Goal: Task Accomplishment & Management: Complete application form

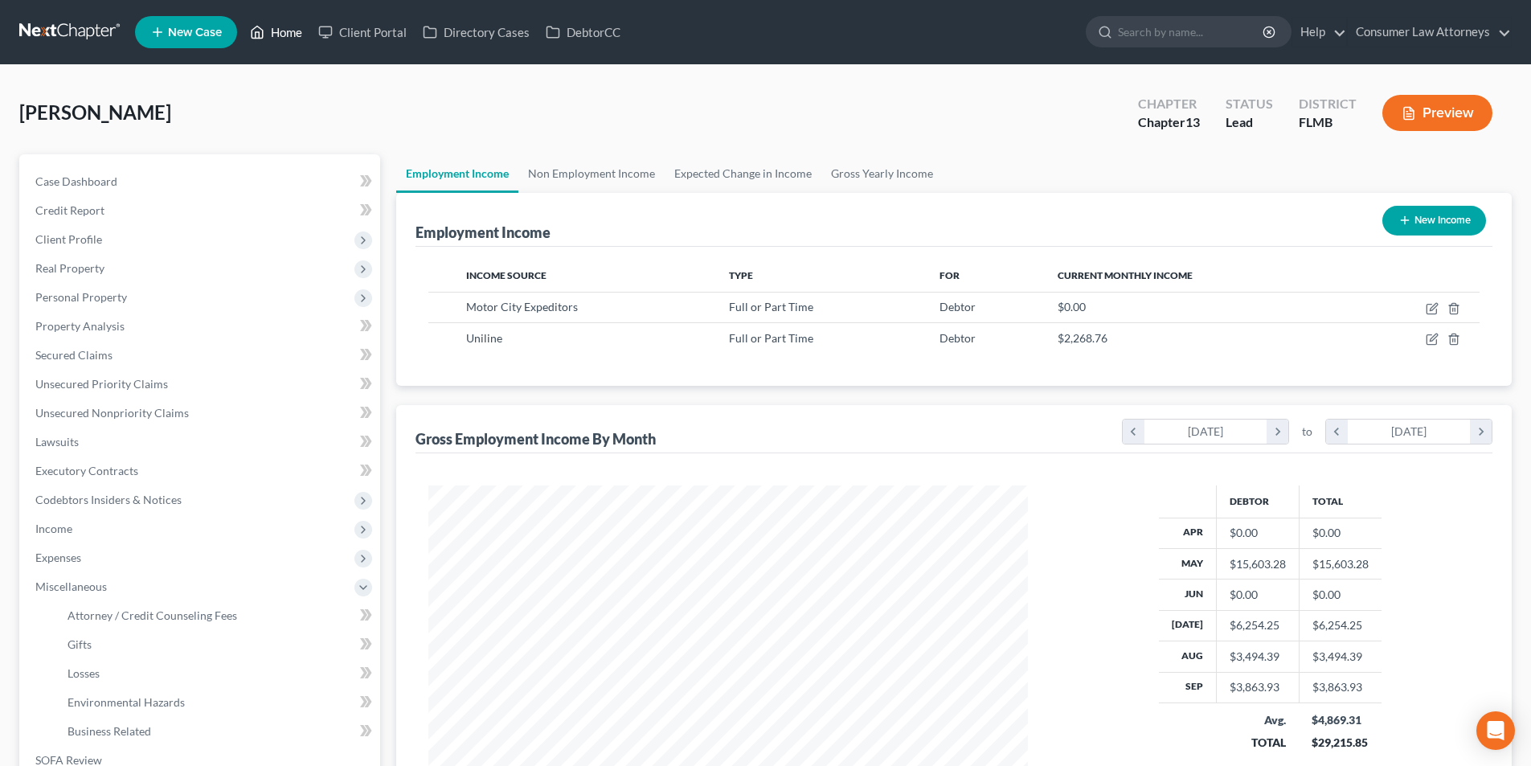
scroll to position [300, 632]
click at [277, 37] on link "Home" at bounding box center [276, 32] width 68 height 29
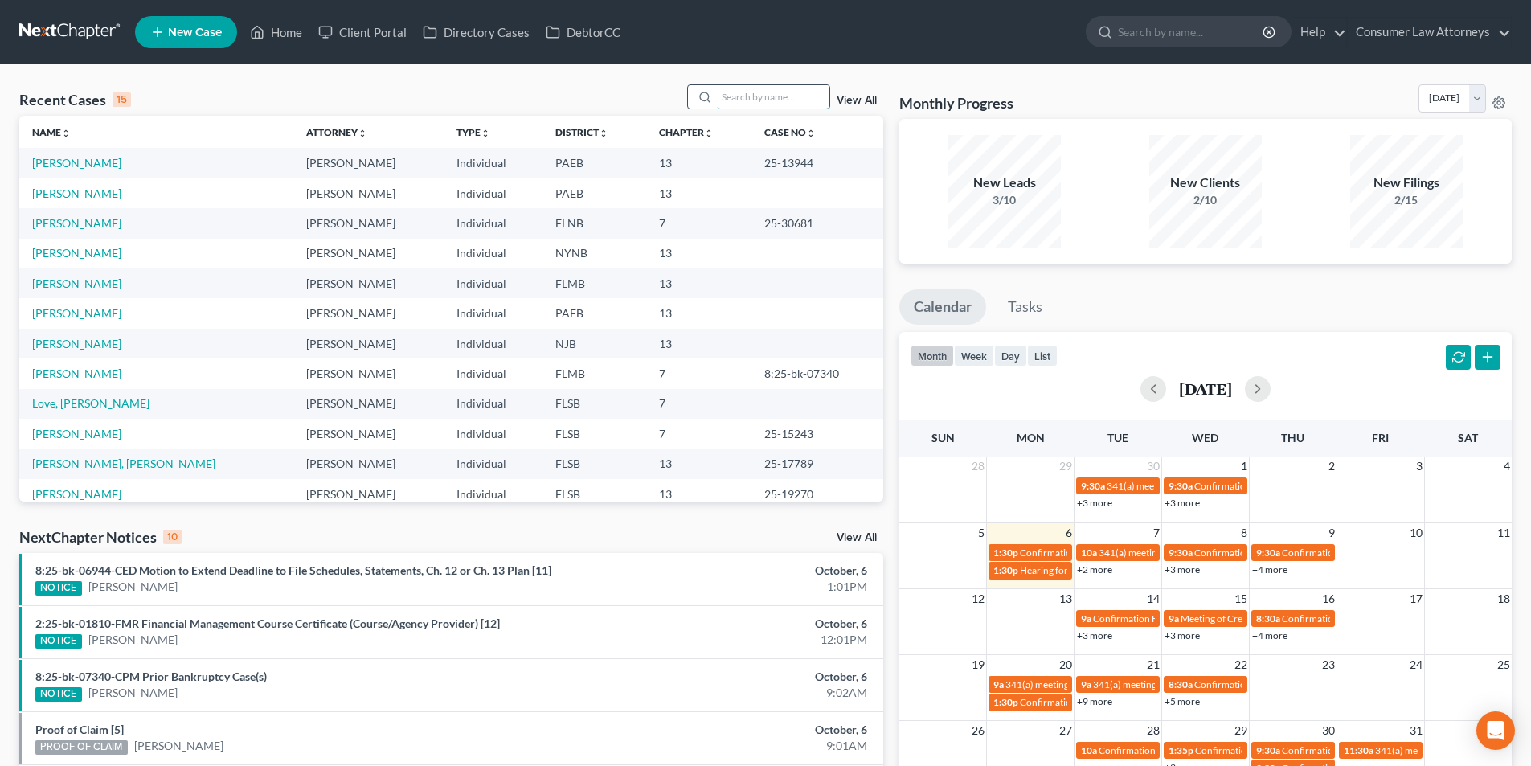
click at [742, 100] on input "search" at bounding box center [773, 96] width 113 height 23
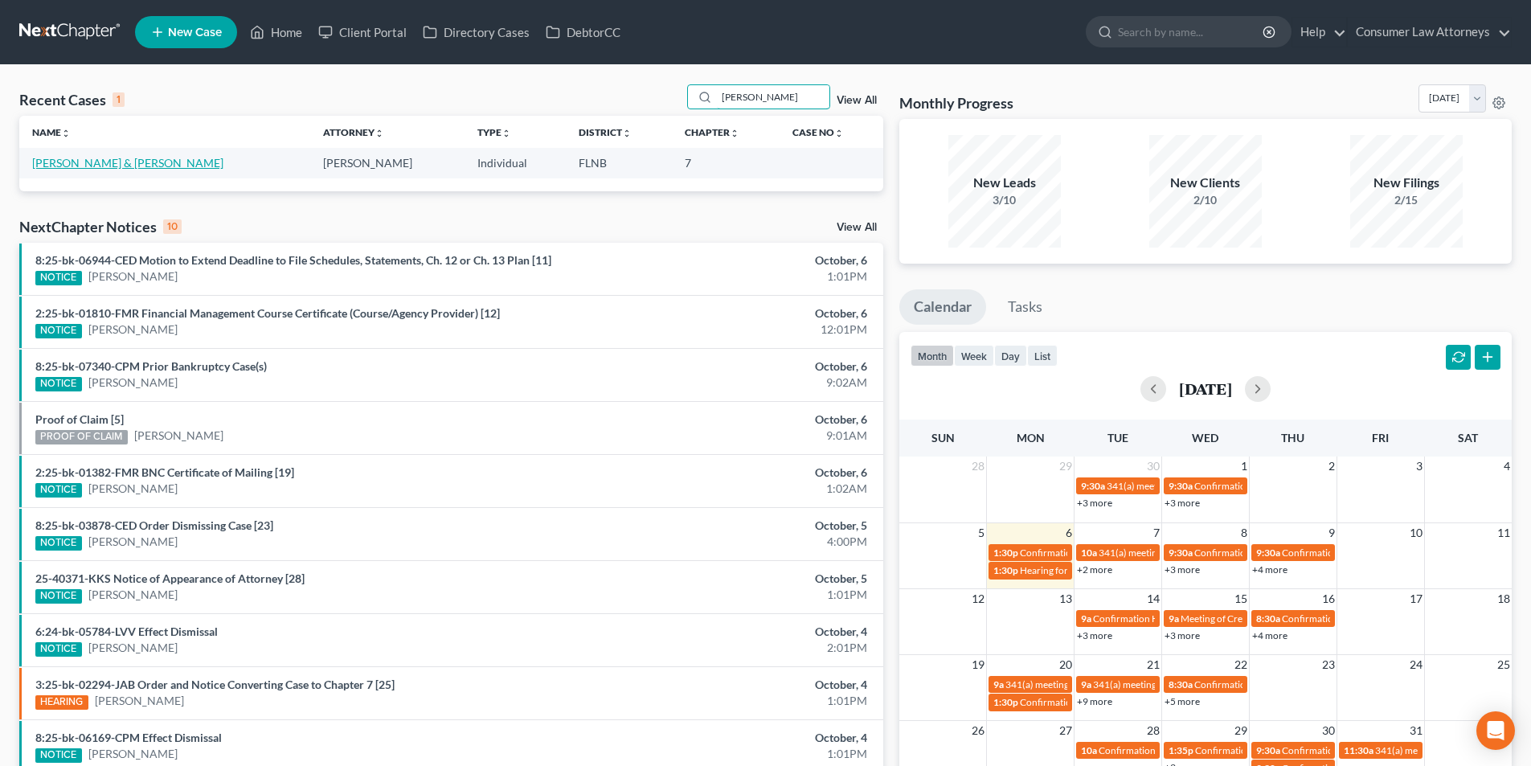
type input "hyden"
click at [121, 160] on link "[PERSON_NAME] & [PERSON_NAME]" at bounding box center [127, 163] width 191 height 14
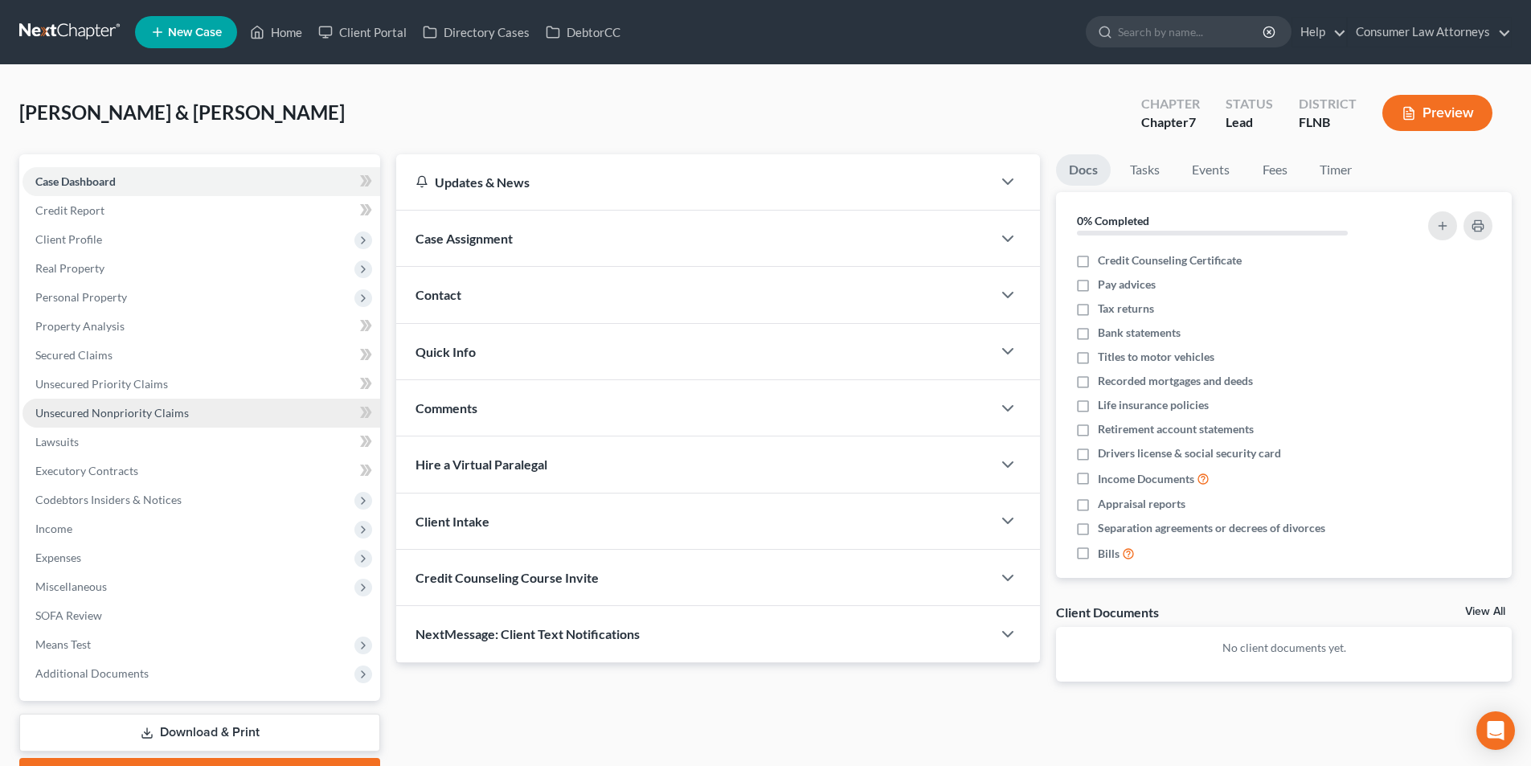
click at [126, 409] on span "Unsecured Nonpriority Claims" at bounding box center [111, 413] width 153 height 14
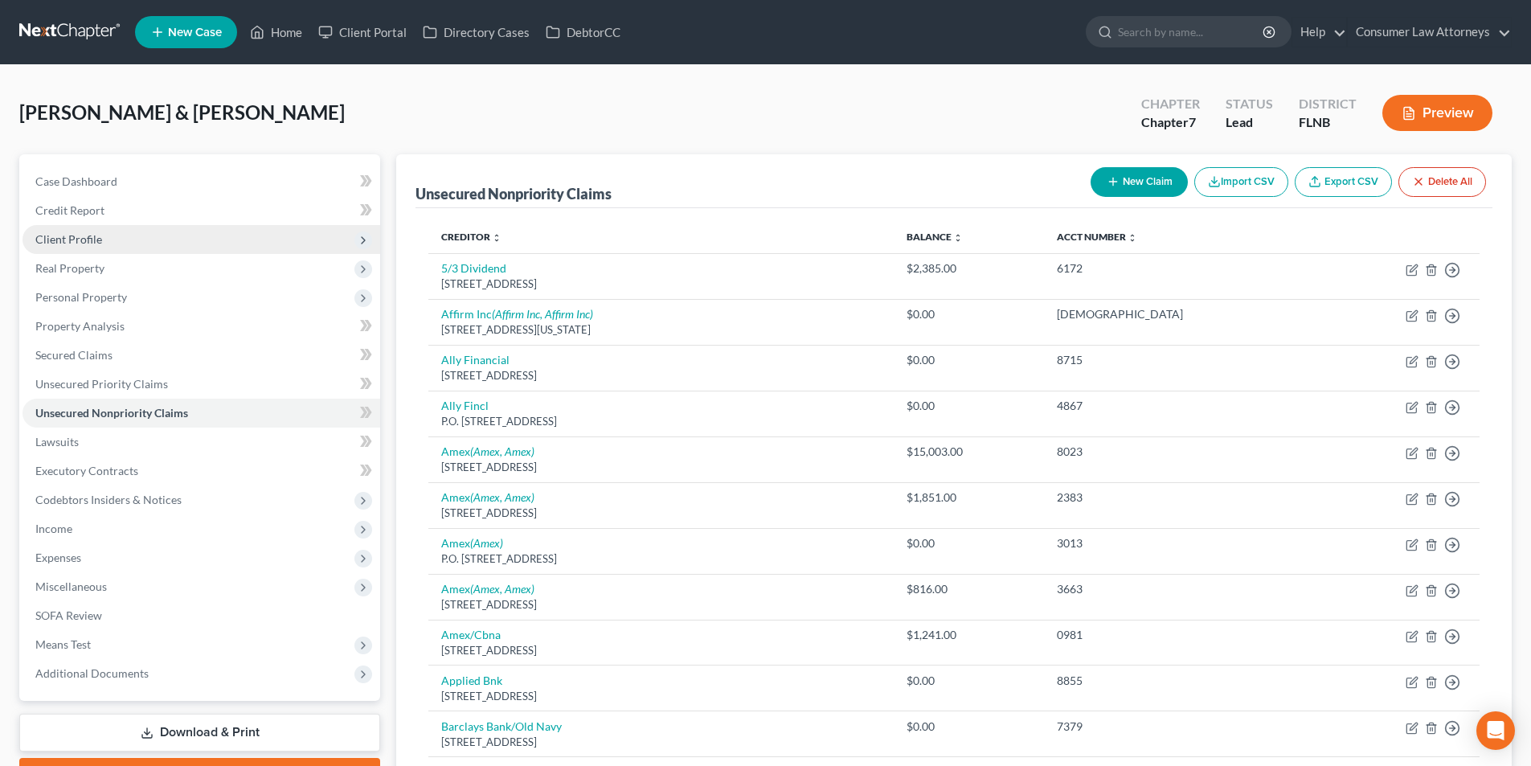
click at [96, 246] on span "Client Profile" at bounding box center [202, 239] width 358 height 29
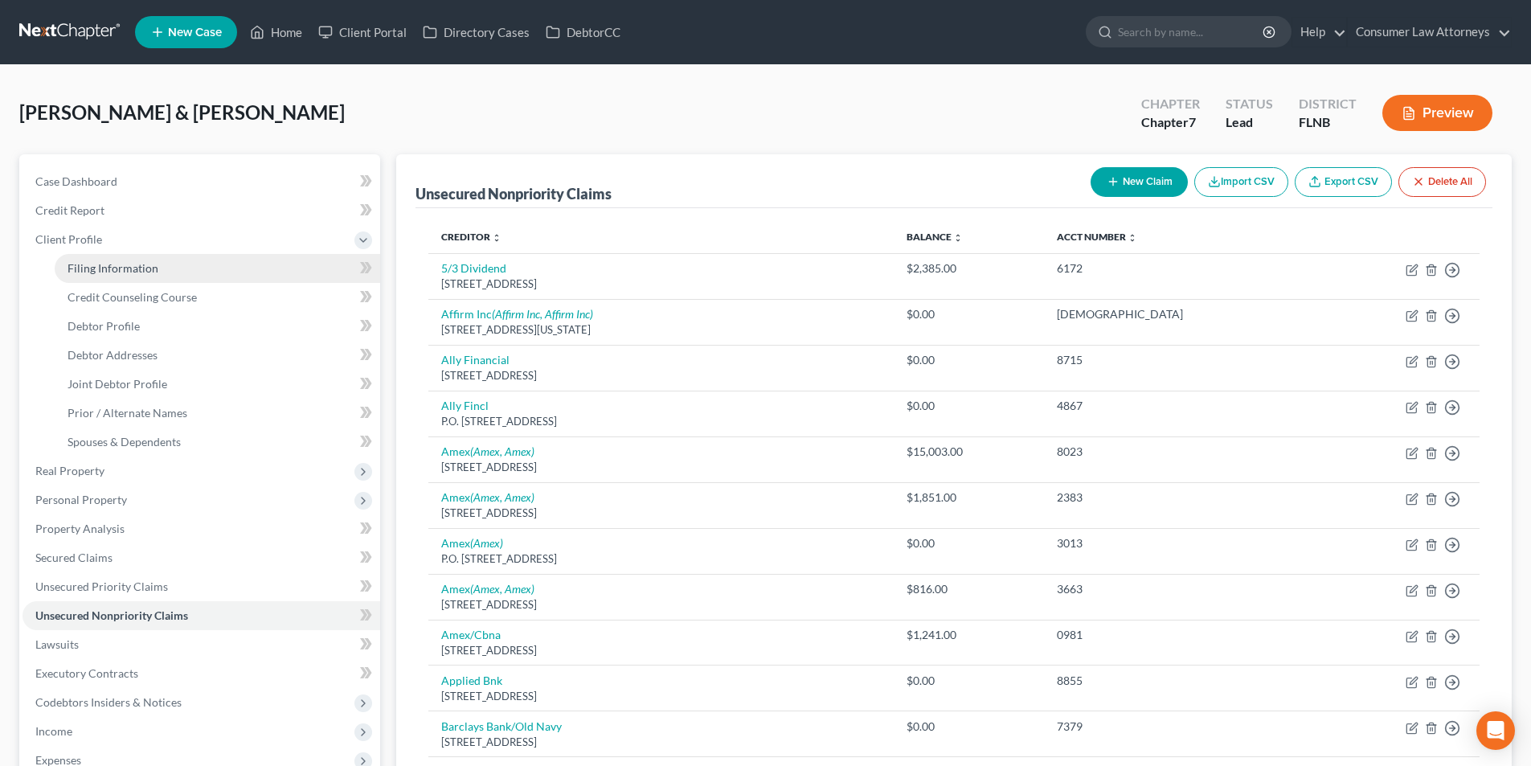
click at [125, 265] on span "Filing Information" at bounding box center [113, 268] width 91 height 14
select select "1"
select select "0"
select select "16"
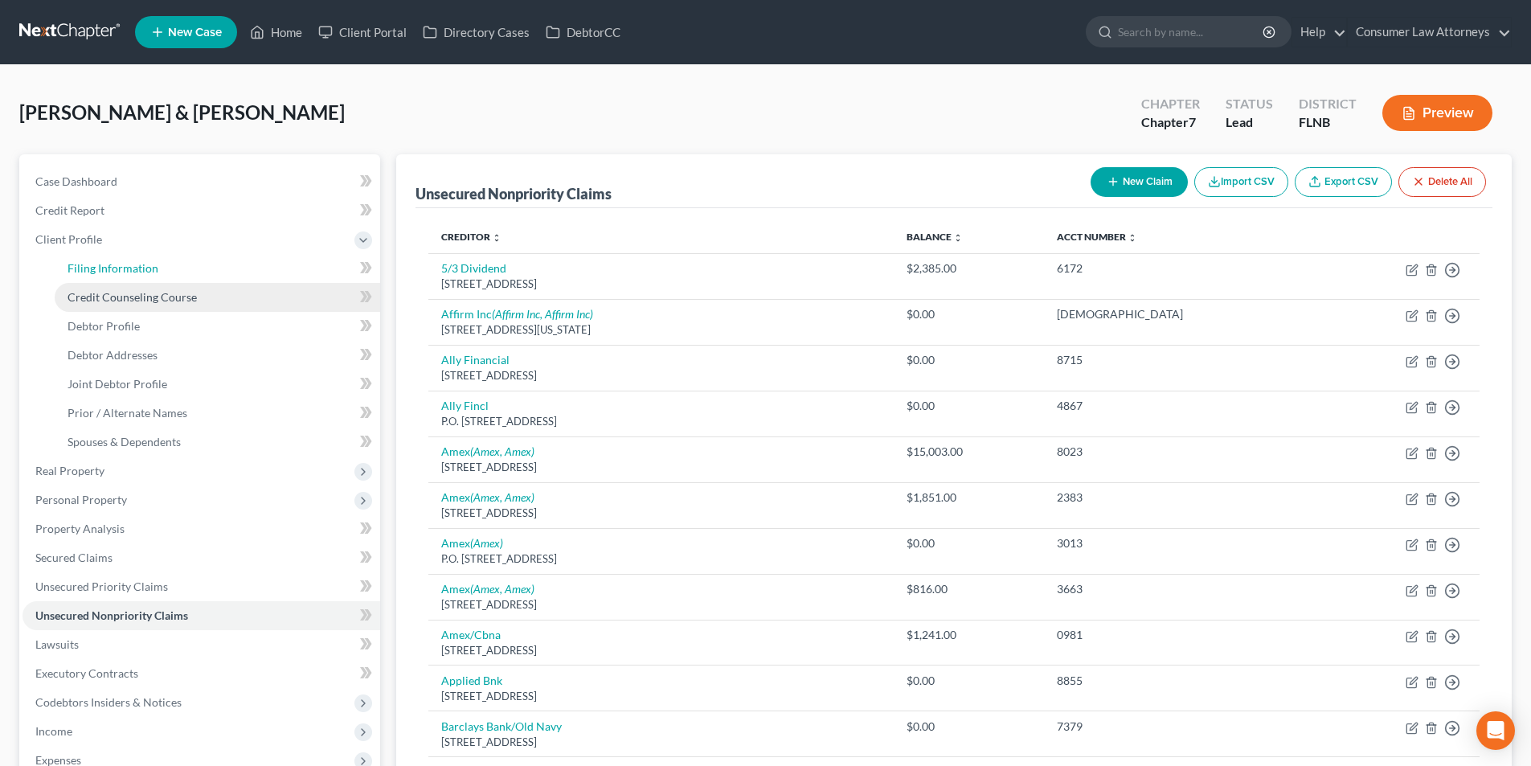
select select "2"
select select "9"
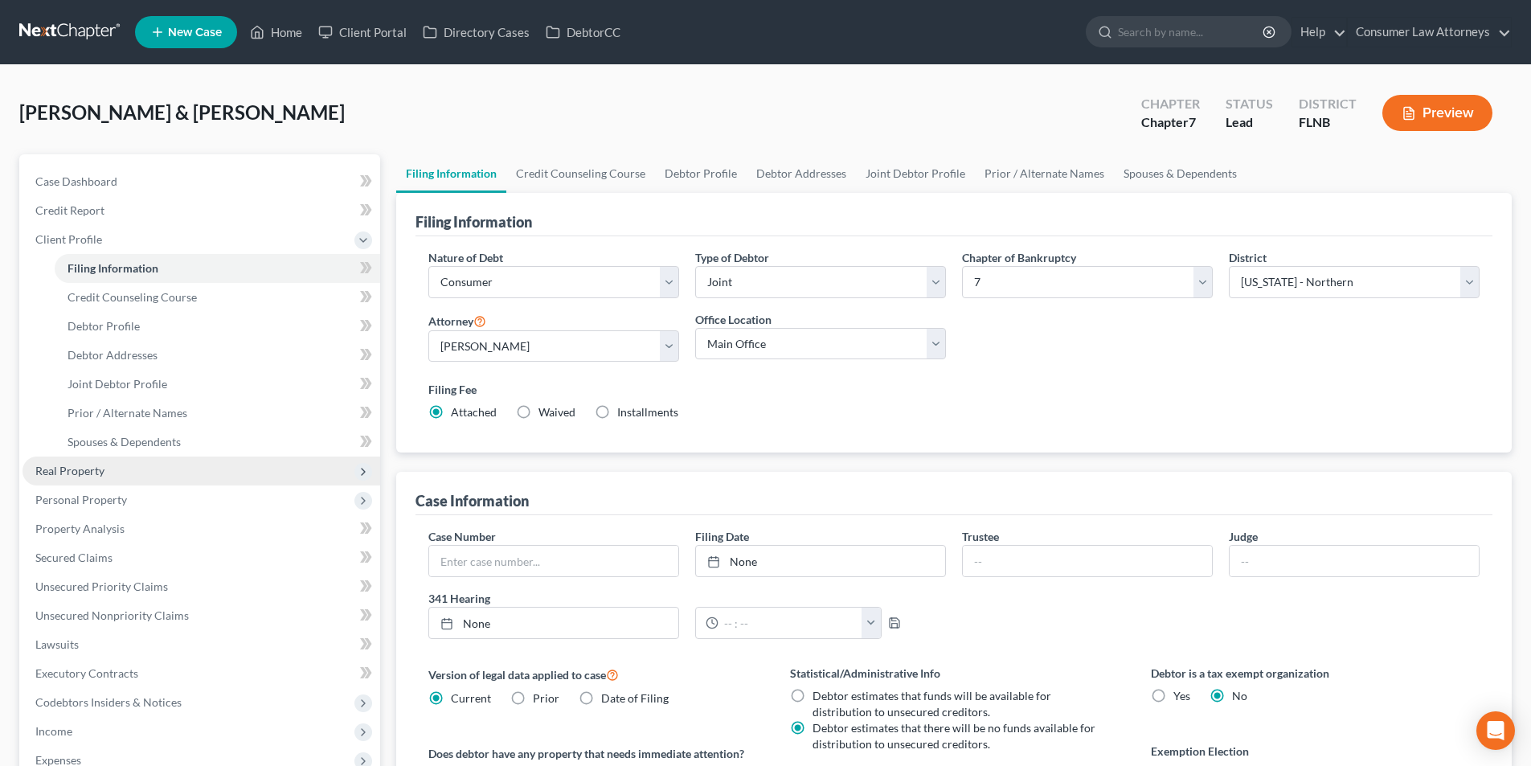
click at [97, 471] on span "Real Property" at bounding box center [69, 471] width 69 height 14
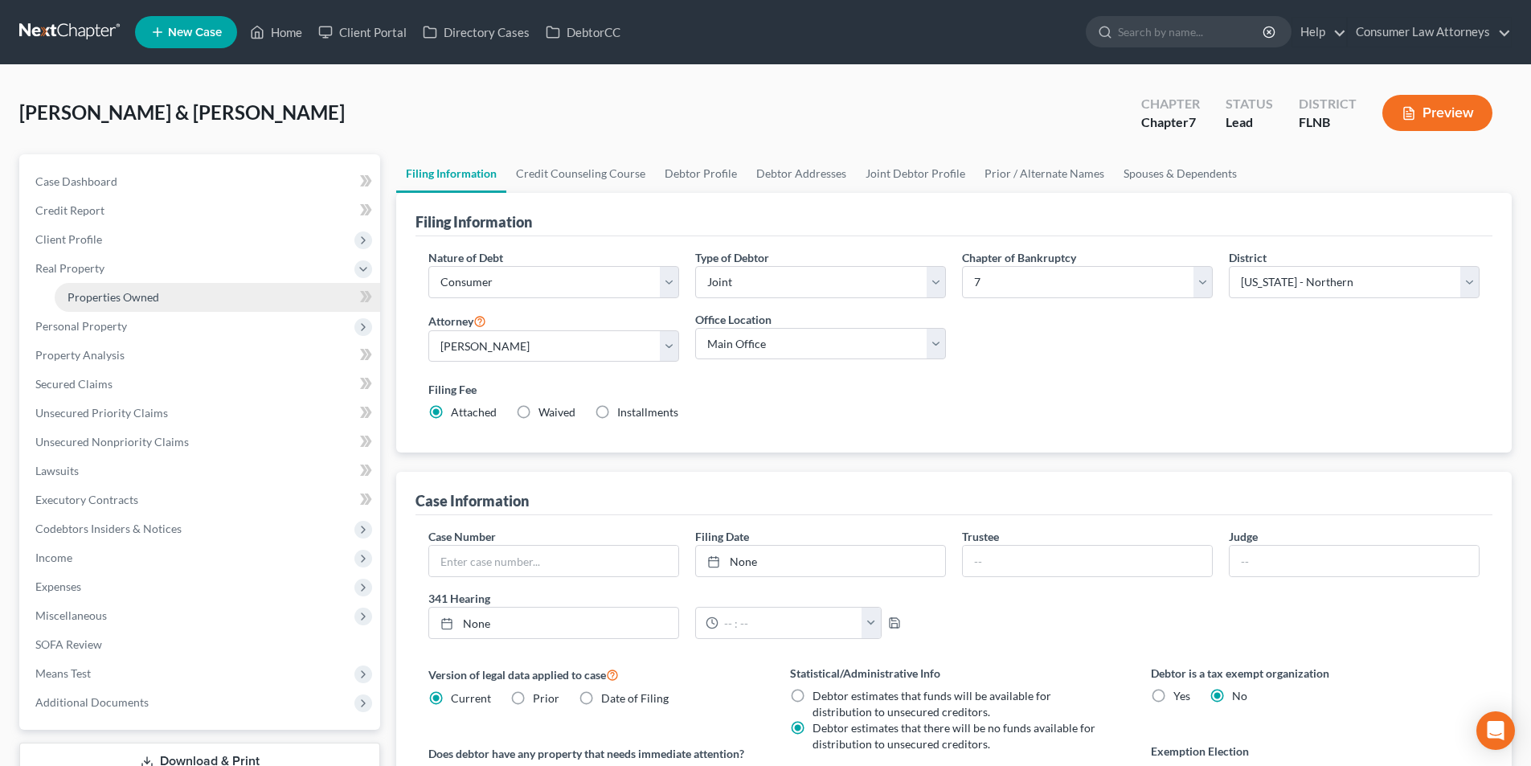
click at [132, 309] on link "Properties Owned" at bounding box center [217, 297] width 325 height 29
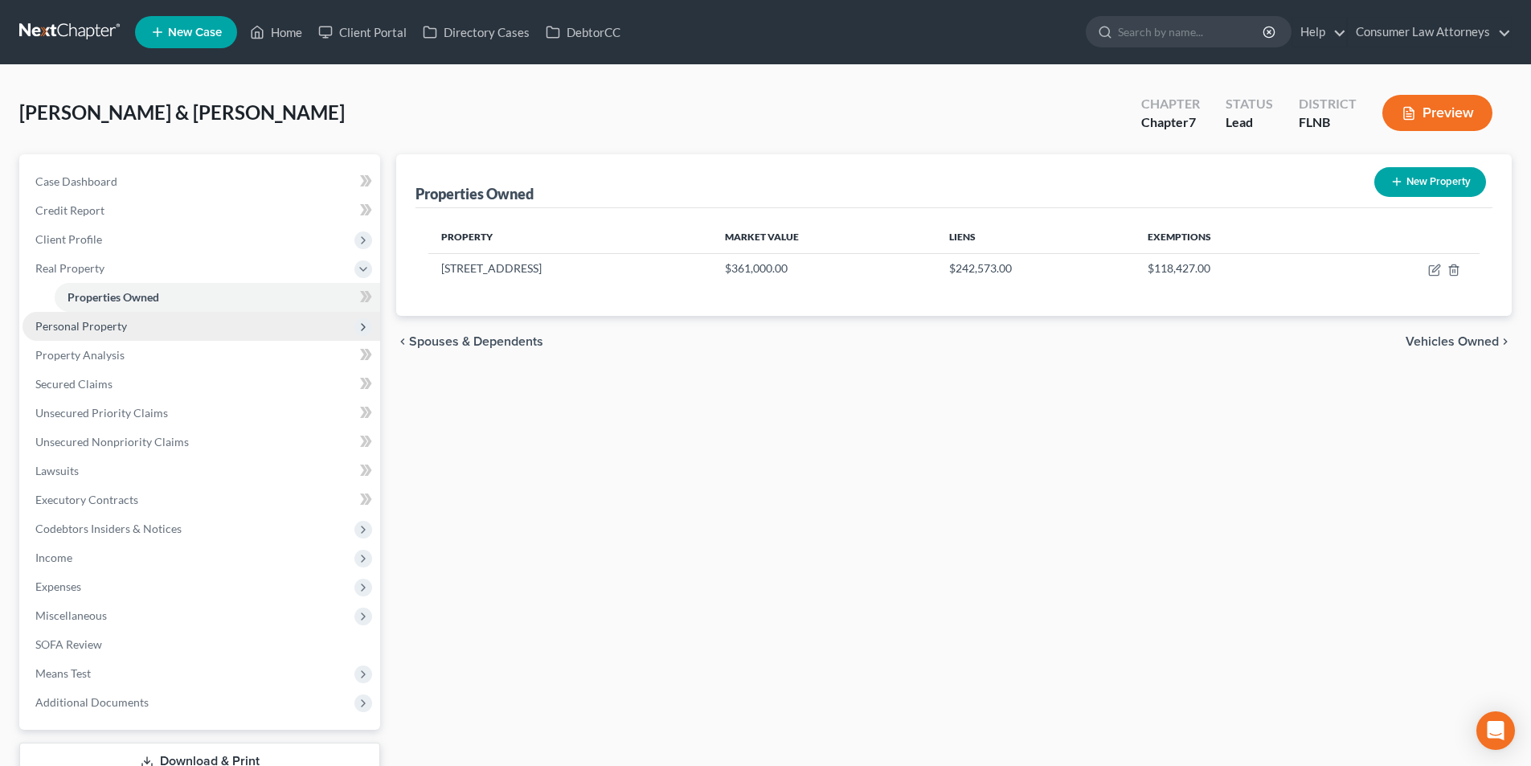
click at [108, 335] on span "Personal Property" at bounding box center [202, 326] width 358 height 29
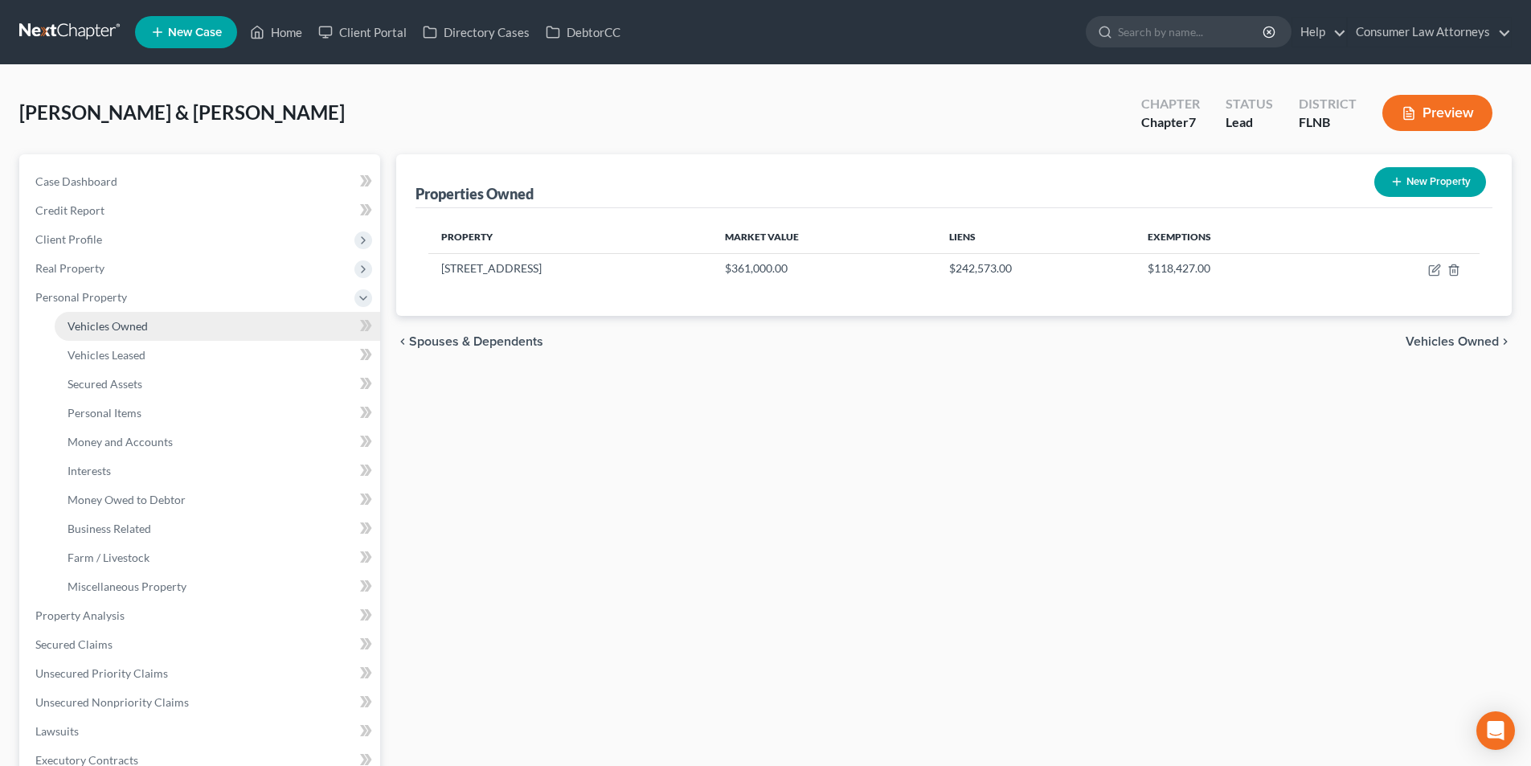
click at [137, 325] on span "Vehicles Owned" at bounding box center [108, 326] width 80 height 14
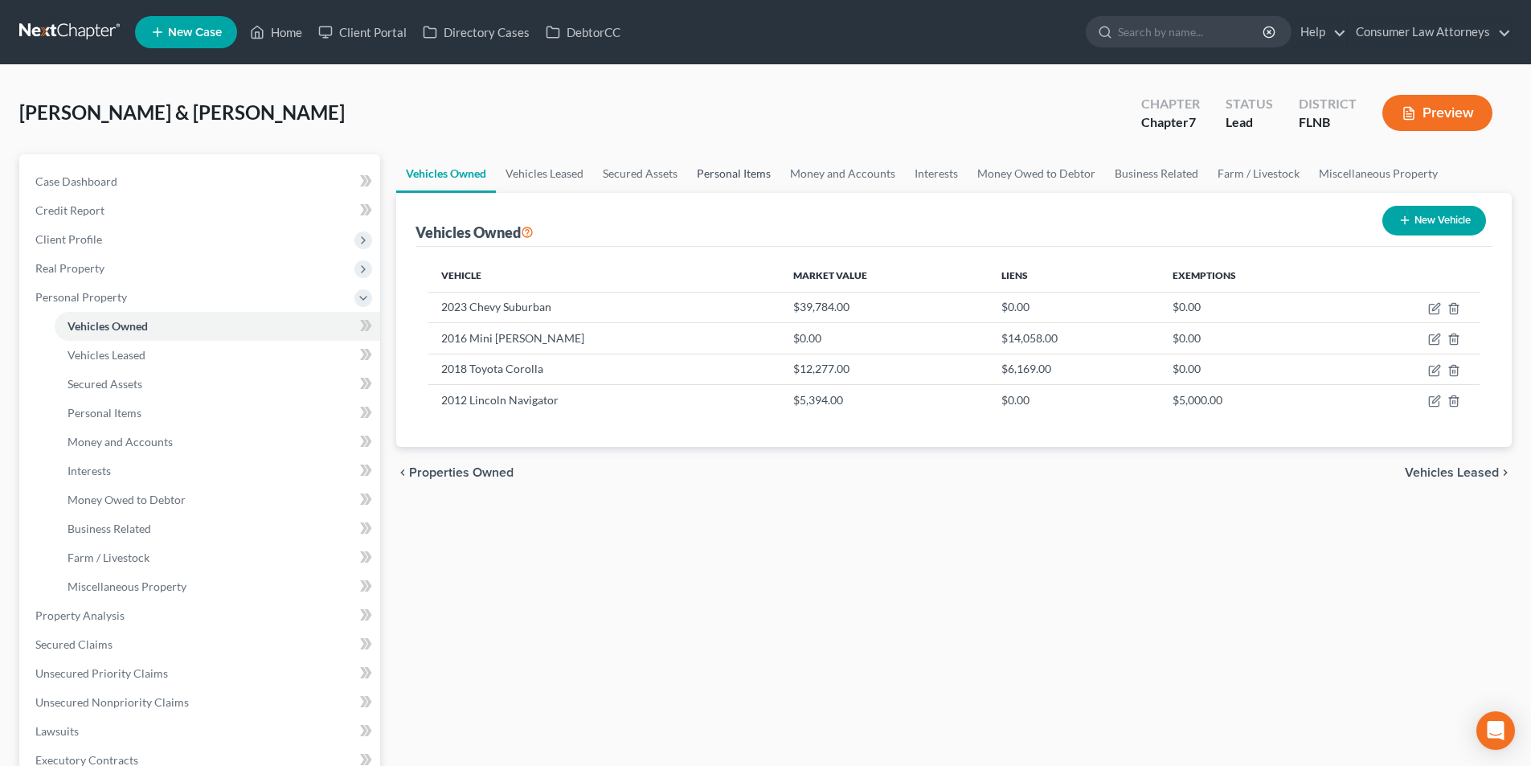
click at [722, 169] on link "Personal Items" at bounding box center [733, 173] width 93 height 39
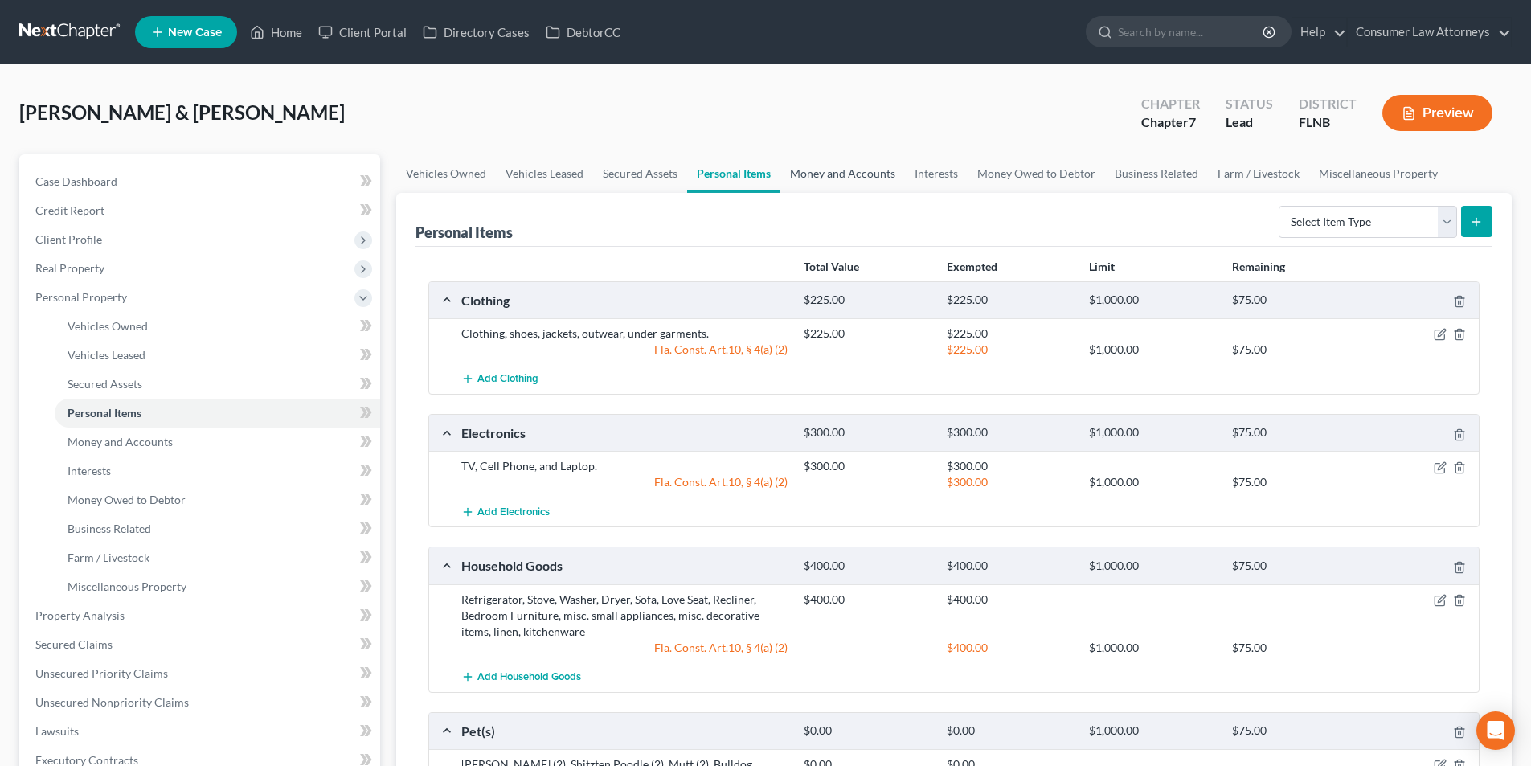
click at [869, 170] on link "Money and Accounts" at bounding box center [842, 173] width 125 height 39
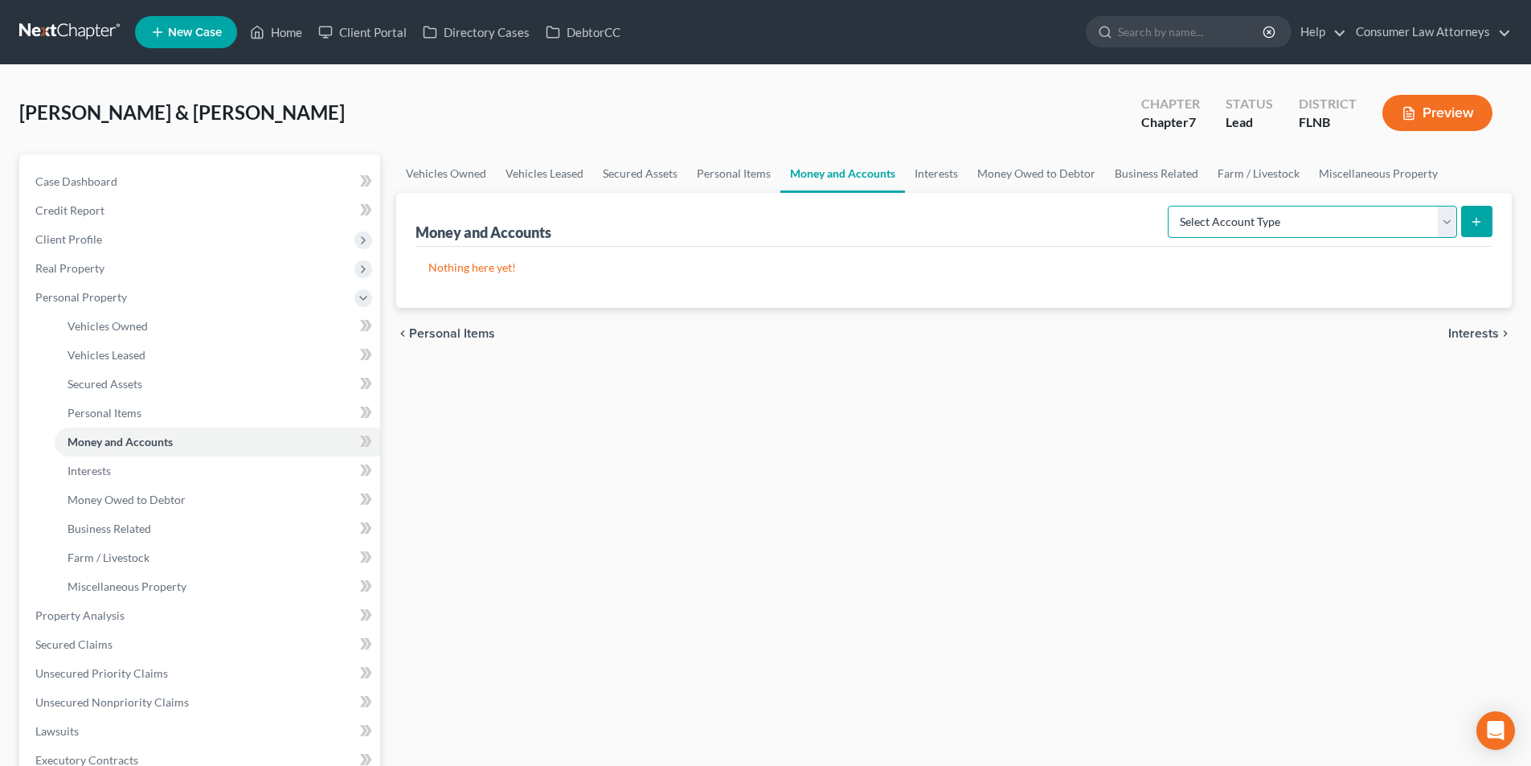
click at [1242, 227] on select "Select Account Type Brokerage Cash on Hand Certificates of Deposit Checking Acc…" at bounding box center [1312, 222] width 289 height 32
select select "cash_on_hand"
click at [1171, 206] on select "Select Account Type Brokerage Cash on Hand Certificates of Deposit Checking Acc…" at bounding box center [1312, 222] width 289 height 32
click at [1471, 223] on icon "submit" at bounding box center [1476, 221] width 13 height 13
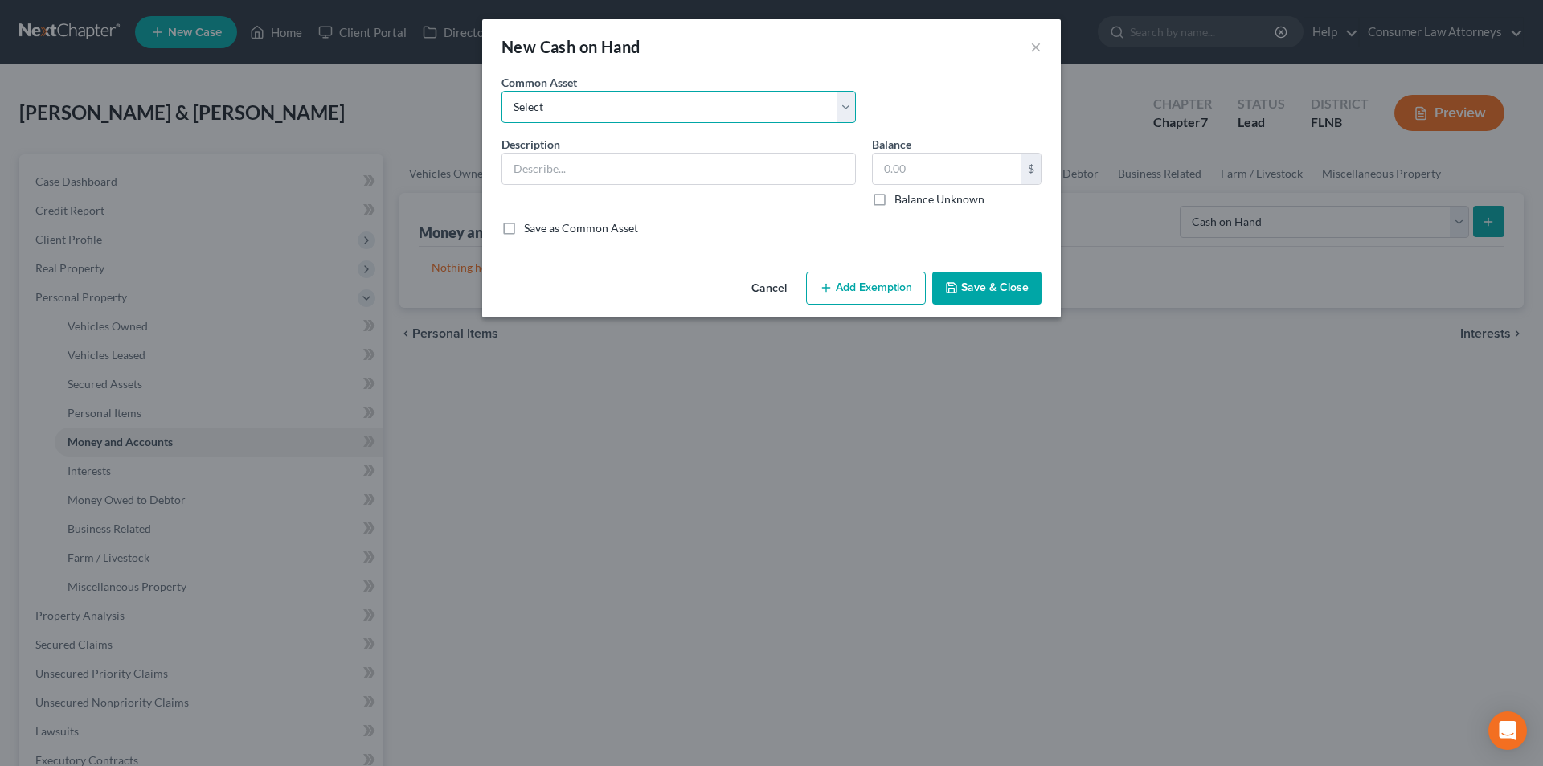
click at [633, 120] on select "Select Cash on hand" at bounding box center [678, 107] width 354 height 32
select select "0"
click at [501, 91] on select "Select Cash on hand" at bounding box center [678, 107] width 354 height 32
type input "Cash on hand"
click at [972, 168] on input "4,000.00" at bounding box center [947, 168] width 149 height 31
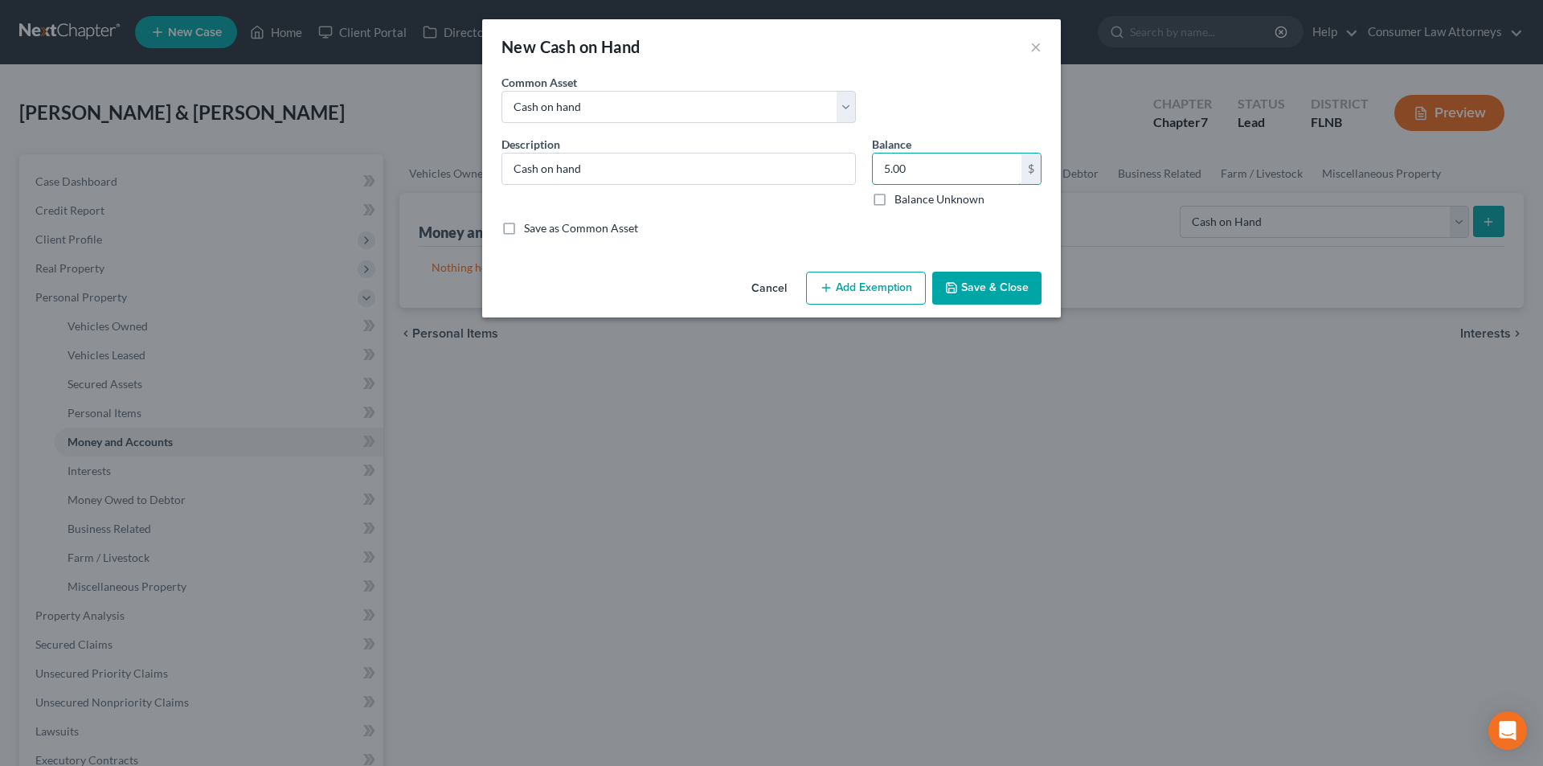
type input "5.00"
click at [891, 289] on button "Add Exemption" at bounding box center [866, 289] width 120 height 34
select select "2"
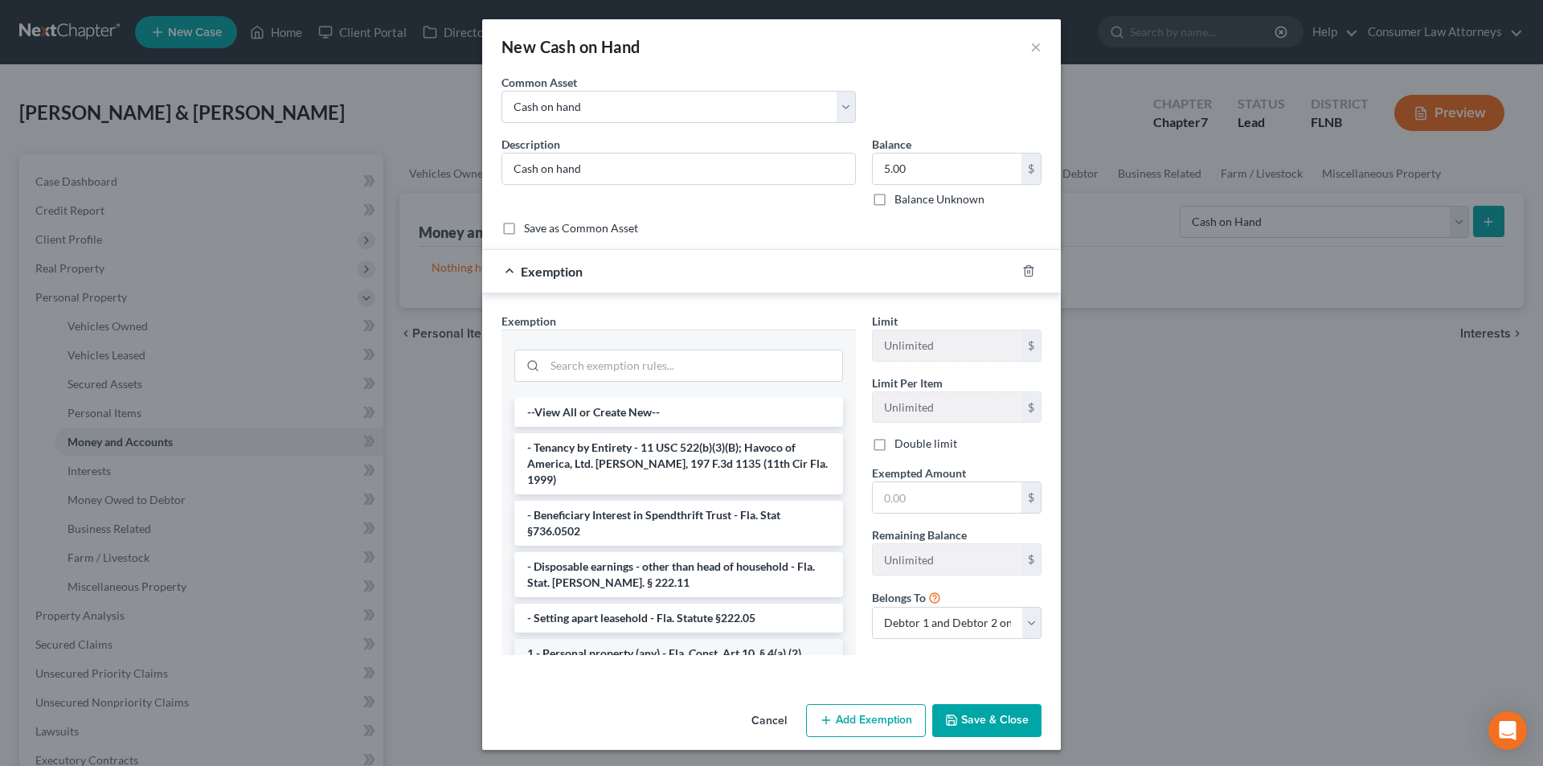
click at [601, 639] on li "1 - Personal property (any) - Fla. Const. Art.10, § 4(a) (2)" at bounding box center [678, 653] width 329 height 29
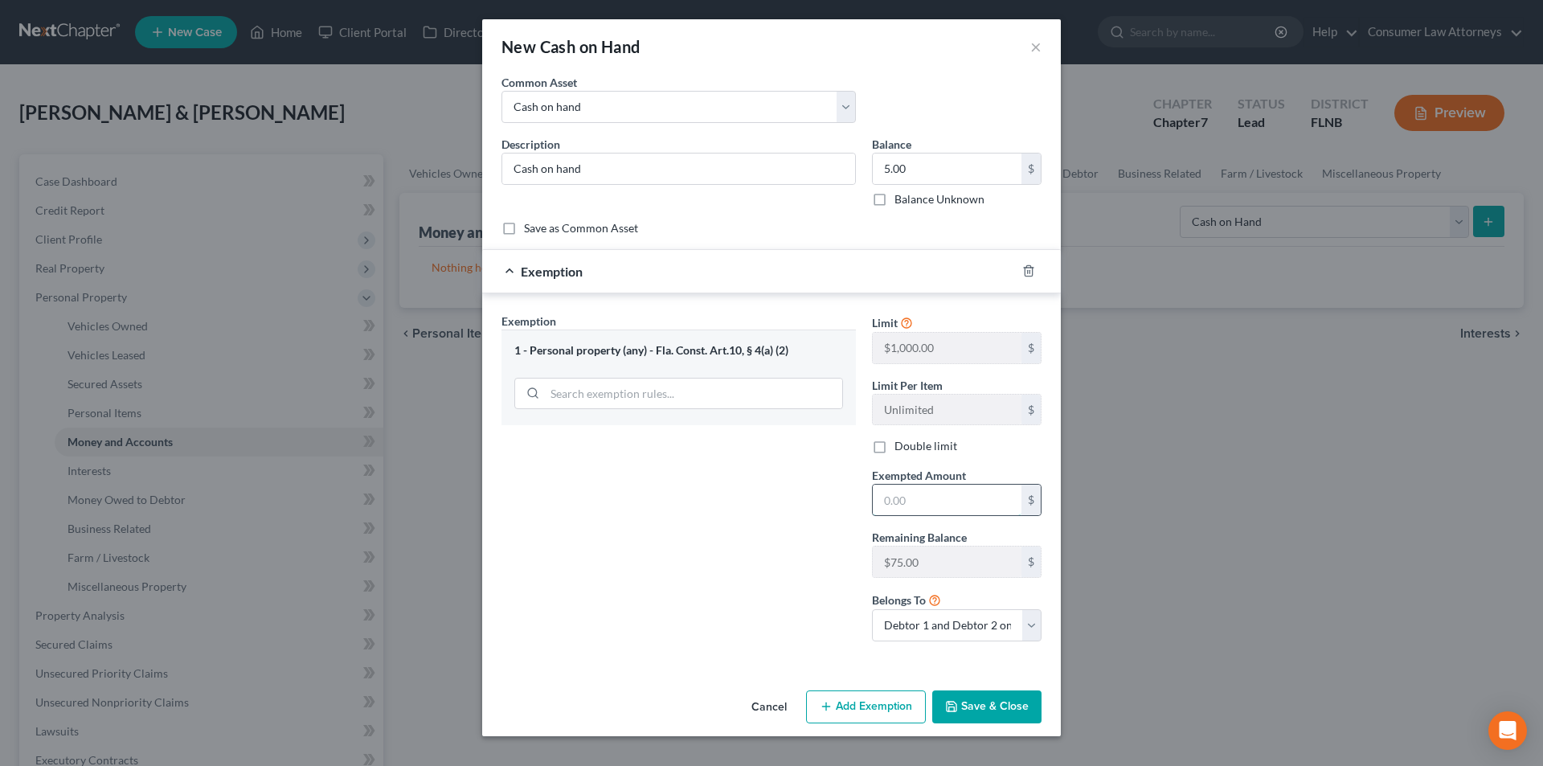
click at [910, 505] on input "text" at bounding box center [947, 500] width 149 height 31
type input "5.00"
click at [986, 704] on button "Save & Close" at bounding box center [986, 707] width 109 height 34
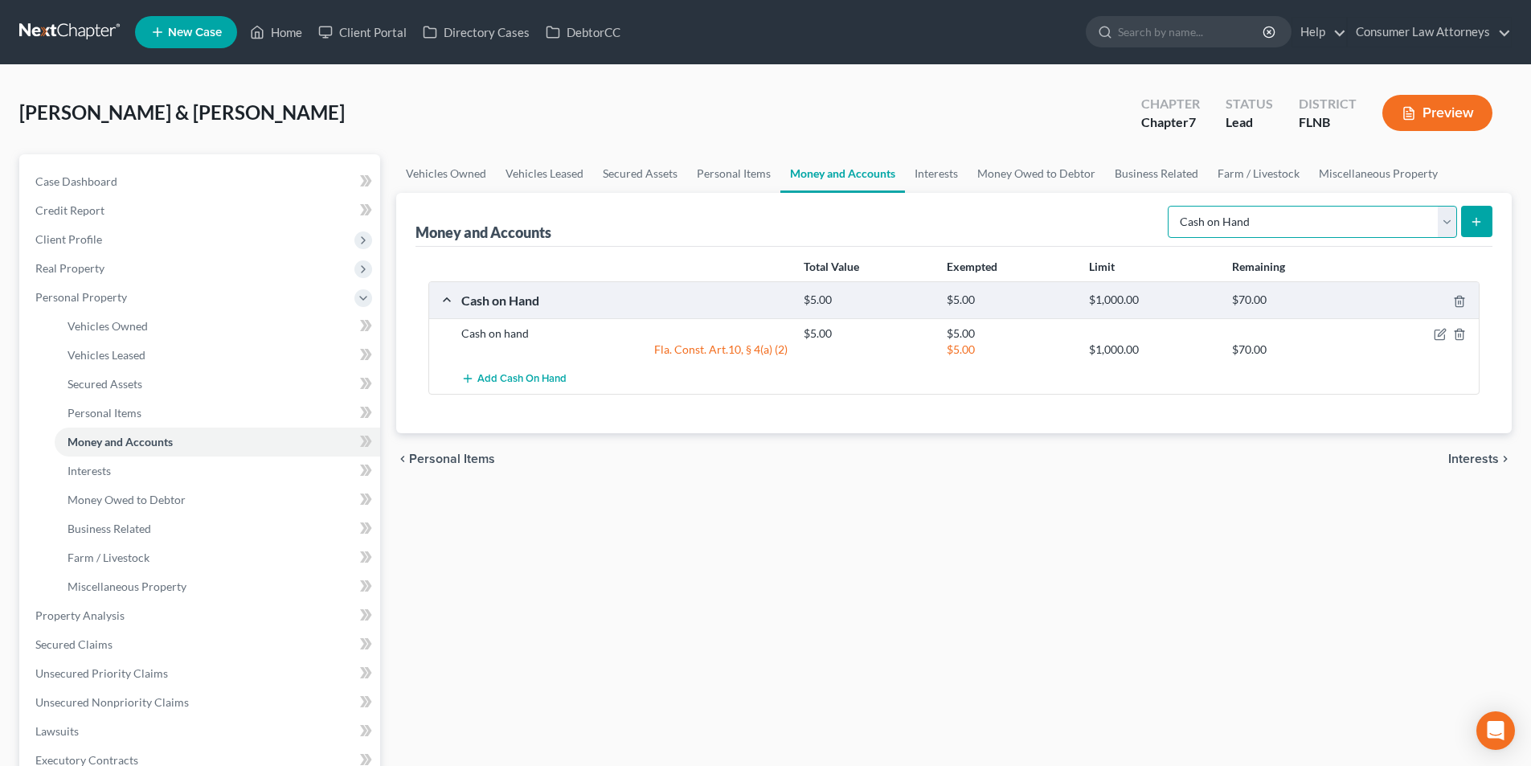
click at [1274, 223] on select "Select Account Type Brokerage Cash on Hand Certificates of Deposit Checking Acc…" at bounding box center [1312, 222] width 289 height 32
select select "checking"
click at [1171, 206] on select "Select Account Type Brokerage Cash on Hand Certificates of Deposit Checking Acc…" at bounding box center [1312, 222] width 289 height 32
click at [1477, 215] on icon "submit" at bounding box center [1476, 221] width 13 height 13
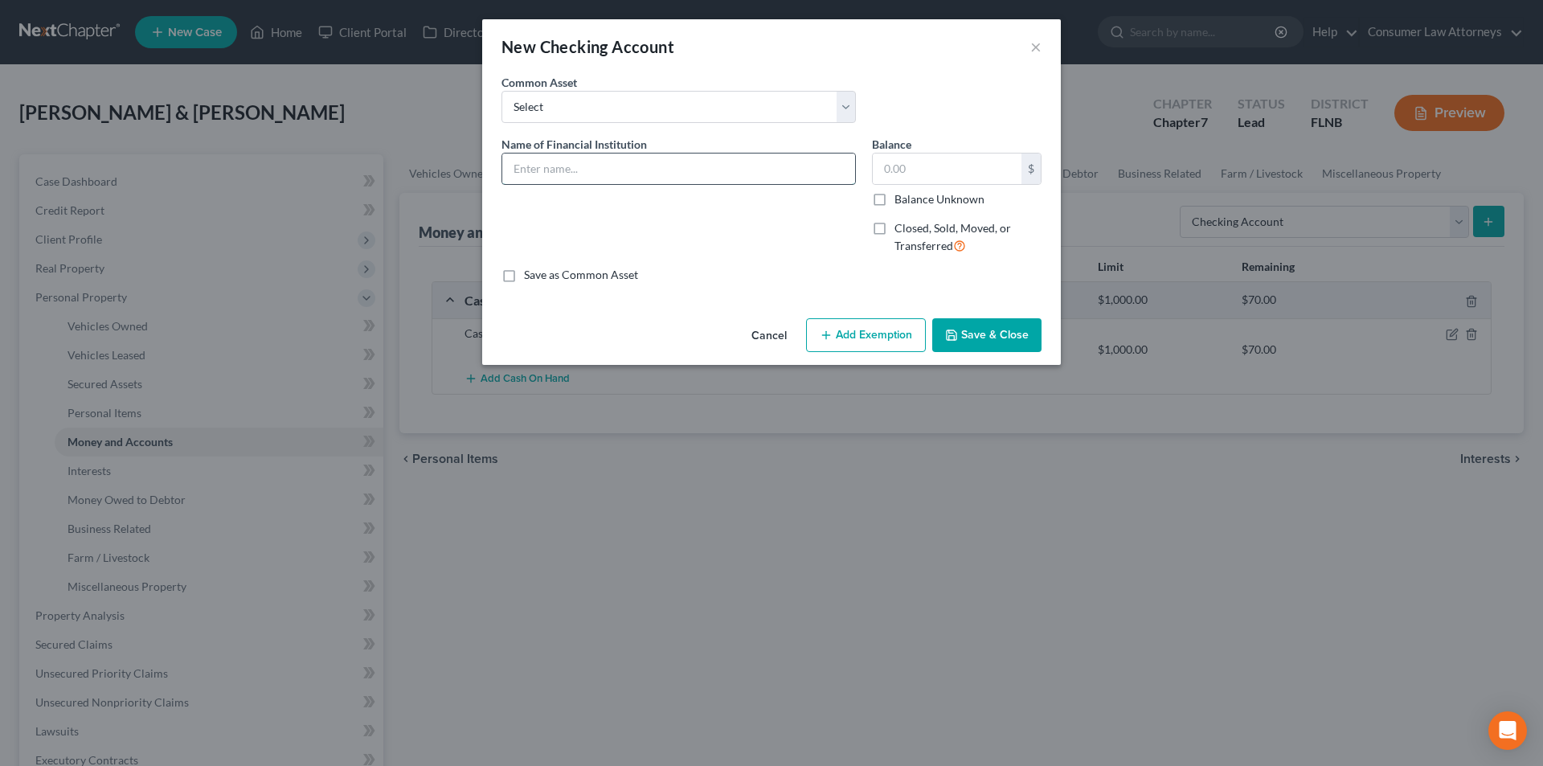
click at [659, 159] on input "text" at bounding box center [678, 168] width 353 height 31
type input "VyStar - 6691"
click at [886, 170] on input "text" at bounding box center [947, 168] width 149 height 31
type input "100.00"
click at [879, 329] on button "Add Exemption" at bounding box center [866, 335] width 120 height 34
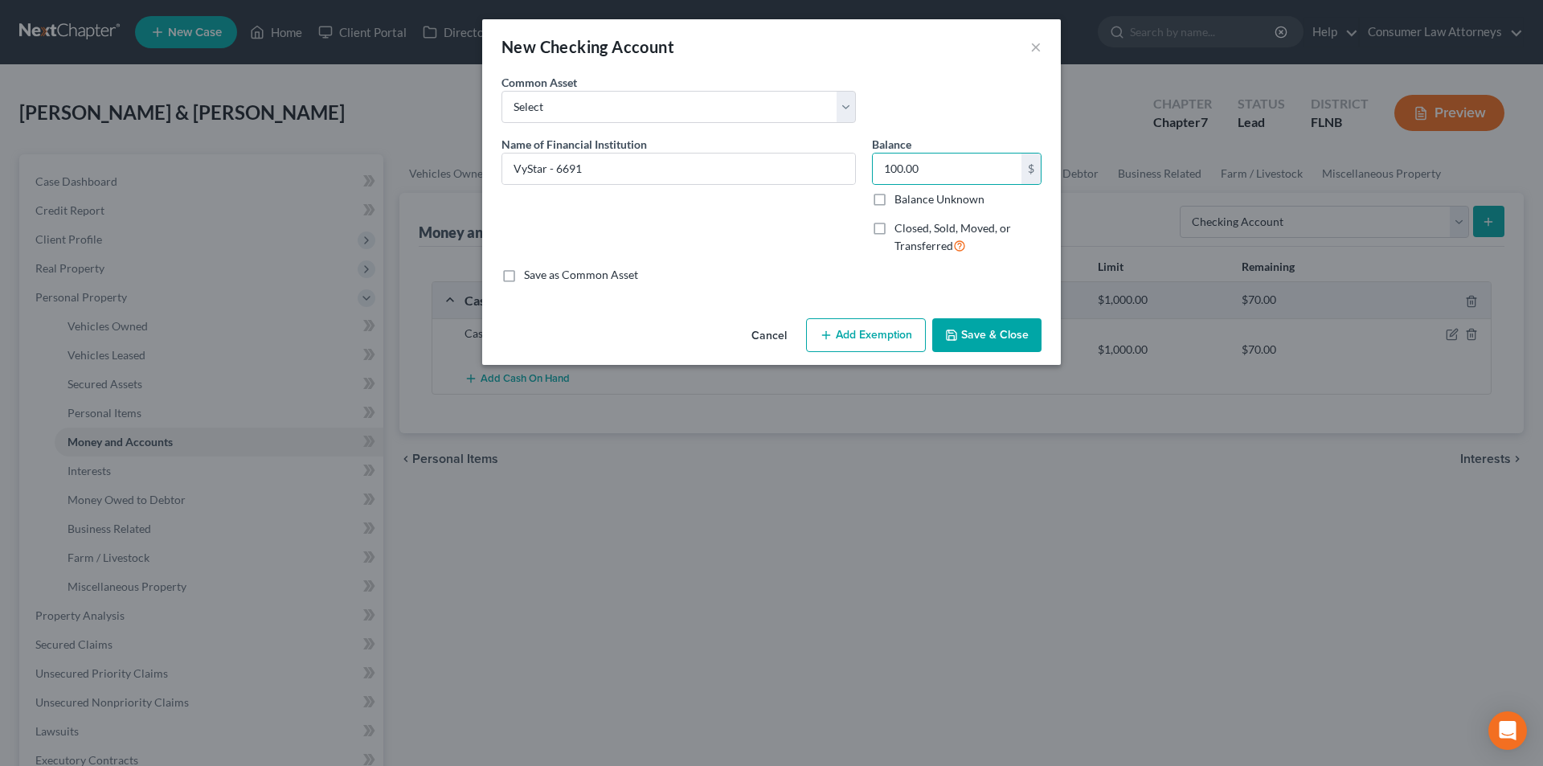
select select "2"
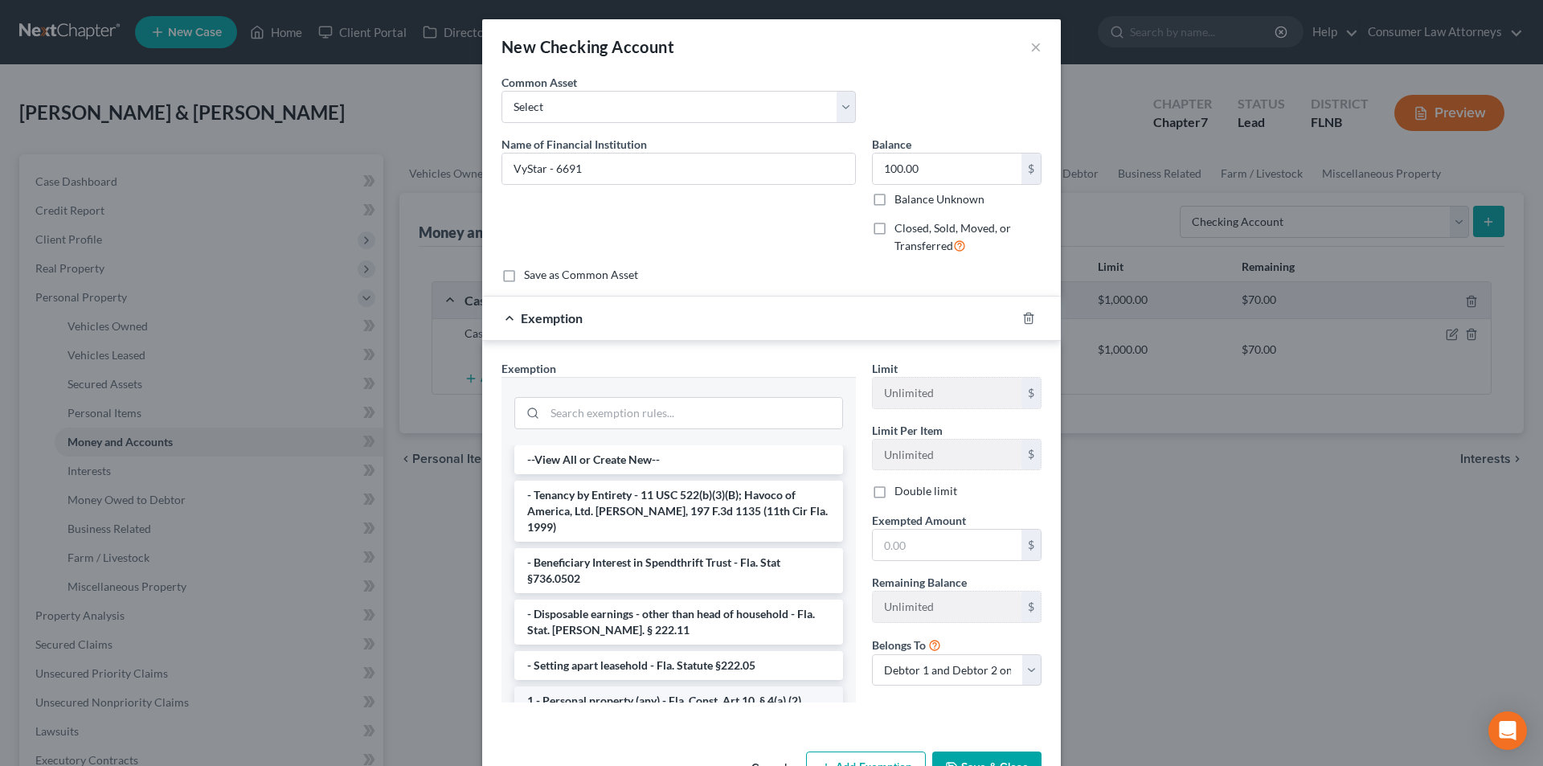
click at [643, 691] on li "1 - Personal property (any) - Fla. Const. Art.10, § 4(a) (2)" at bounding box center [678, 700] width 329 height 29
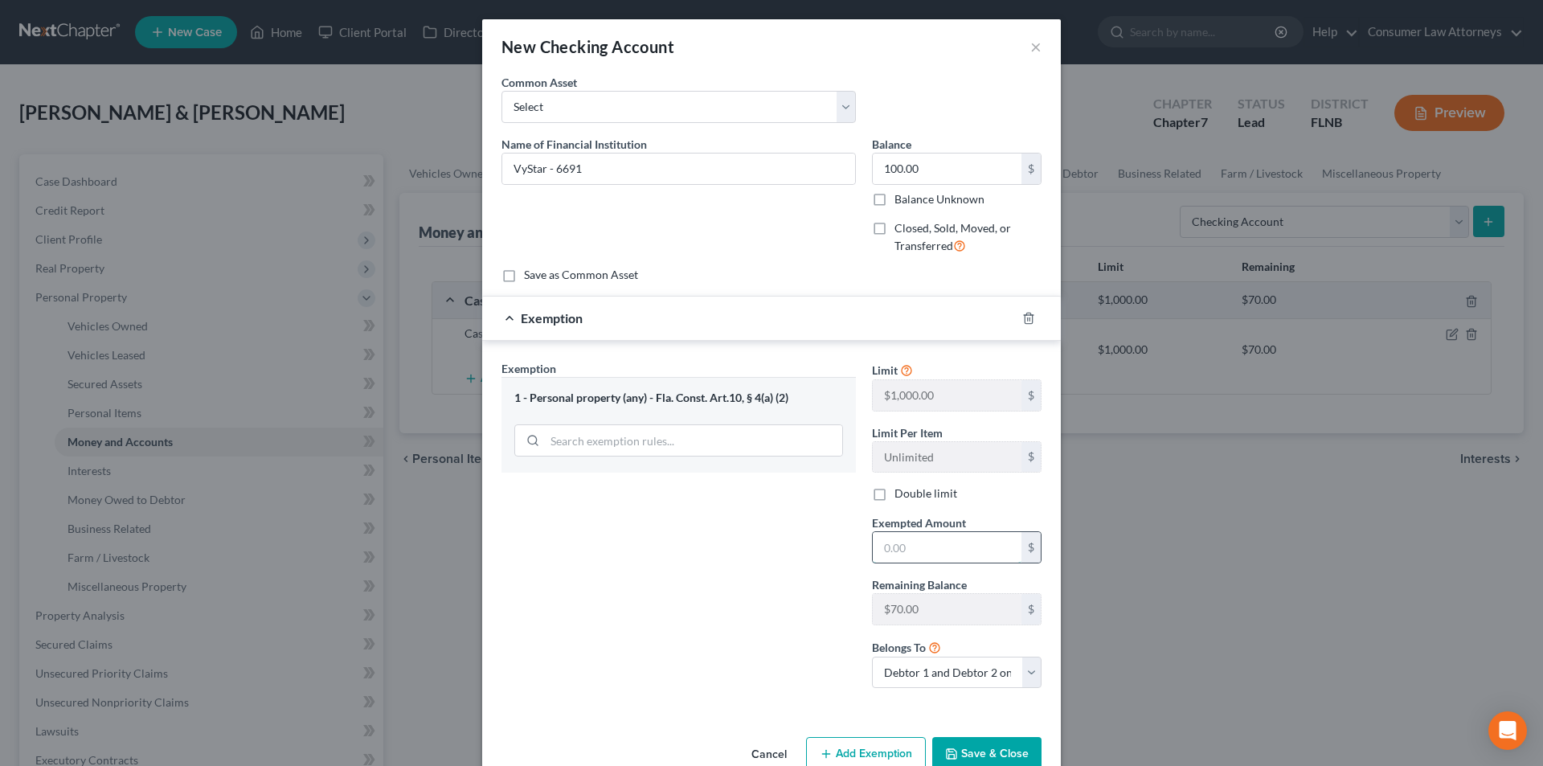
click at [907, 557] on input "text" at bounding box center [947, 547] width 149 height 31
type input "100.00"
click at [973, 747] on button "Save & Close" at bounding box center [986, 754] width 109 height 34
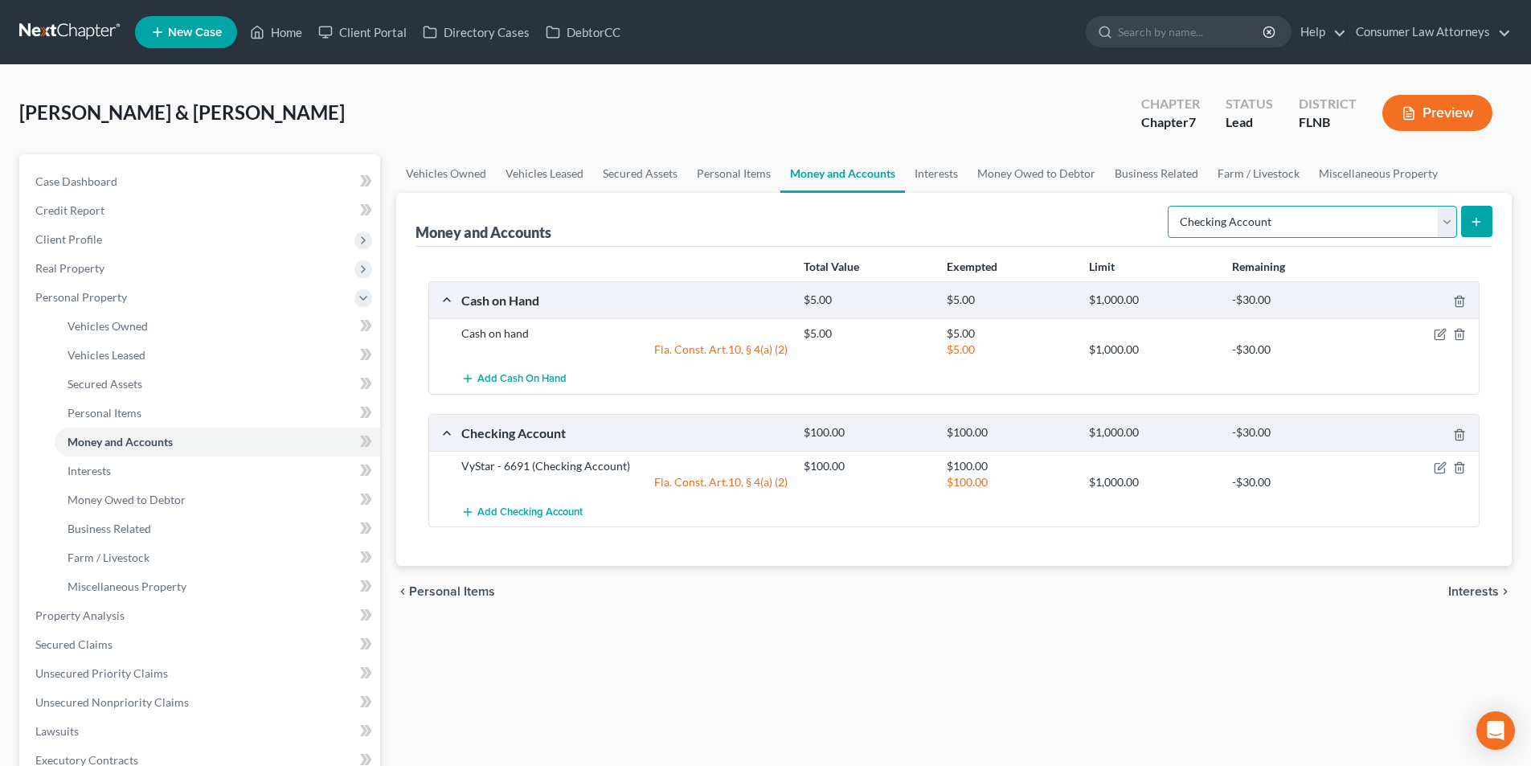
click at [1265, 227] on select "Select Account Type Brokerage Cash on Hand Certificates of Deposit Checking Acc…" at bounding box center [1312, 222] width 289 height 32
select select "savings"
click at [1171, 206] on select "Select Account Type Brokerage Cash on Hand Certificates of Deposit Checking Acc…" at bounding box center [1312, 222] width 289 height 32
click at [1476, 223] on line "submit" at bounding box center [1476, 221] width 0 height 7
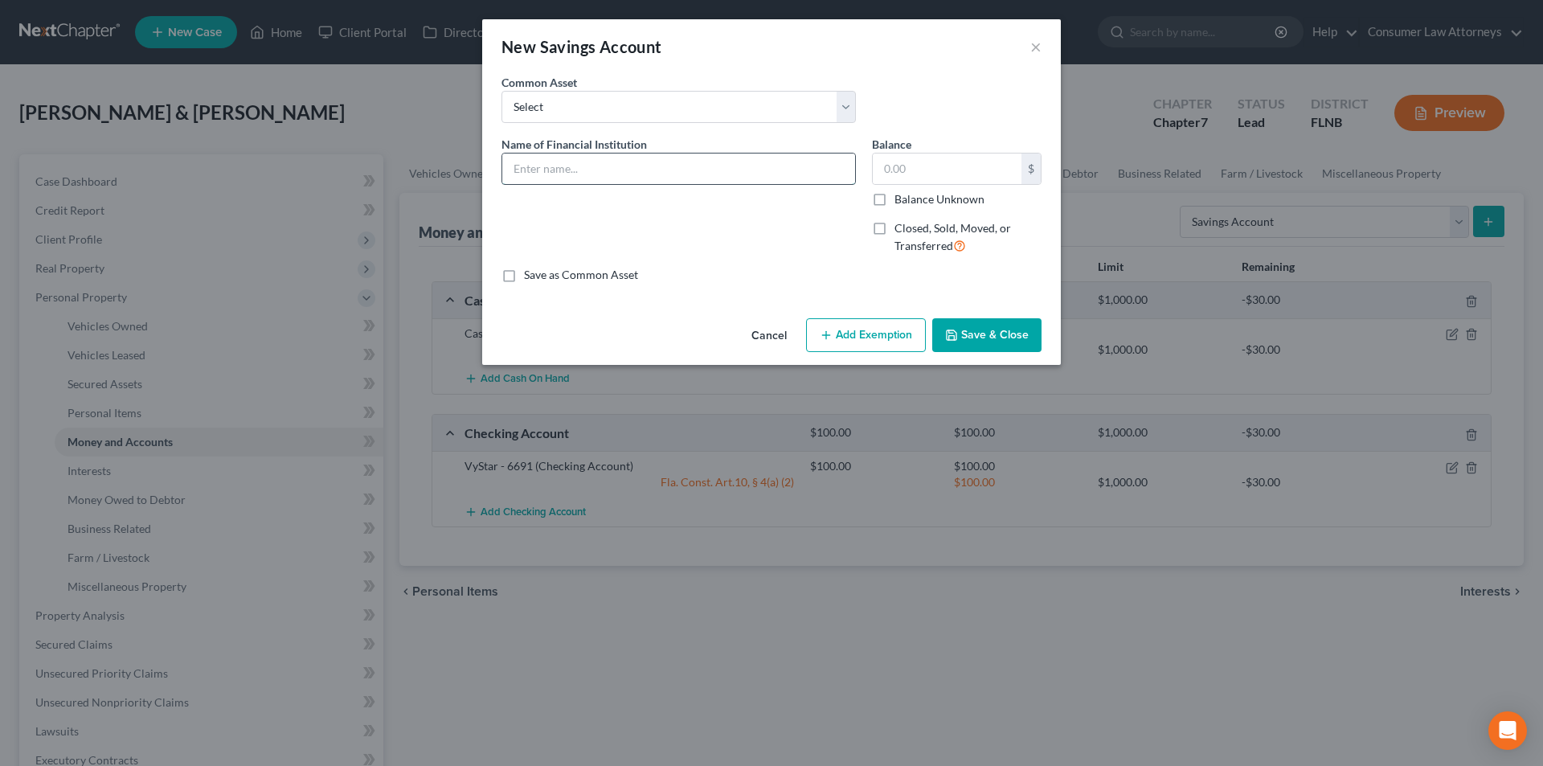
click at [728, 168] on input "text" at bounding box center [678, 168] width 353 height 31
type input "B"
click at [547, 168] on input "VyStar 3801" at bounding box center [678, 168] width 353 height 31
type input "VyStar CU - #3801"
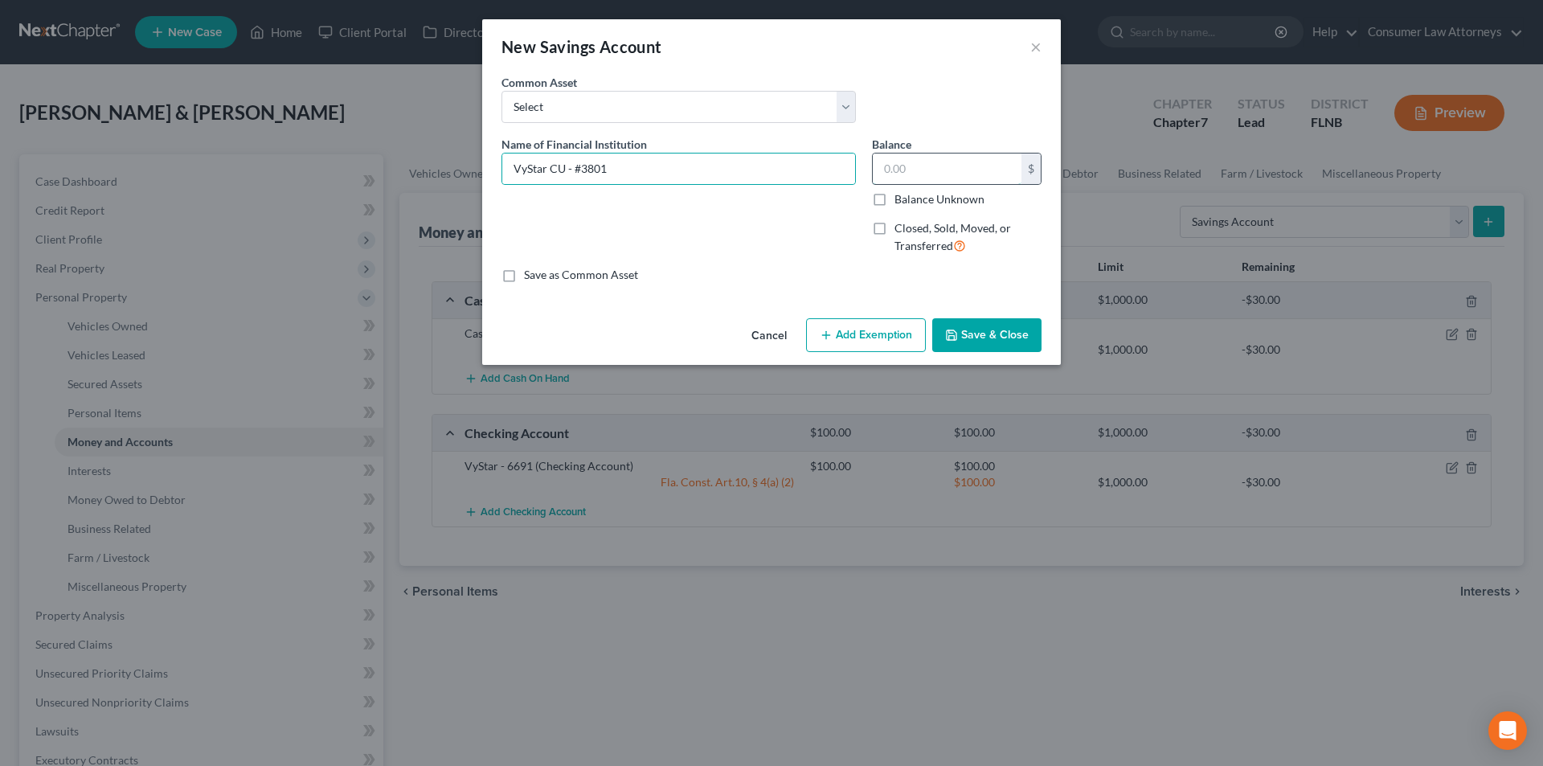
click at [951, 178] on input "text" at bounding box center [947, 168] width 149 height 31
type input "10.00"
click at [895, 341] on button "Add Exemption" at bounding box center [866, 335] width 120 height 34
select select "2"
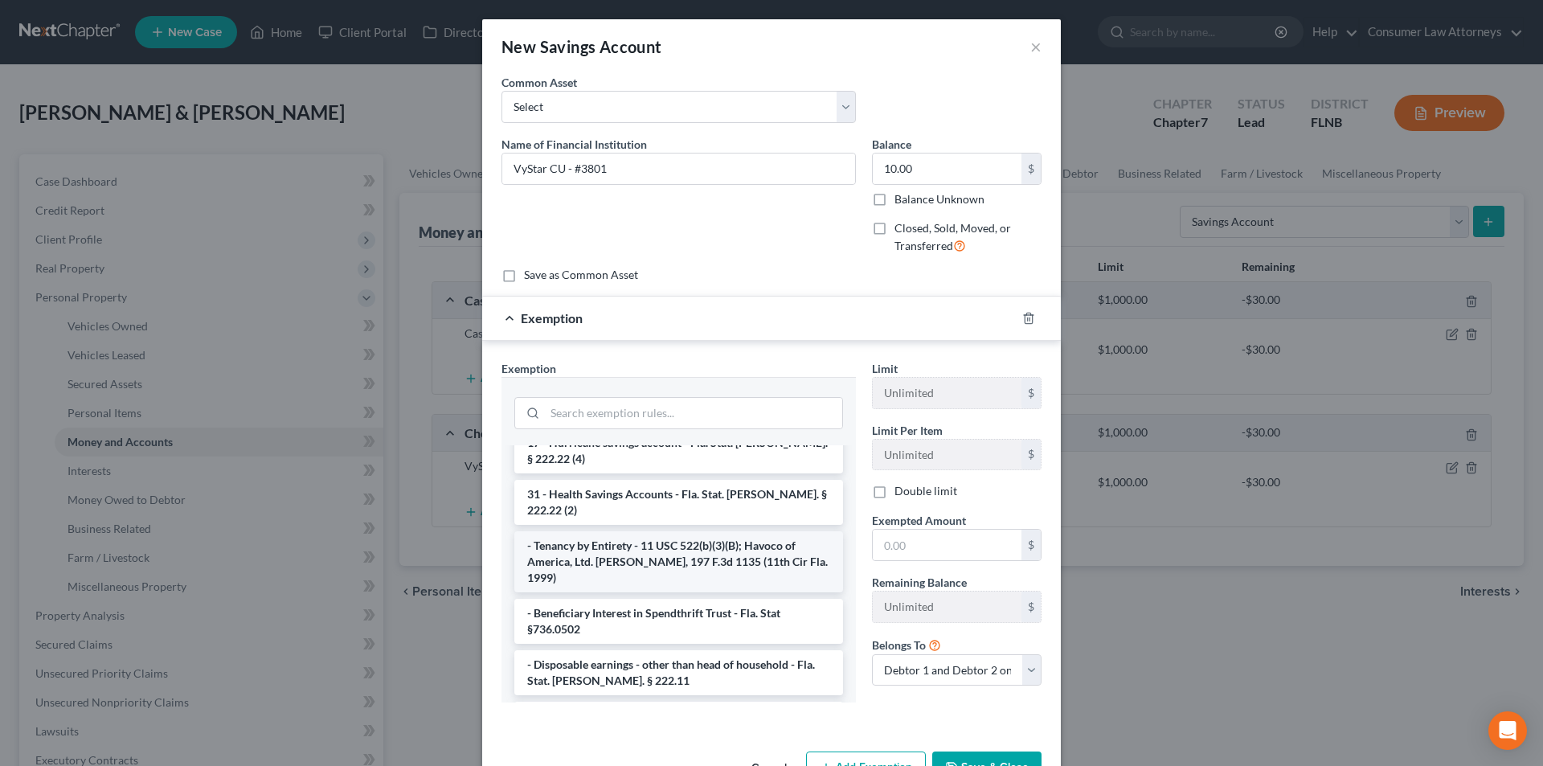
scroll to position [80, 0]
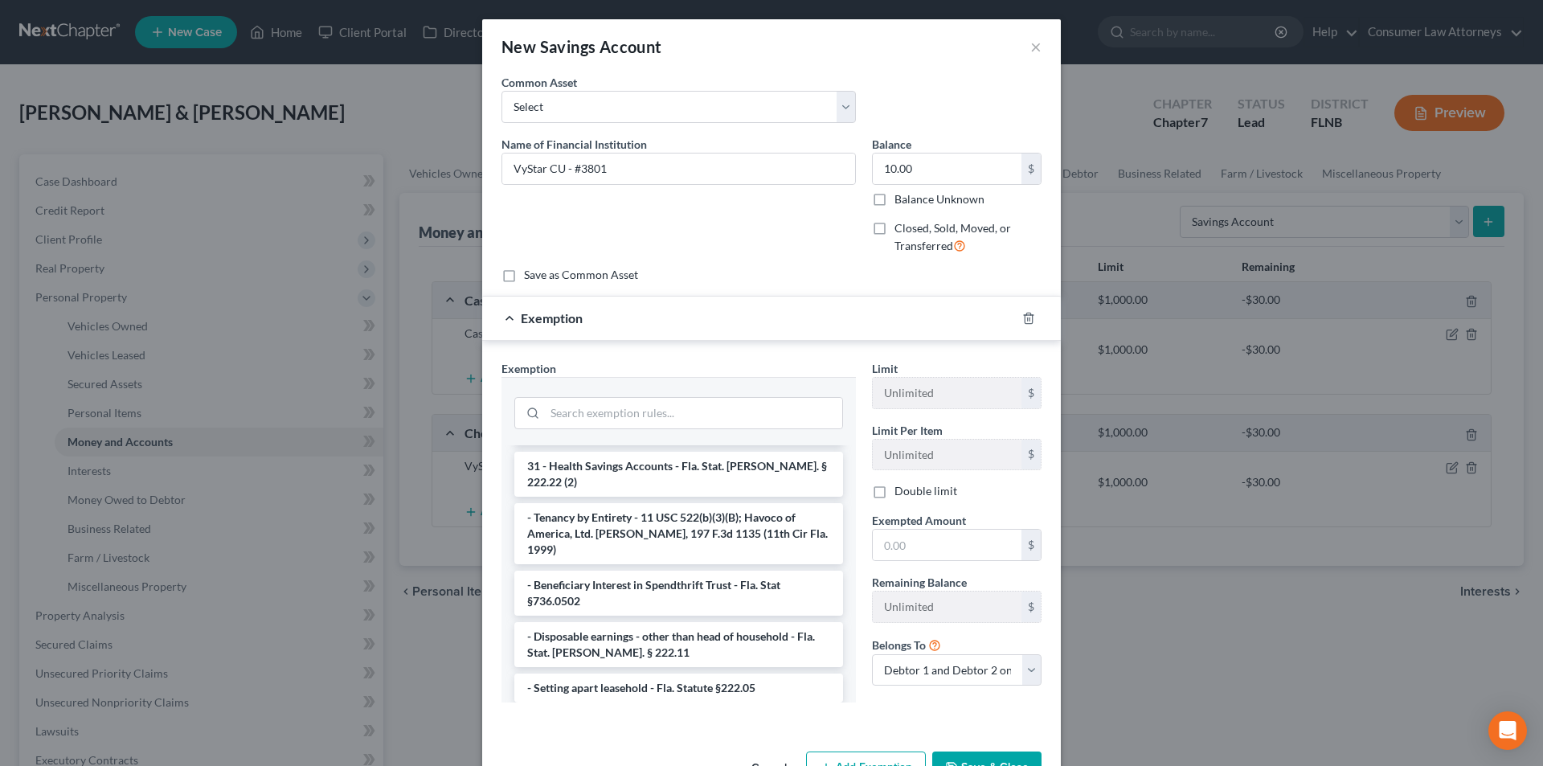
click at [592, 709] on li "1 - Personal property (any) - Fla. Const. Art.10, § 4(a) (2)" at bounding box center [678, 723] width 329 height 29
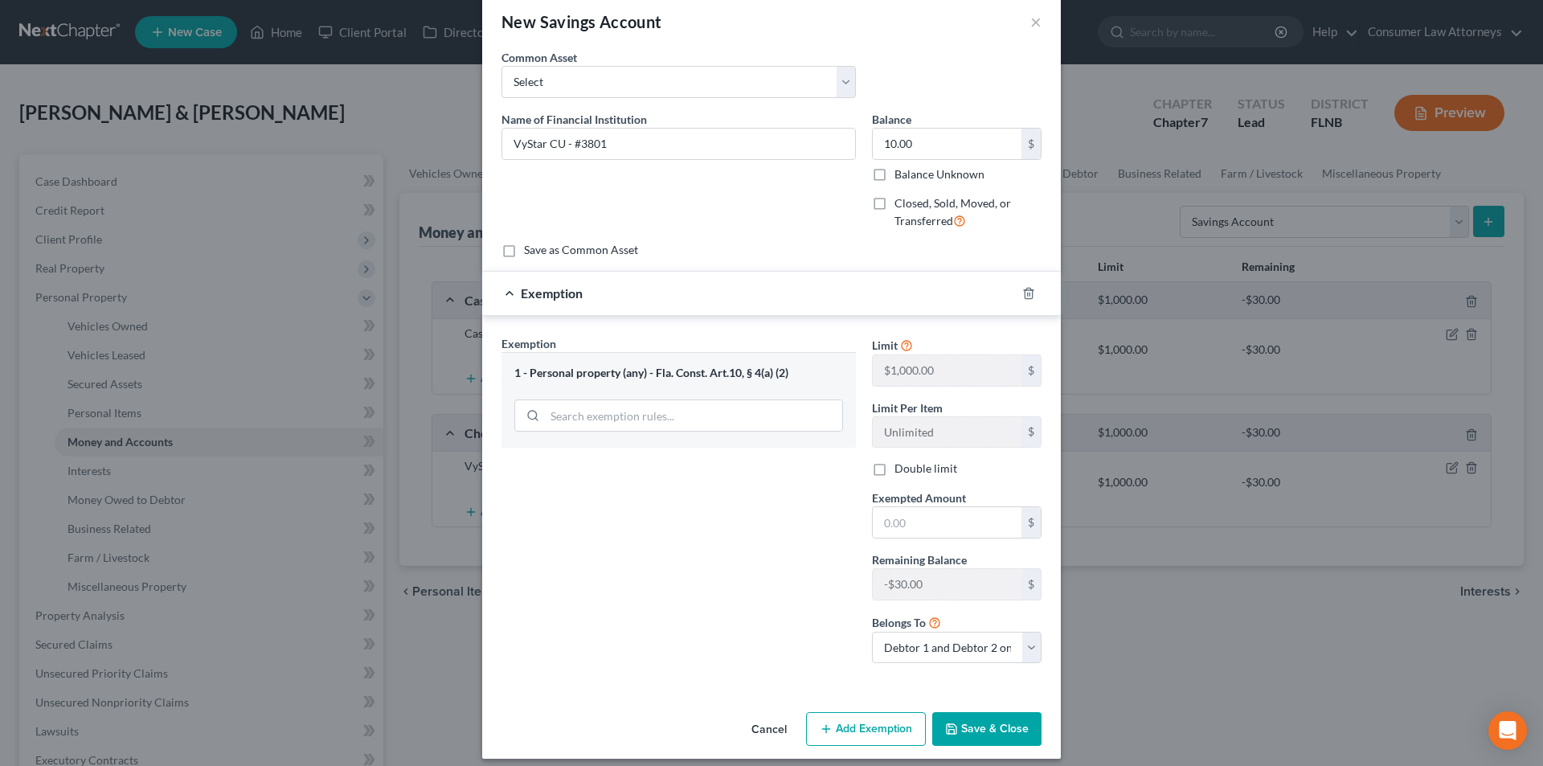
scroll to position [37, 0]
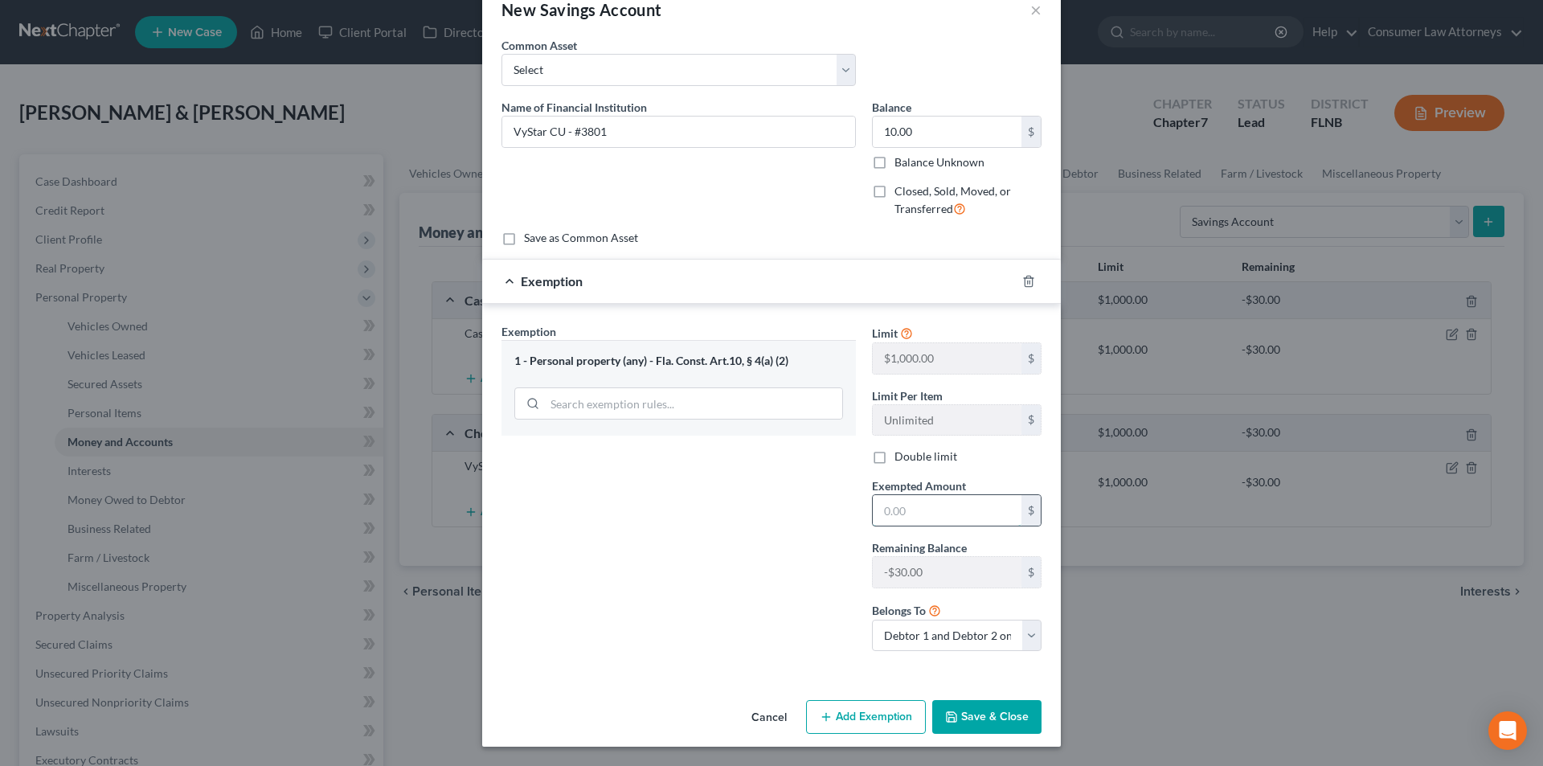
click at [931, 518] on input "text" at bounding box center [947, 510] width 149 height 31
type input "10.00"
click at [992, 719] on button "Save & Close" at bounding box center [986, 717] width 109 height 34
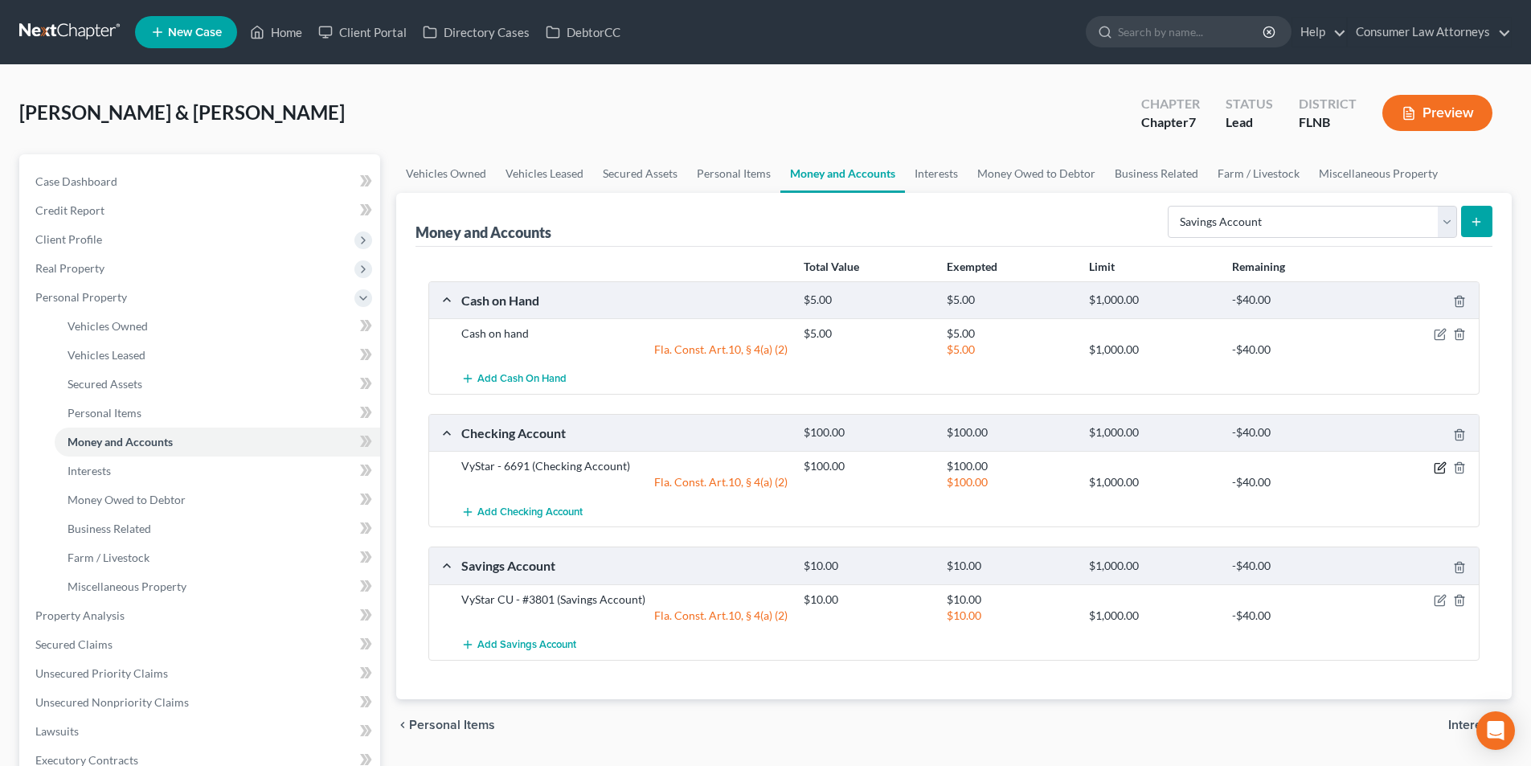
click at [1440, 467] on icon "button" at bounding box center [1440, 467] width 13 height 13
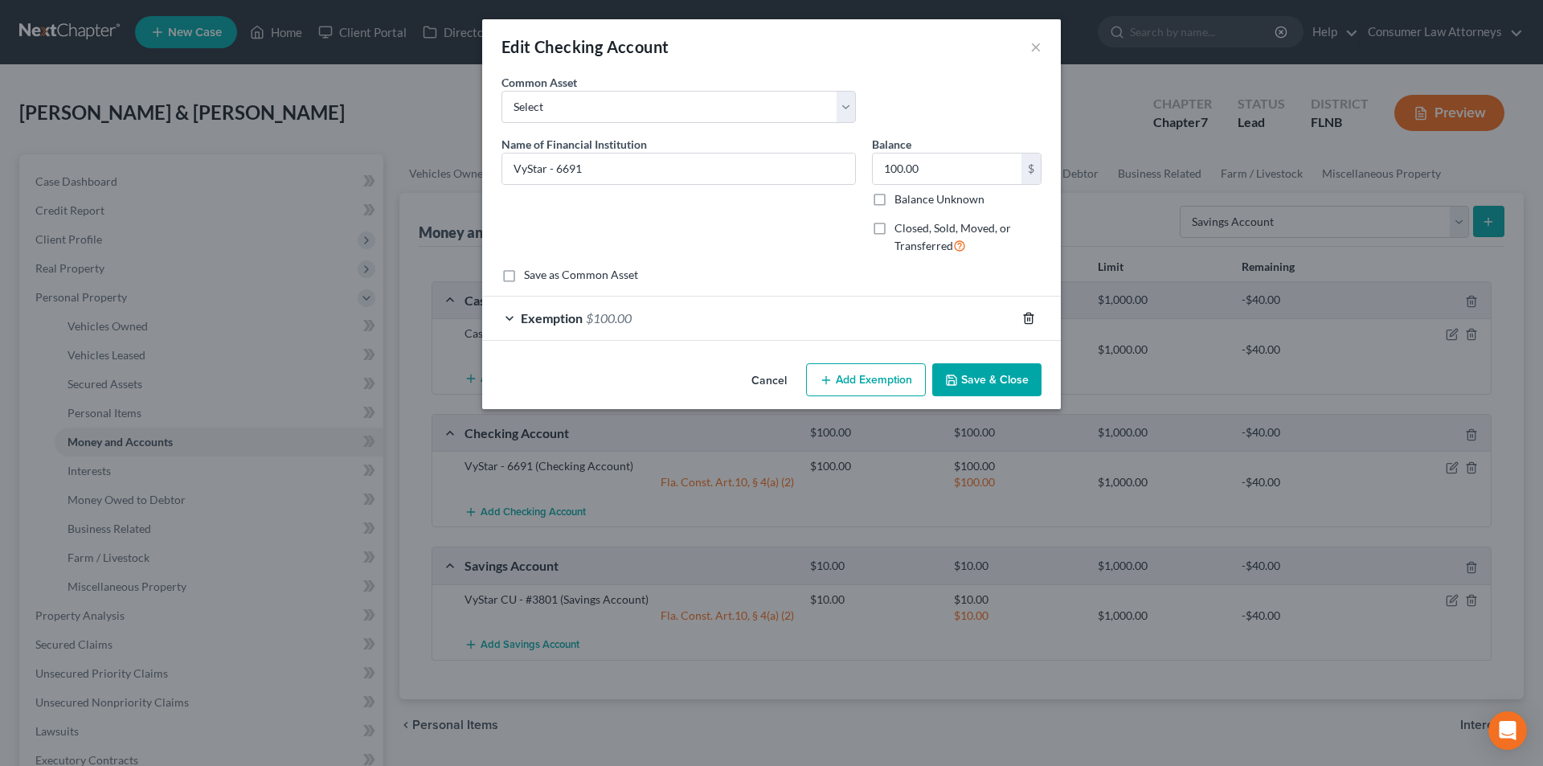
click at [1029, 319] on icon "button" at bounding box center [1028, 318] width 13 height 13
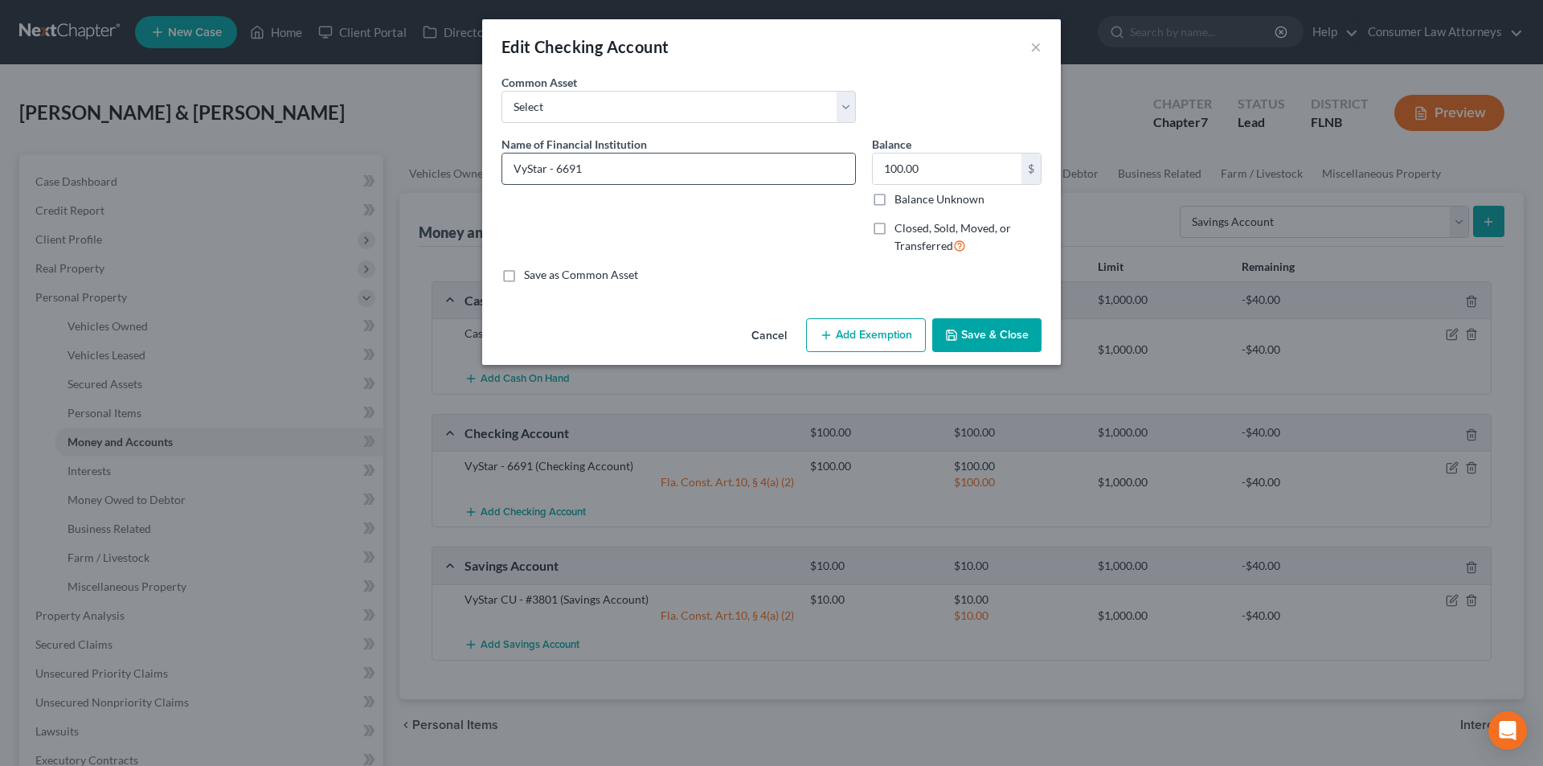
click at [545, 164] on input "VyStar - 6691" at bounding box center [678, 168] width 353 height 31
type input "VyStar CU - #6691"
click at [992, 341] on button "Save & Close" at bounding box center [986, 335] width 109 height 34
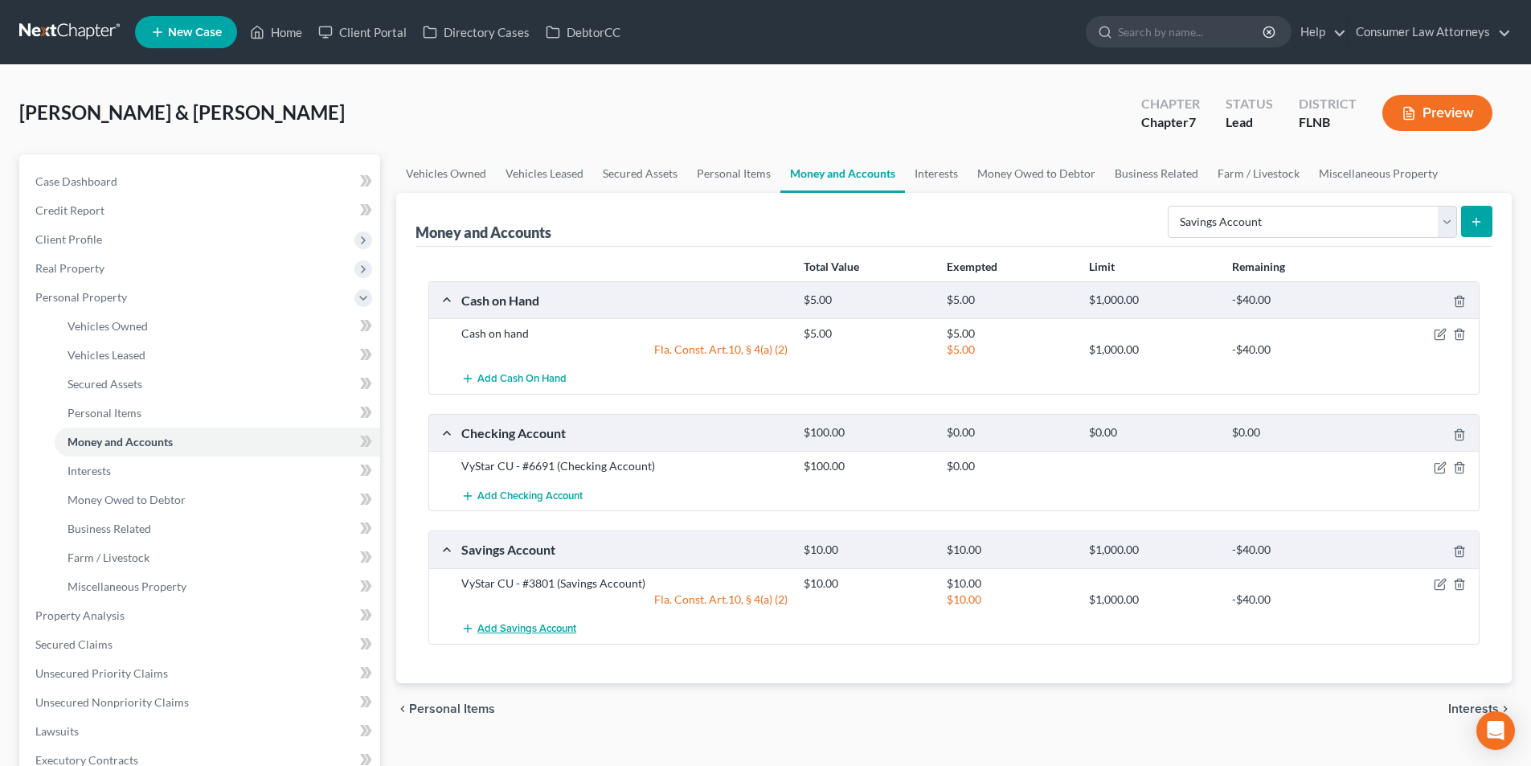
click at [561, 620] on button "Add Savings Account" at bounding box center [518, 629] width 115 height 30
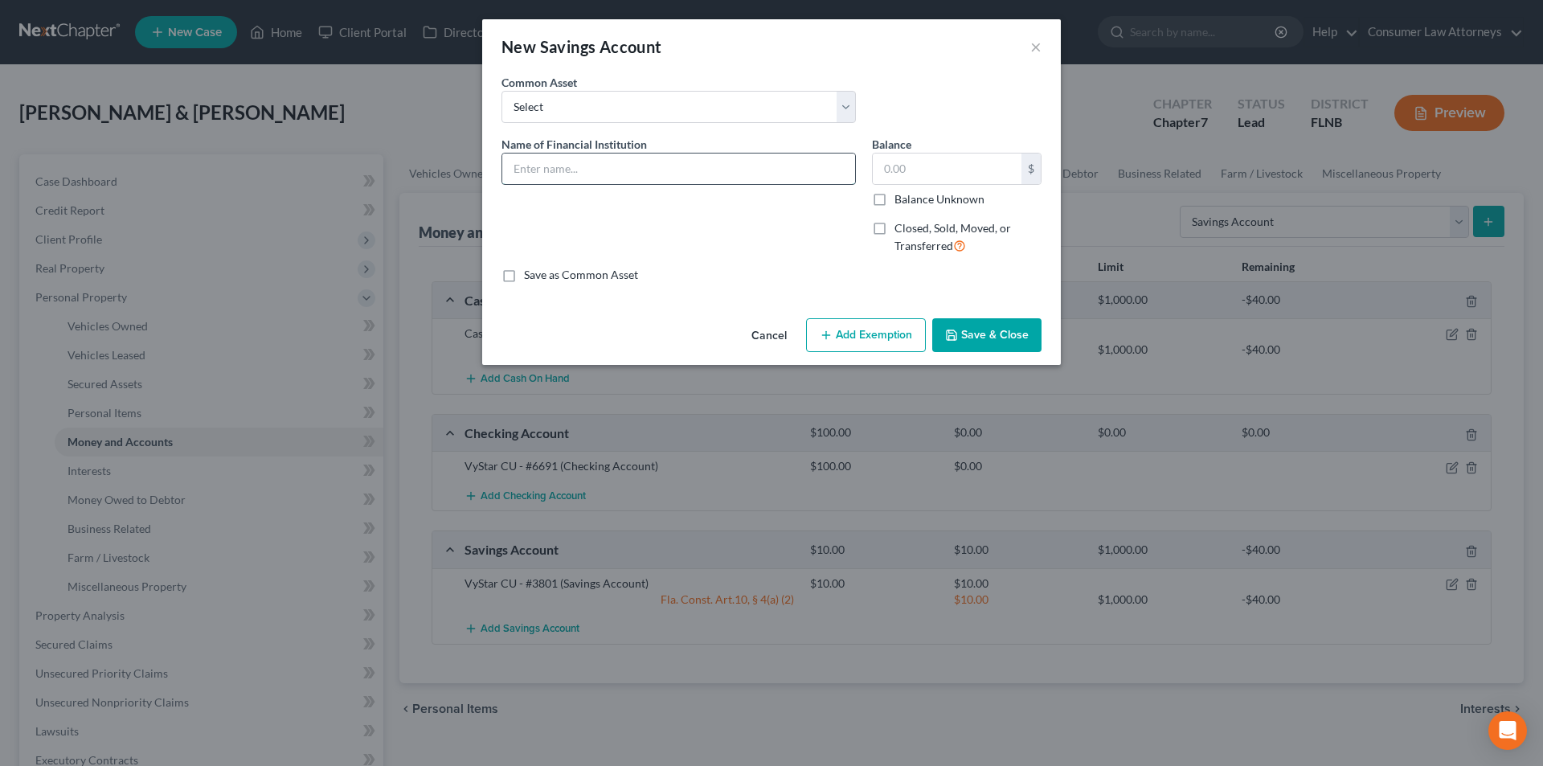
click at [549, 170] on input "text" at bounding box center [678, 168] width 353 height 31
type input "VyStar CU - #3818"
click at [916, 174] on input "text" at bounding box center [947, 168] width 149 height 31
type input "5.00"
click at [875, 334] on button "Add Exemption" at bounding box center [866, 335] width 120 height 34
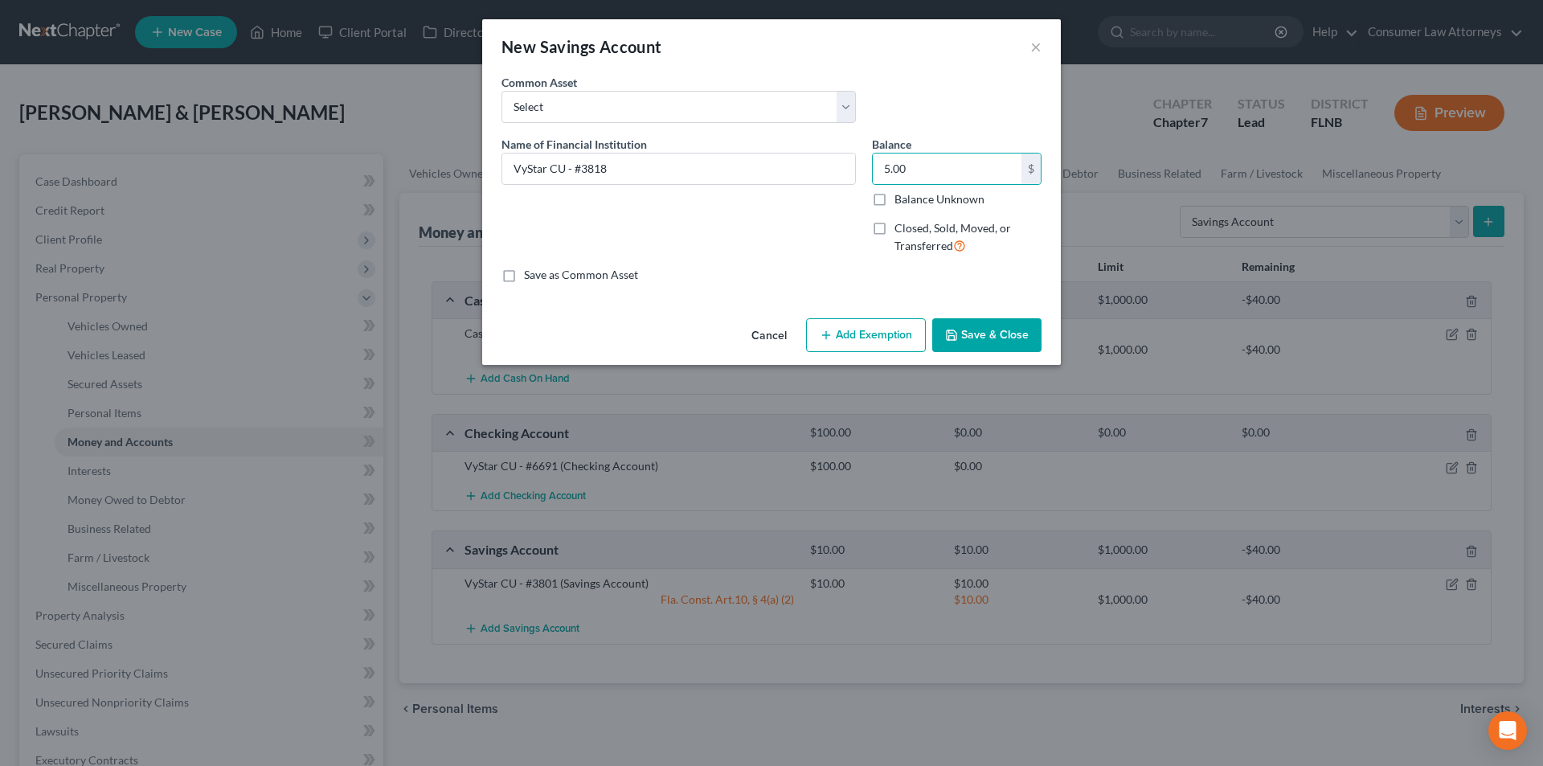
select select "2"
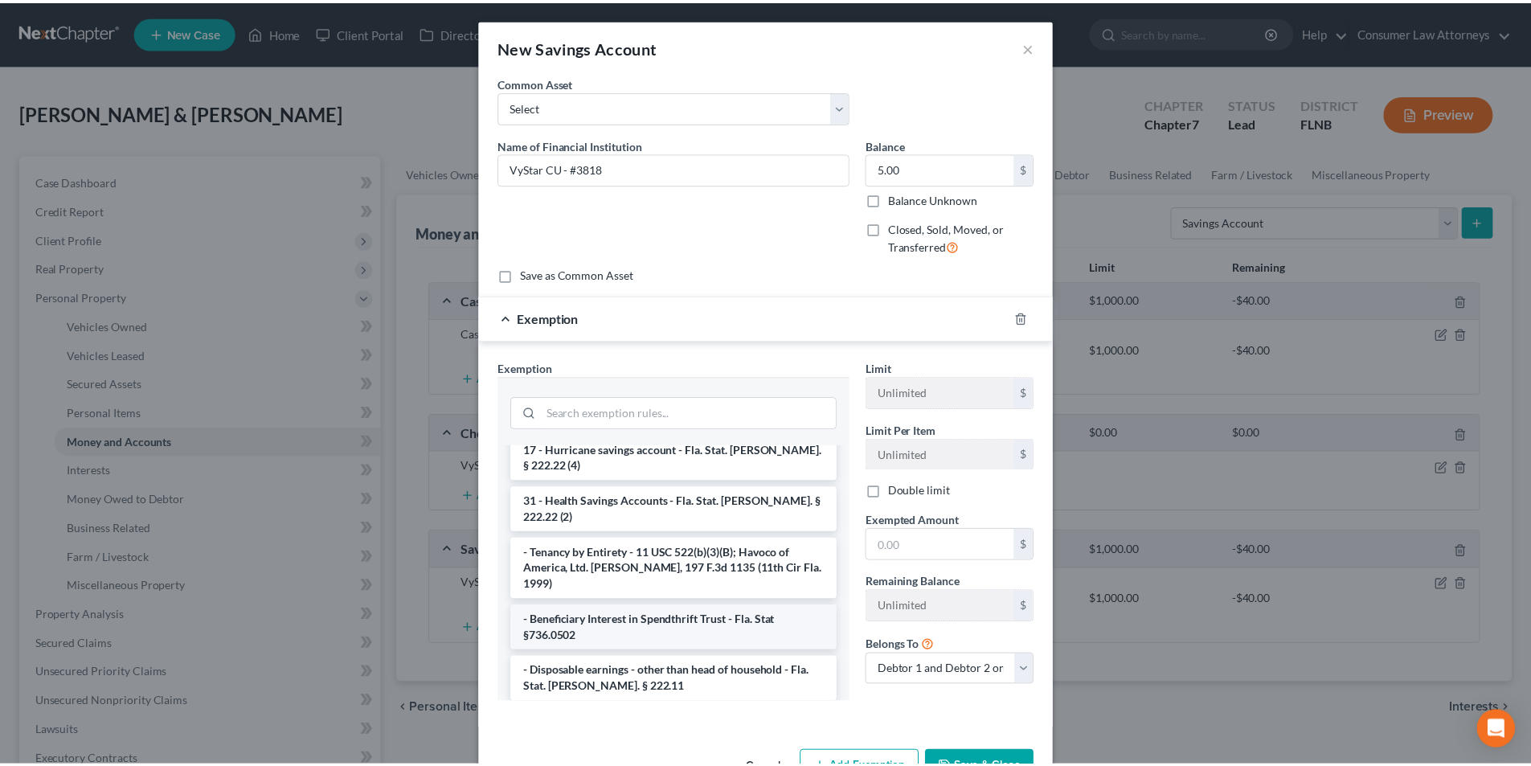
scroll to position [80, 0]
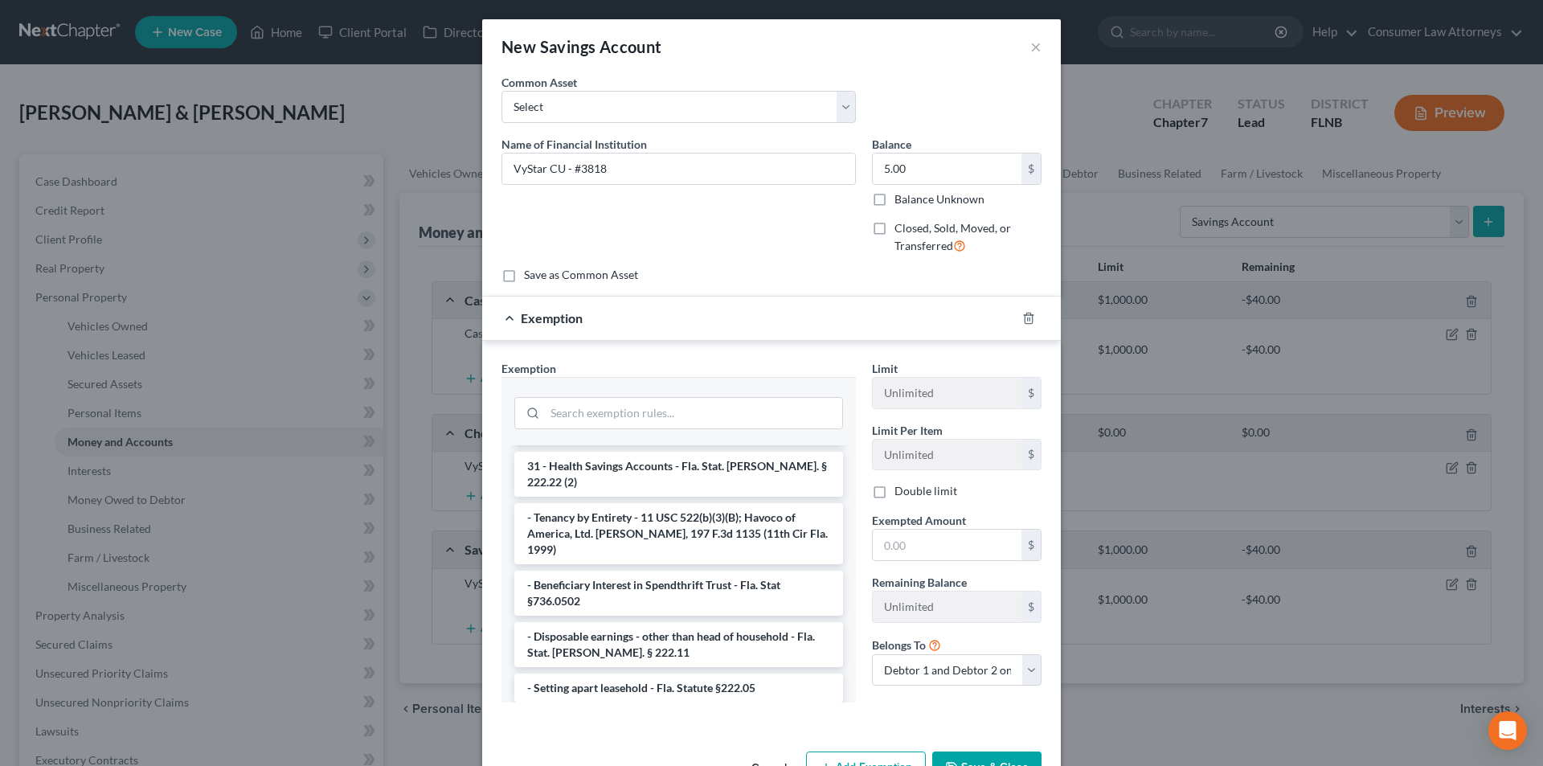
click at [597, 709] on li "1 - Personal property (any) - Fla. Const. Art.10, § 4(a) (2)" at bounding box center [678, 723] width 329 height 29
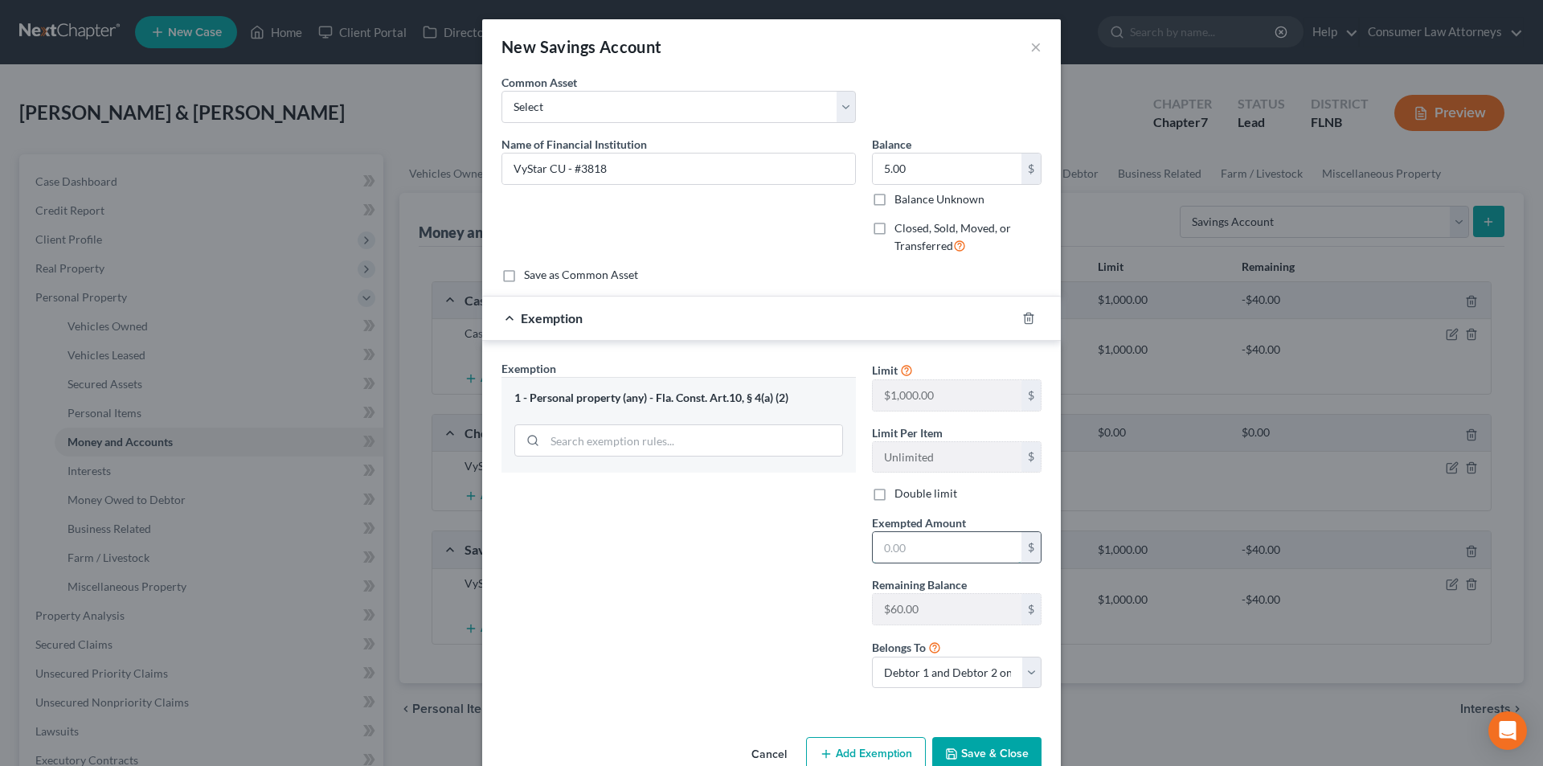
click at [898, 551] on input "text" at bounding box center [947, 547] width 149 height 31
type input "5.00"
click at [999, 752] on button "Save & Close" at bounding box center [986, 754] width 109 height 34
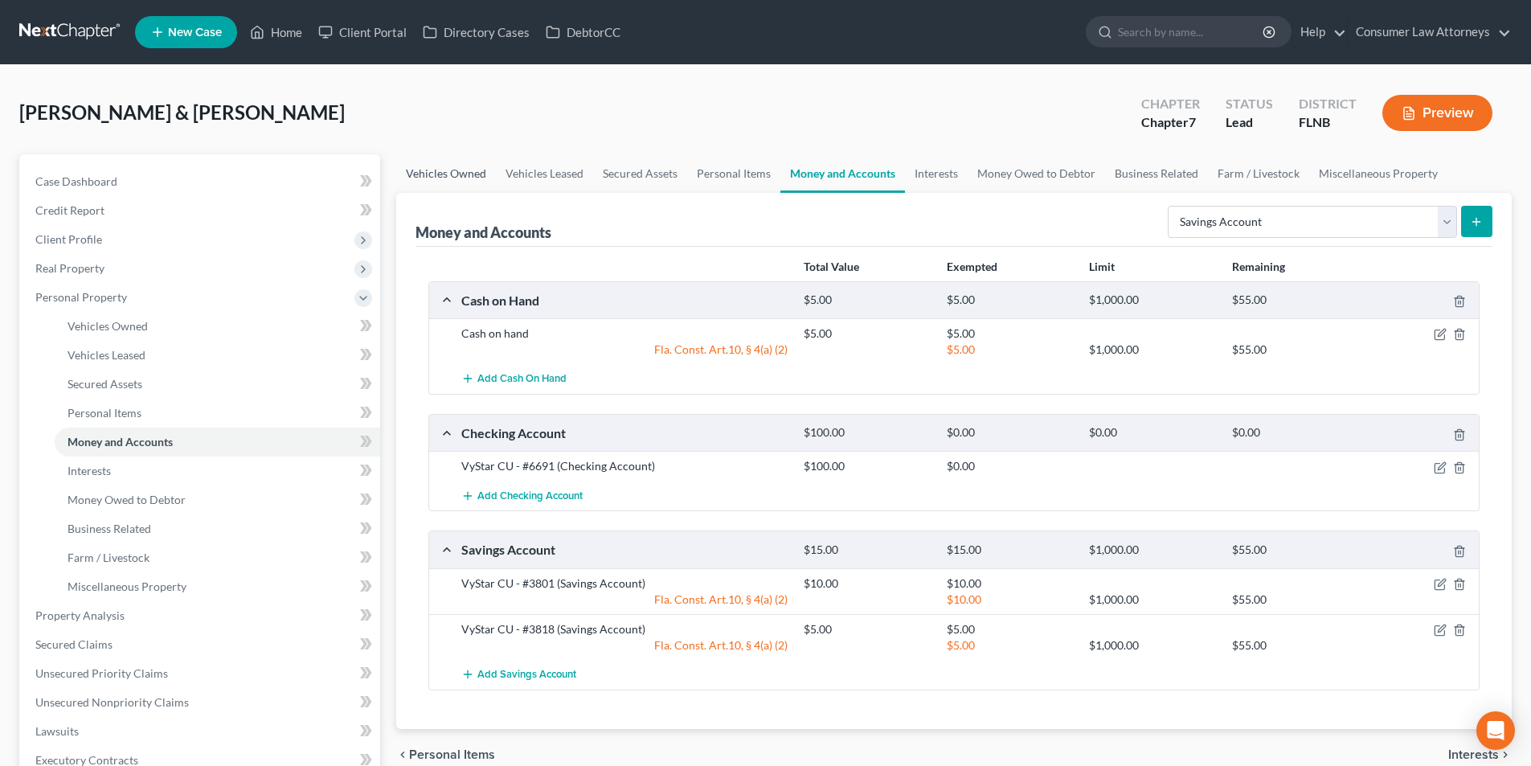
click at [470, 174] on link "Vehicles Owned" at bounding box center [446, 173] width 100 height 39
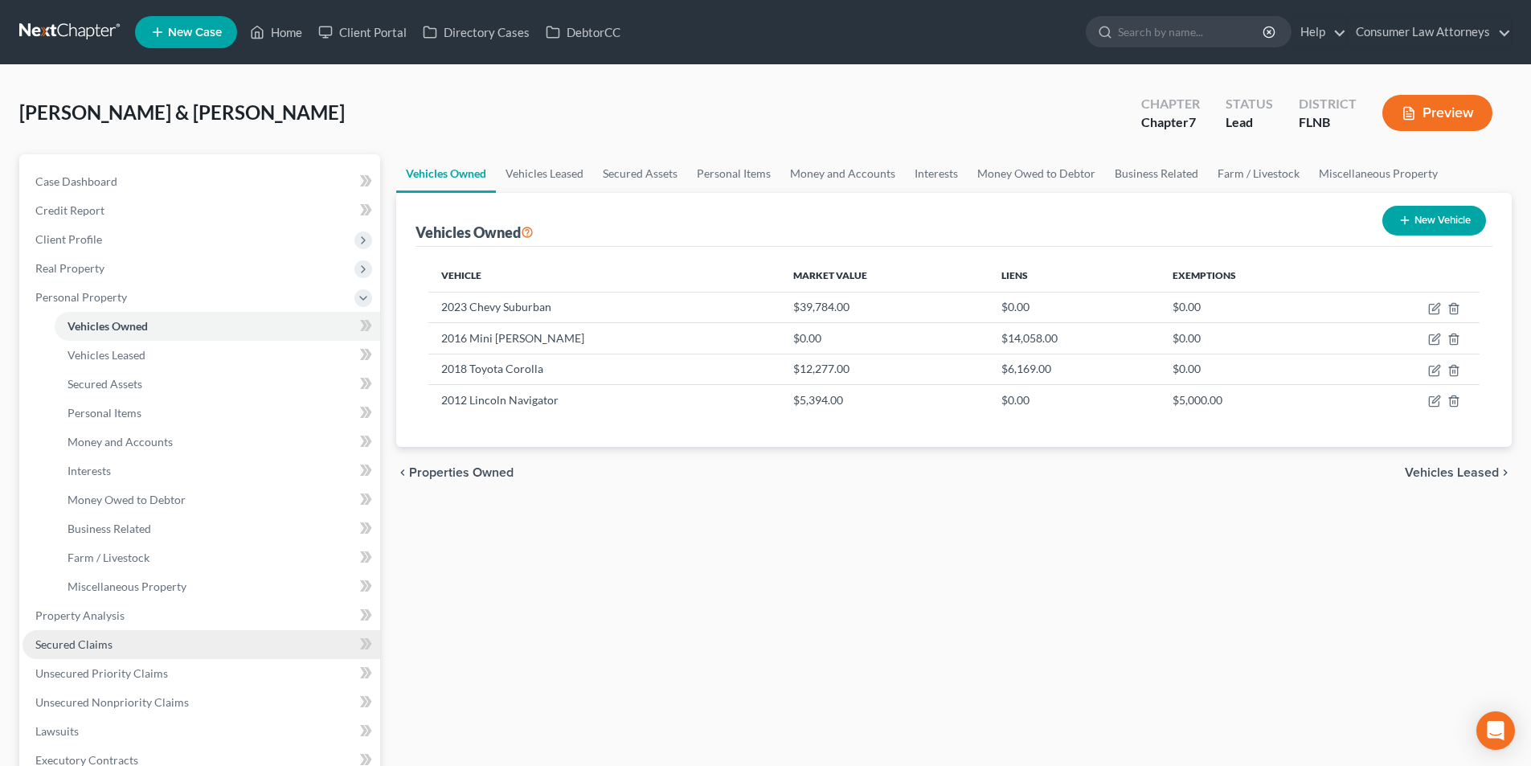
click at [81, 642] on span "Secured Claims" at bounding box center [73, 644] width 77 height 14
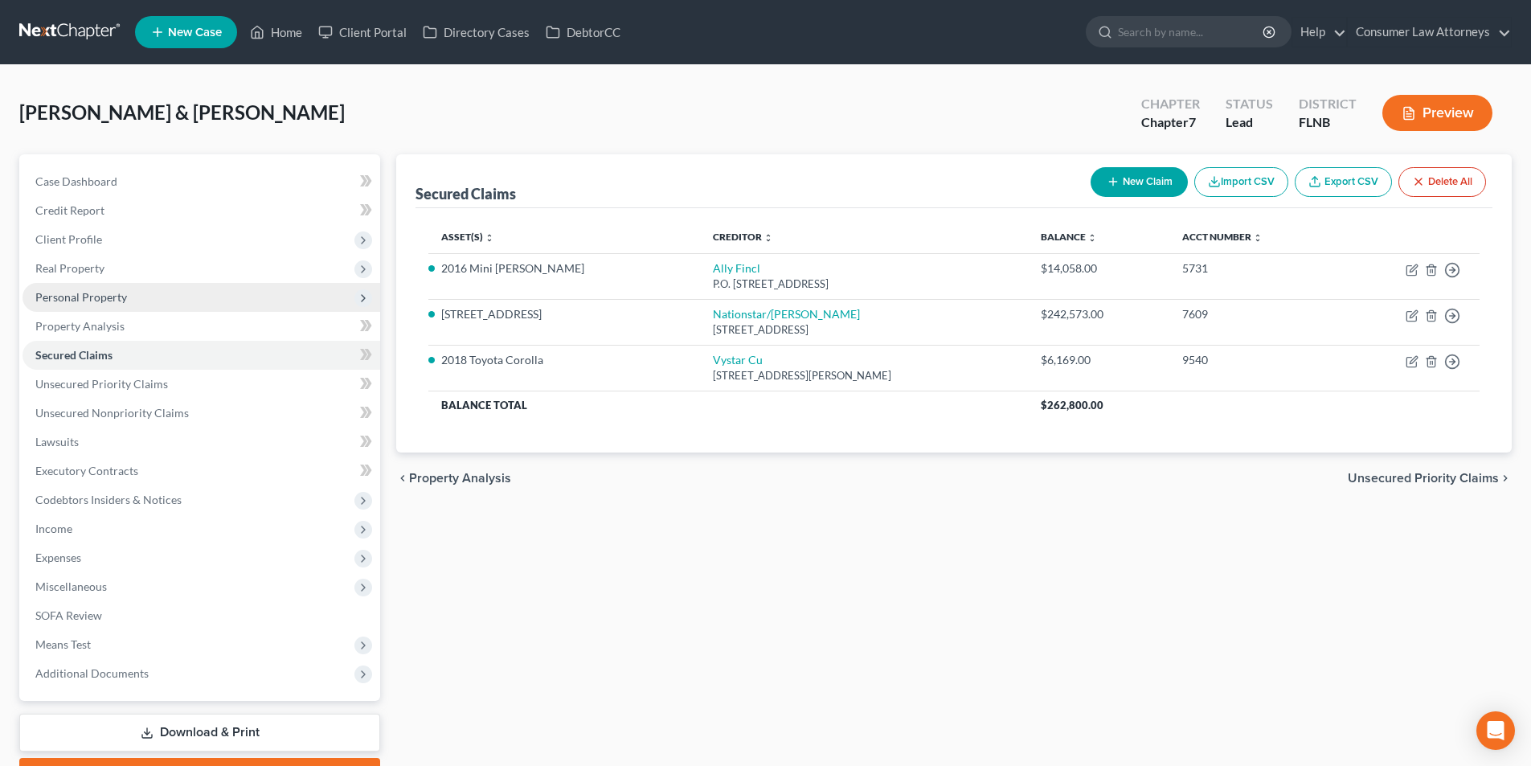
click at [100, 302] on span "Personal Property" at bounding box center [81, 297] width 92 height 14
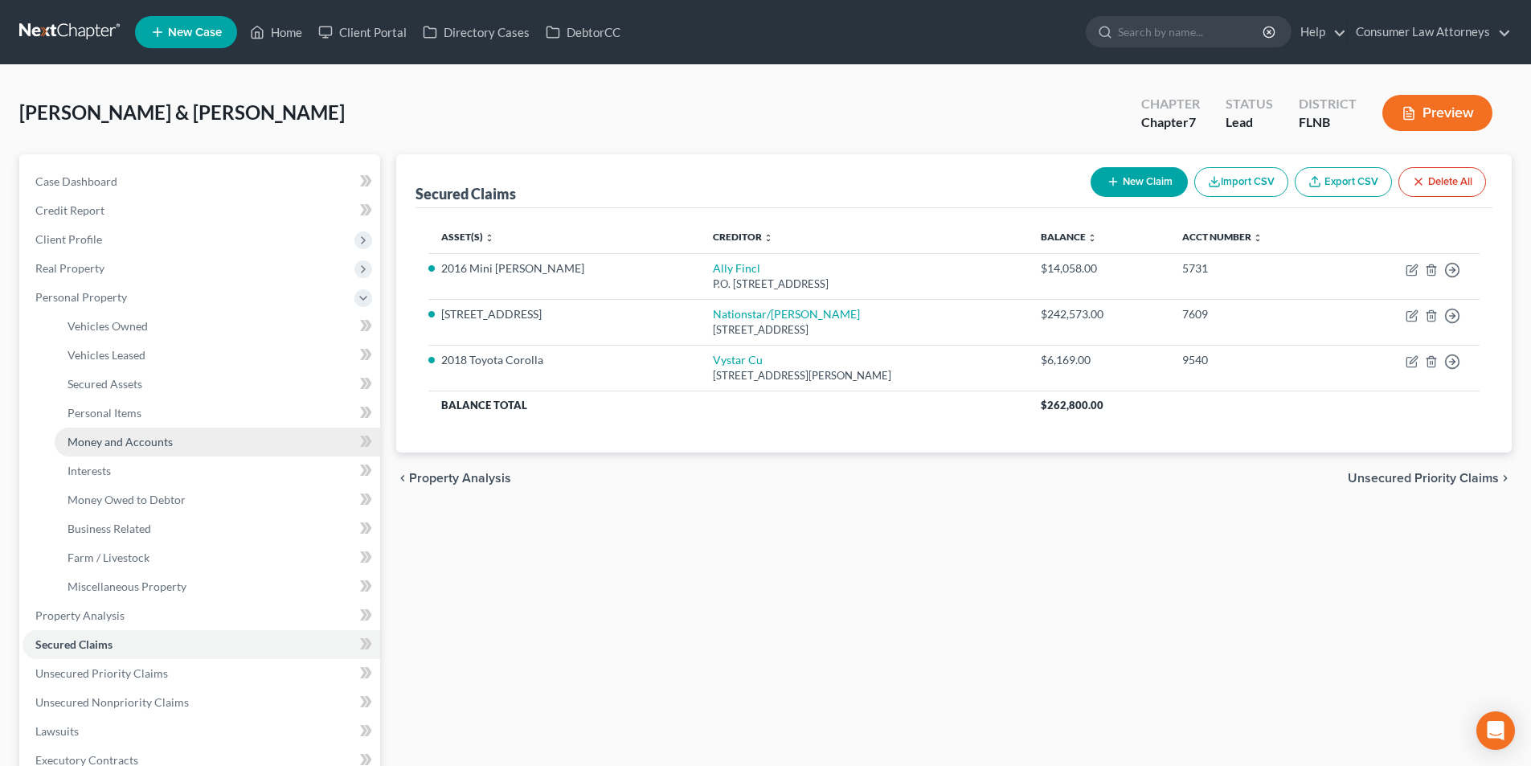
click at [107, 448] on span "Money and Accounts" at bounding box center [120, 442] width 105 height 14
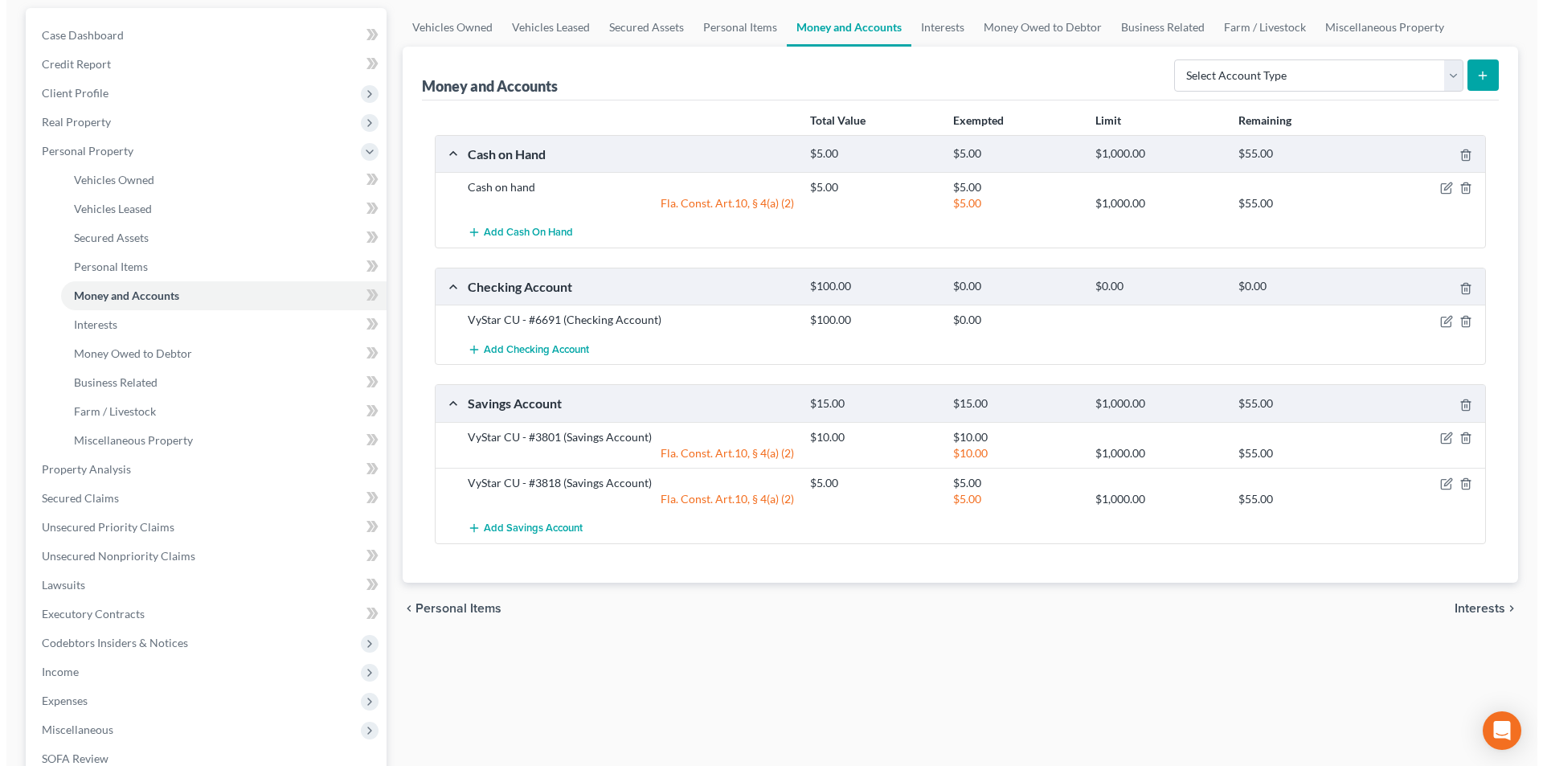
scroll to position [161, 0]
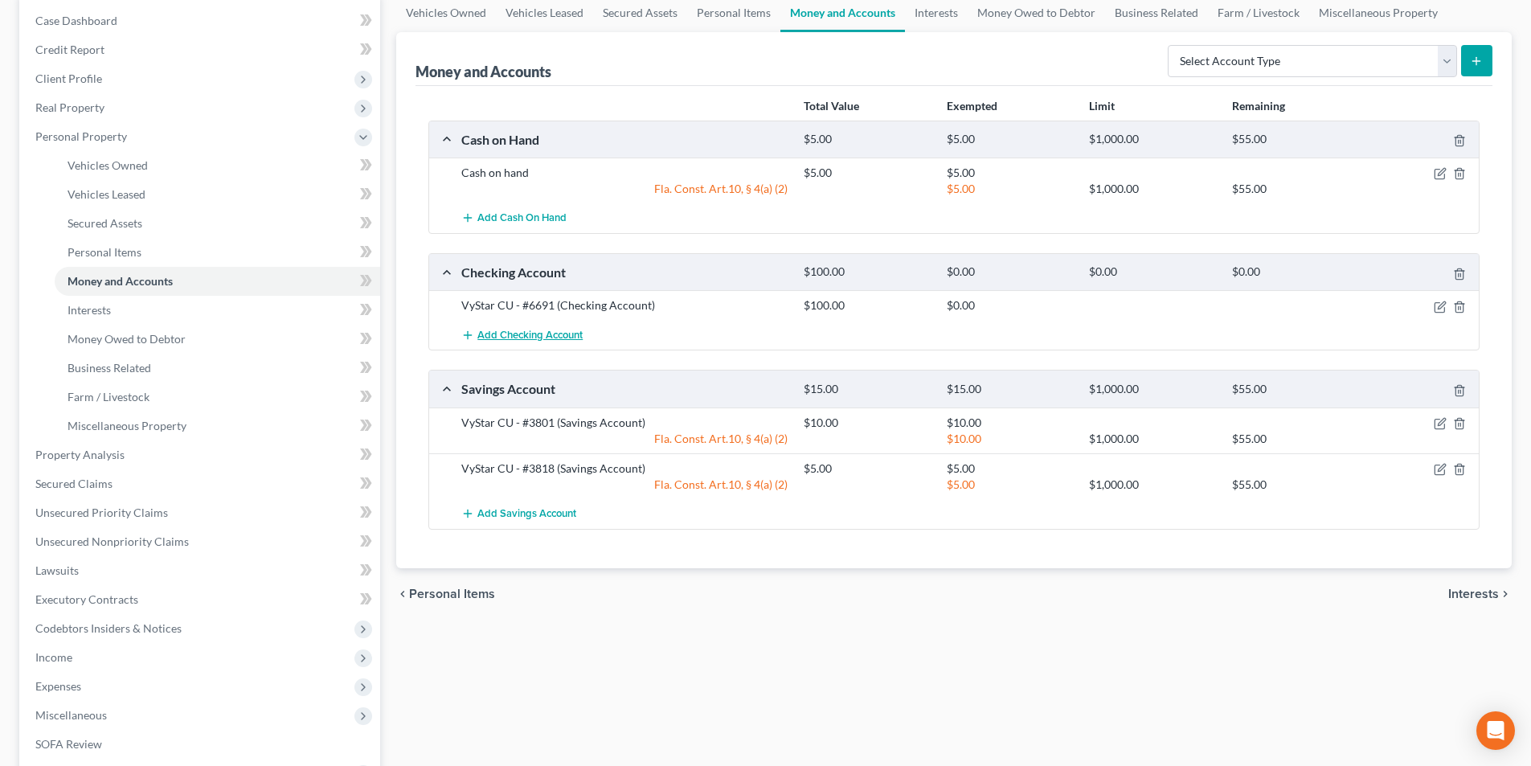
click at [554, 340] on span "Add Checking Account" at bounding box center [529, 335] width 105 height 13
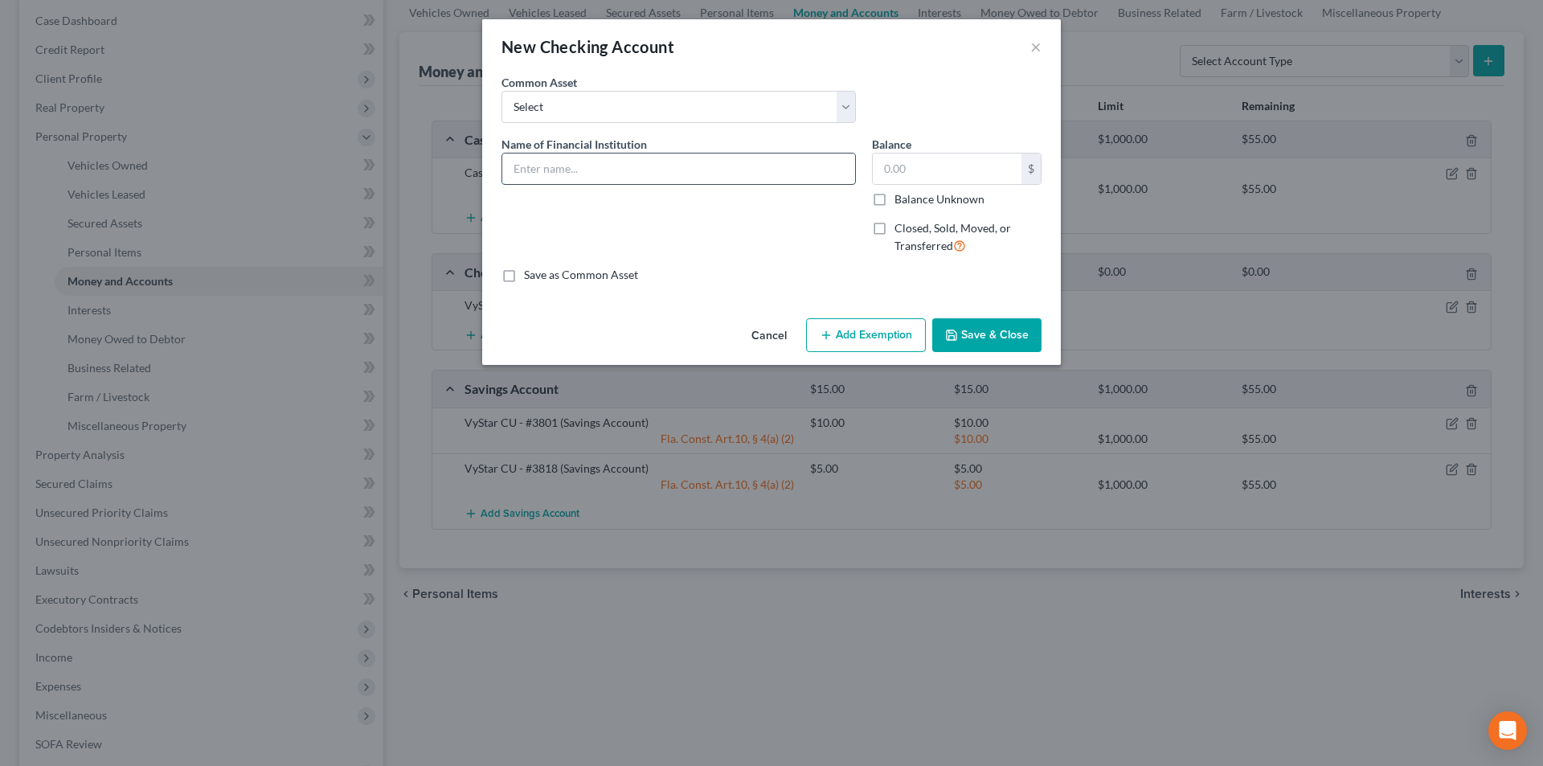
click at [581, 178] on input "text" at bounding box center [678, 168] width 353 height 31
type input "z"
type input "VyStar CU - #5330"
click at [897, 173] on input "text" at bounding box center [947, 168] width 149 height 31
type input "2,000.00"
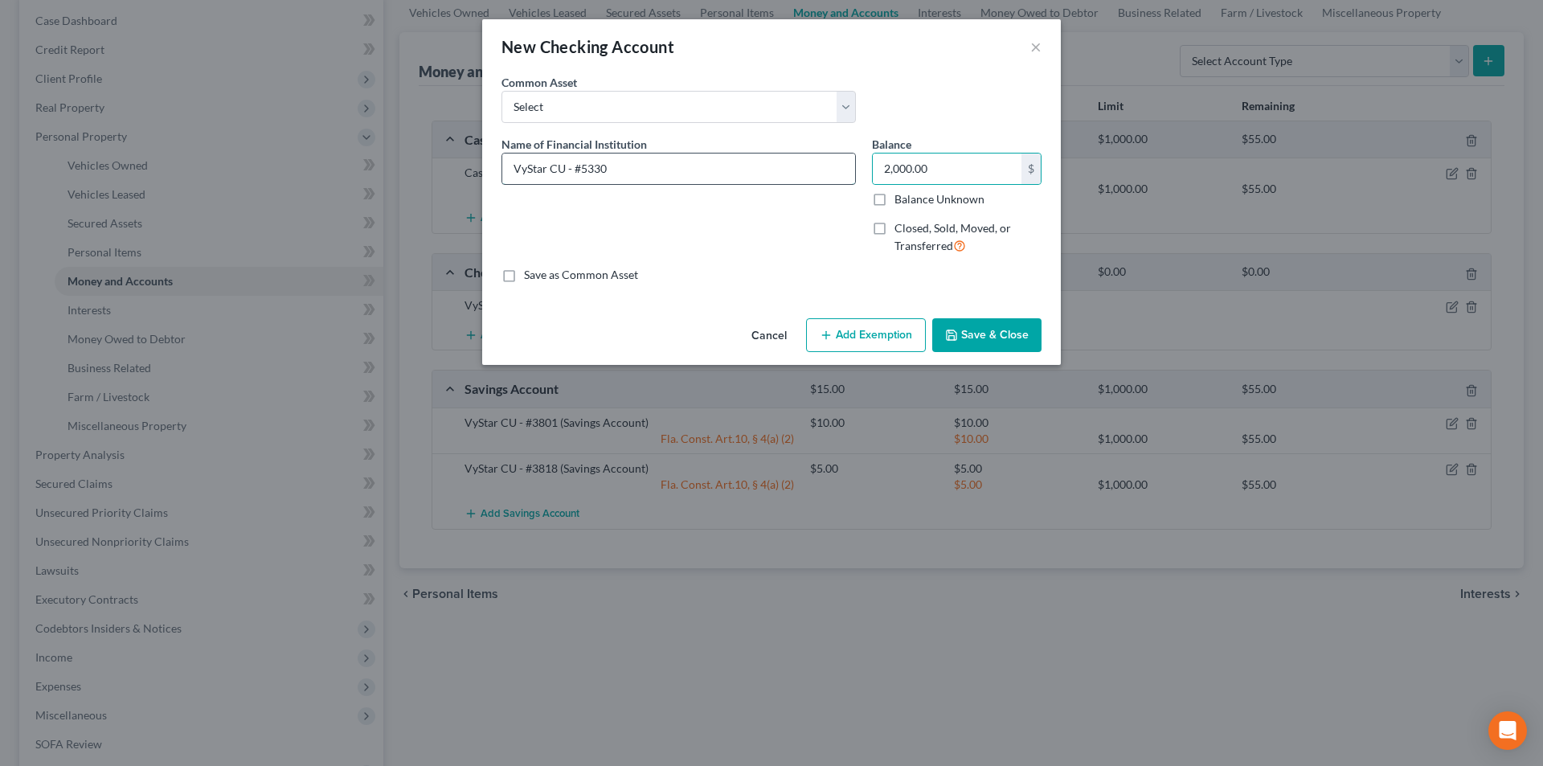
click at [714, 168] on input "VyStar CU - #5330" at bounding box center [678, 168] width 353 height 31
type input "VyStar CU - #5330 Joint"
click at [992, 332] on button "Save & Close" at bounding box center [986, 335] width 109 height 34
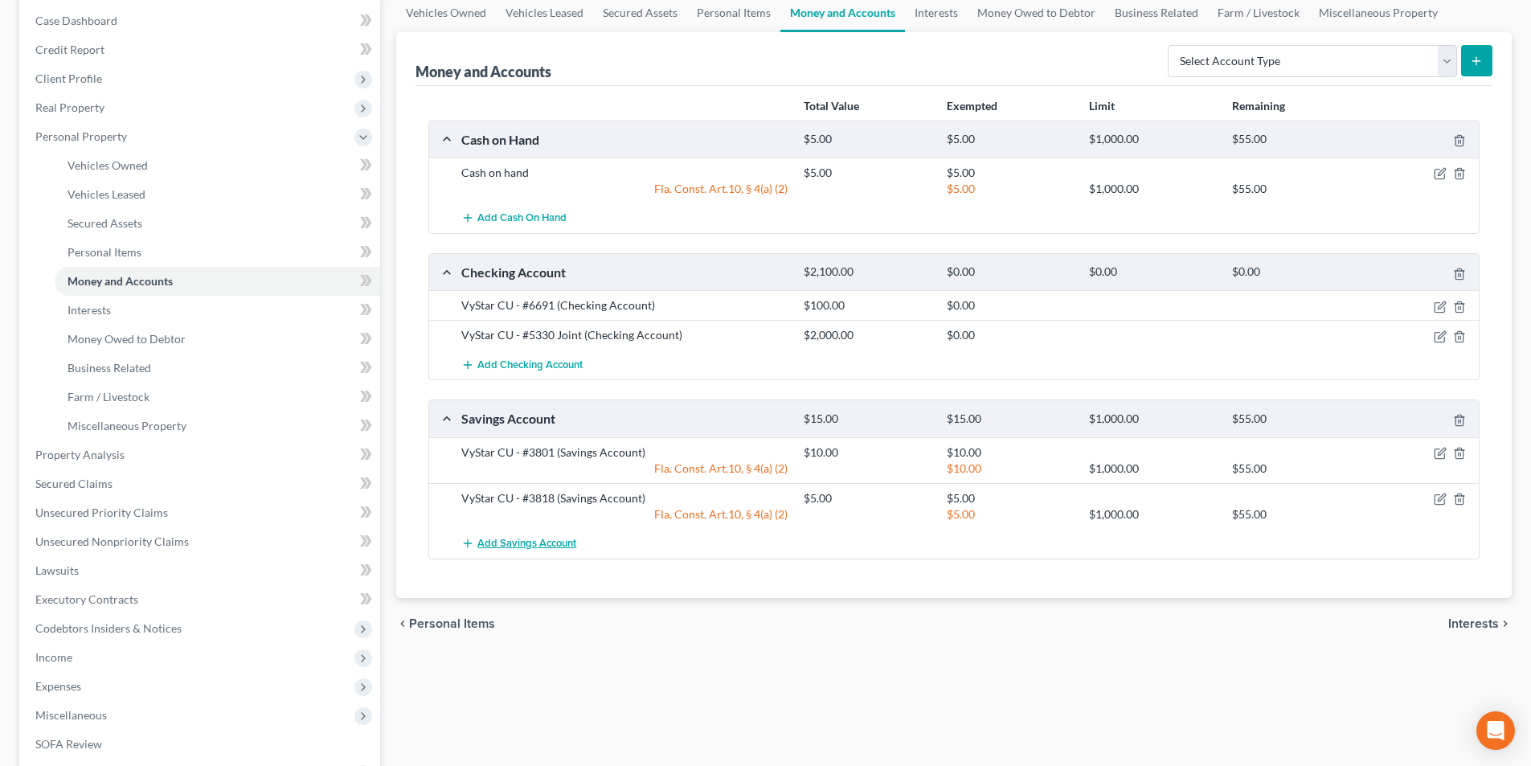
click at [560, 544] on span "Add Savings Account" at bounding box center [526, 543] width 99 height 13
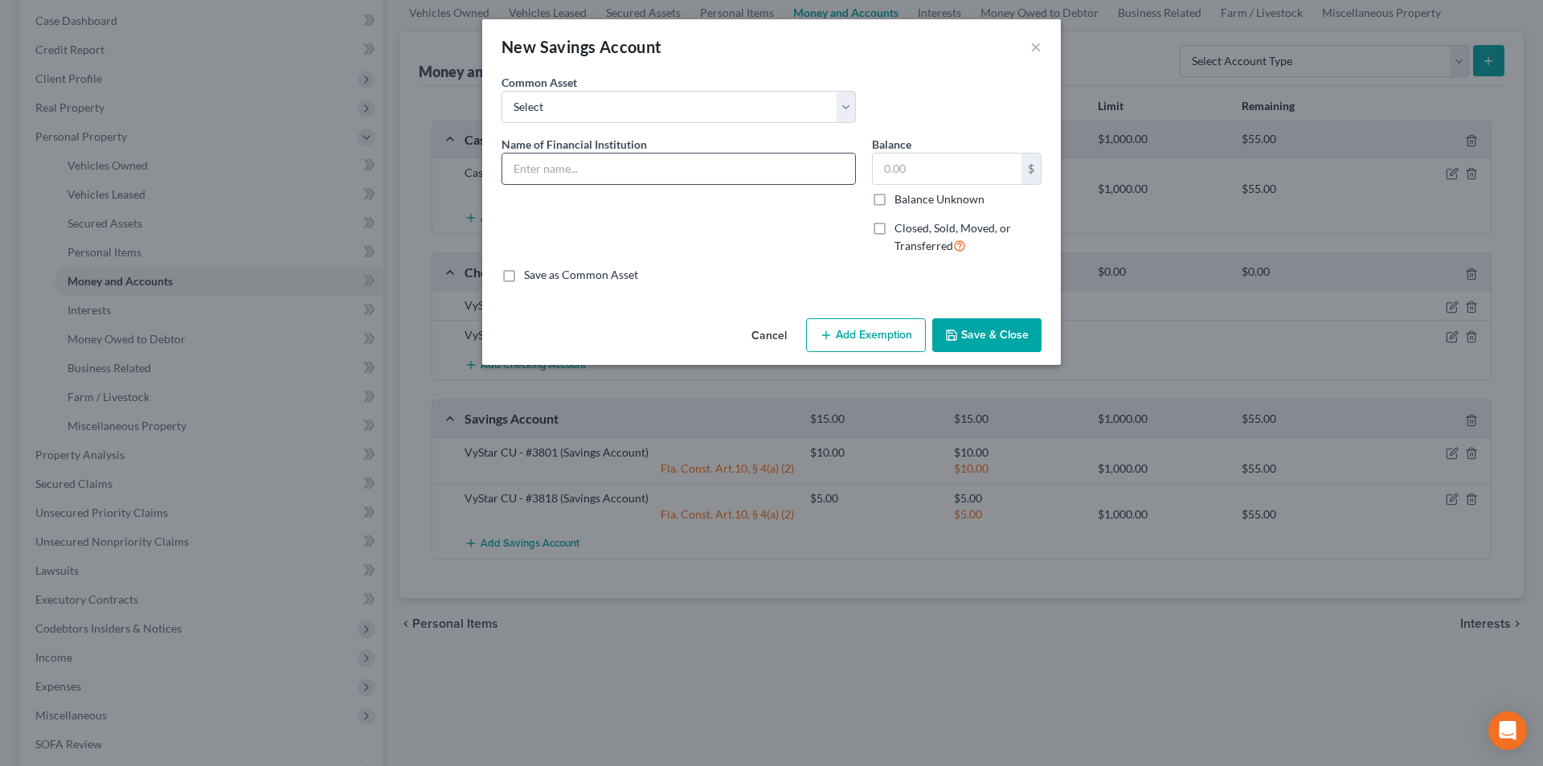
click at [592, 170] on input "text" at bounding box center [678, 168] width 353 height 31
type input "VyStar CU - #5923 Joint"
click at [895, 174] on input "text" at bounding box center [947, 168] width 149 height 31
type input "11.00"
click at [889, 340] on button "Add Exemption" at bounding box center [866, 335] width 120 height 34
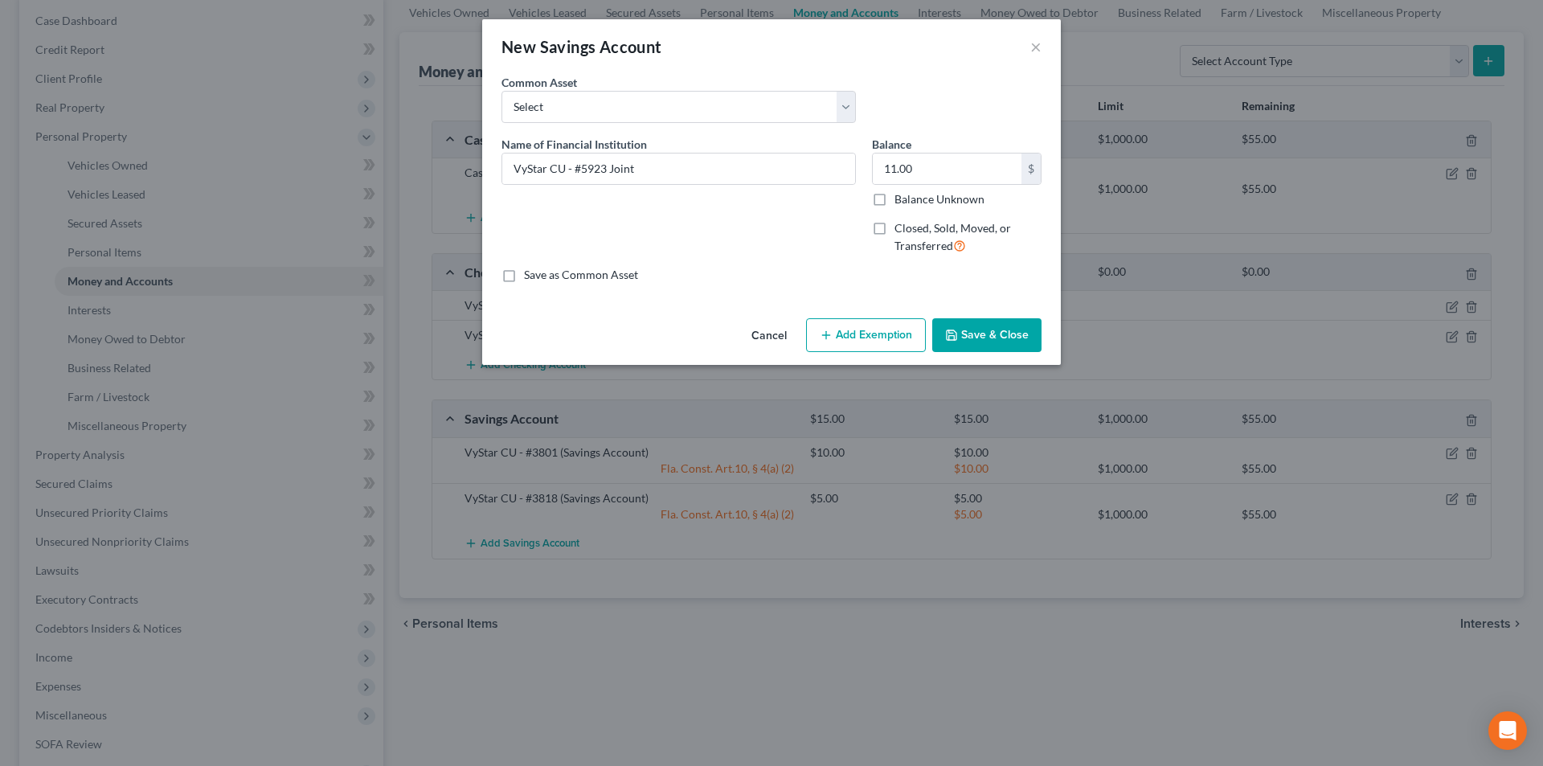
select select "2"
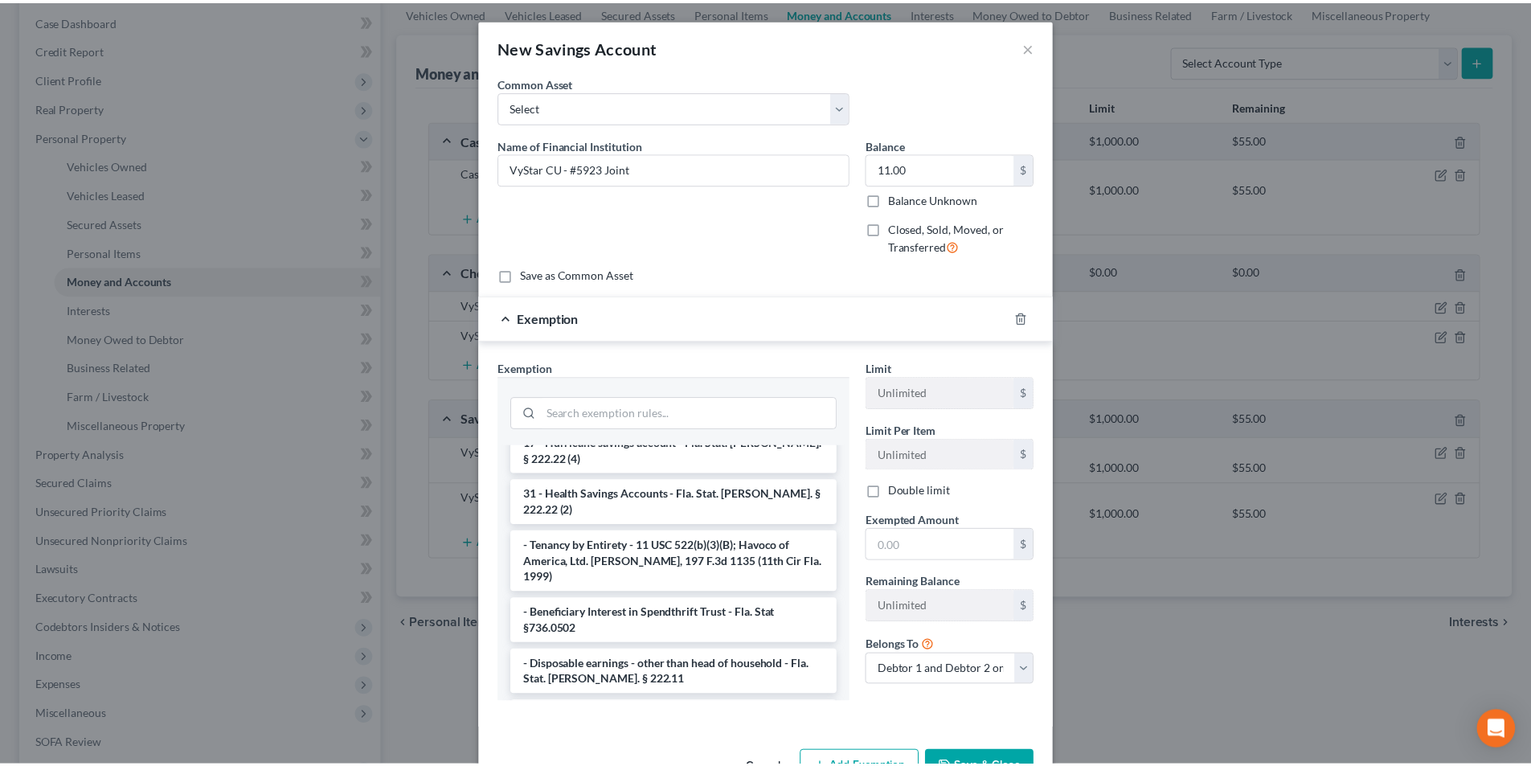
scroll to position [80, 0]
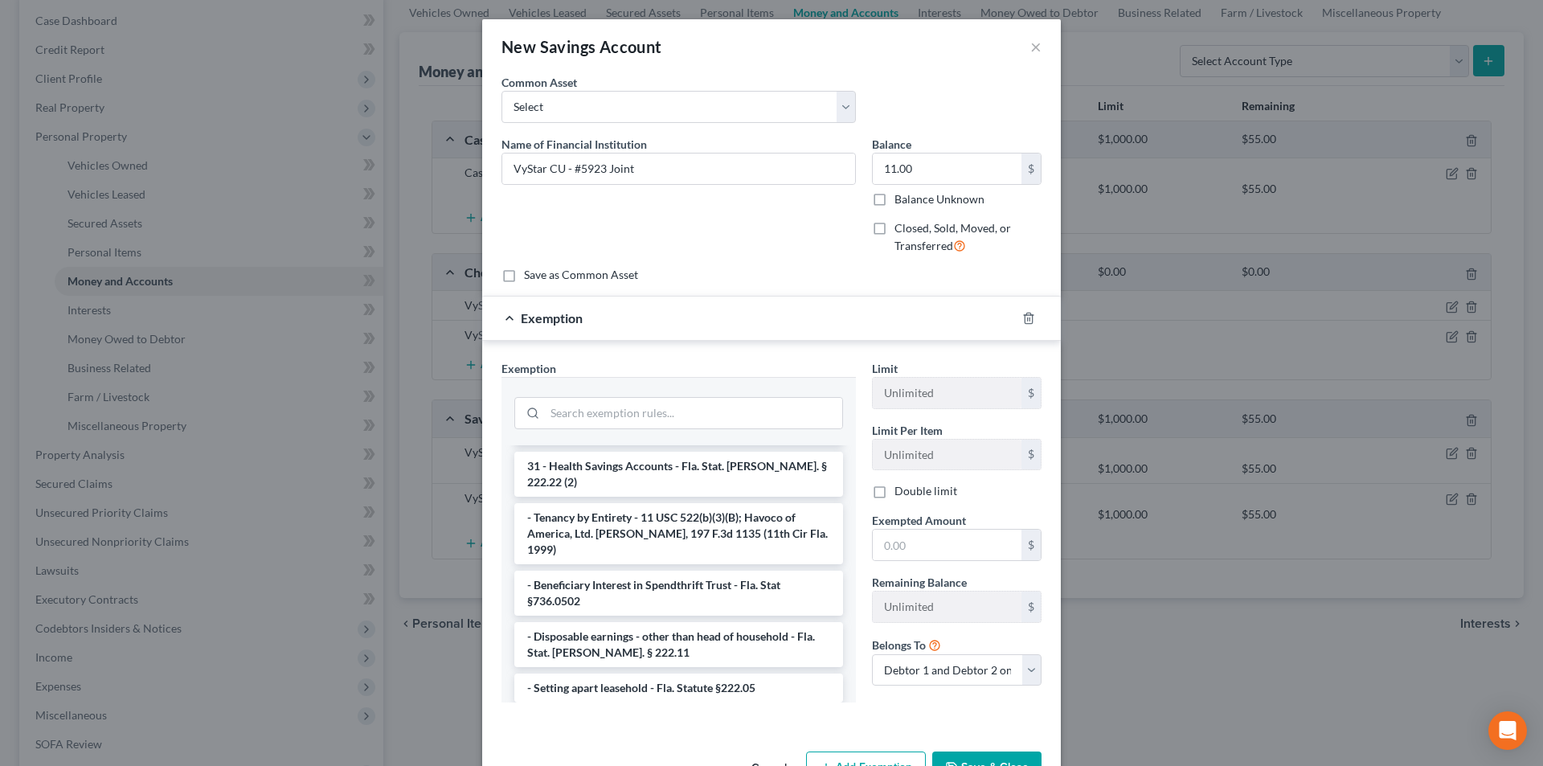
click at [625, 709] on li "1 - Personal property (any) - Fla. Const. Art.10, § 4(a) (2)" at bounding box center [678, 723] width 329 height 29
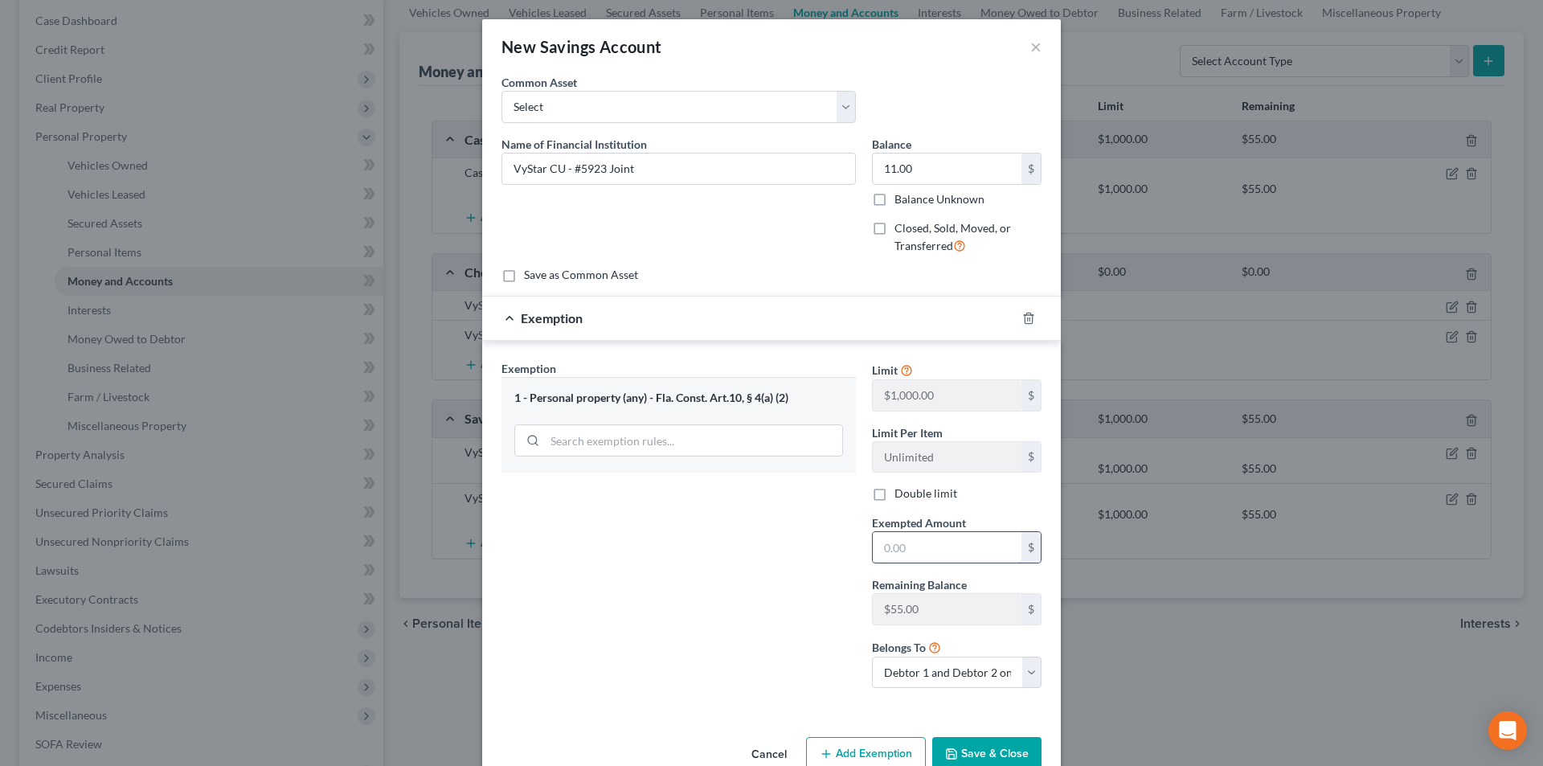
click at [915, 546] on input "text" at bounding box center [947, 547] width 149 height 31
type input "11.00"
click at [999, 739] on button "Save & Close" at bounding box center [986, 754] width 109 height 34
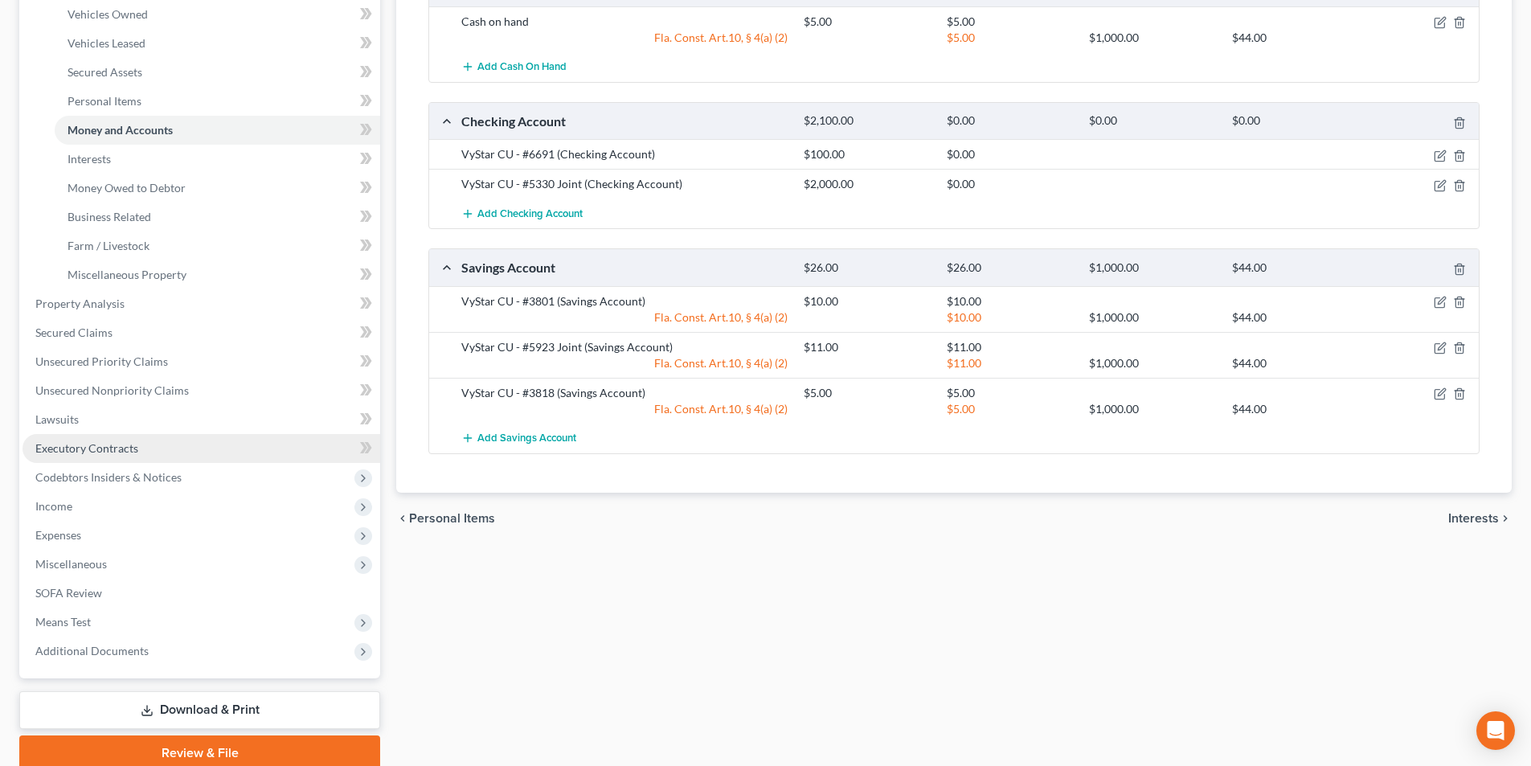
scroll to position [321, 0]
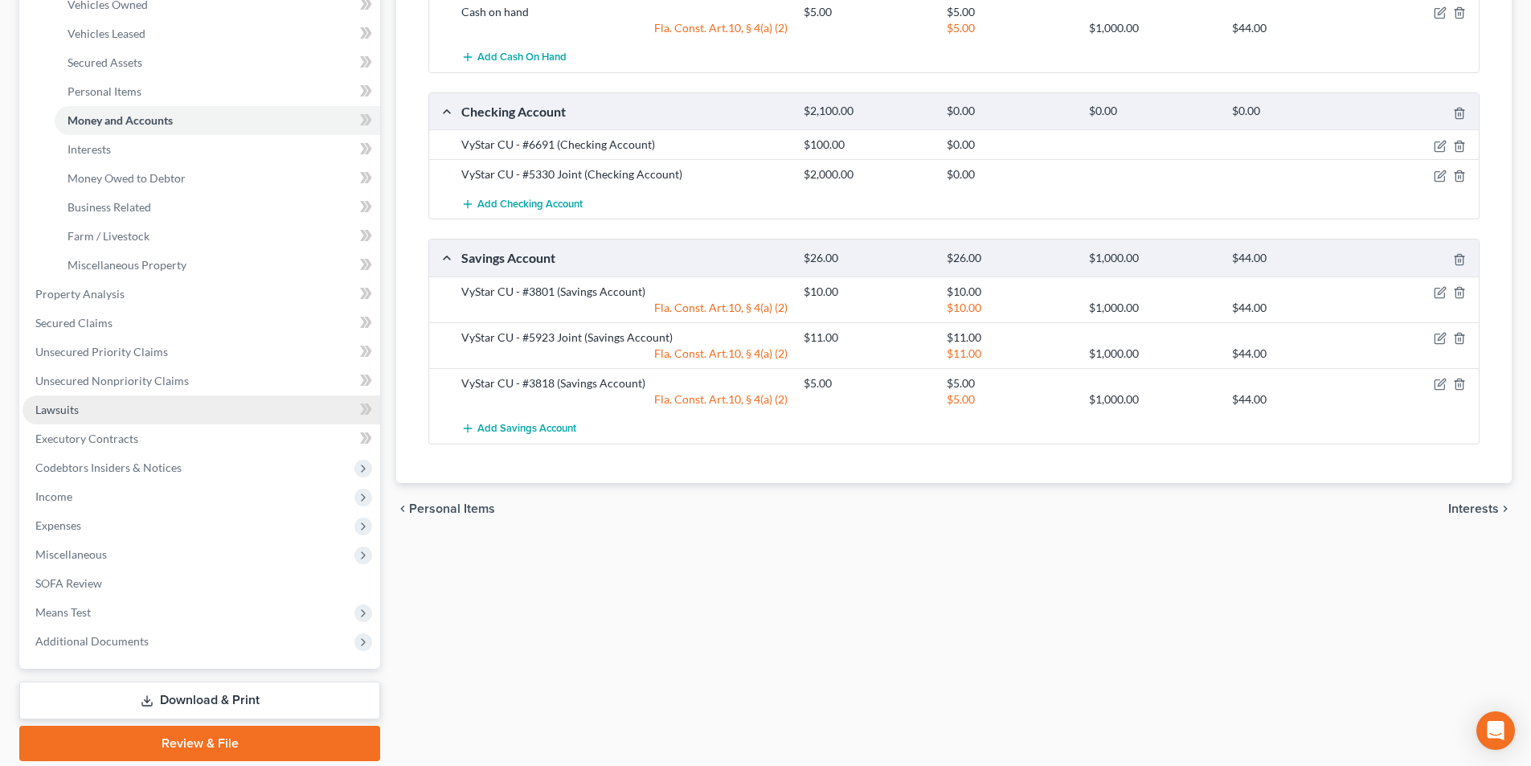
click at [98, 409] on link "Lawsuits" at bounding box center [202, 409] width 358 height 29
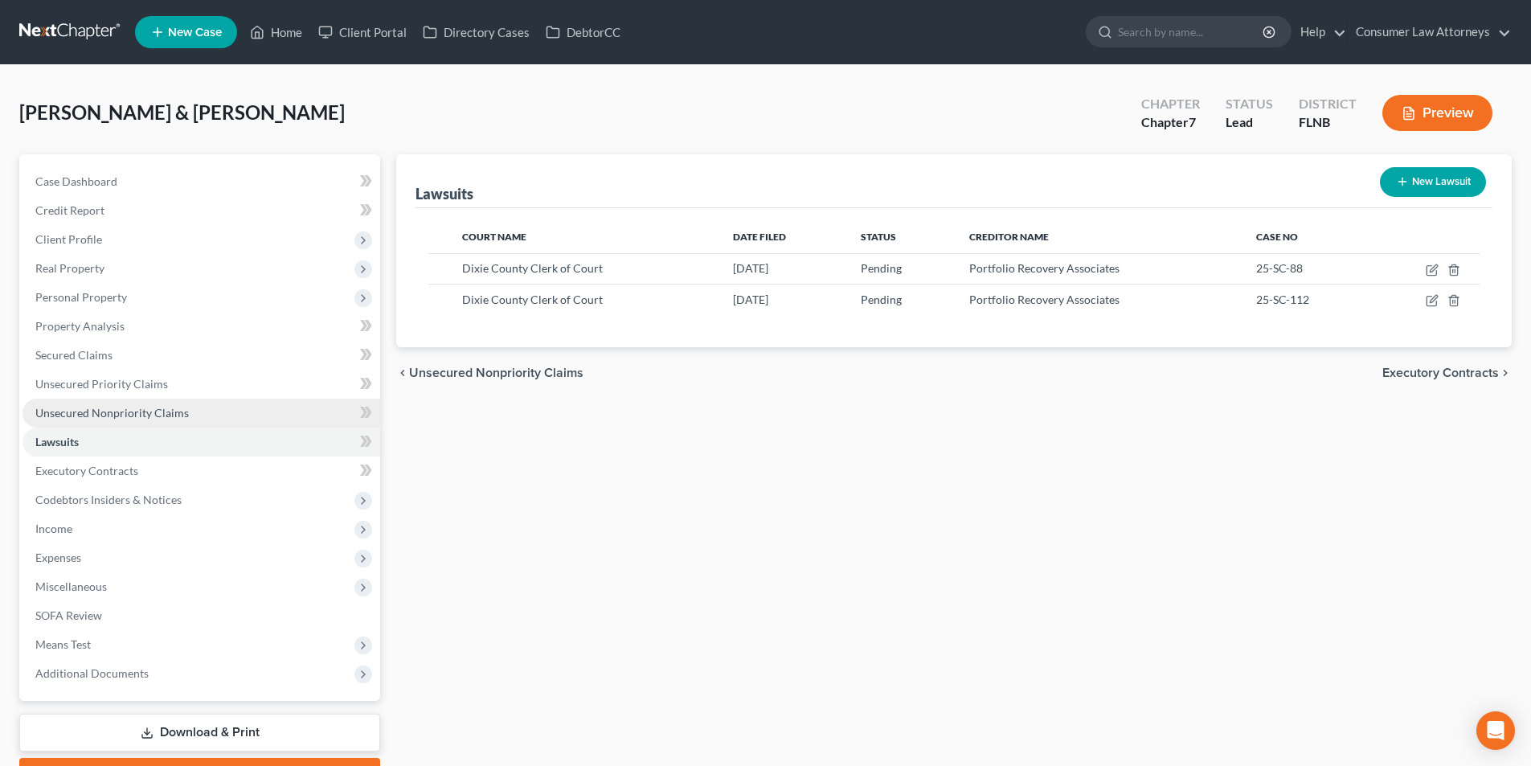
click at [137, 420] on link "Unsecured Nonpriority Claims" at bounding box center [202, 413] width 358 height 29
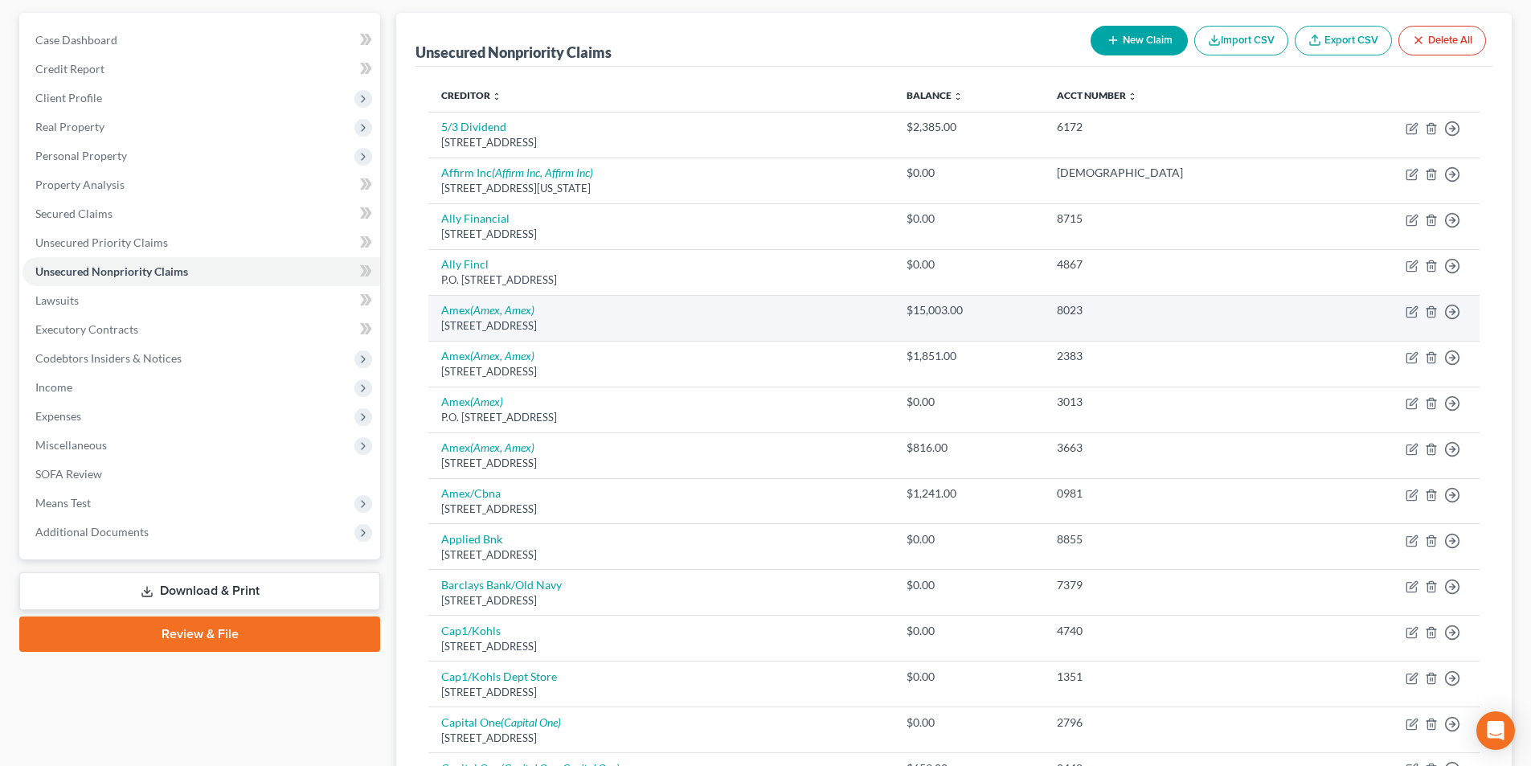
scroll to position [161, 0]
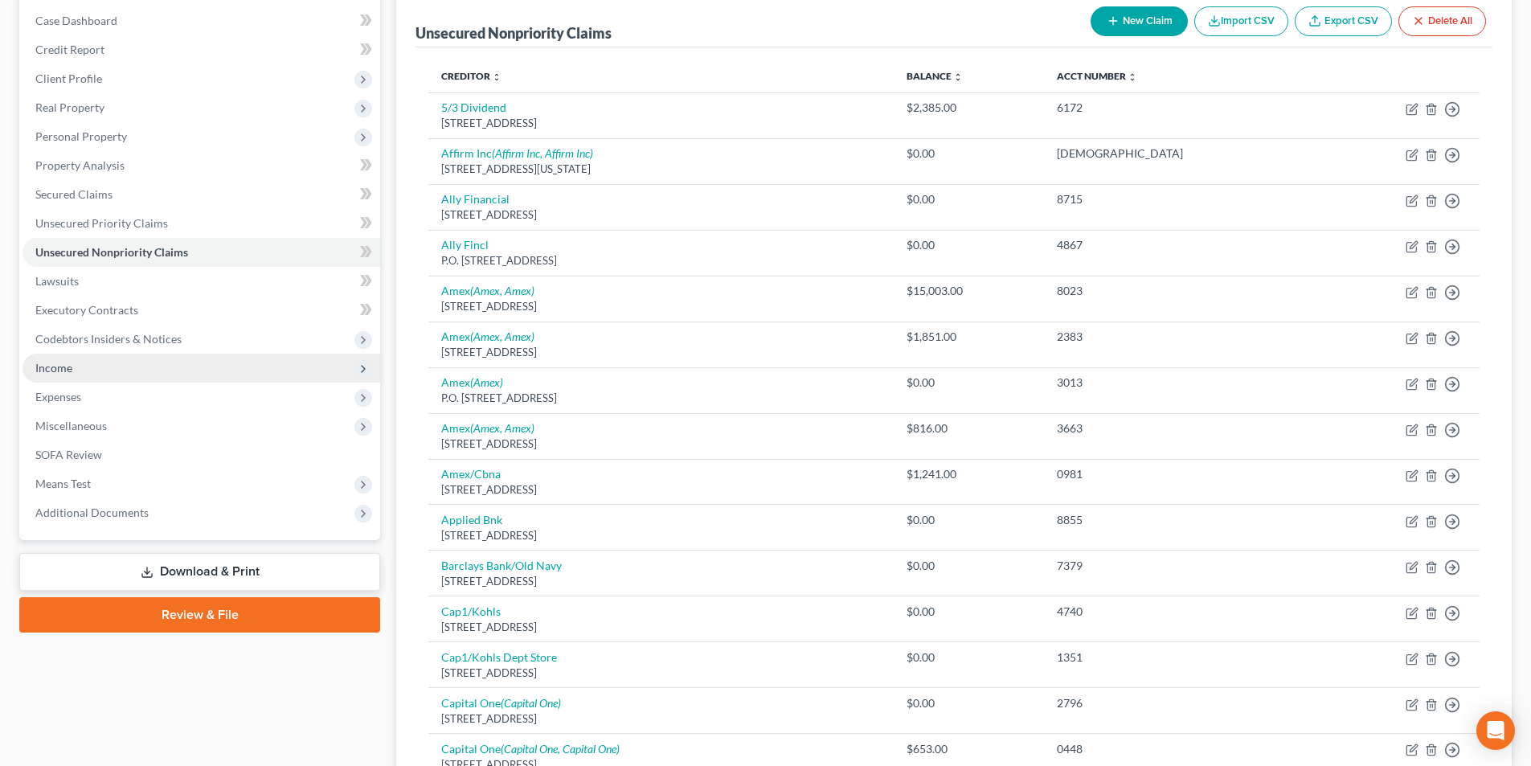
drag, startPoint x: 76, startPoint y: 361, endPoint x: 88, endPoint y: 366, distance: 12.6
click at [76, 361] on span "Income" at bounding box center [202, 368] width 358 height 29
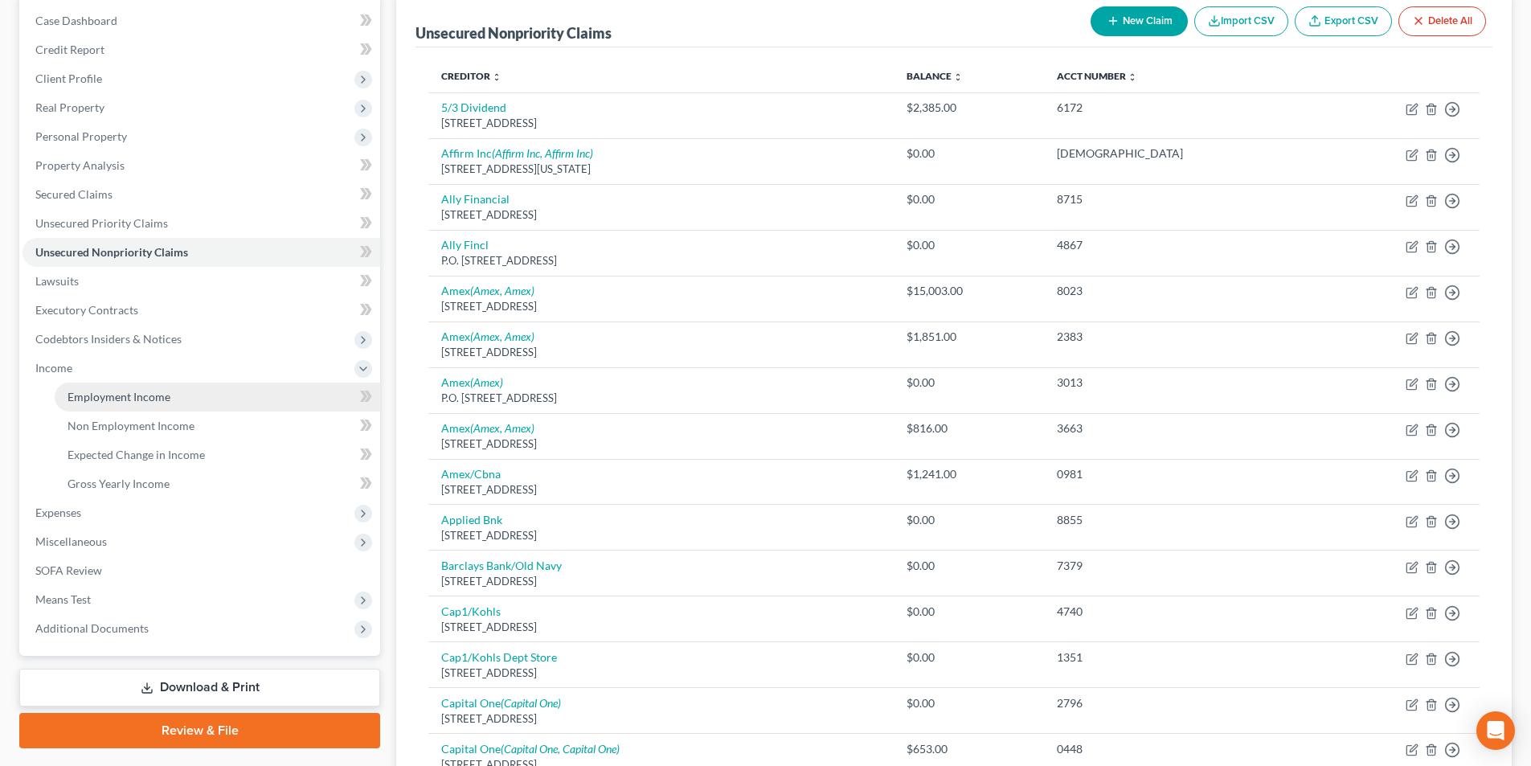
click at [145, 405] on link "Employment Income" at bounding box center [217, 397] width 325 height 29
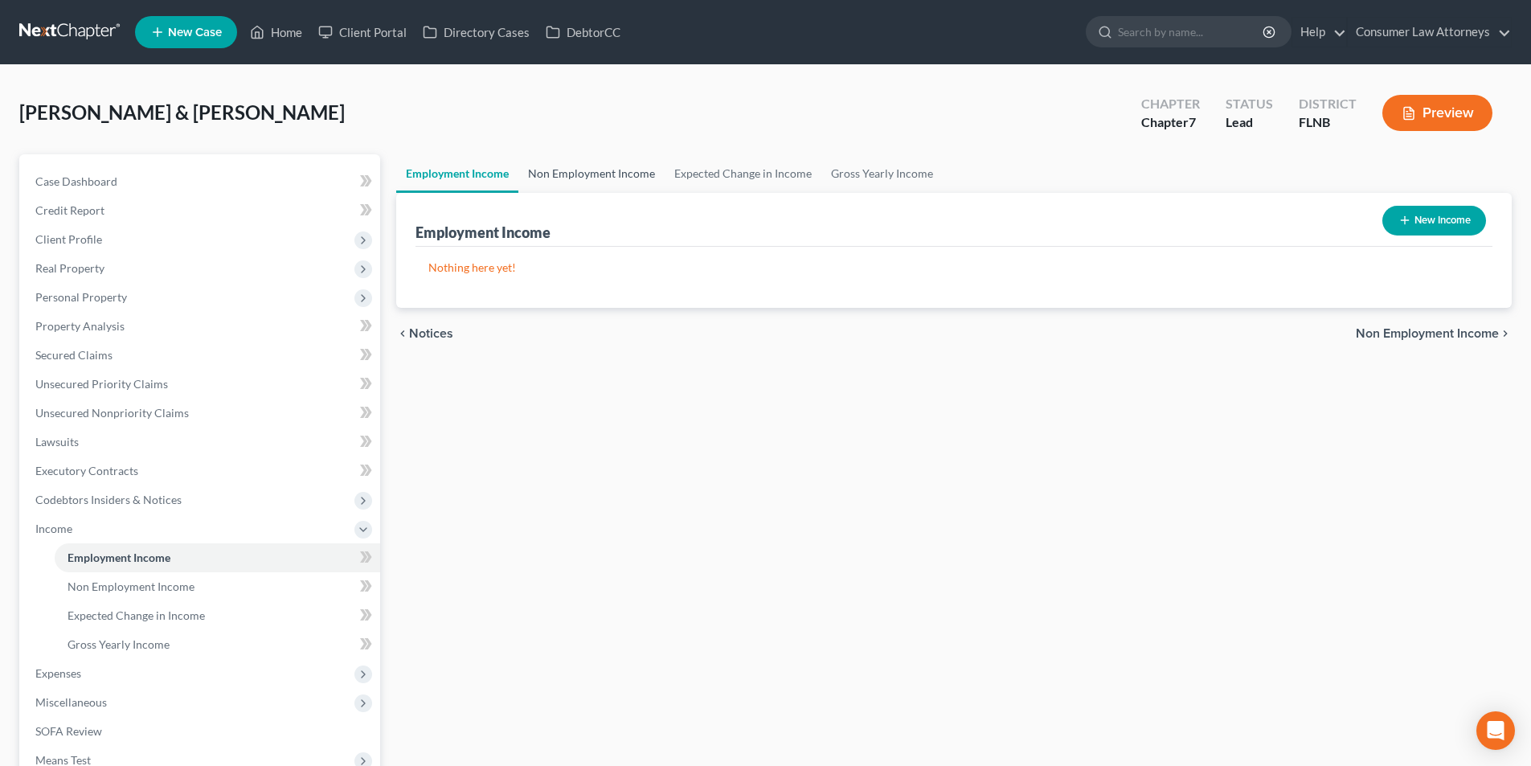
click at [589, 173] on link "Non Employment Income" at bounding box center [591, 173] width 146 height 39
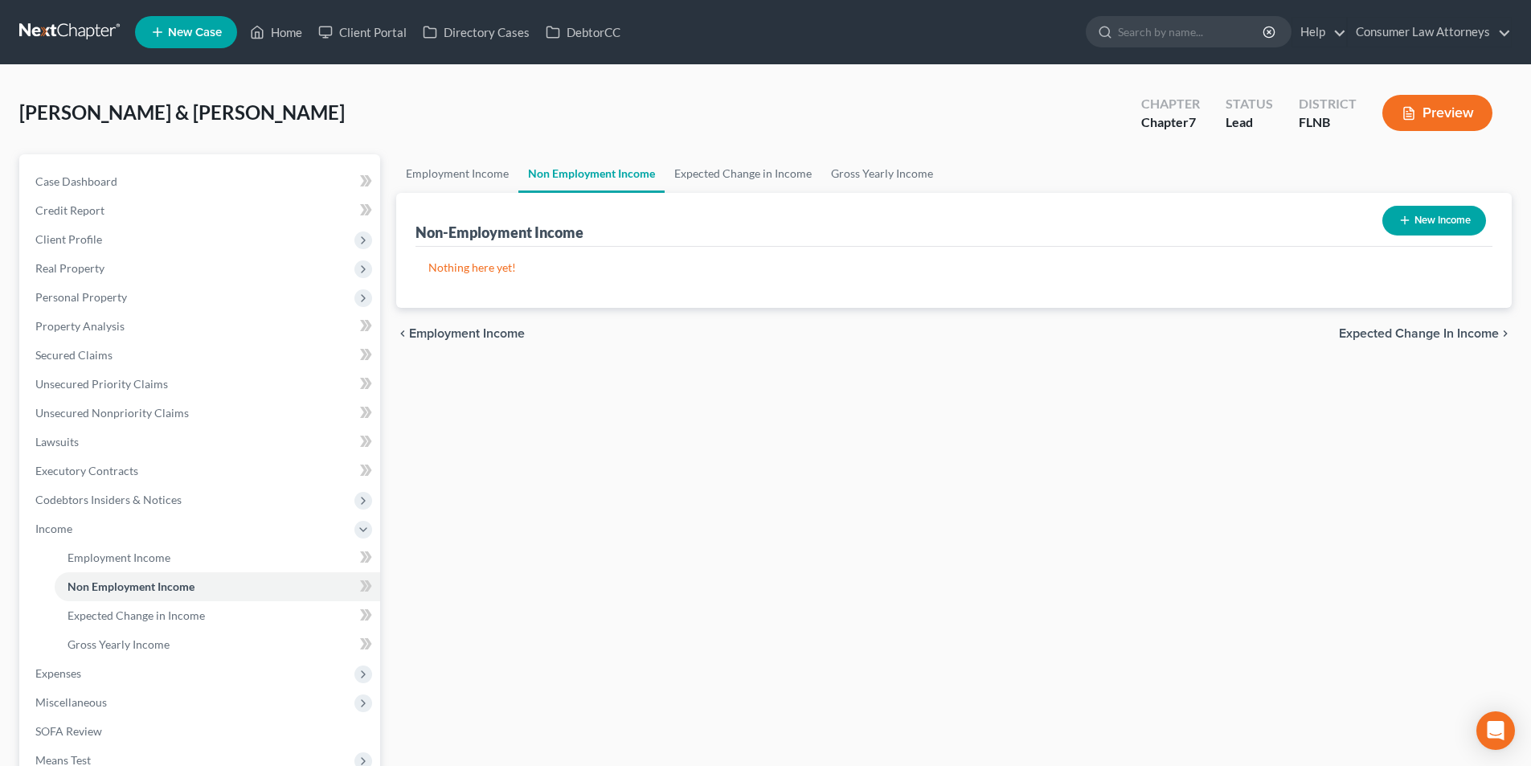
click at [1430, 223] on button "New Income" at bounding box center [1434, 221] width 104 height 30
select select "0"
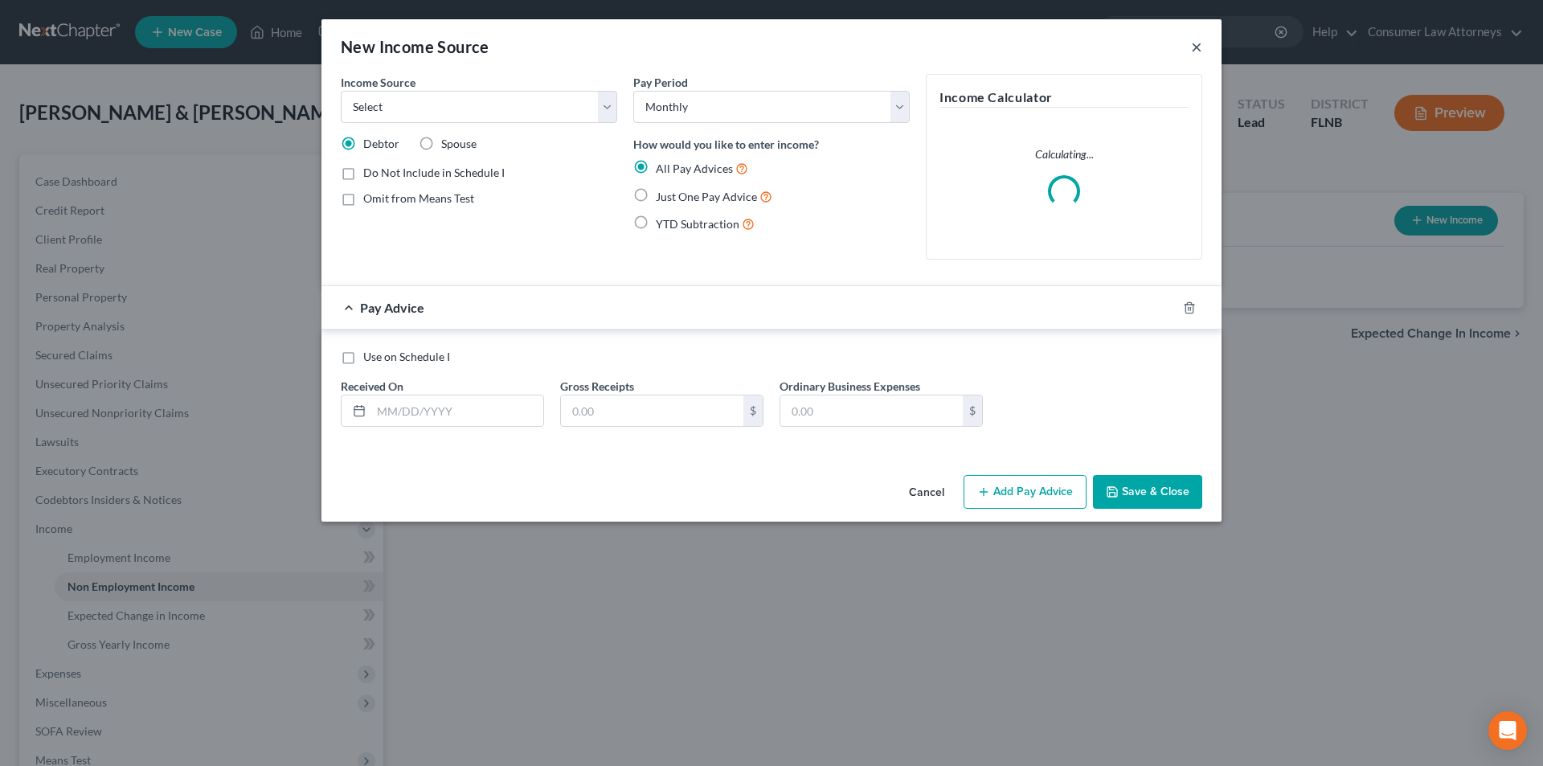
click at [1198, 47] on button "×" at bounding box center [1196, 46] width 11 height 19
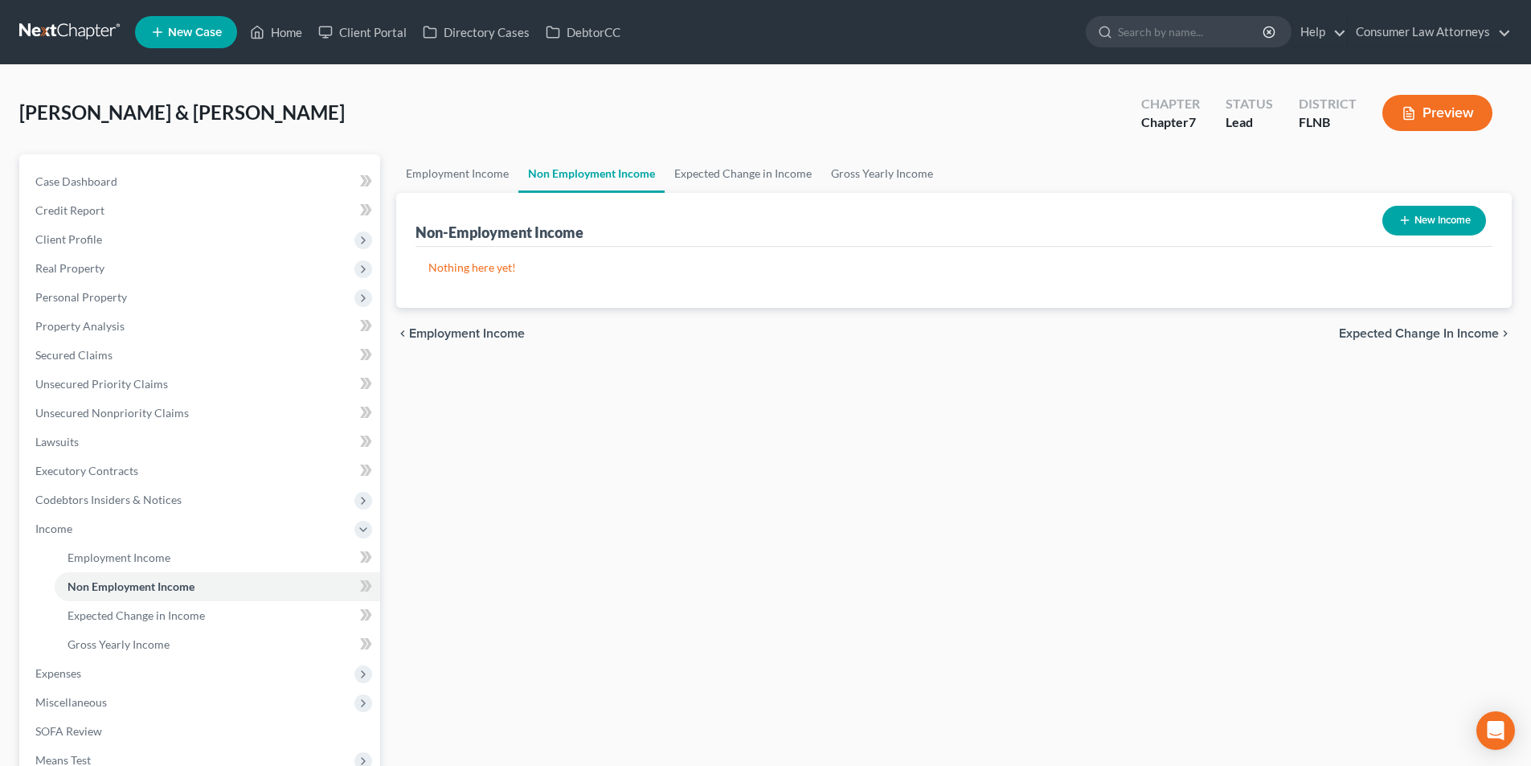
click at [1414, 223] on button "New Income" at bounding box center [1434, 221] width 104 height 30
select select "0"
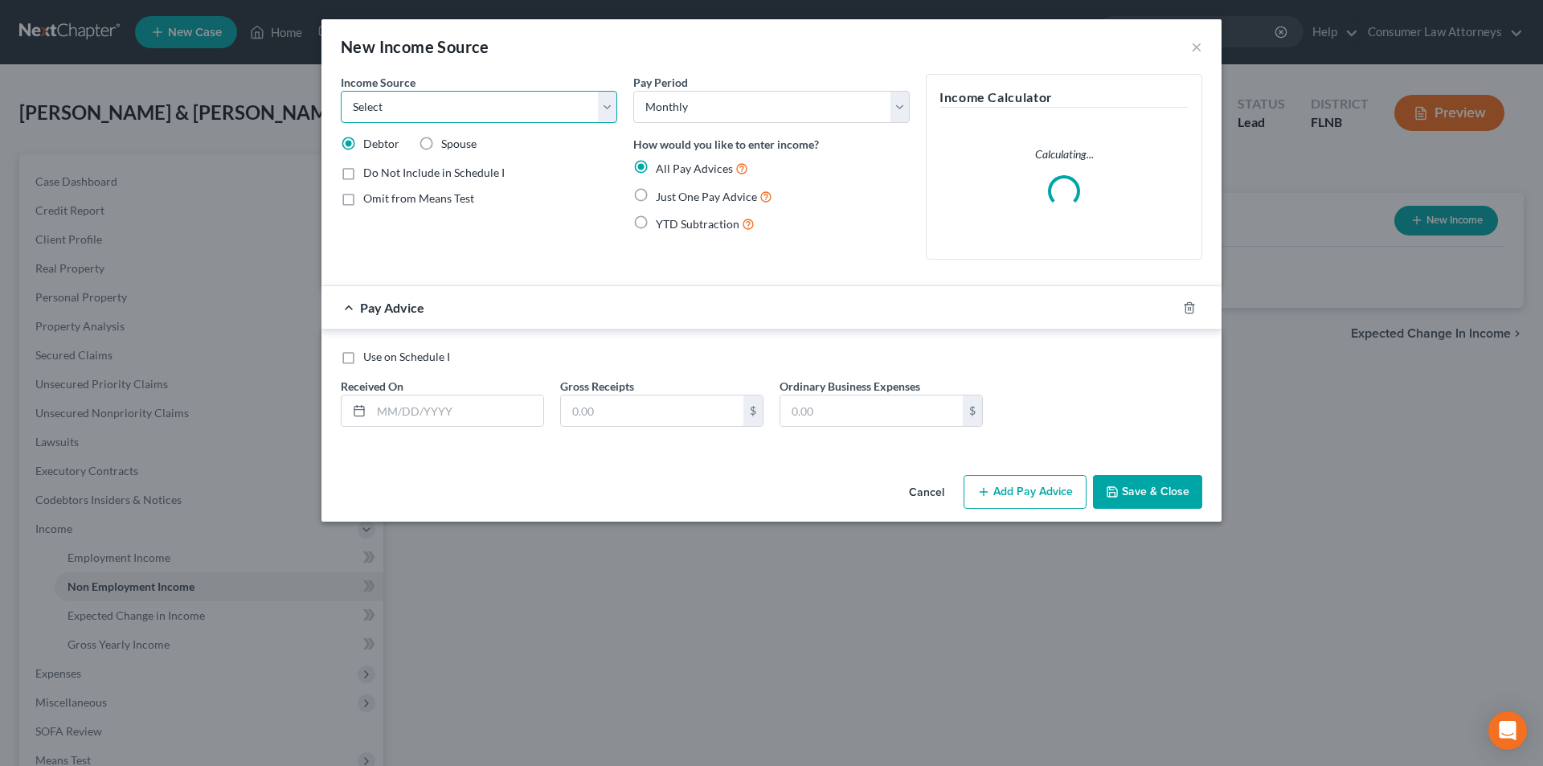
click at [499, 112] on select "Select Unemployment Disability (from employer) Pension Retirement Social Securi…" at bounding box center [479, 107] width 276 height 32
select select "4"
click at [341, 91] on select "Select Unemployment Disability (from employer) Pension Retirement Social Securi…" at bounding box center [479, 107] width 276 height 32
click at [656, 200] on label "Just One Pay Advice" at bounding box center [714, 196] width 117 height 18
click at [662, 198] on input "Just One Pay Advice" at bounding box center [667, 192] width 10 height 10
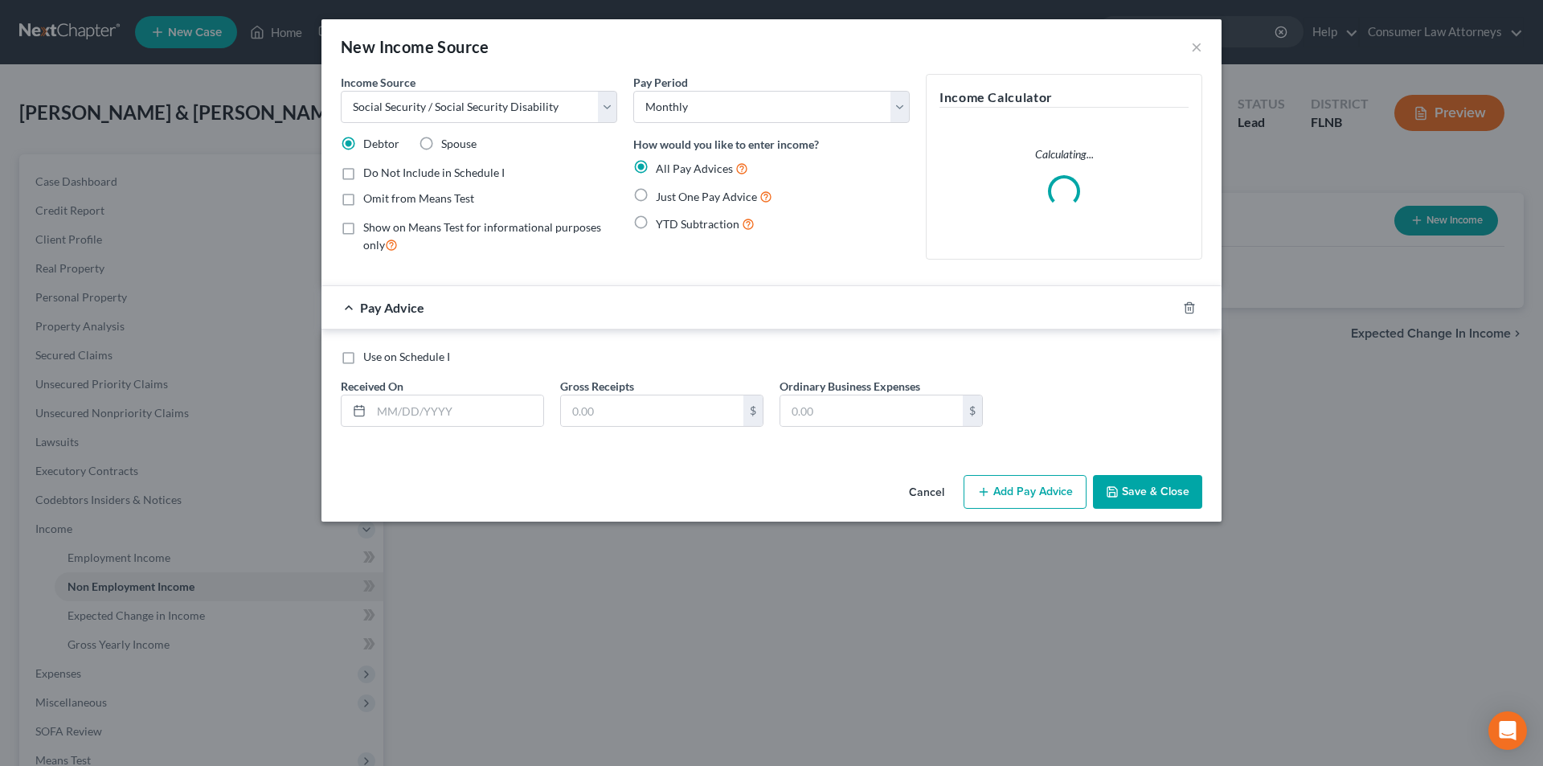
radio input "true"
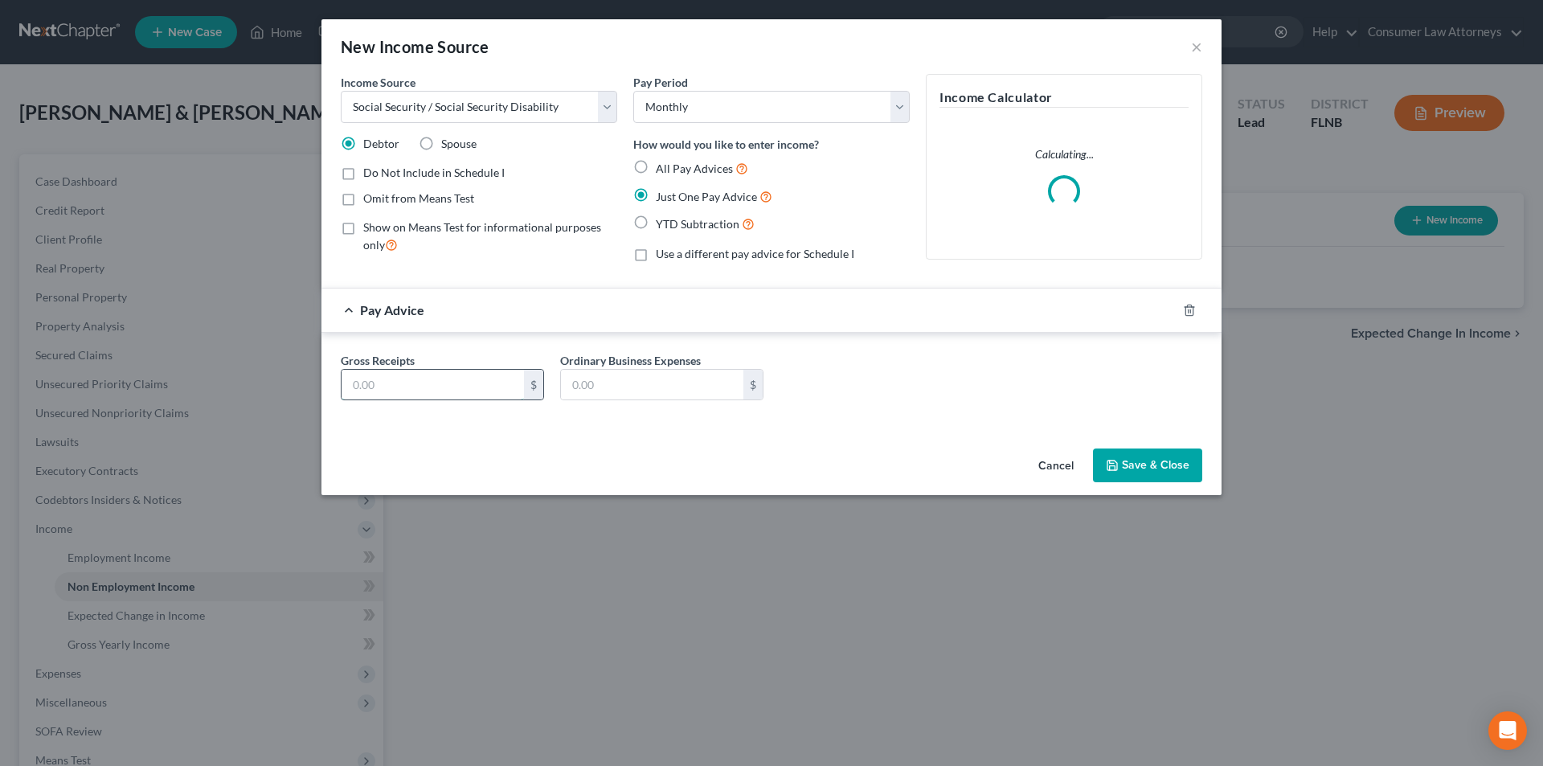
click at [462, 395] on input "text" at bounding box center [433, 385] width 182 height 31
type input "1,291.50"
click at [441, 142] on label "Spouse" at bounding box center [458, 144] width 35 height 16
click at [448, 142] on input "Spouse" at bounding box center [453, 141] width 10 height 10
radio input "true"
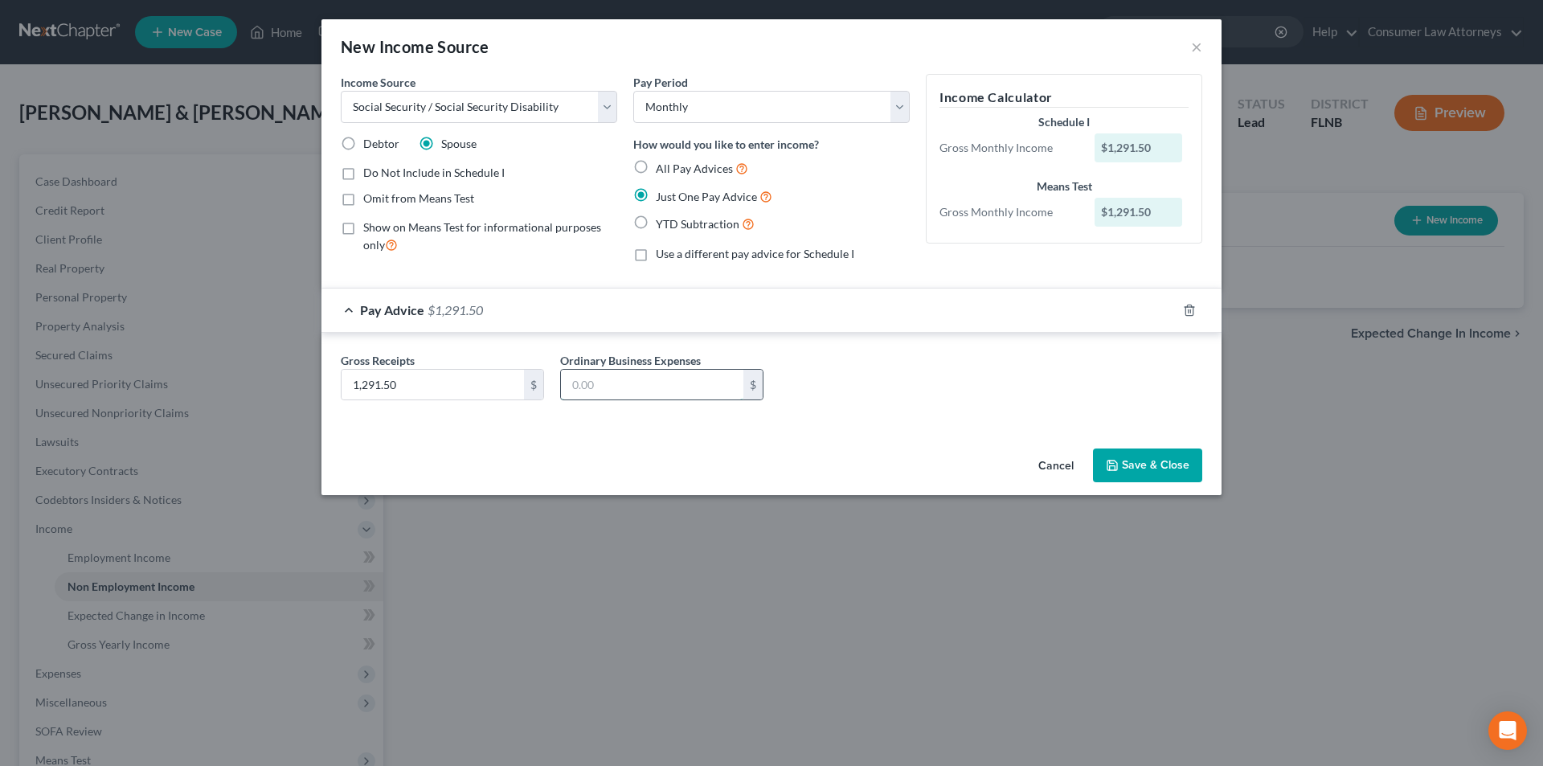
click at [621, 392] on input "text" at bounding box center [652, 385] width 182 height 31
click at [1137, 469] on button "Save & Close" at bounding box center [1147, 465] width 109 height 34
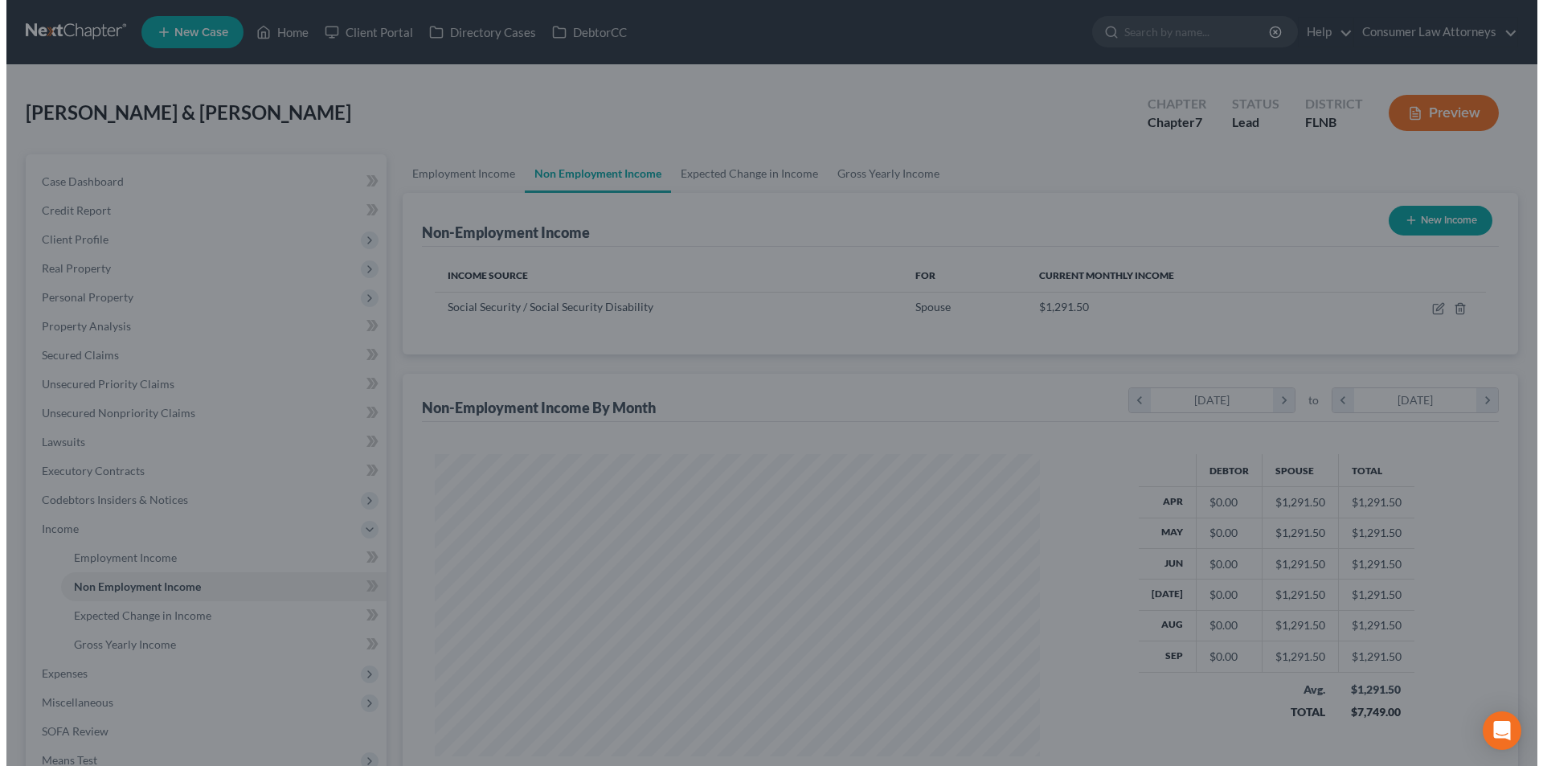
scroll to position [300, 632]
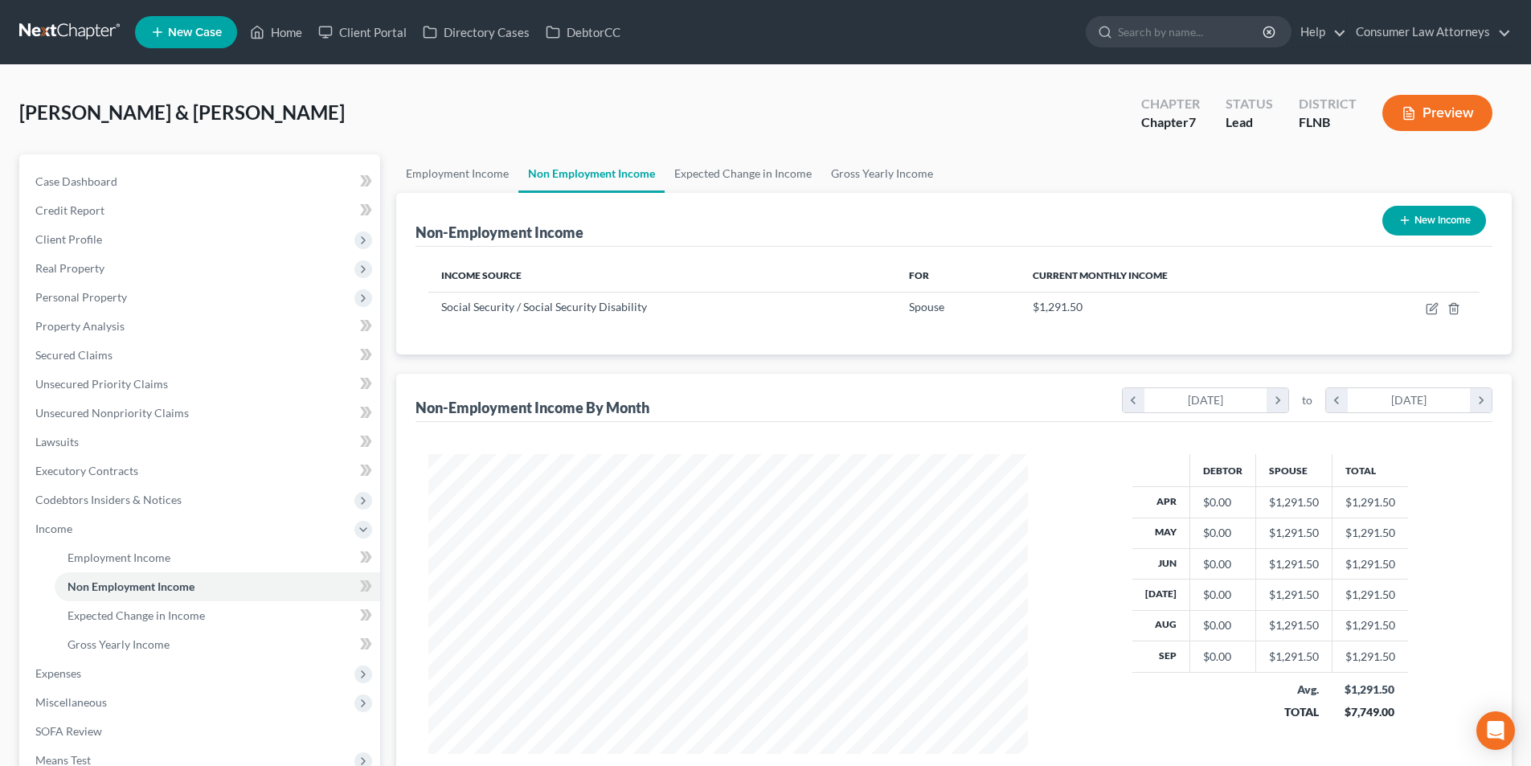
click at [1416, 213] on button "New Income" at bounding box center [1434, 221] width 104 height 30
select select "0"
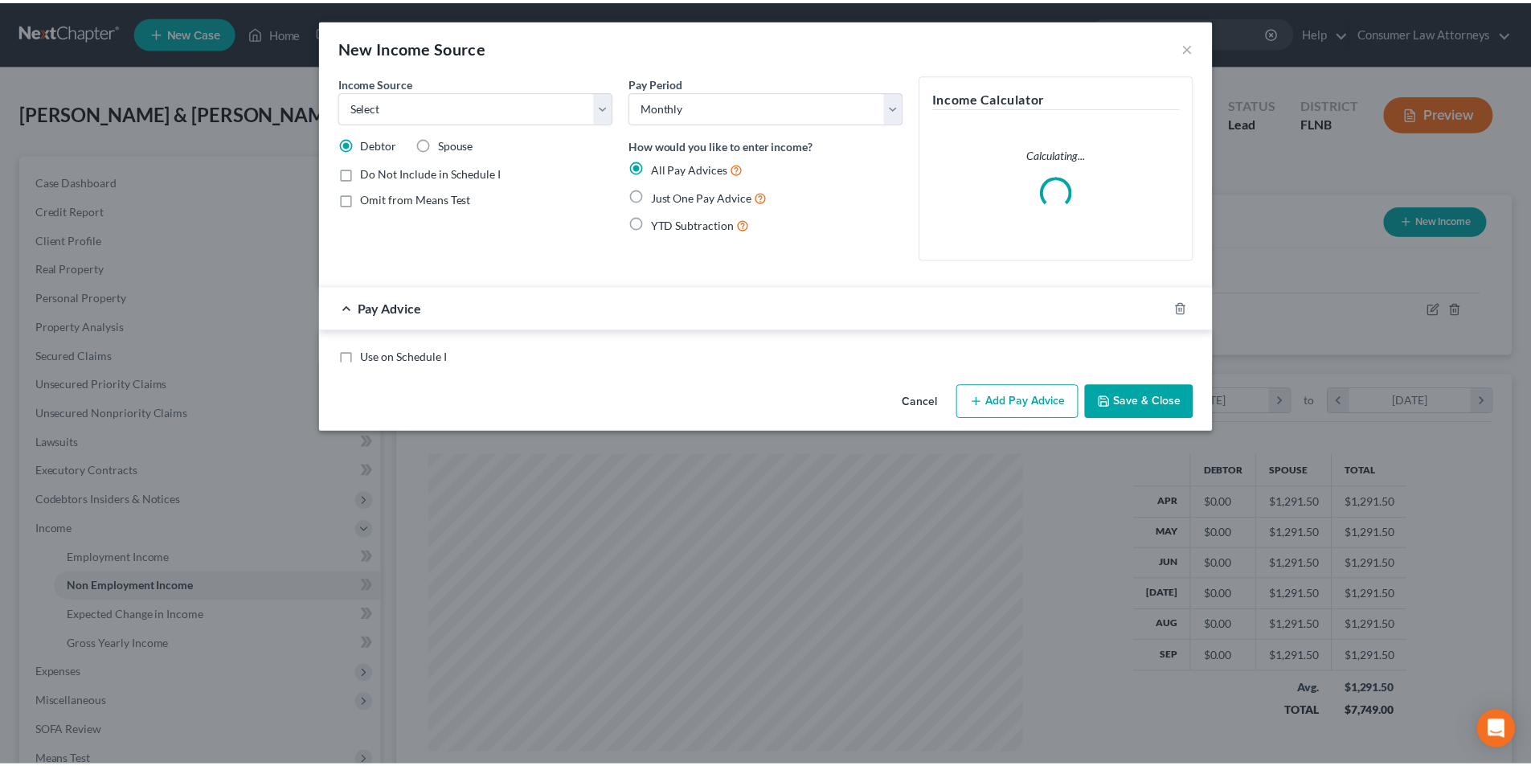
scroll to position [302, 637]
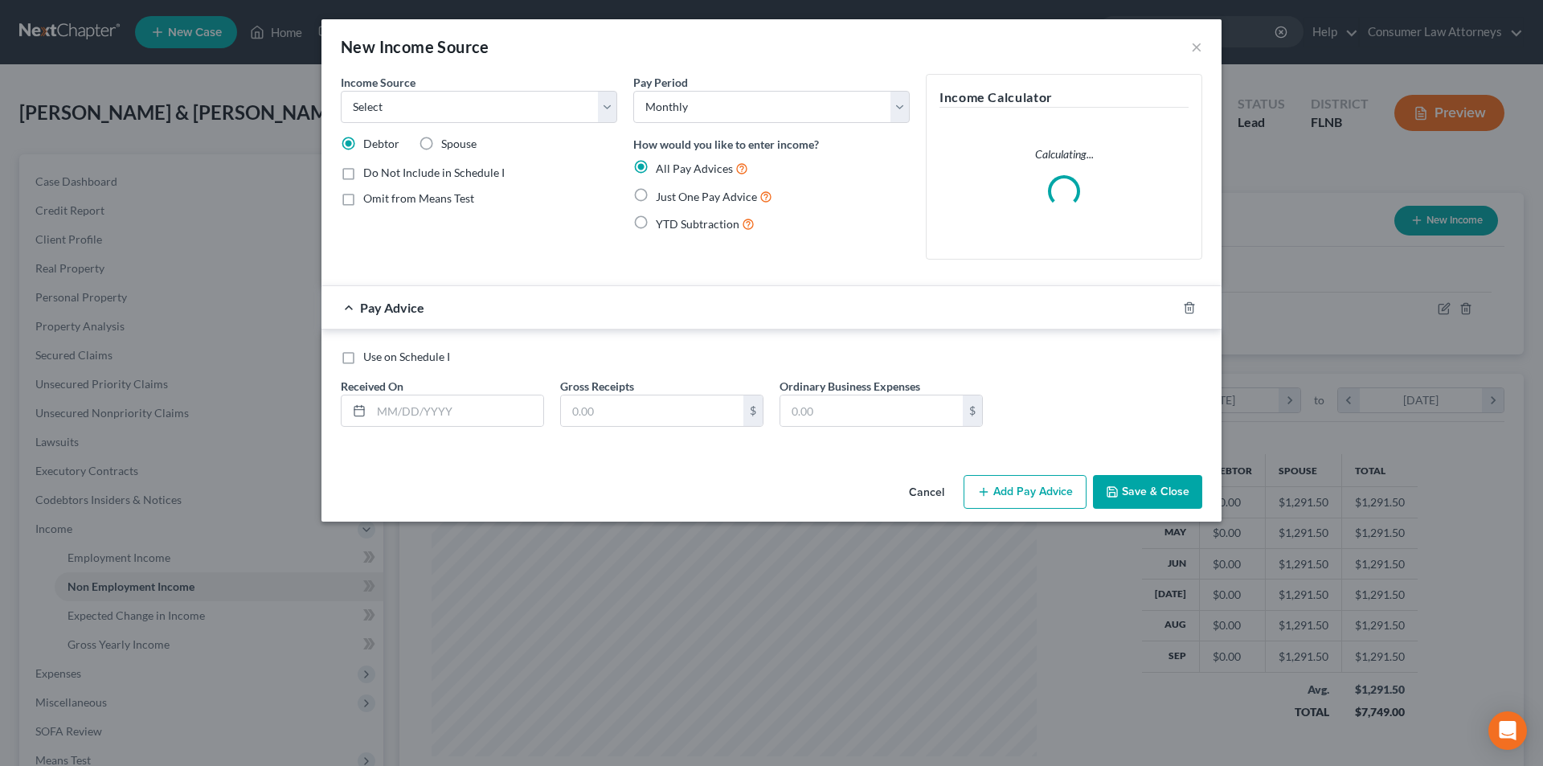
click at [656, 200] on label "Just One Pay Advice" at bounding box center [714, 196] width 117 height 18
click at [662, 198] on input "Just One Pay Advice" at bounding box center [667, 192] width 10 height 10
radio input "true"
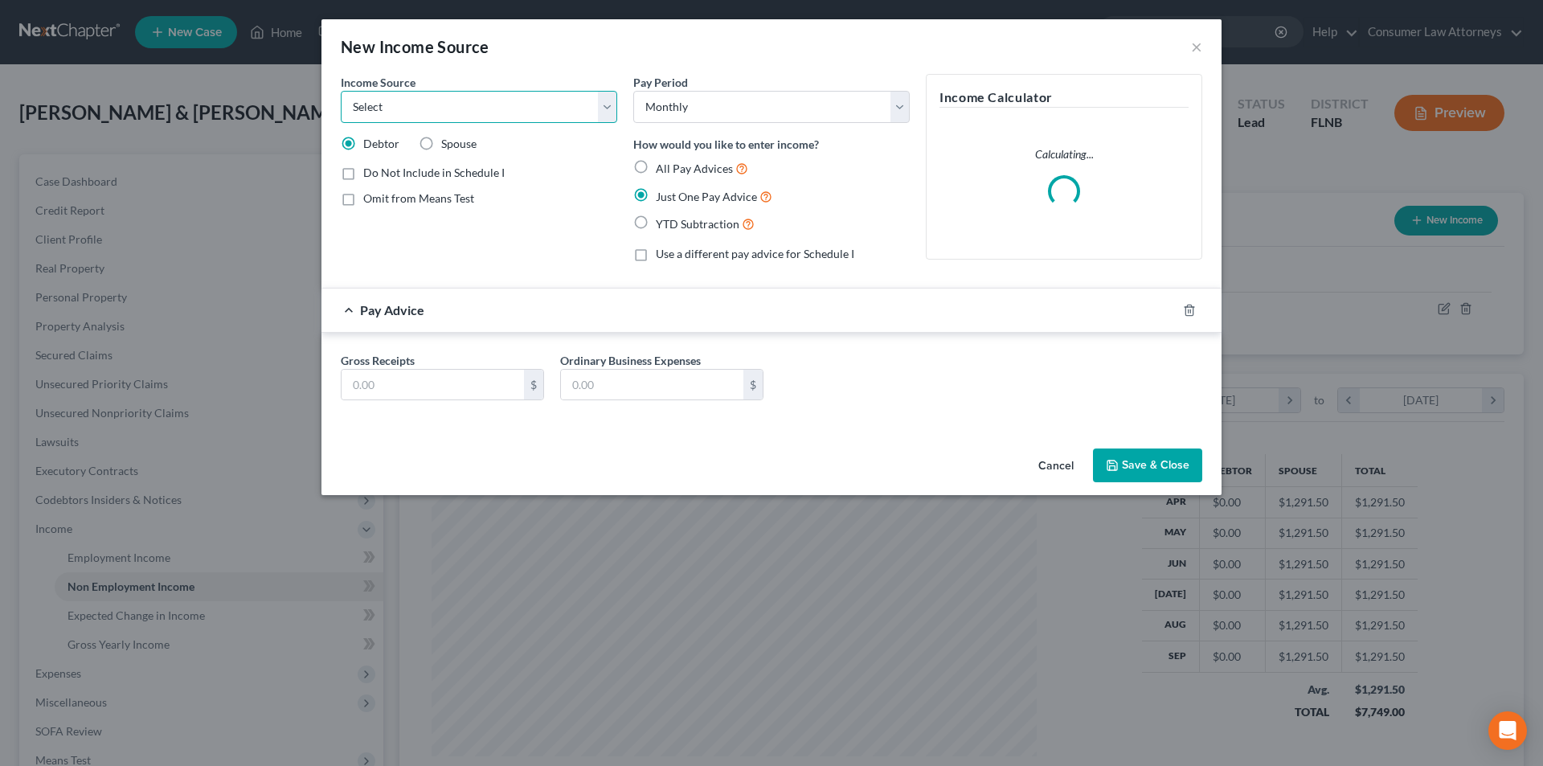
click at [444, 91] on select "Select Unemployment Disability (from employer) Pension Retirement Social Securi…" at bounding box center [479, 107] width 276 height 32
select select "4"
click at [341, 91] on select "Select Unemployment Disability (from employer) Pension Retirement Social Securi…" at bounding box center [479, 107] width 276 height 32
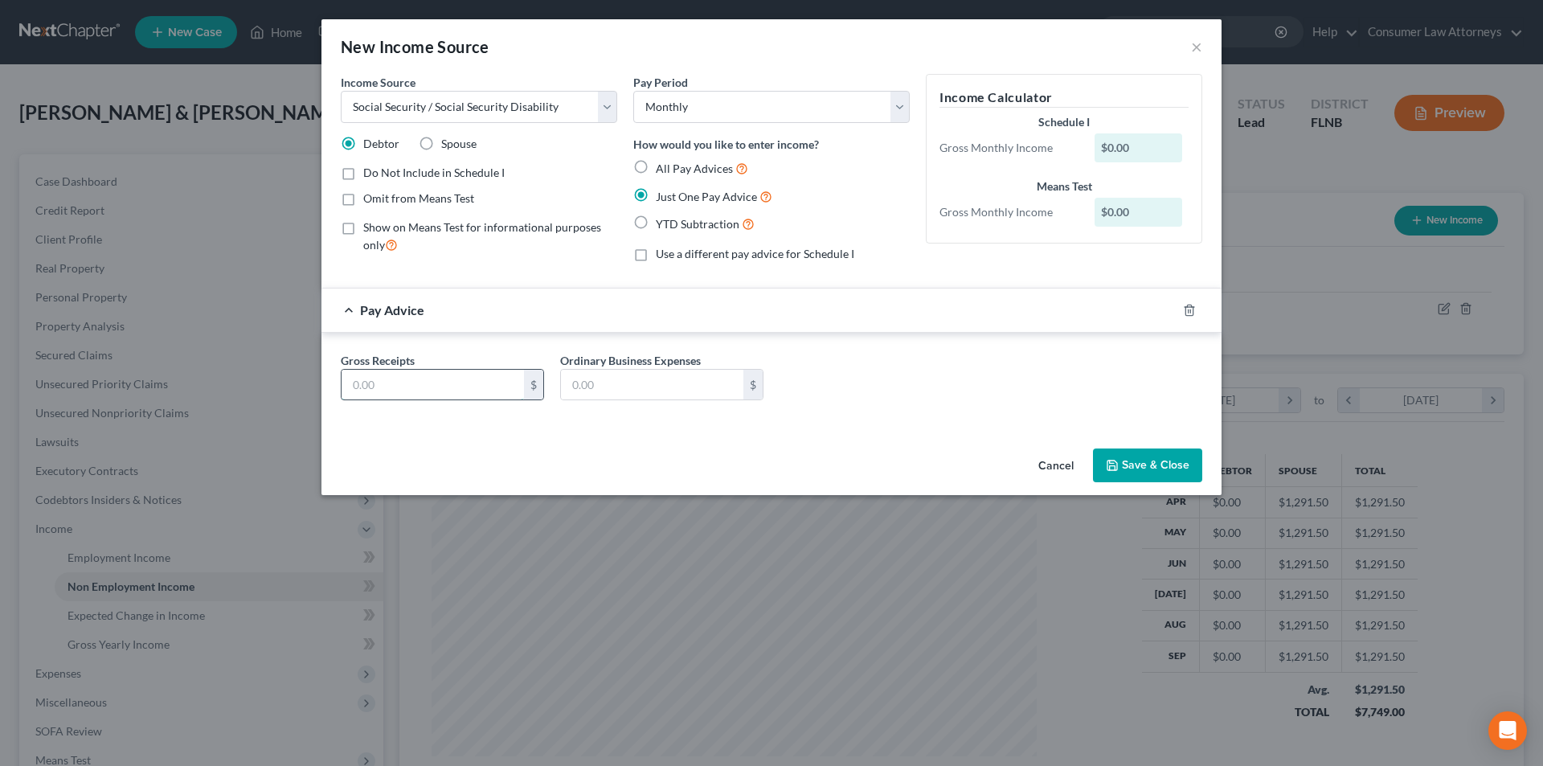
click at [461, 384] on input "text" at bounding box center [433, 385] width 182 height 31
type input "639.40"
click at [1153, 466] on button "Save & Close" at bounding box center [1147, 465] width 109 height 34
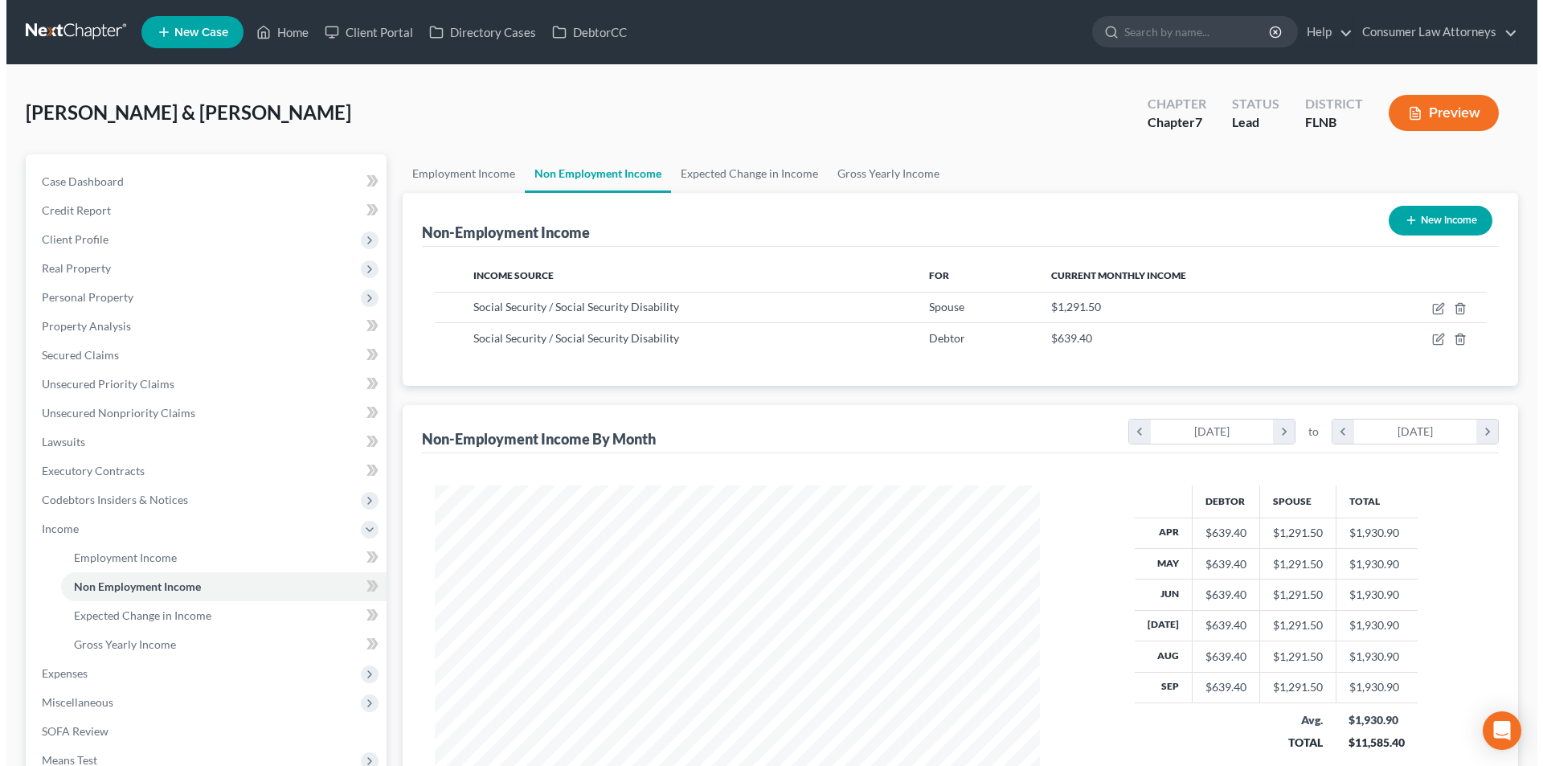
scroll to position [803339, 803007]
click at [1441, 218] on button "New Income" at bounding box center [1434, 221] width 104 height 30
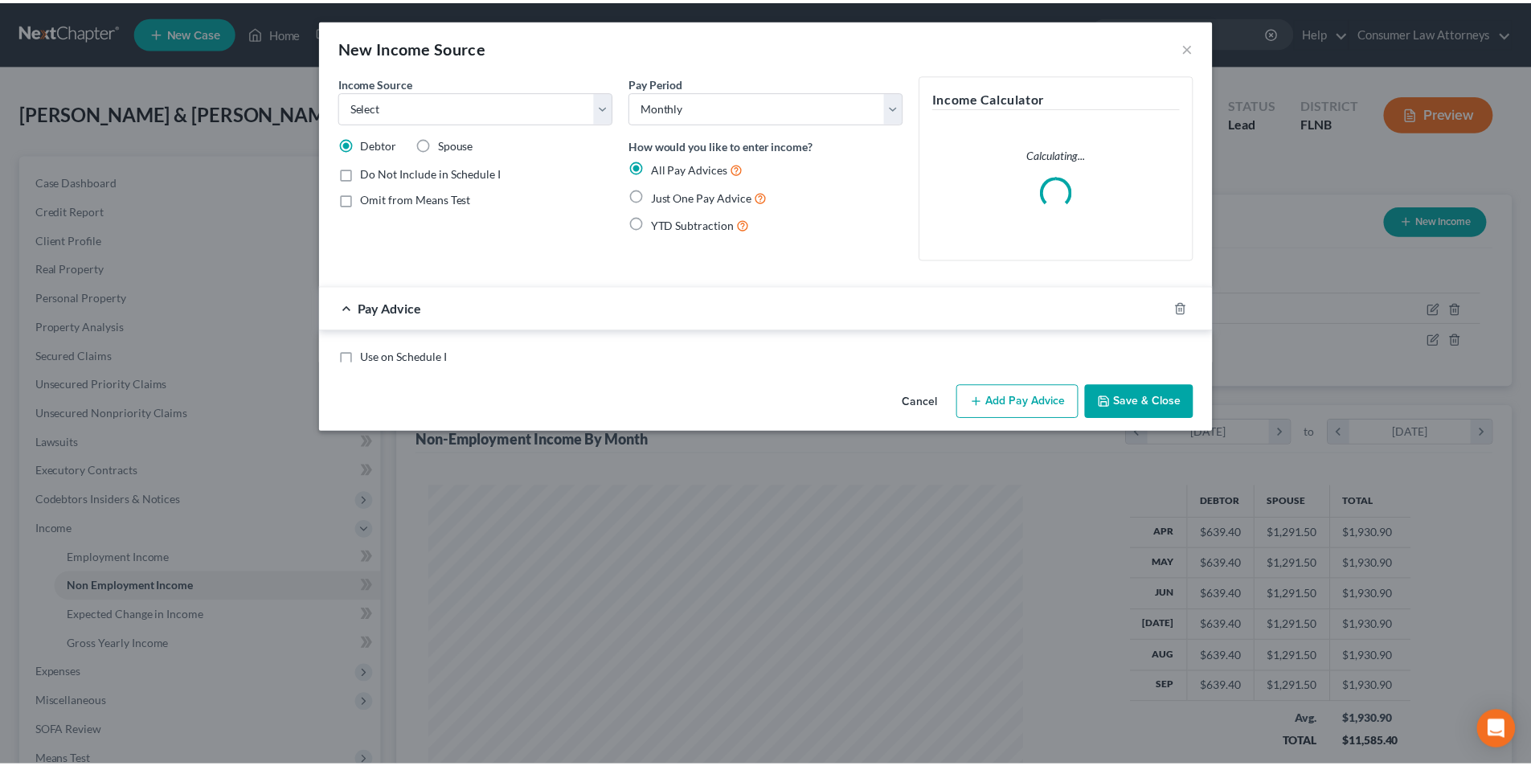
scroll to position [302, 637]
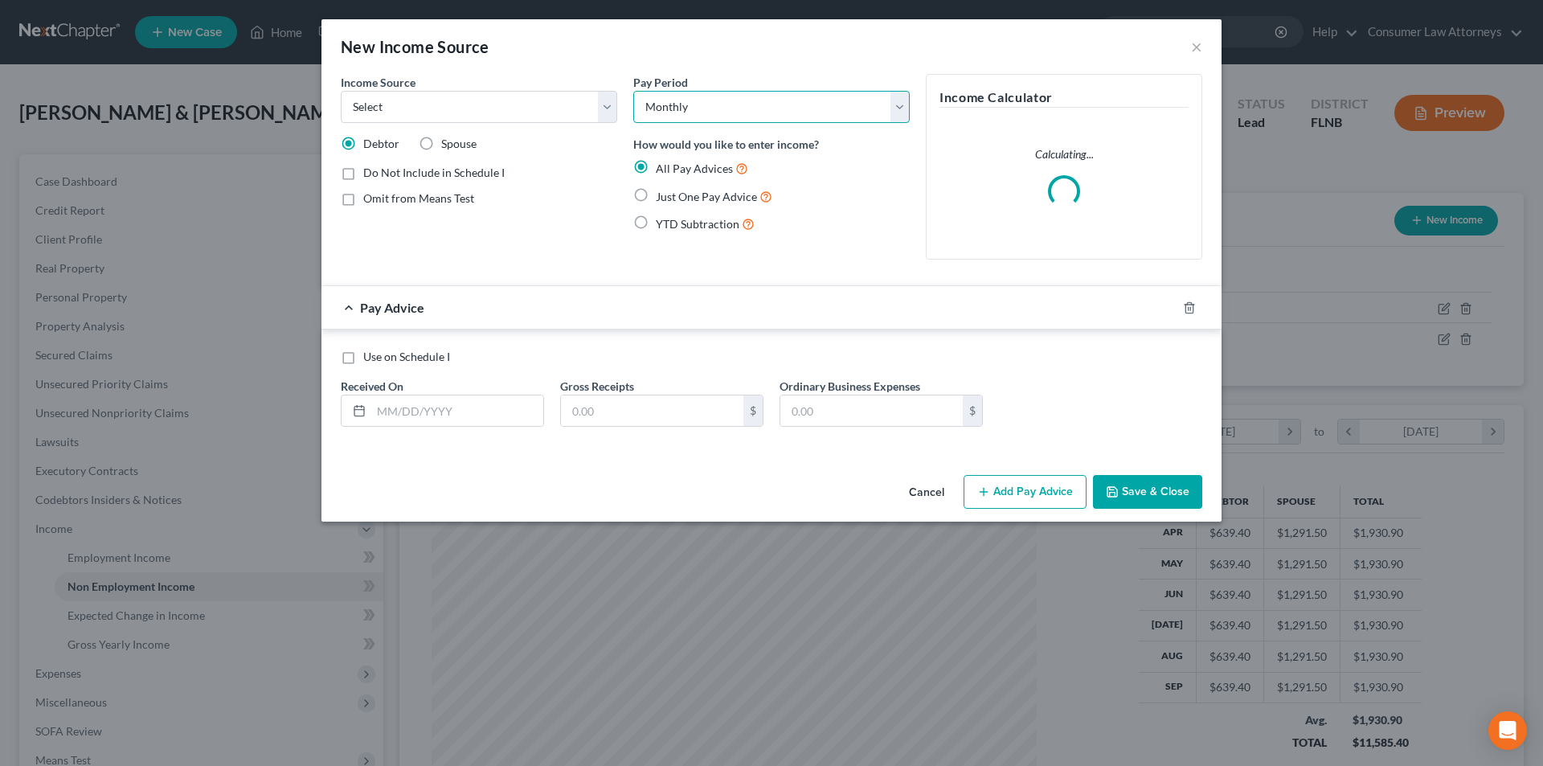
drag, startPoint x: 726, startPoint y: 112, endPoint x: 722, endPoint y: 120, distance: 8.7
click at [726, 112] on select "Select Monthly Twice Monthly Every Other Week Weekly" at bounding box center [771, 107] width 276 height 32
select select "2"
click at [633, 91] on select "Select Monthly Twice Monthly Every Other Week Weekly" at bounding box center [771, 107] width 276 height 32
drag, startPoint x: 531, startPoint y: 109, endPoint x: 529, endPoint y: 122, distance: 13.1
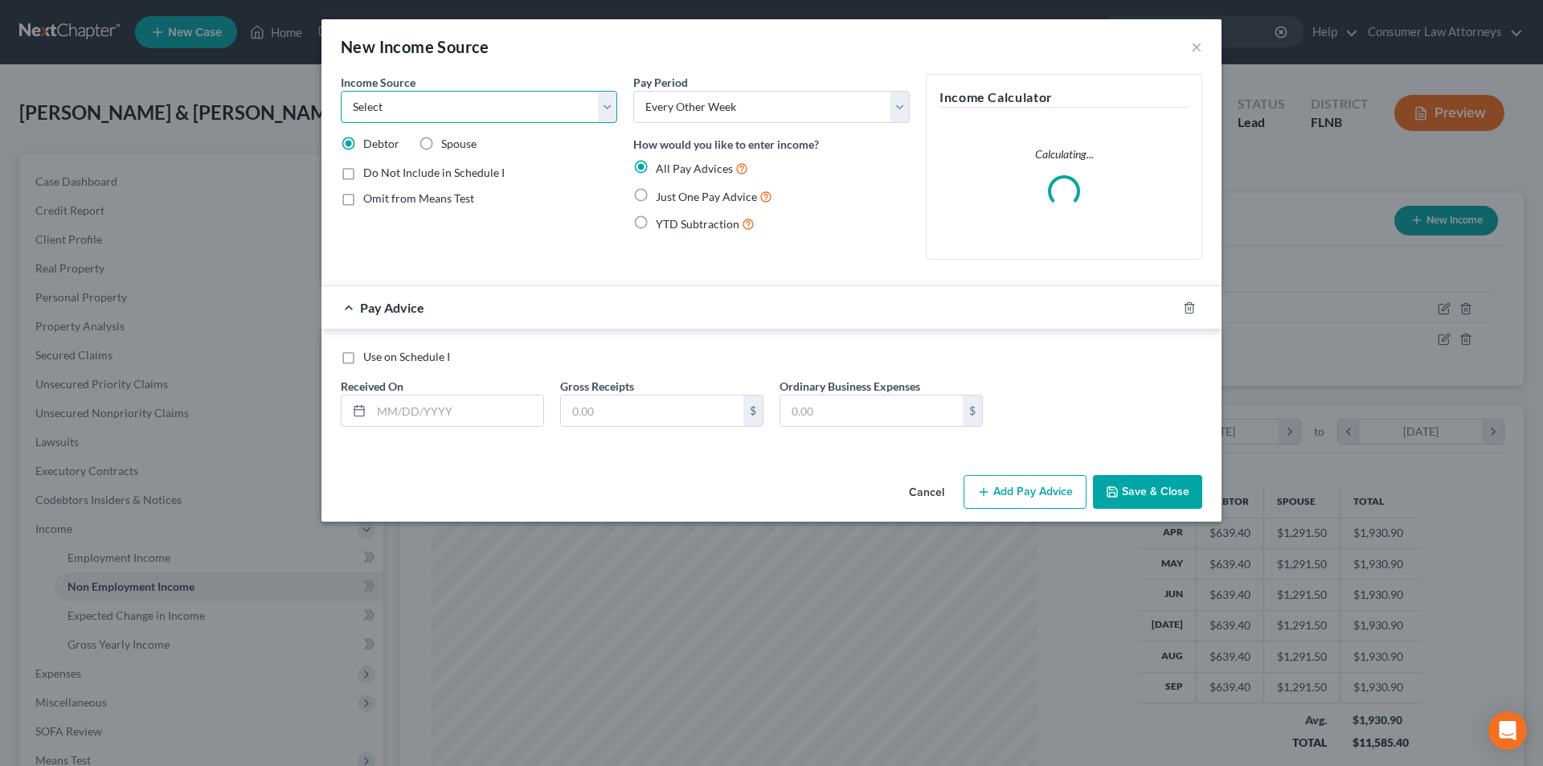
click at [531, 109] on select "Select Unemployment Disability (from employer) Pension Retirement Social Securi…" at bounding box center [479, 107] width 276 height 32
select select "4"
click at [341, 91] on select "Select Unemployment Disability (from employer) Pension Retirement Social Securi…" at bounding box center [479, 107] width 276 height 32
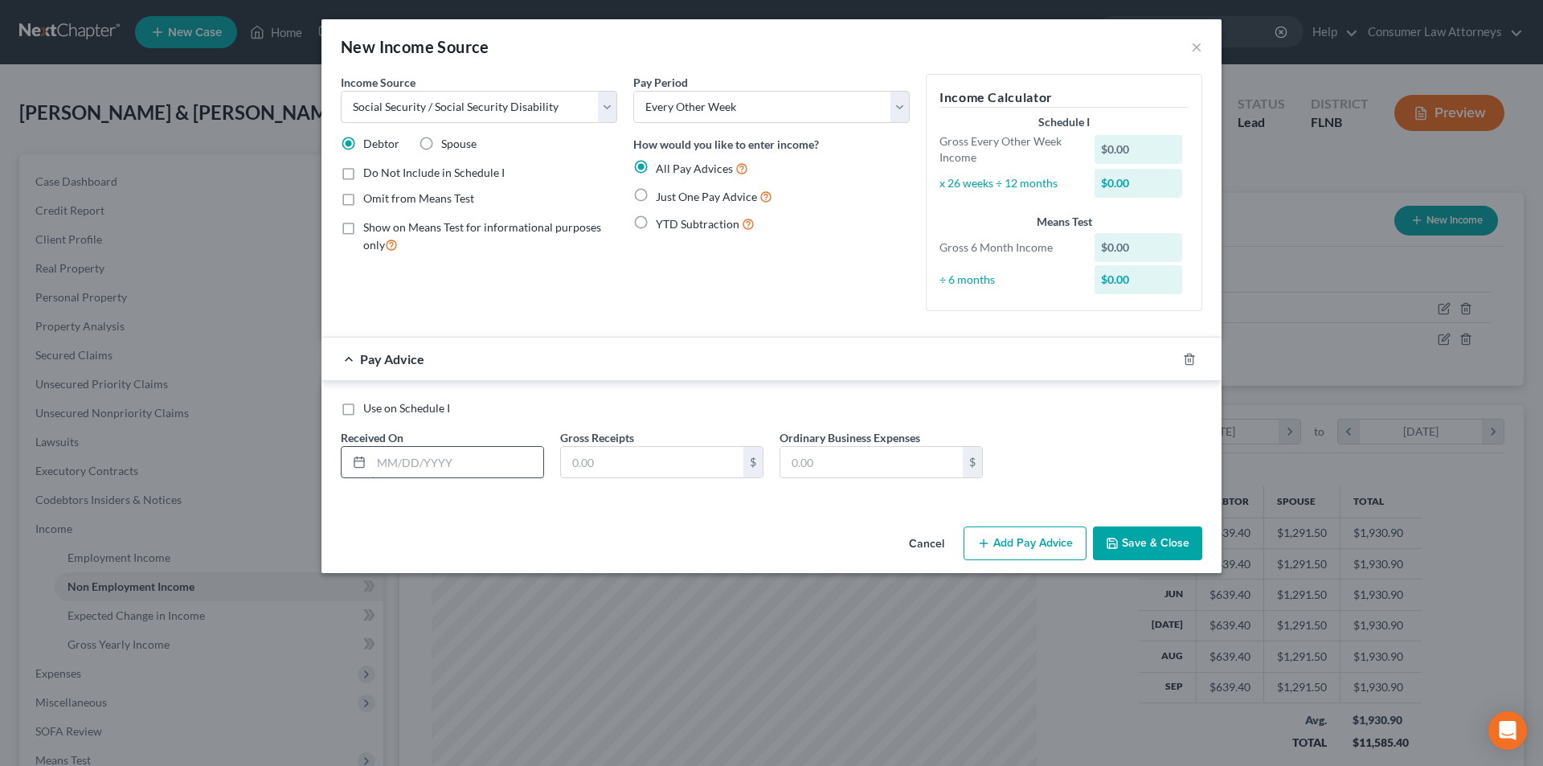
click at [470, 472] on input "text" at bounding box center [457, 462] width 172 height 31
click at [656, 197] on label "Just One Pay Advice" at bounding box center [714, 196] width 117 height 18
click at [662, 197] on input "Just One Pay Advice" at bounding box center [667, 192] width 10 height 10
radio input "true"
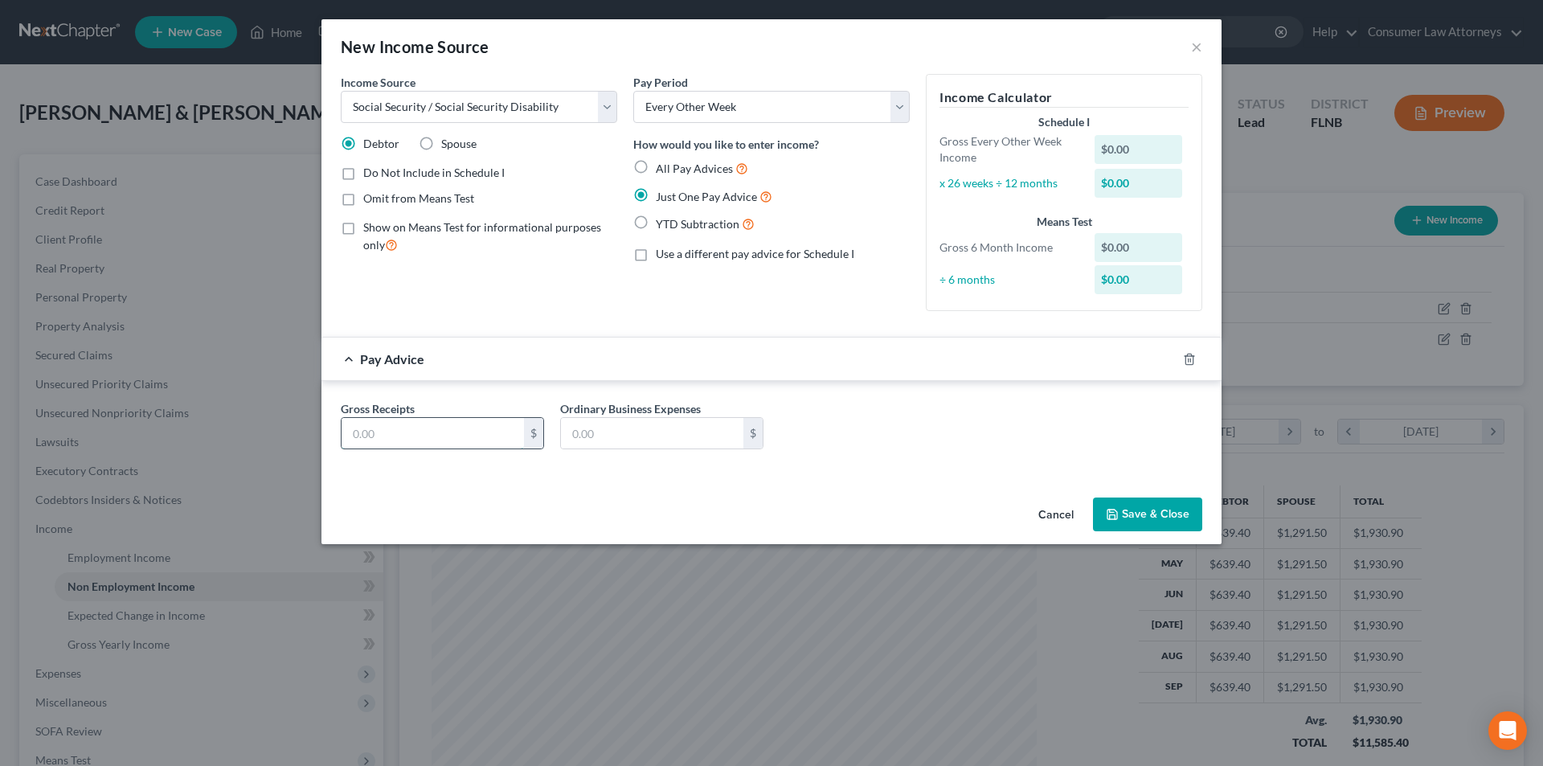
click at [482, 439] on input "text" at bounding box center [433, 433] width 182 height 31
type input "3"
type input "639.00"
click at [1151, 508] on button "Save & Close" at bounding box center [1147, 514] width 109 height 34
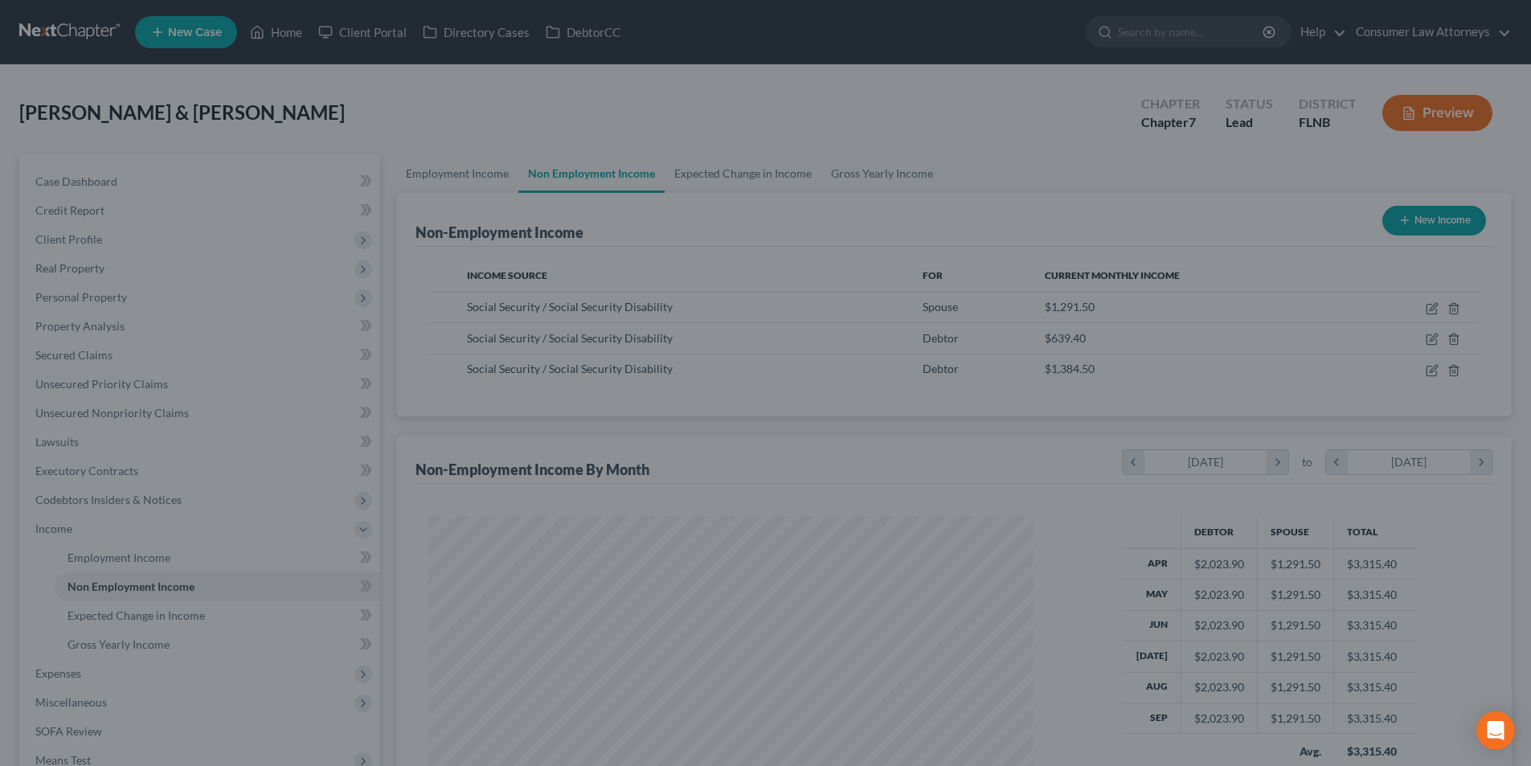
scroll to position [803339, 803007]
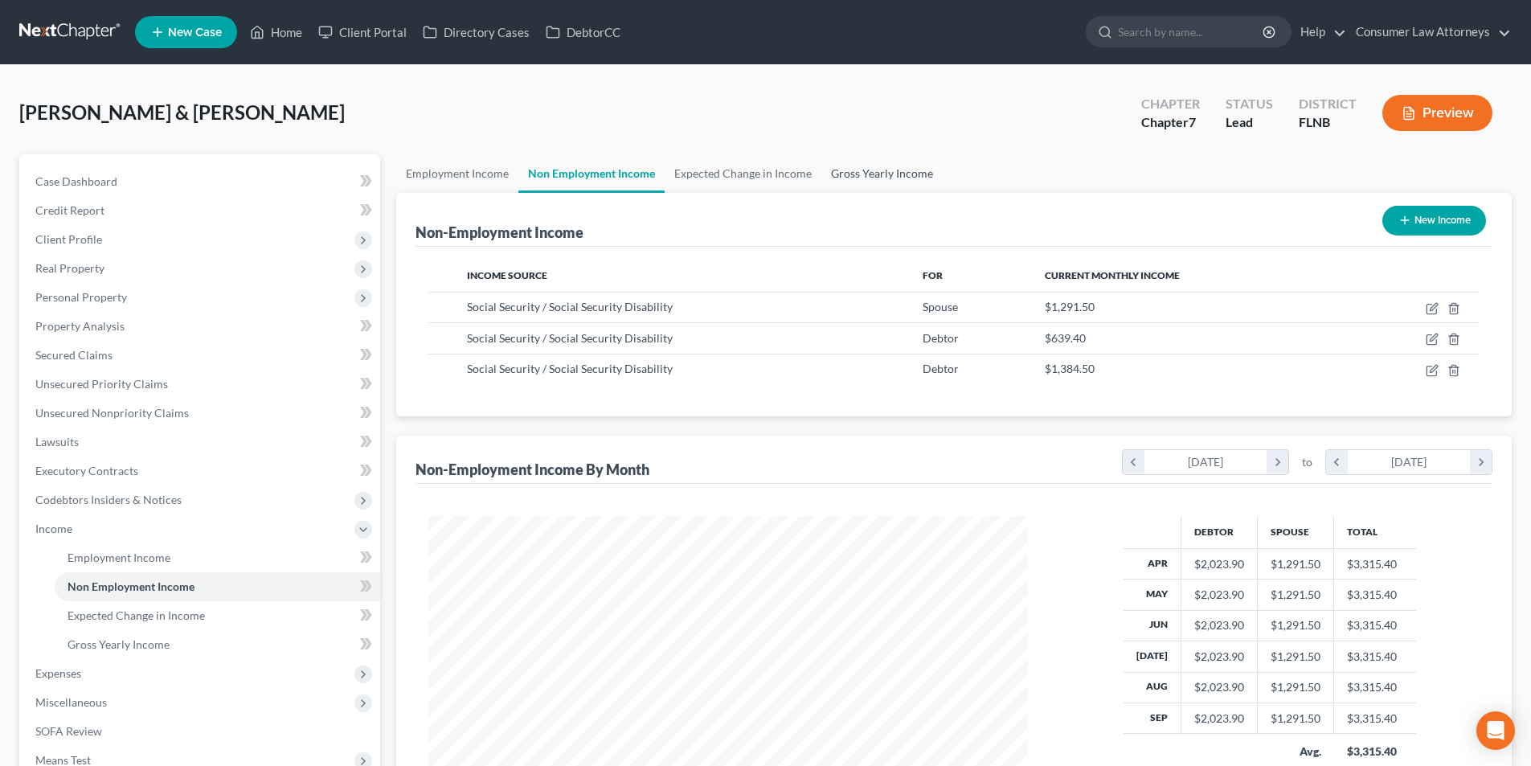
click at [902, 177] on link "Gross Yearly Income" at bounding box center [881, 173] width 121 height 39
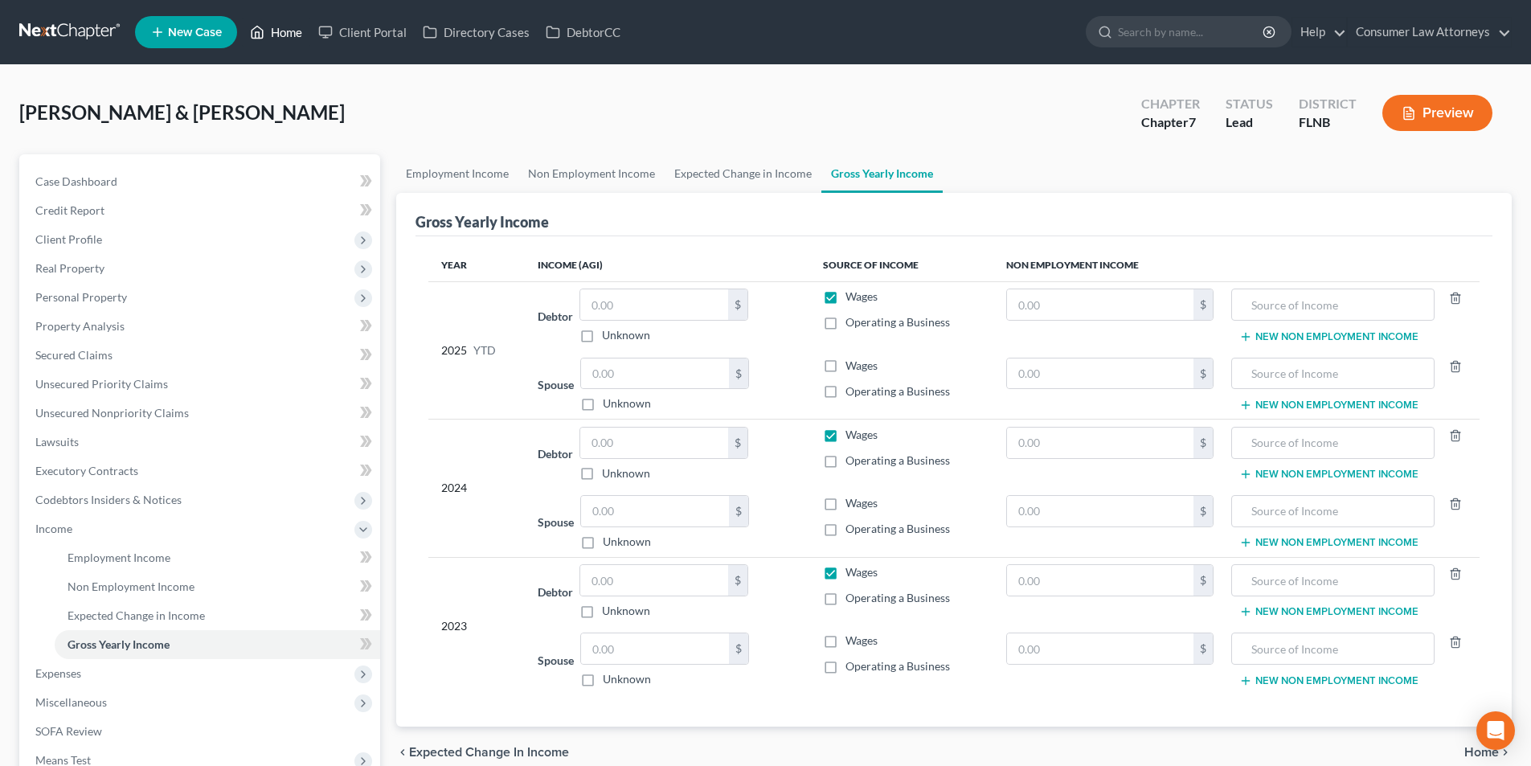
drag, startPoint x: 282, startPoint y: 27, endPoint x: 396, endPoint y: 60, distance: 118.8
click at [282, 27] on link "Home" at bounding box center [276, 32] width 68 height 29
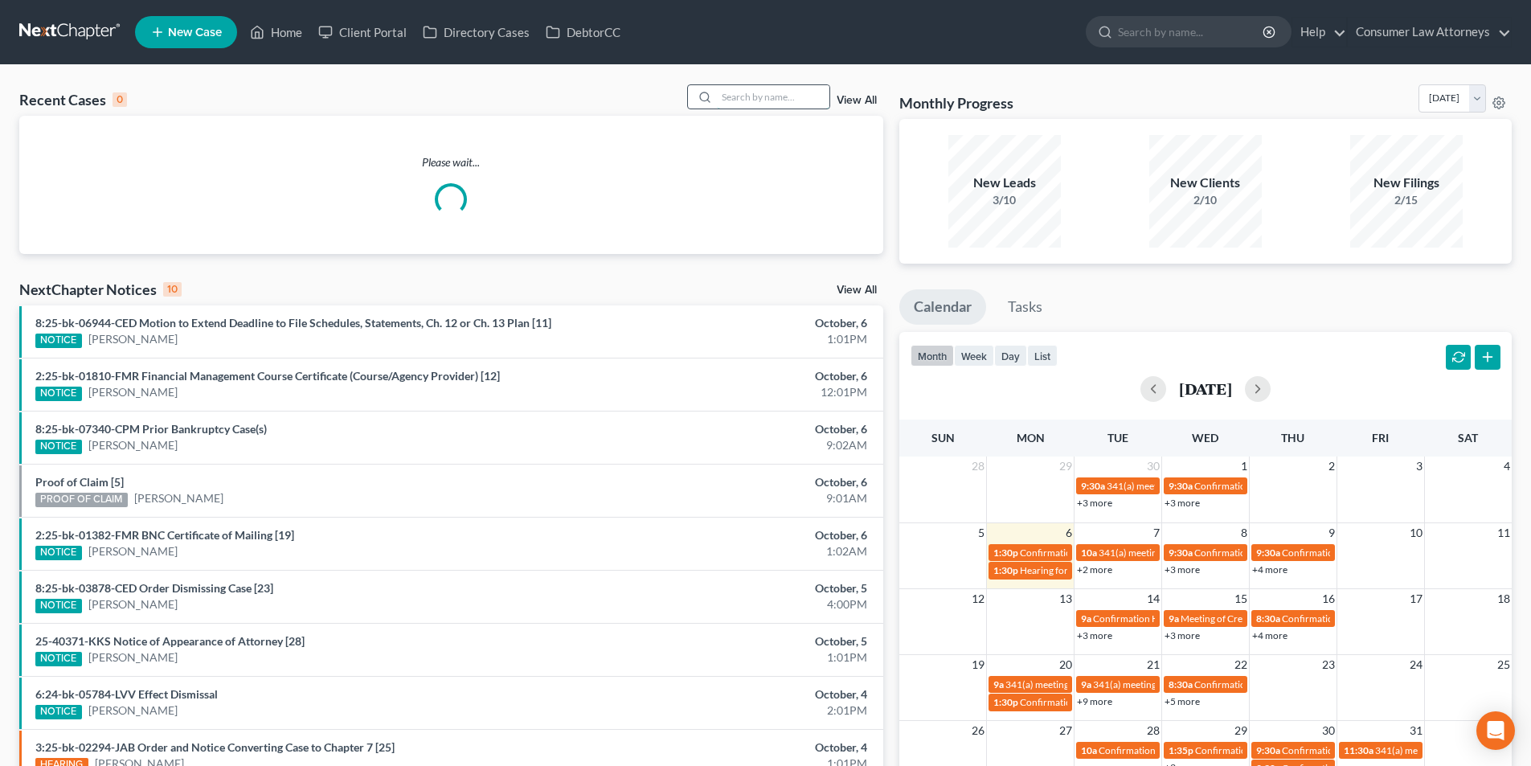
click at [784, 97] on input "search" at bounding box center [773, 96] width 113 height 23
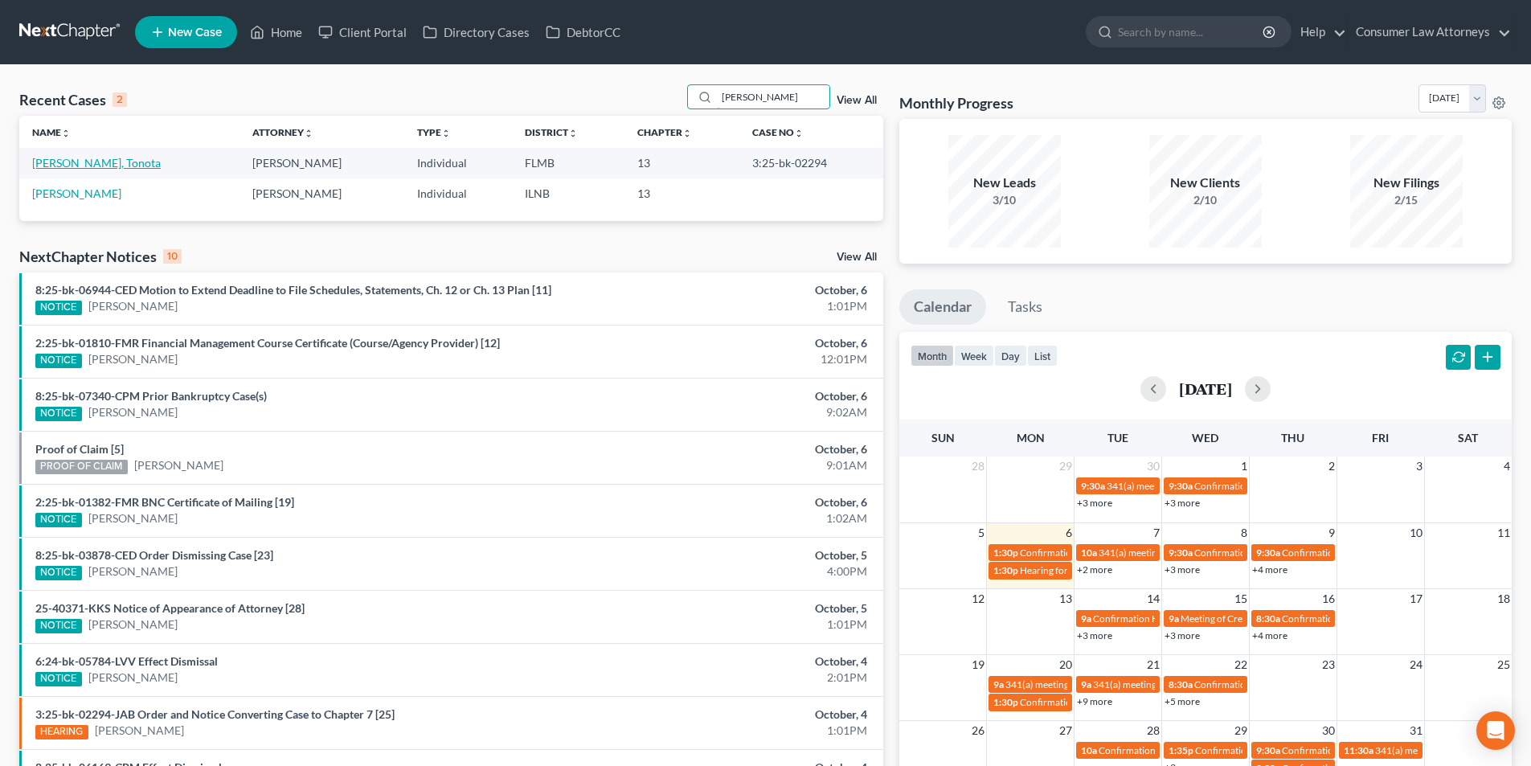
type input "parker"
click at [92, 162] on link "[PERSON_NAME], Tonota" at bounding box center [96, 163] width 129 height 14
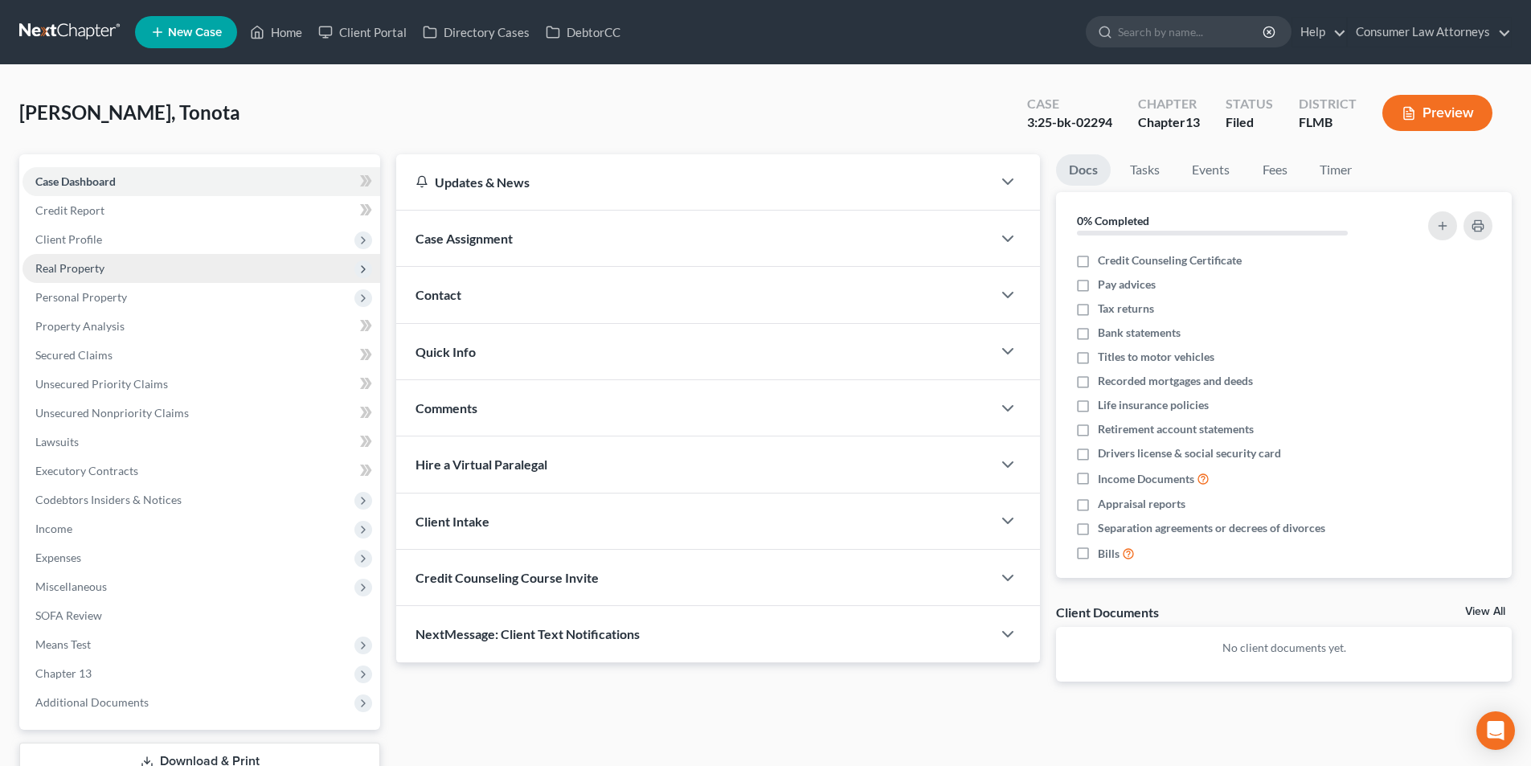
click at [100, 268] on span "Real Property" at bounding box center [69, 268] width 69 height 14
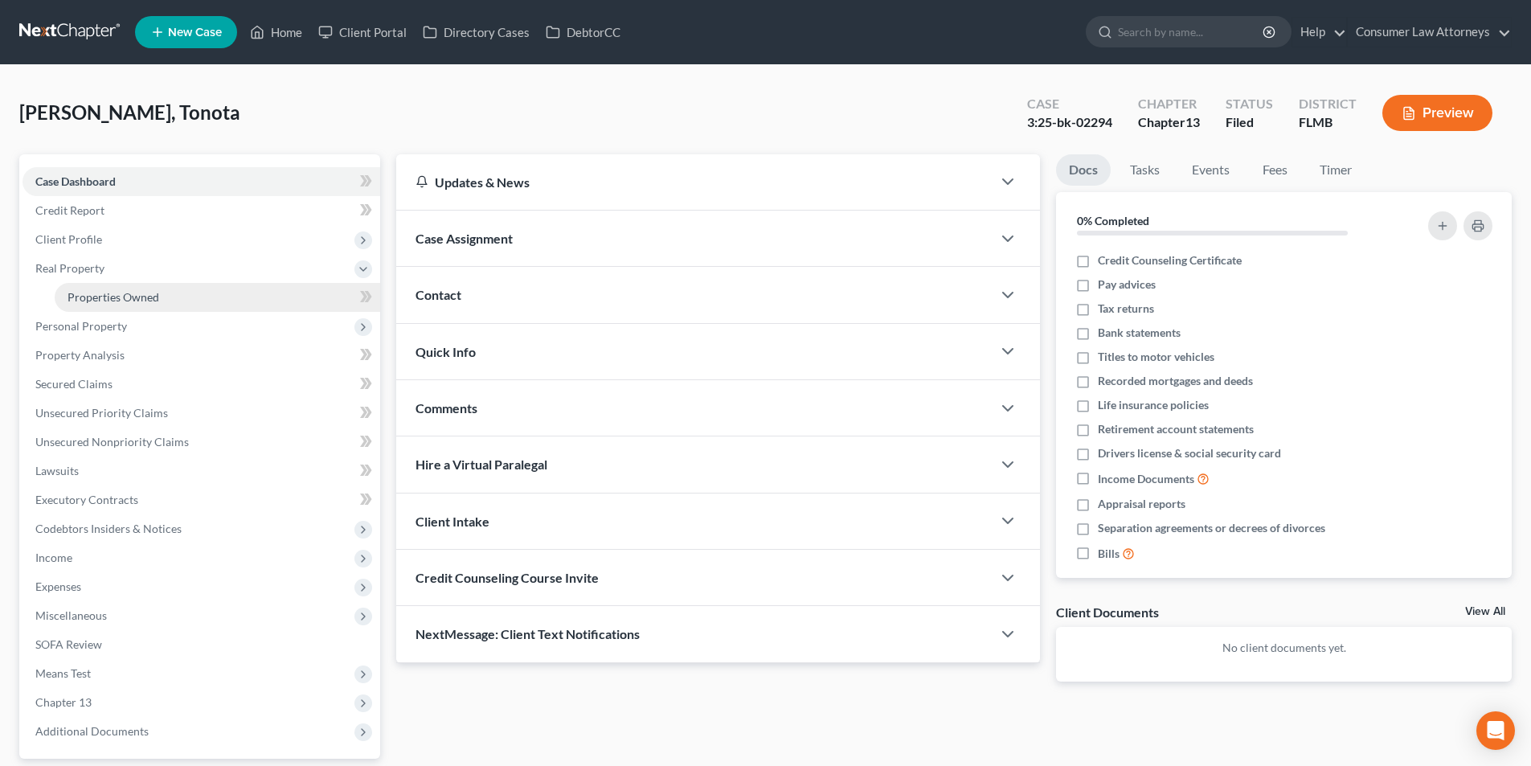
click at [149, 301] on span "Properties Owned" at bounding box center [114, 297] width 92 height 14
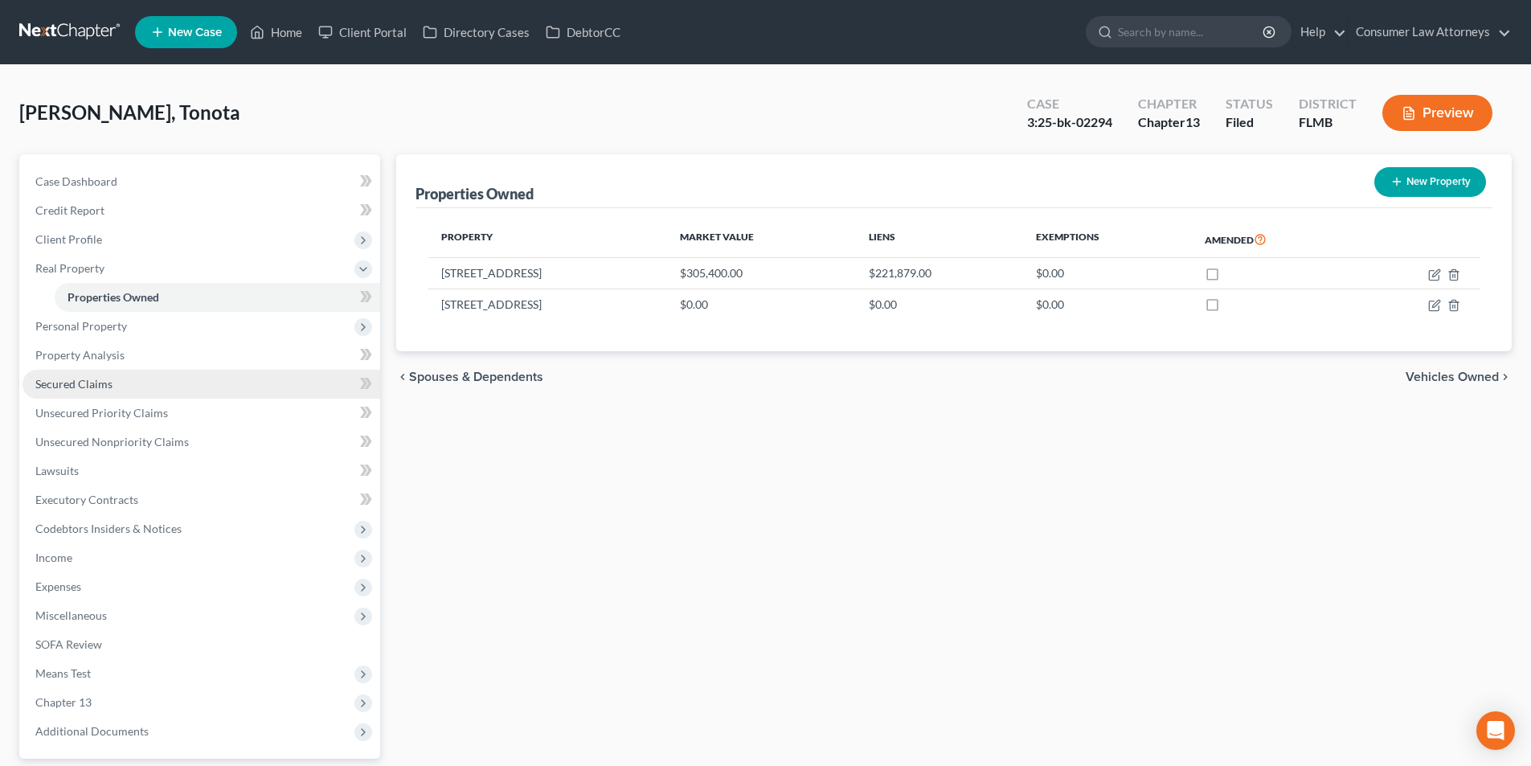
click at [103, 381] on span "Secured Claims" at bounding box center [73, 384] width 77 height 14
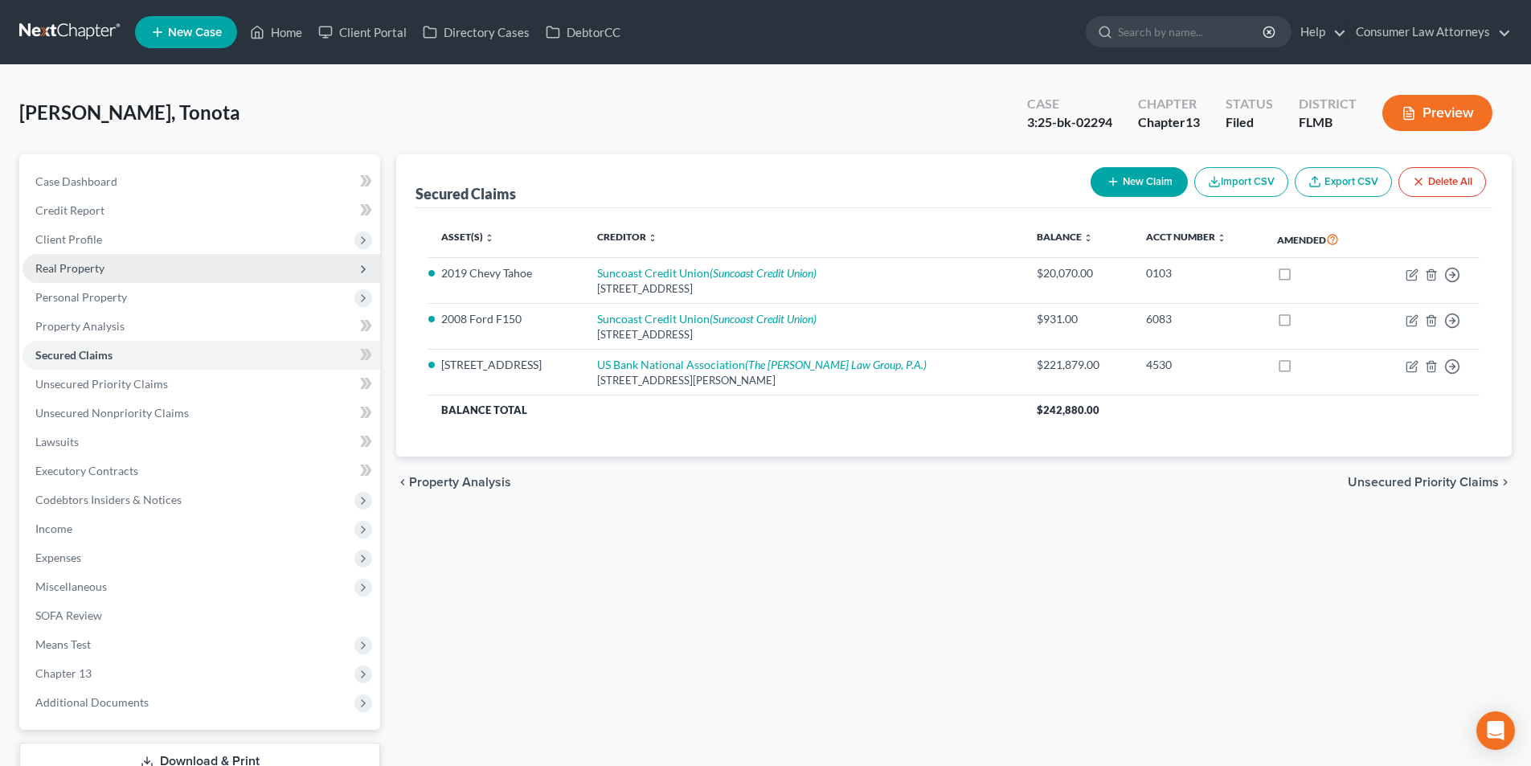
click at [96, 269] on span "Real Property" at bounding box center [69, 268] width 69 height 14
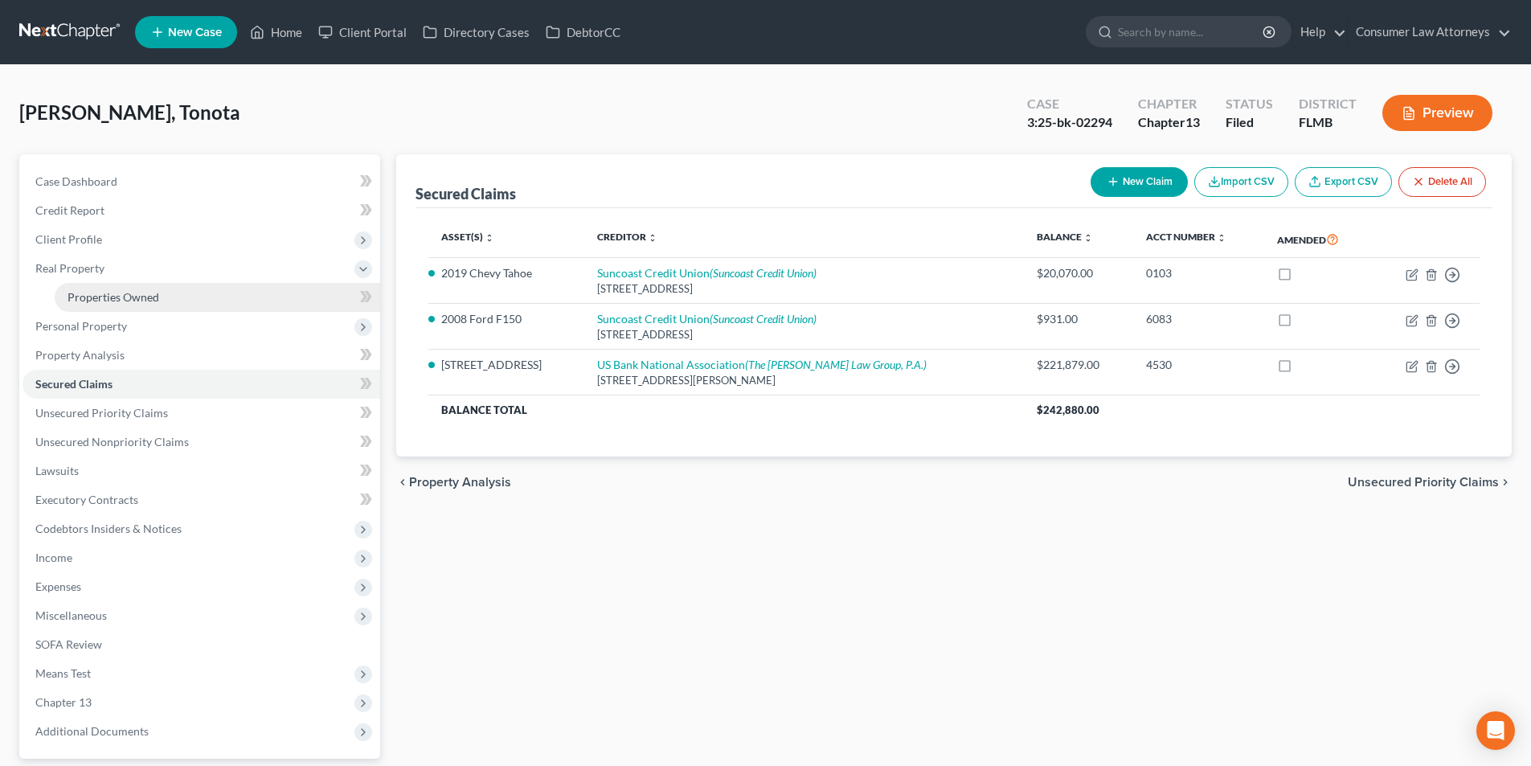
click at [115, 297] on span "Properties Owned" at bounding box center [114, 297] width 92 height 14
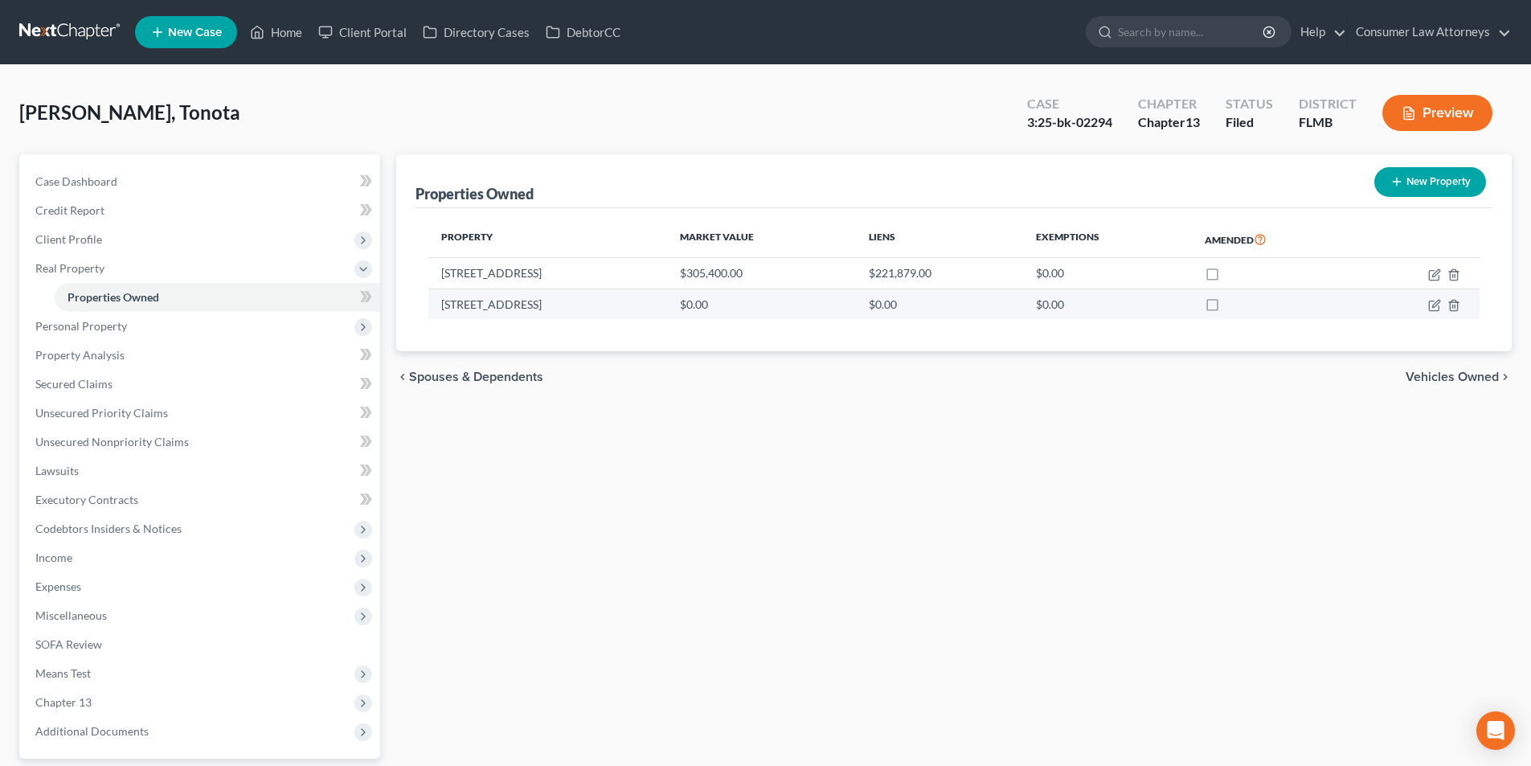
drag, startPoint x: 550, startPoint y: 301, endPoint x: 441, endPoint y: 301, distance: 109.3
click at [441, 301] on td "201 E. Seminole Ave" at bounding box center [547, 304] width 239 height 31
copy td "201 E. Seminole Ave"
drag, startPoint x: 291, startPoint y: 28, endPoint x: 265, endPoint y: 162, distance: 136.6
click at [291, 28] on link "Home" at bounding box center [276, 32] width 68 height 29
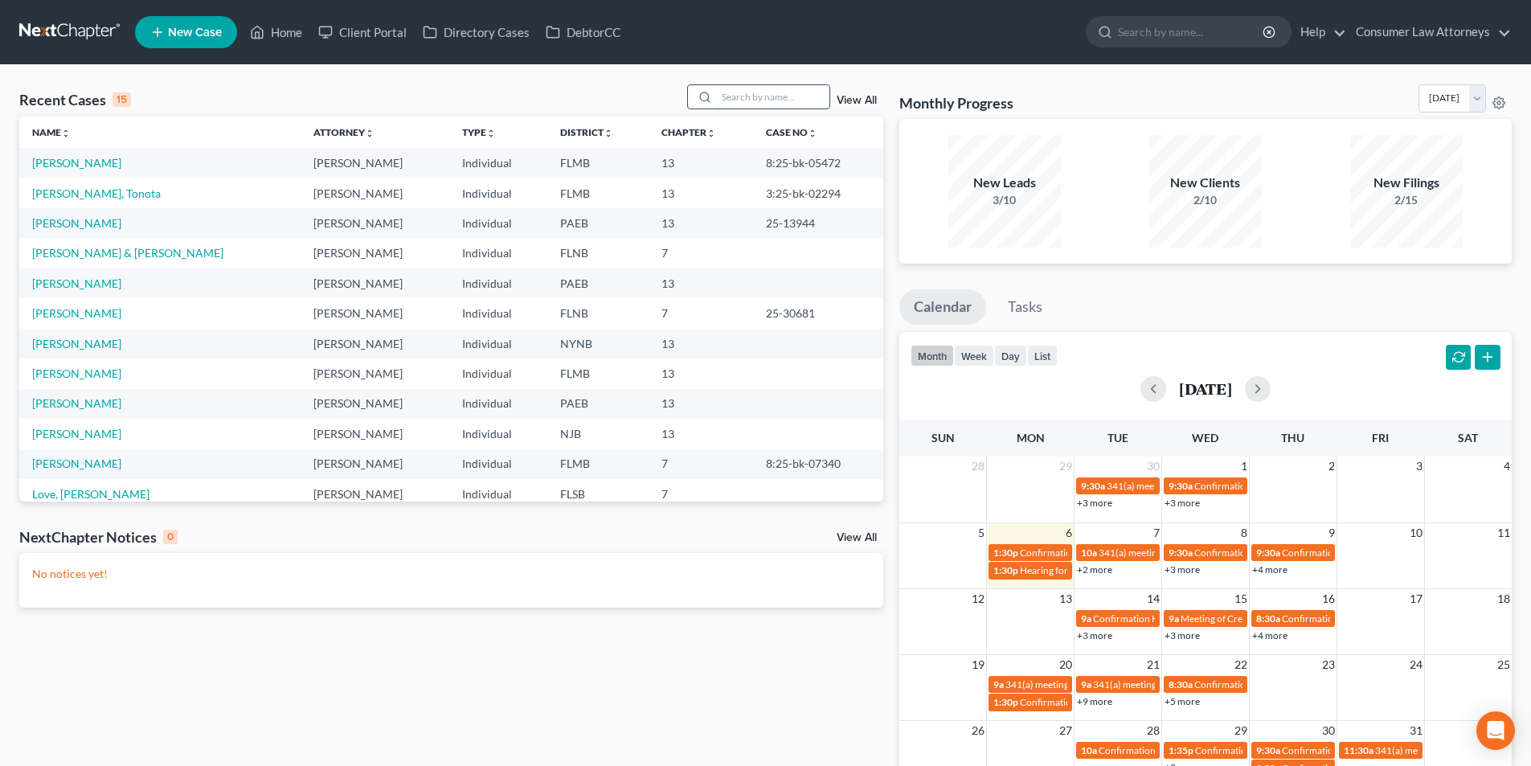
click at [749, 103] on input "search" at bounding box center [773, 96] width 113 height 23
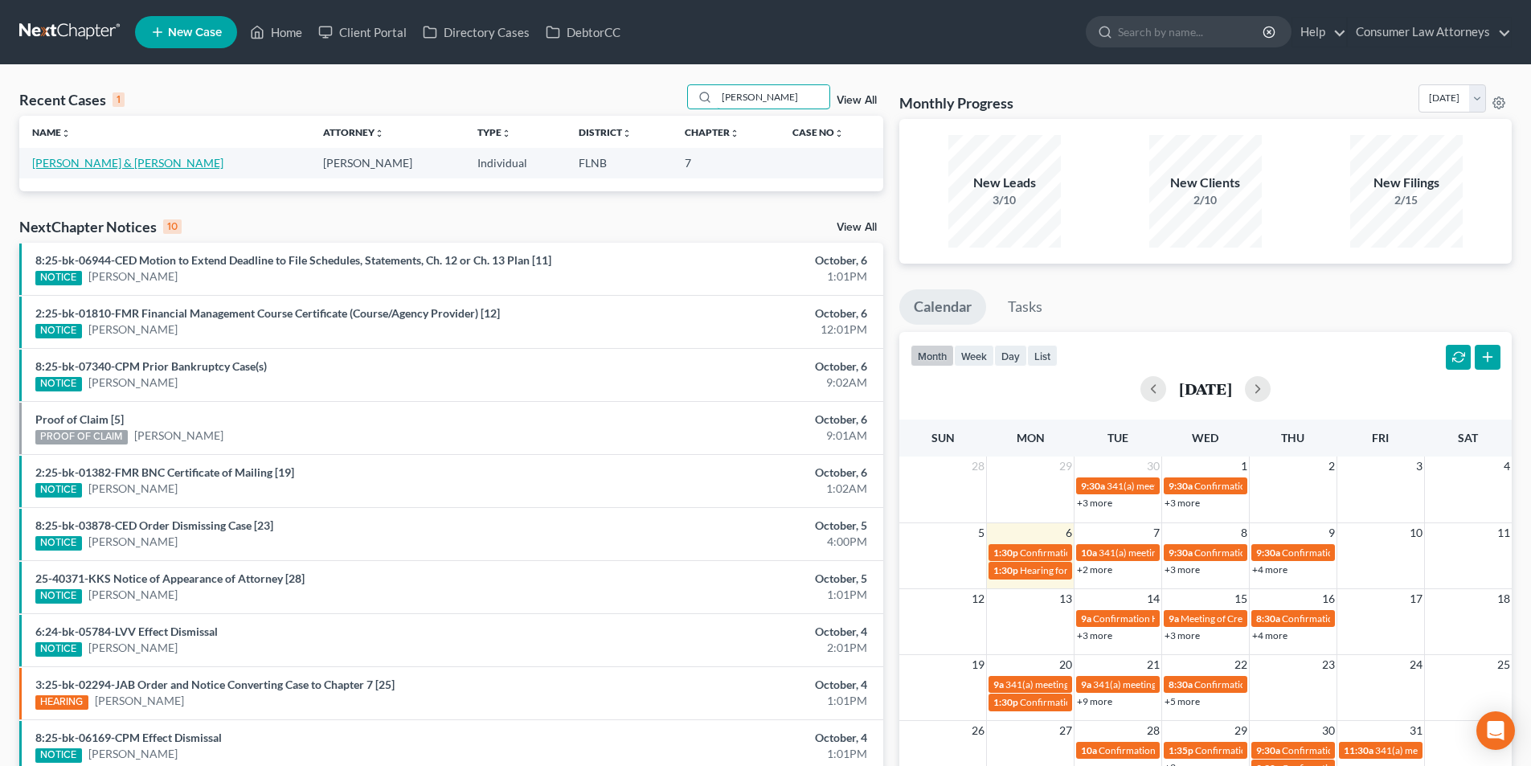
type input "hyden"
click at [138, 168] on link "[PERSON_NAME] & [PERSON_NAME]" at bounding box center [127, 163] width 191 height 14
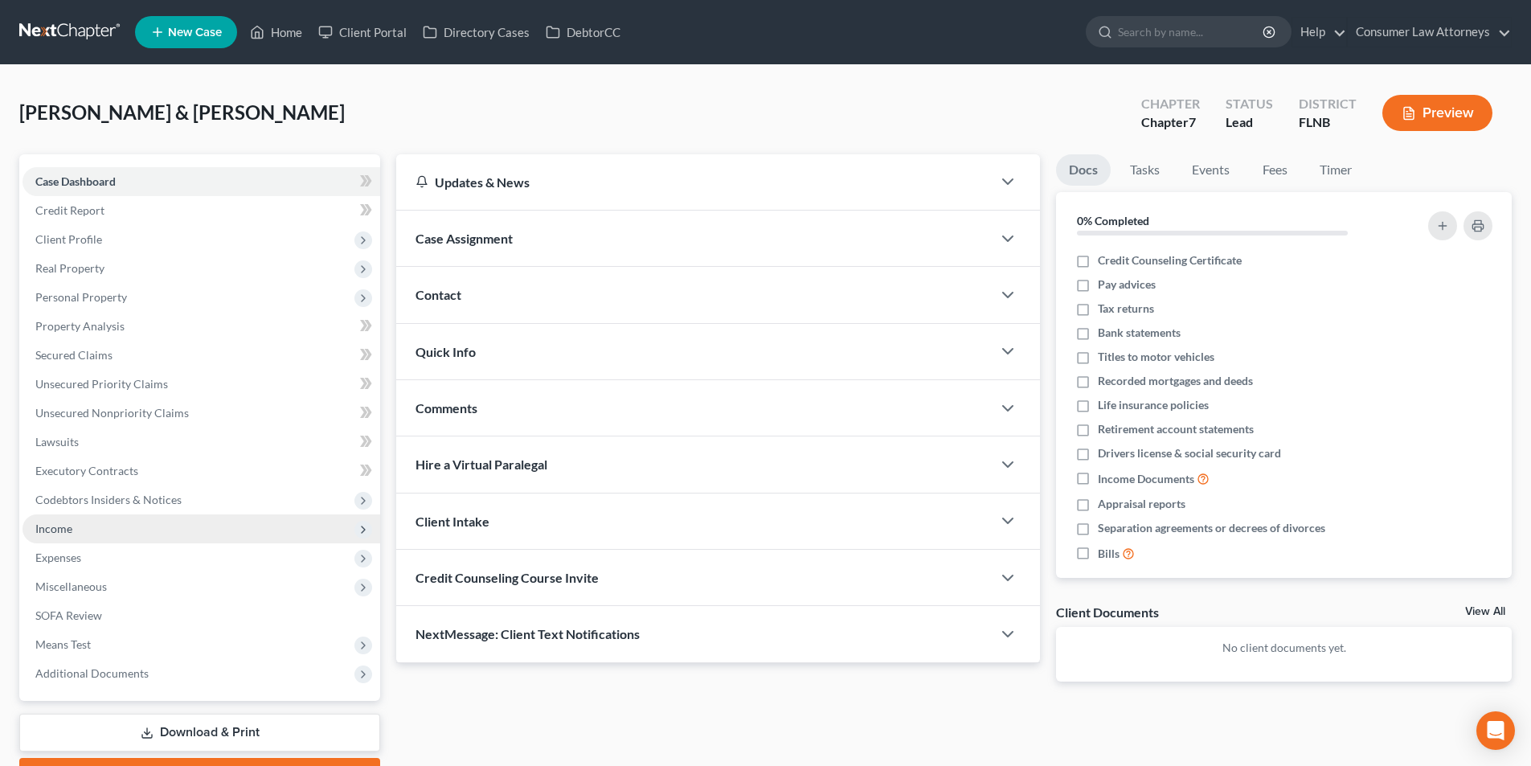
click at [76, 527] on span "Income" at bounding box center [202, 528] width 358 height 29
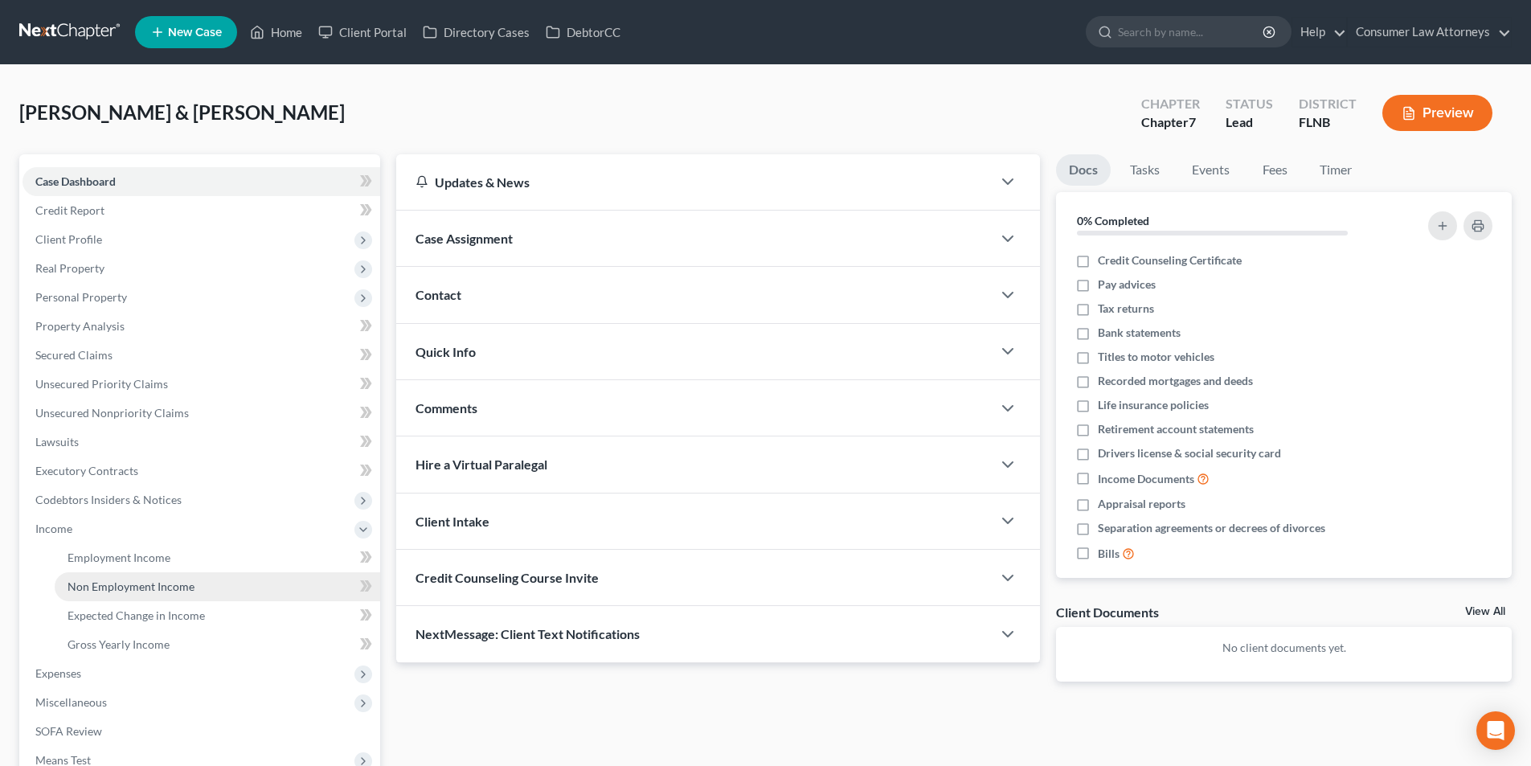
click at [187, 589] on span "Non Employment Income" at bounding box center [131, 586] width 127 height 14
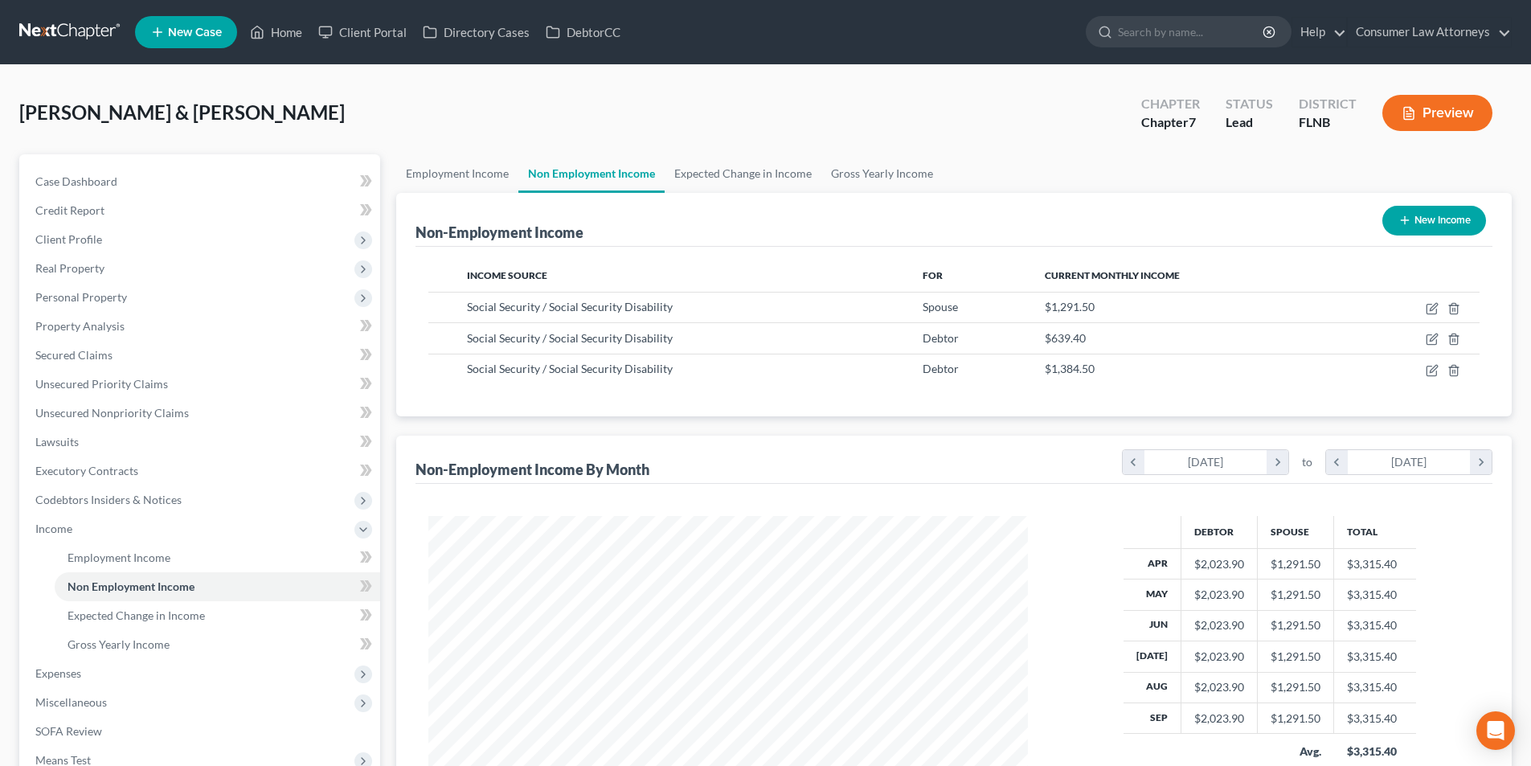
scroll to position [300, 632]
click at [908, 174] on link "Gross Yearly Income" at bounding box center [881, 173] width 121 height 39
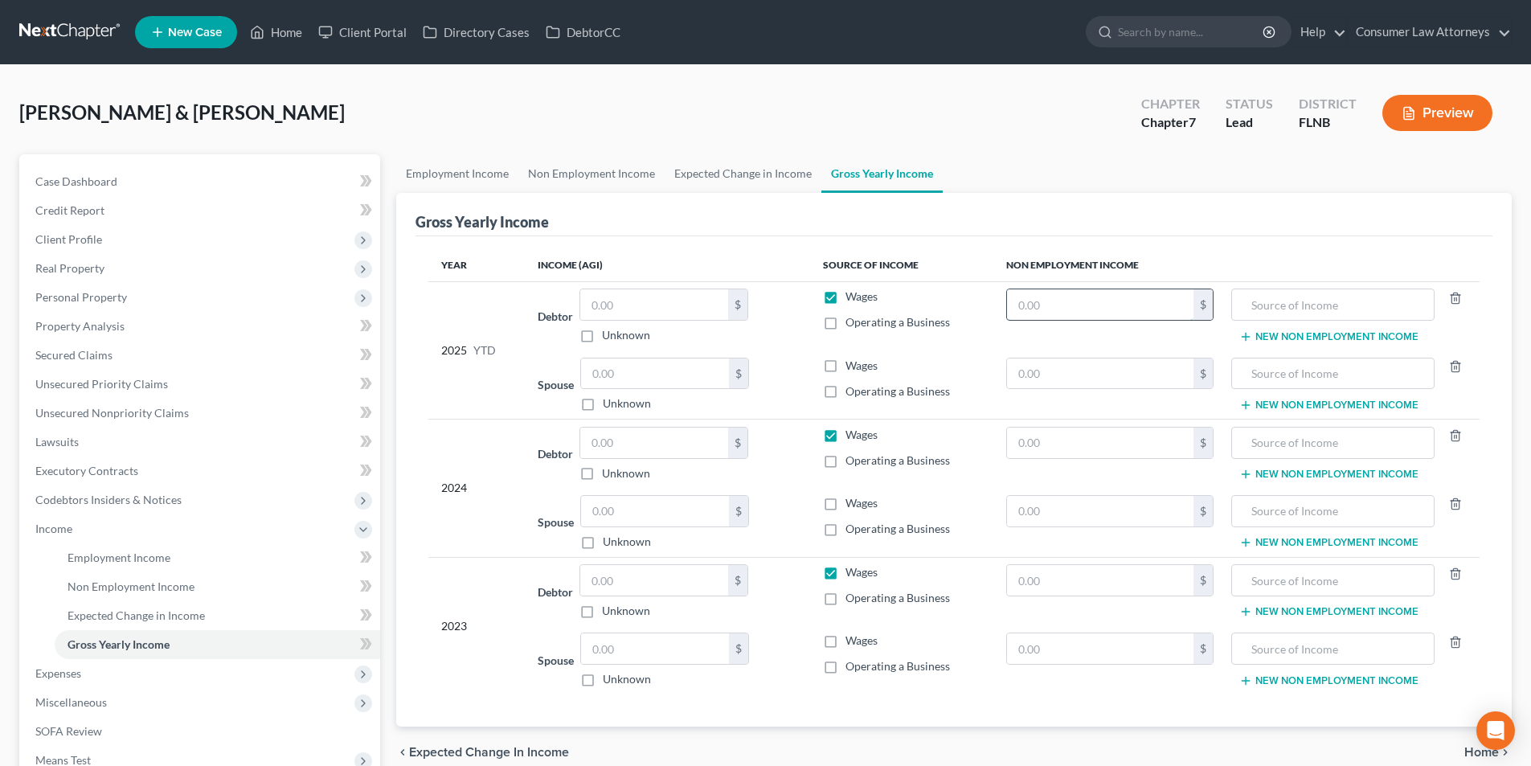
click at [1137, 315] on input "text" at bounding box center [1100, 304] width 187 height 31
type input "12,915.00"
click at [1260, 303] on input "text" at bounding box center [1332, 304] width 185 height 31
type input "Social Security [PERSON_NAME]"
click at [1292, 336] on button "New Non Employment Income" at bounding box center [1328, 336] width 179 height 13
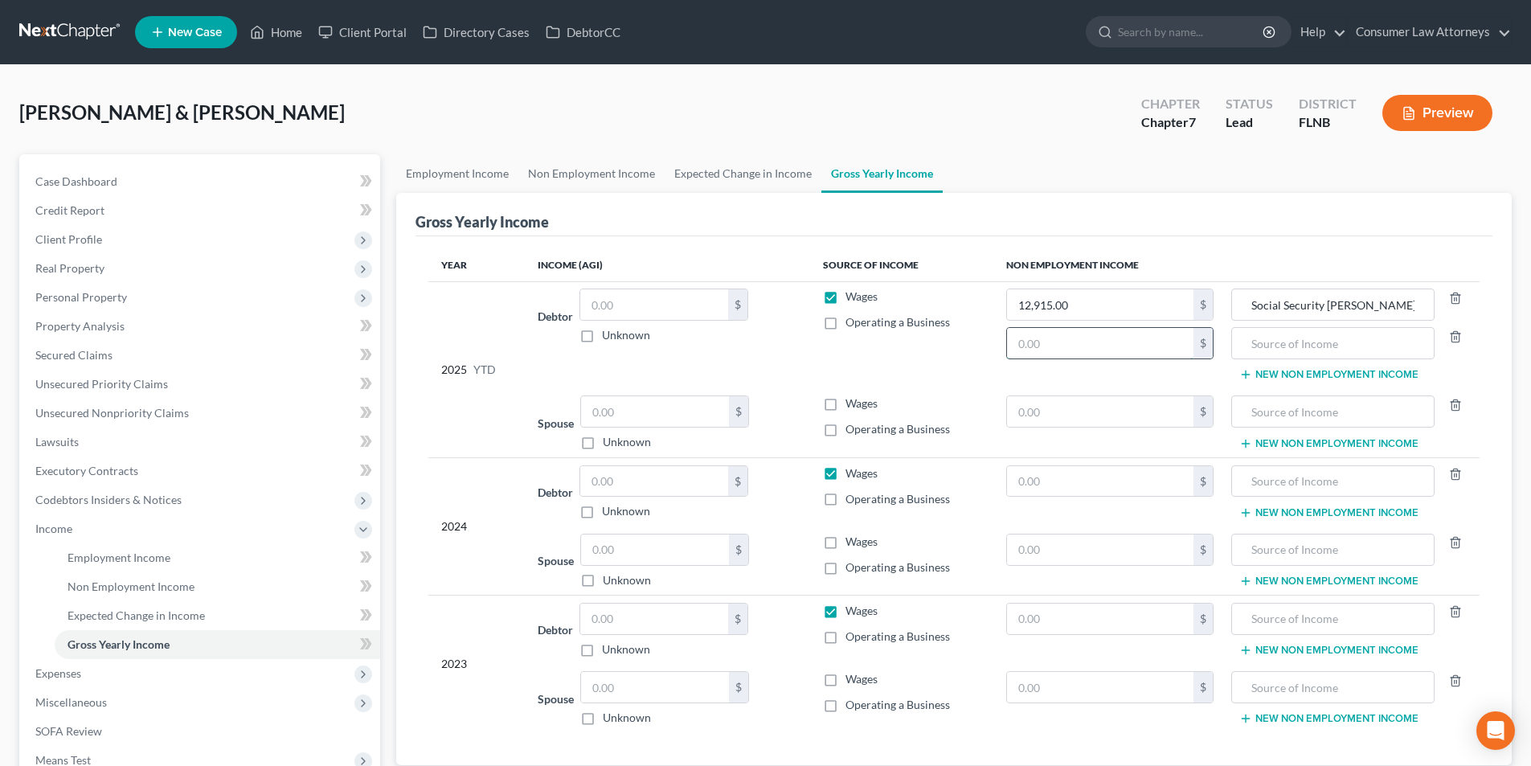
click at [1095, 346] on input "text" at bounding box center [1100, 343] width 187 height 31
type input "6,390.00"
click at [1260, 350] on input "text" at bounding box center [1332, 343] width 185 height 31
click at [1279, 370] on button "New Non Employment Income" at bounding box center [1328, 374] width 179 height 13
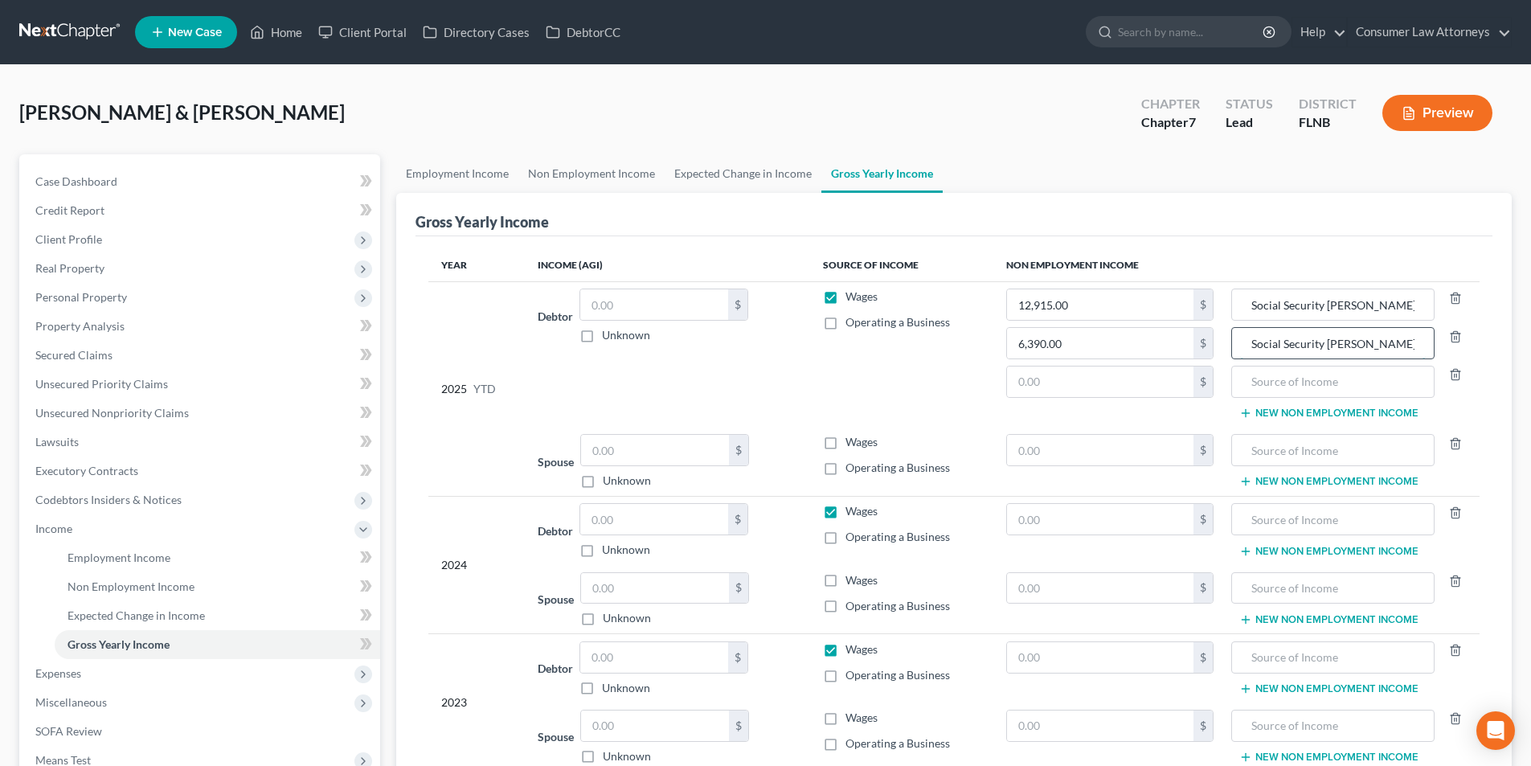
click at [1397, 349] on input "Social Security Rebecca" at bounding box center [1332, 343] width 185 height 31
type input "Social Security [PERSON_NAME] (Daughter)"
click at [1068, 381] on input "text" at bounding box center [1100, 381] width 187 height 31
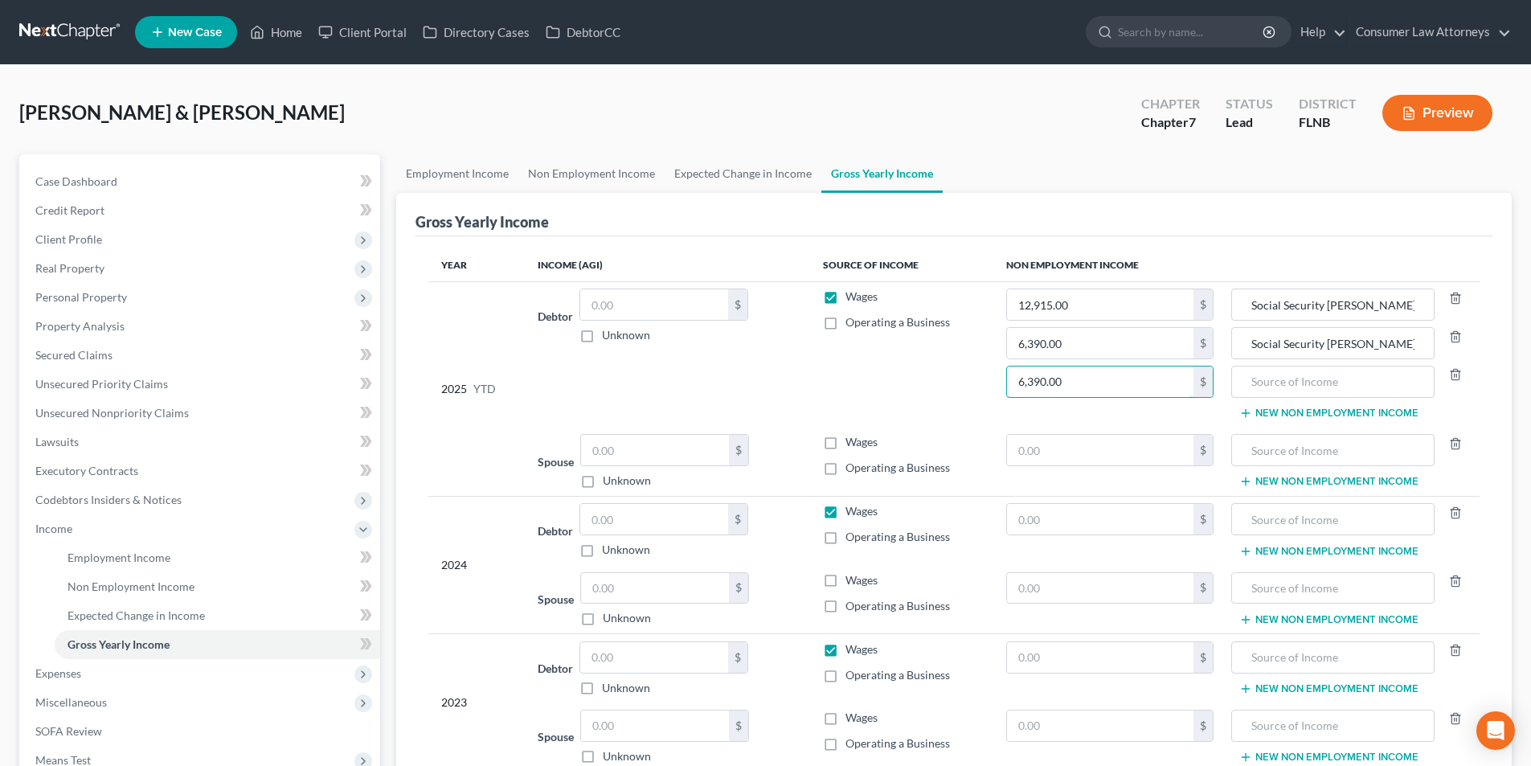
type input "6,390.00"
click at [1283, 374] on input "text" at bounding box center [1332, 381] width 185 height 31
type input "Social Security Khloe (Daughter)"
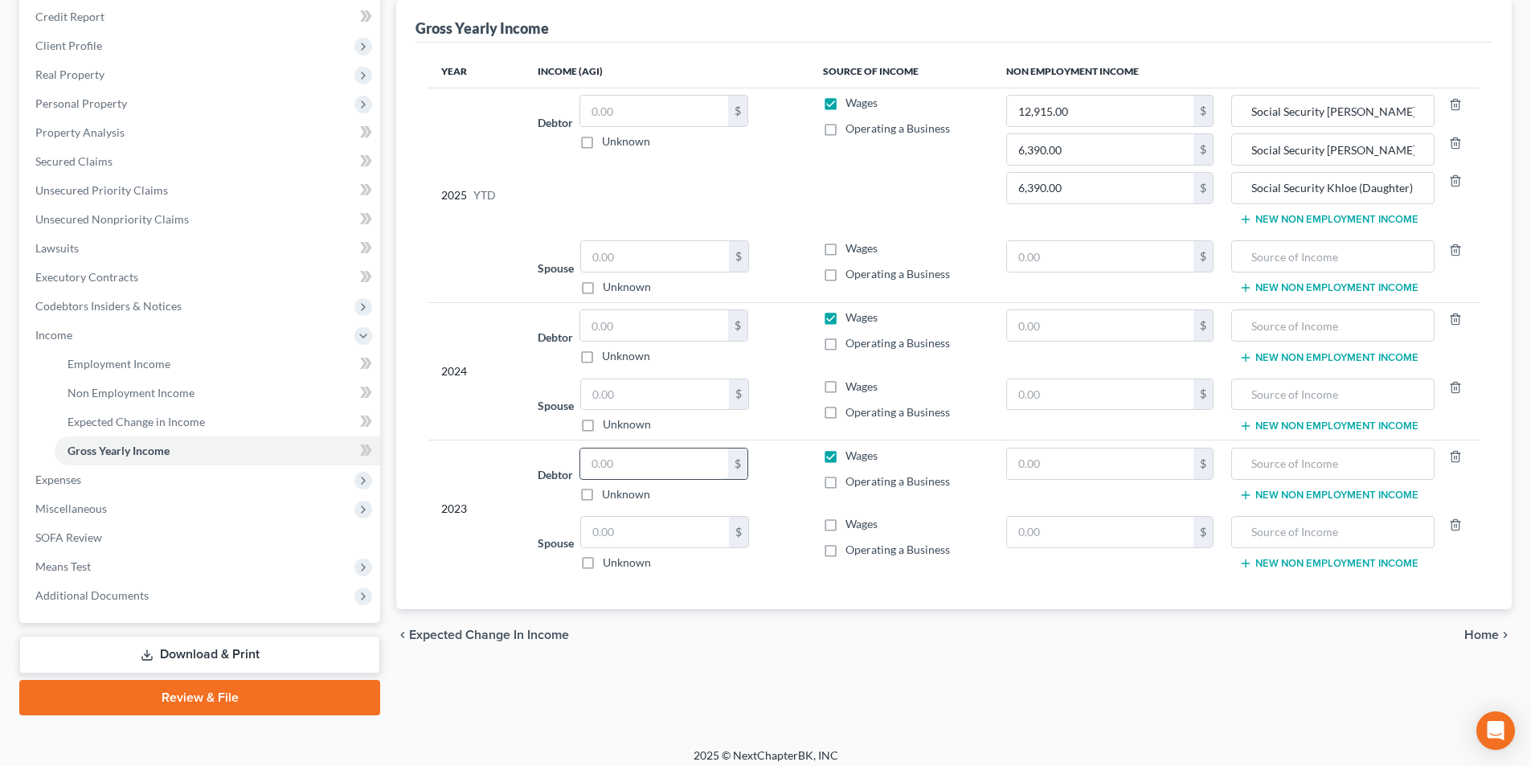
scroll to position [204, 0]
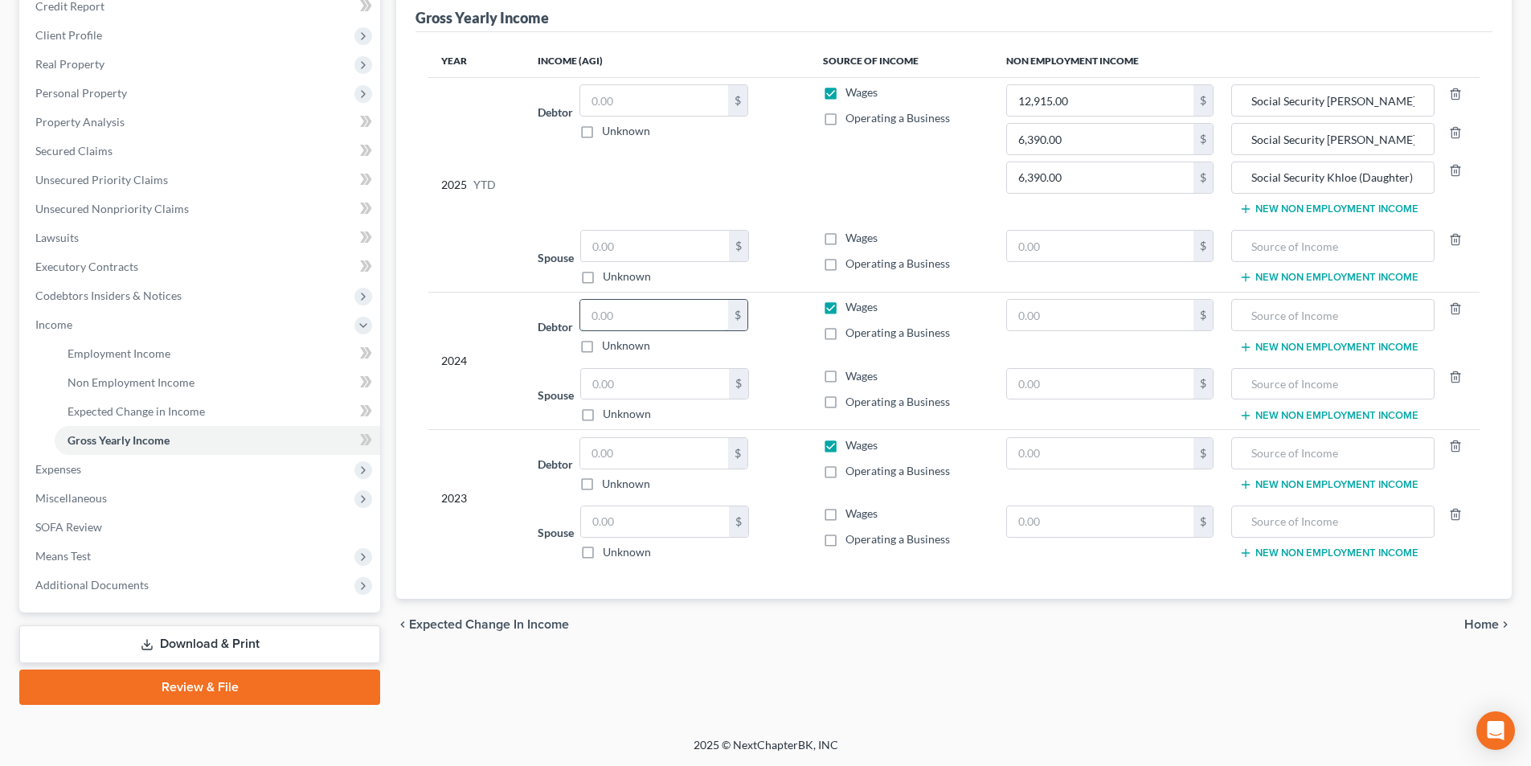
click at [649, 318] on input "text" at bounding box center [654, 315] width 148 height 31
type input "1,800.00"
click at [650, 458] on input "text" at bounding box center [654, 453] width 148 height 31
type input "8,220.00"
click at [1058, 460] on input "text" at bounding box center [1100, 453] width 187 height 31
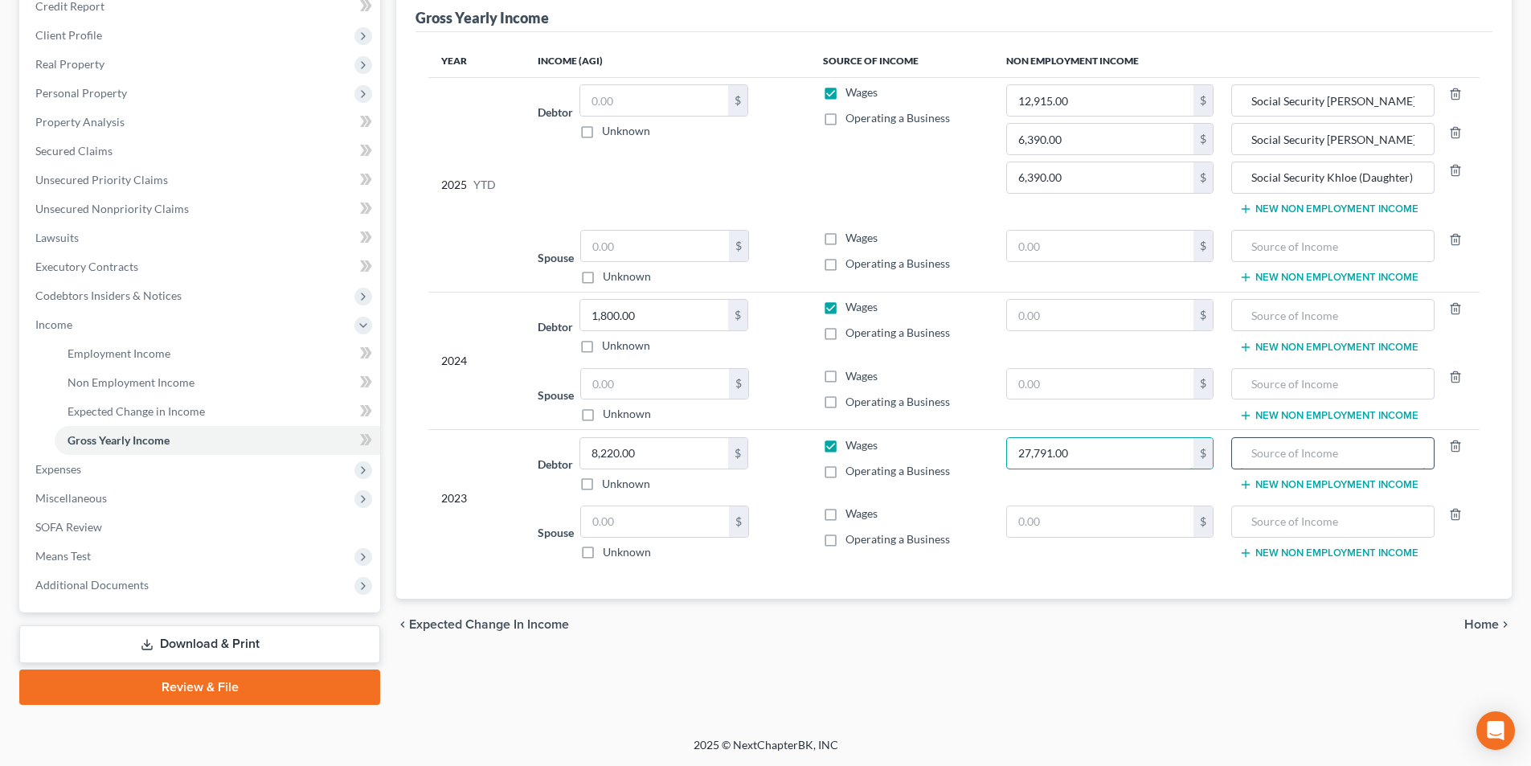
type input "27,791.00"
click at [1335, 466] on input "text" at bounding box center [1332, 453] width 185 height 31
type input "Social Security"
click at [68, 469] on span "Expenses" at bounding box center [58, 469] width 46 height 14
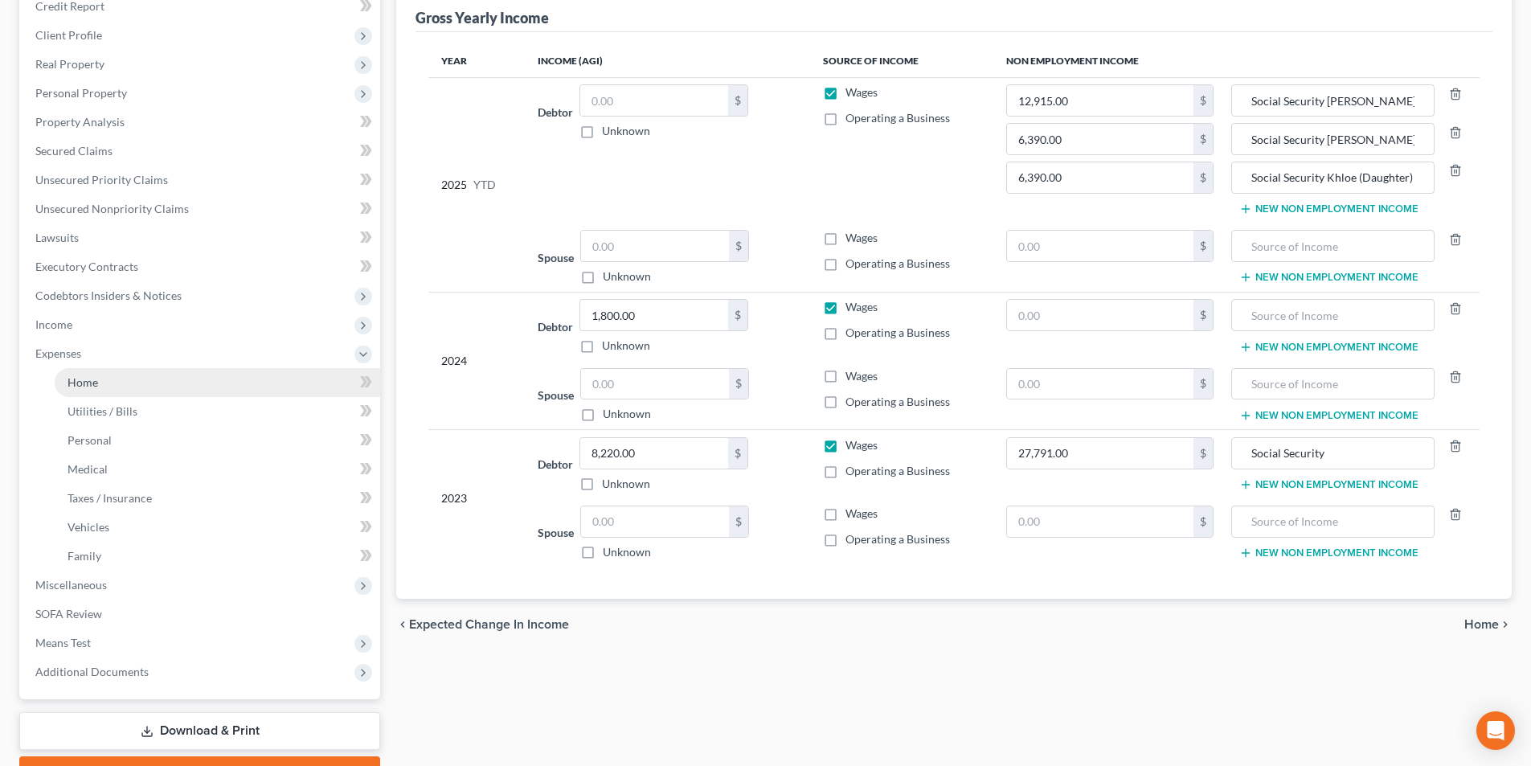
click at [88, 383] on span "Home" at bounding box center [83, 382] width 31 height 14
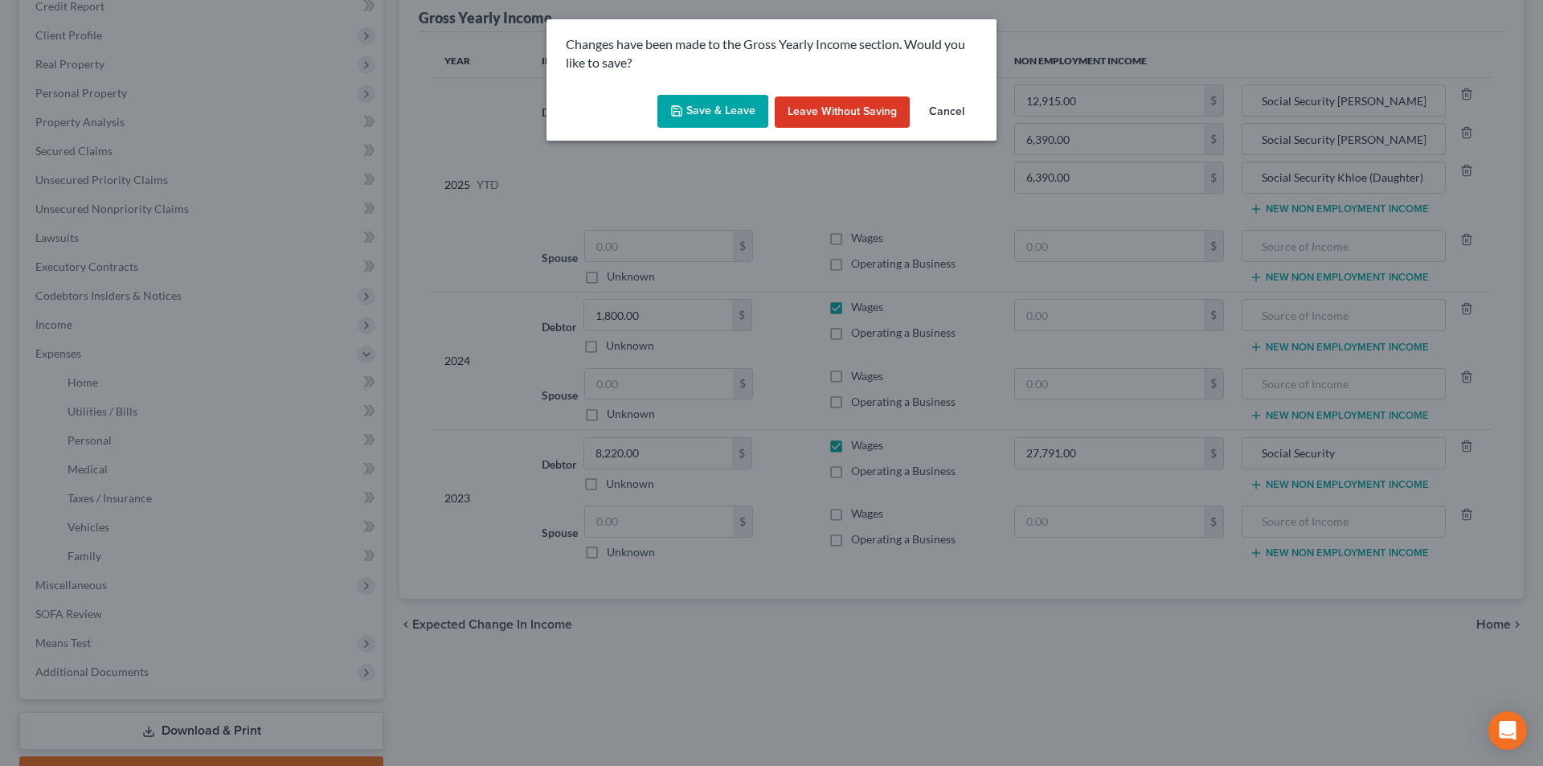
click at [719, 126] on button "Save & Leave" at bounding box center [712, 112] width 111 height 34
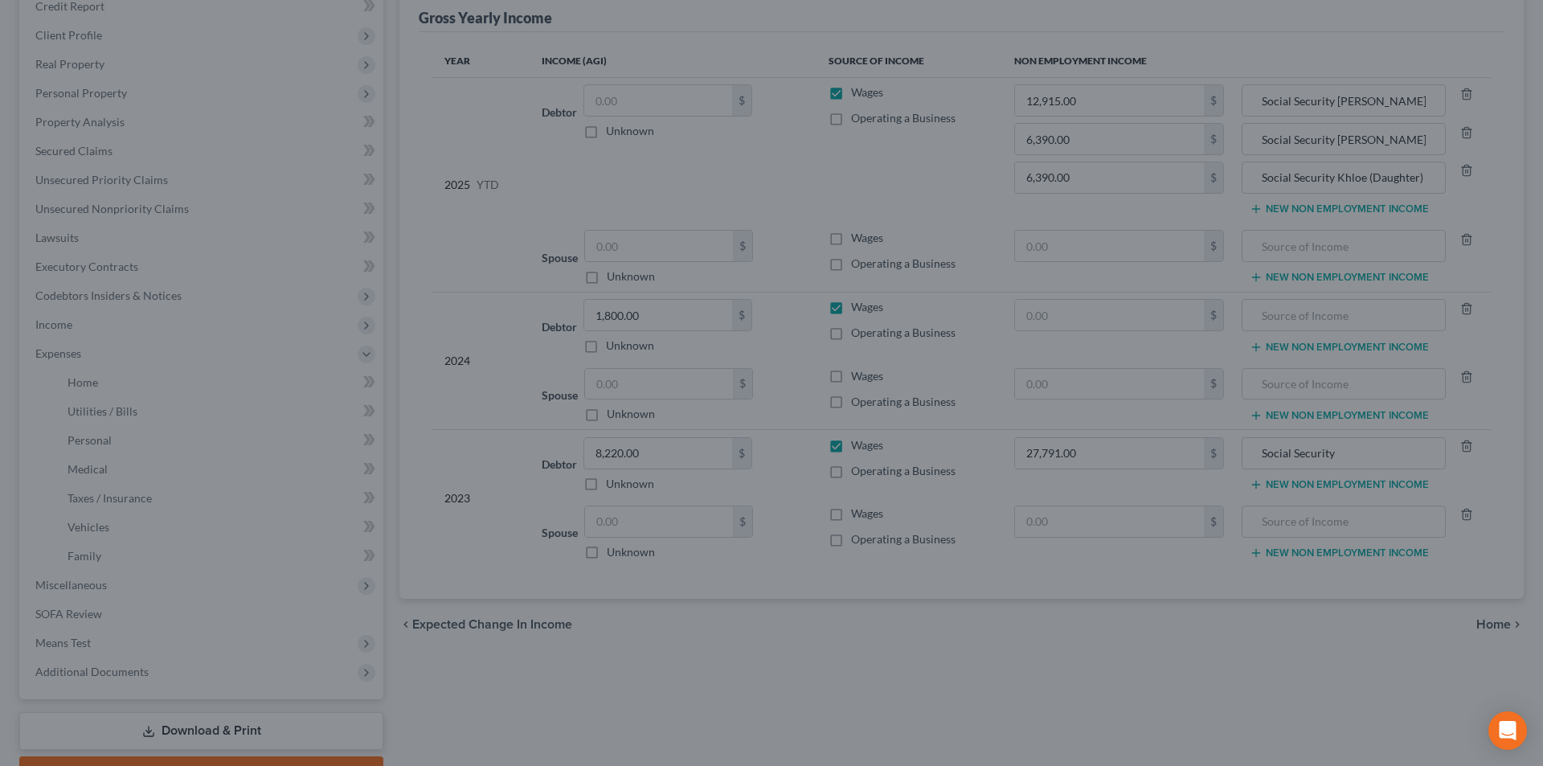
type input "6,390.00"
type input "Social Security [PERSON_NAME] (Daughter)"
type input "Social Security Khloe (Daughter)"
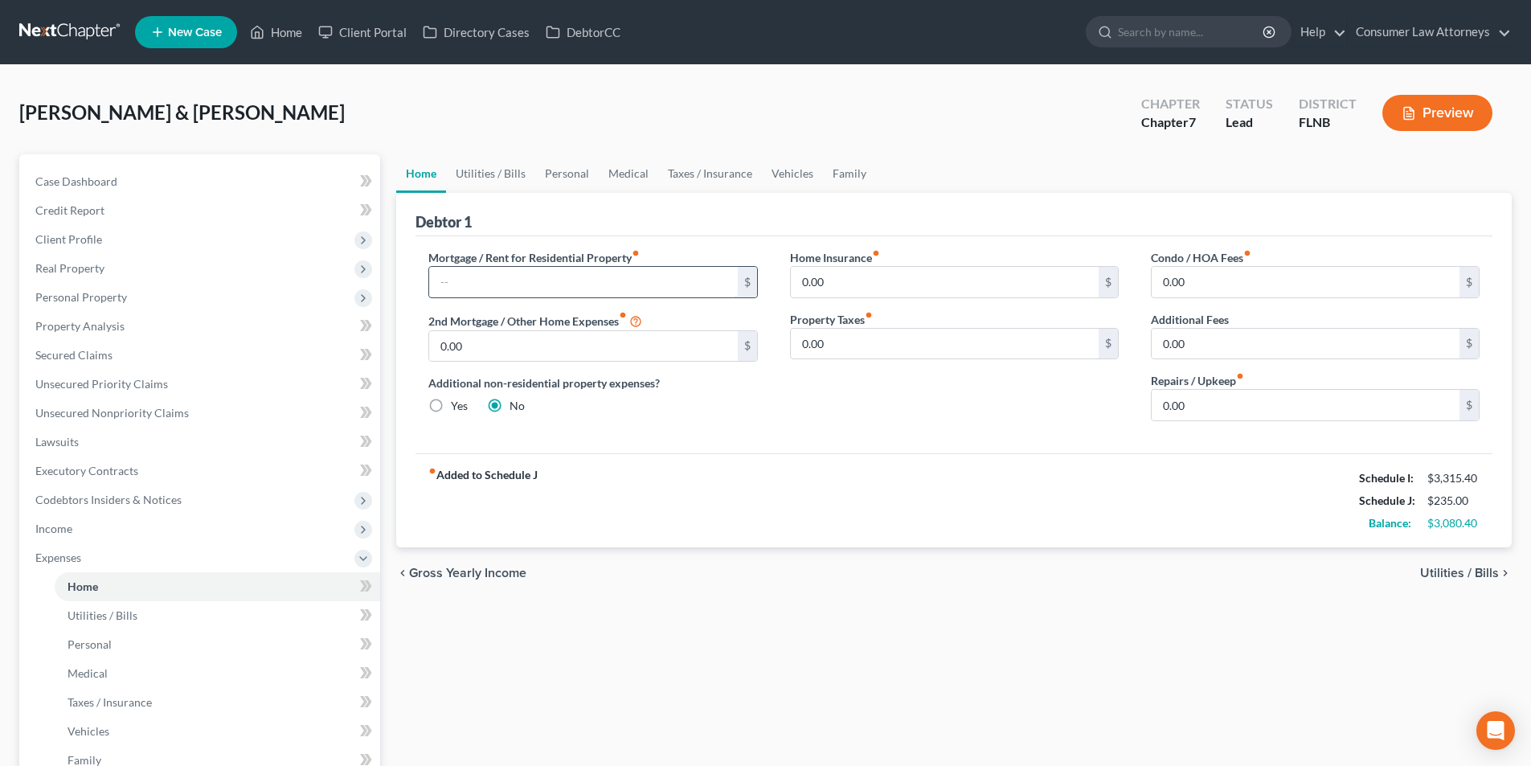
click at [653, 280] on input "text" at bounding box center [583, 282] width 308 height 31
type input "1,485.00"
drag, startPoint x: 500, startPoint y: 171, endPoint x: 514, endPoint y: 253, distance: 83.1
click at [500, 171] on link "Utilities / Bills" at bounding box center [490, 173] width 89 height 39
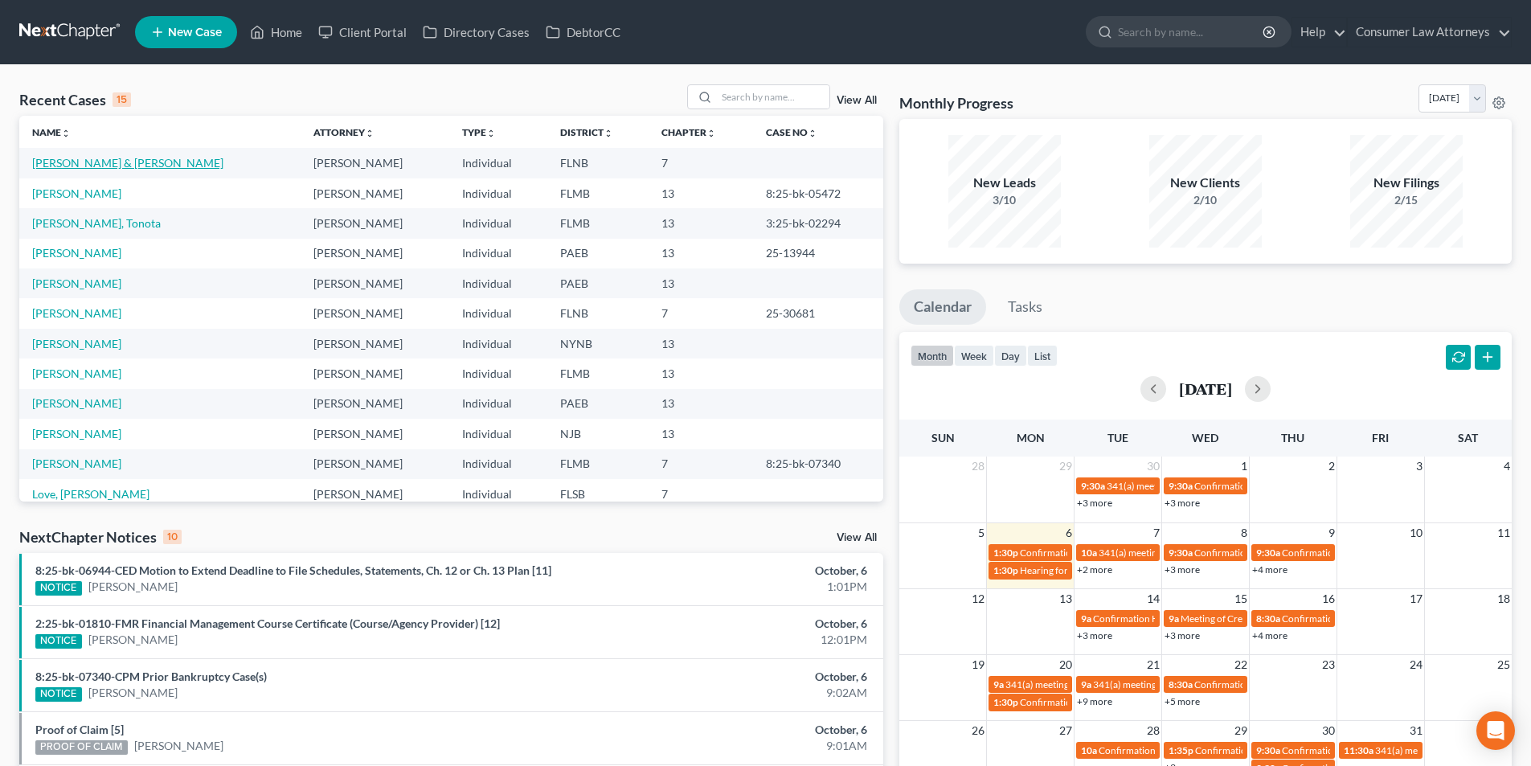
click at [106, 162] on link "[PERSON_NAME] & [PERSON_NAME]" at bounding box center [127, 163] width 191 height 14
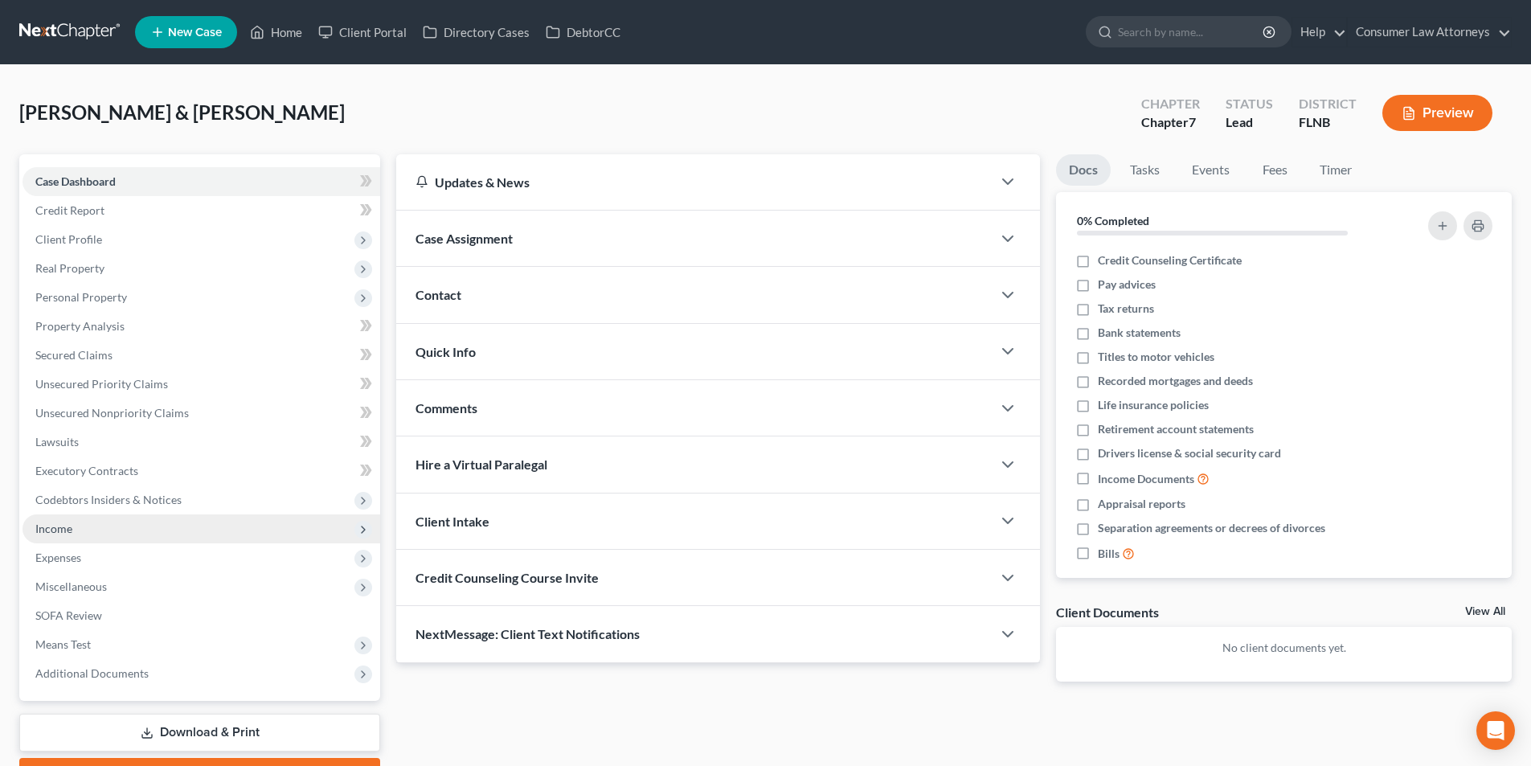
click at [60, 526] on span "Income" at bounding box center [53, 529] width 37 height 14
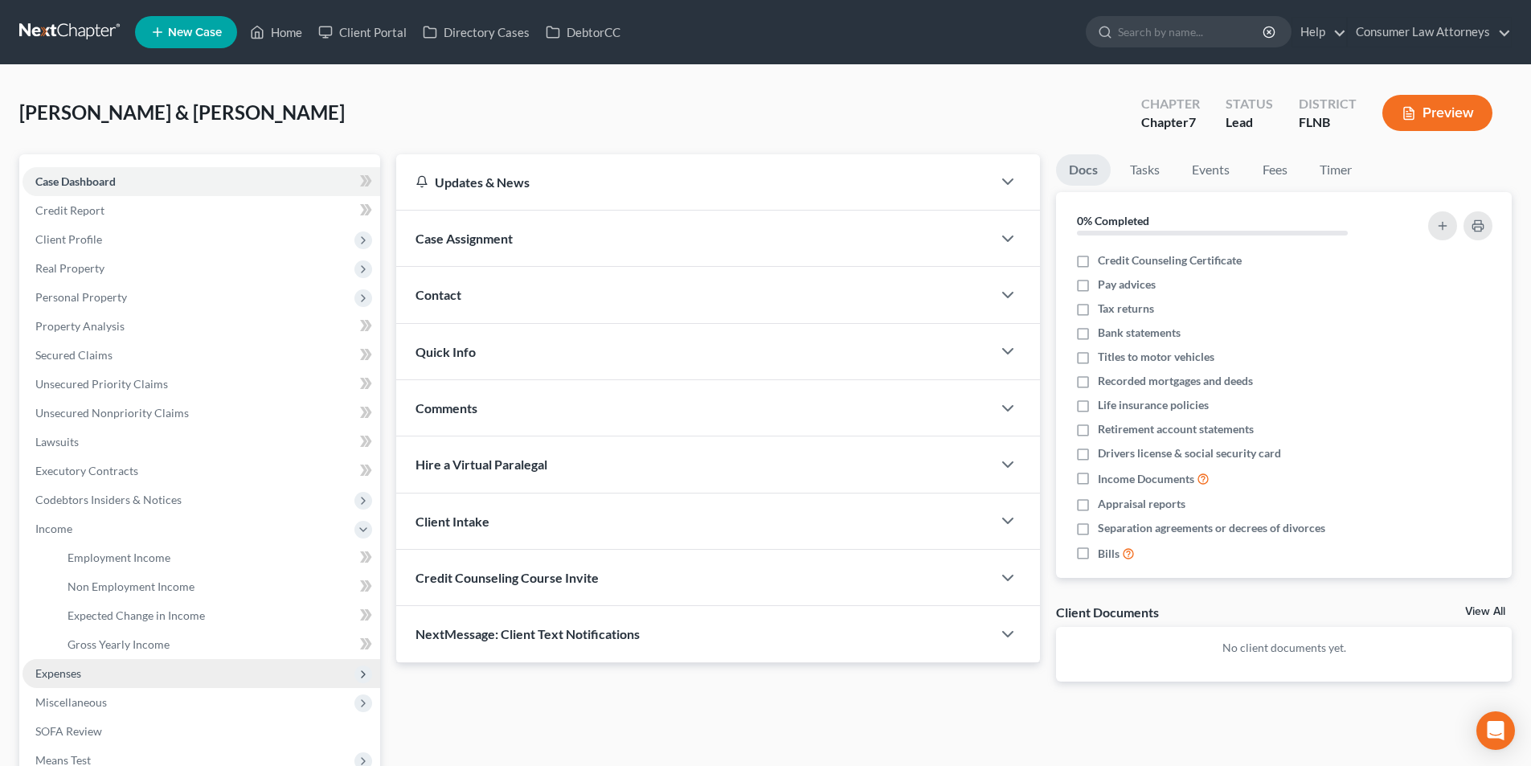
click at [60, 675] on span "Expenses" at bounding box center [58, 673] width 46 height 14
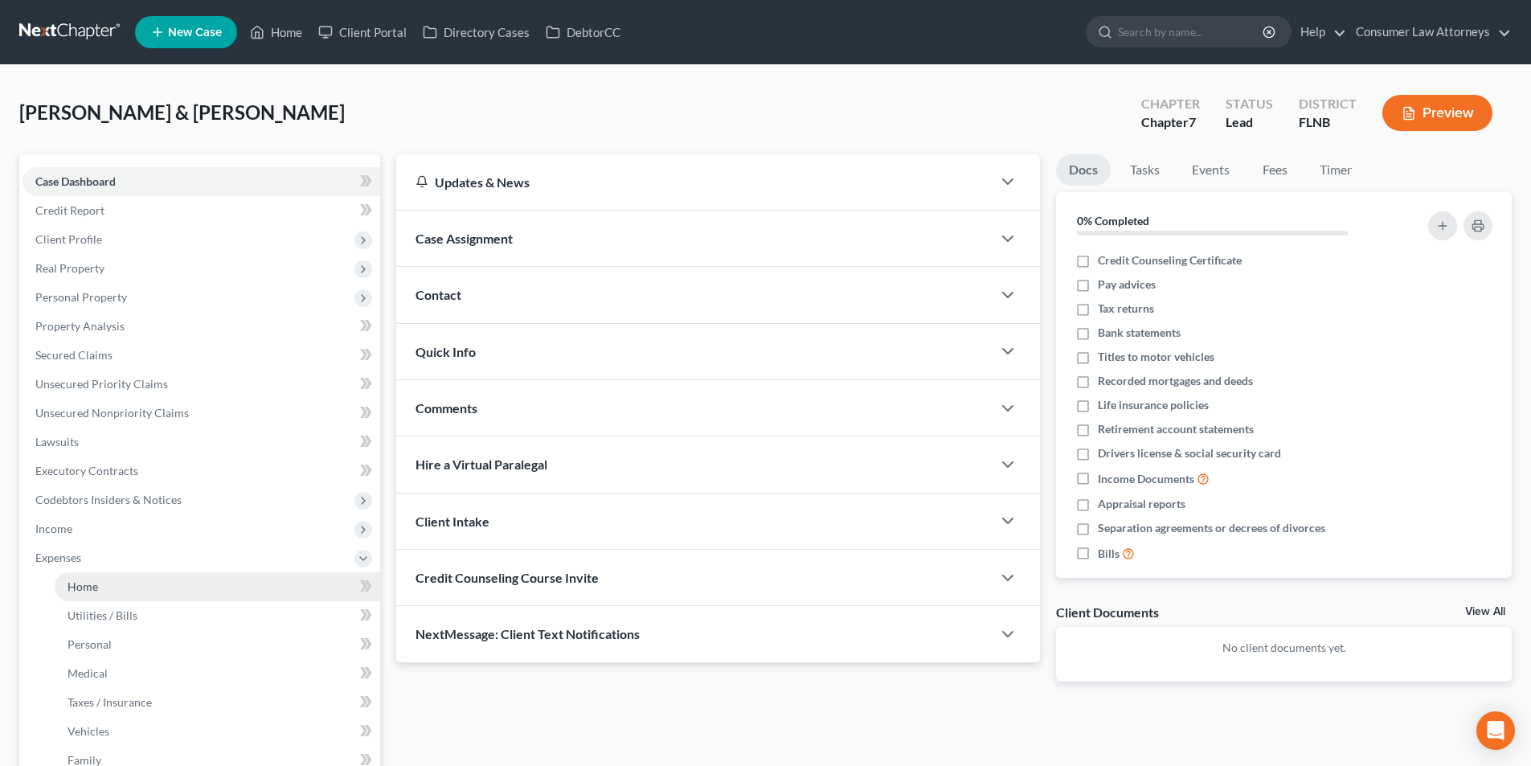
click at [96, 585] on span "Home" at bounding box center [83, 586] width 31 height 14
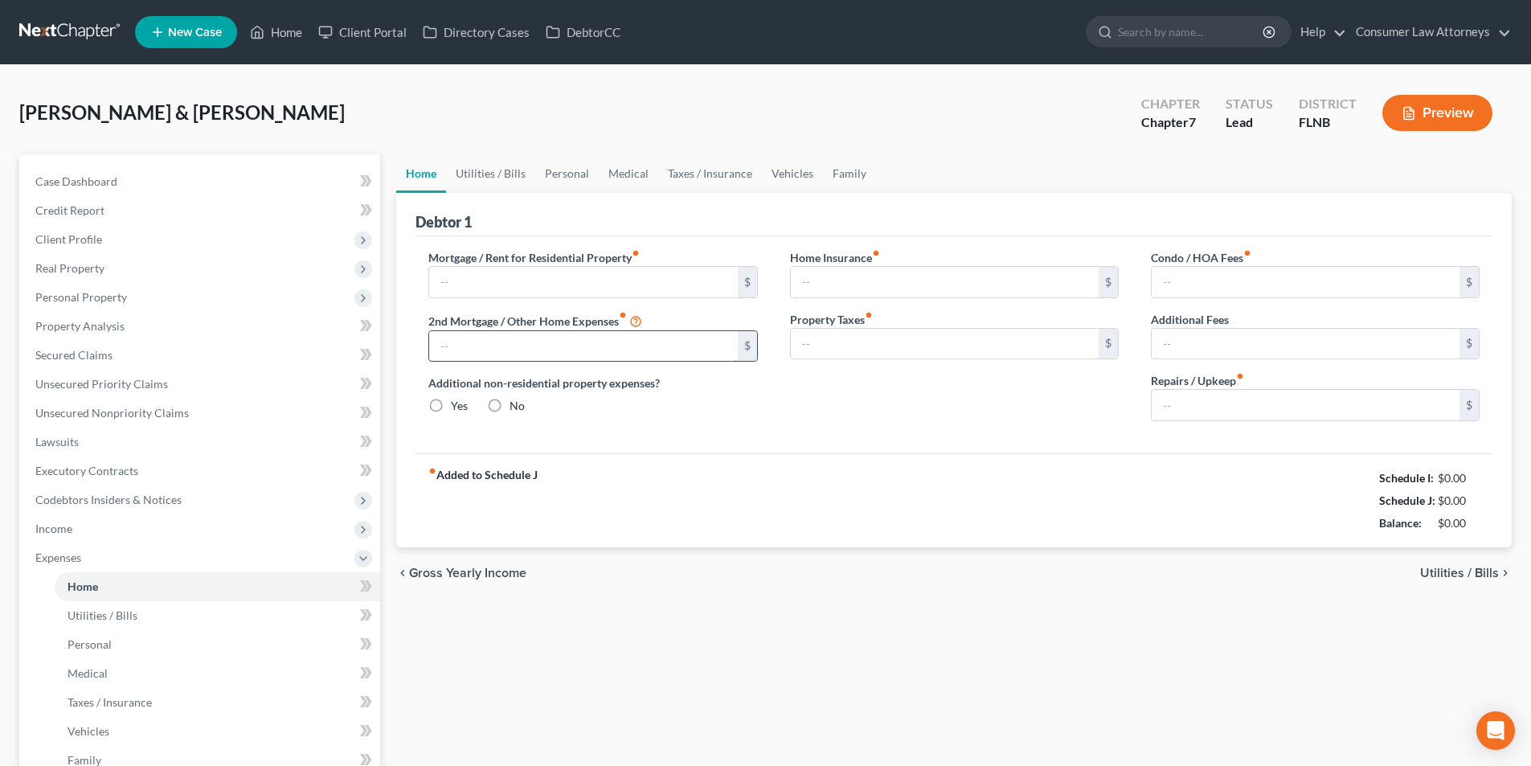
type input "0.00"
radio input "true"
type input "0.00"
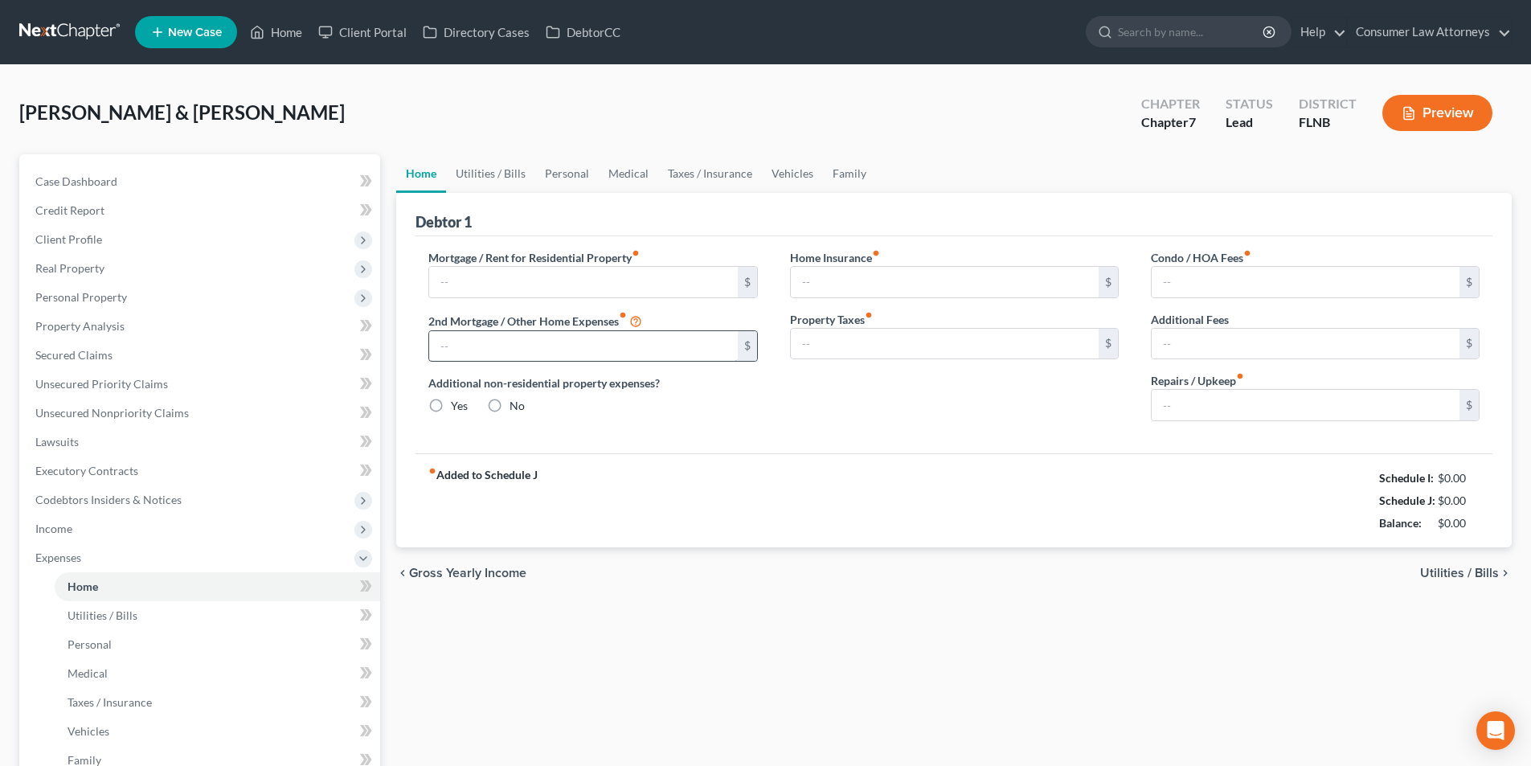
type input "0.00"
click at [505, 288] on input "text" at bounding box center [583, 282] width 308 height 31
type input "1,485.00"
click at [515, 181] on link "Utilities / Bills" at bounding box center [490, 173] width 89 height 39
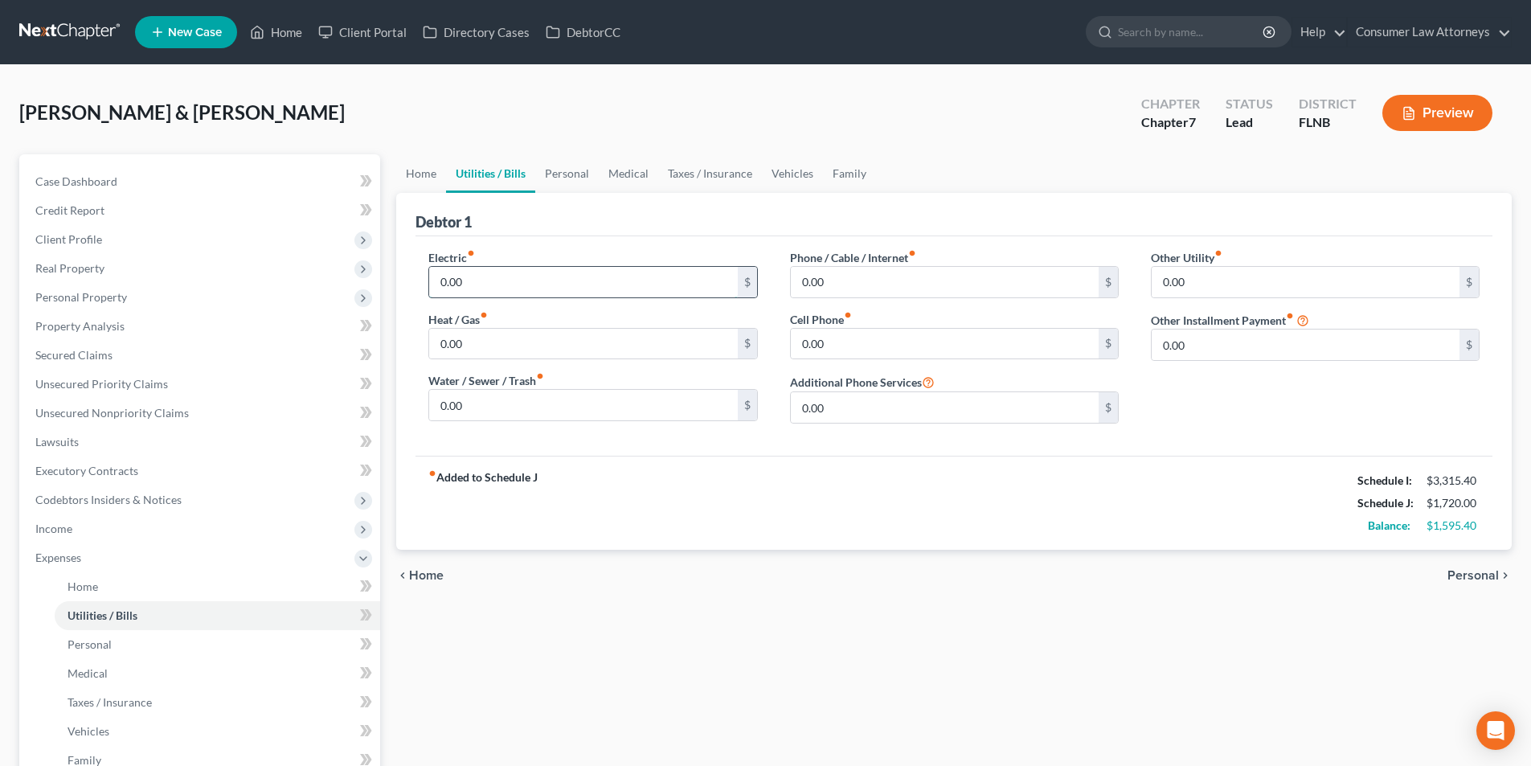
click at [570, 280] on input "0.00" at bounding box center [583, 282] width 308 height 31
type input "325.00"
click at [847, 286] on input "0.00" at bounding box center [945, 282] width 308 height 31
type input "180.00"
click at [841, 346] on input "0.00" at bounding box center [945, 344] width 308 height 31
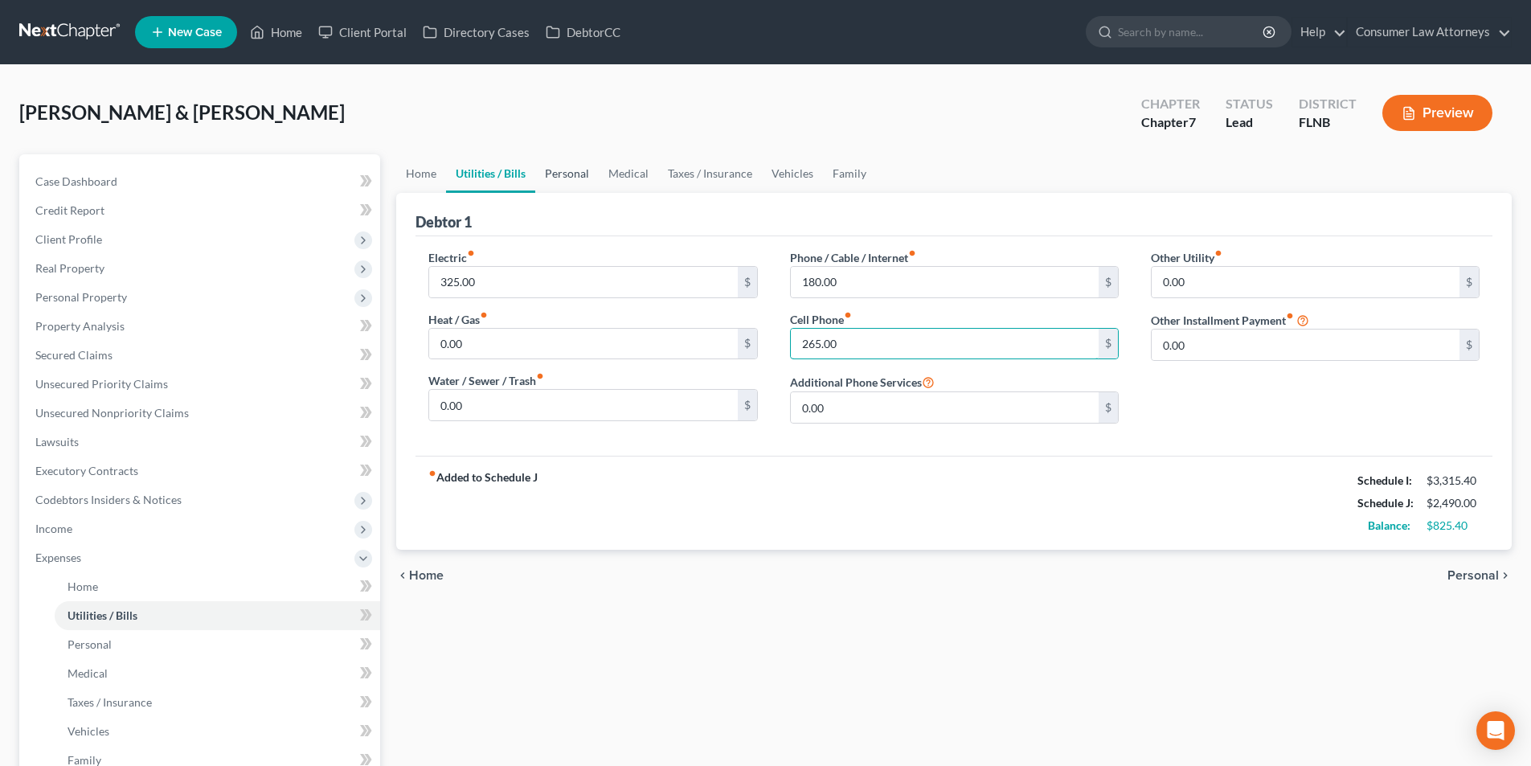
type input "265.00"
click at [571, 170] on link "Personal" at bounding box center [566, 173] width 63 height 39
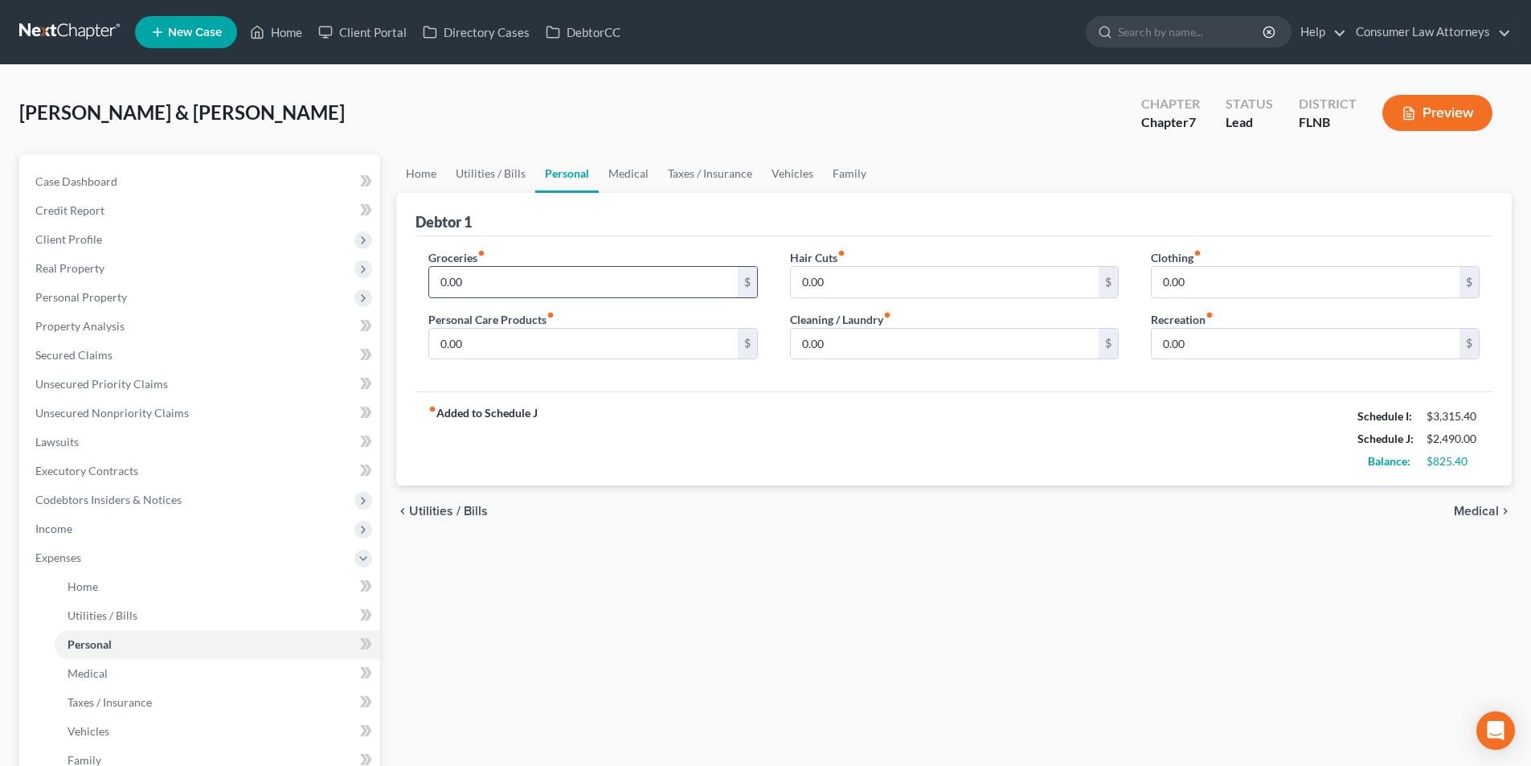
click at [579, 281] on input "0.00" at bounding box center [583, 282] width 308 height 31
type input "300.00"
click at [890, 278] on input "0.00" at bounding box center [945, 282] width 308 height 31
type input "15.00"
click at [1261, 279] on input "0.00" at bounding box center [1306, 282] width 308 height 31
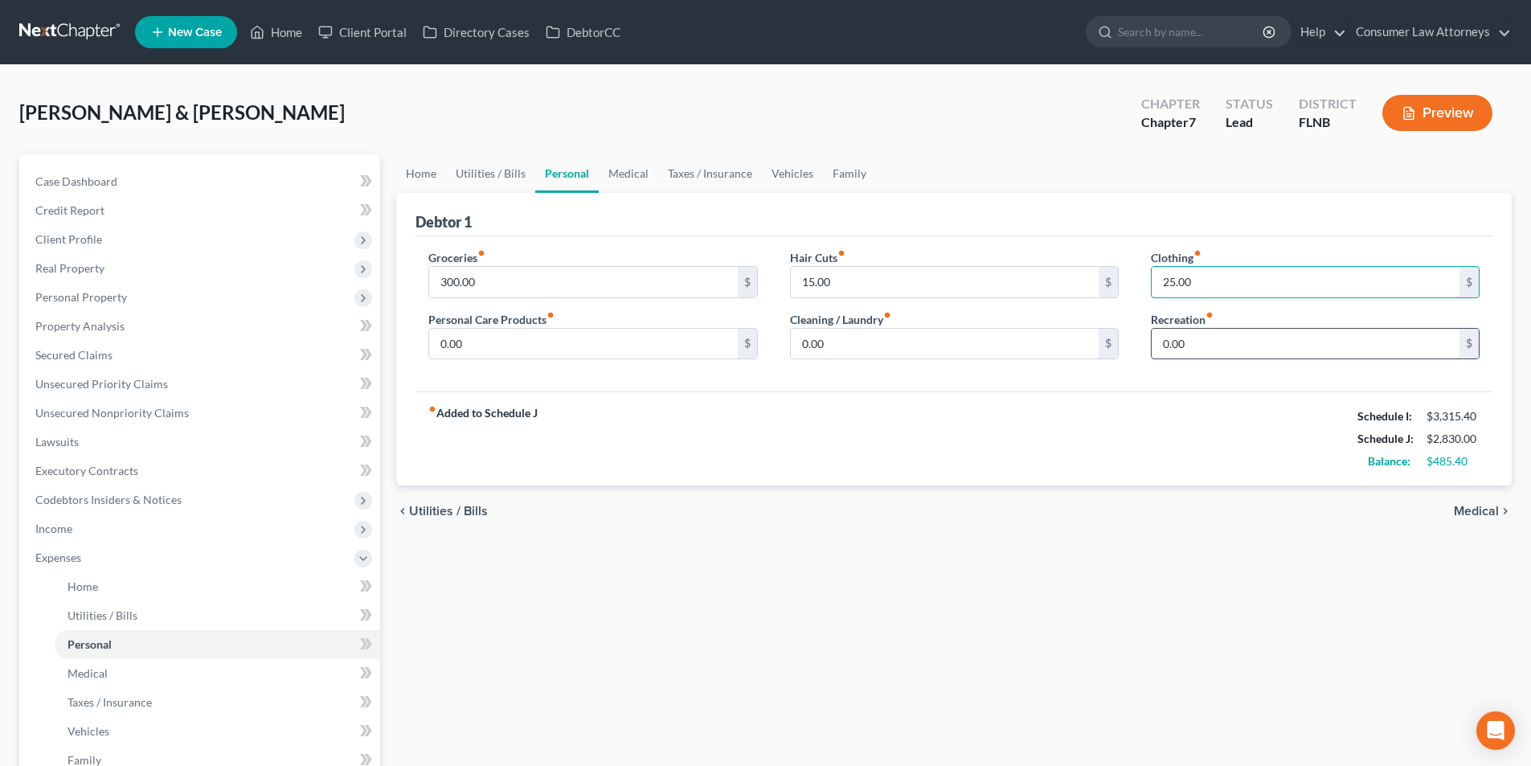
type input "25.00"
click at [1207, 354] on input "0.00" at bounding box center [1306, 344] width 308 height 31
type input "25.00"
click at [877, 341] on input "0.00" at bounding box center [945, 344] width 308 height 31
type input "10.00"
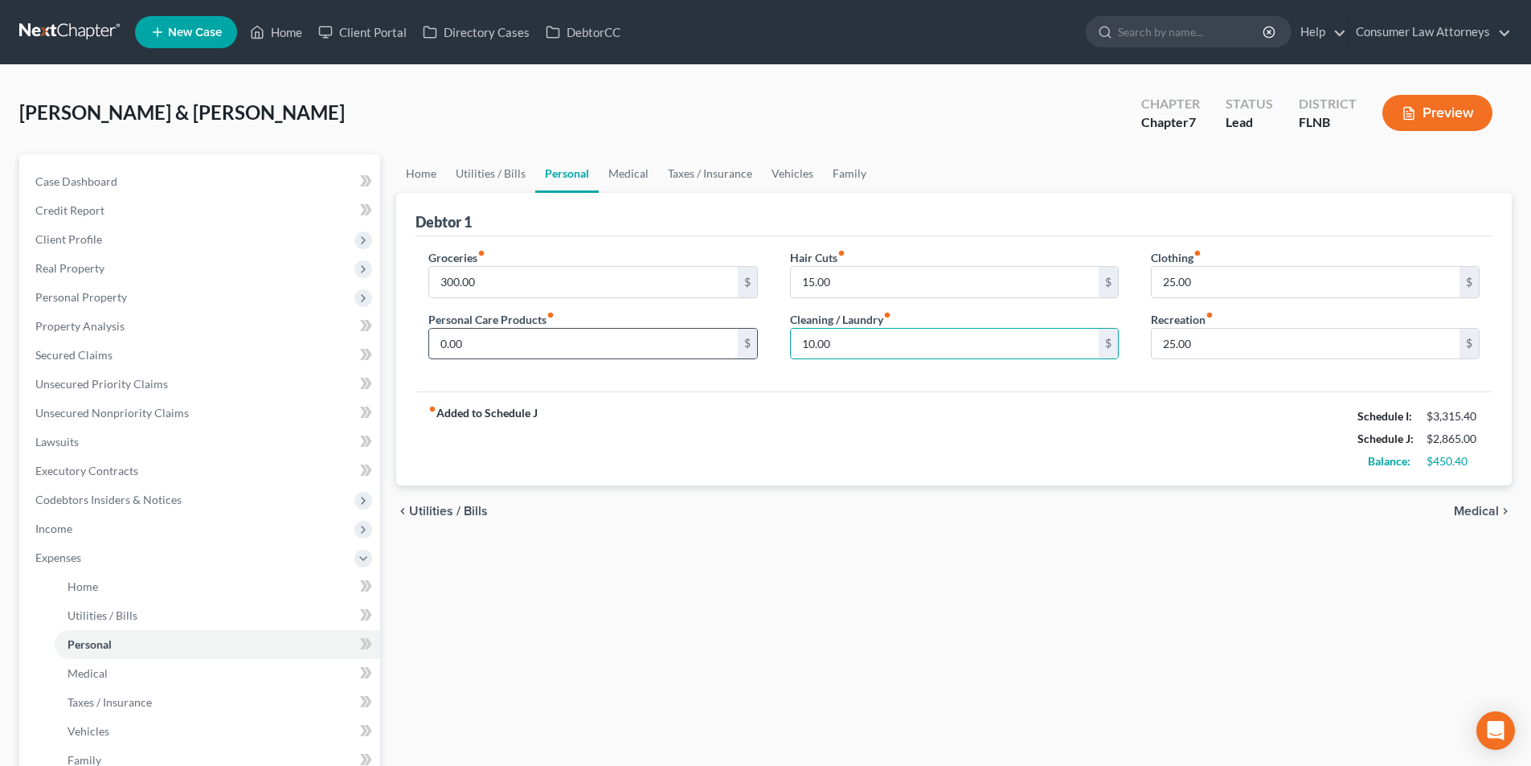
click at [507, 342] on input "0.00" at bounding box center [583, 344] width 308 height 31
type input "15.00"
click at [488, 172] on link "Utilities / Bills" at bounding box center [490, 173] width 89 height 39
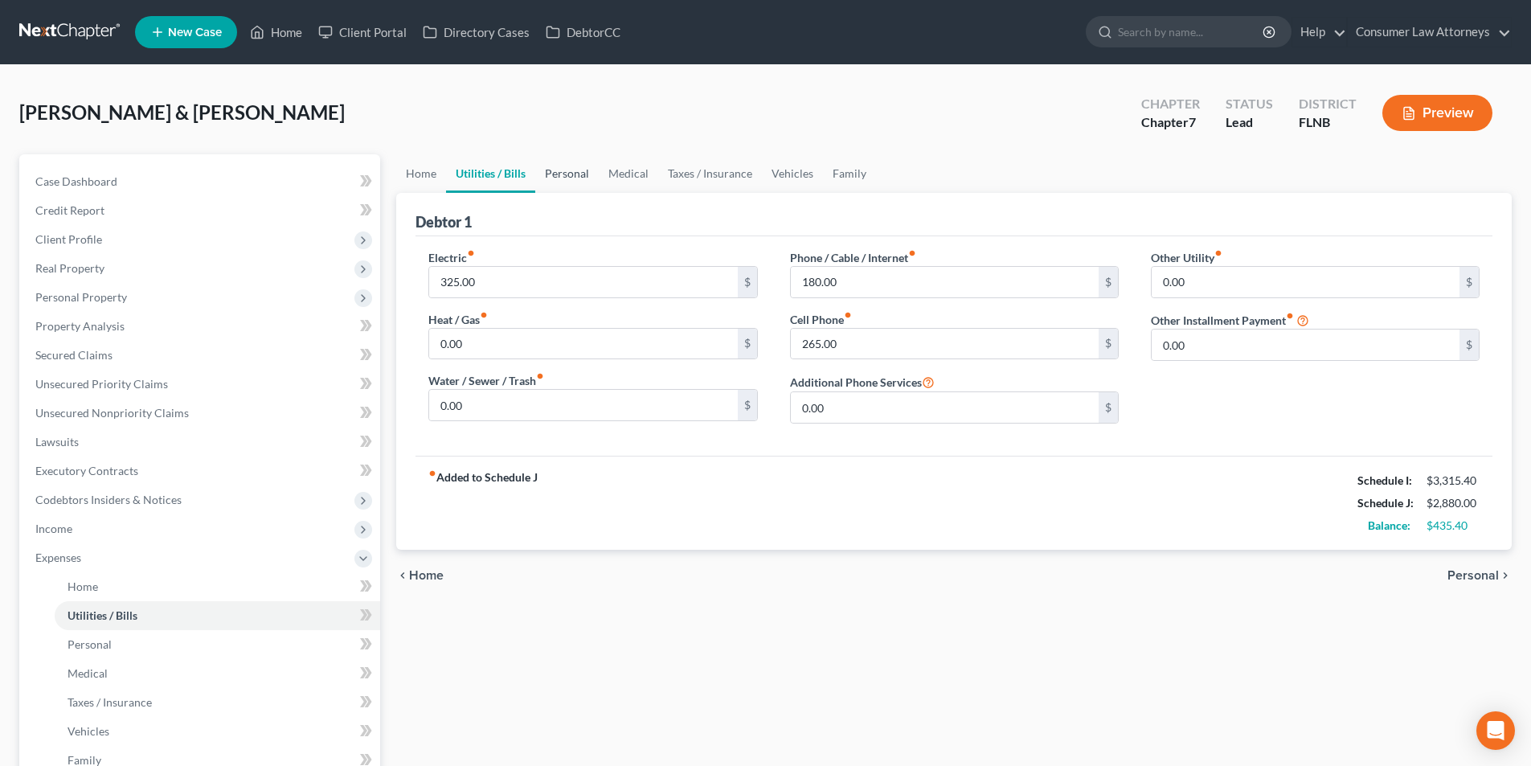
click at [565, 176] on link "Personal" at bounding box center [566, 173] width 63 height 39
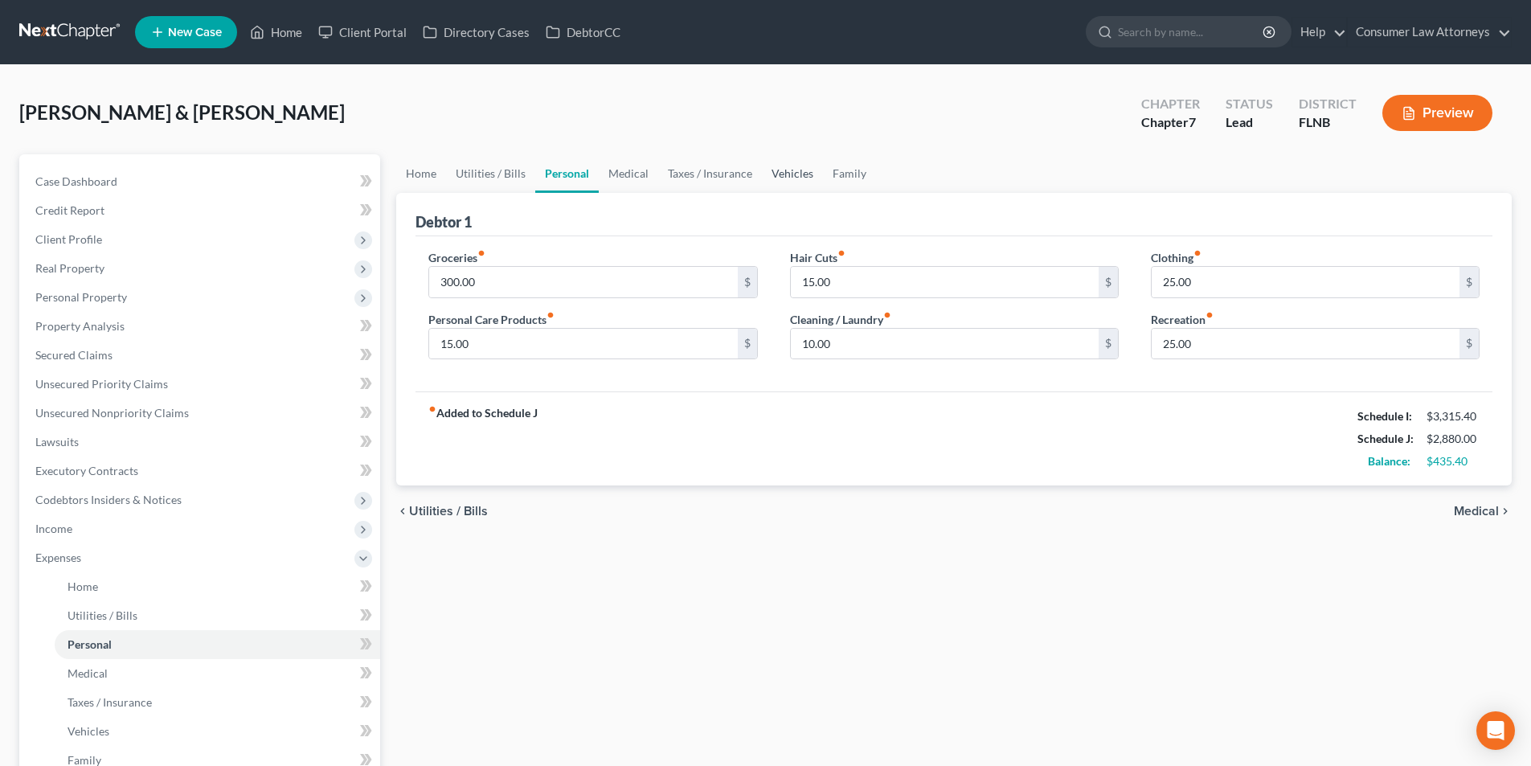
click at [789, 178] on link "Vehicles" at bounding box center [792, 173] width 61 height 39
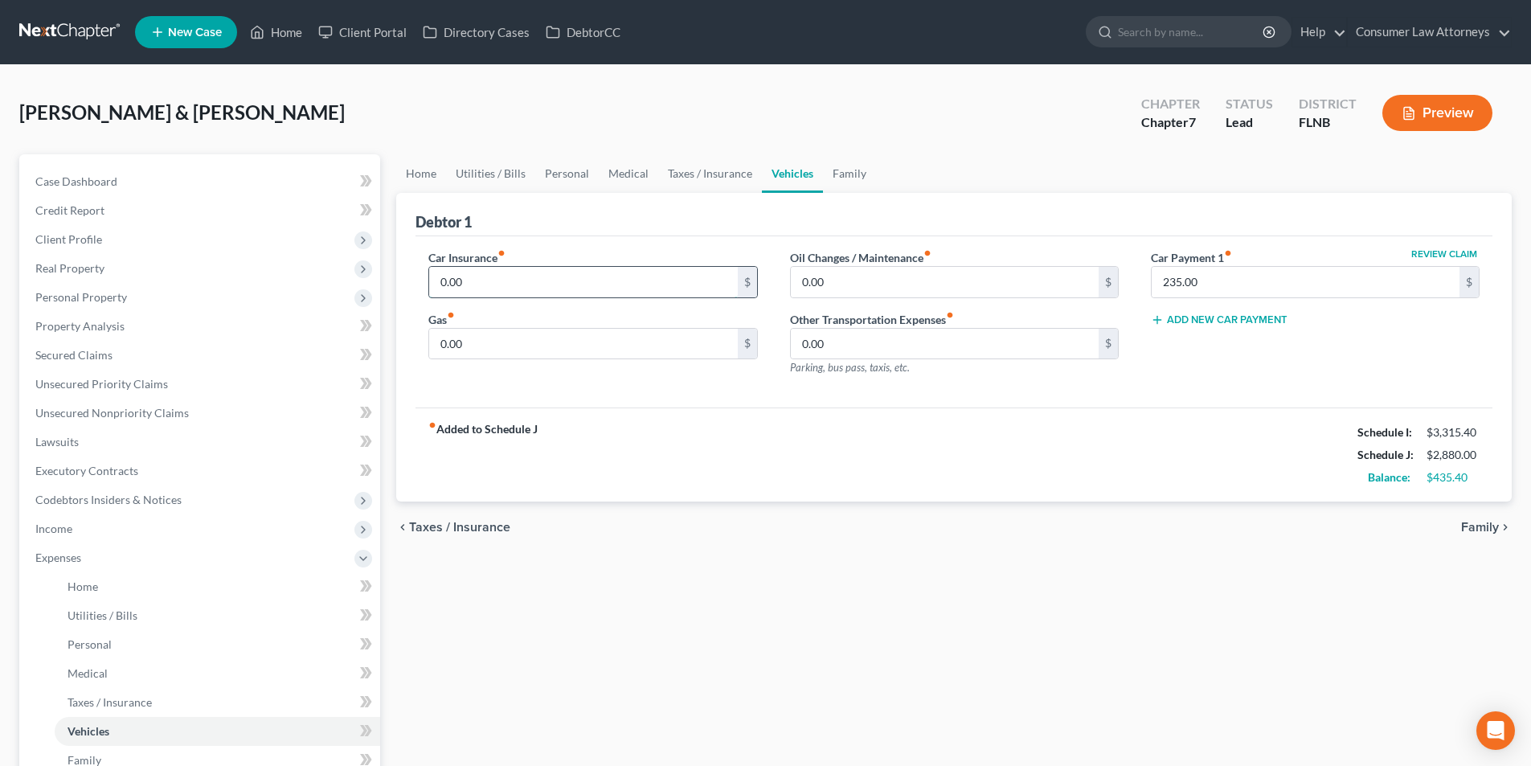
click at [514, 284] on input "0.00" at bounding box center [583, 282] width 308 height 31
type input "532.00"
click at [852, 275] on input "0.00" at bounding box center [945, 282] width 308 height 31
type input "50.00"
click at [500, 350] on input "0.00" at bounding box center [583, 344] width 308 height 31
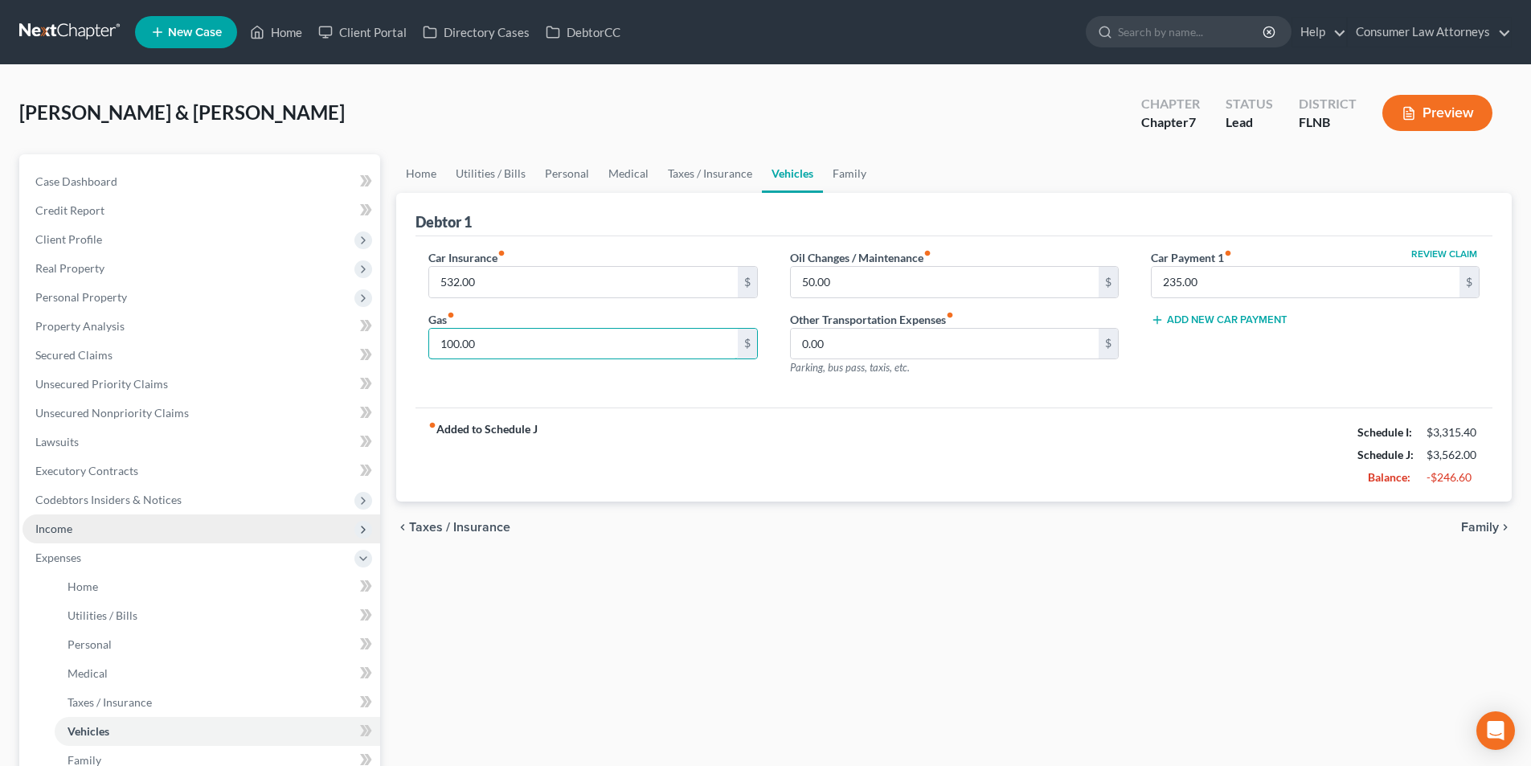
type input "100.00"
click at [75, 522] on span "Income" at bounding box center [202, 528] width 358 height 29
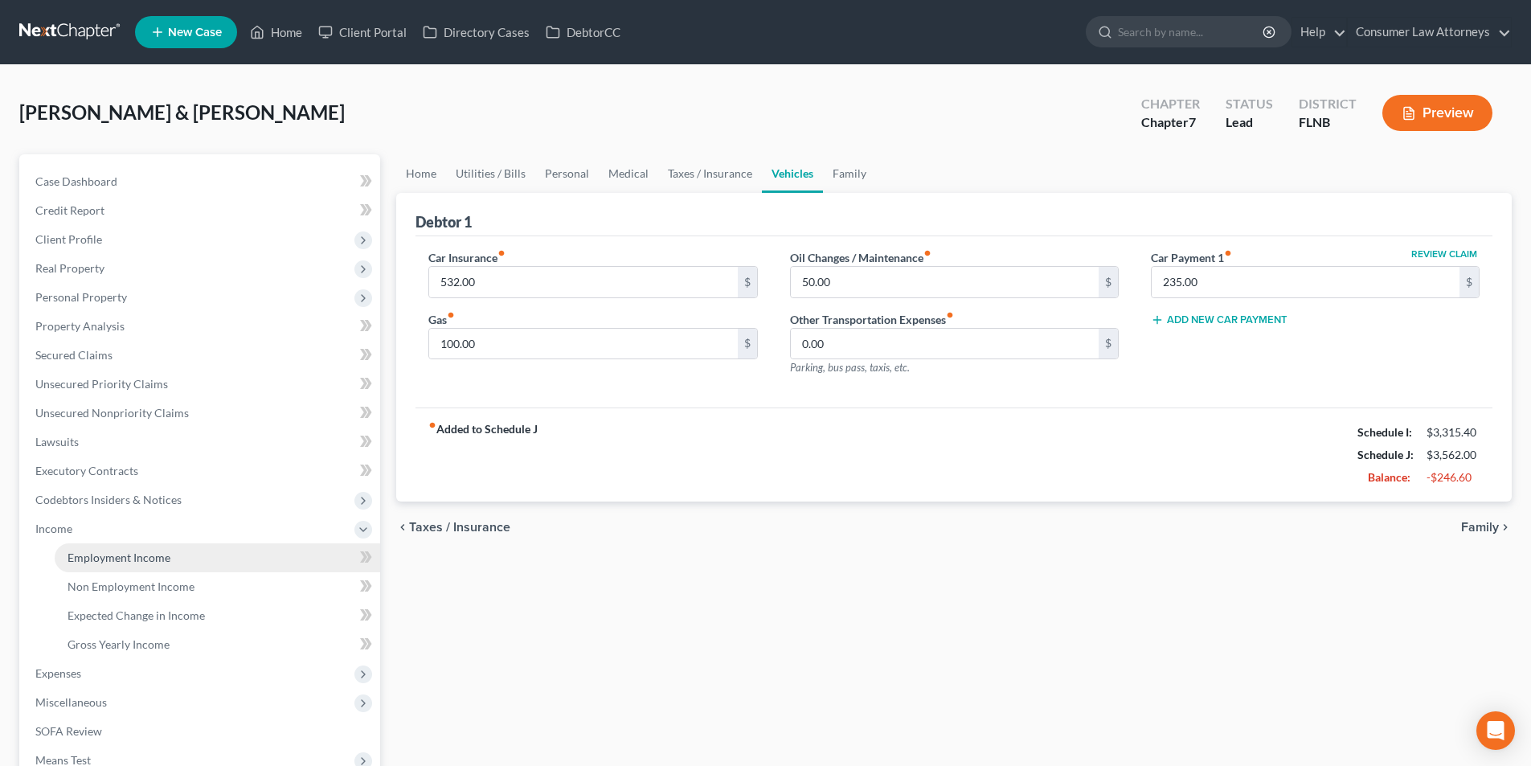
click at [145, 555] on span "Employment Income" at bounding box center [119, 557] width 103 height 14
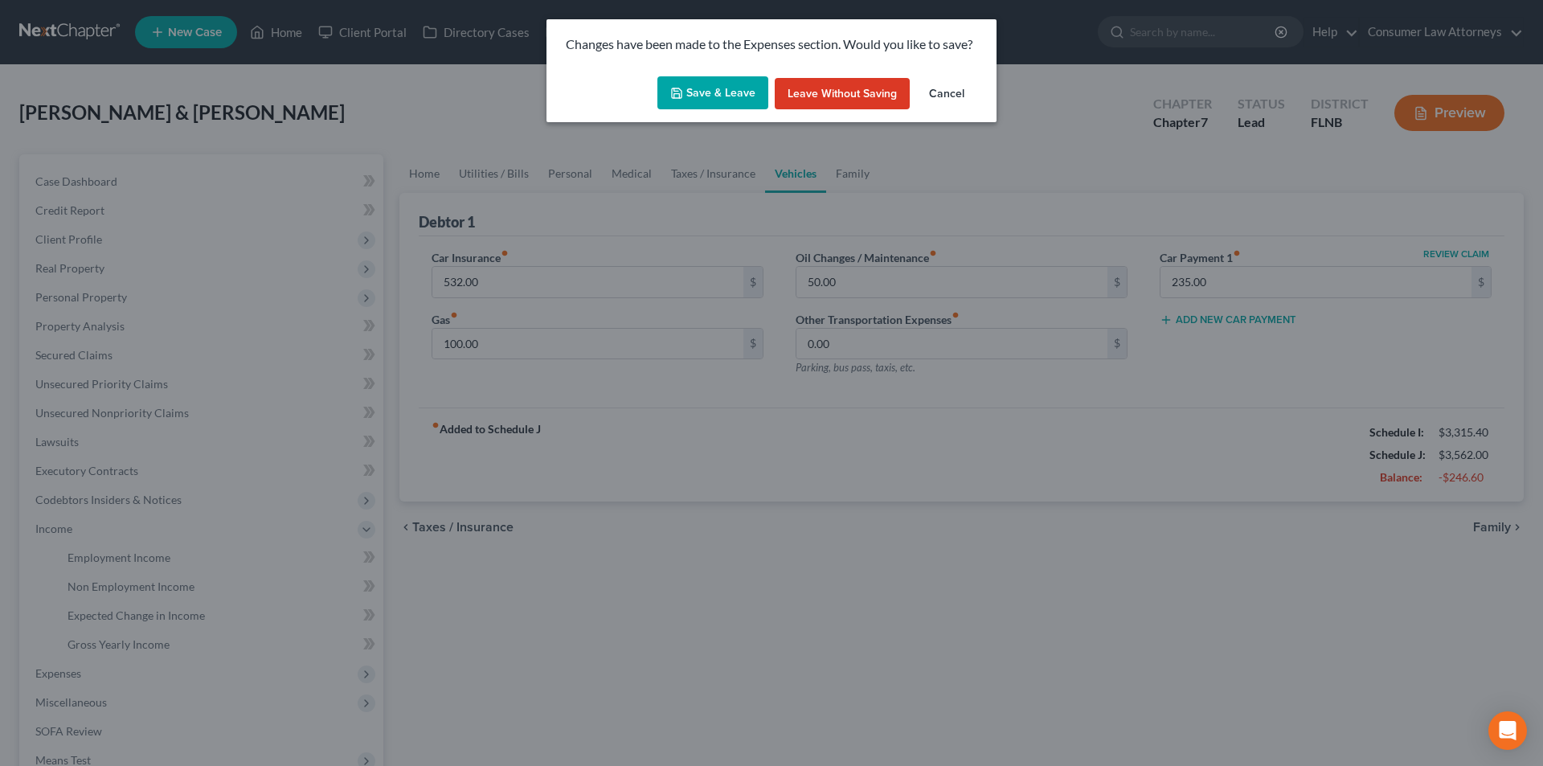
click at [692, 92] on button "Save & Leave" at bounding box center [712, 93] width 111 height 34
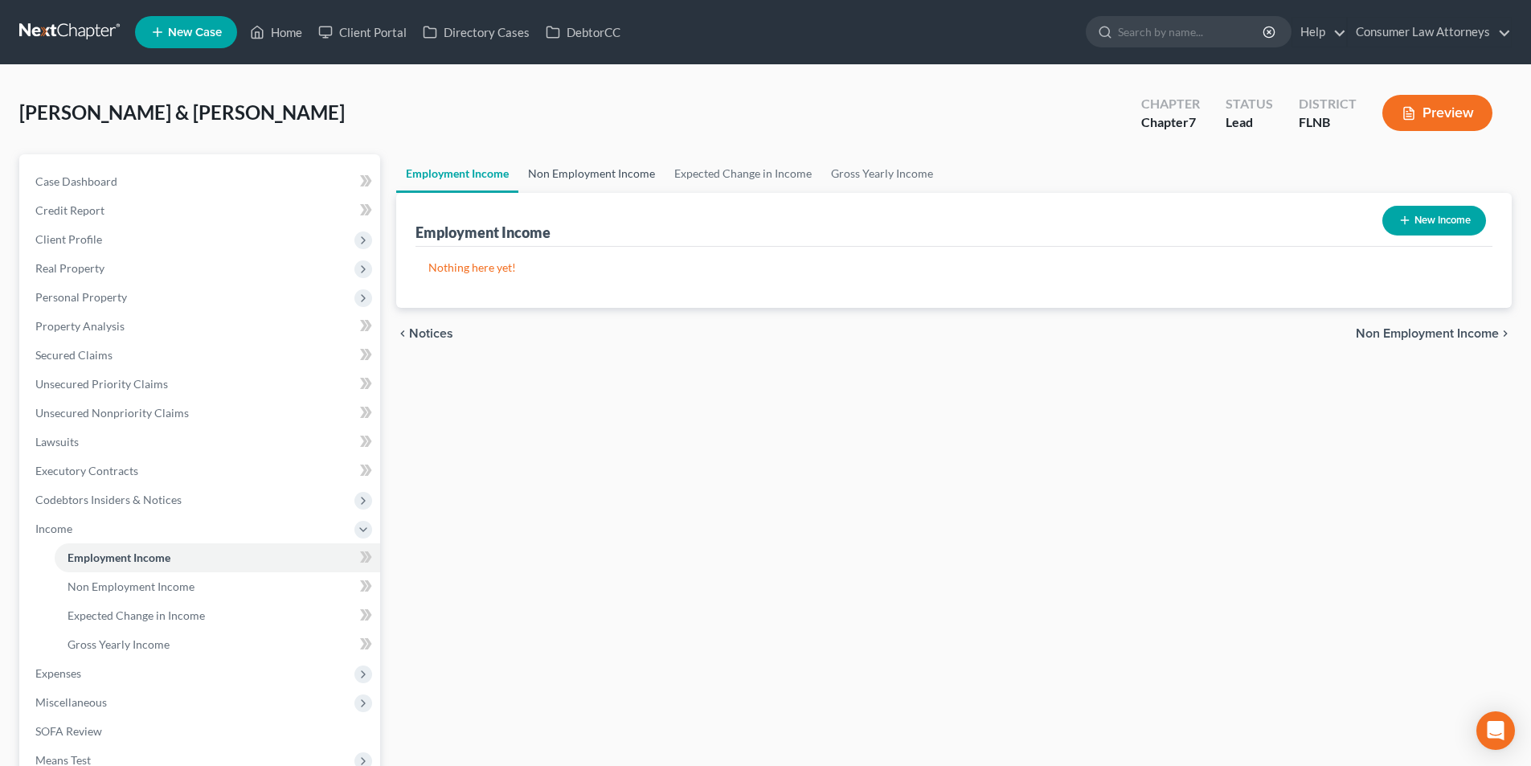
click at [608, 166] on link "Non Employment Income" at bounding box center [591, 173] width 146 height 39
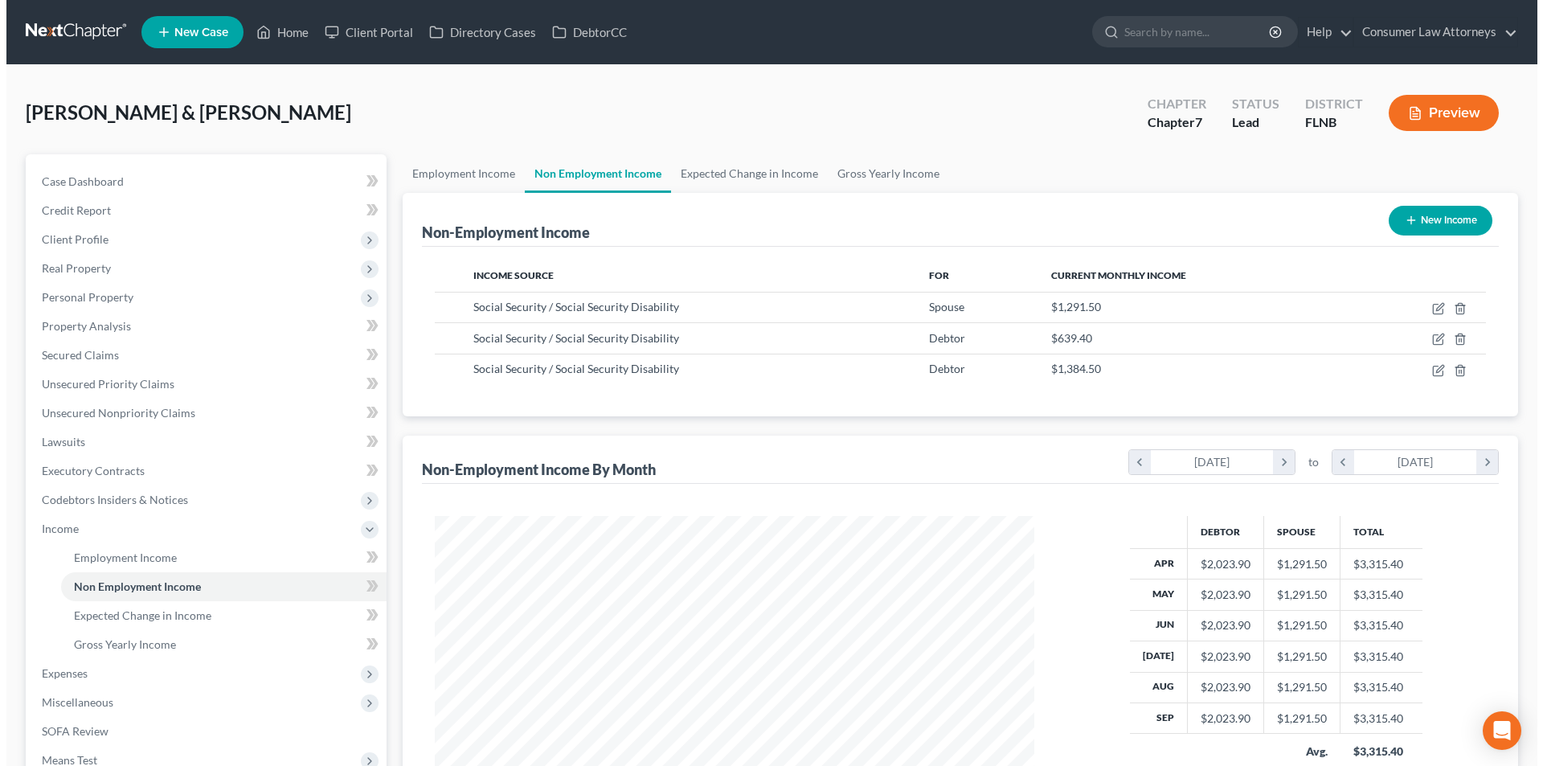
scroll to position [300, 632]
click at [1402, 202] on div "New Income" at bounding box center [1434, 220] width 117 height 43
click at [1422, 212] on button "New Income" at bounding box center [1434, 221] width 104 height 30
select select "0"
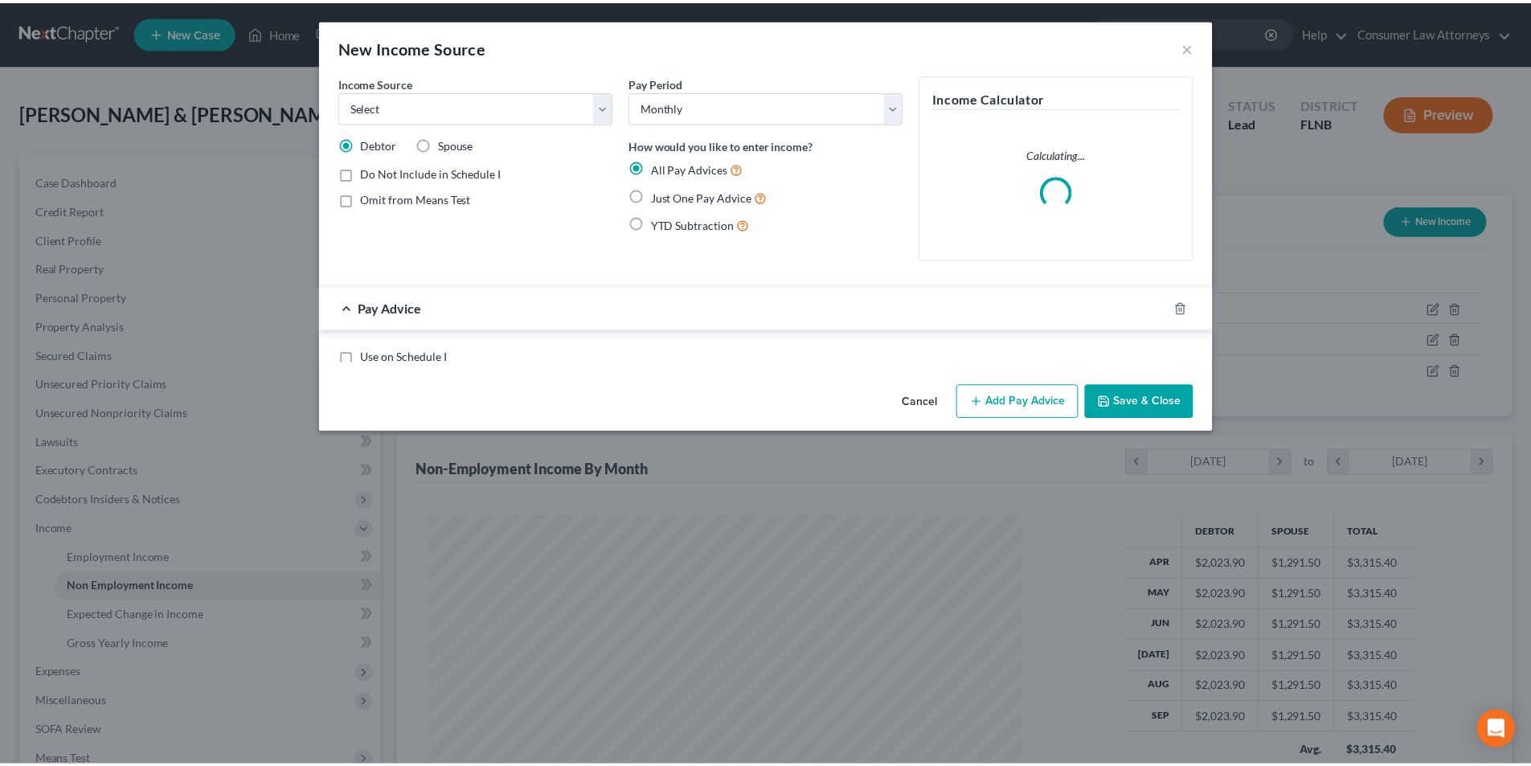
scroll to position [302, 637]
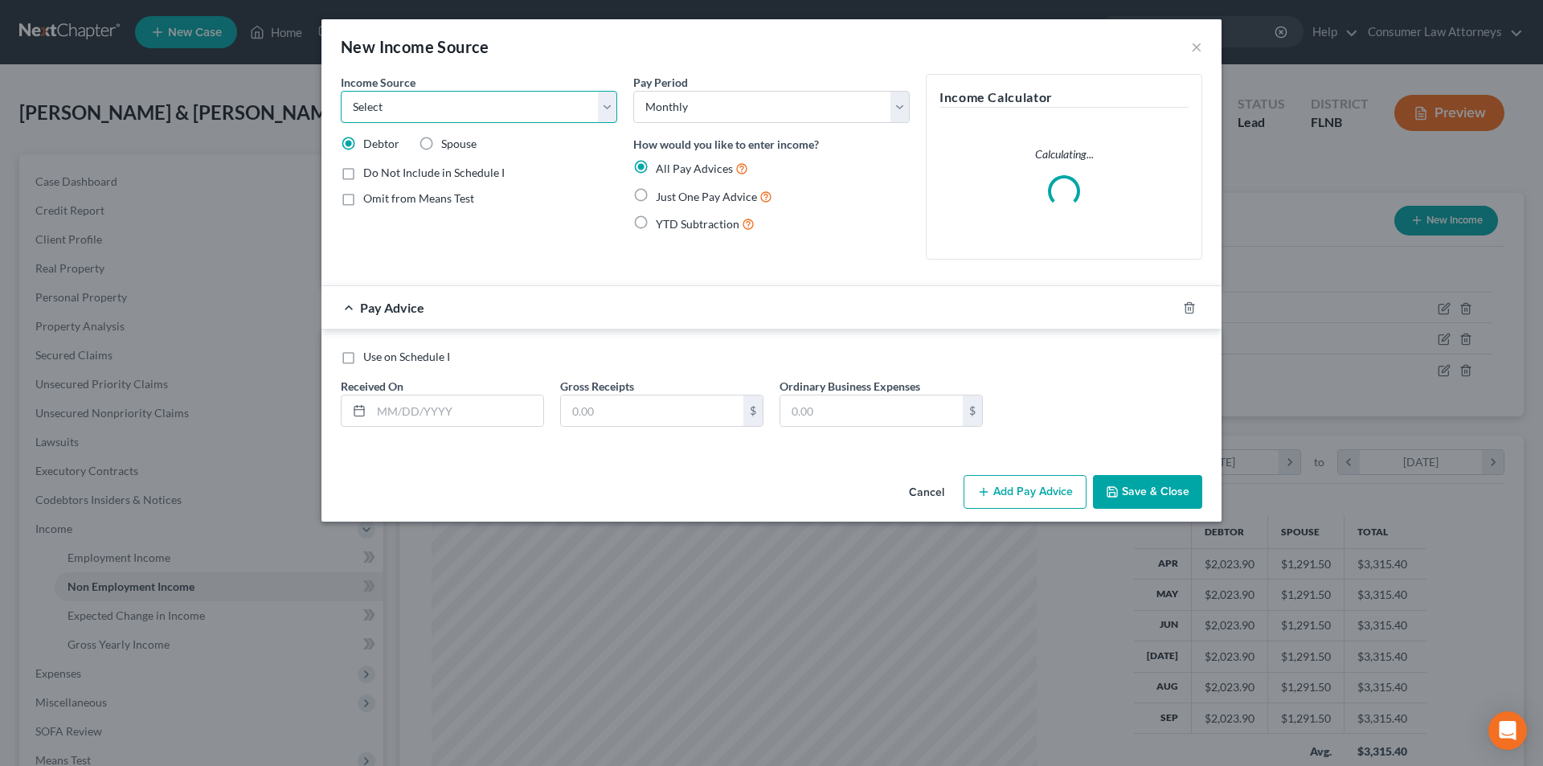
click at [510, 97] on select "Select Unemployment Disability (from employer) Pension Retirement Social Securi…" at bounding box center [479, 107] width 276 height 32
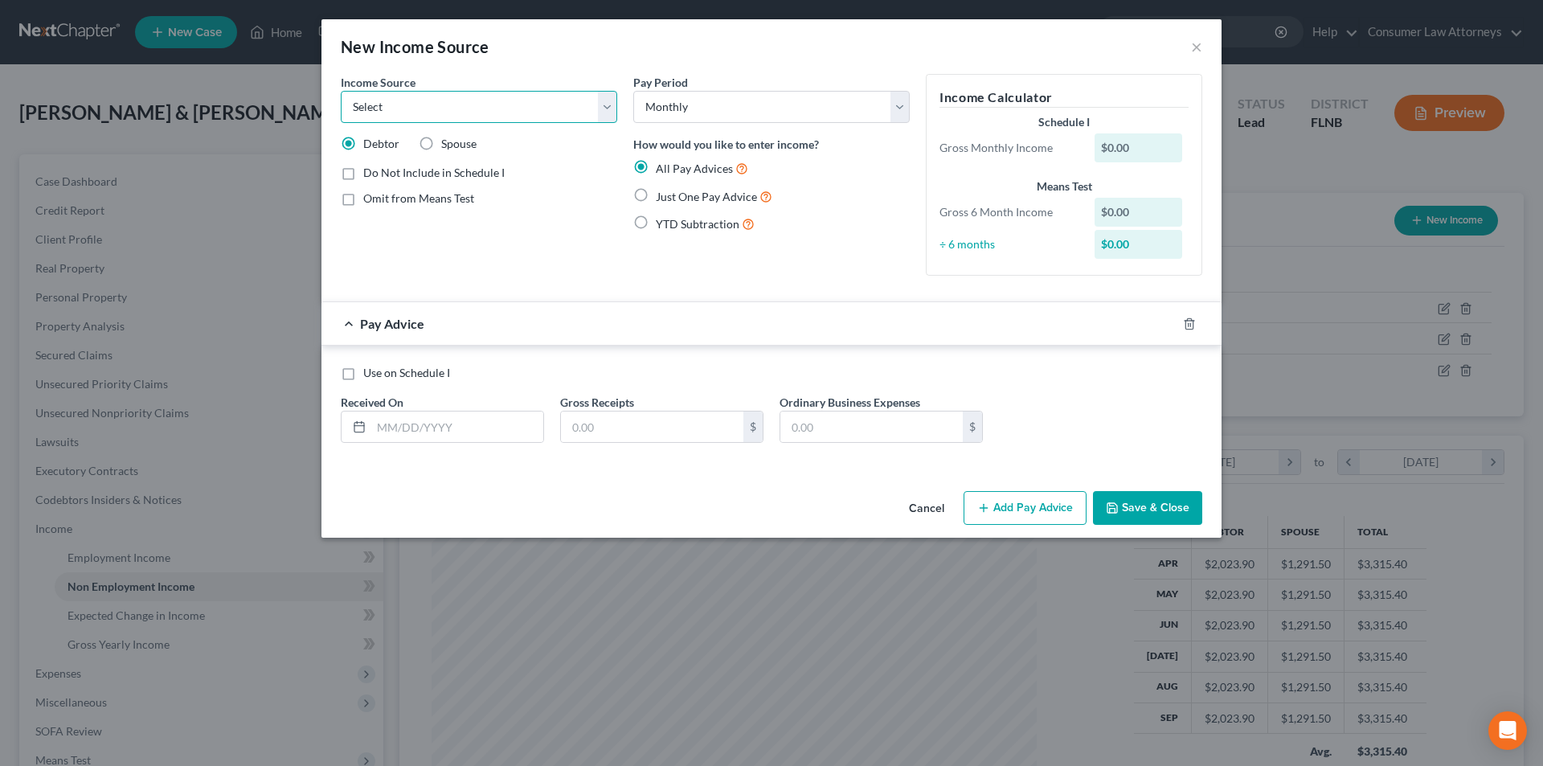
select select "5"
click at [341, 91] on select "Select Unemployment Disability (from employer) Pension Retirement Social Securi…" at bounding box center [479, 107] width 276 height 32
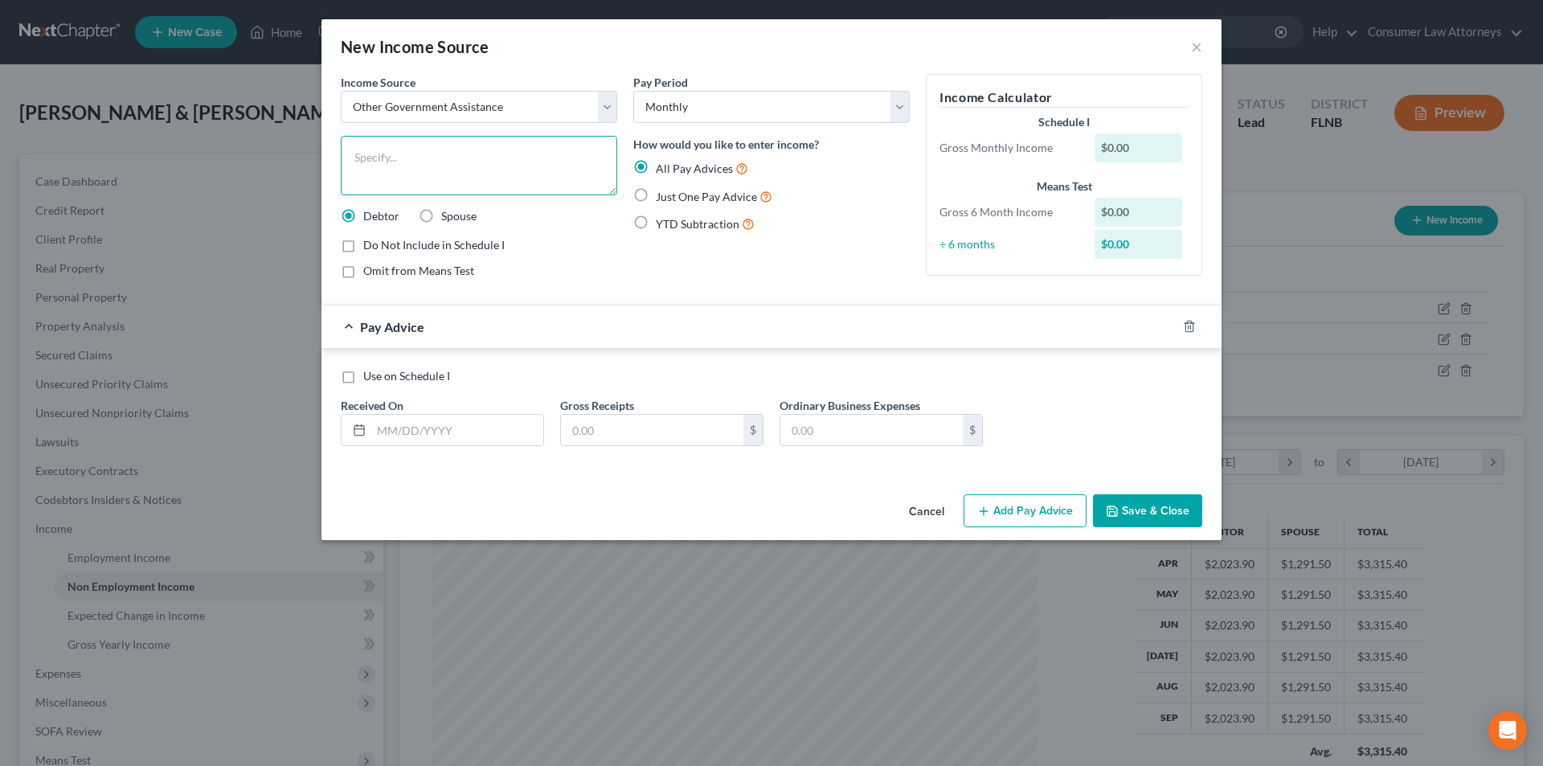
click at [452, 178] on textarea at bounding box center [479, 165] width 276 height 59
type textarea "Food Stamps"
click at [656, 193] on label "Just One Pay Advice" at bounding box center [714, 196] width 117 height 18
click at [662, 193] on input "Just One Pay Advice" at bounding box center [667, 192] width 10 height 10
radio input "true"
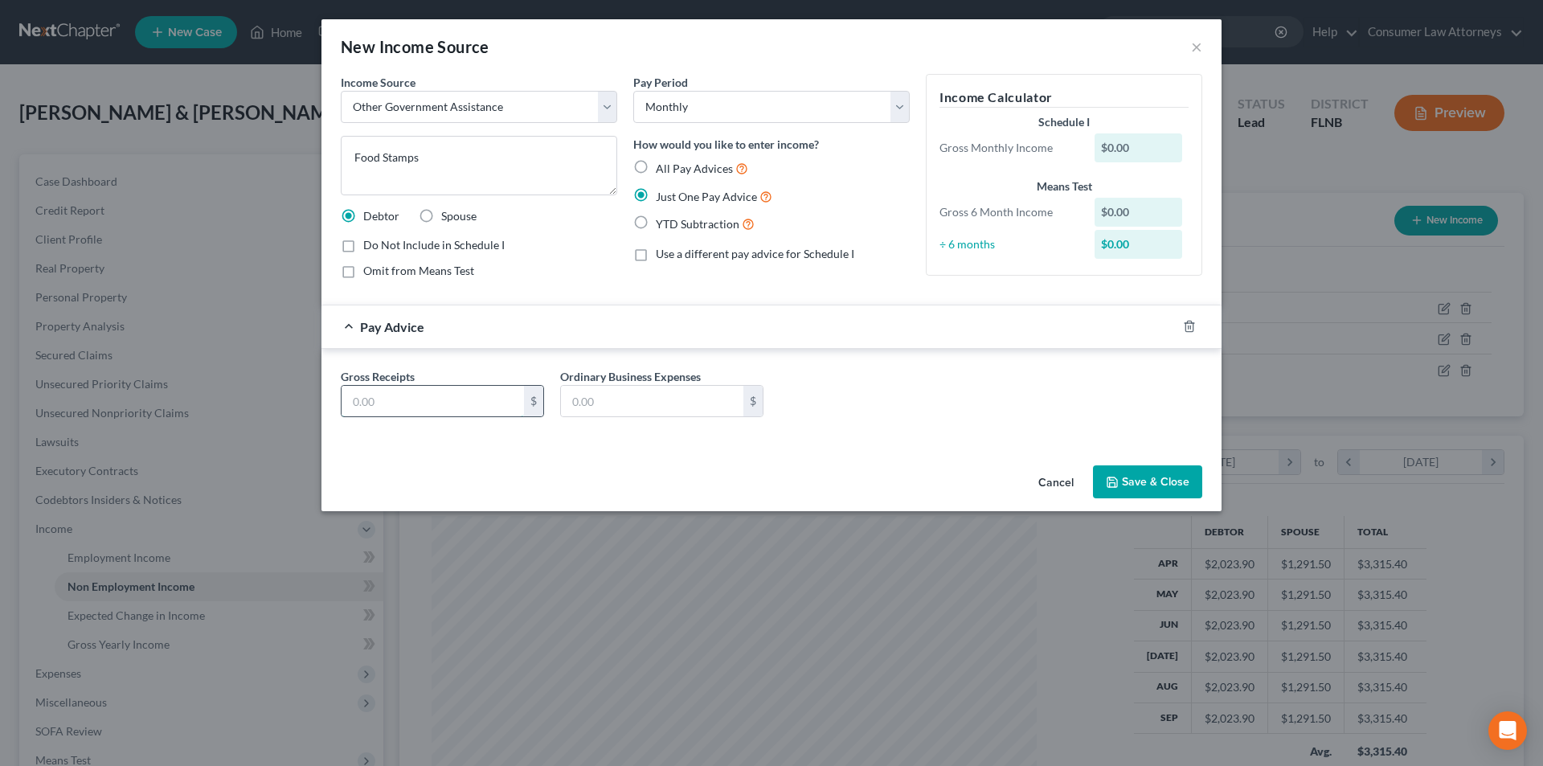
click at [464, 396] on input "text" at bounding box center [433, 401] width 182 height 31
type input "702.00"
click at [1170, 483] on button "Save & Close" at bounding box center [1147, 482] width 109 height 34
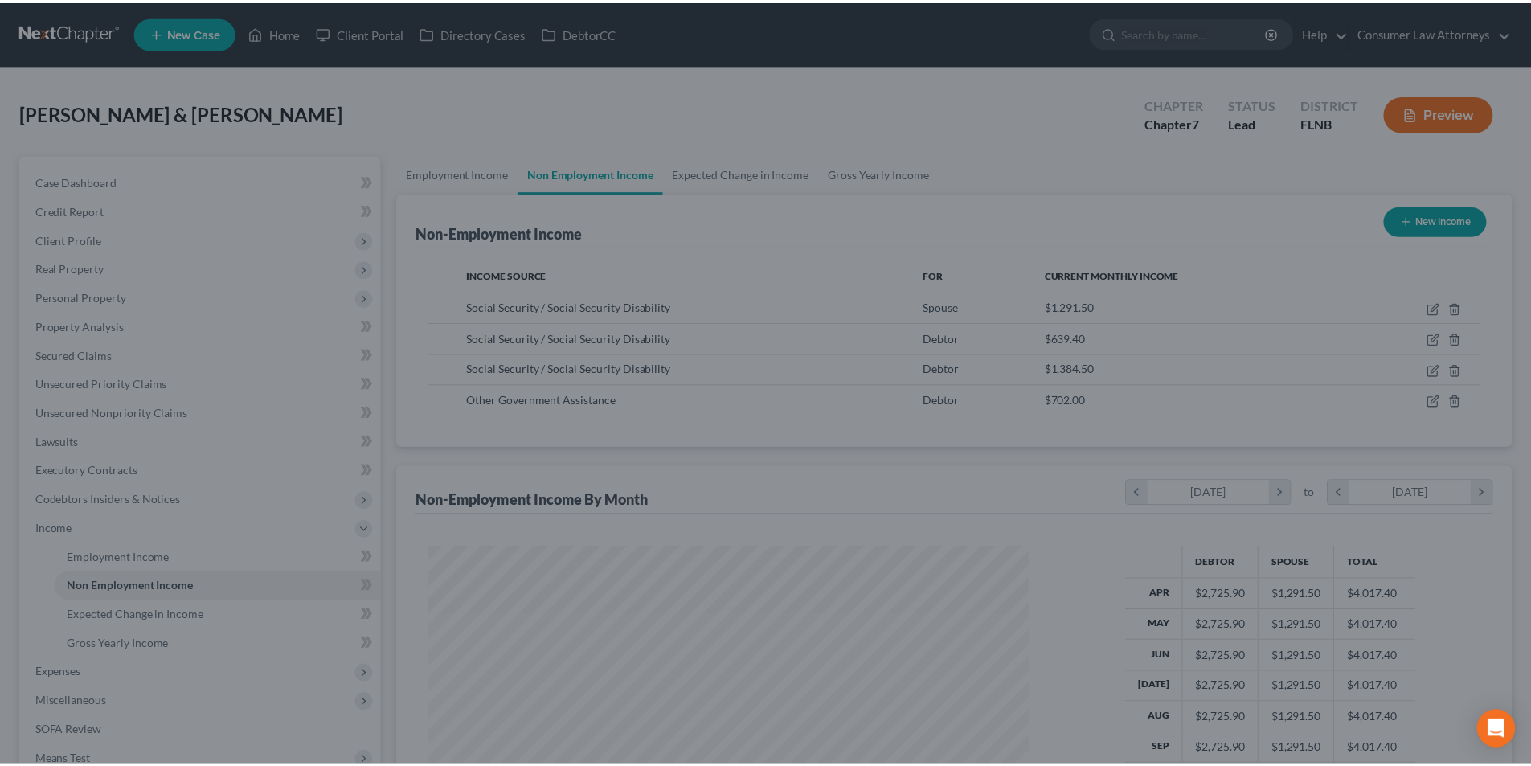
scroll to position [803339, 803007]
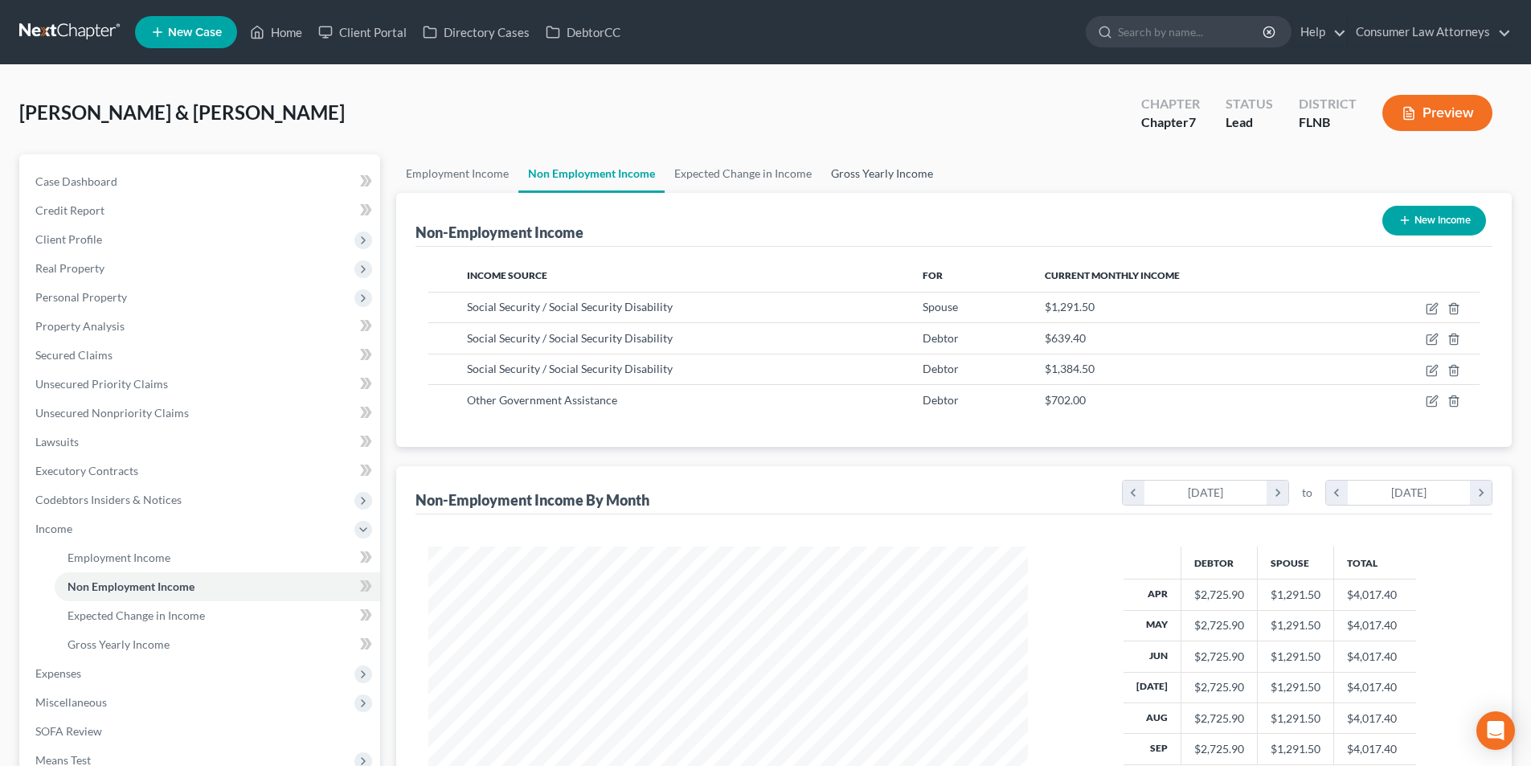
click at [889, 178] on link "Gross Yearly Income" at bounding box center [881, 173] width 121 height 39
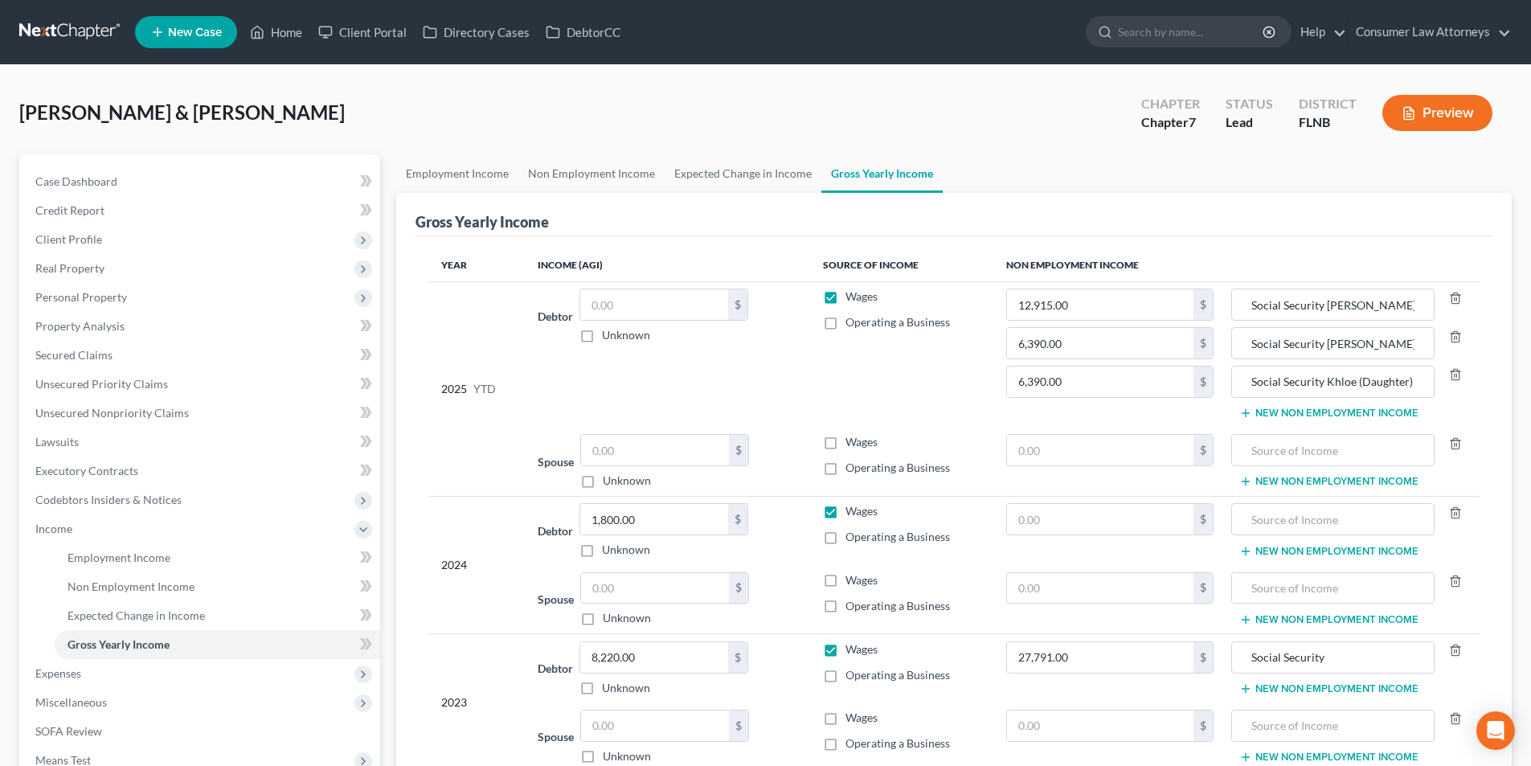
click at [1327, 411] on button "New Non Employment Income" at bounding box center [1328, 413] width 179 height 13
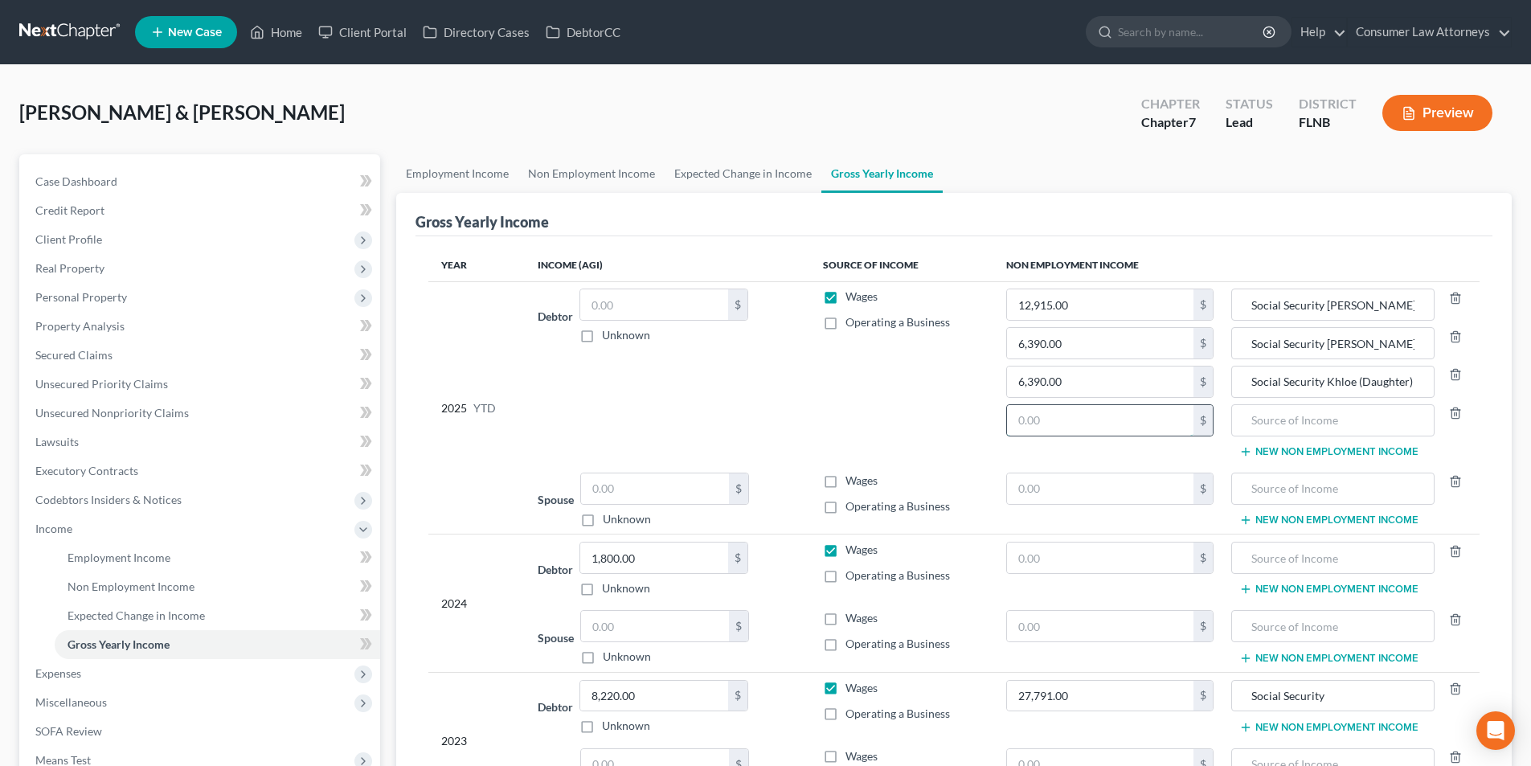
click at [1058, 423] on input "text" at bounding box center [1100, 420] width 187 height 31
type input "7,020.00"
click at [1291, 429] on input "text" at bounding box center [1332, 420] width 185 height 31
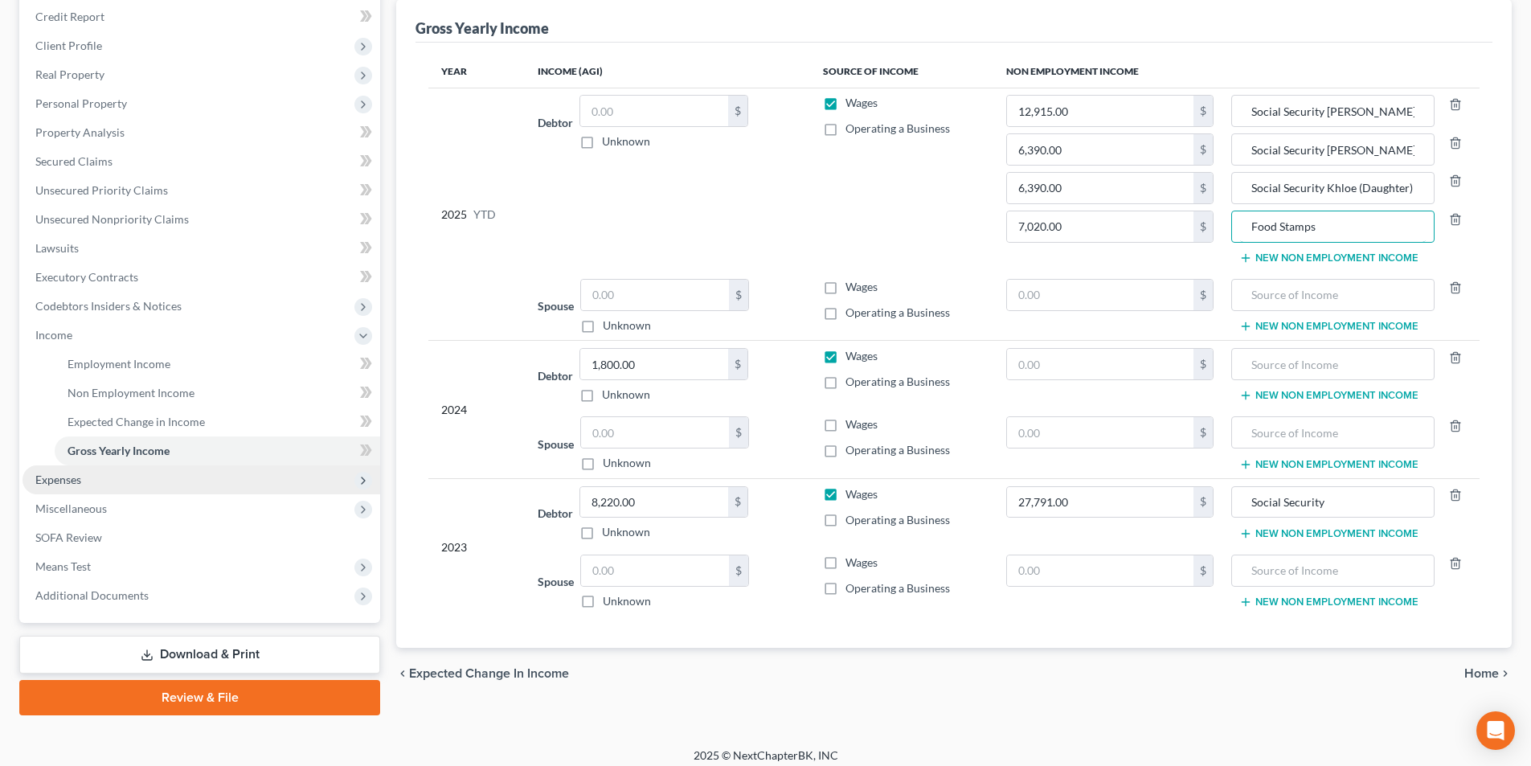
scroll to position [204, 0]
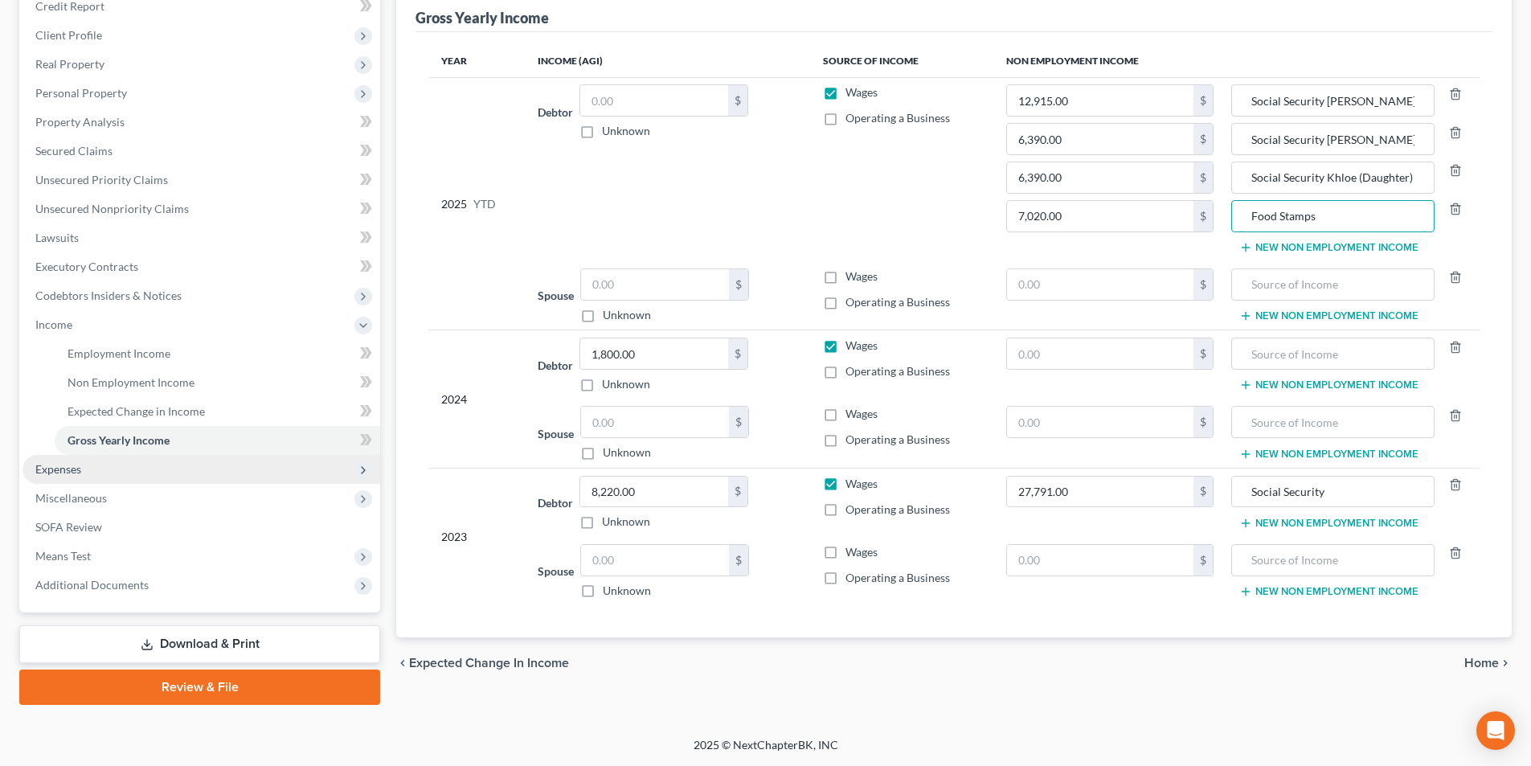
type input "Food Stamps"
click at [68, 477] on span "Expenses" at bounding box center [202, 469] width 358 height 29
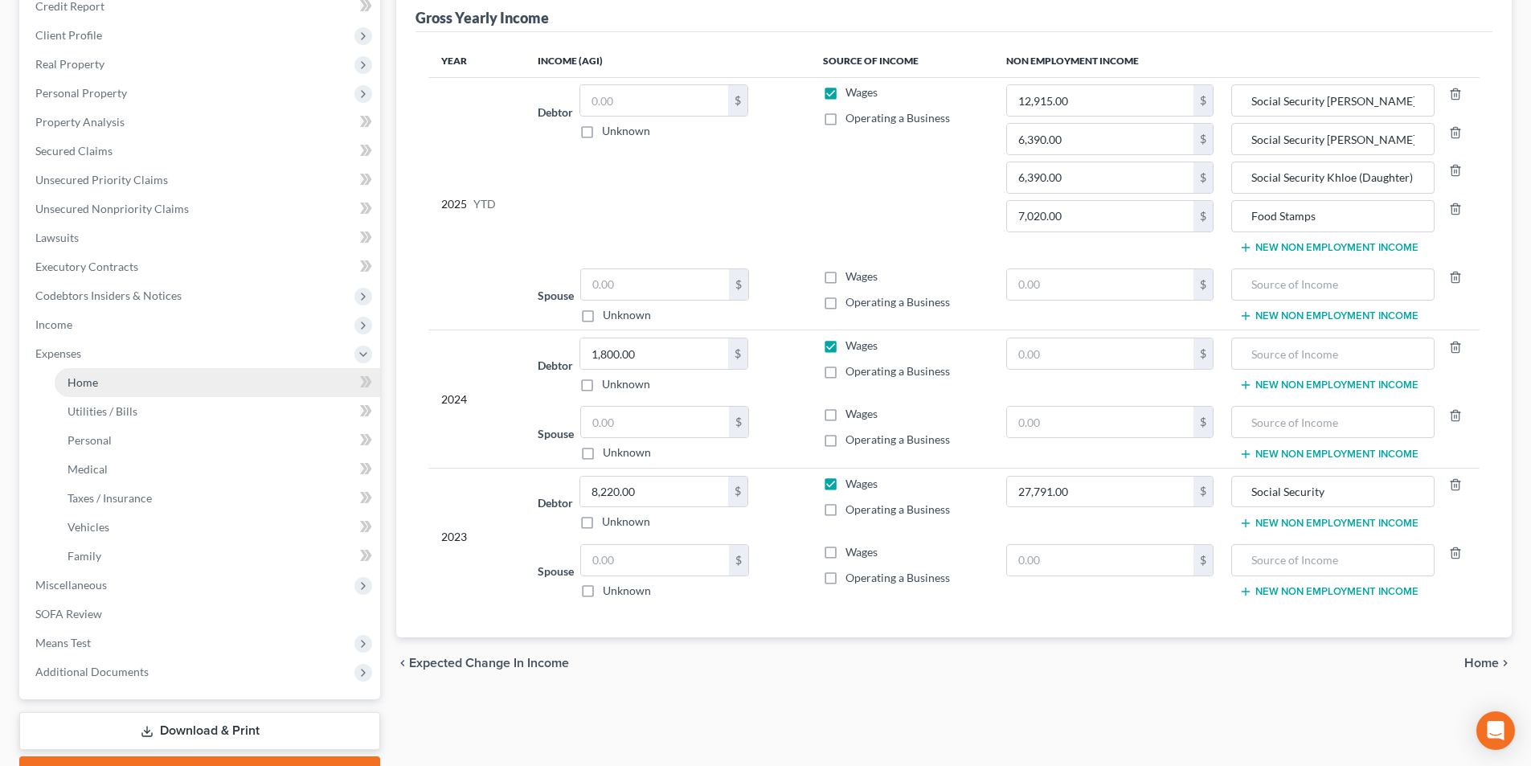
click at [80, 389] on link "Home" at bounding box center [217, 382] width 325 height 29
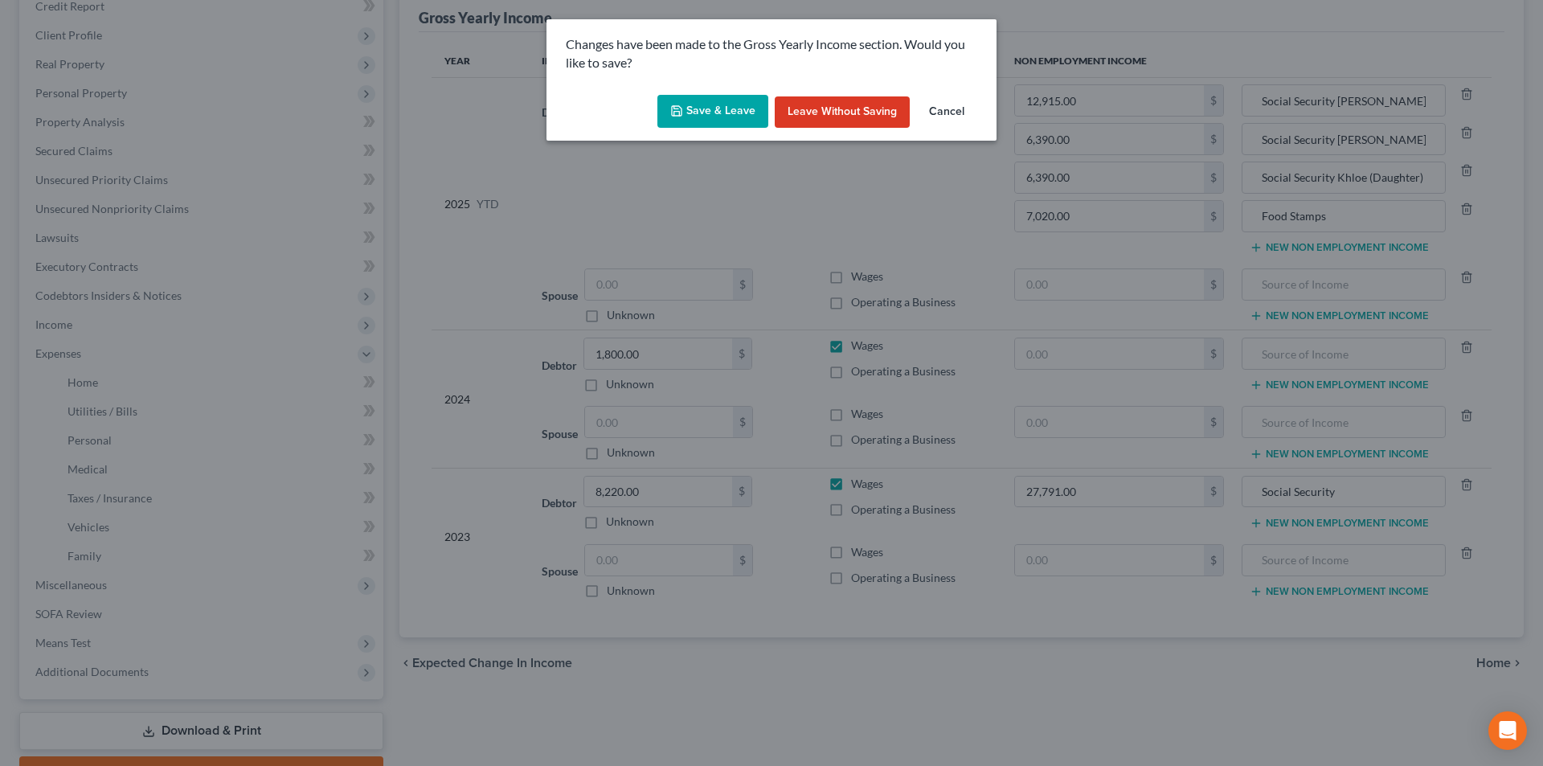
click at [735, 115] on button "Save & Leave" at bounding box center [712, 112] width 111 height 34
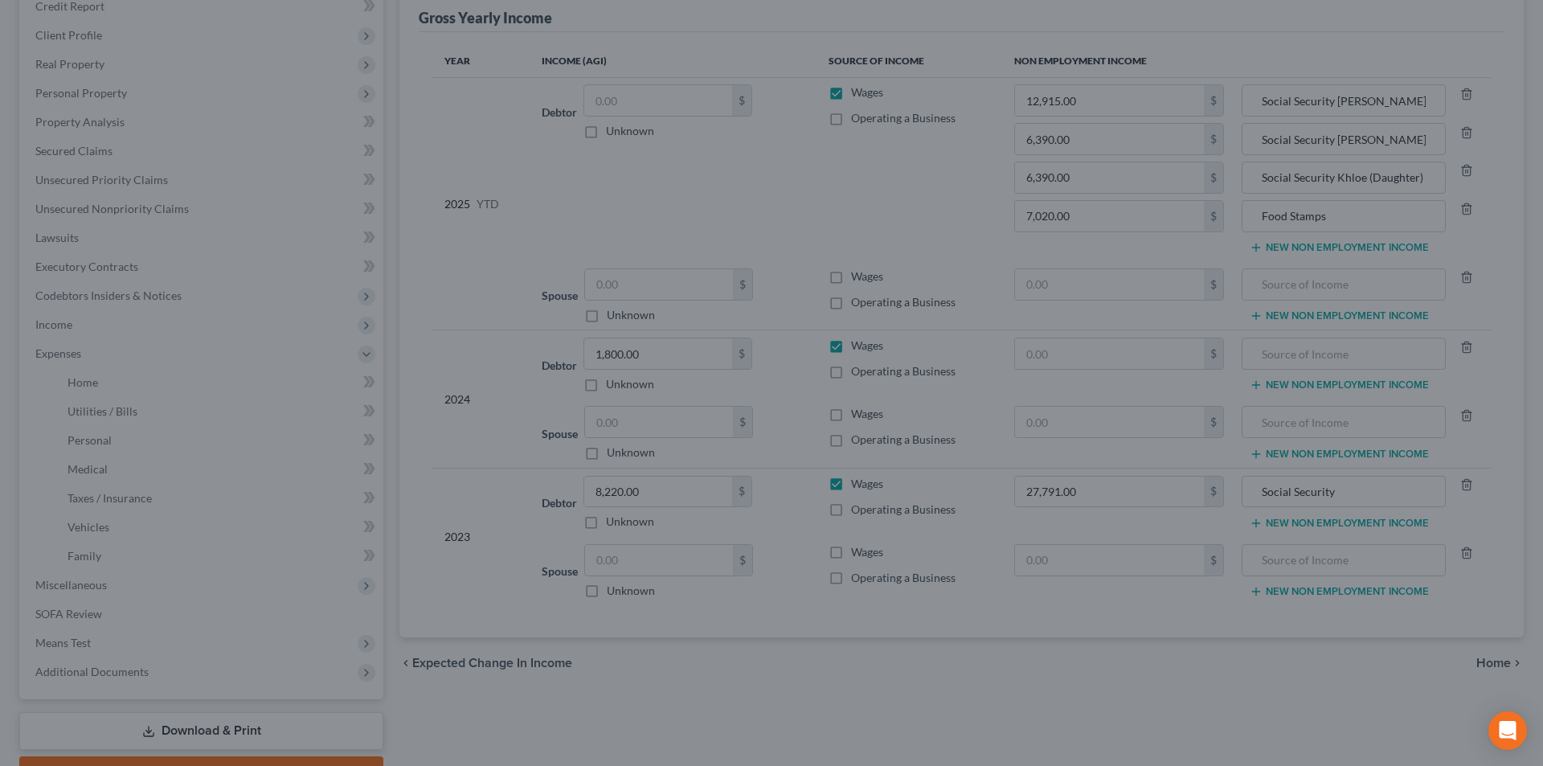
type input "7,020.00"
type input "12,915.00"
type input "Food Stamps"
type input "Social Security [PERSON_NAME]"
type input "Social Security [PERSON_NAME] (Daughter)"
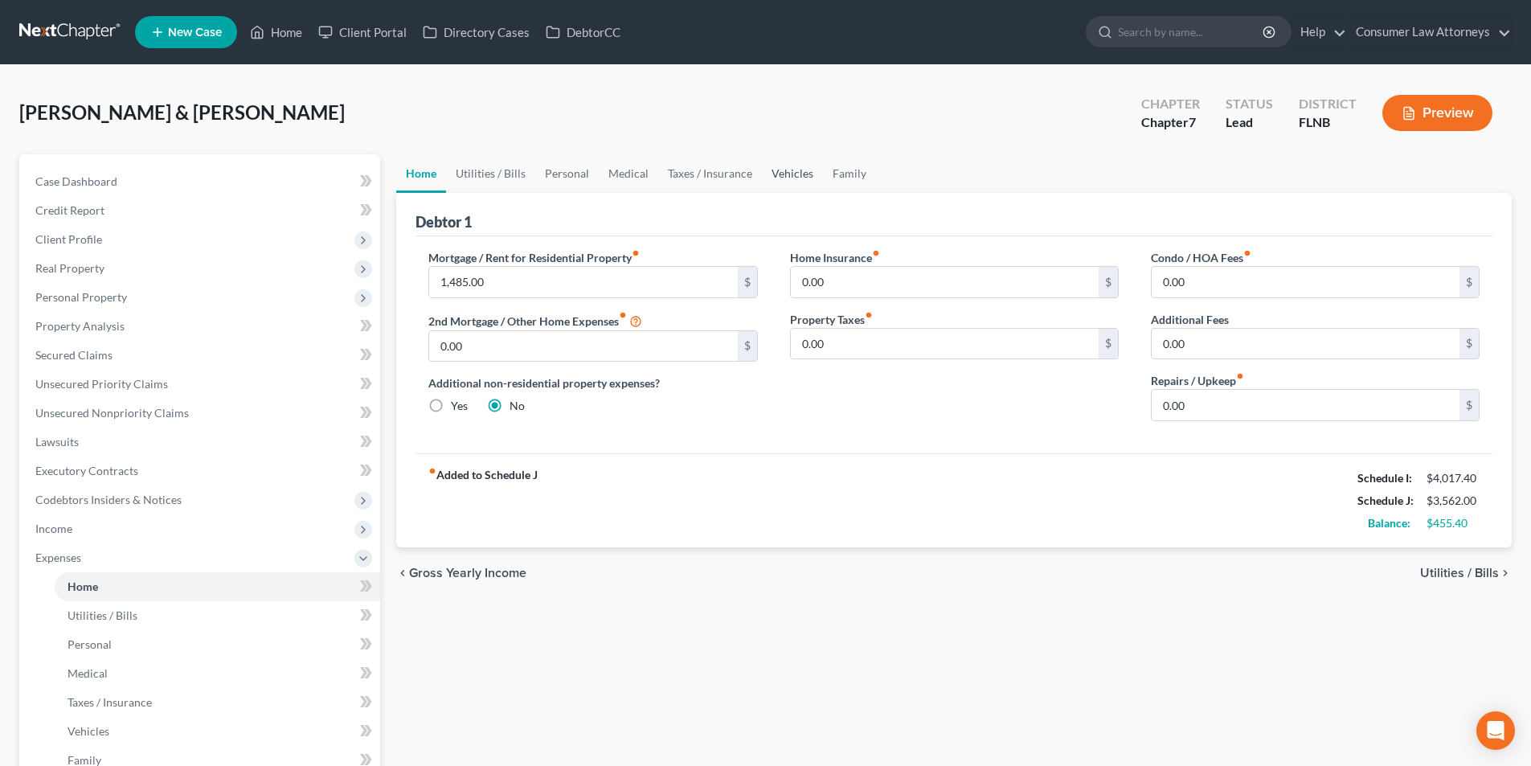
click at [791, 178] on link "Vehicles" at bounding box center [792, 173] width 61 height 39
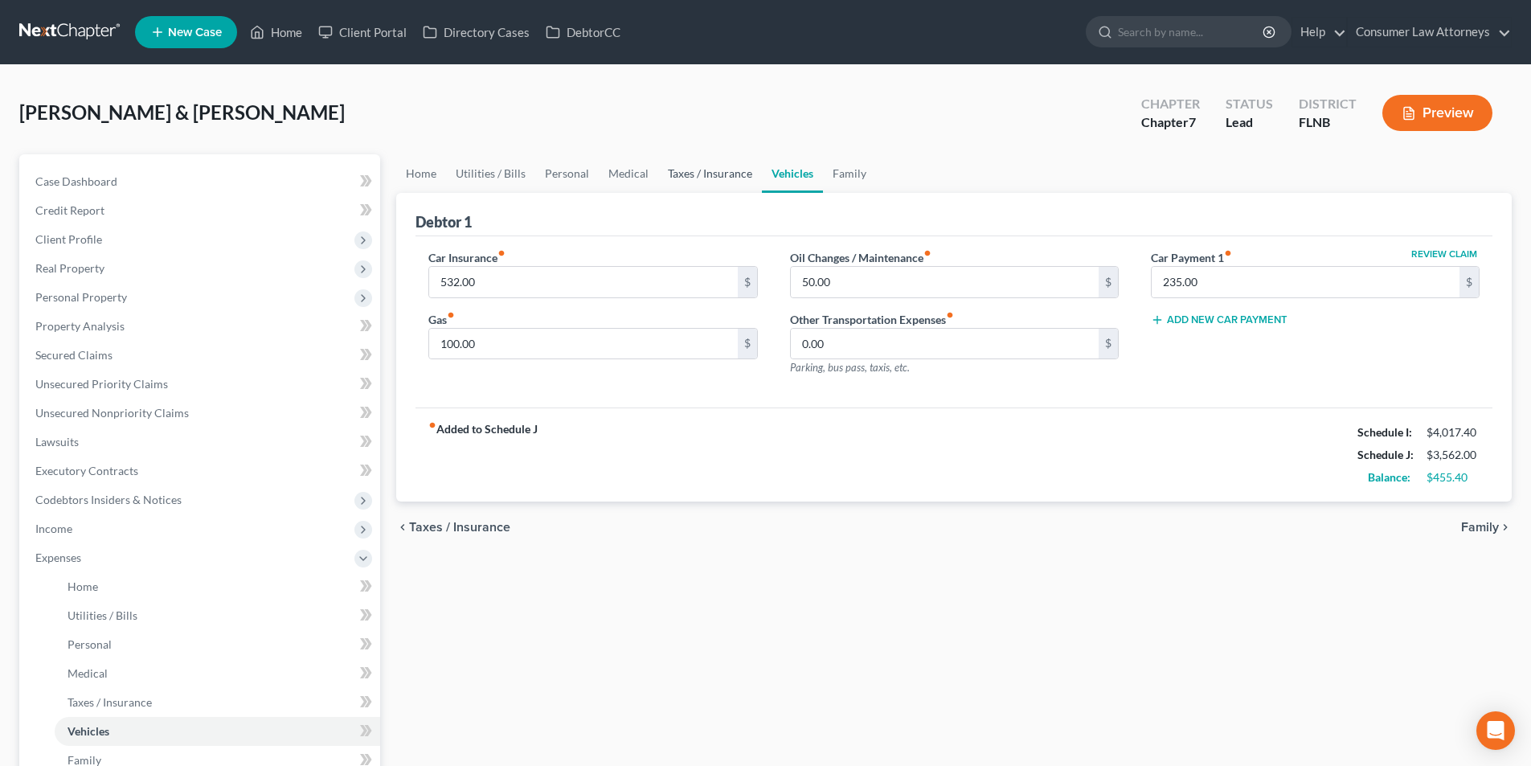
click at [729, 178] on link "Taxes / Insurance" at bounding box center [710, 173] width 104 height 39
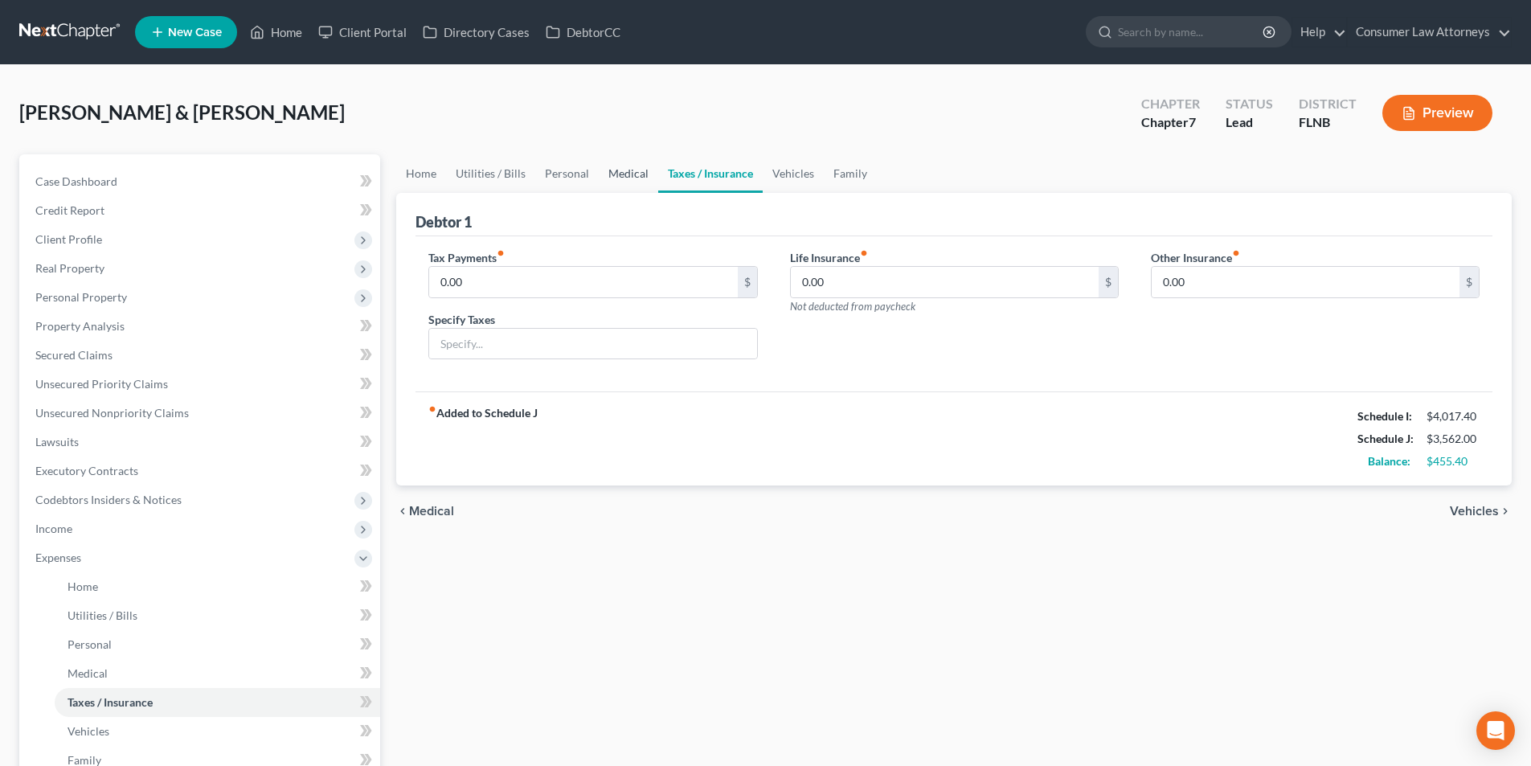
click at [620, 178] on link "Medical" at bounding box center [628, 173] width 59 height 39
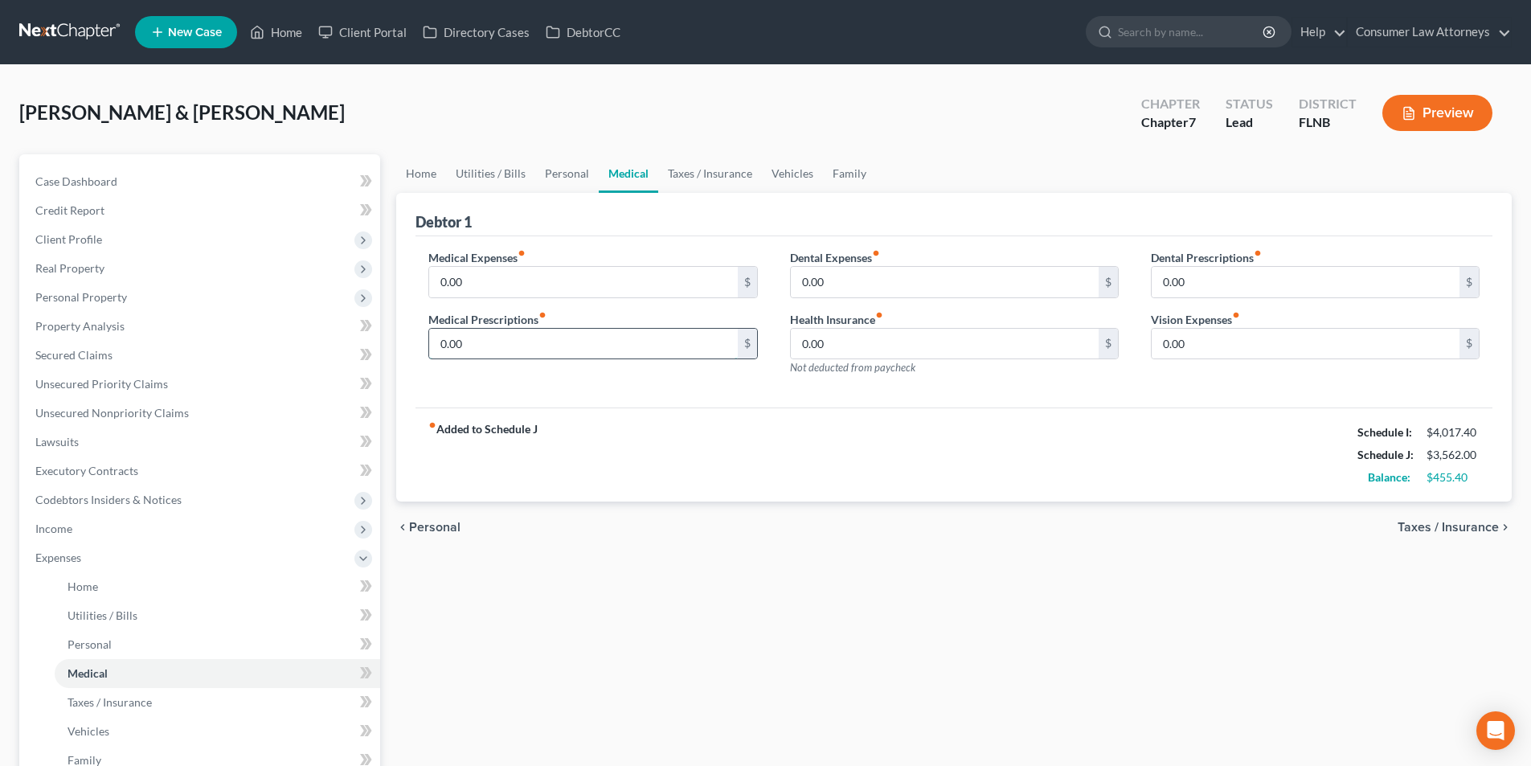
click at [516, 341] on input "0.00" at bounding box center [583, 344] width 308 height 31
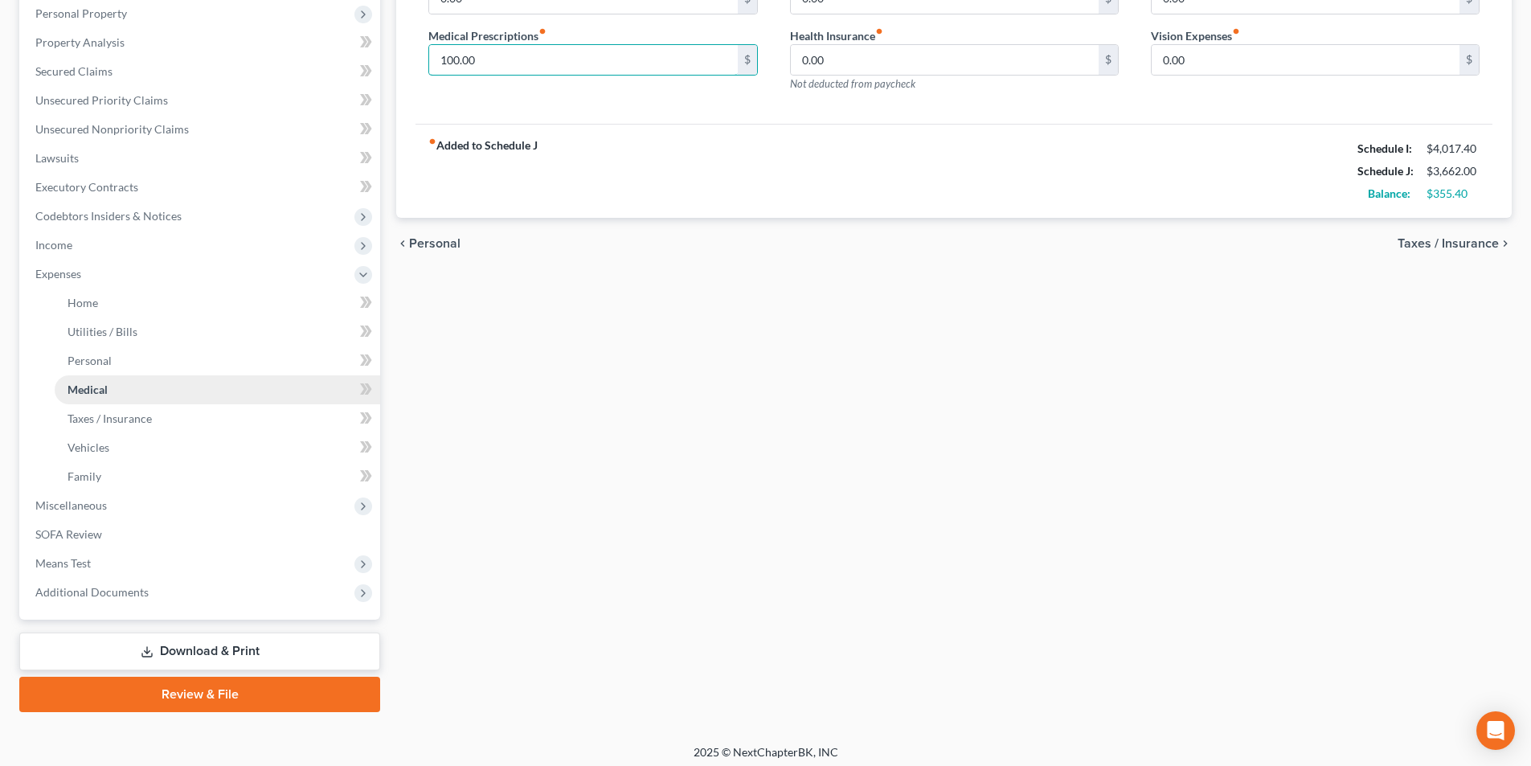
scroll to position [291, 0]
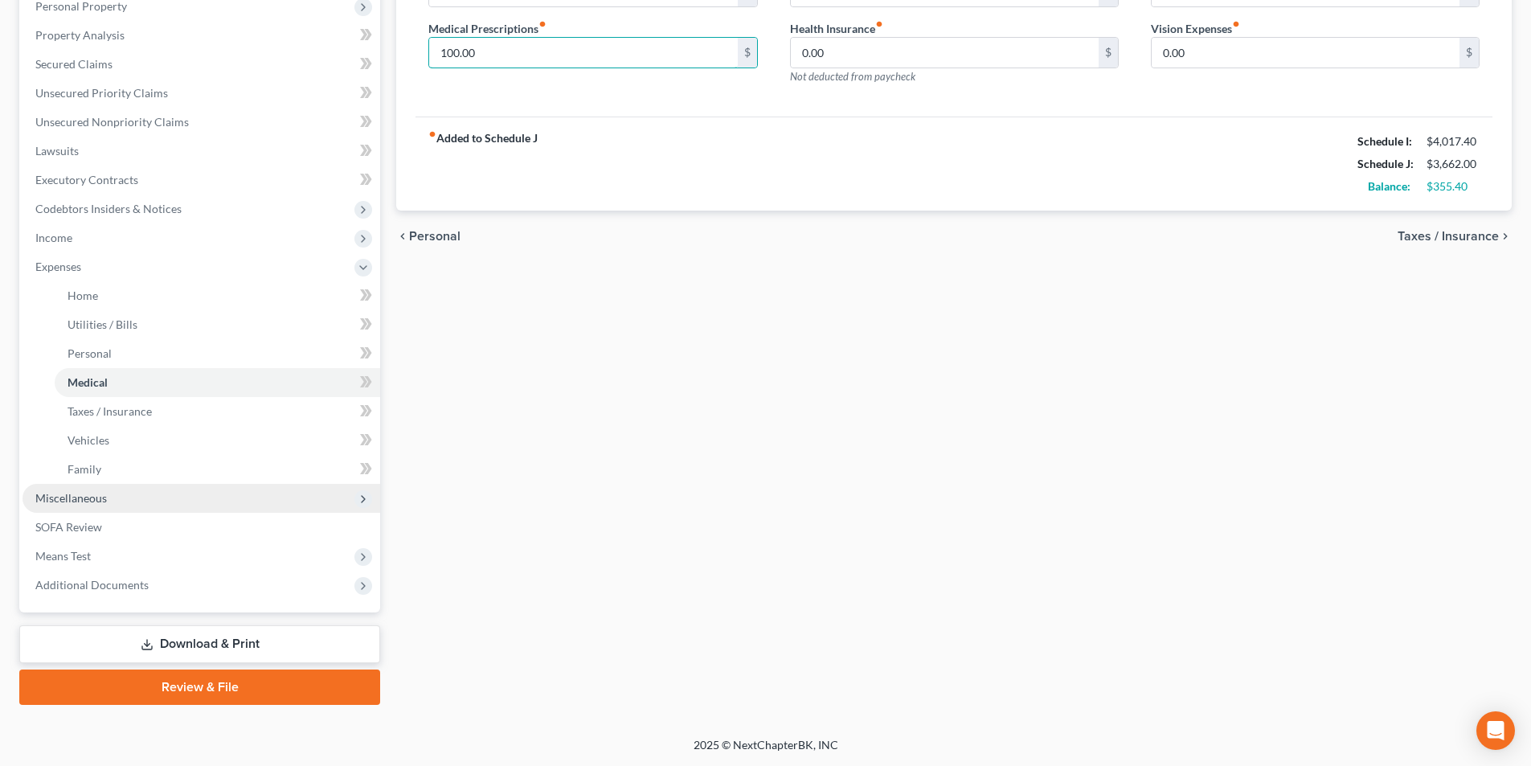
type input "100.00"
click at [80, 506] on span "Miscellaneous" at bounding box center [202, 498] width 358 height 29
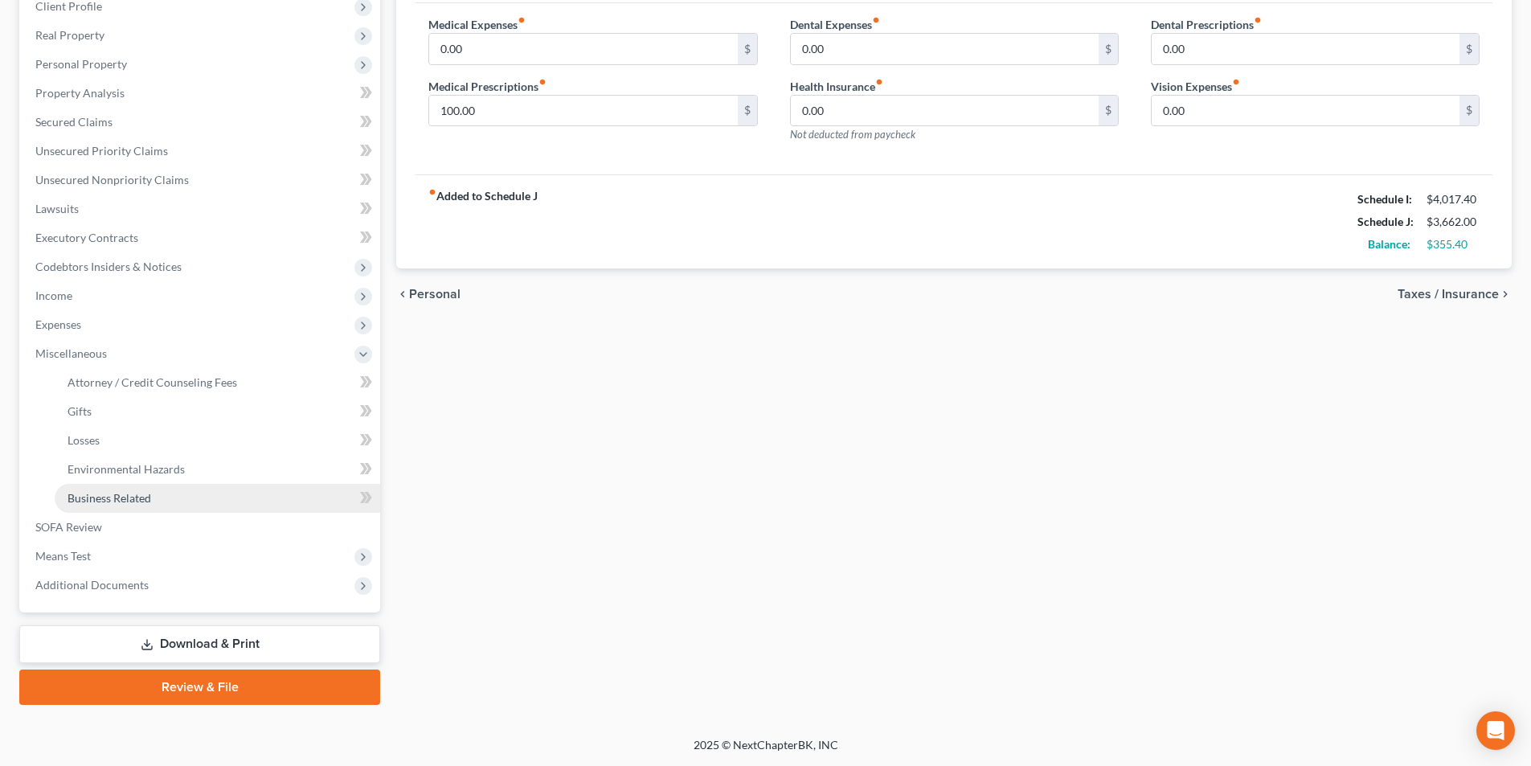
scroll to position [233, 0]
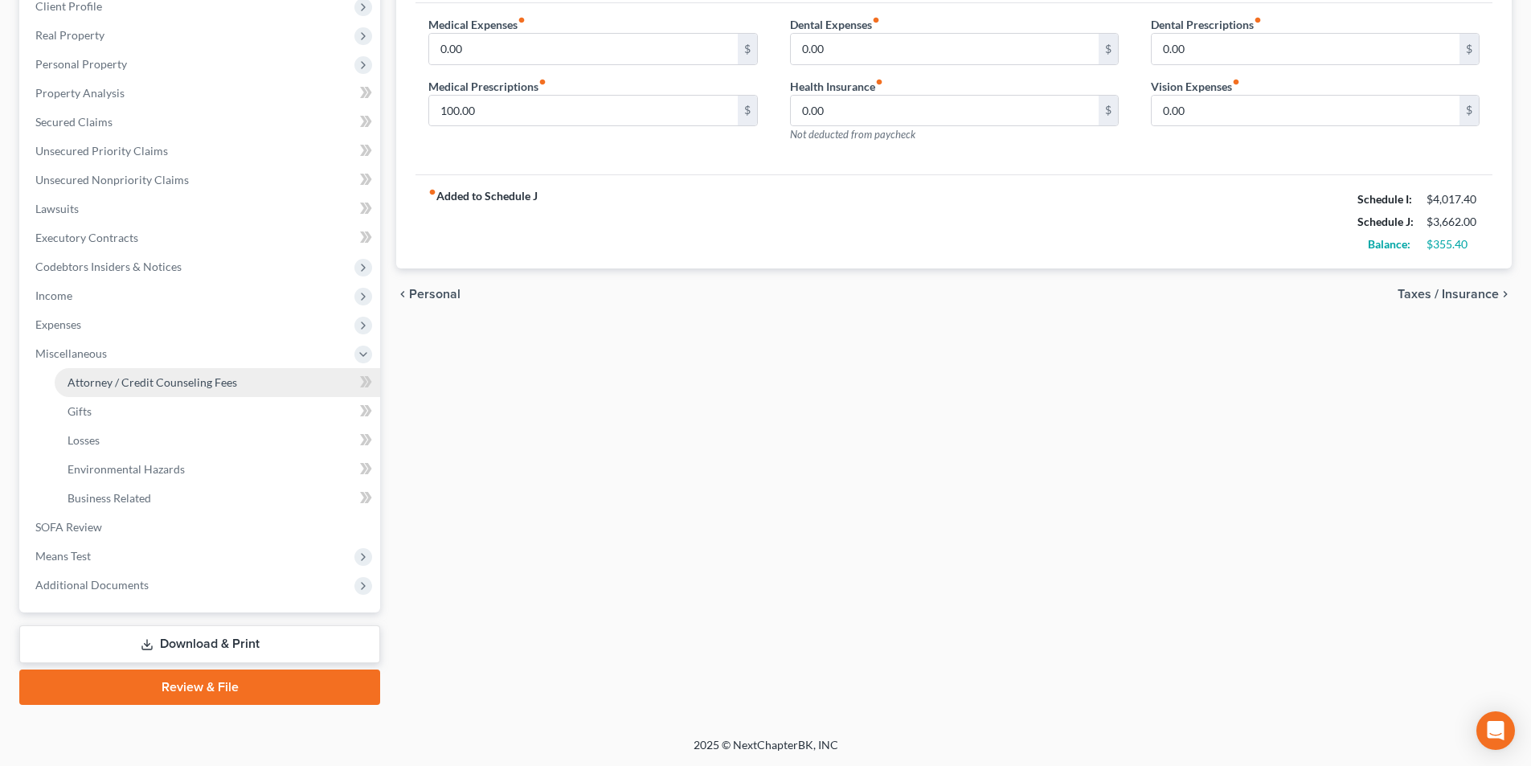
click at [154, 370] on link "Attorney / Credit Counseling Fees" at bounding box center [217, 382] width 325 height 29
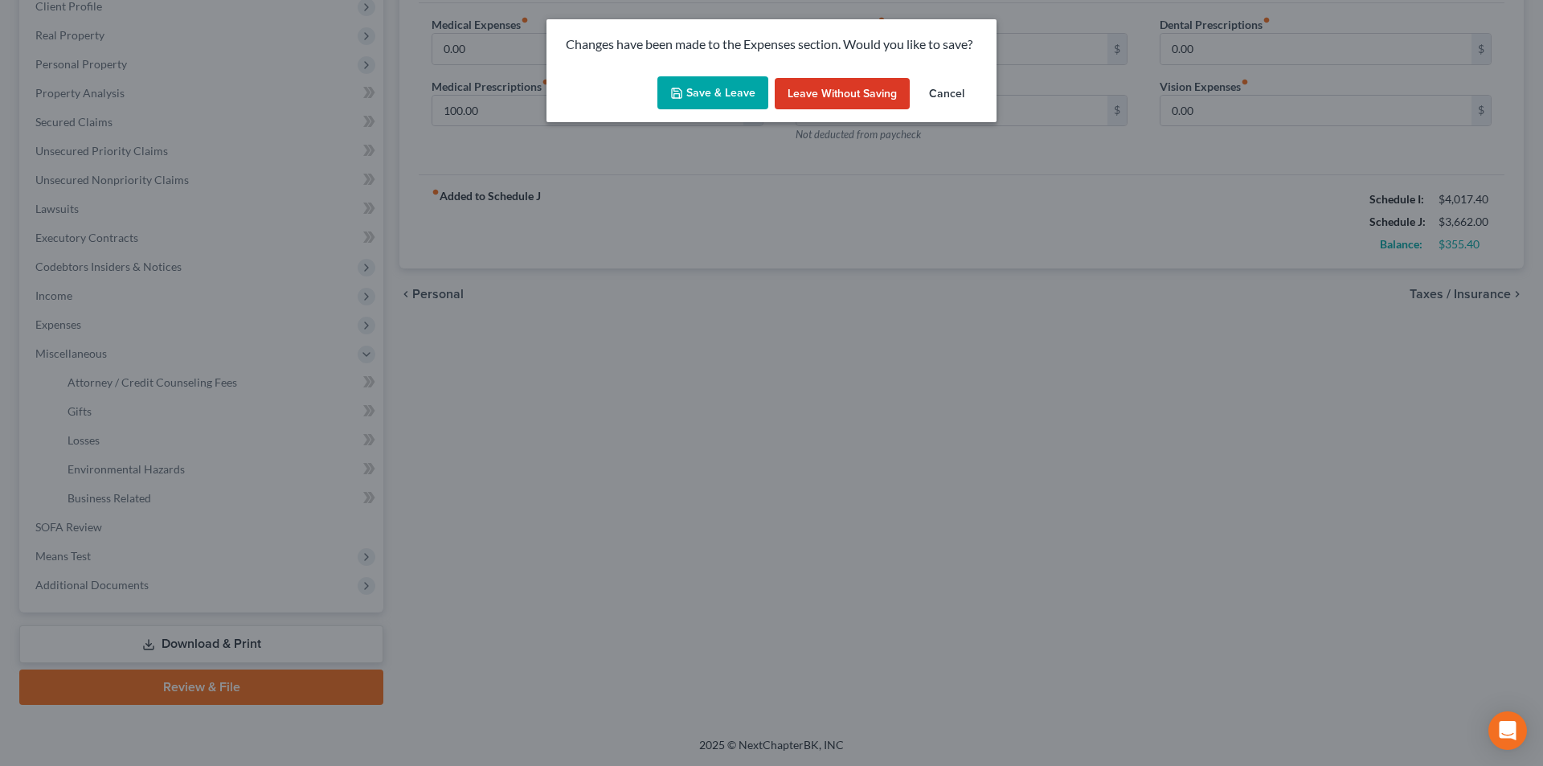
click at [707, 93] on button "Save & Leave" at bounding box center [712, 93] width 111 height 34
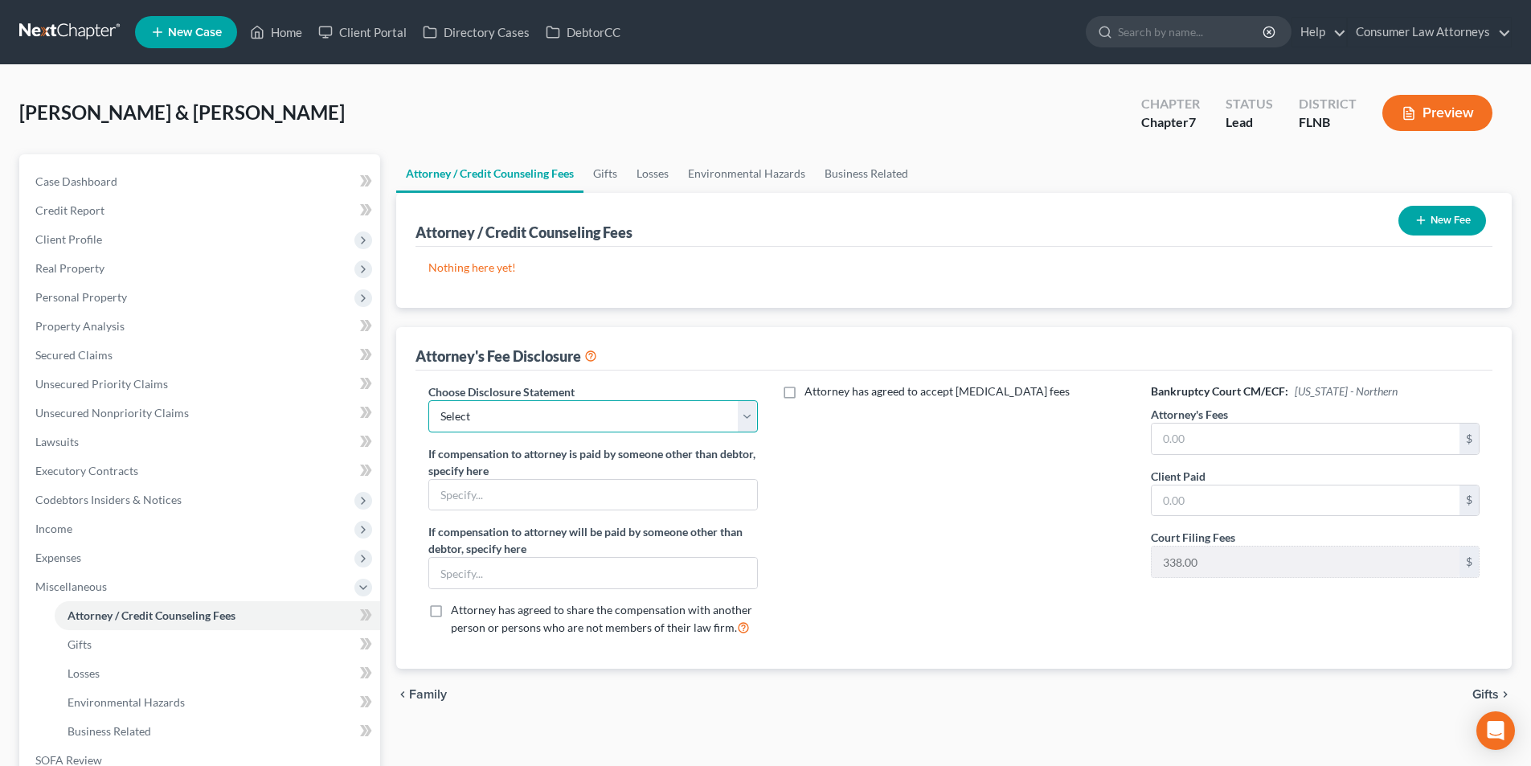
click at [593, 426] on select "Select [GEOGRAPHIC_DATA] [GEOGRAPHIC_DATA] Northern Disclosure of Compensation …" at bounding box center [592, 416] width 329 height 32
click at [528, 516] on div "Choose Disclosure Statement Select [GEOGRAPHIC_DATA] [GEOGRAPHIC_DATA] Northern…" at bounding box center [592, 516] width 361 height 266
click at [595, 414] on select "Select [GEOGRAPHIC_DATA] [GEOGRAPHIC_DATA] Northern Disclosure of Compensation …" at bounding box center [592, 416] width 329 height 32
select select "2"
click at [428, 400] on select "Select [GEOGRAPHIC_DATA] [GEOGRAPHIC_DATA] Northern Disclosure of Compensation …" at bounding box center [592, 416] width 329 height 32
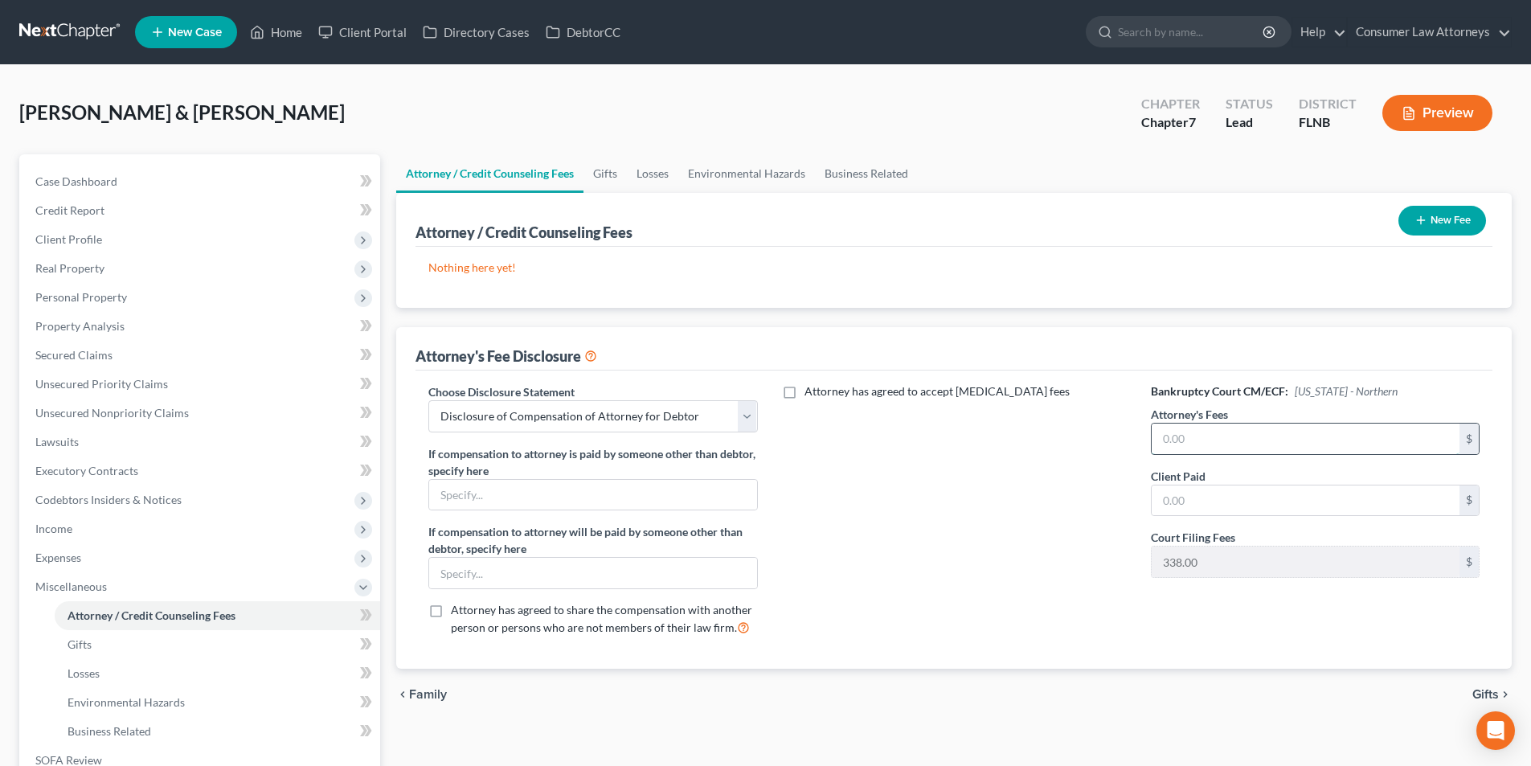
click at [1218, 447] on input "text" at bounding box center [1306, 439] width 308 height 31
type input "2,033.00"
click at [1213, 507] on input "text" at bounding box center [1306, 500] width 308 height 31
type input "2,033.00"
click at [1437, 226] on button "New Fee" at bounding box center [1442, 221] width 88 height 30
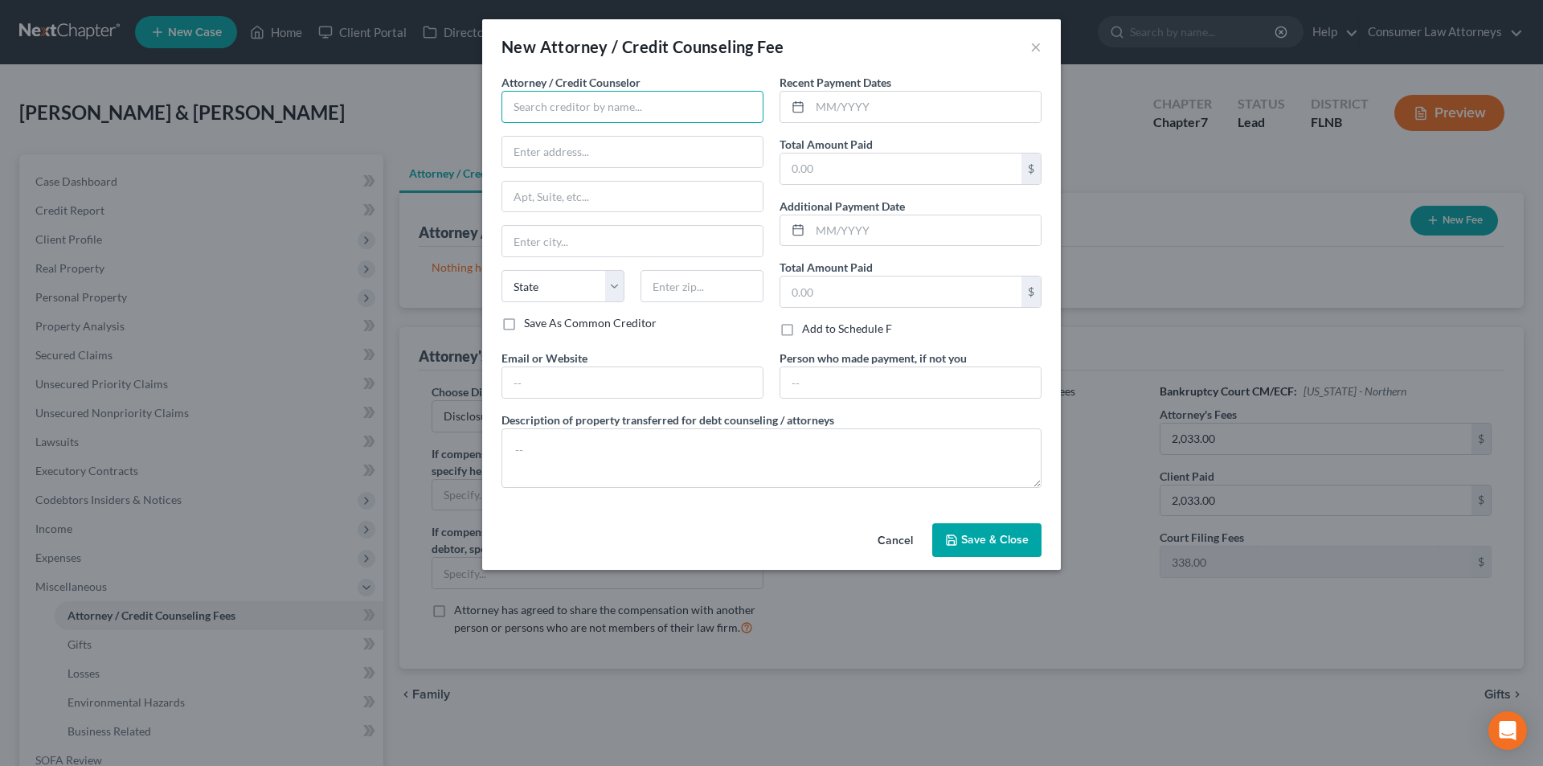
click at [673, 110] on input "text" at bounding box center [632, 107] width 262 height 32
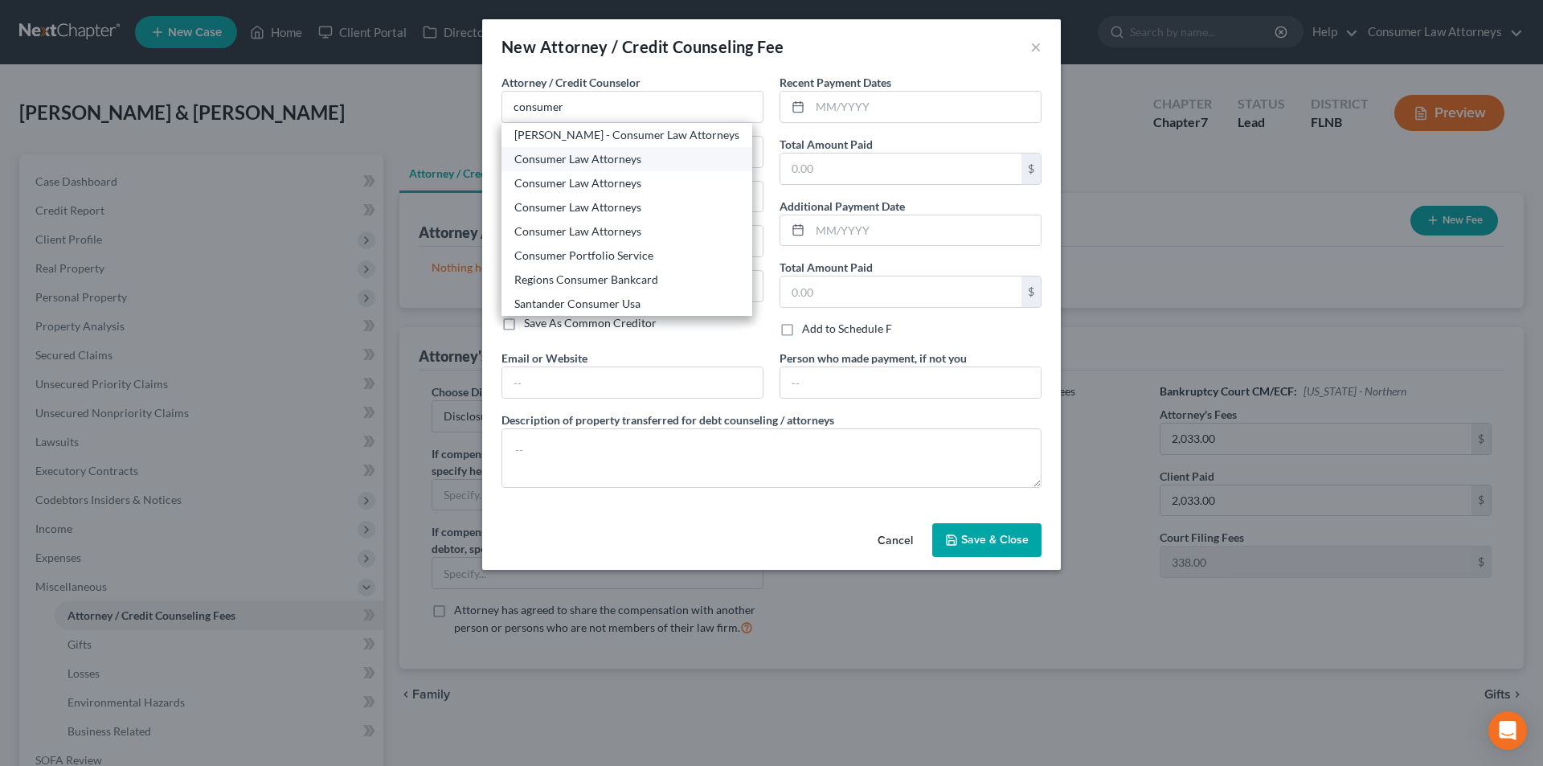
click at [572, 162] on div "Consumer Law Attorneys" at bounding box center [626, 159] width 225 height 16
type input "Consumer Law Attorneys"
type input "[STREET_ADDRESS][PERSON_NAME]"
type input "[PERSON_NAME]"
select select "15"
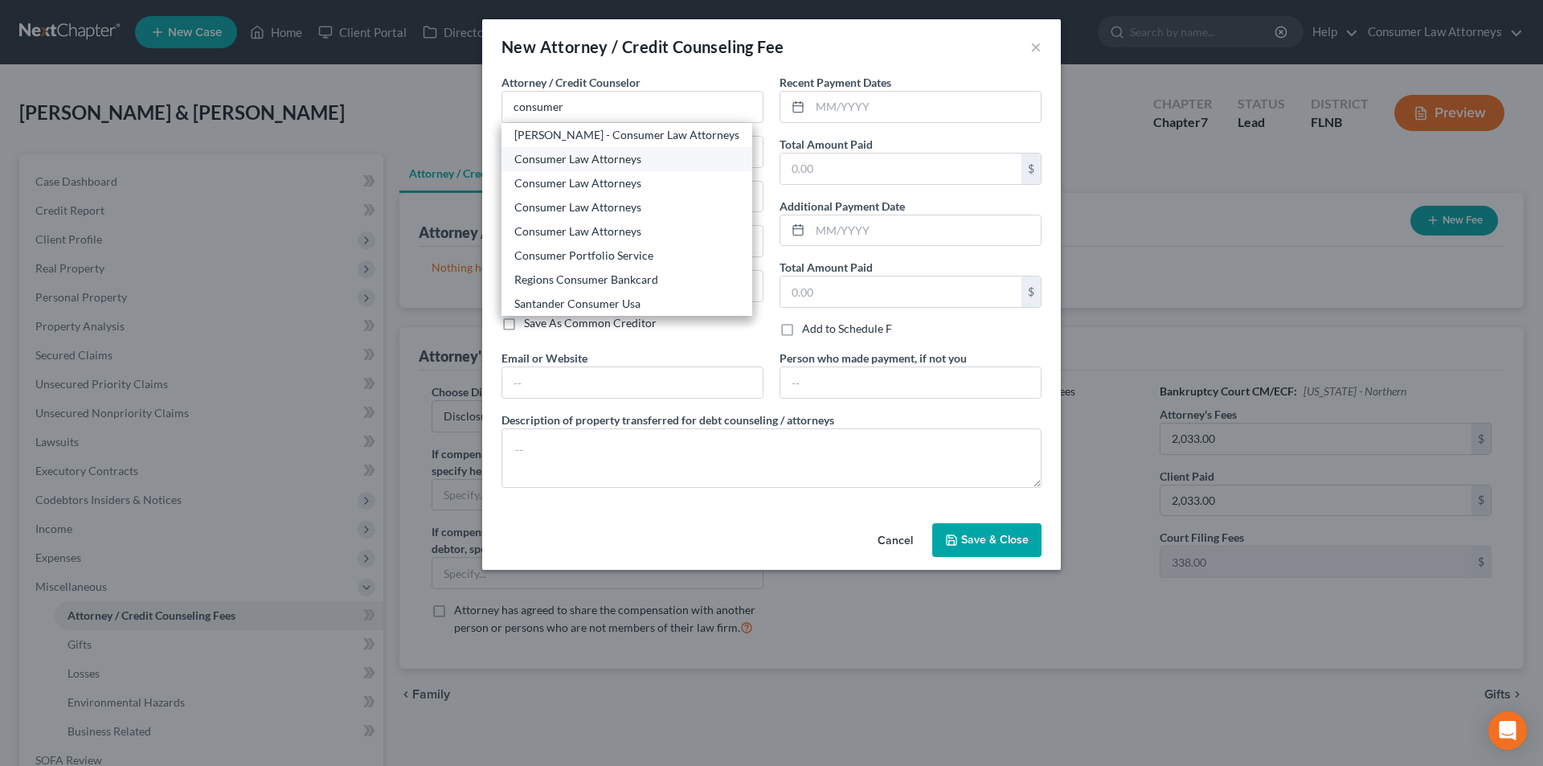
type input "46402"
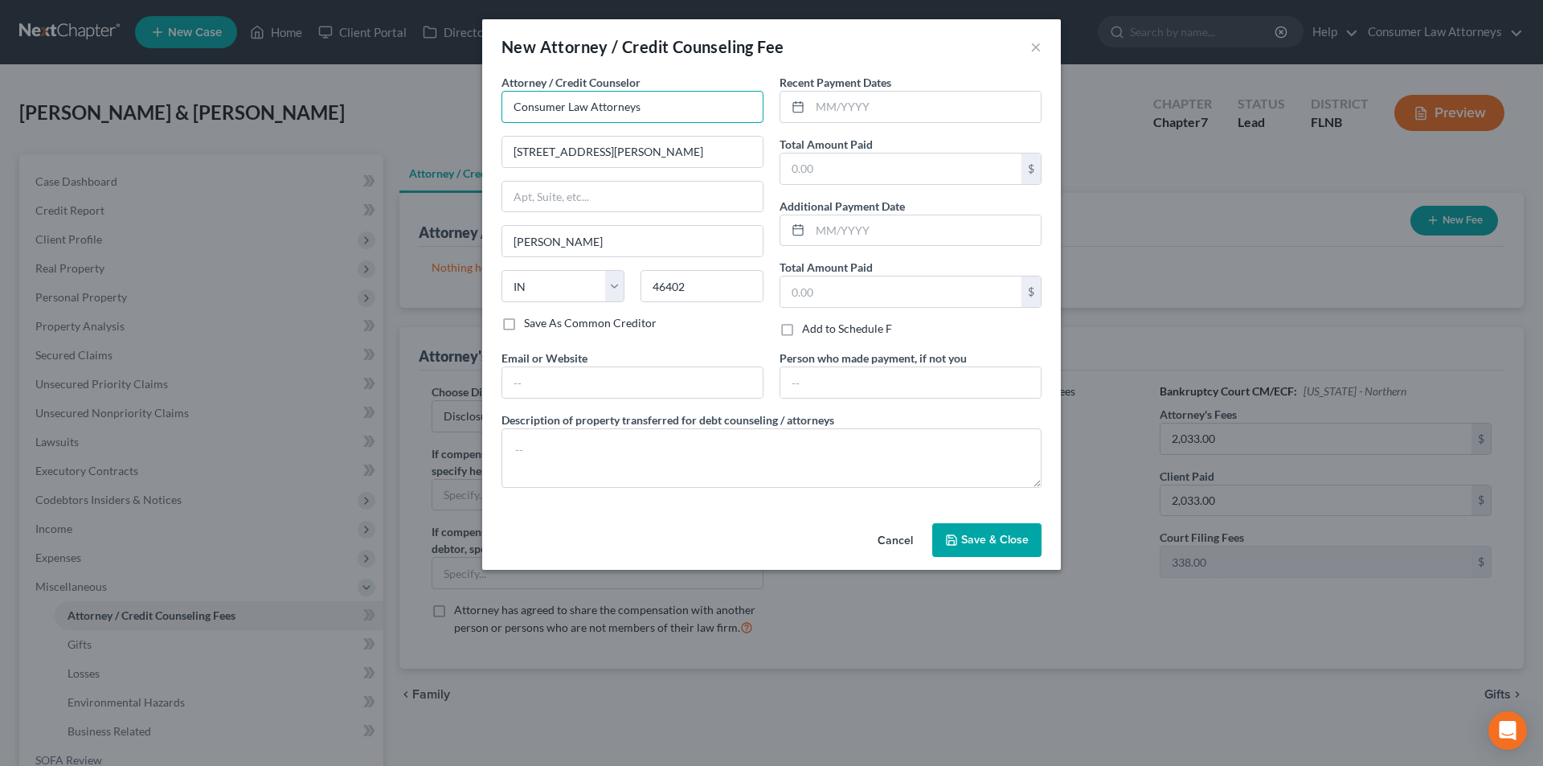
click at [668, 113] on input "Consumer Law Attorneys" at bounding box center [632, 107] width 262 height 32
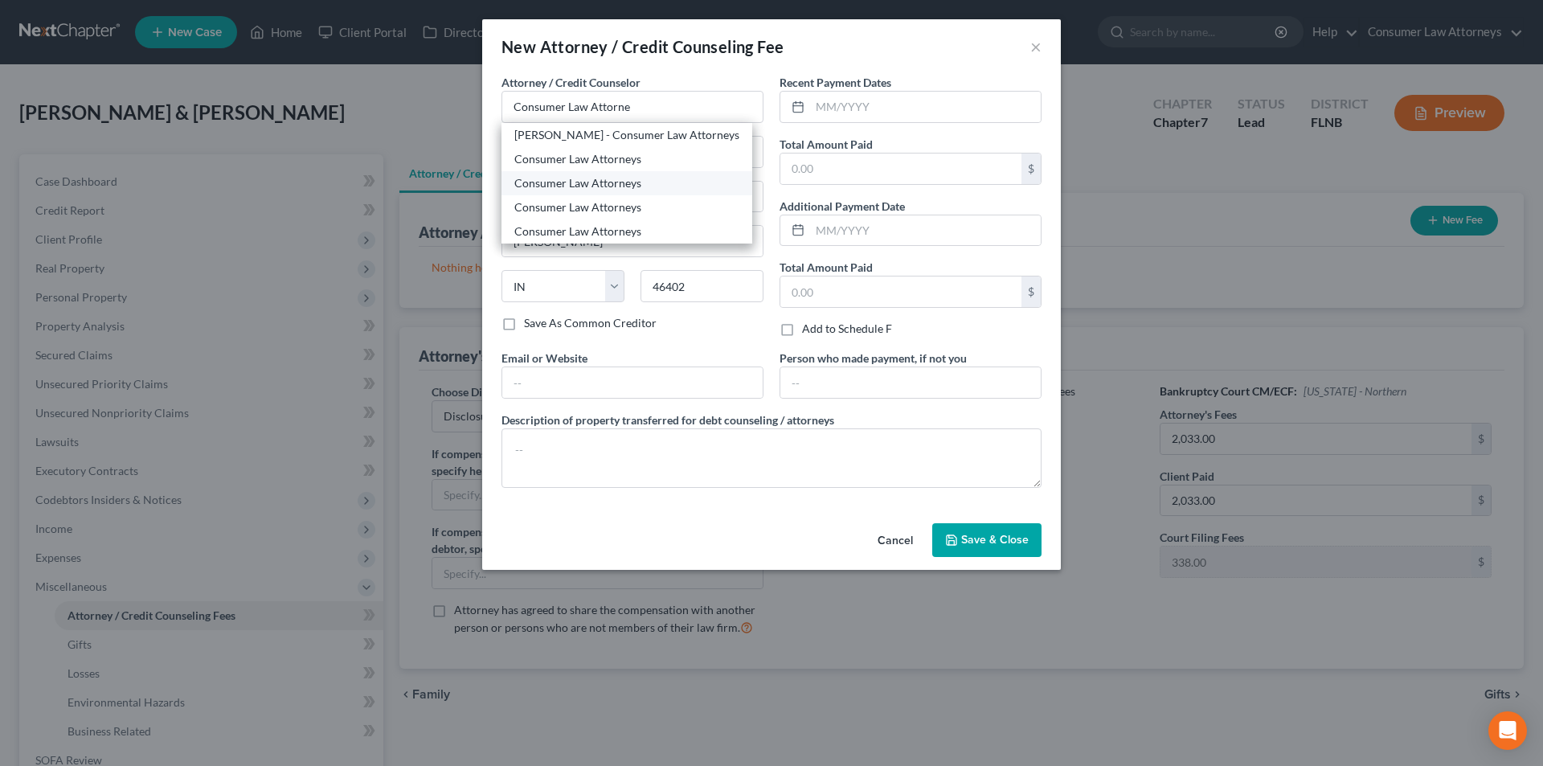
click at [607, 185] on div "Consumer Law Attorneys" at bounding box center [626, 183] width 225 height 16
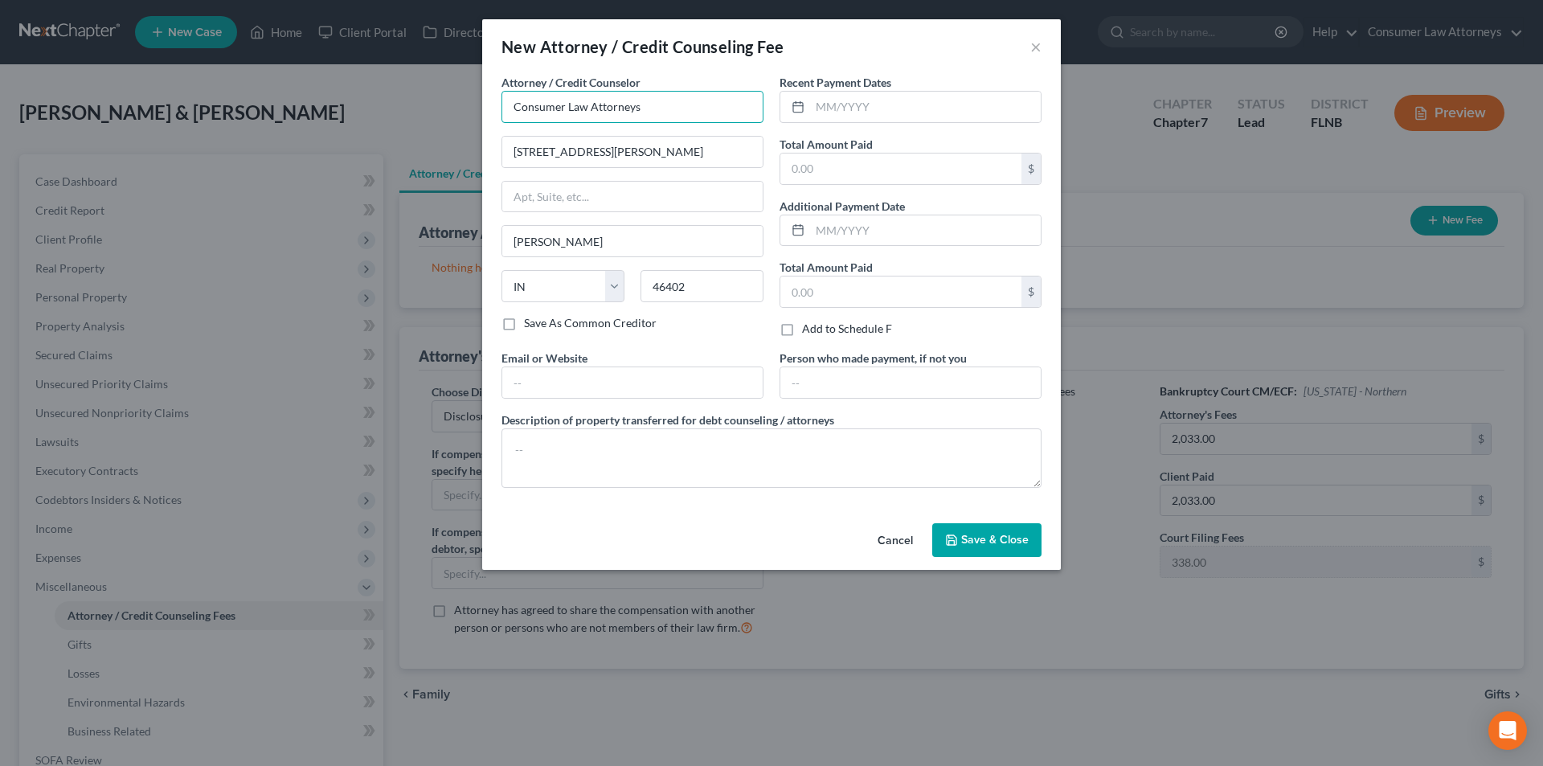
click at [665, 103] on input "Consumer Law Attorneys" at bounding box center [632, 107] width 262 height 32
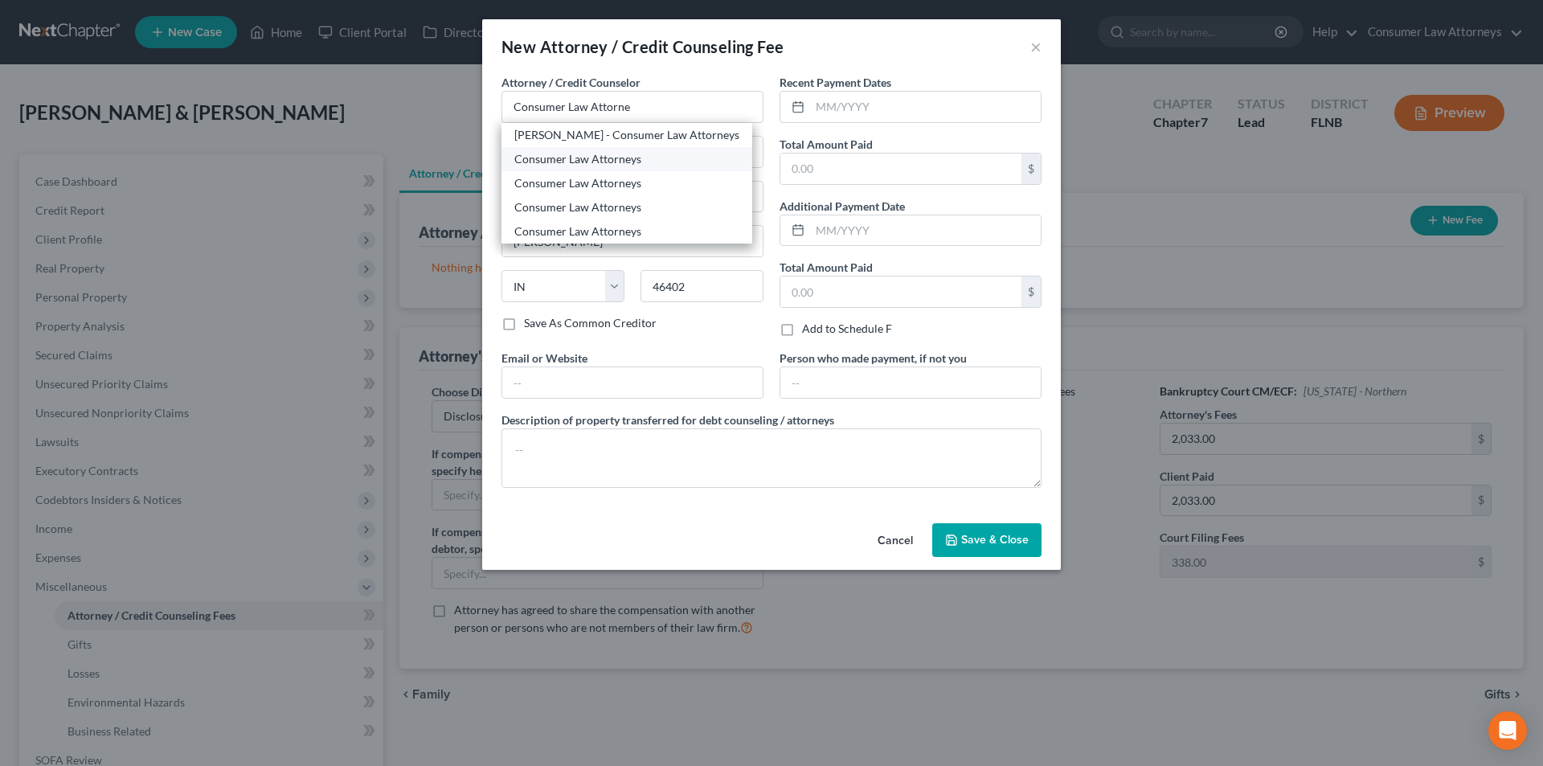
click at [595, 157] on div "Consumer Law Attorneys" at bounding box center [626, 159] width 225 height 16
type input "Consumer Law Attorneys"
type input "[STREET_ADDRESS]"
type input "Suite 270"
type input "Clearwater"
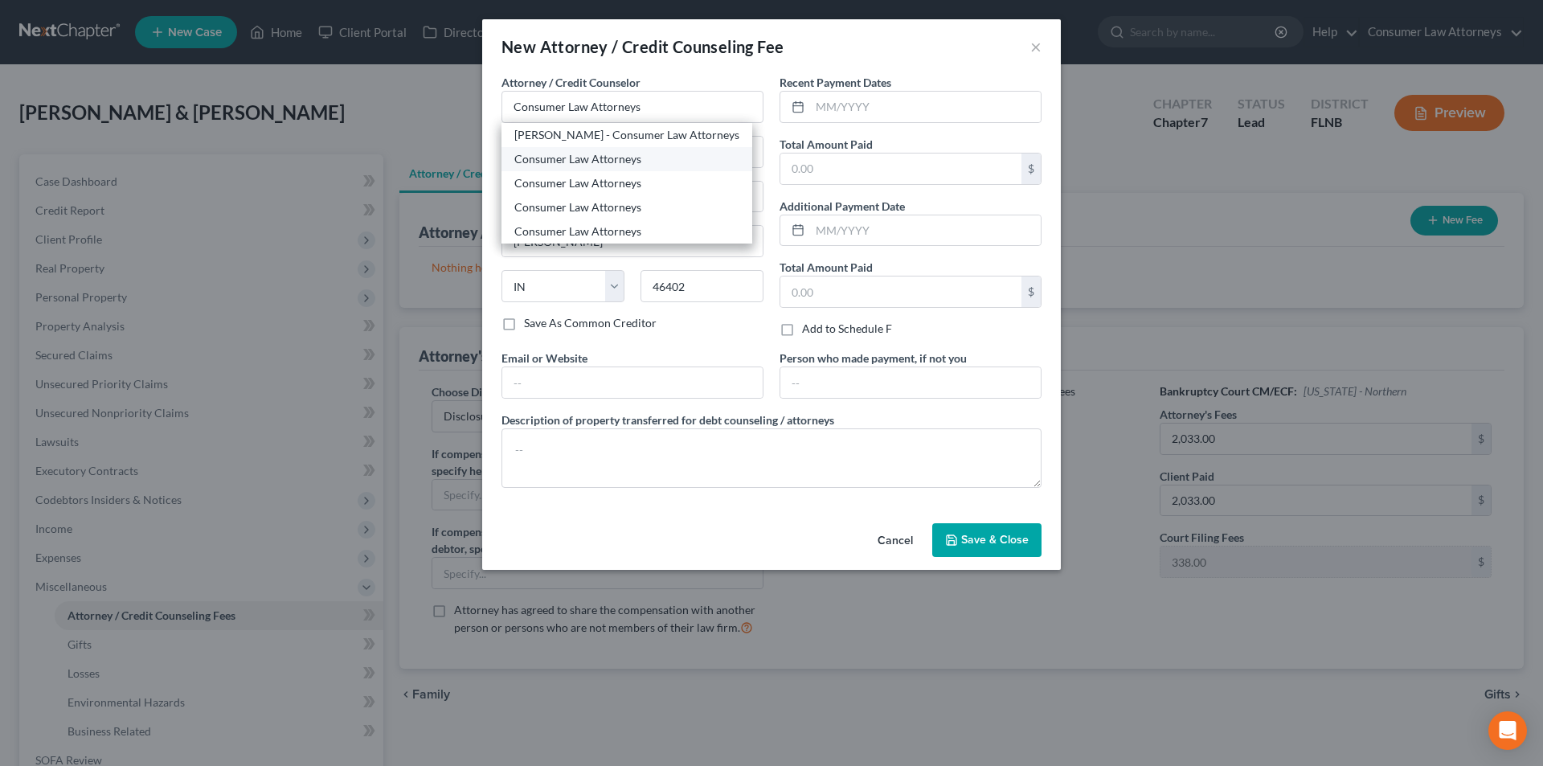
select select "9"
type input "33762"
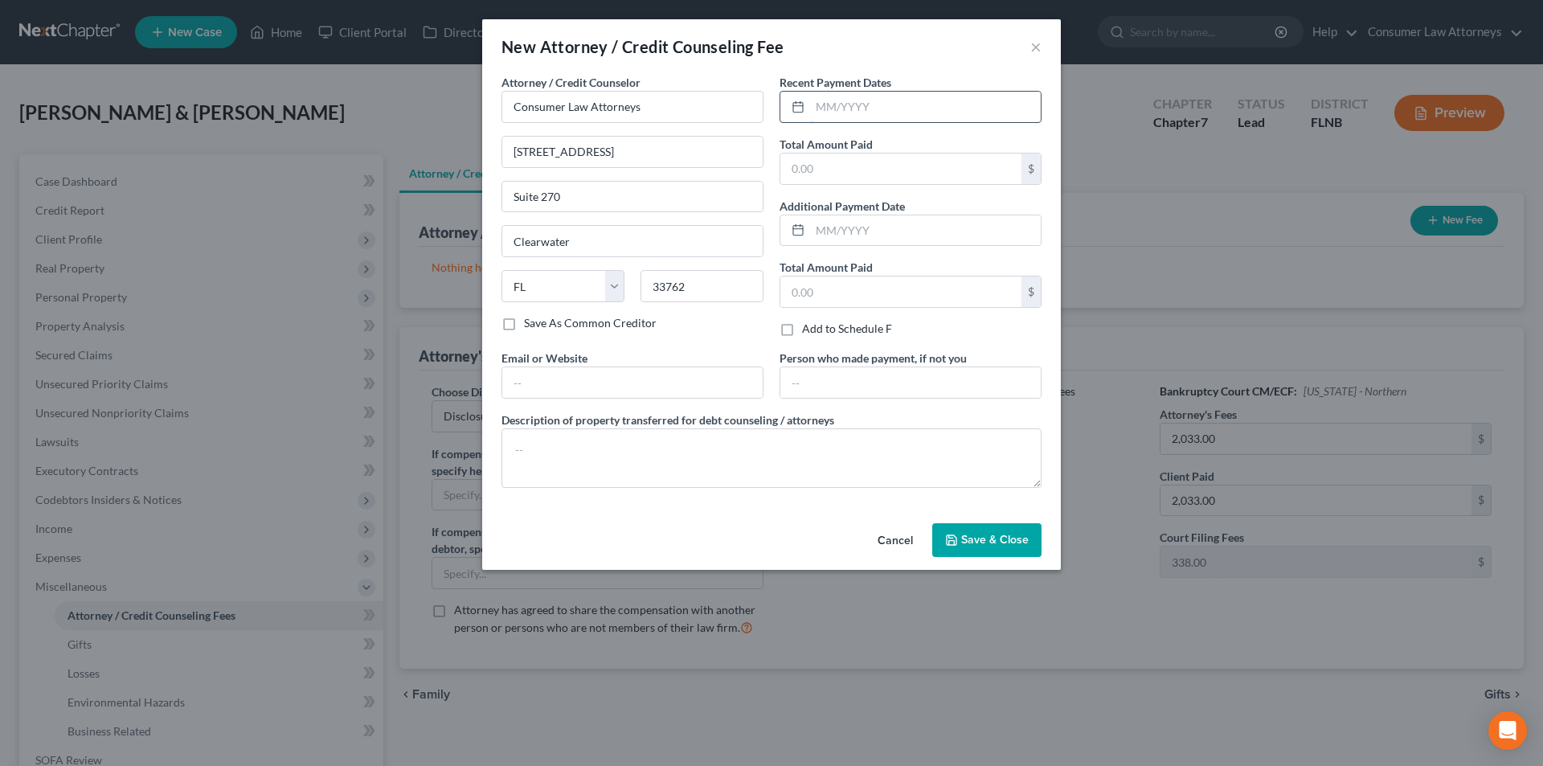
click at [840, 113] on input "text" at bounding box center [925, 107] width 231 height 31
type input "[DATE]"
click at [857, 177] on input "text" at bounding box center [900, 168] width 241 height 31
type input "2,033.00"
click at [745, 439] on textarea at bounding box center [771, 457] width 540 height 59
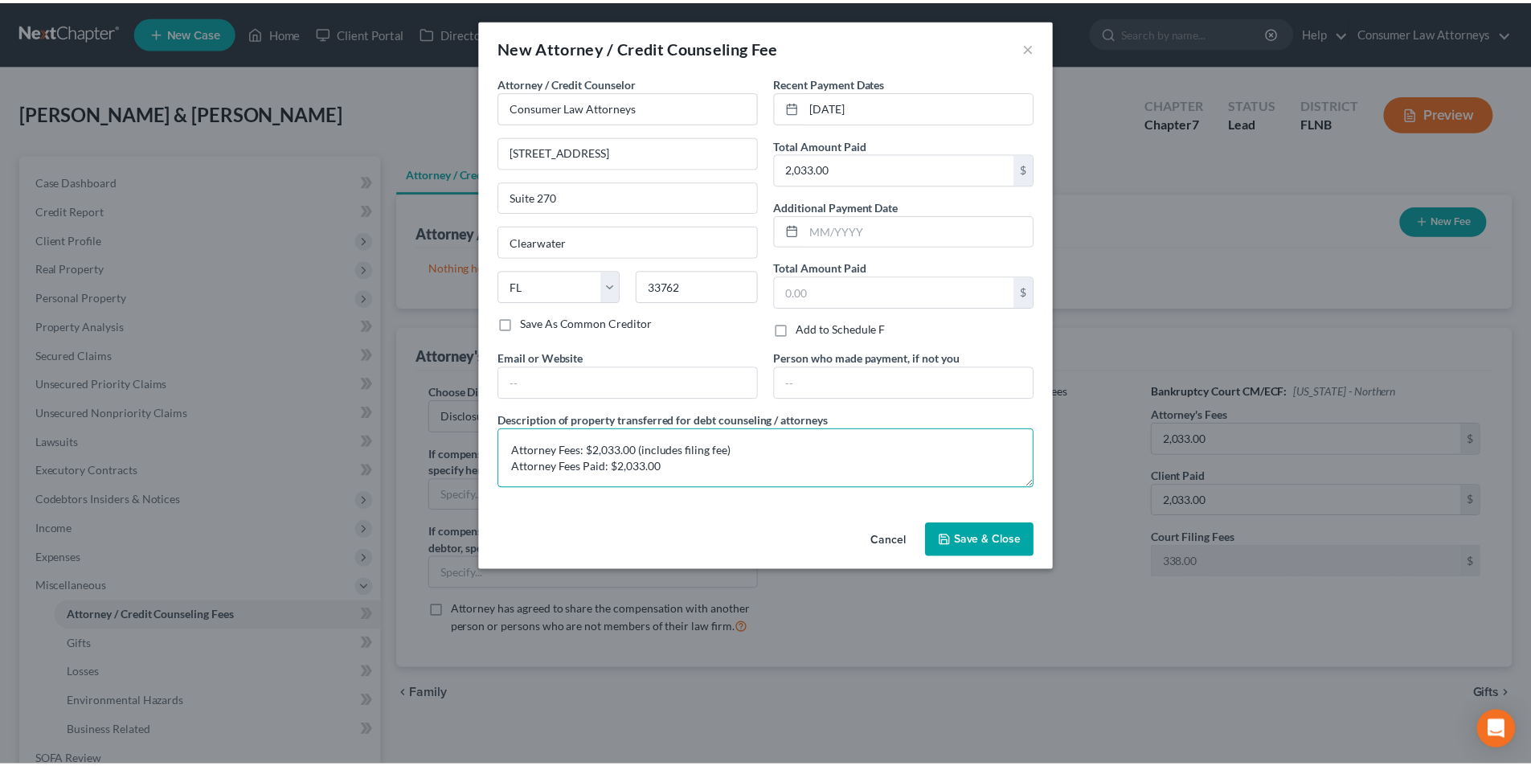
scroll to position [3, 0]
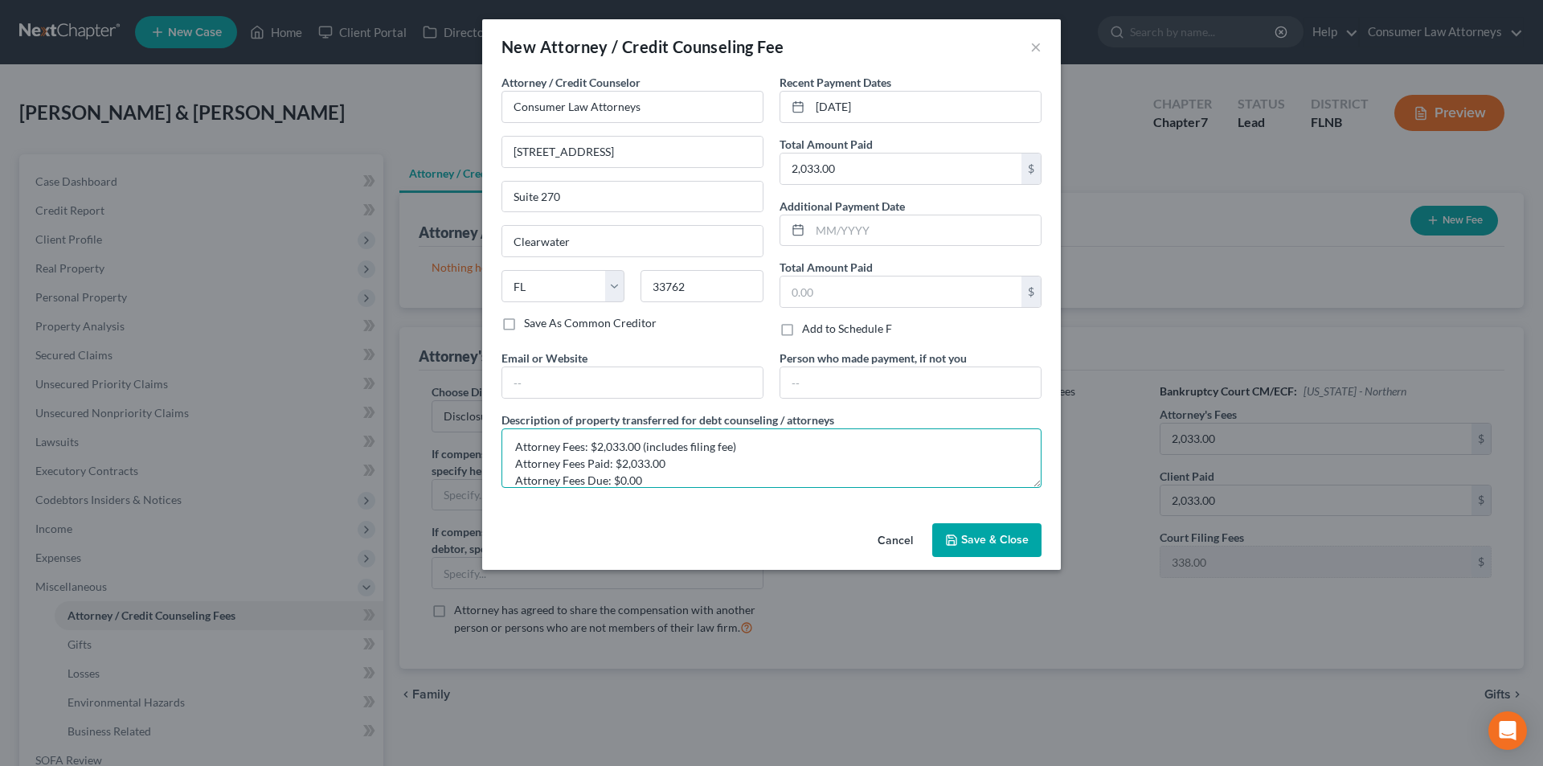
type textarea "Attorney Fees: $2,033.00 (includes filing fee) Attorney Fees Paid: $2,033.00 At…"
click at [999, 542] on span "Save & Close" at bounding box center [995, 540] width 68 height 14
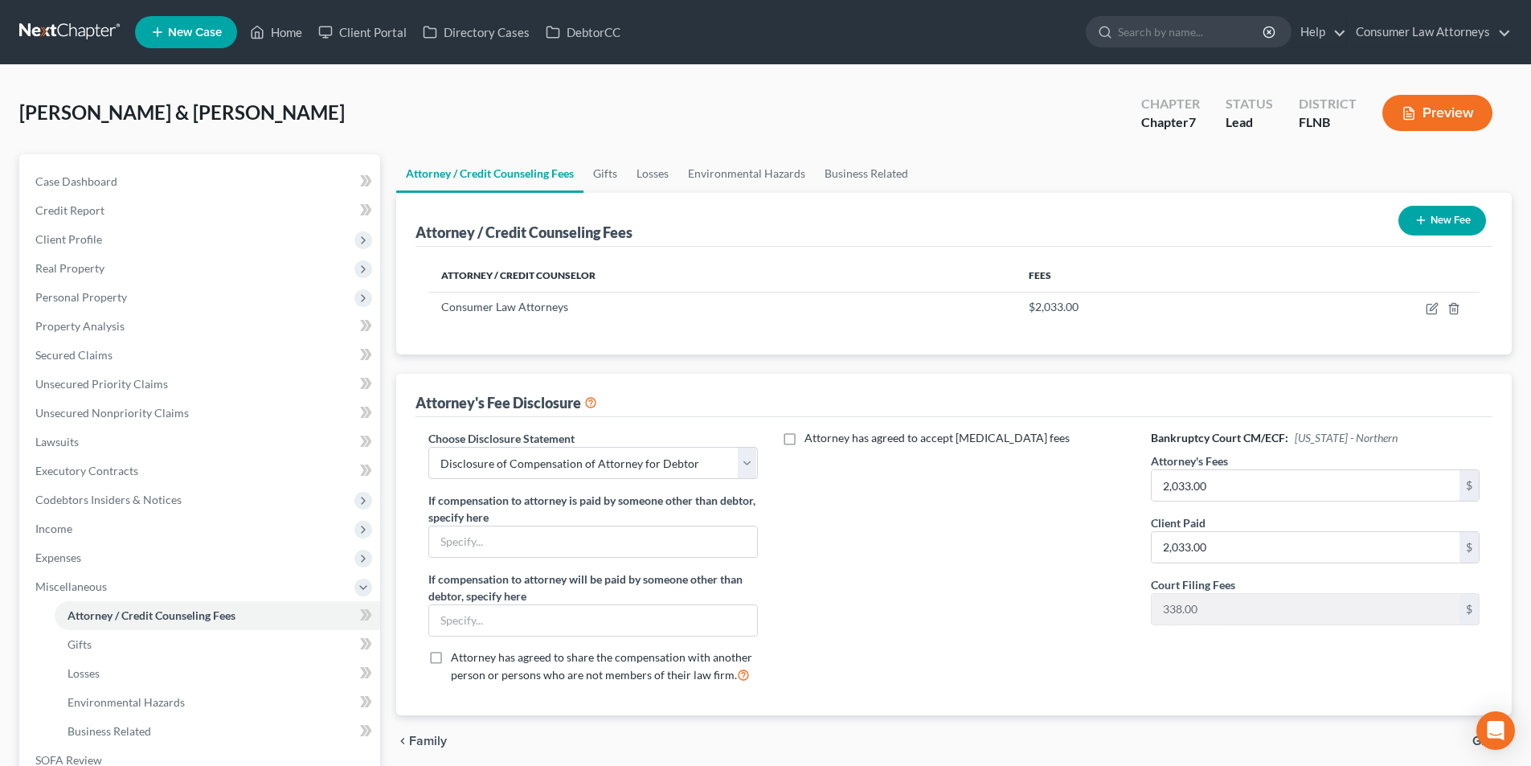
click at [1458, 223] on button "New Fee" at bounding box center [1442, 221] width 88 height 30
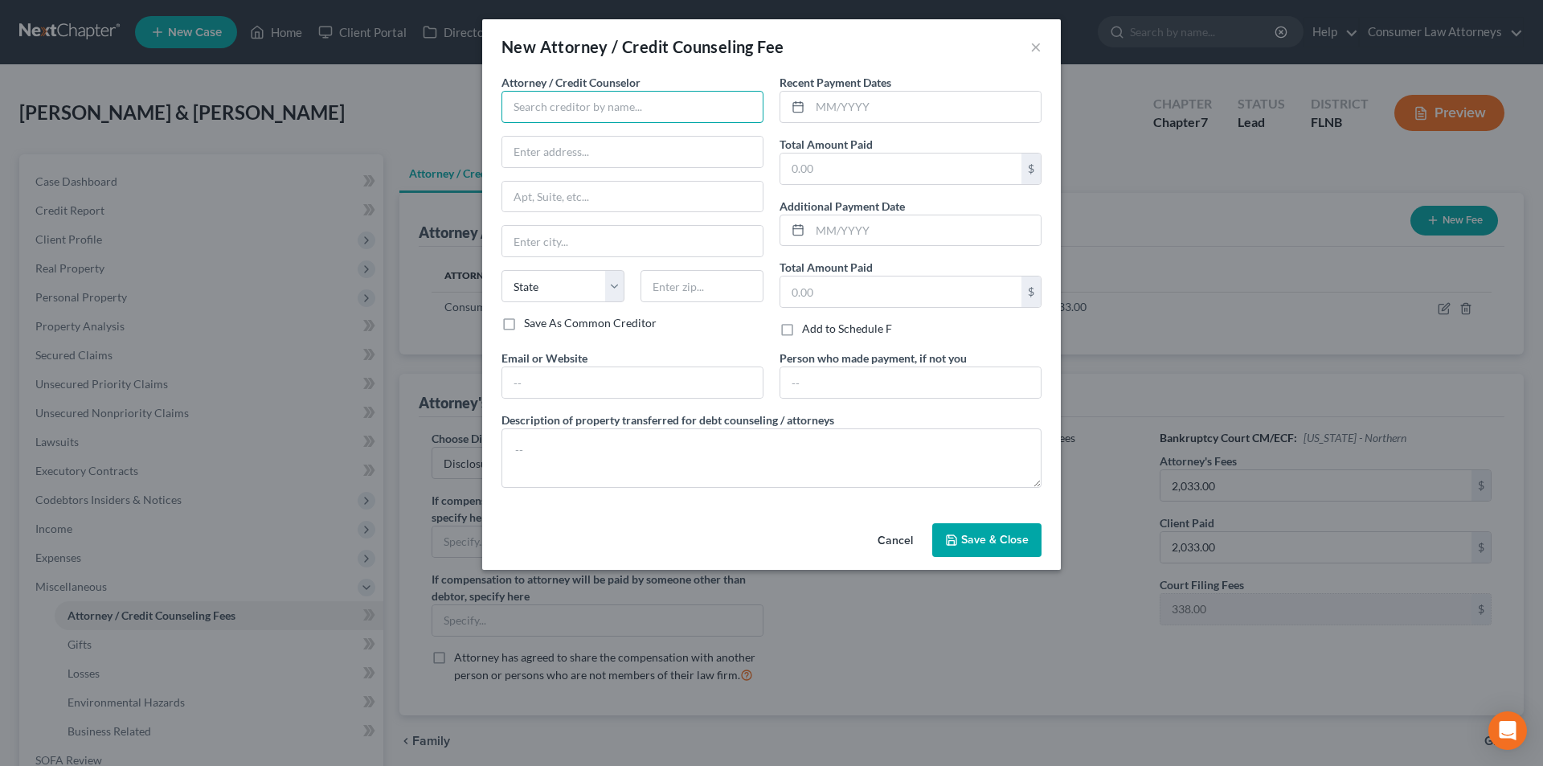
click at [657, 103] on input "text" at bounding box center [632, 107] width 262 height 32
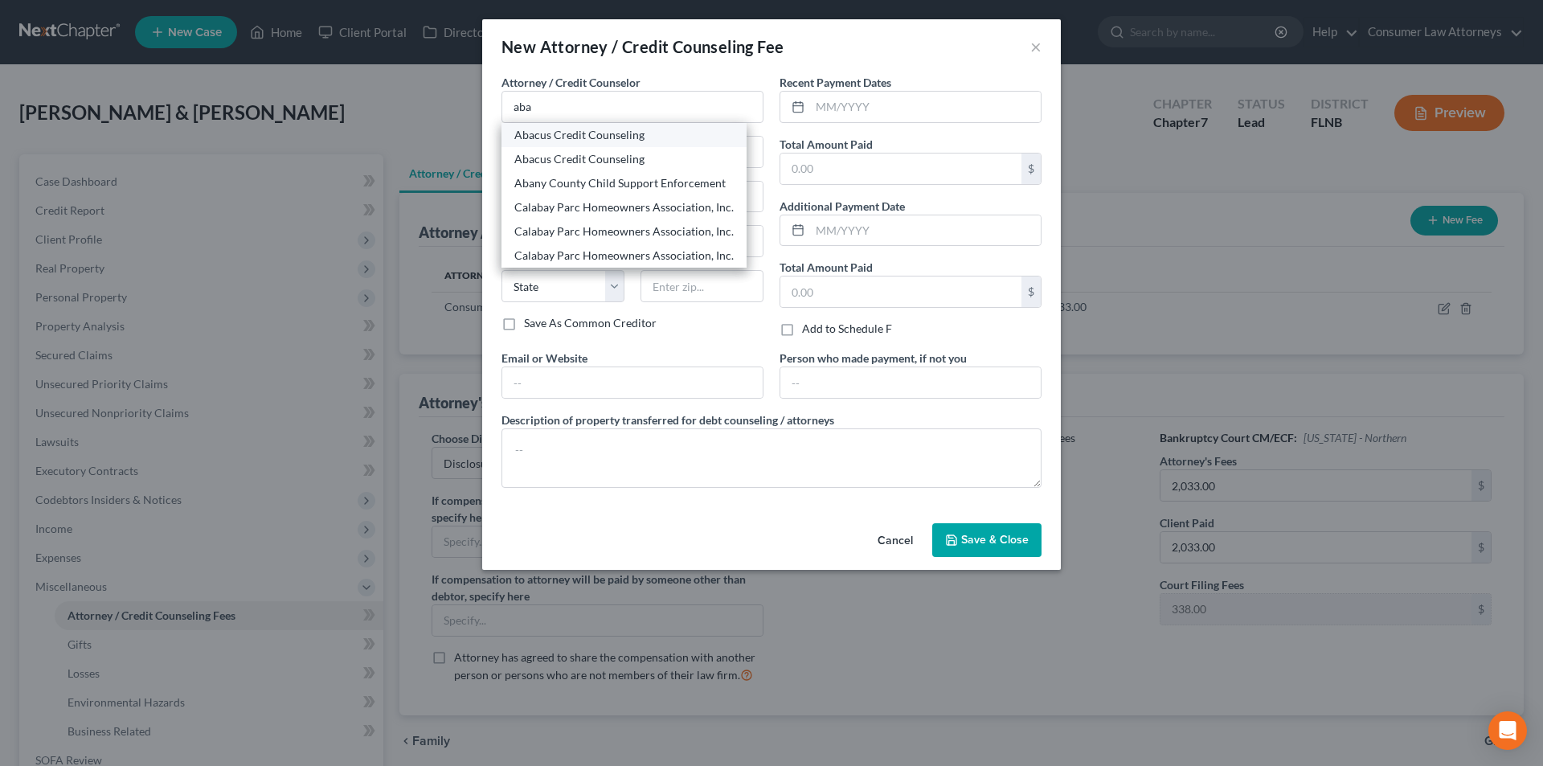
click at [583, 139] on div "Abacus Credit Counseling" at bounding box center [623, 135] width 219 height 16
type input "Abacus Credit Counseling"
type input "[STREET_ADDRESS]"
type input "Suite 205"
type input "Encino"
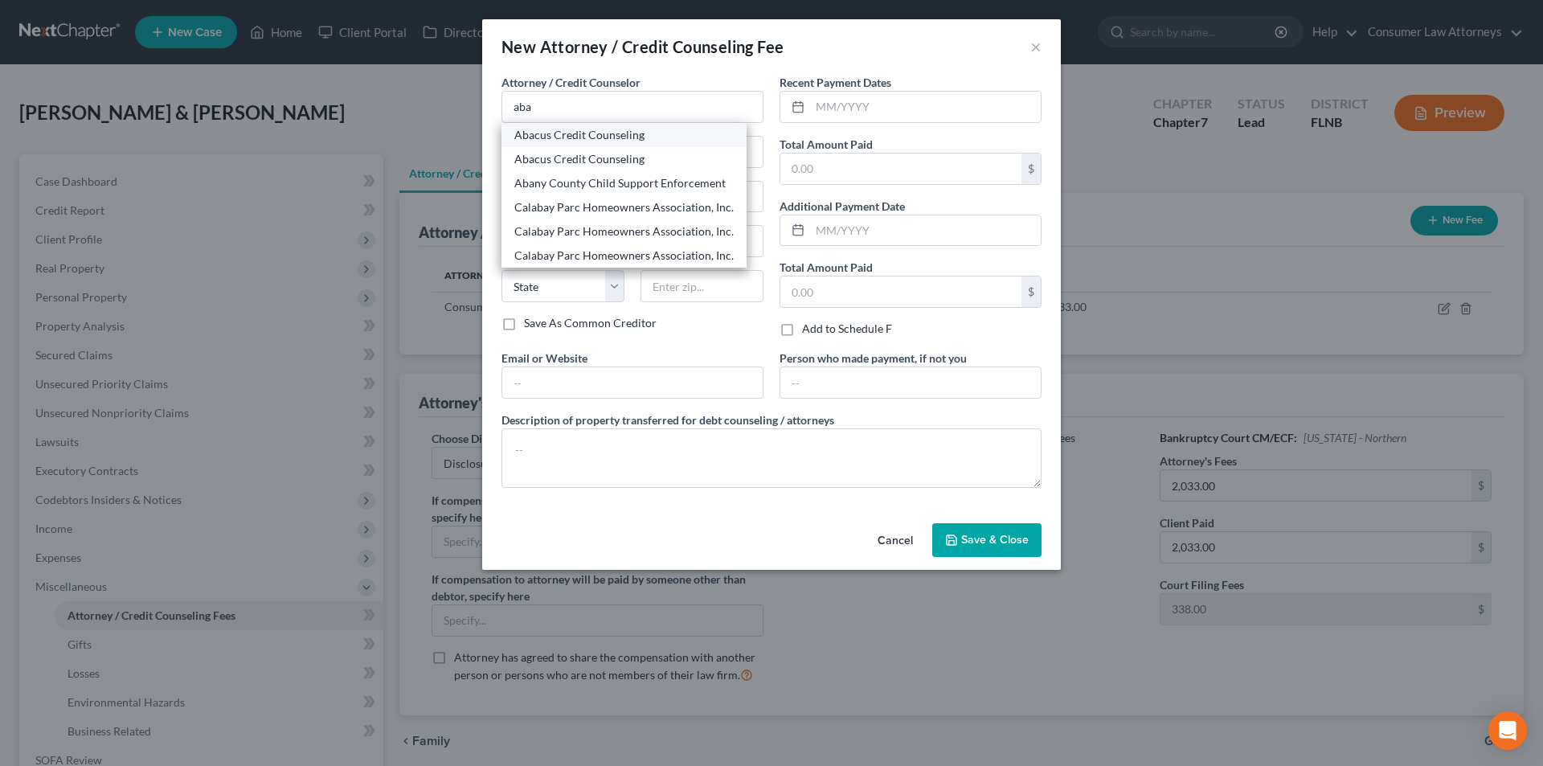
select select "4"
type input "91316"
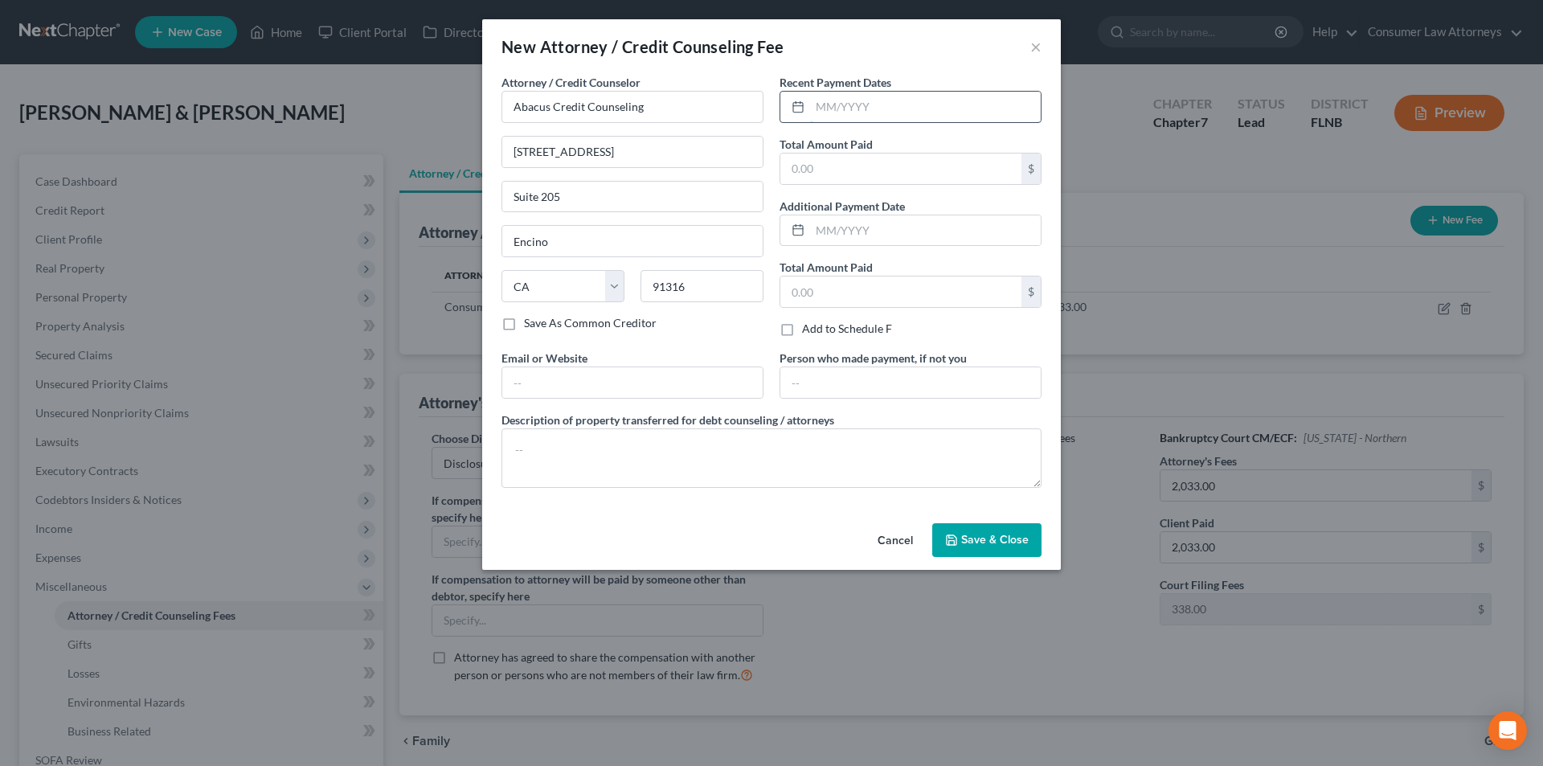
click at [848, 108] on input "text" at bounding box center [925, 107] width 231 height 31
type input "[DATE]"
click at [830, 165] on input "text" at bounding box center [900, 168] width 241 height 31
type input "25.00"
click at [658, 452] on textarea at bounding box center [771, 457] width 540 height 59
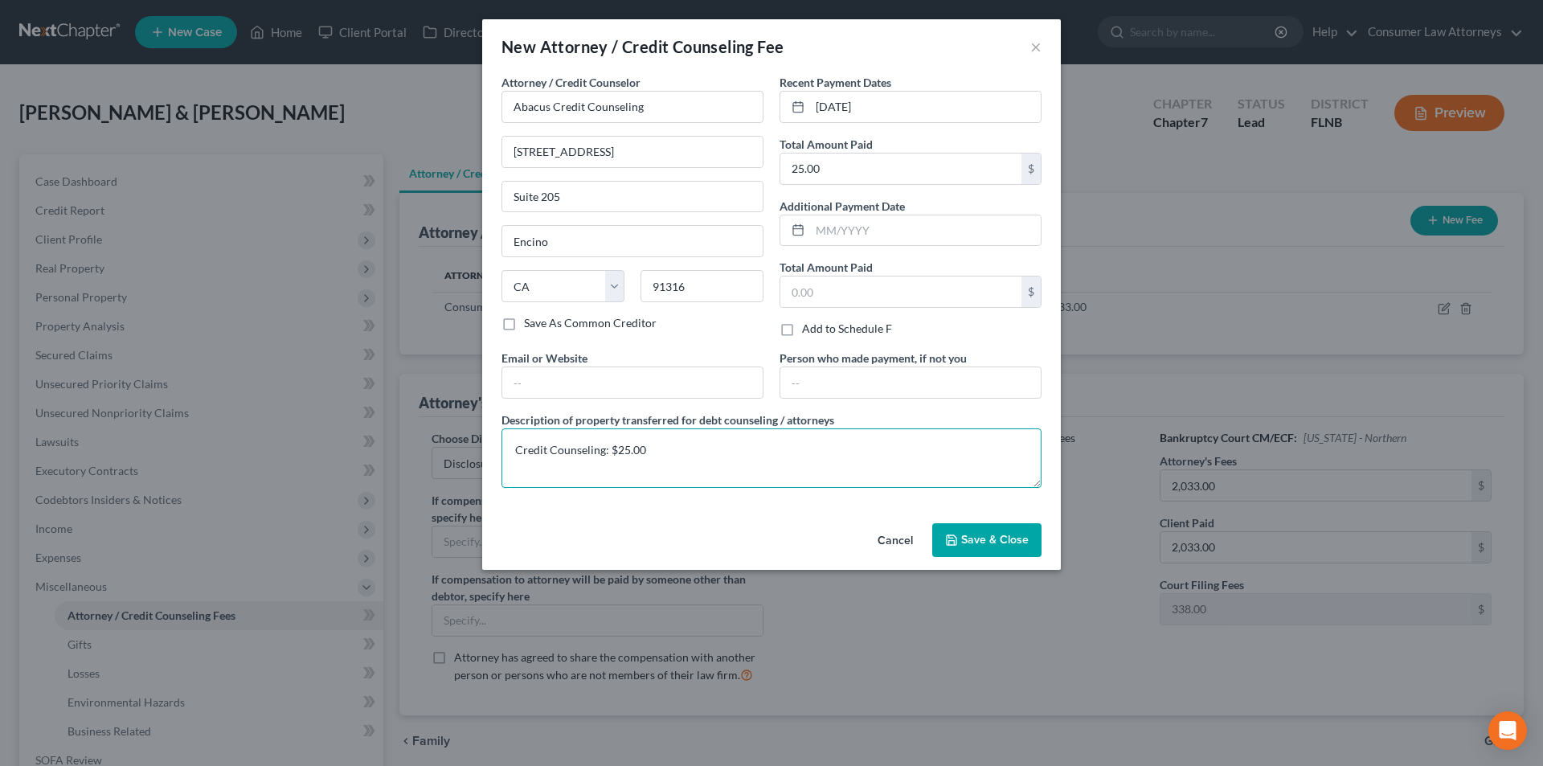
type textarea "Credit Counseling: $25.00"
click at [990, 534] on span "Save & Close" at bounding box center [995, 540] width 68 height 14
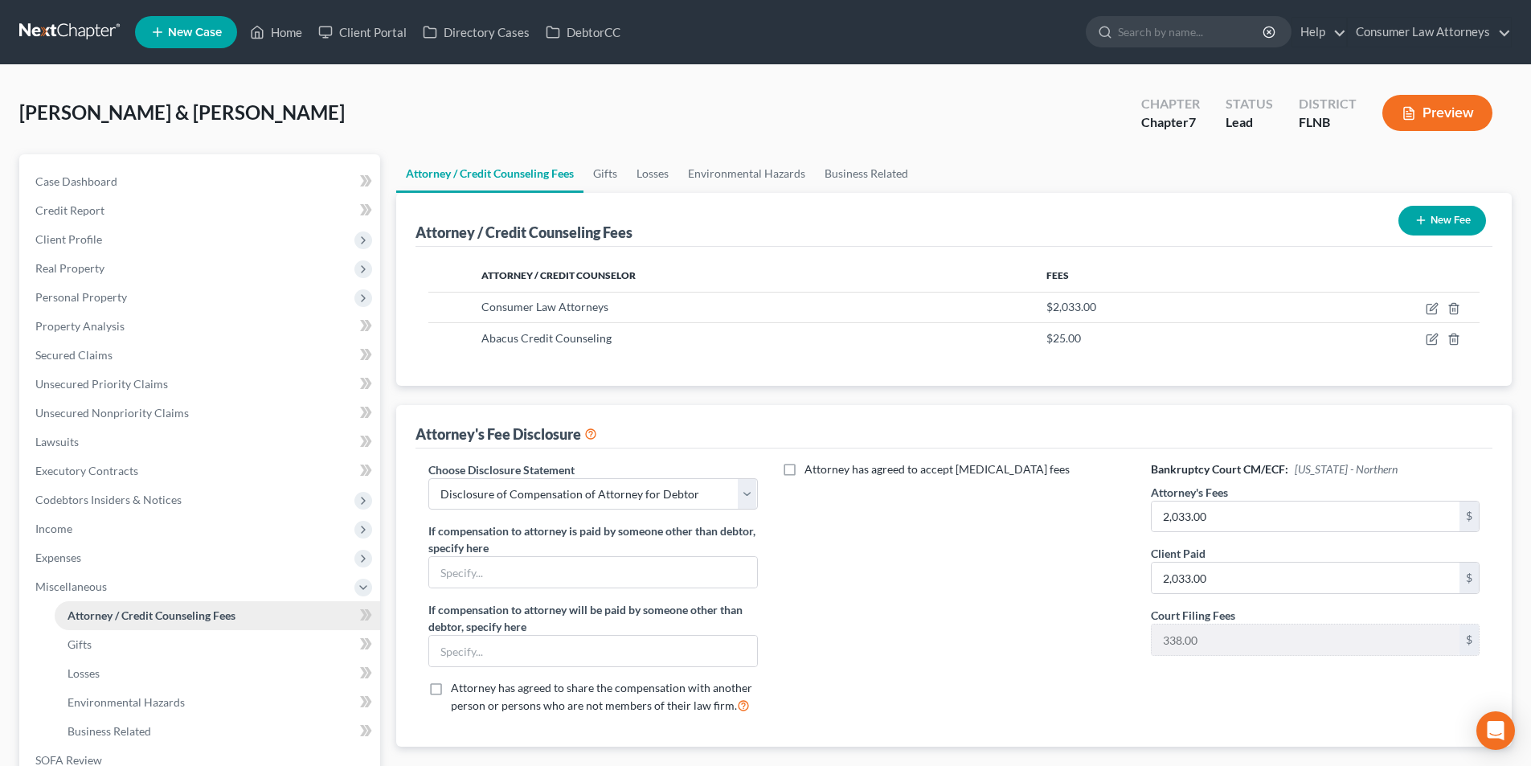
scroll to position [161, 0]
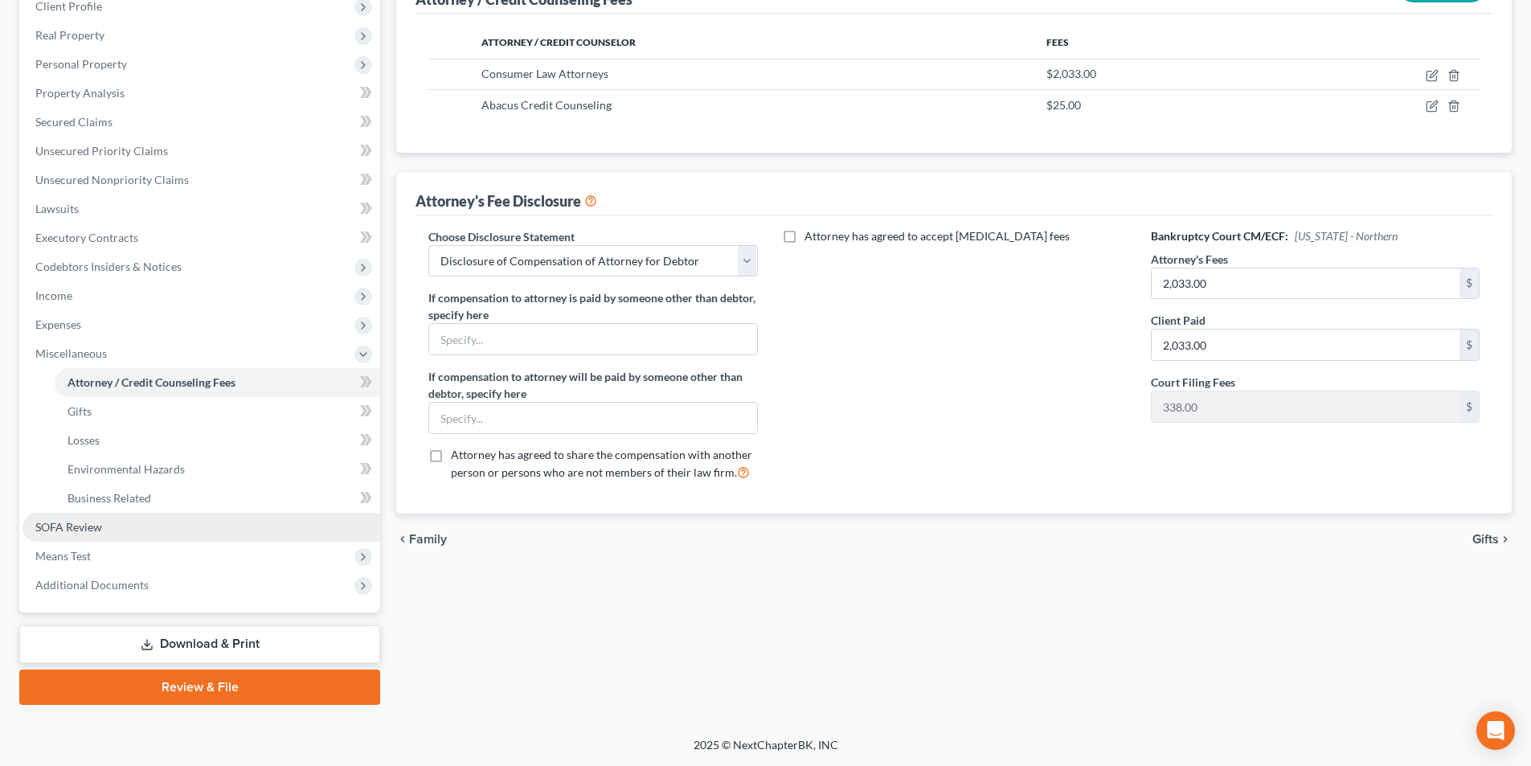
click at [65, 527] on span "SOFA Review" at bounding box center [68, 527] width 67 height 14
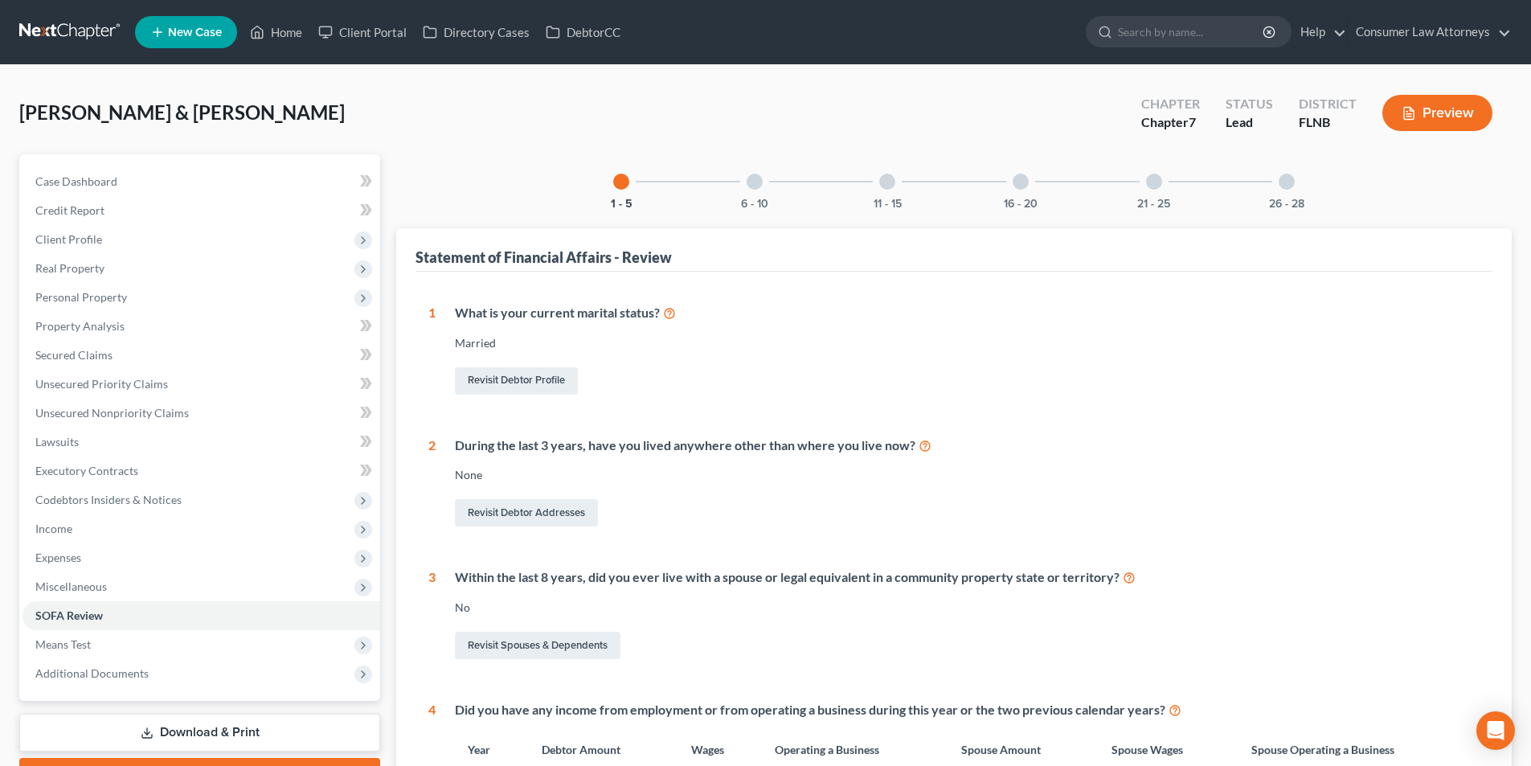
click at [753, 182] on div at bounding box center [755, 182] width 16 height 16
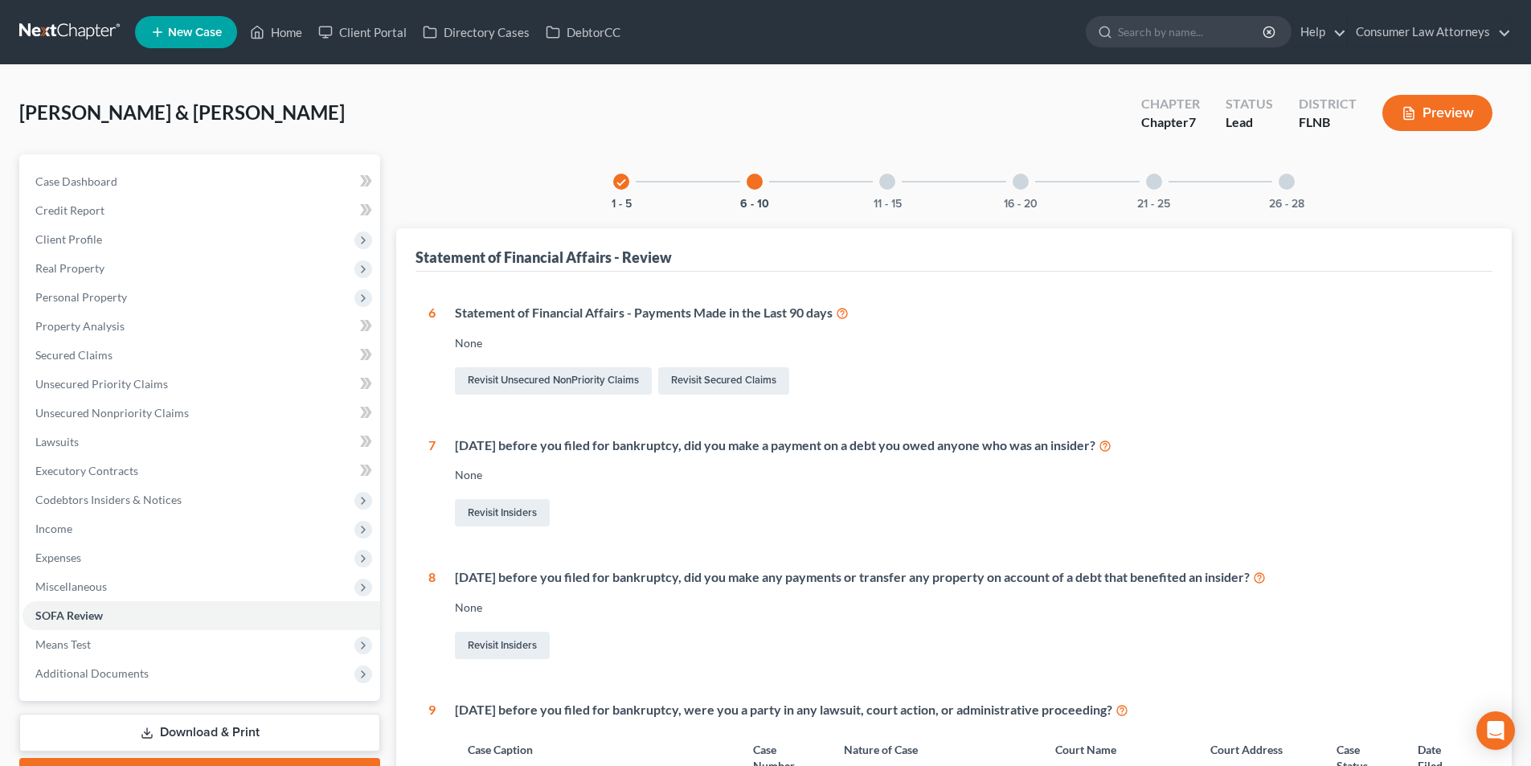
click at [885, 185] on div at bounding box center [887, 182] width 16 height 16
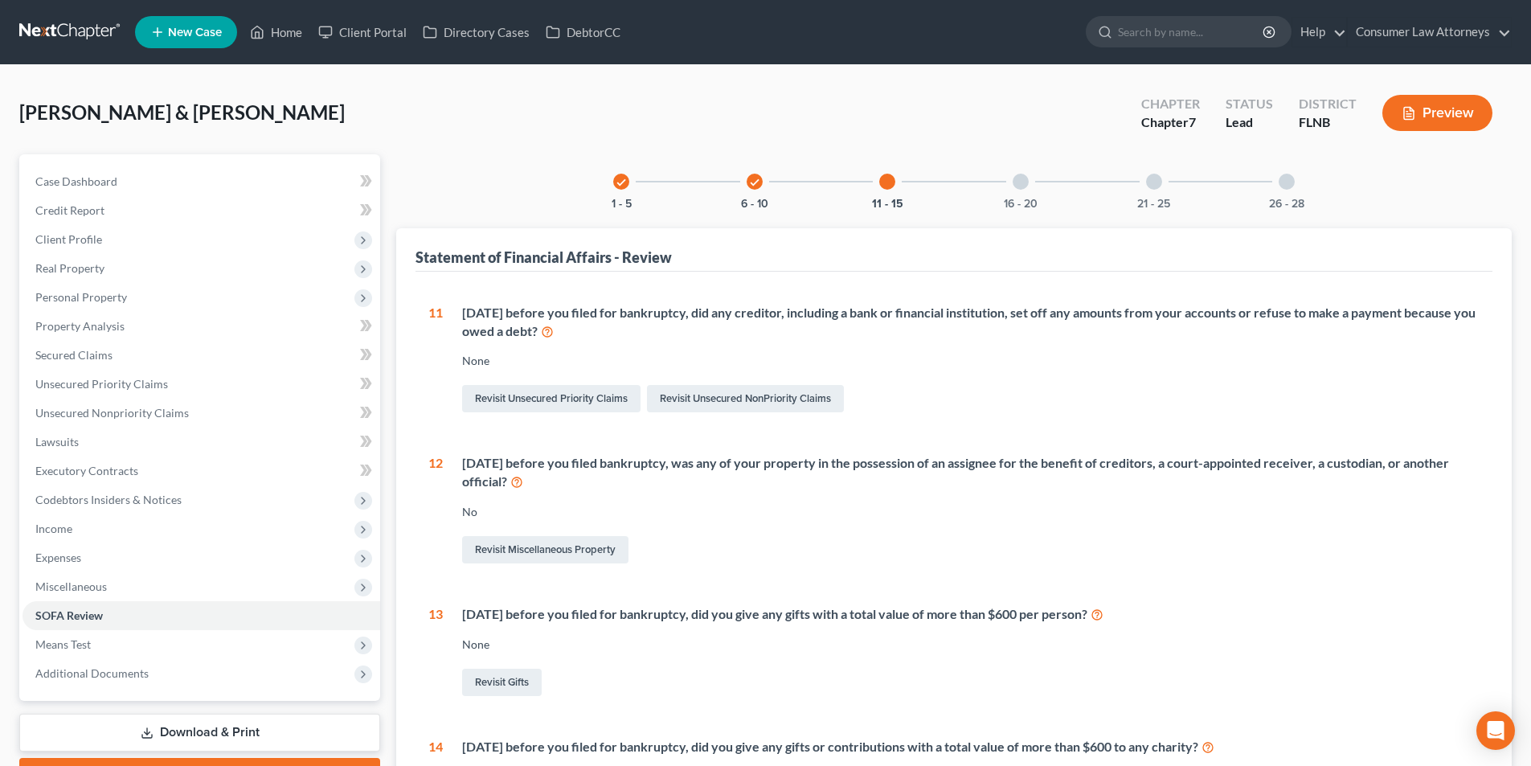
click at [1025, 177] on div at bounding box center [1021, 182] width 16 height 16
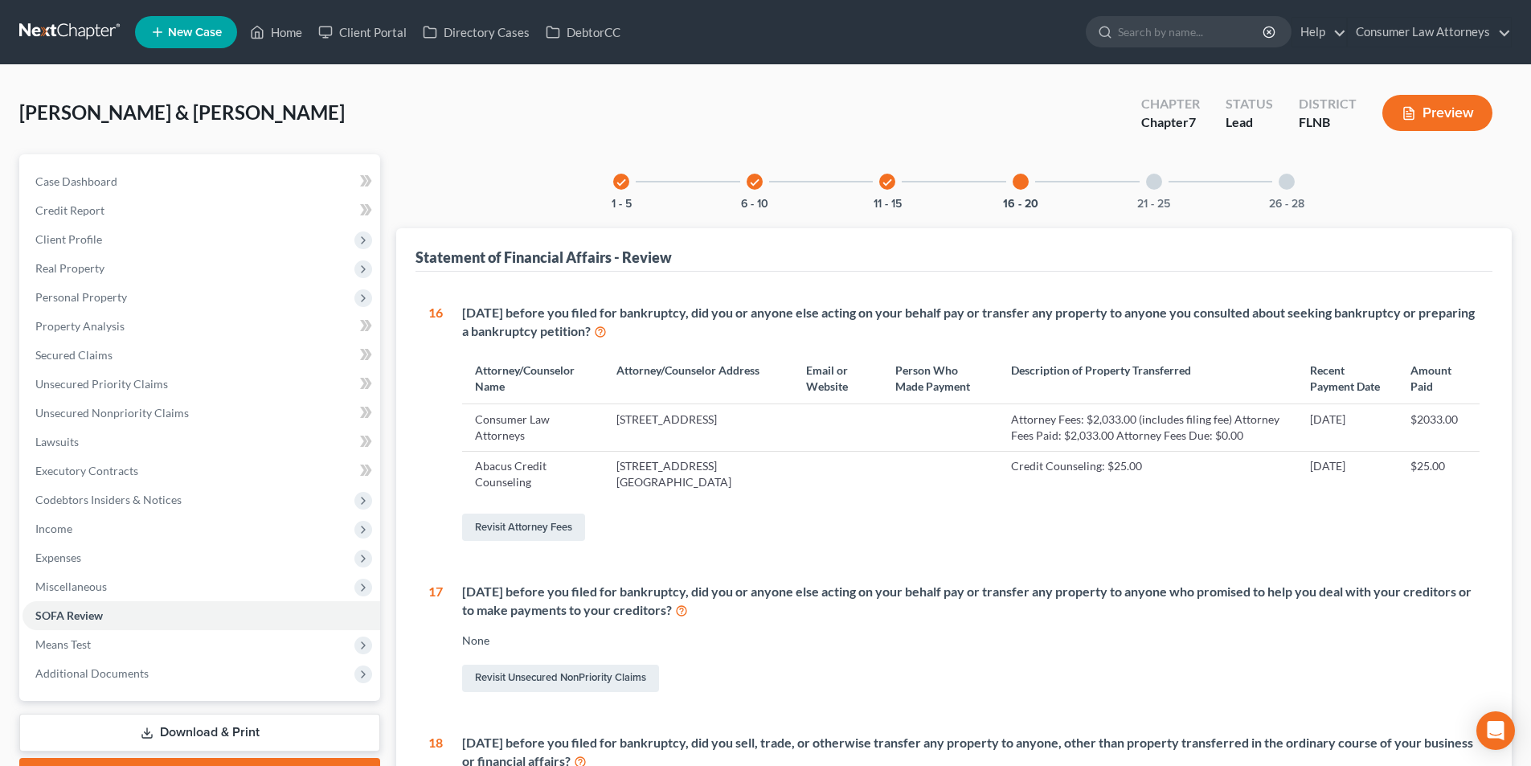
click at [1158, 180] on div at bounding box center [1154, 182] width 16 height 16
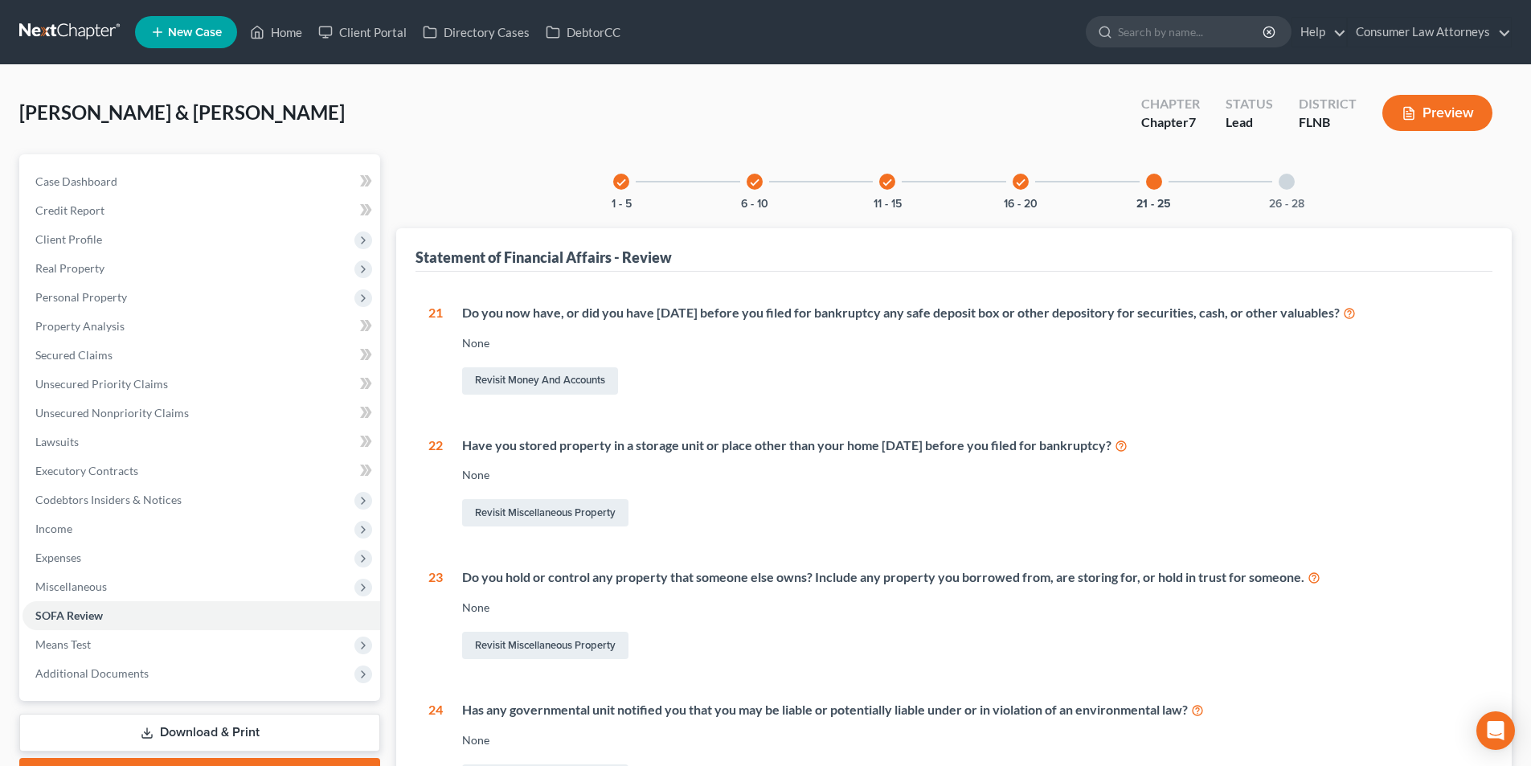
click at [1291, 186] on div at bounding box center [1287, 182] width 16 height 16
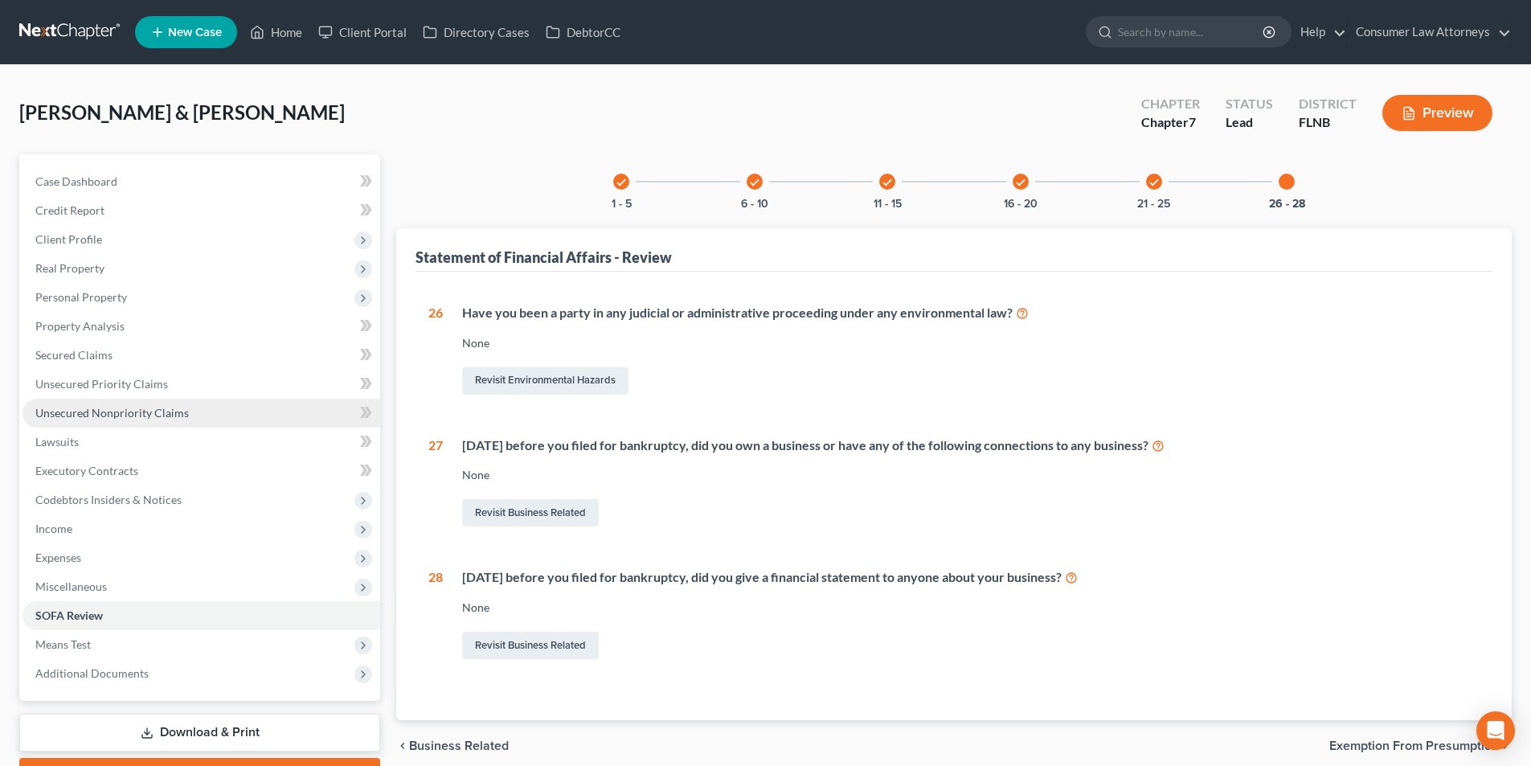
click at [166, 407] on span "Unsecured Nonpriority Claims" at bounding box center [111, 413] width 153 height 14
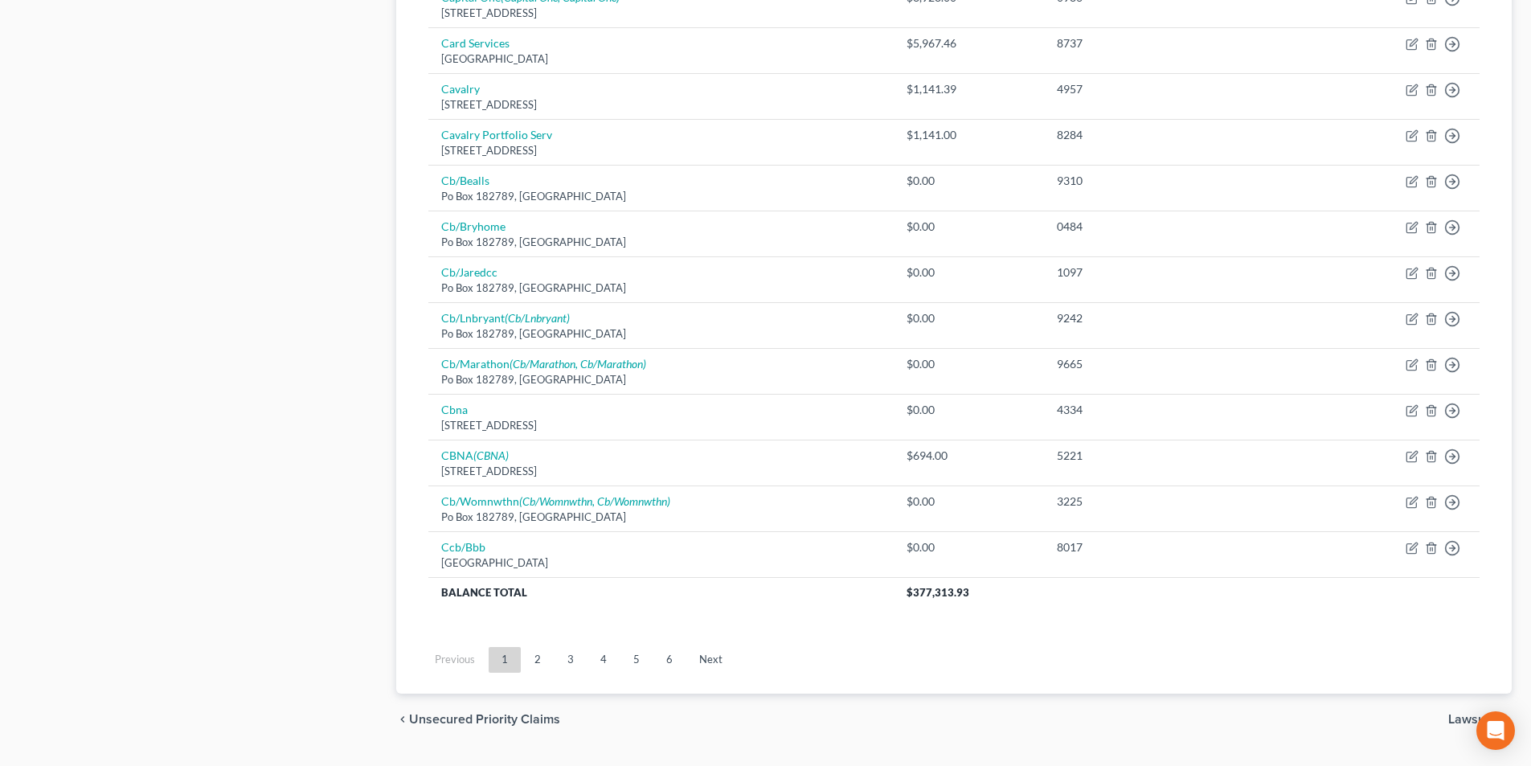
scroll to position [1090, 0]
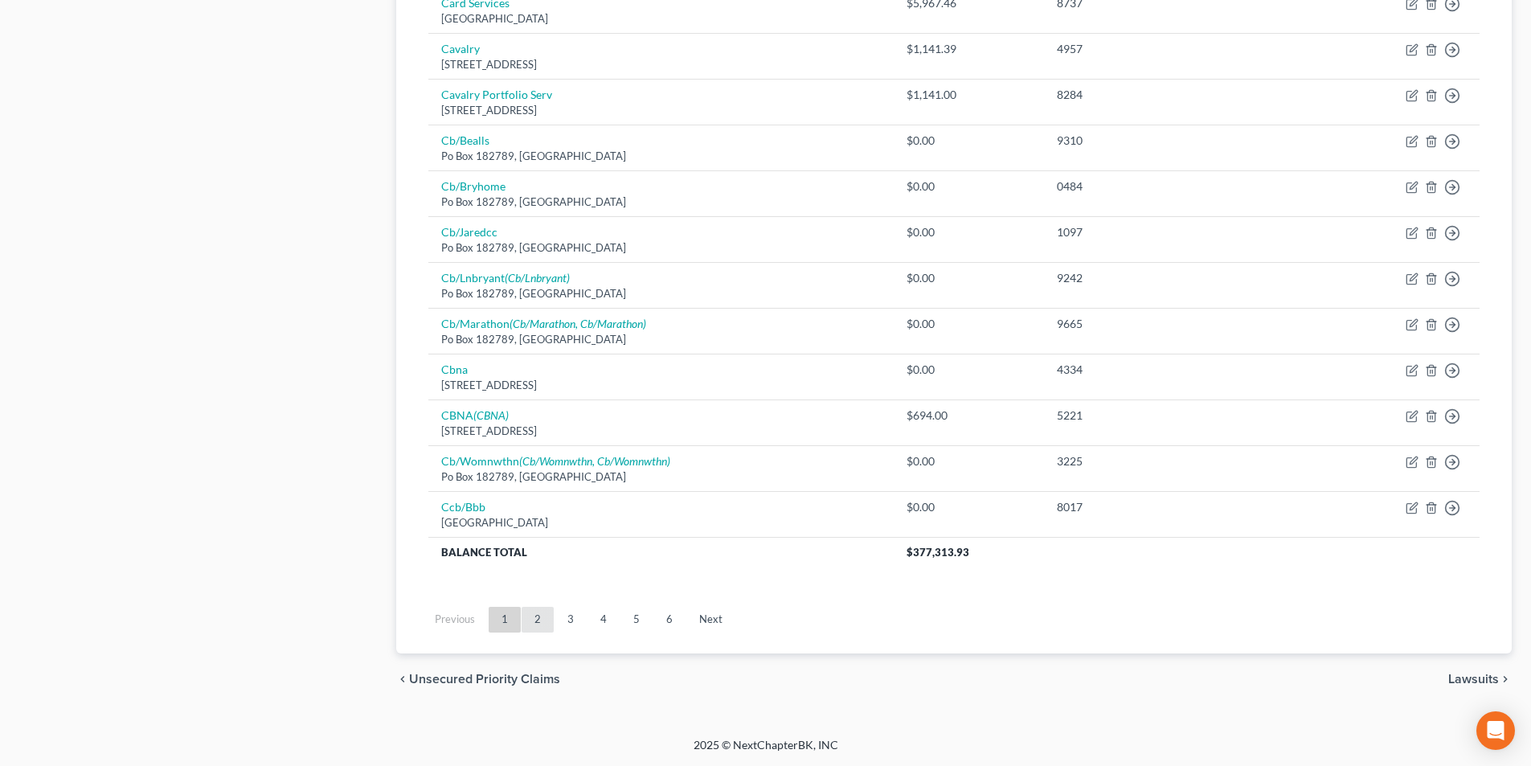
click at [540, 628] on link "2" at bounding box center [538, 620] width 32 height 26
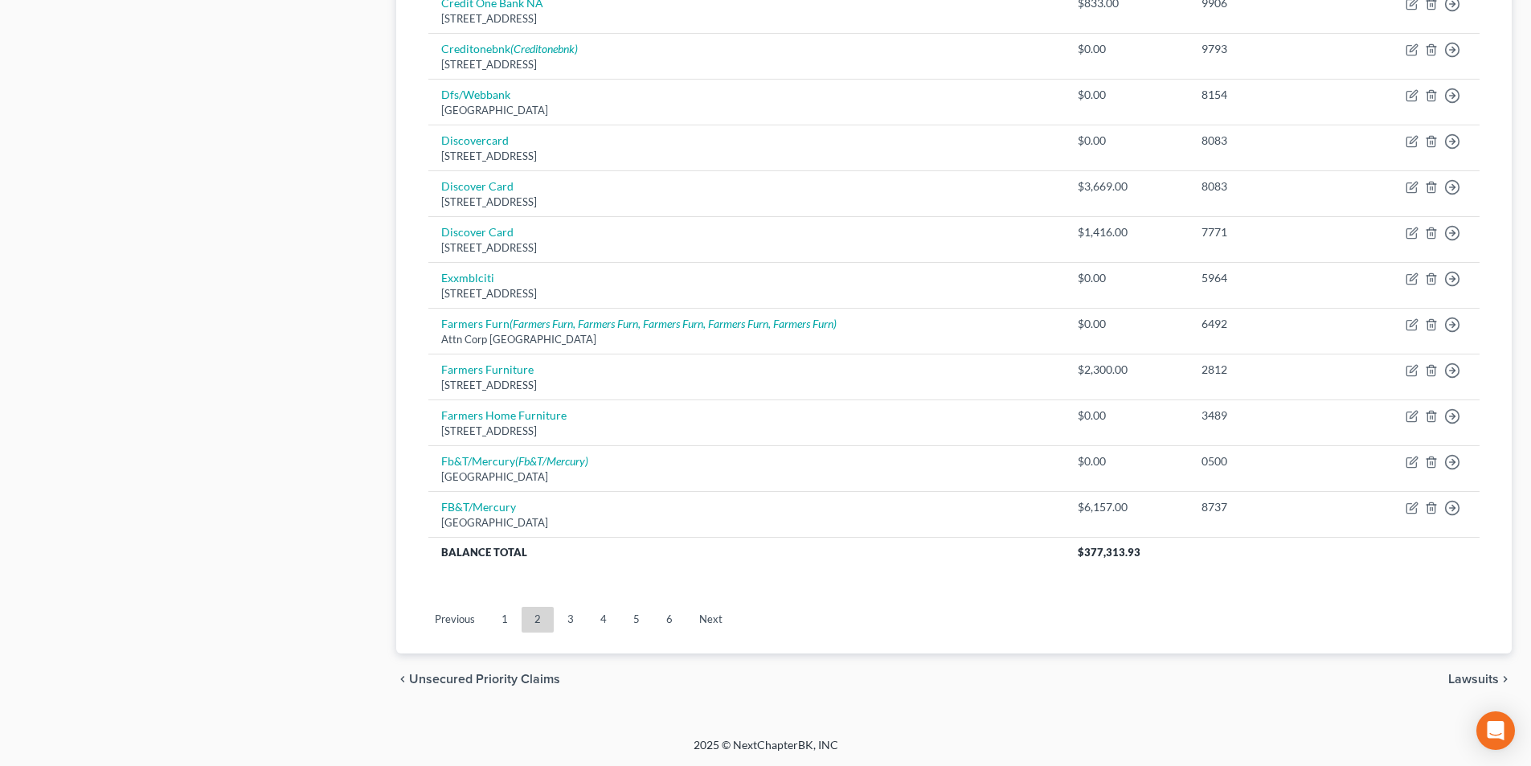
click at [502, 616] on link "1" at bounding box center [505, 620] width 32 height 26
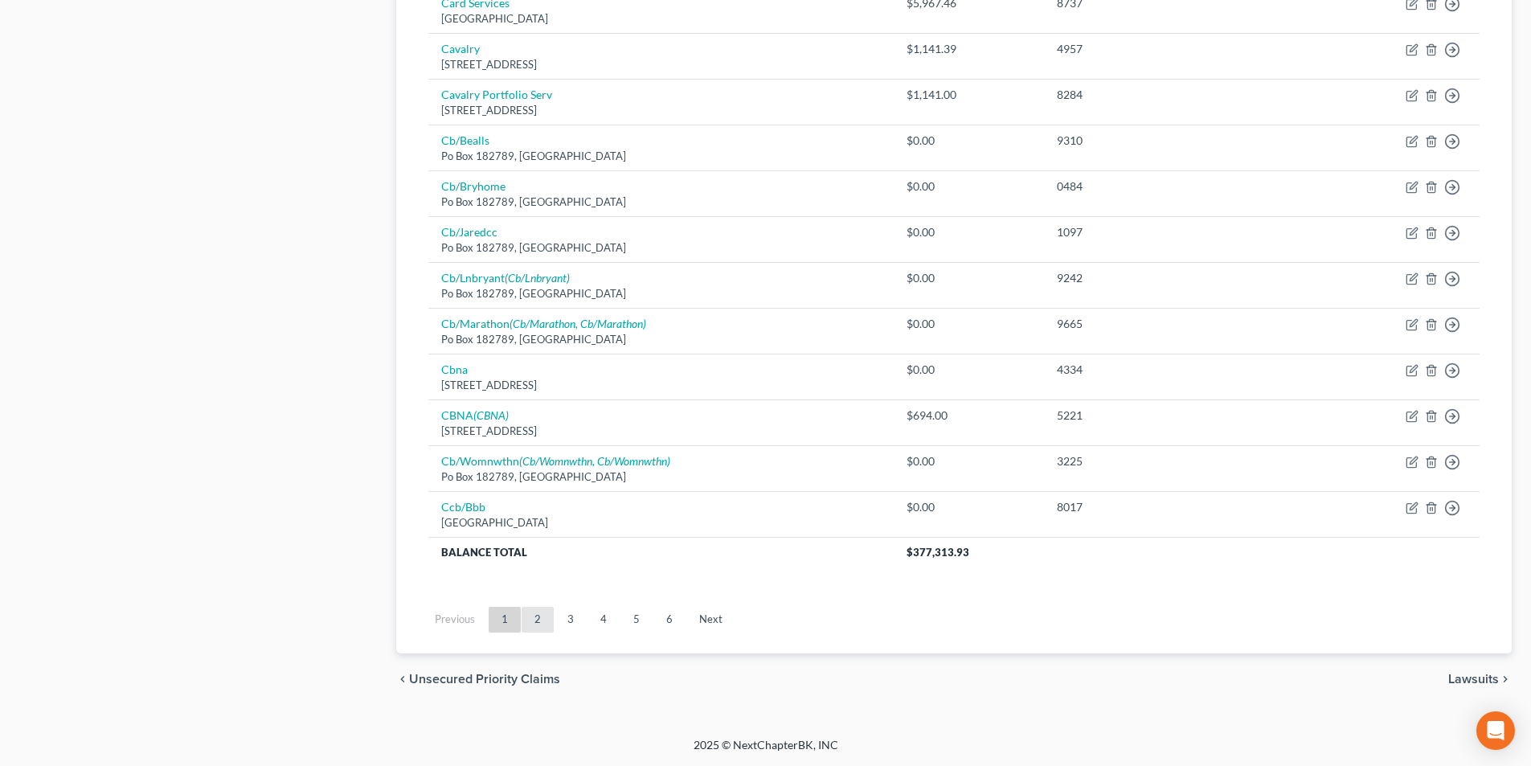
click at [540, 627] on link "2" at bounding box center [538, 620] width 32 height 26
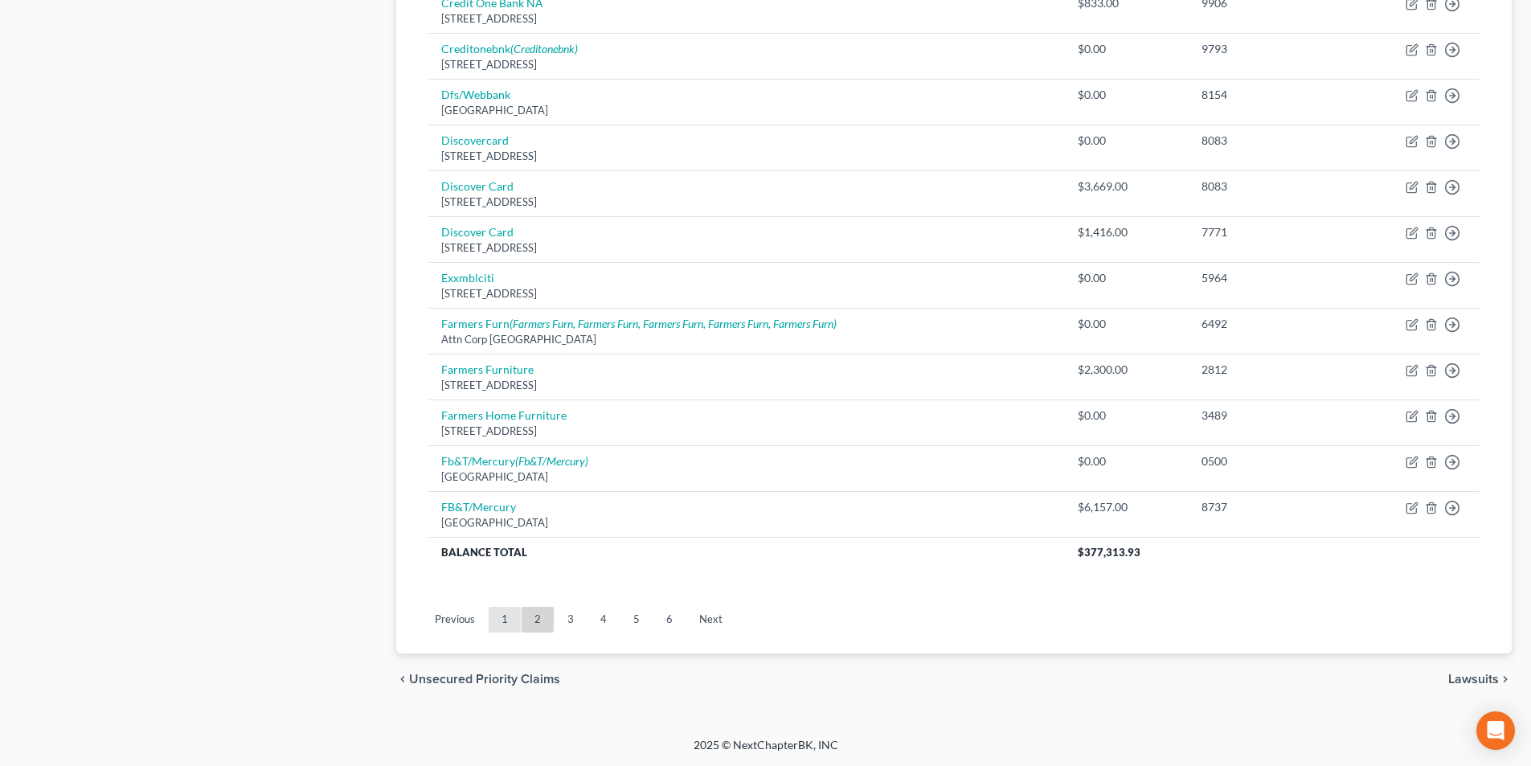
click at [505, 624] on link "1" at bounding box center [505, 620] width 32 height 26
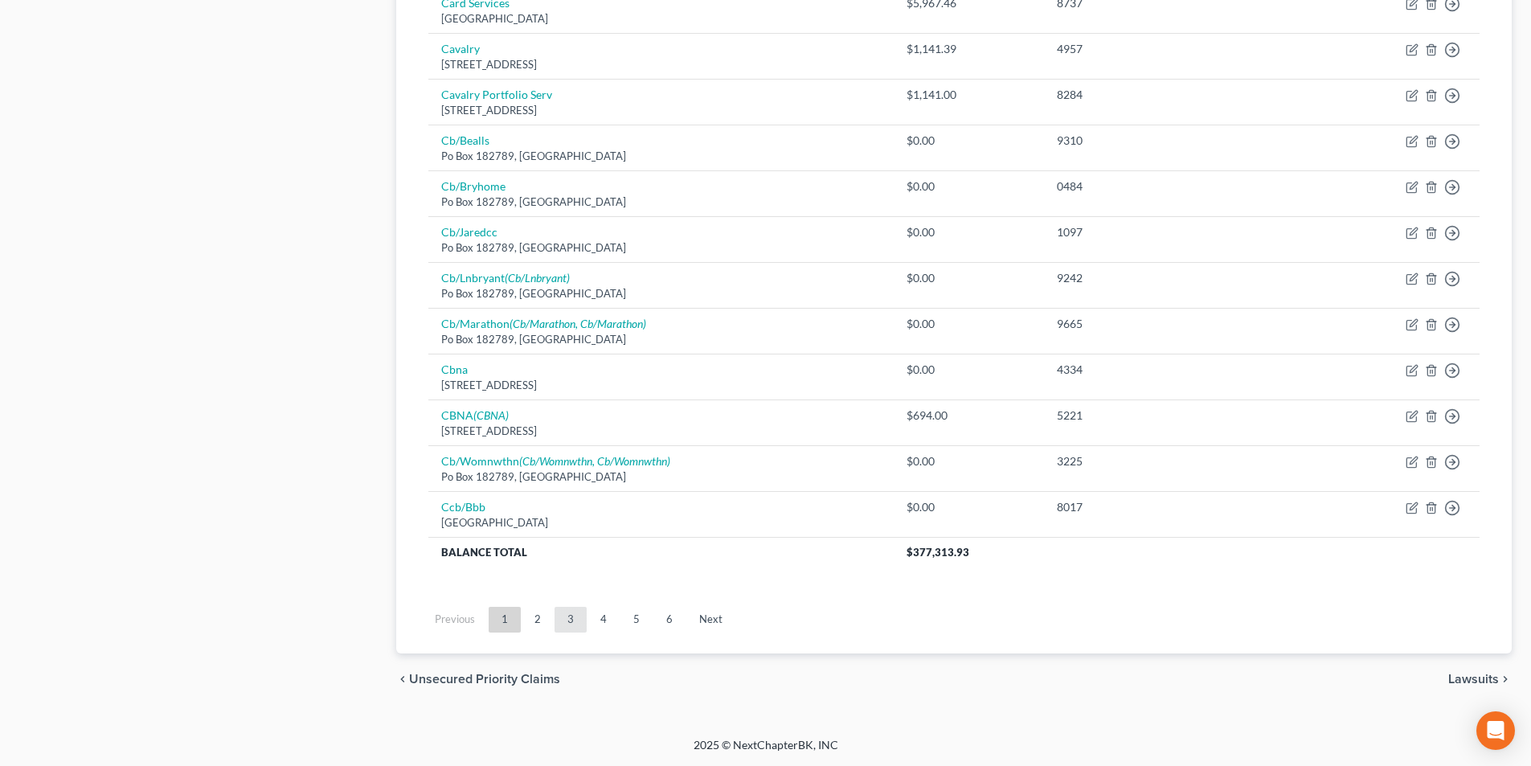
click at [558, 624] on link "3" at bounding box center [571, 620] width 32 height 26
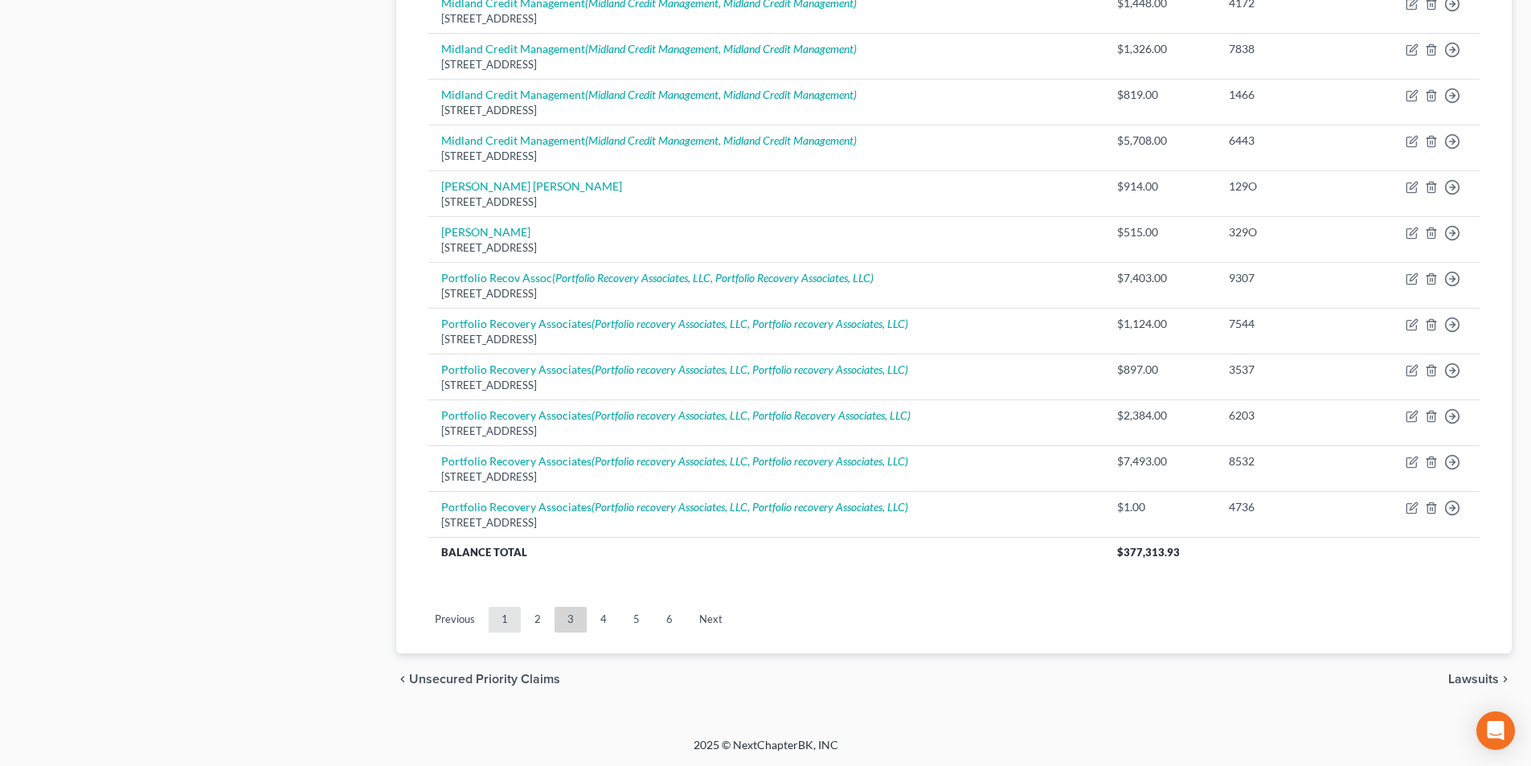
click at [506, 617] on link "1" at bounding box center [505, 620] width 32 height 26
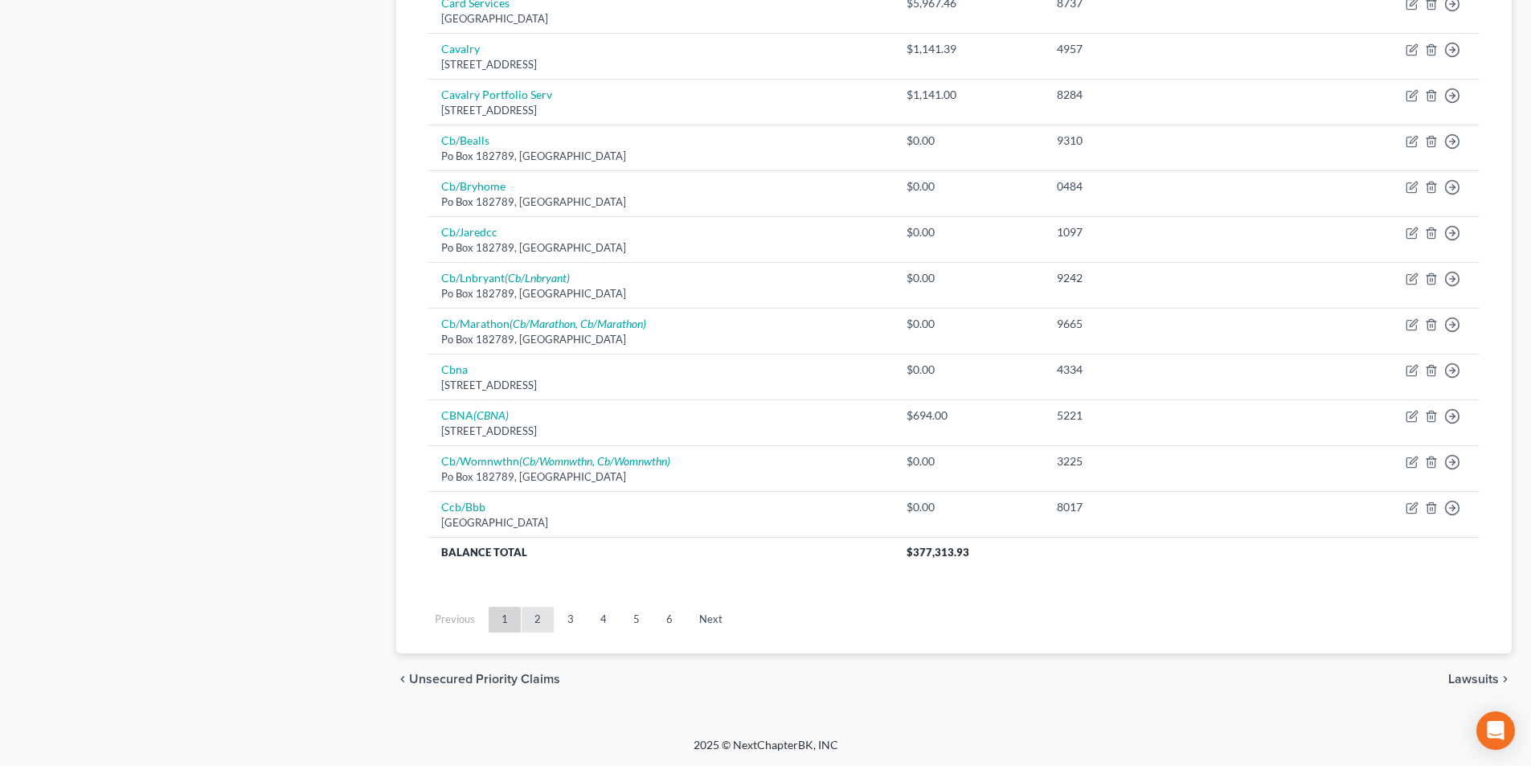
click at [537, 624] on link "2" at bounding box center [538, 620] width 32 height 26
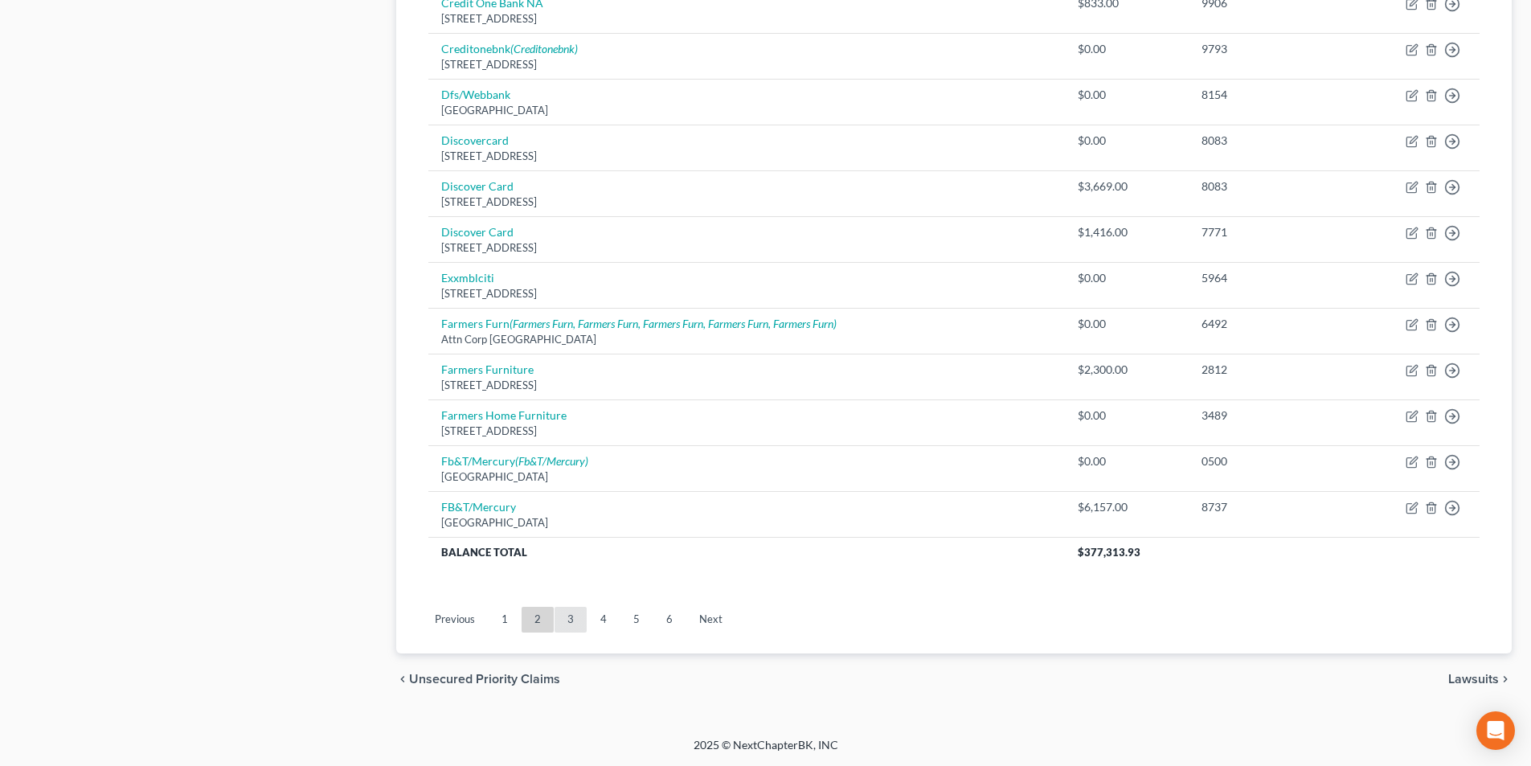
click at [566, 620] on link "3" at bounding box center [571, 620] width 32 height 26
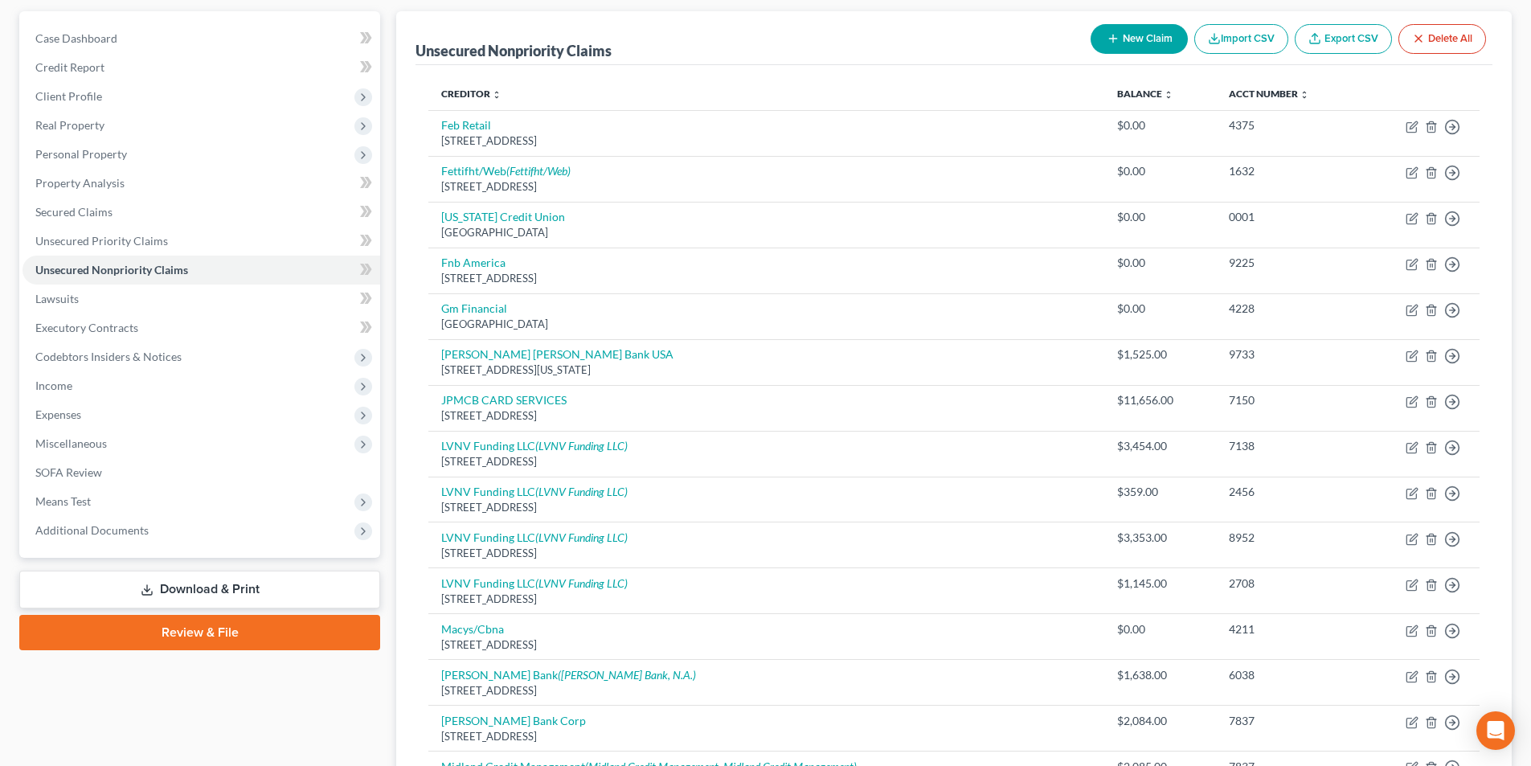
scroll to position [125, 0]
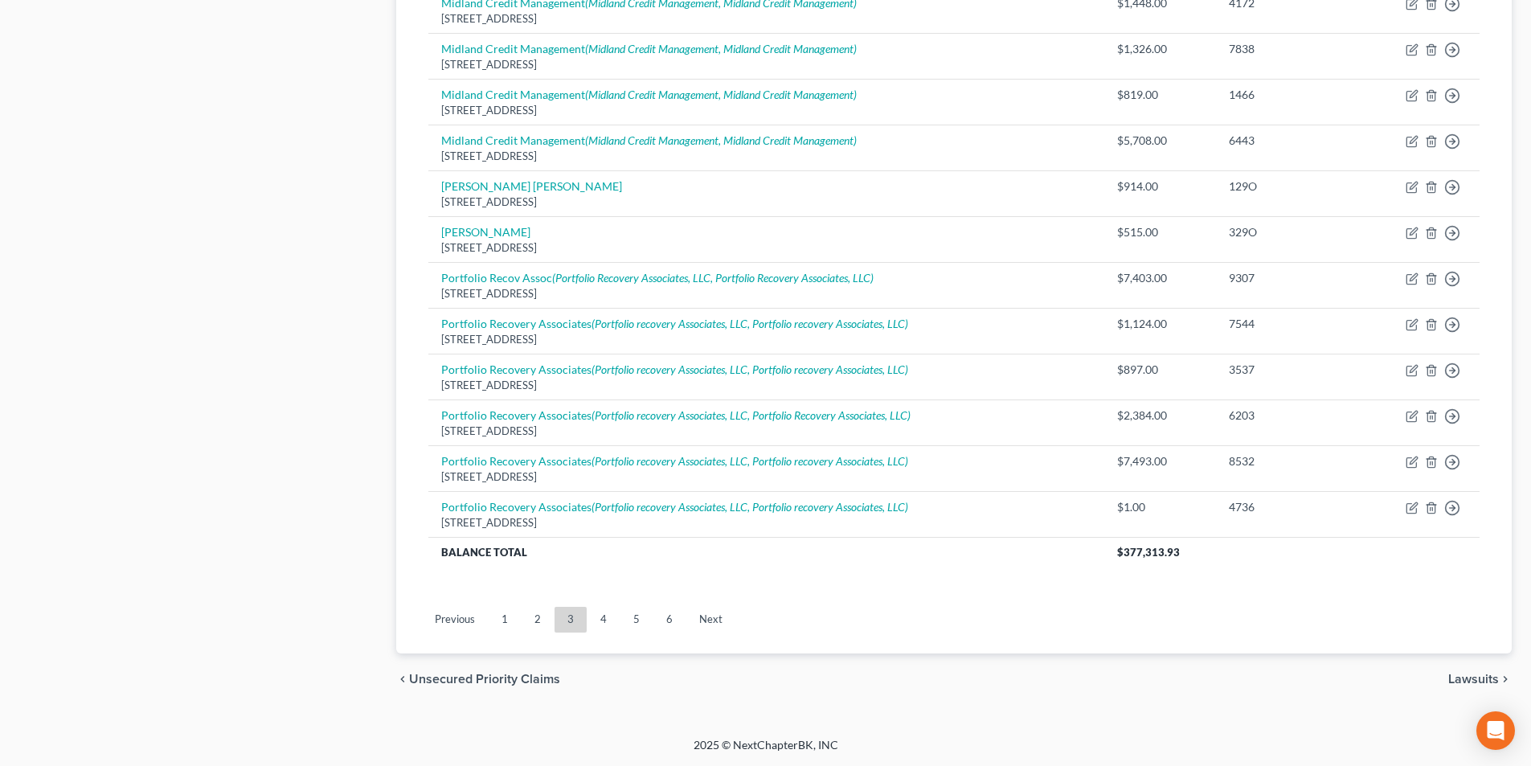
click at [599, 615] on link "4" at bounding box center [603, 620] width 32 height 26
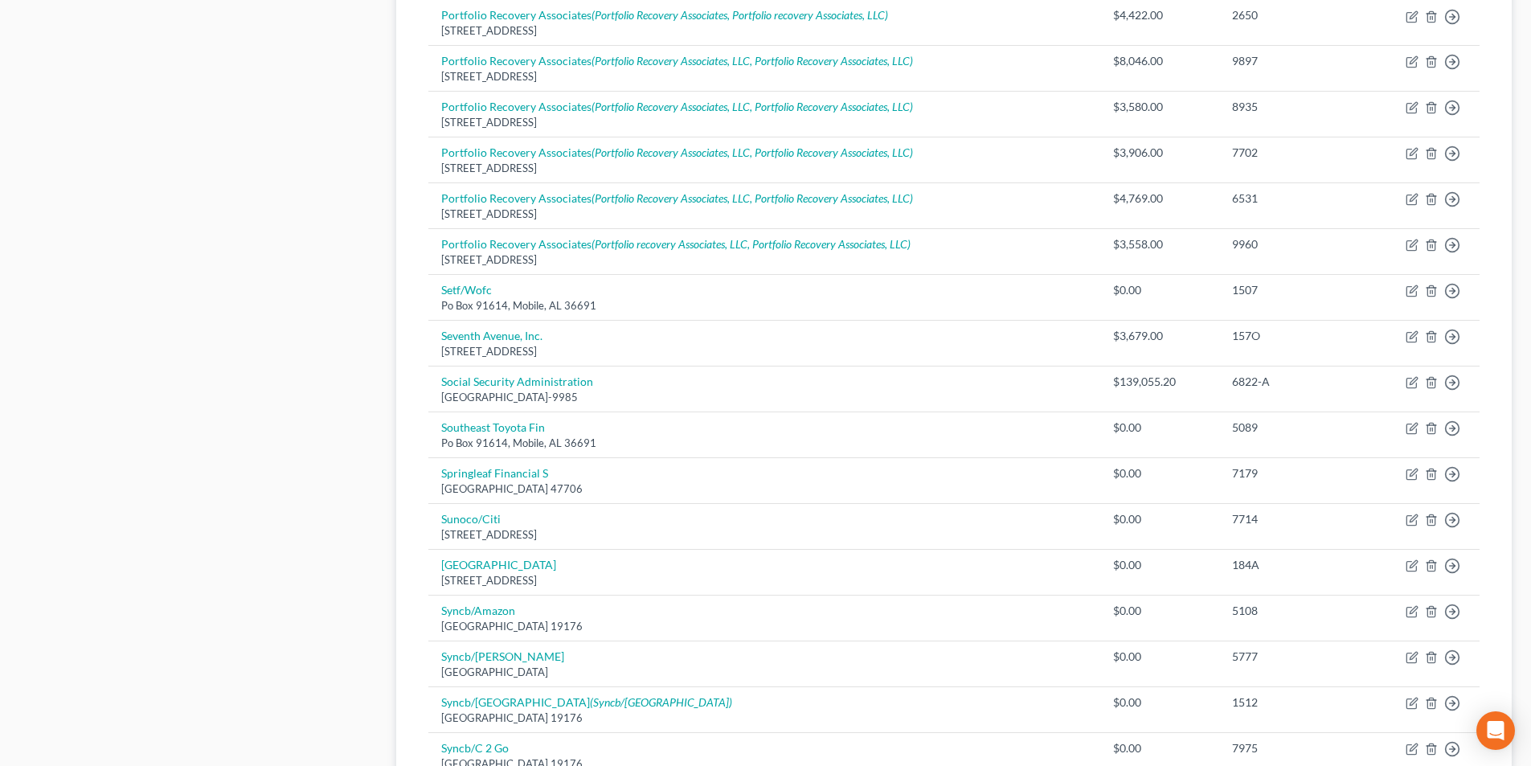
scroll to position [1090, 0]
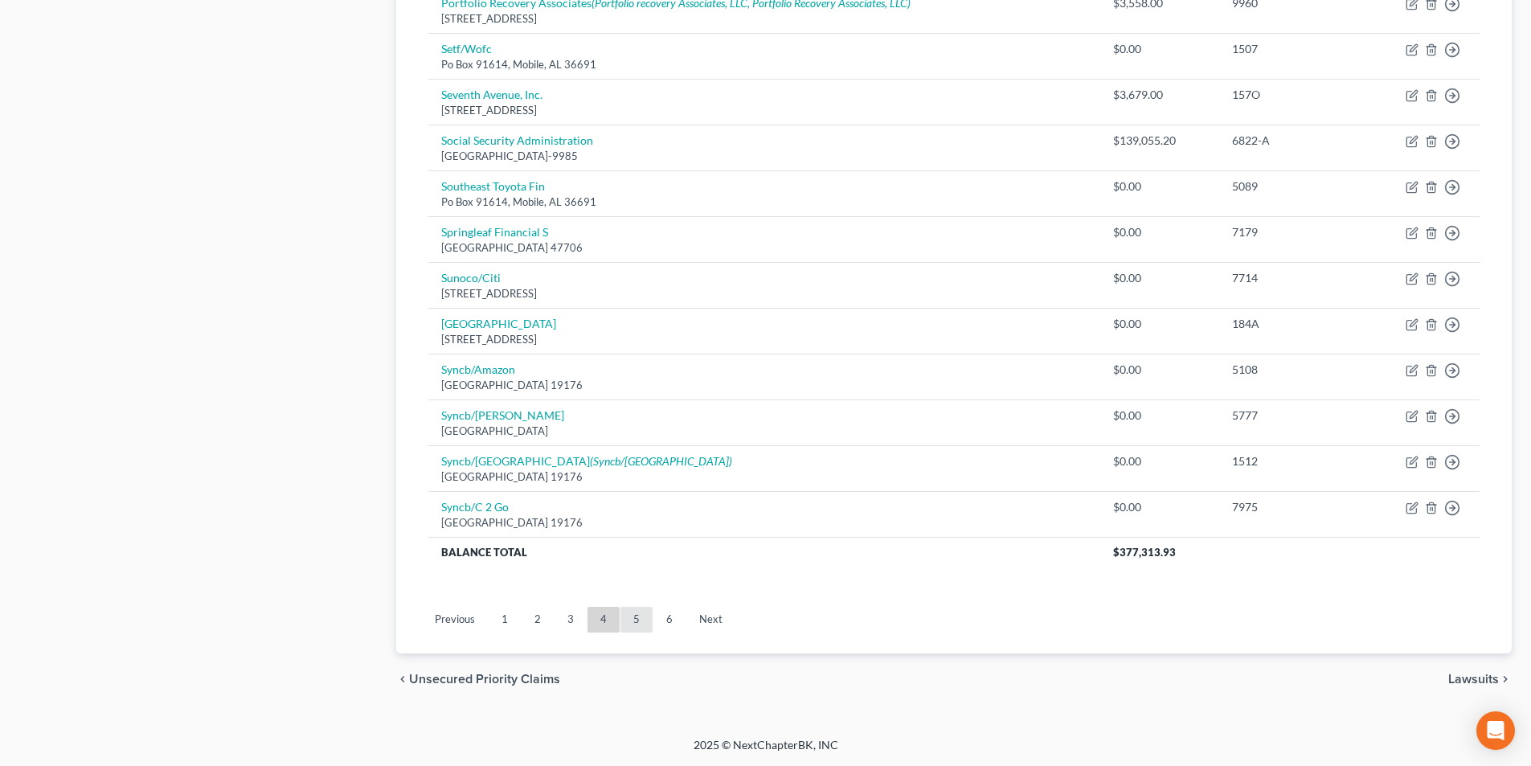
click at [639, 615] on link "5" at bounding box center [636, 620] width 32 height 26
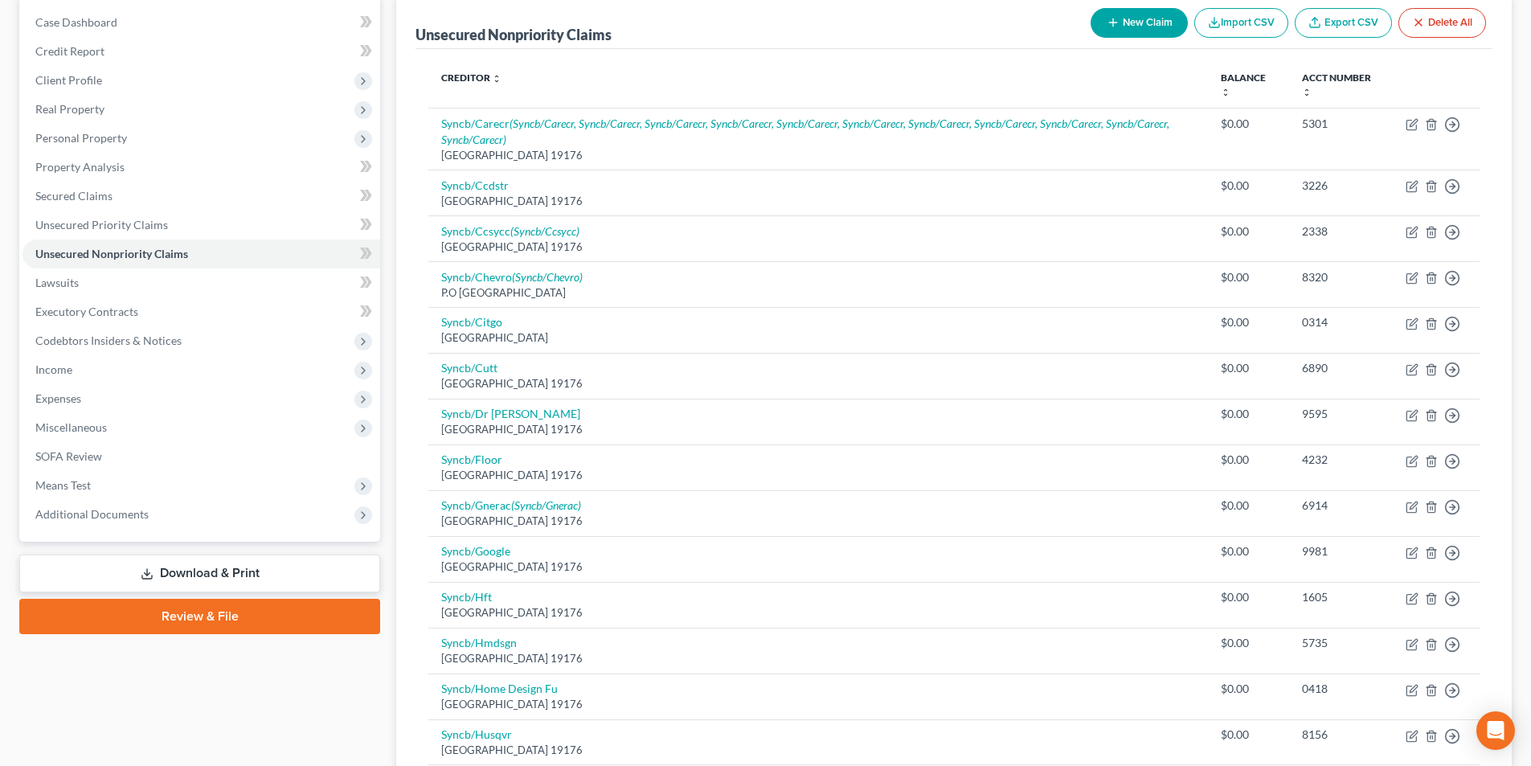
scroll to position [125, 0]
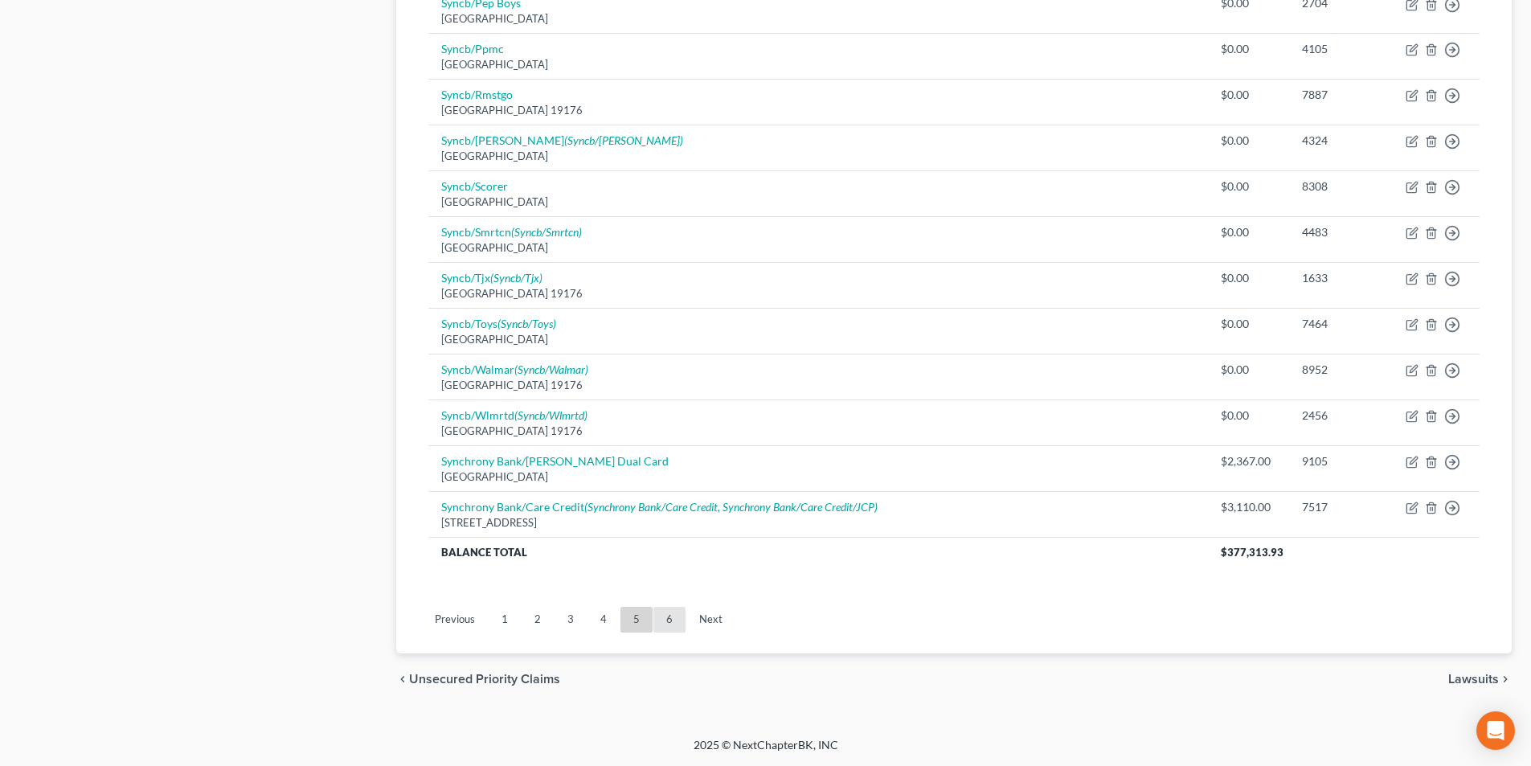
click at [668, 623] on link "6" at bounding box center [669, 620] width 32 height 26
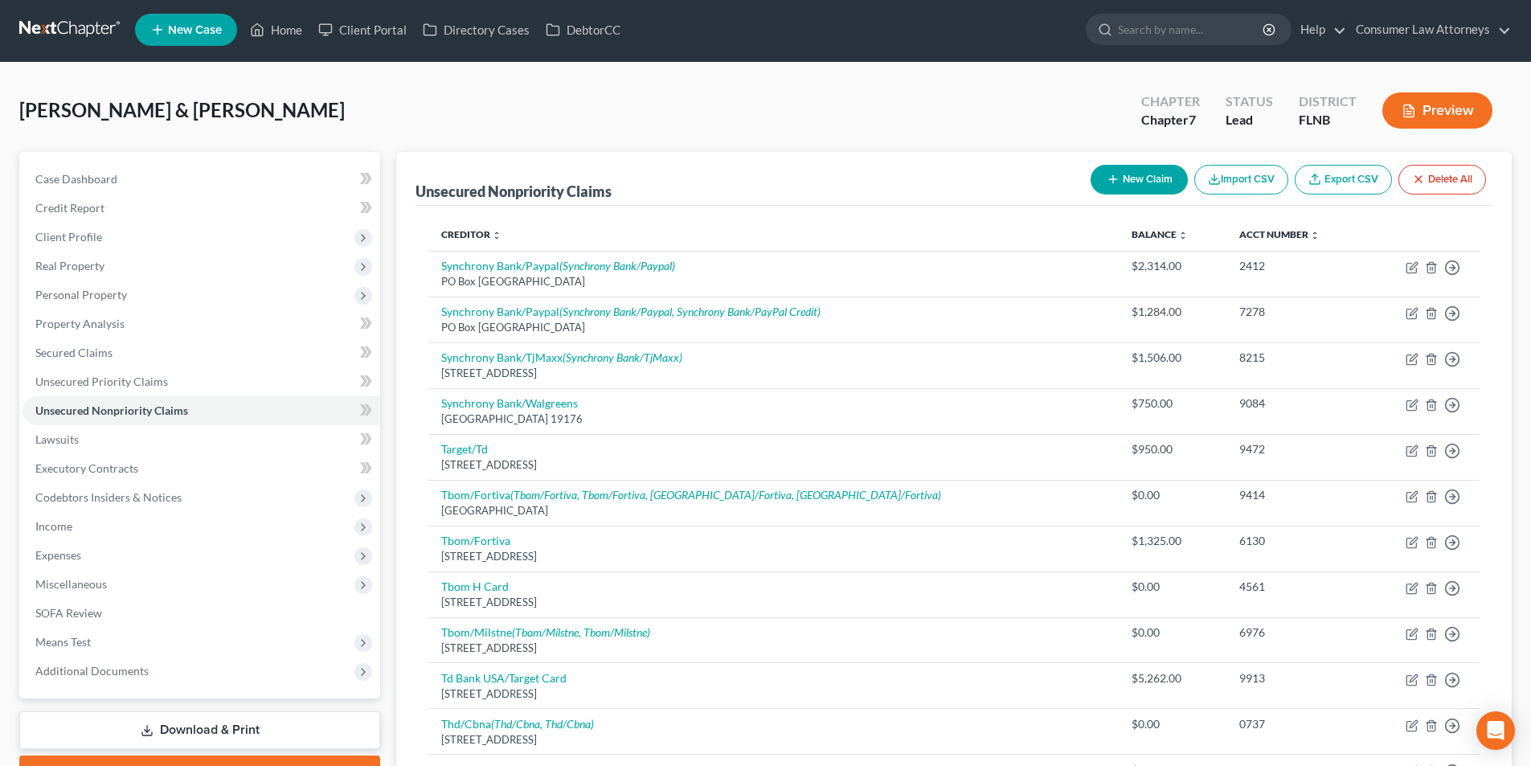
scroll to position [0, 0]
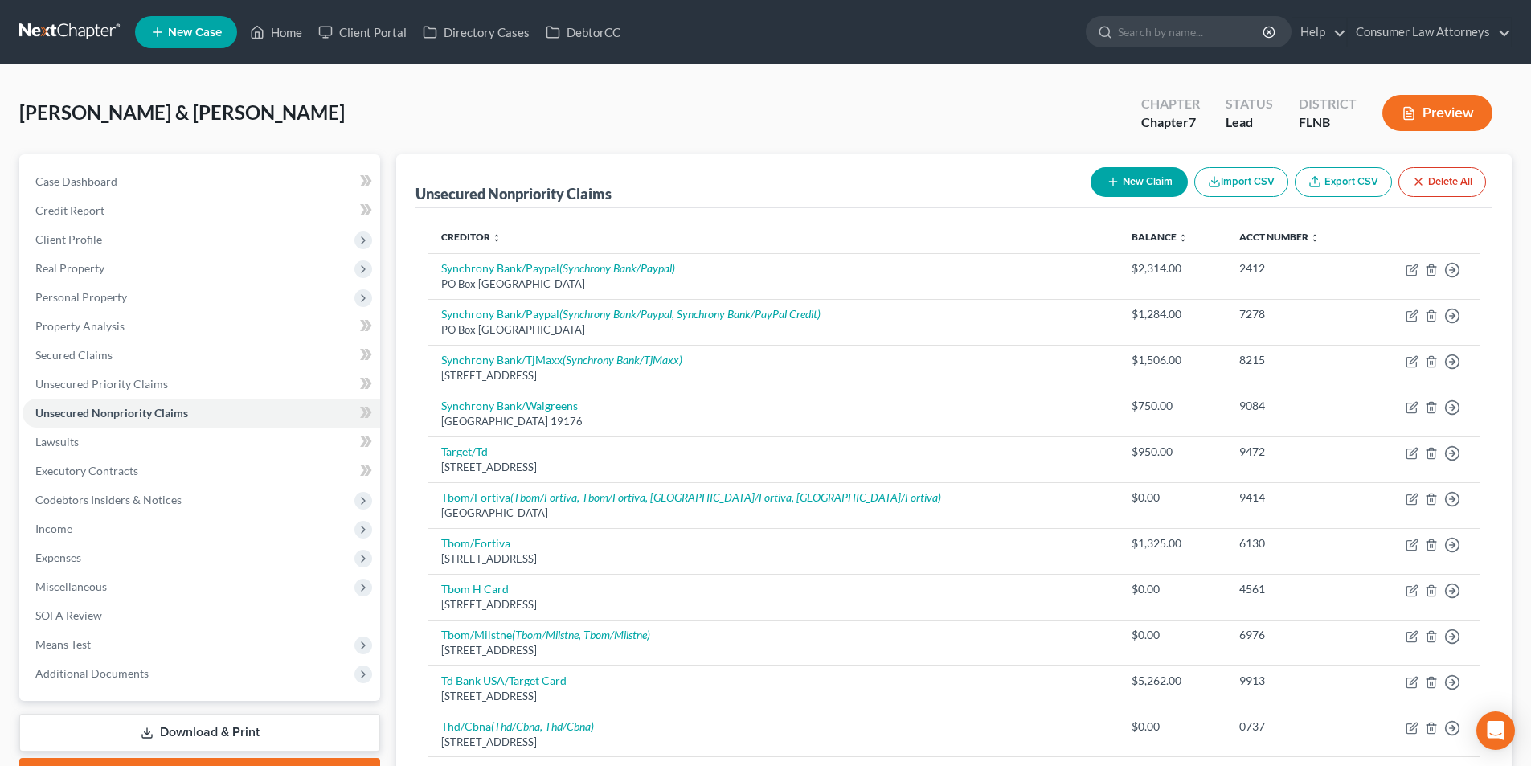
click at [1151, 185] on button "New Claim" at bounding box center [1139, 182] width 97 height 30
select select "2"
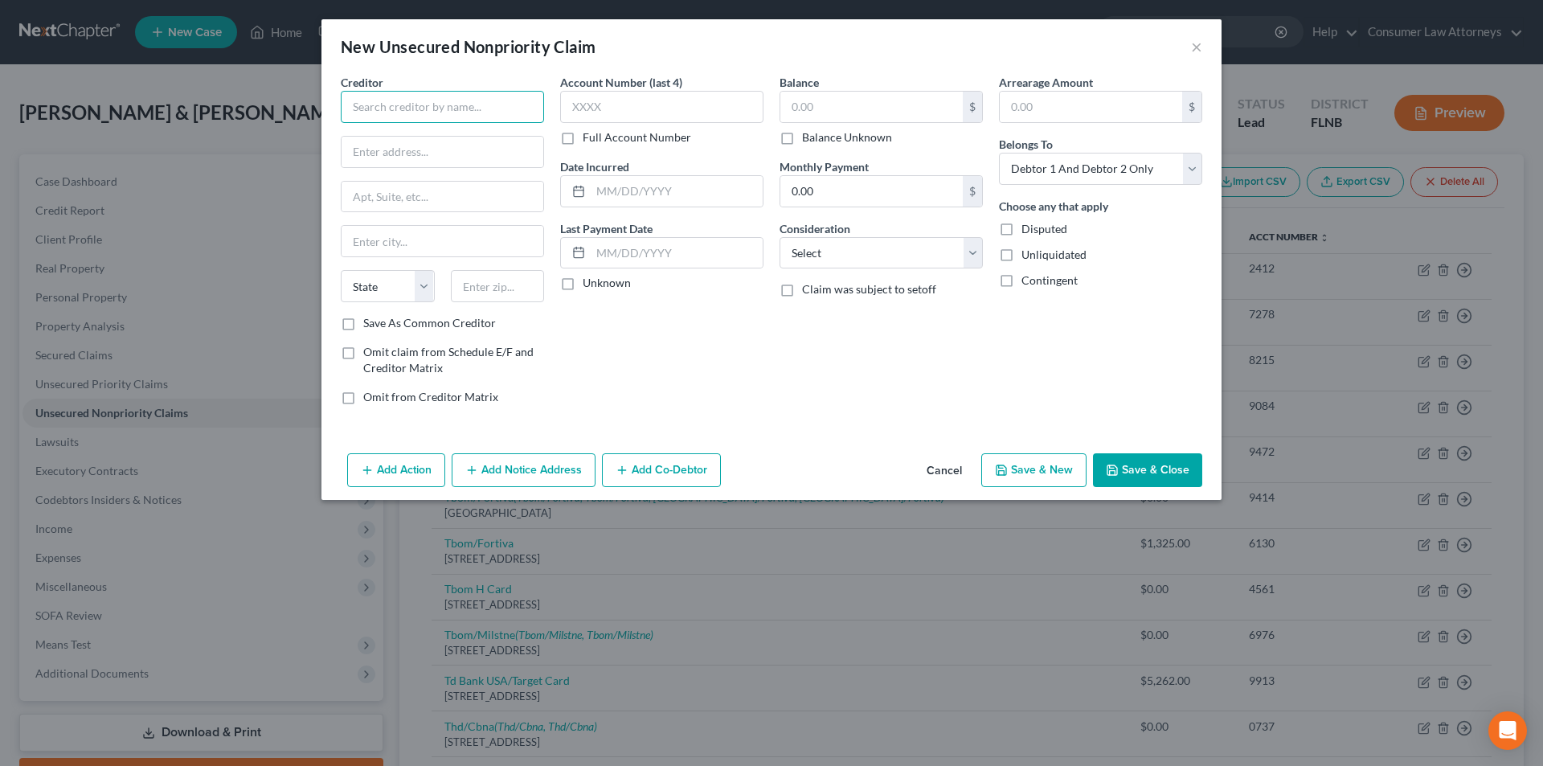
click at [456, 104] on input "text" at bounding box center [442, 107] width 203 height 32
type input "Midland Credit Management"
type input "[STREET_ADDRESS]"
click at [477, 274] on input "text" at bounding box center [498, 286] width 94 height 32
type input "92108"
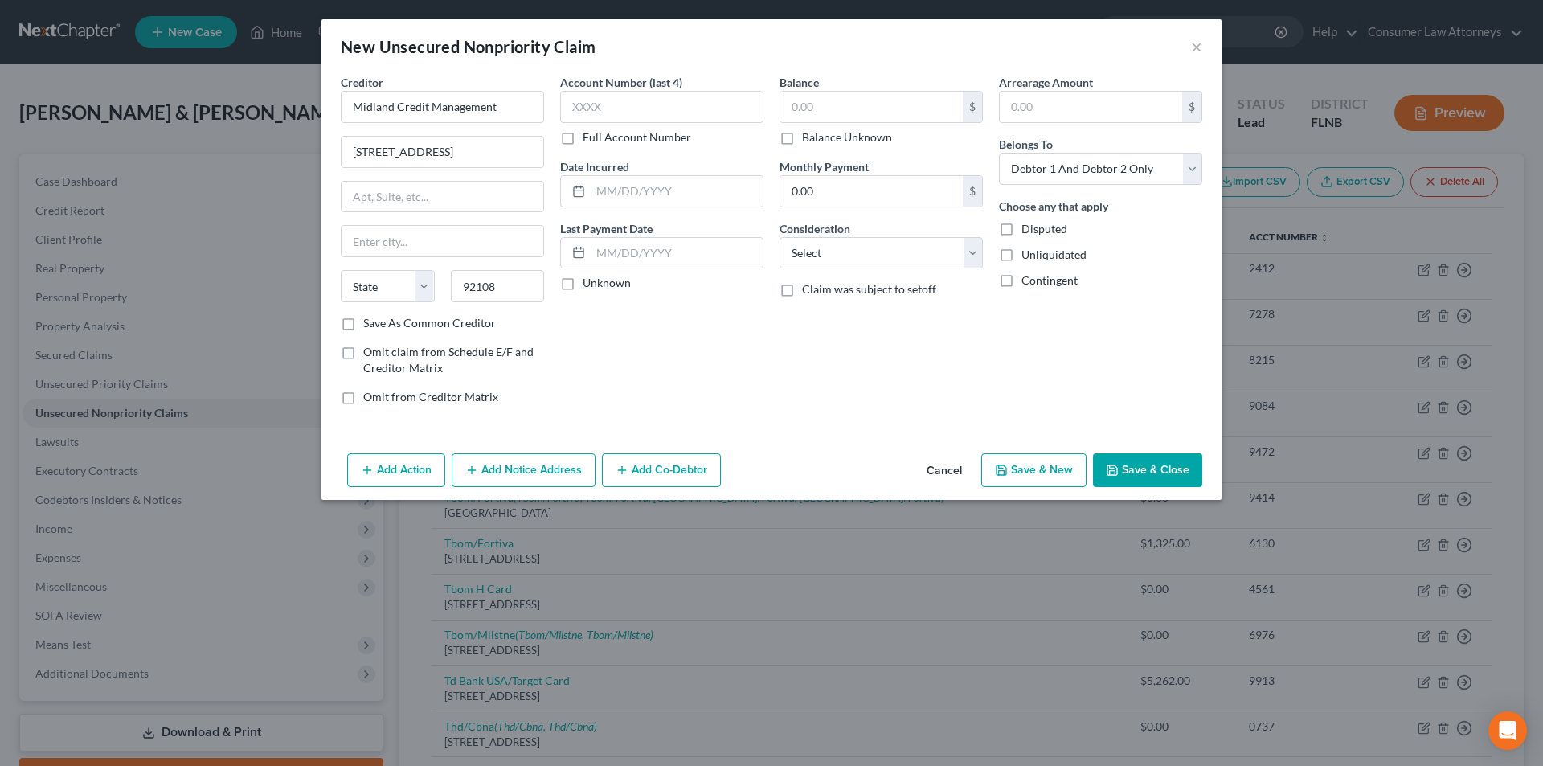
click at [645, 405] on div "Account Number (last 4) Full Account Number Date Incurred Last Payment Date Unk…" at bounding box center [661, 246] width 219 height 344
type input "[GEOGRAPHIC_DATA]"
select select "4"
click at [363, 325] on label "Save As Common Creditor" at bounding box center [429, 323] width 133 height 16
click at [370, 325] on input "Save As Common Creditor" at bounding box center [375, 320] width 10 height 10
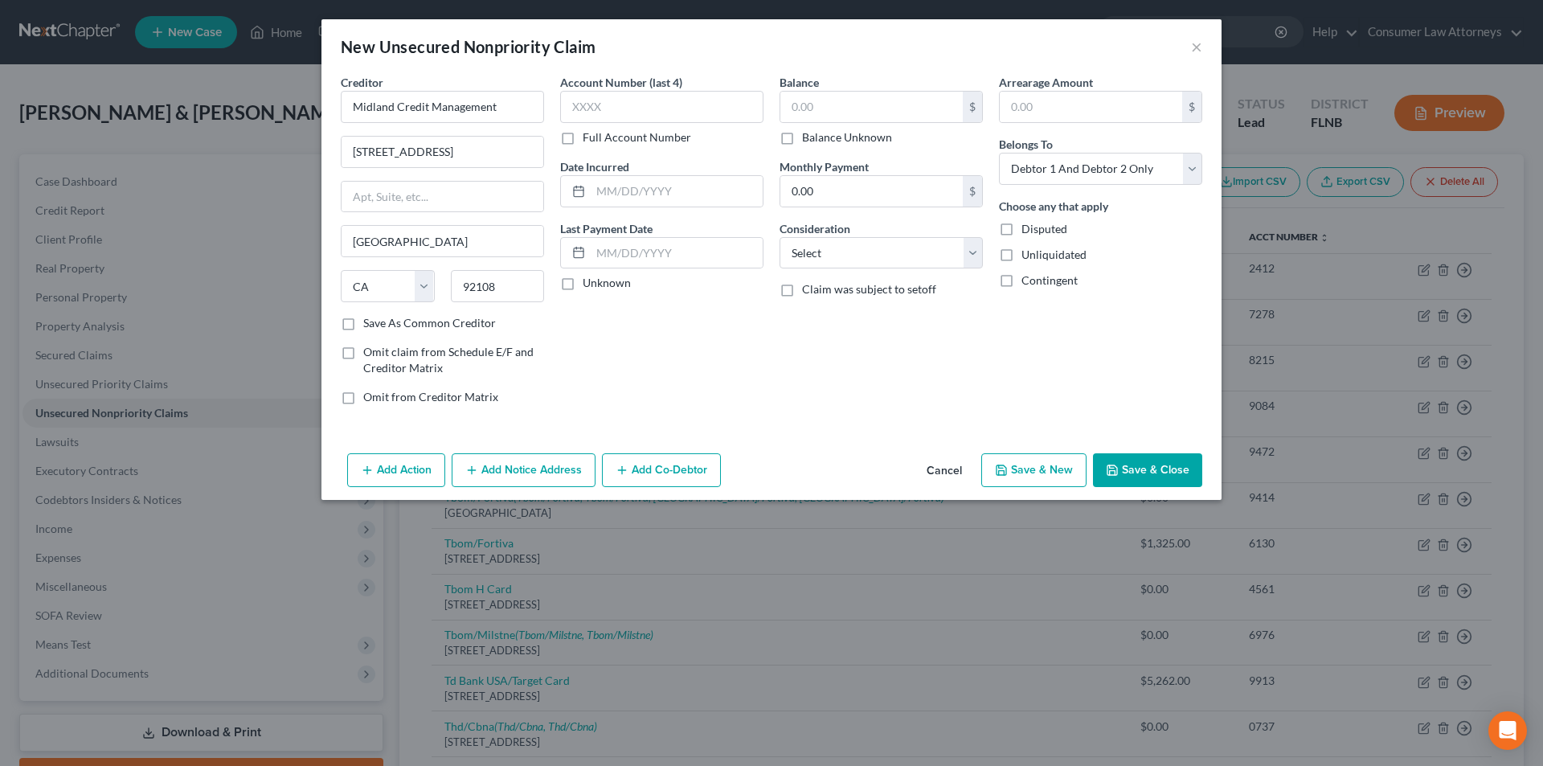
checkbox input "true"
click at [875, 109] on input "text" at bounding box center [871, 107] width 182 height 31
type input "5,708.86"
click at [681, 116] on input "text" at bounding box center [661, 107] width 203 height 32
type input "6161"
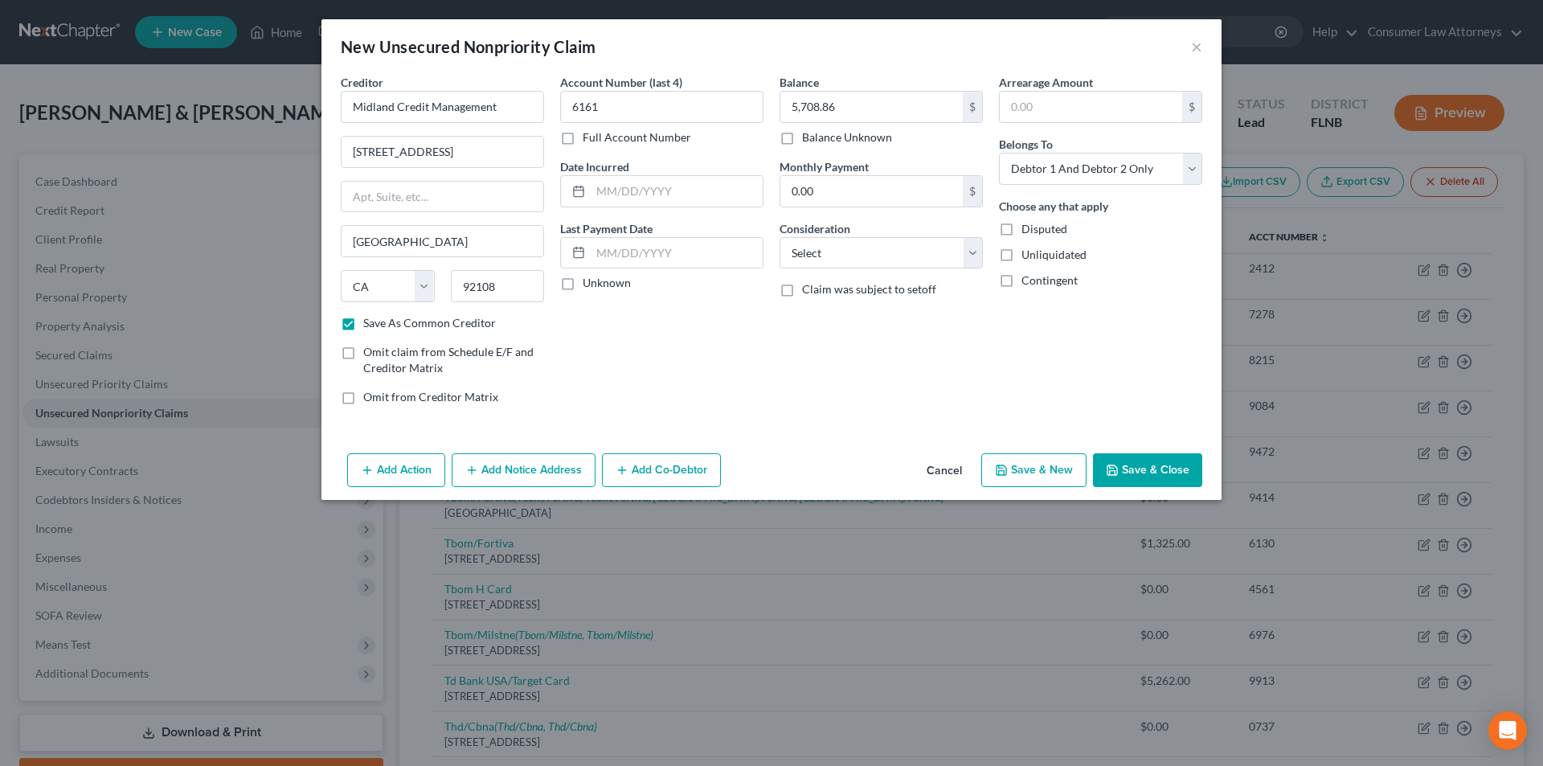
click at [1141, 465] on button "Save & Close" at bounding box center [1147, 470] width 109 height 34
checkbox input "false"
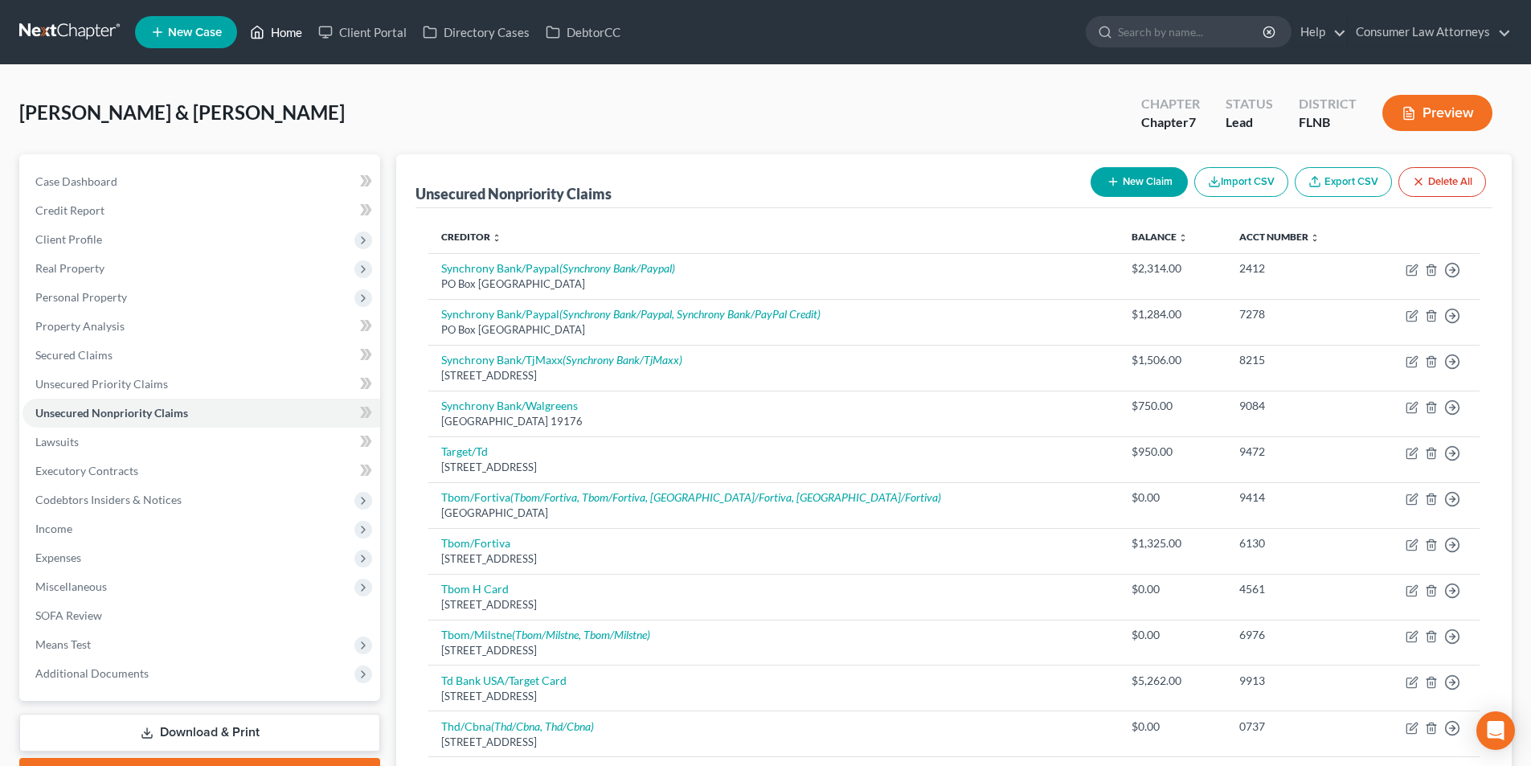
click at [288, 33] on link "Home" at bounding box center [276, 32] width 68 height 29
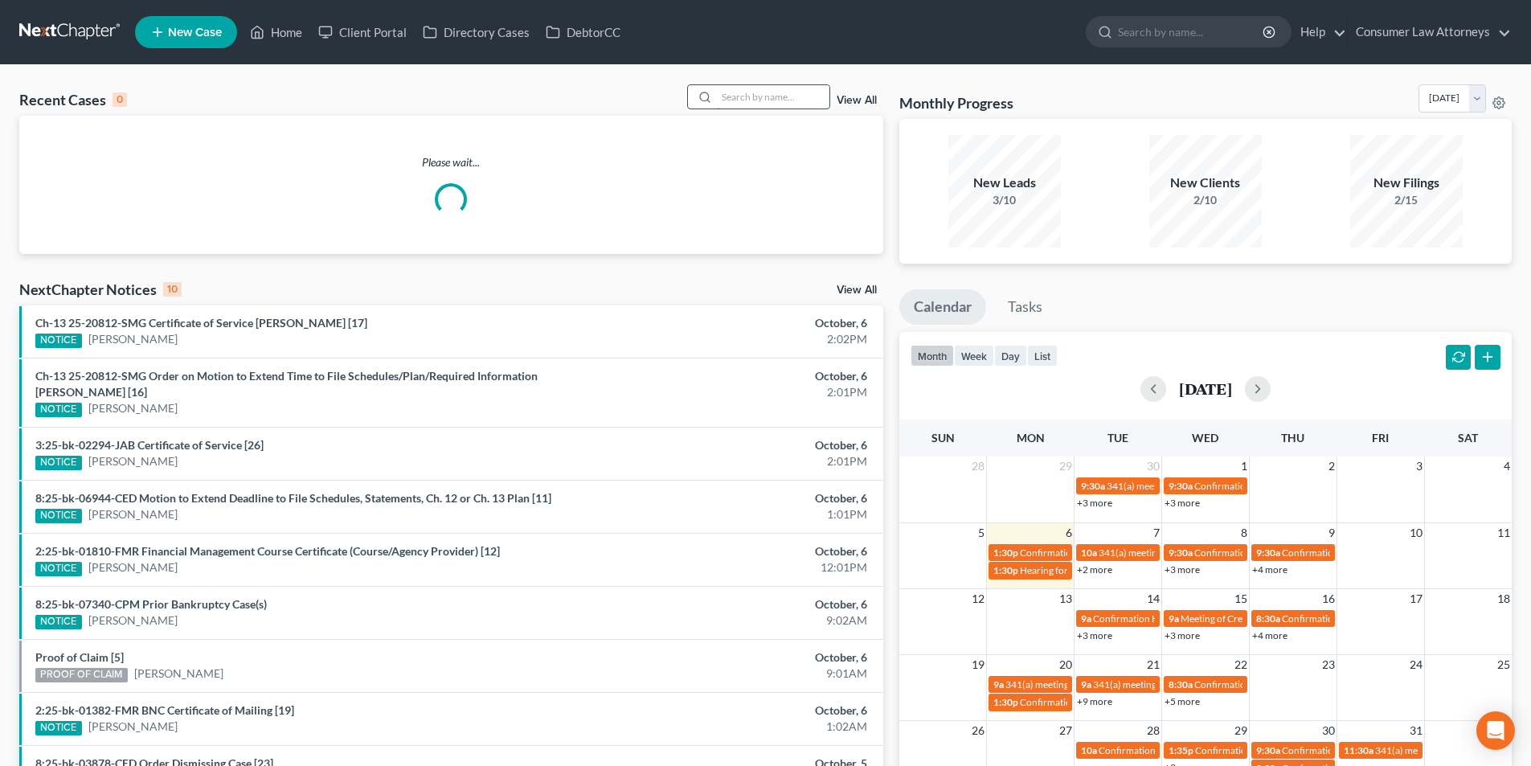
click at [763, 95] on input "search" at bounding box center [773, 96] width 113 height 23
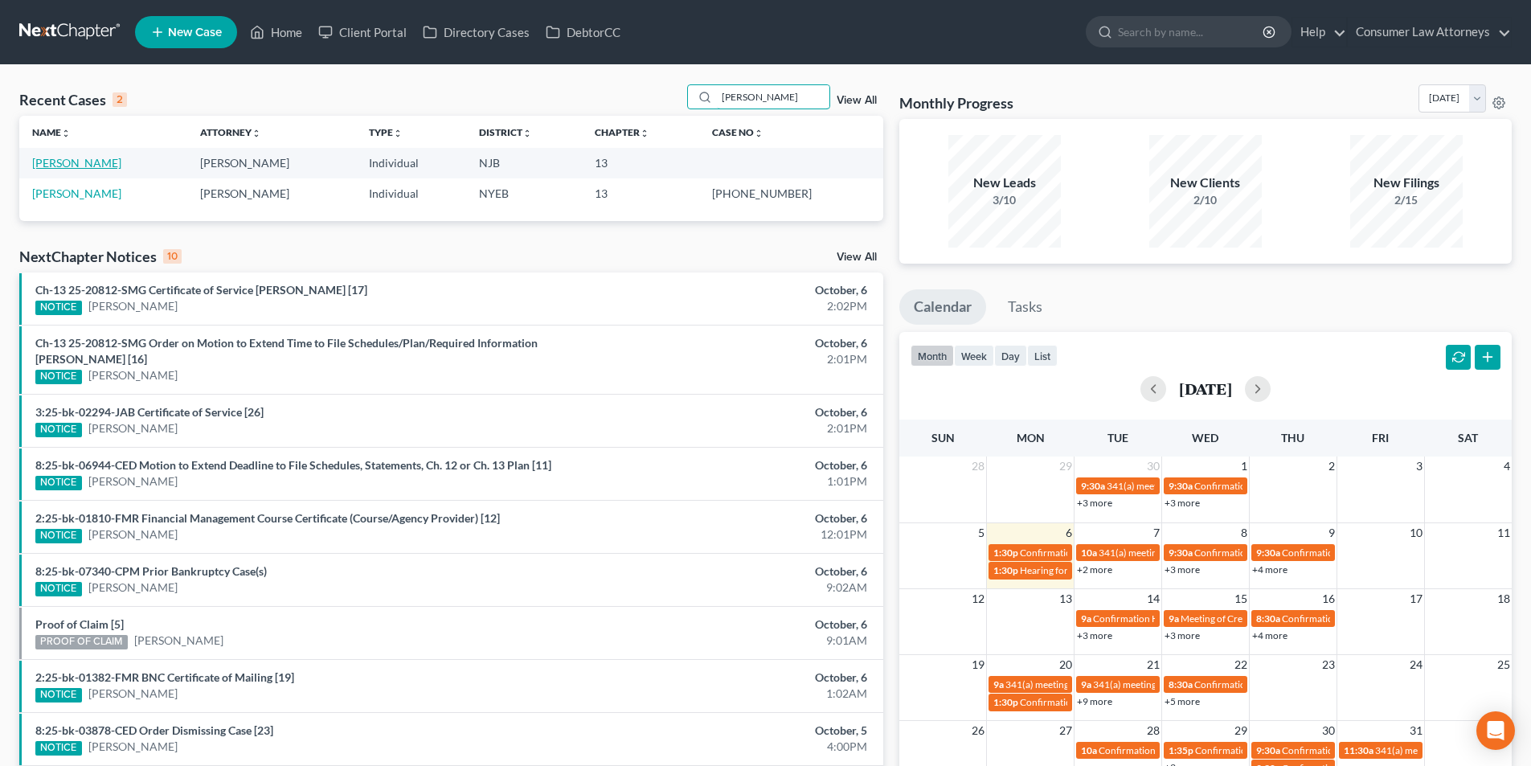
type input "[PERSON_NAME]"
click at [69, 160] on link "[PERSON_NAME]" at bounding box center [76, 163] width 89 height 14
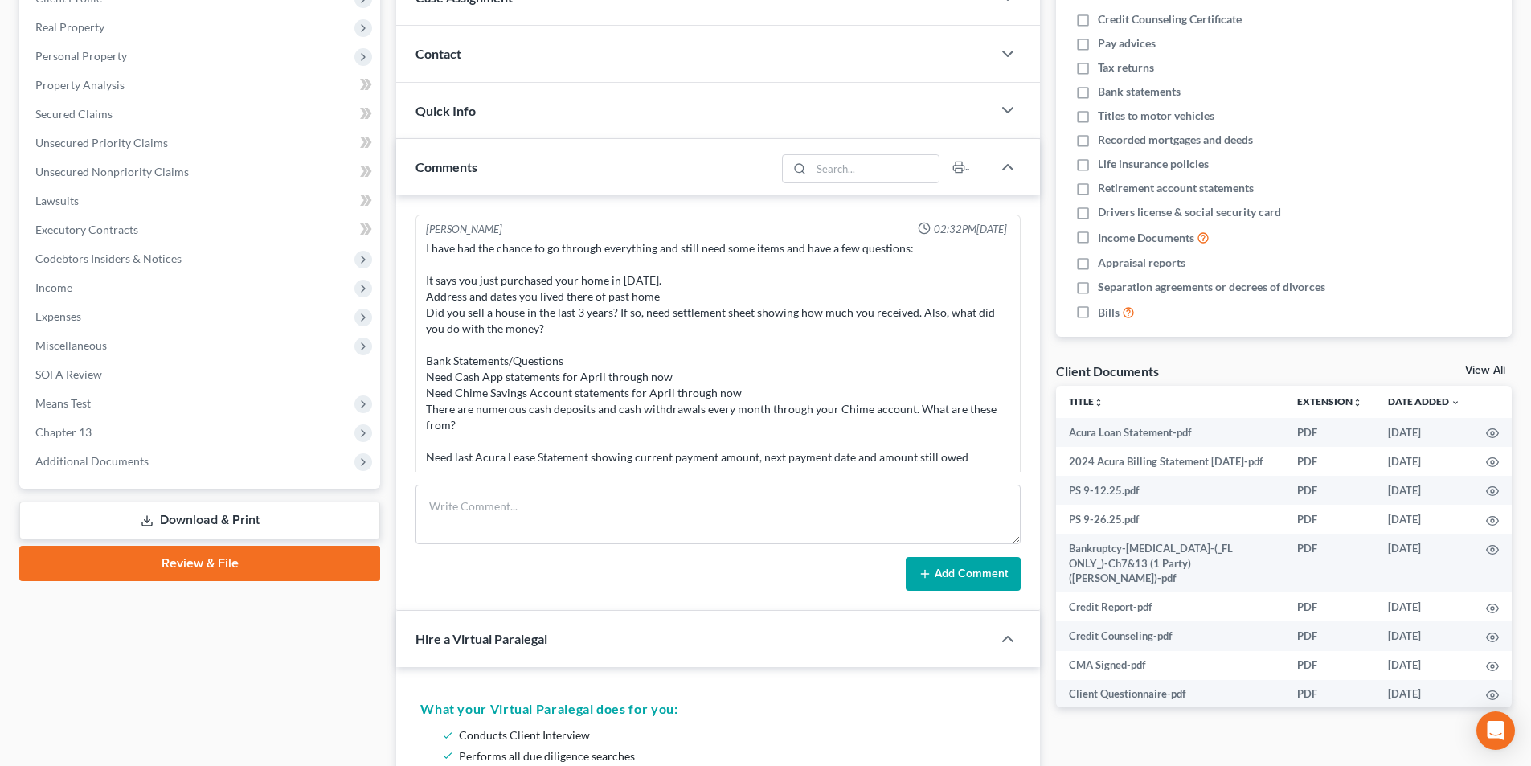
scroll to position [142, 0]
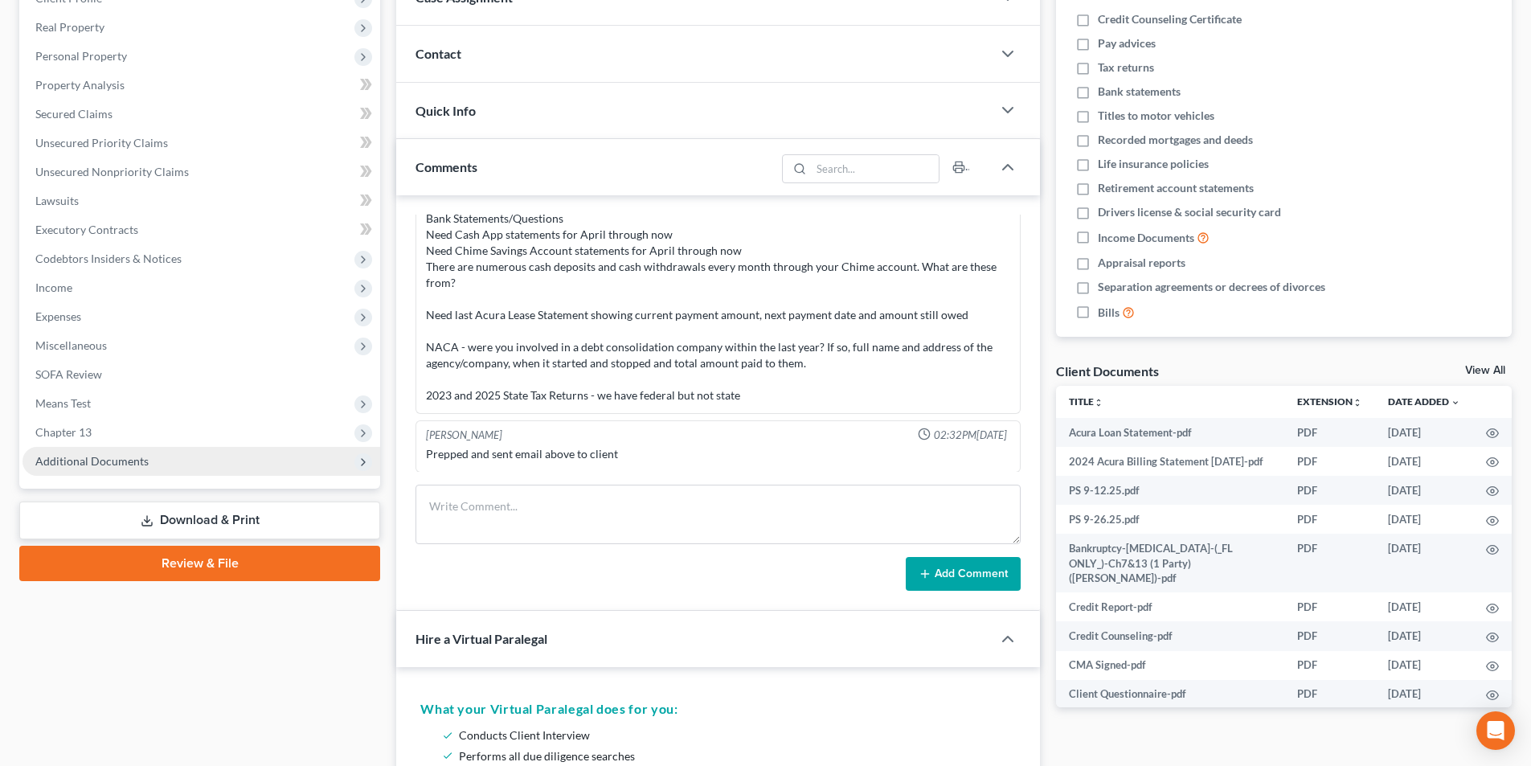
click at [107, 460] on span "Additional Documents" at bounding box center [91, 461] width 113 height 14
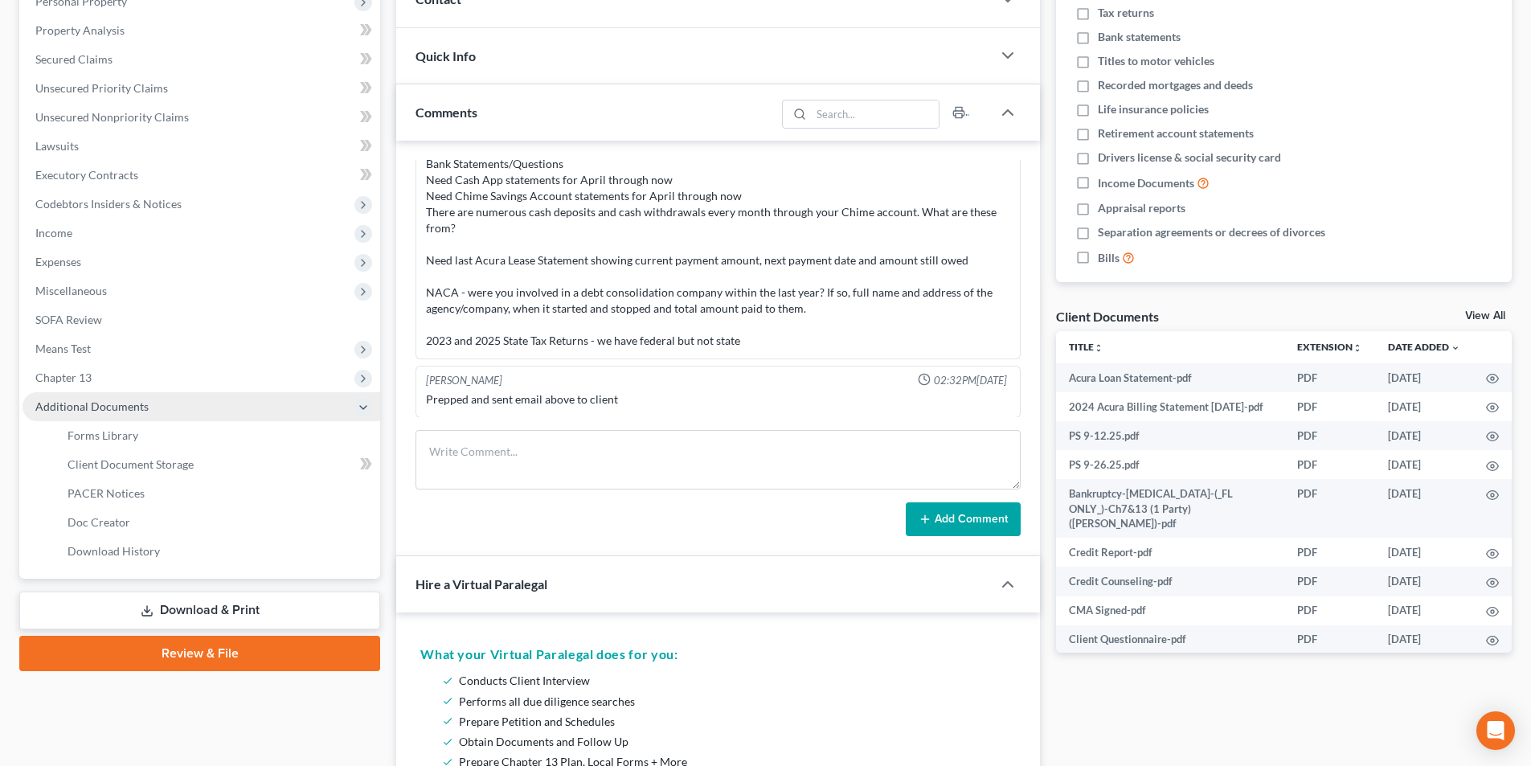
scroll to position [402, 0]
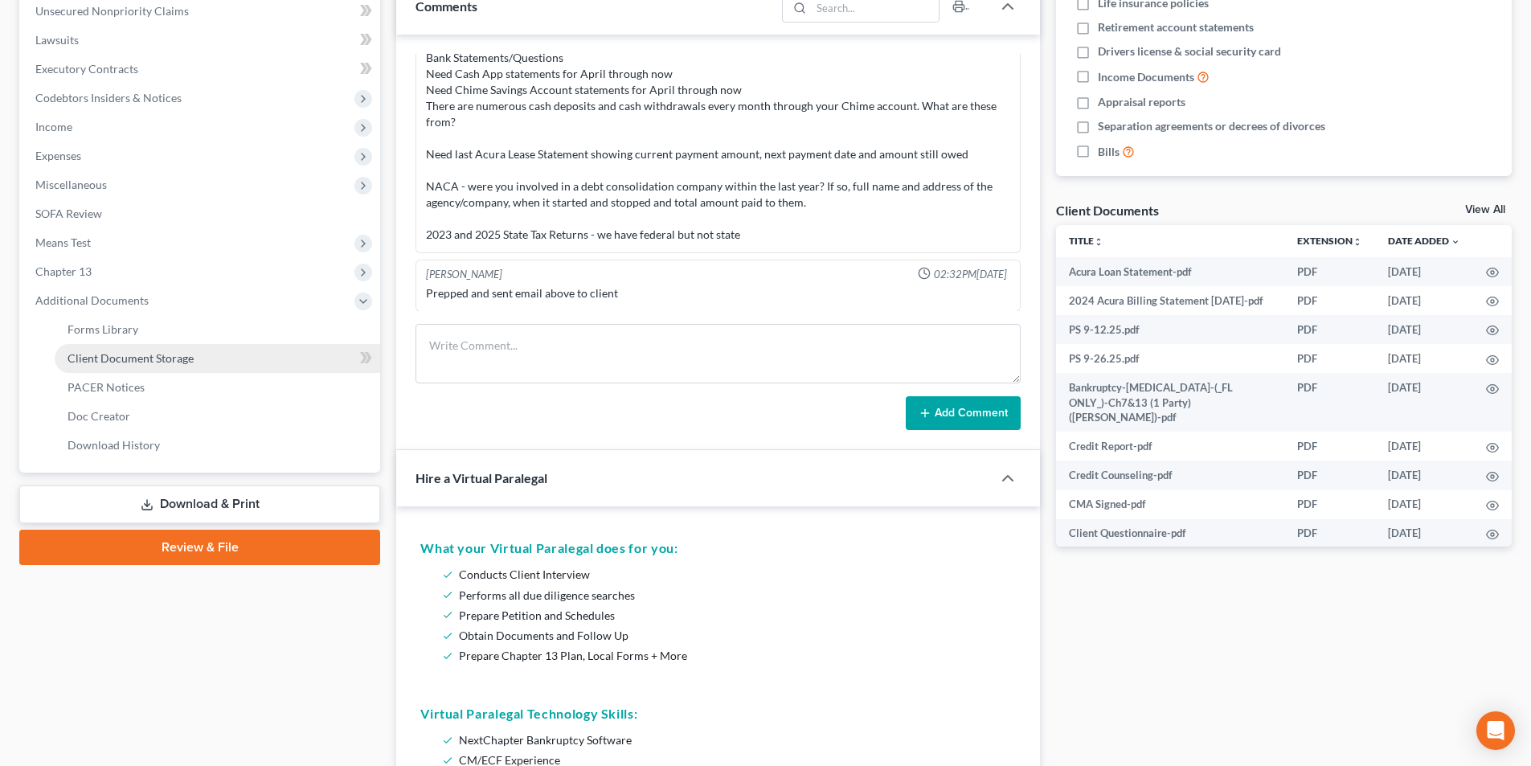
click at [137, 355] on span "Client Document Storage" at bounding box center [131, 358] width 126 height 14
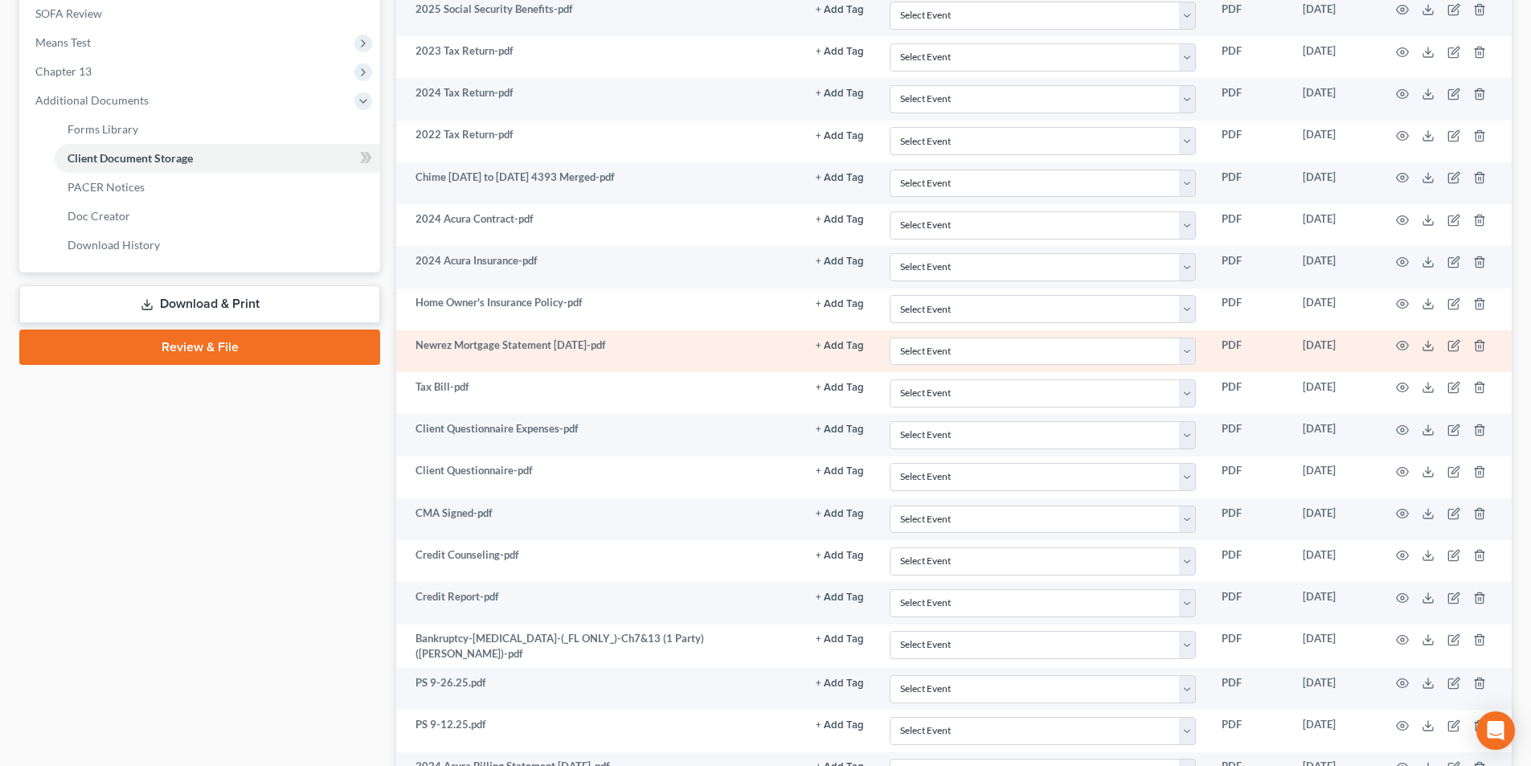
scroll to position [643, 0]
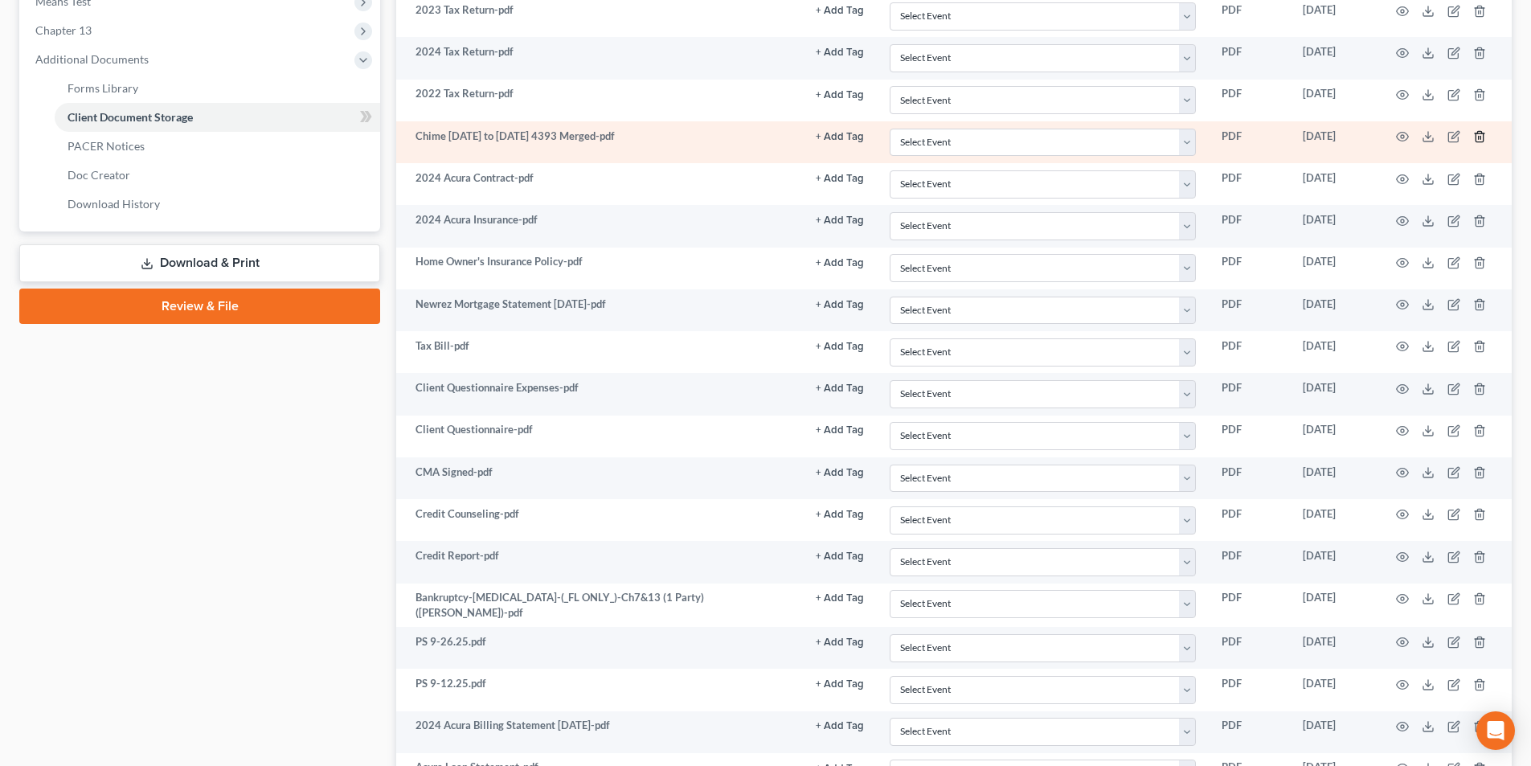
click at [1479, 137] on icon "button" at bounding box center [1479, 136] width 13 height 13
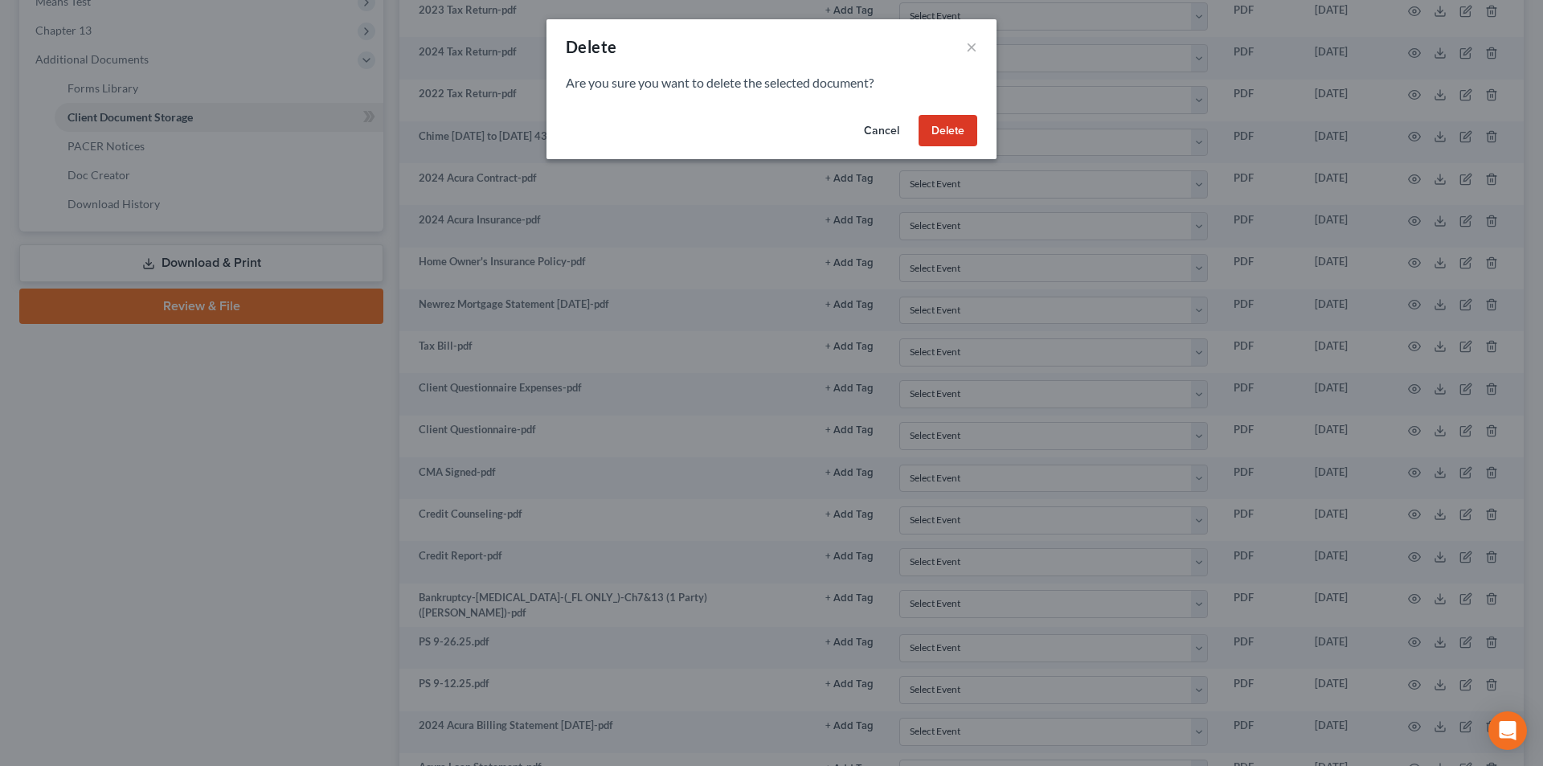
click at [947, 135] on button "Delete" at bounding box center [948, 131] width 59 height 32
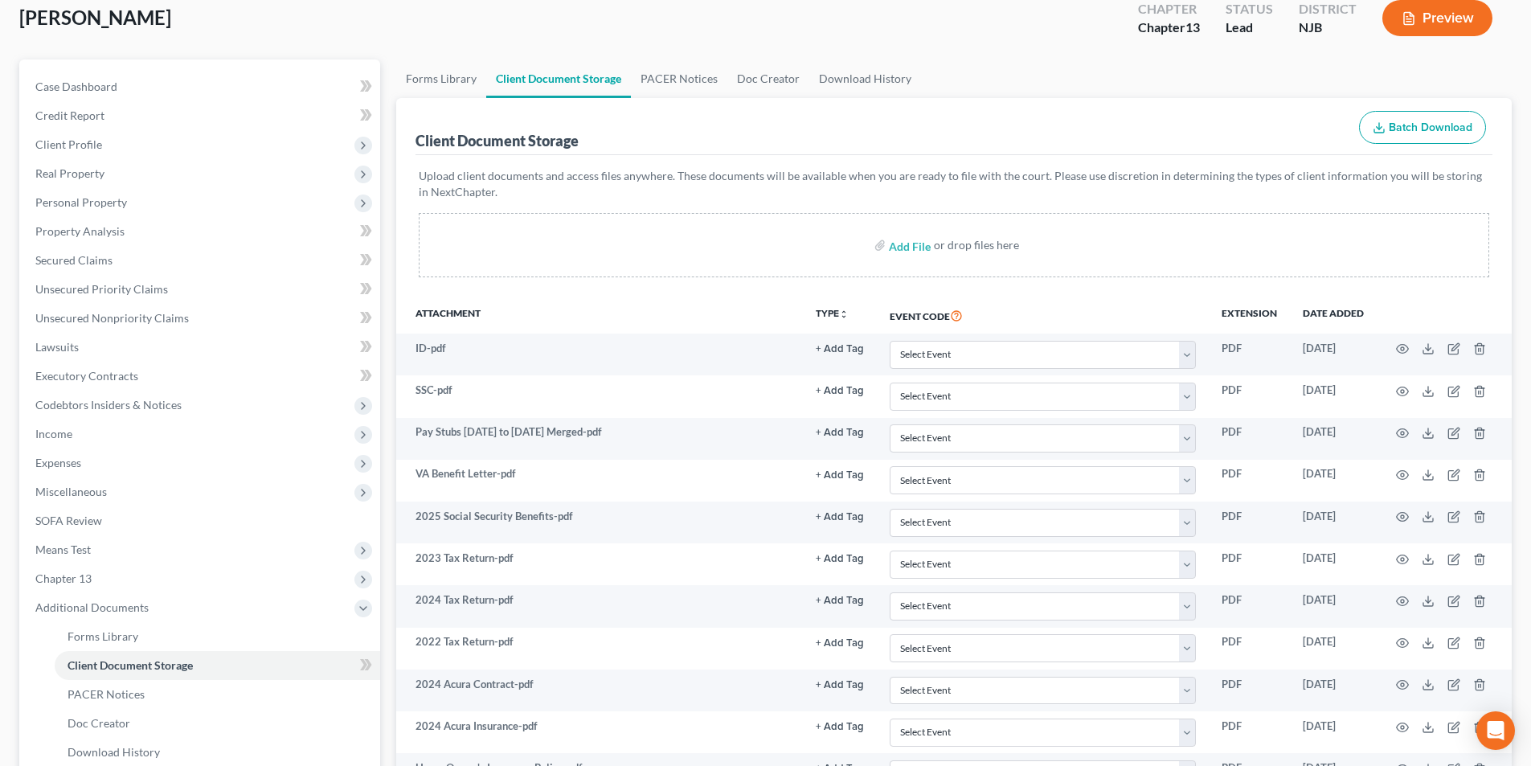
scroll to position [0, 0]
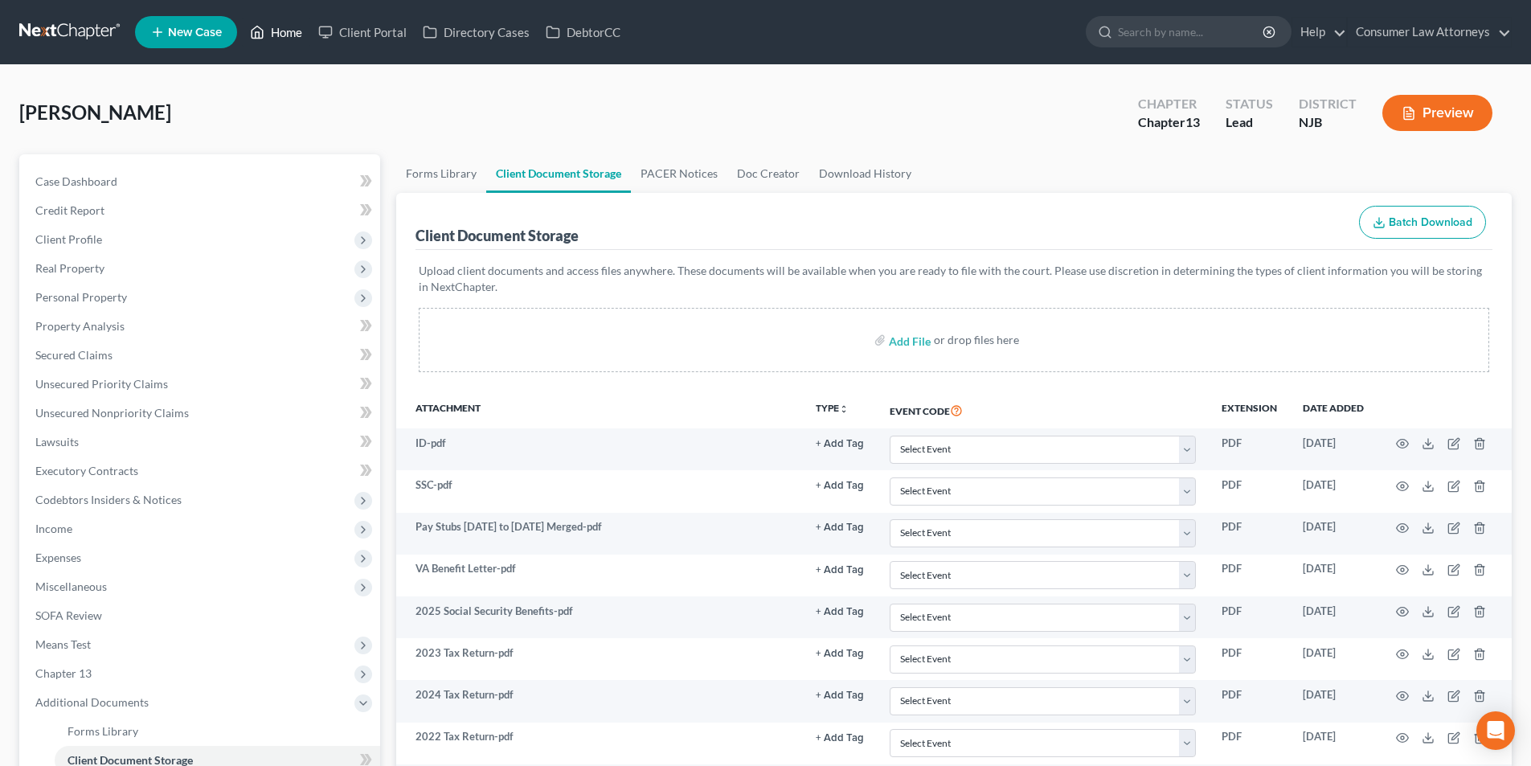
click at [300, 29] on link "Home" at bounding box center [276, 32] width 68 height 29
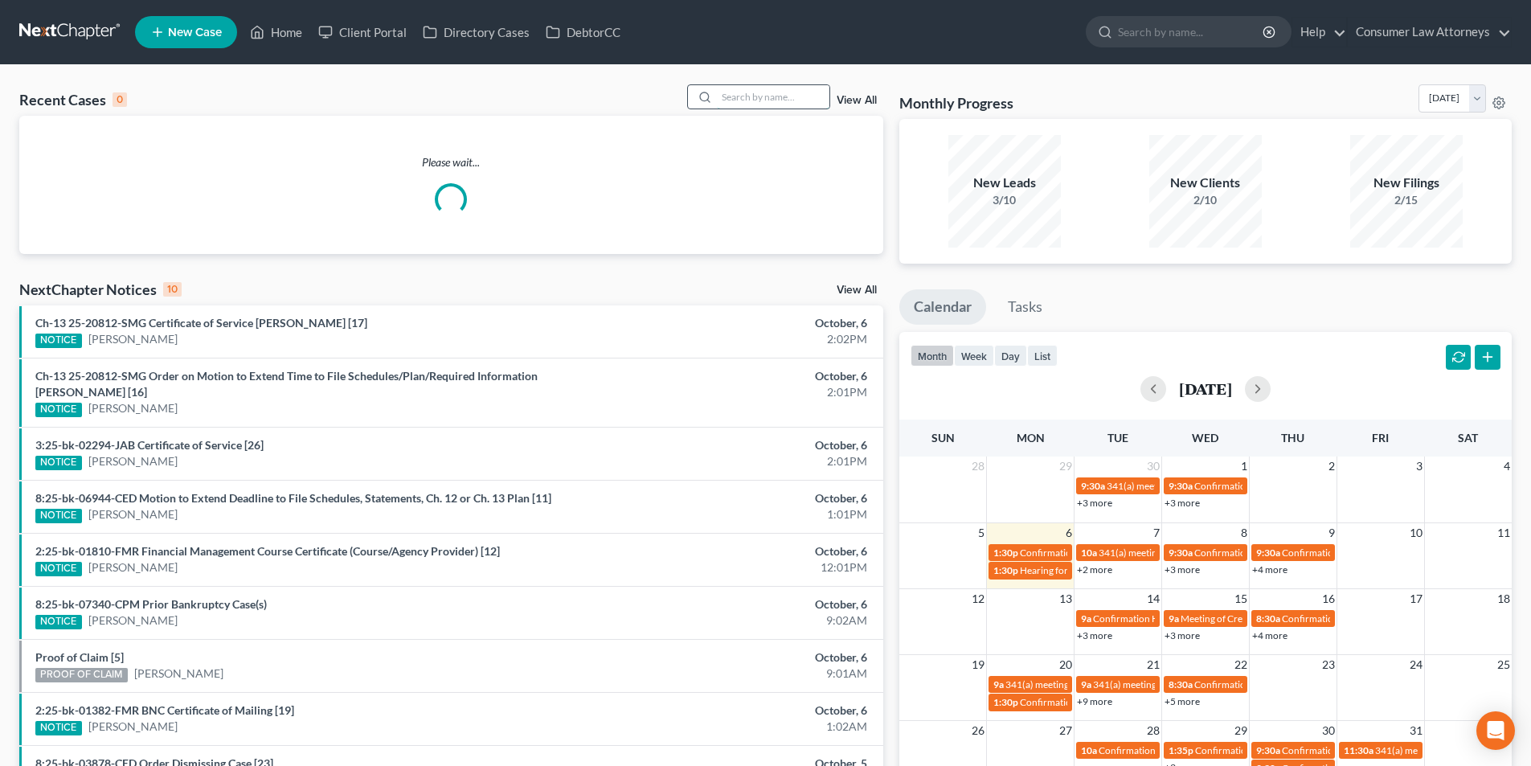
click at [803, 97] on input "search" at bounding box center [773, 96] width 113 height 23
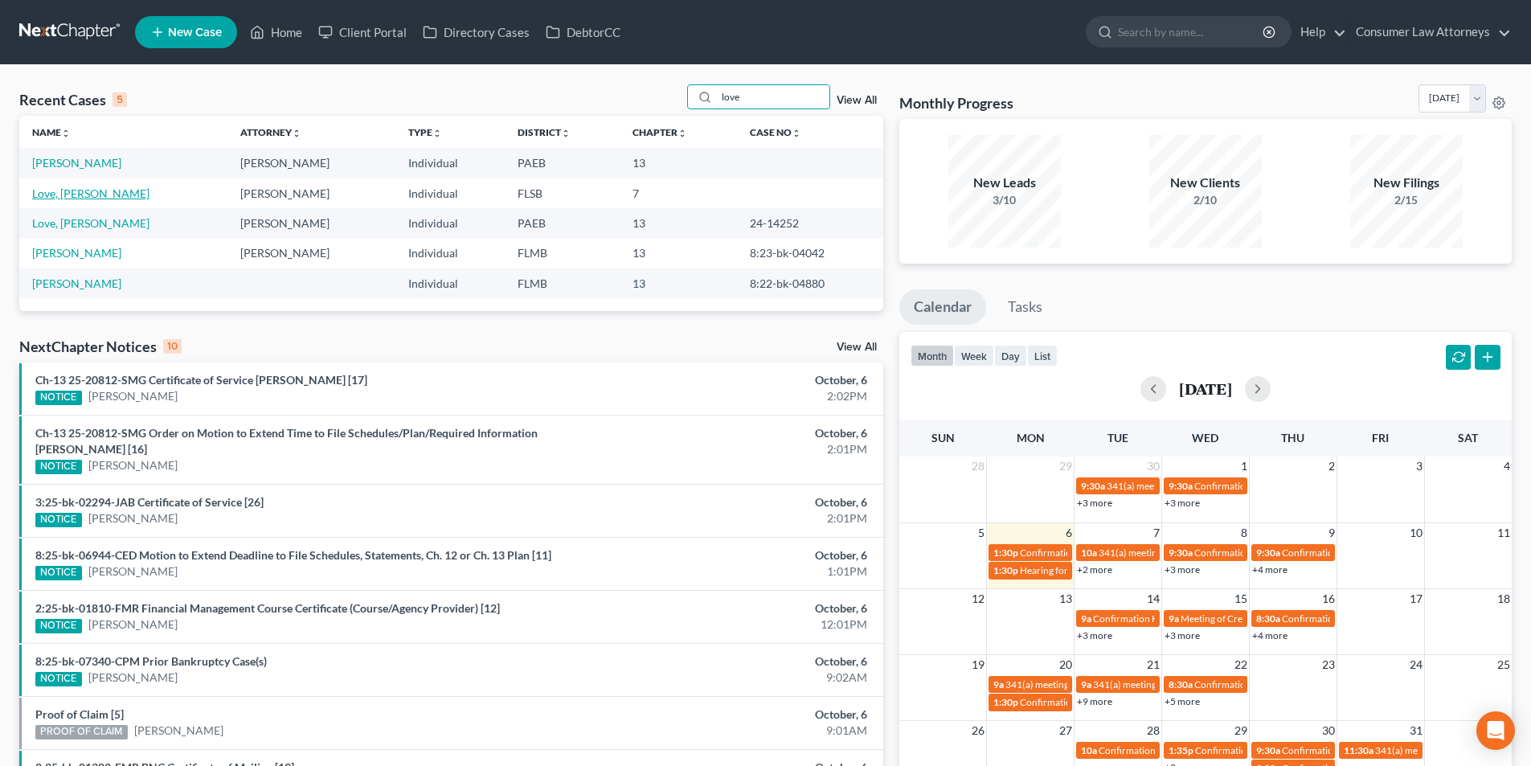
type input "love"
click at [96, 190] on link "Love, [PERSON_NAME]" at bounding box center [90, 193] width 117 height 14
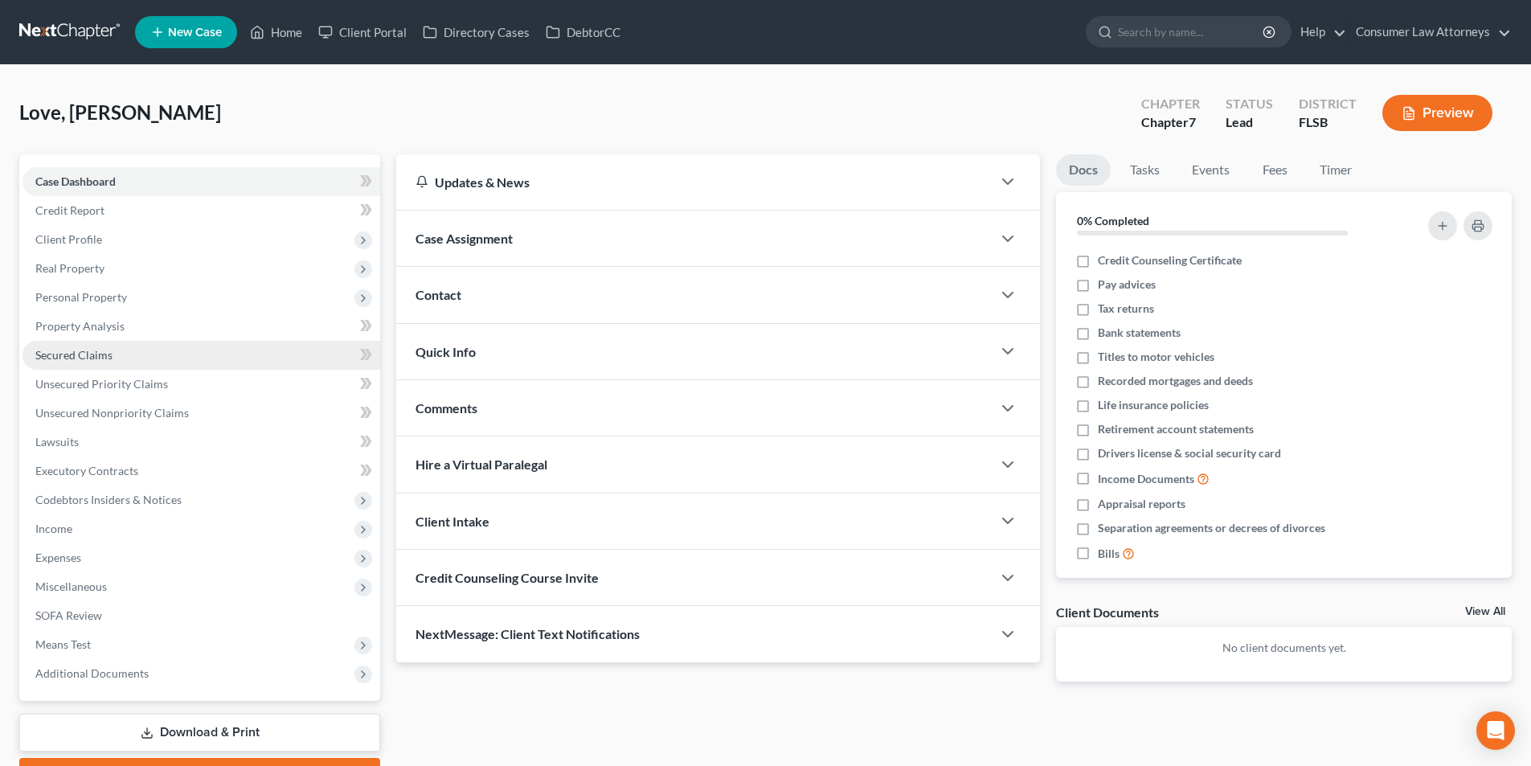
click at [87, 361] on span "Secured Claims" at bounding box center [73, 355] width 77 height 14
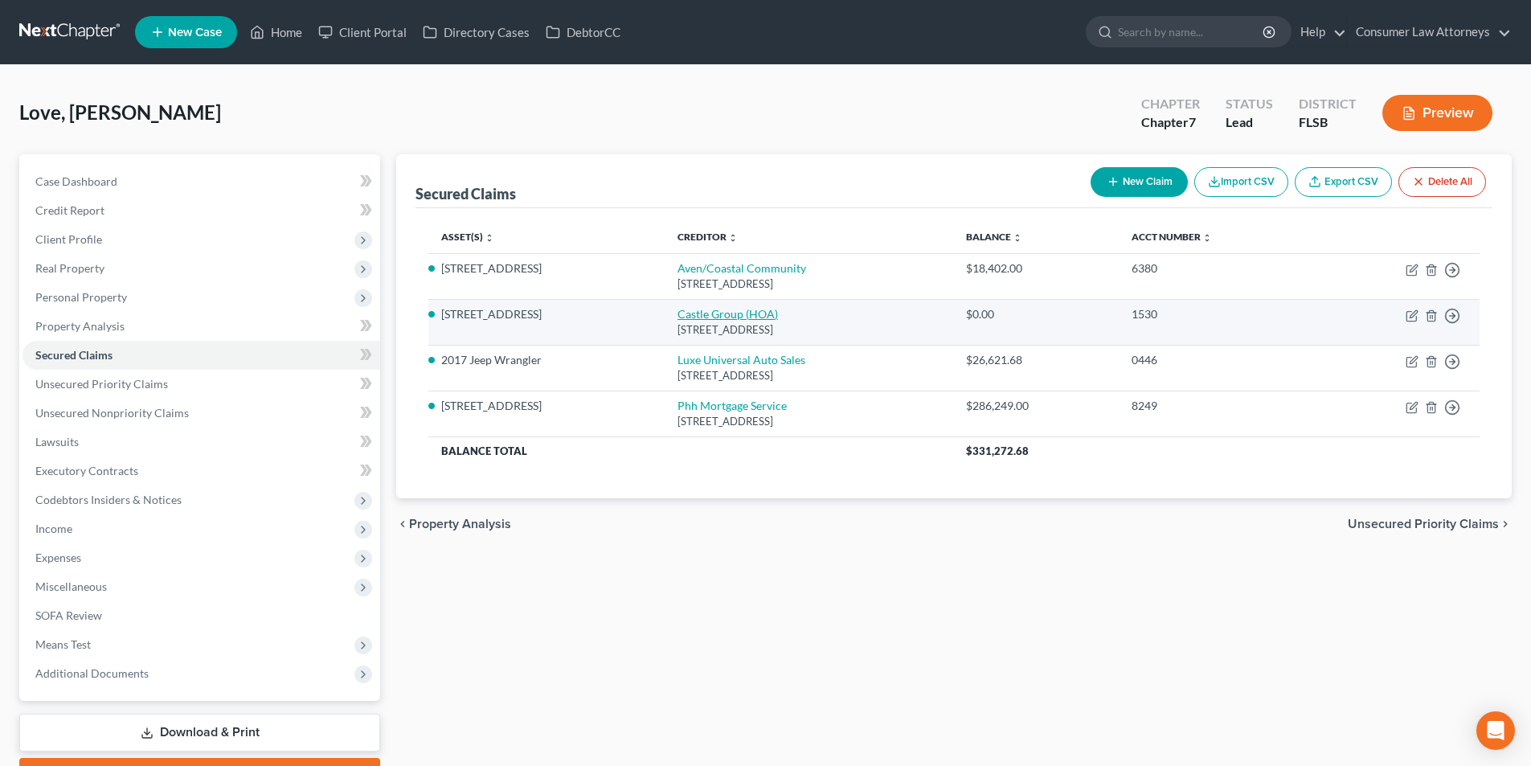
click at [742, 314] on link "Castle Group (HOA)" at bounding box center [727, 314] width 100 height 14
select select "9"
select select "3"
select select "0"
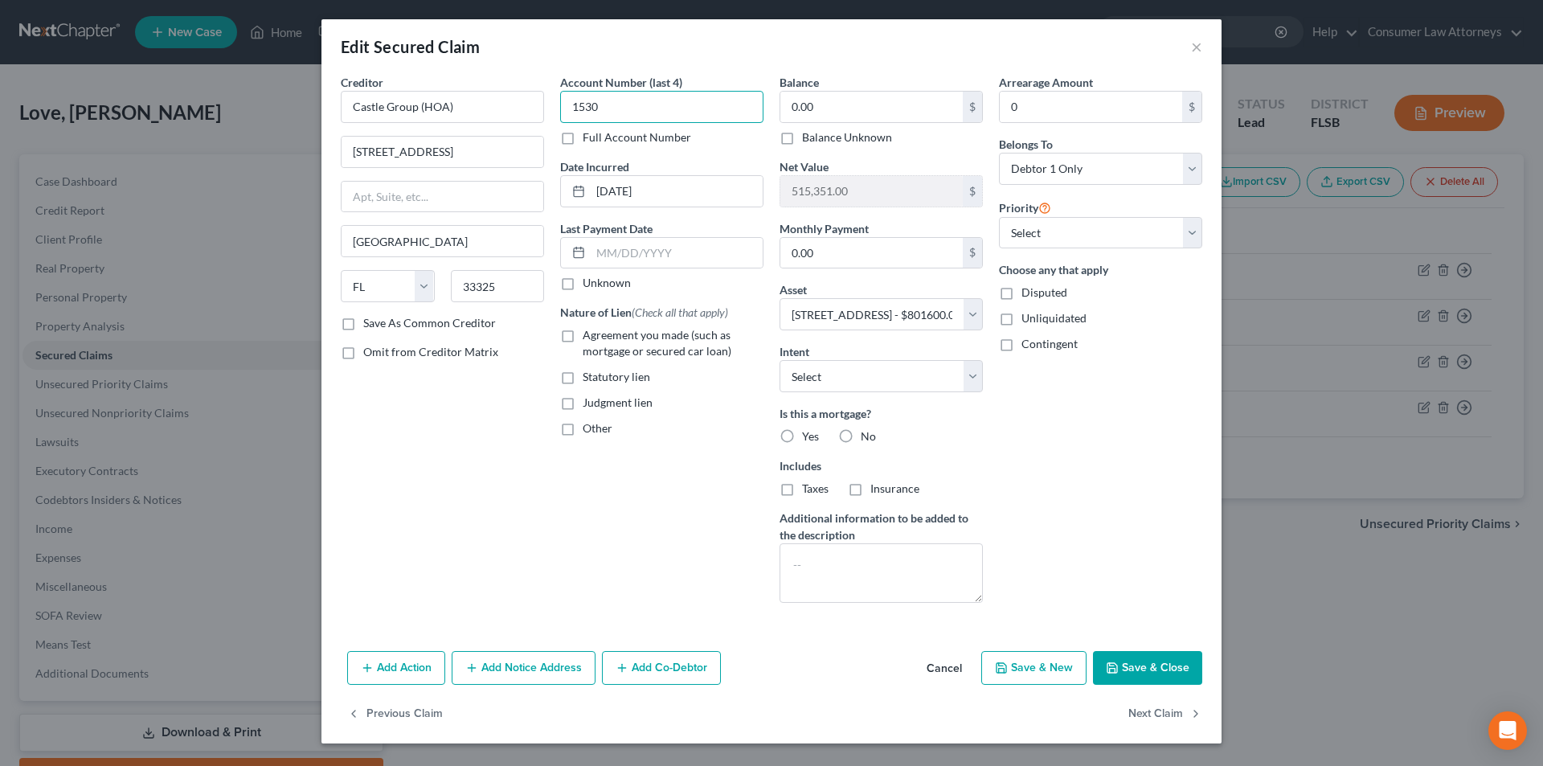
drag, startPoint x: 624, startPoint y: 106, endPoint x: 564, endPoint y: 105, distance: 59.5
click at [566, 104] on input "1530" at bounding box center [661, 107] width 203 height 32
type input "3001"
click at [1136, 658] on button "Save & Close" at bounding box center [1147, 668] width 109 height 34
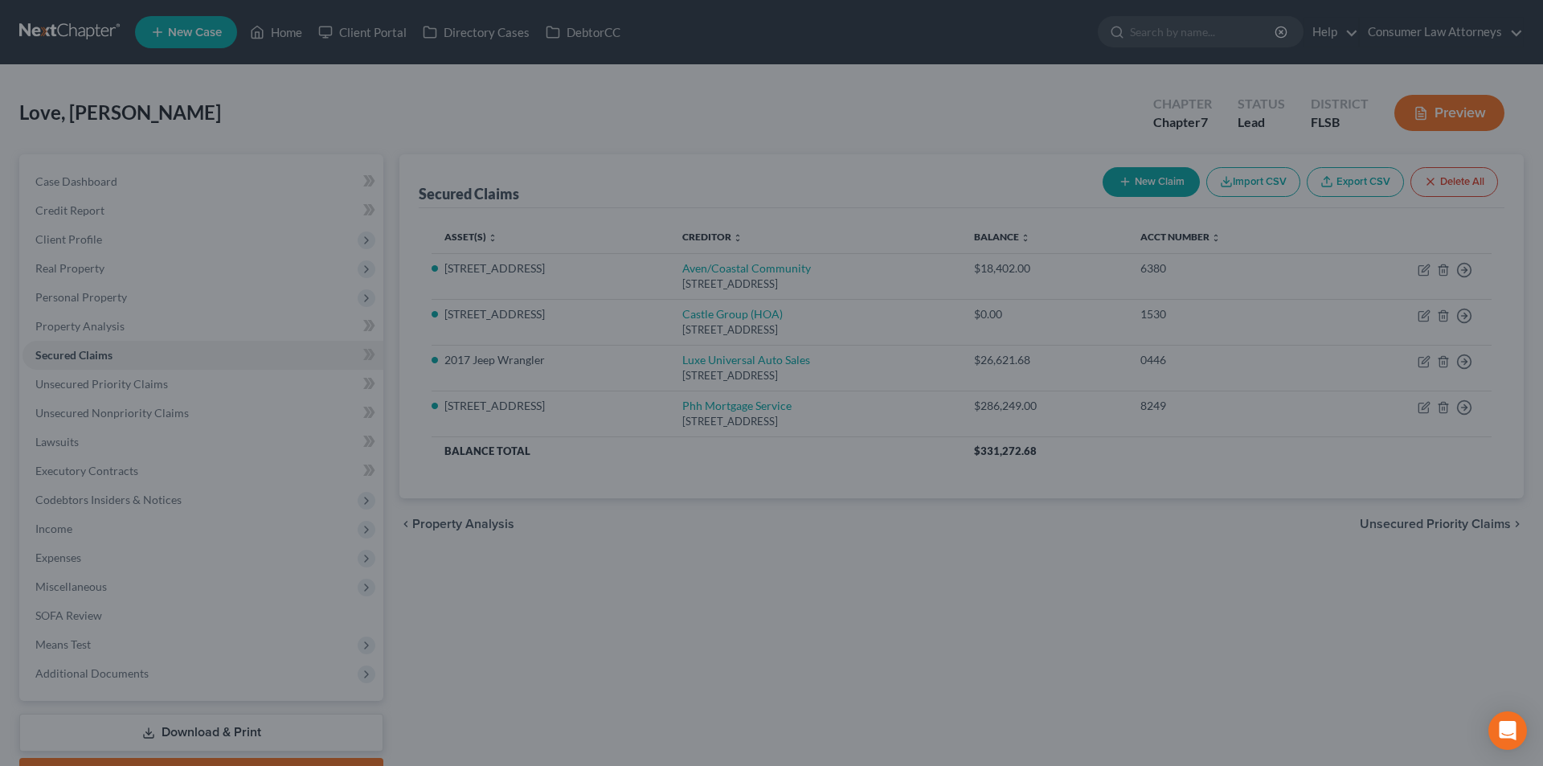
select select "3"
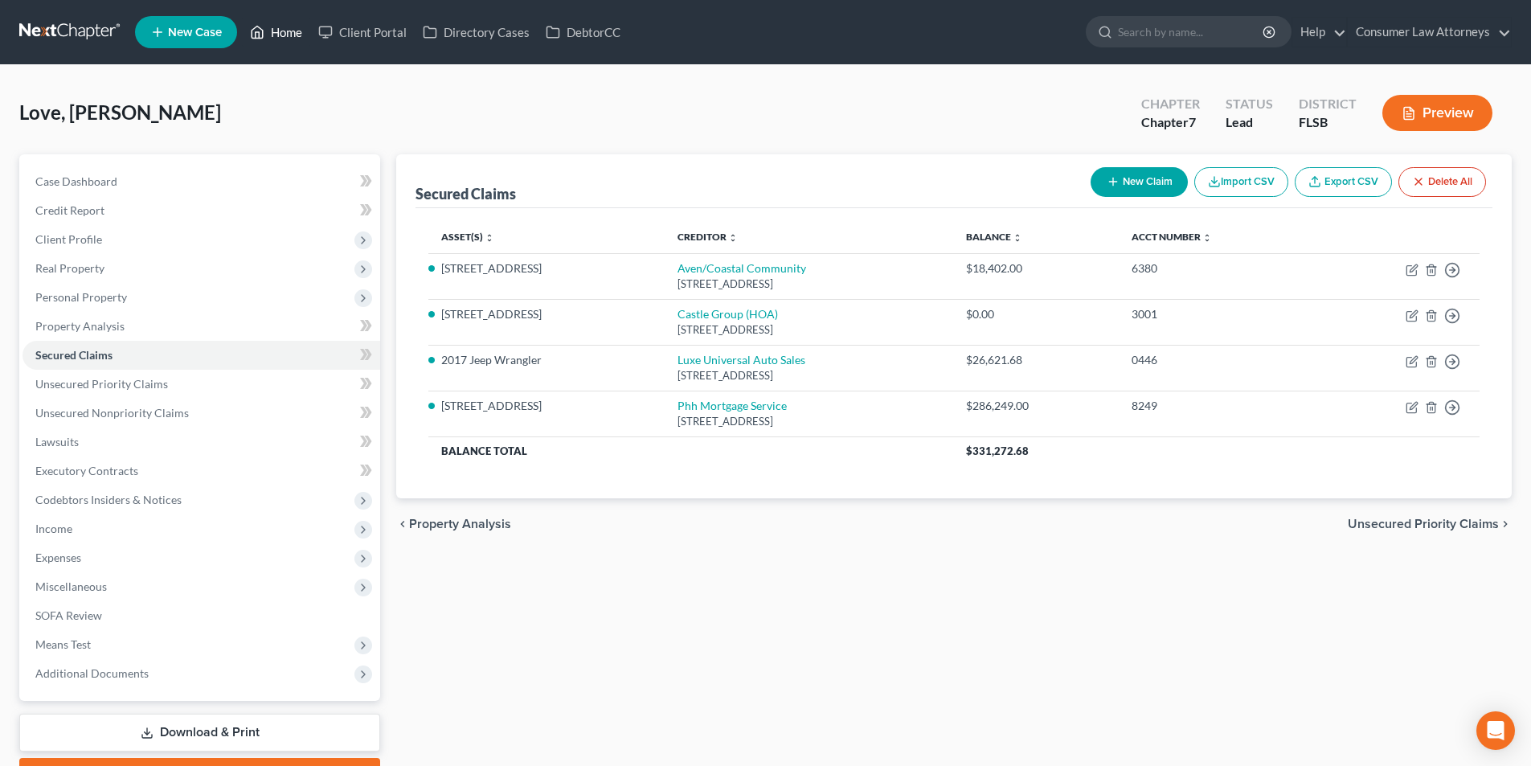
click at [303, 27] on link "Home" at bounding box center [276, 32] width 68 height 29
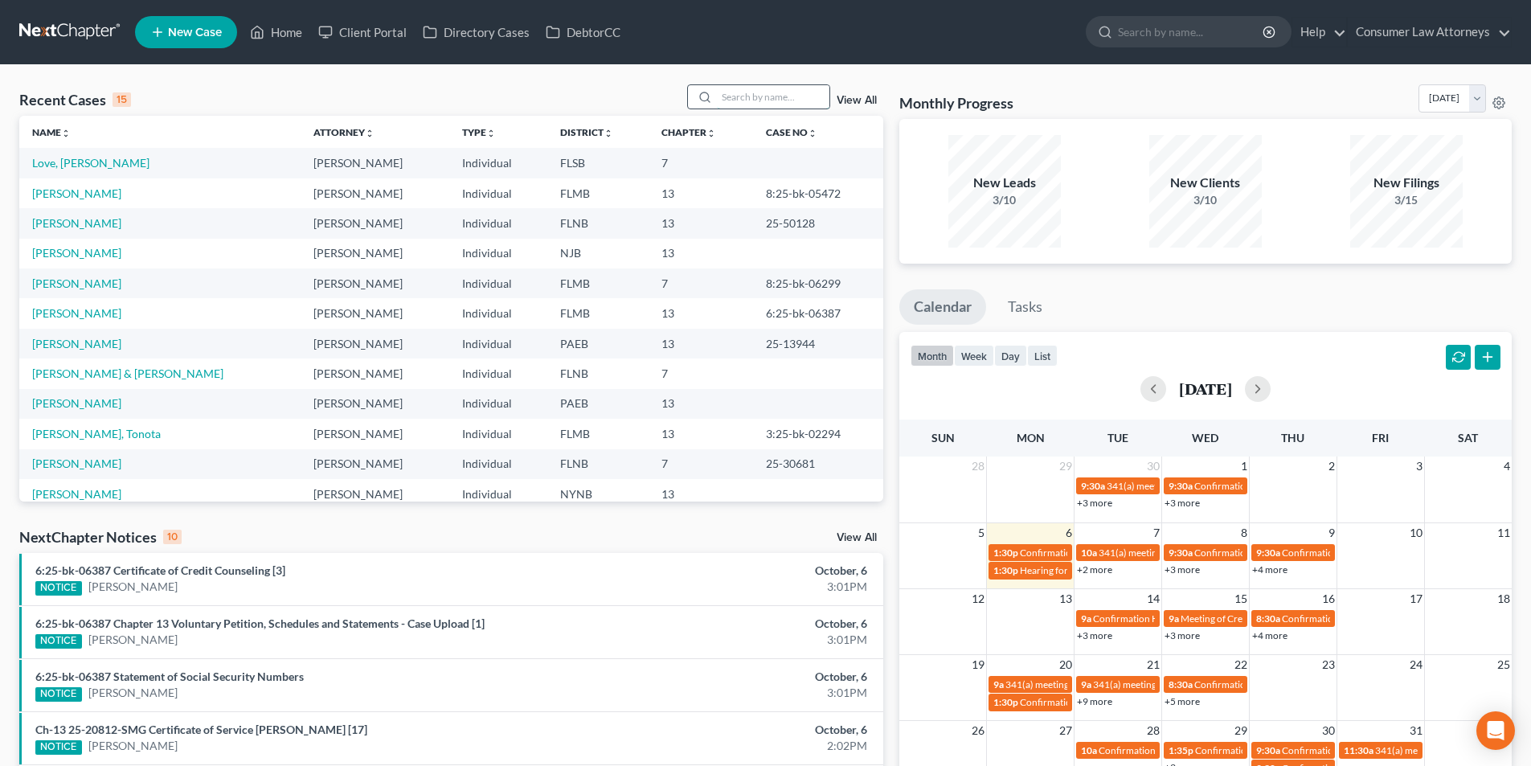
click at [745, 98] on input "search" at bounding box center [773, 96] width 113 height 23
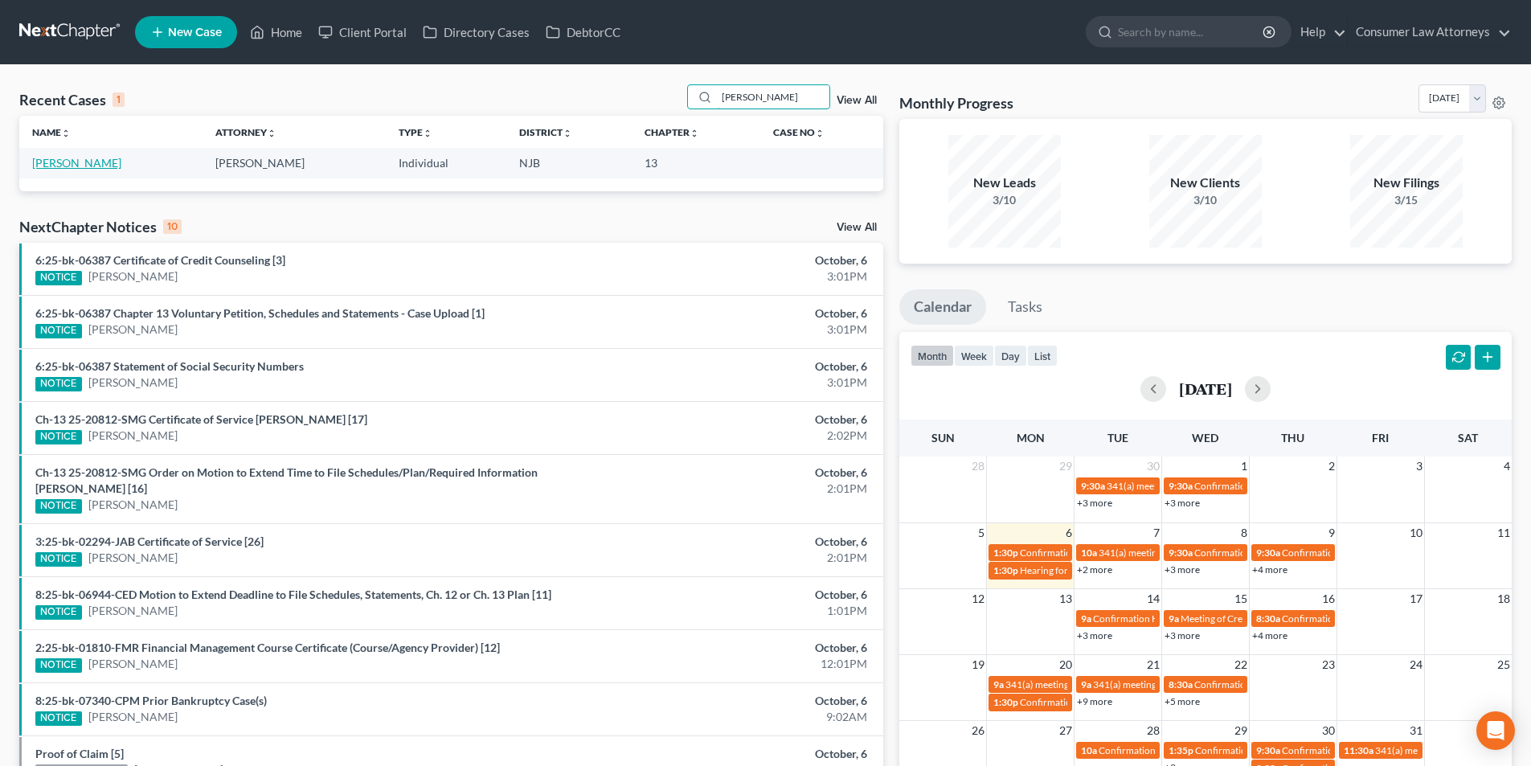
type input "[PERSON_NAME]"
click at [68, 166] on link "[PERSON_NAME]" at bounding box center [76, 163] width 89 height 14
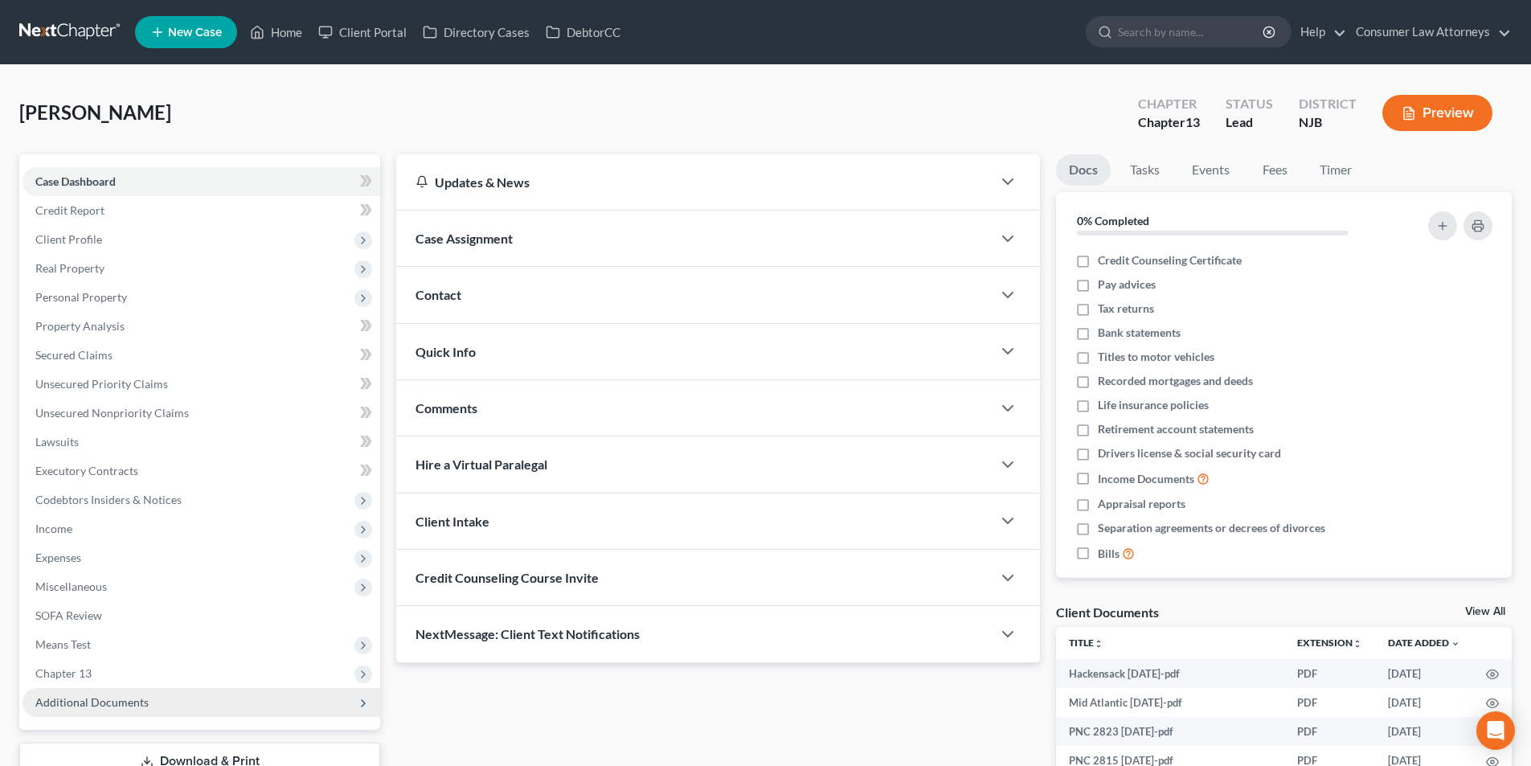
click at [94, 696] on span "Additional Documents" at bounding box center [91, 702] width 113 height 14
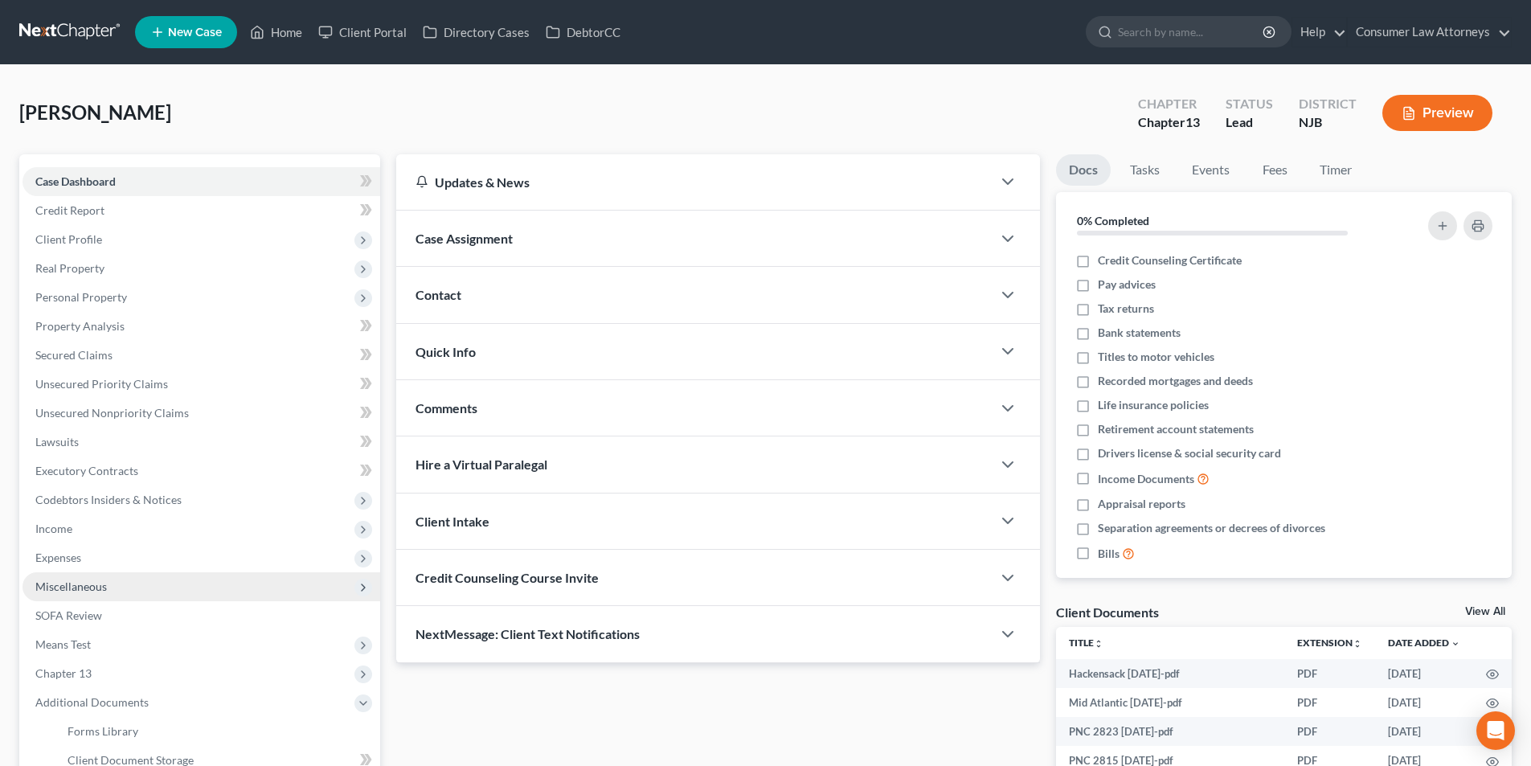
scroll to position [241, 0]
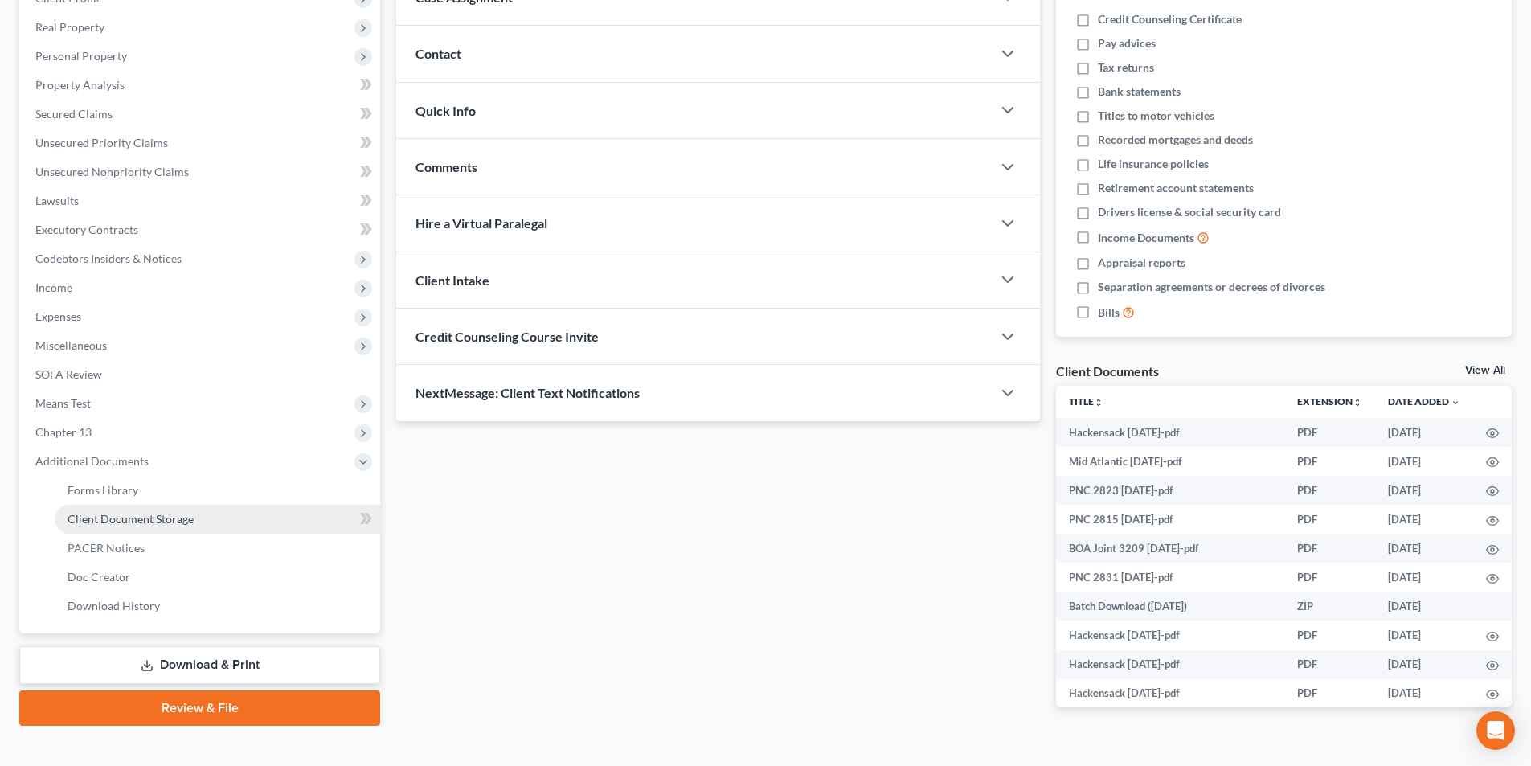
click at [128, 522] on span "Client Document Storage" at bounding box center [131, 519] width 126 height 14
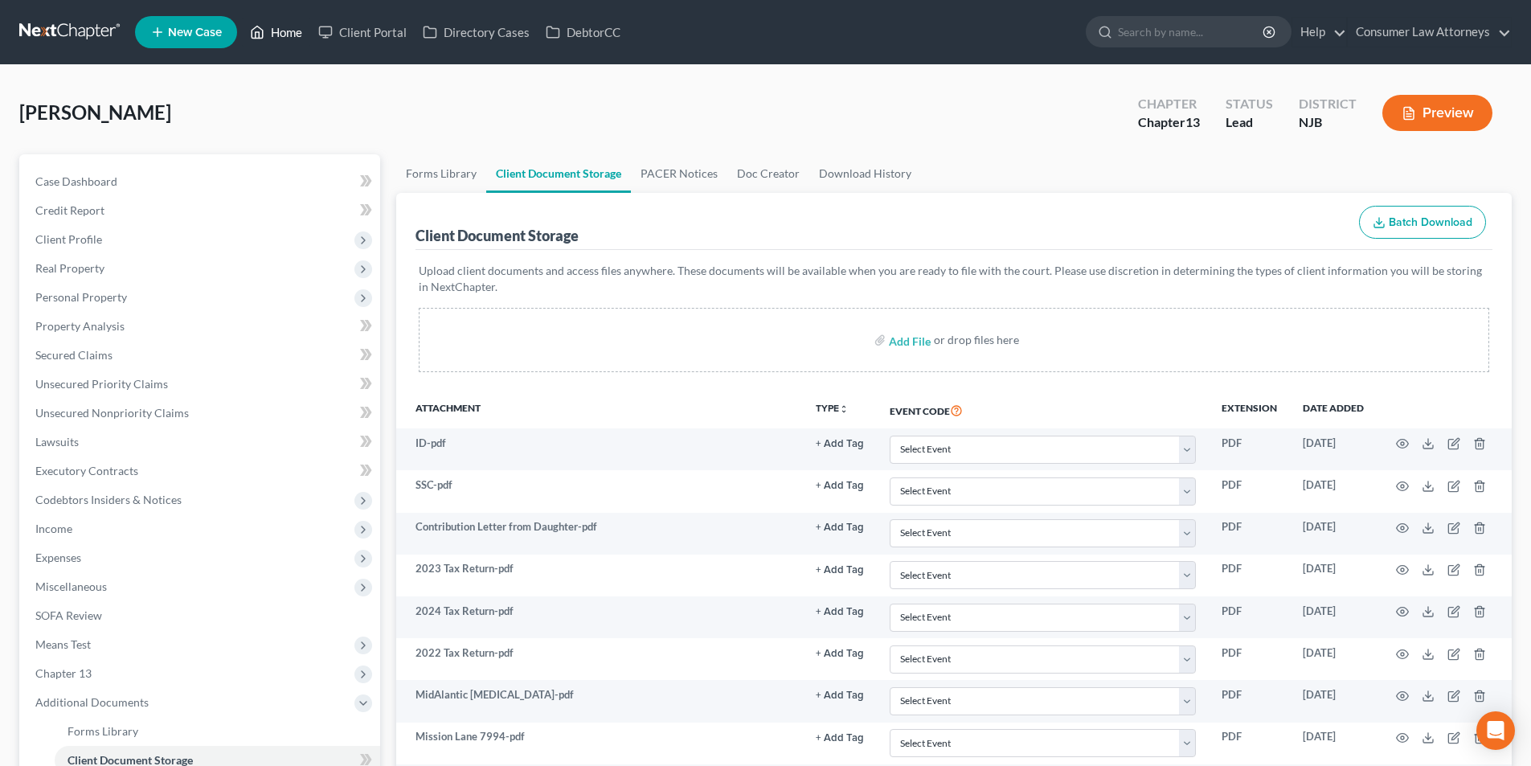
click at [286, 36] on link "Home" at bounding box center [276, 32] width 68 height 29
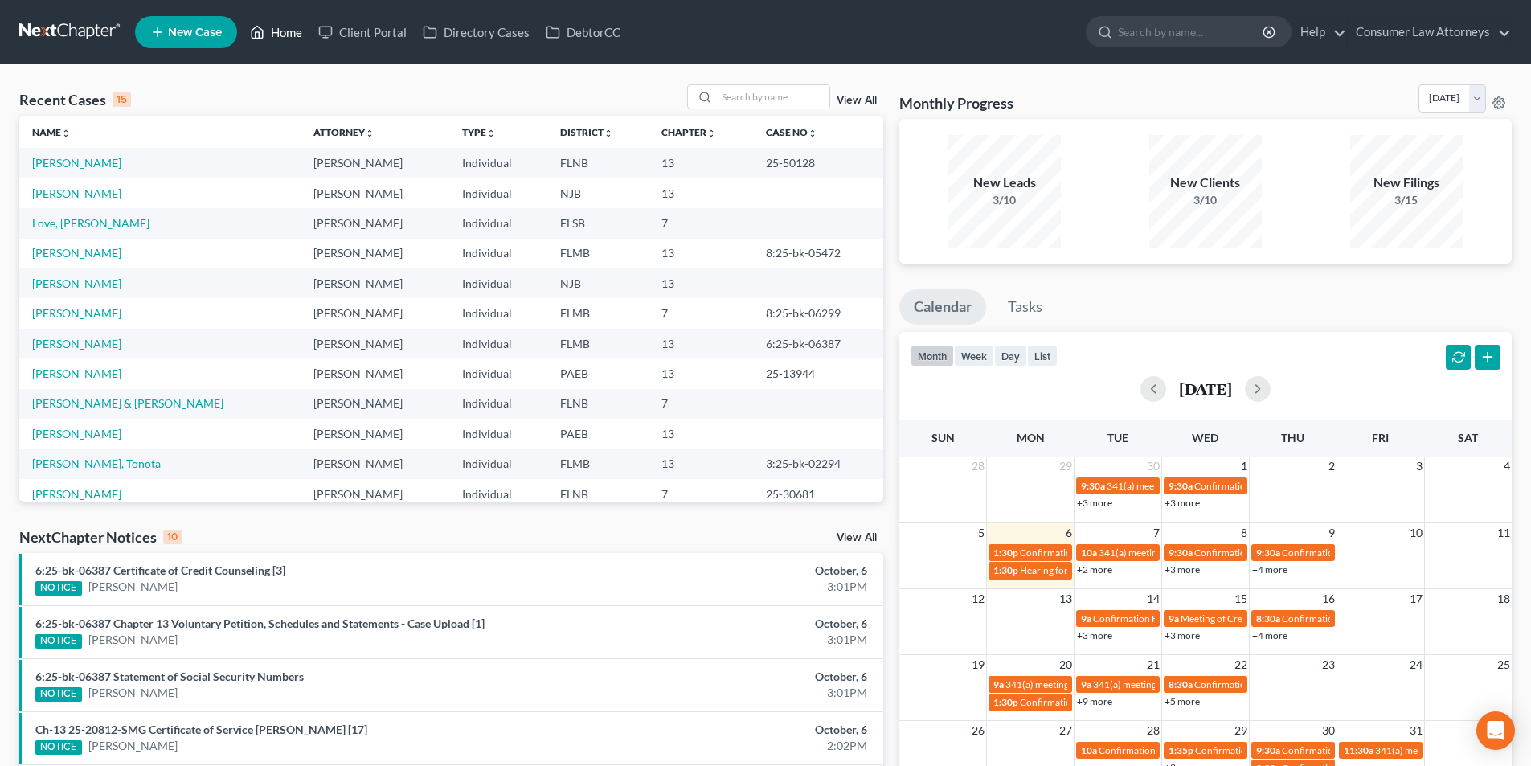
click at [286, 41] on link "Home" at bounding box center [276, 32] width 68 height 29
click at [740, 97] on input "search" at bounding box center [773, 96] width 113 height 23
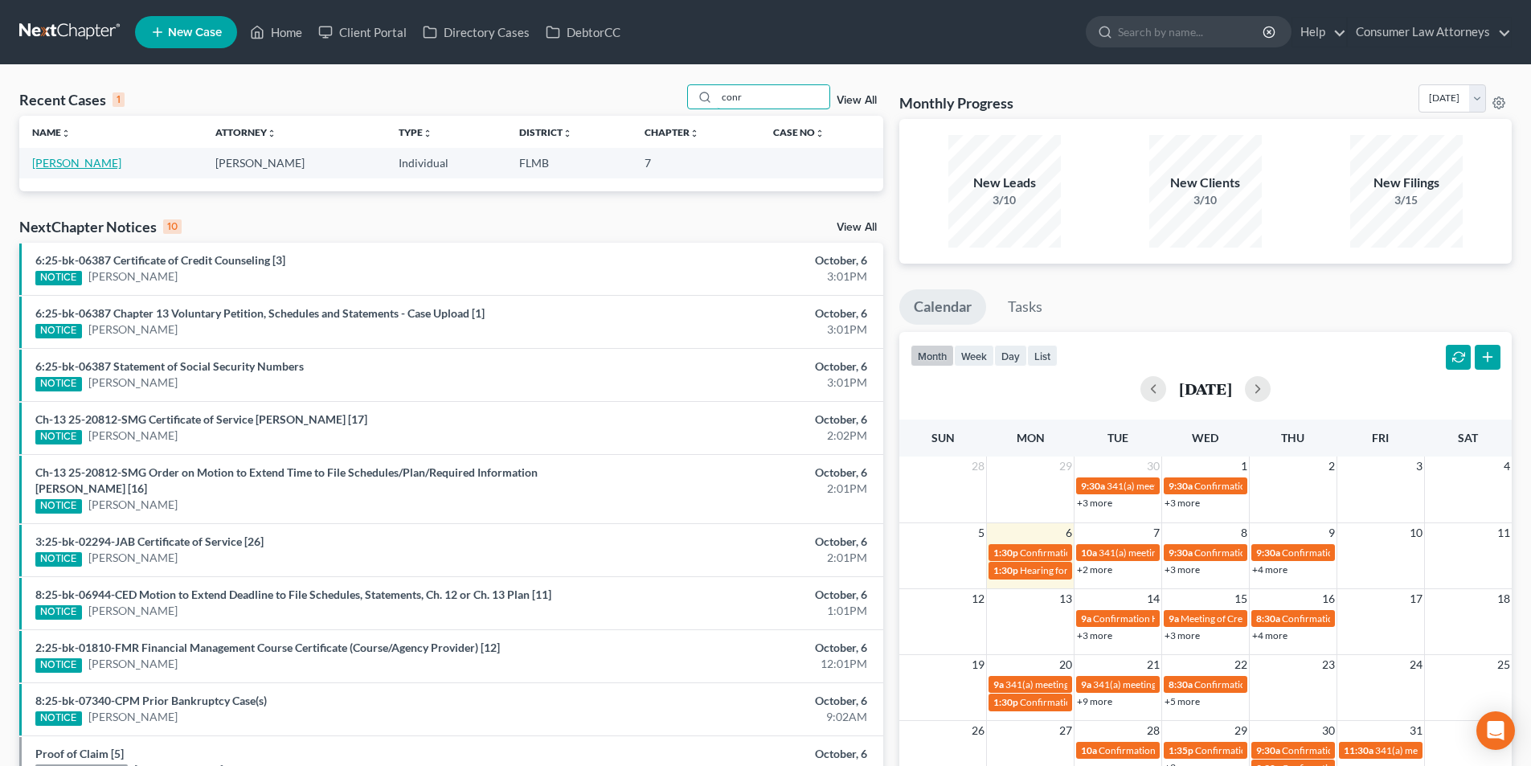
type input "conr"
click at [73, 159] on link "[PERSON_NAME]" at bounding box center [76, 163] width 89 height 14
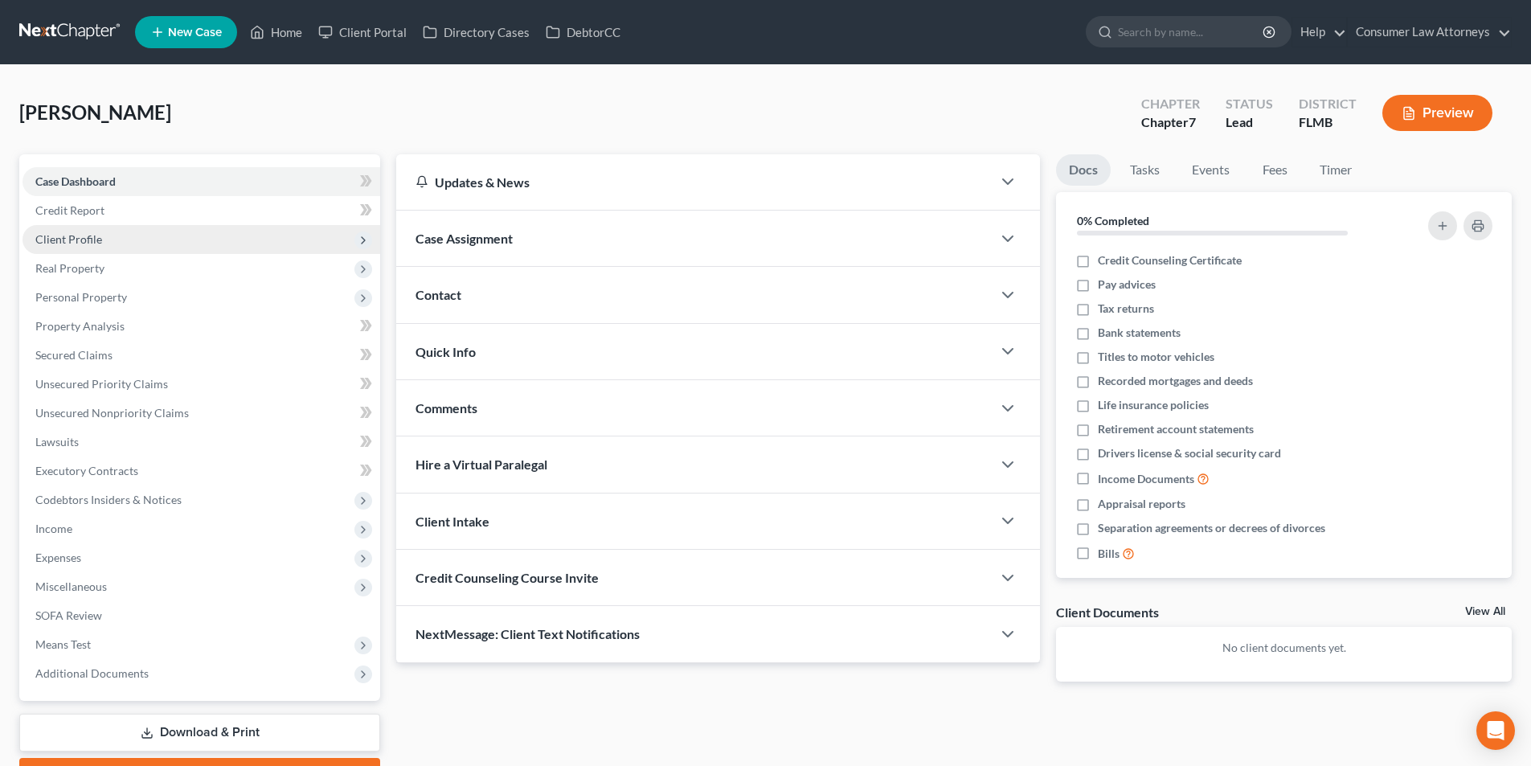
click at [95, 234] on span "Client Profile" at bounding box center [68, 239] width 67 height 14
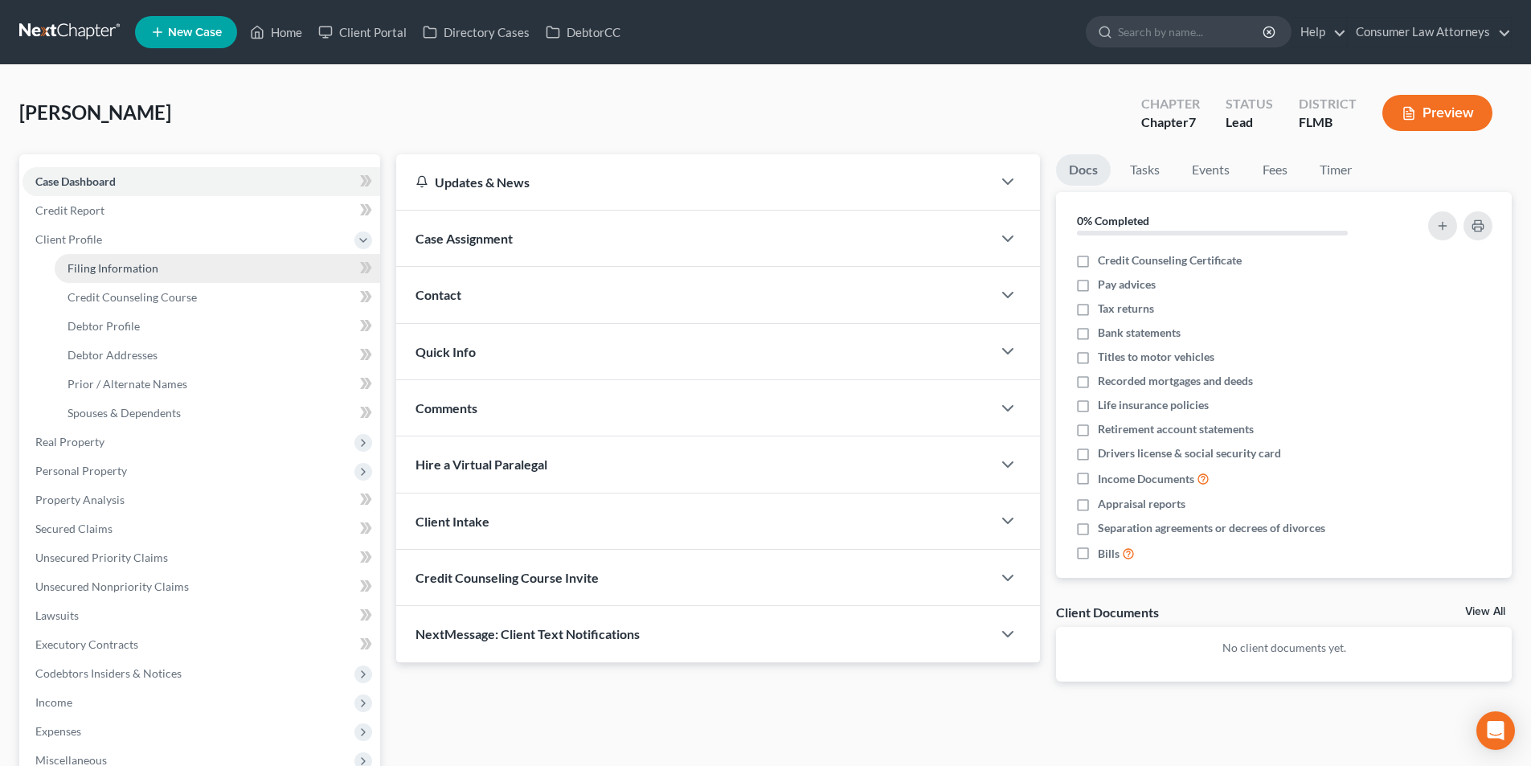
click at [119, 266] on span "Filing Information" at bounding box center [113, 268] width 91 height 14
select select "1"
select select "0"
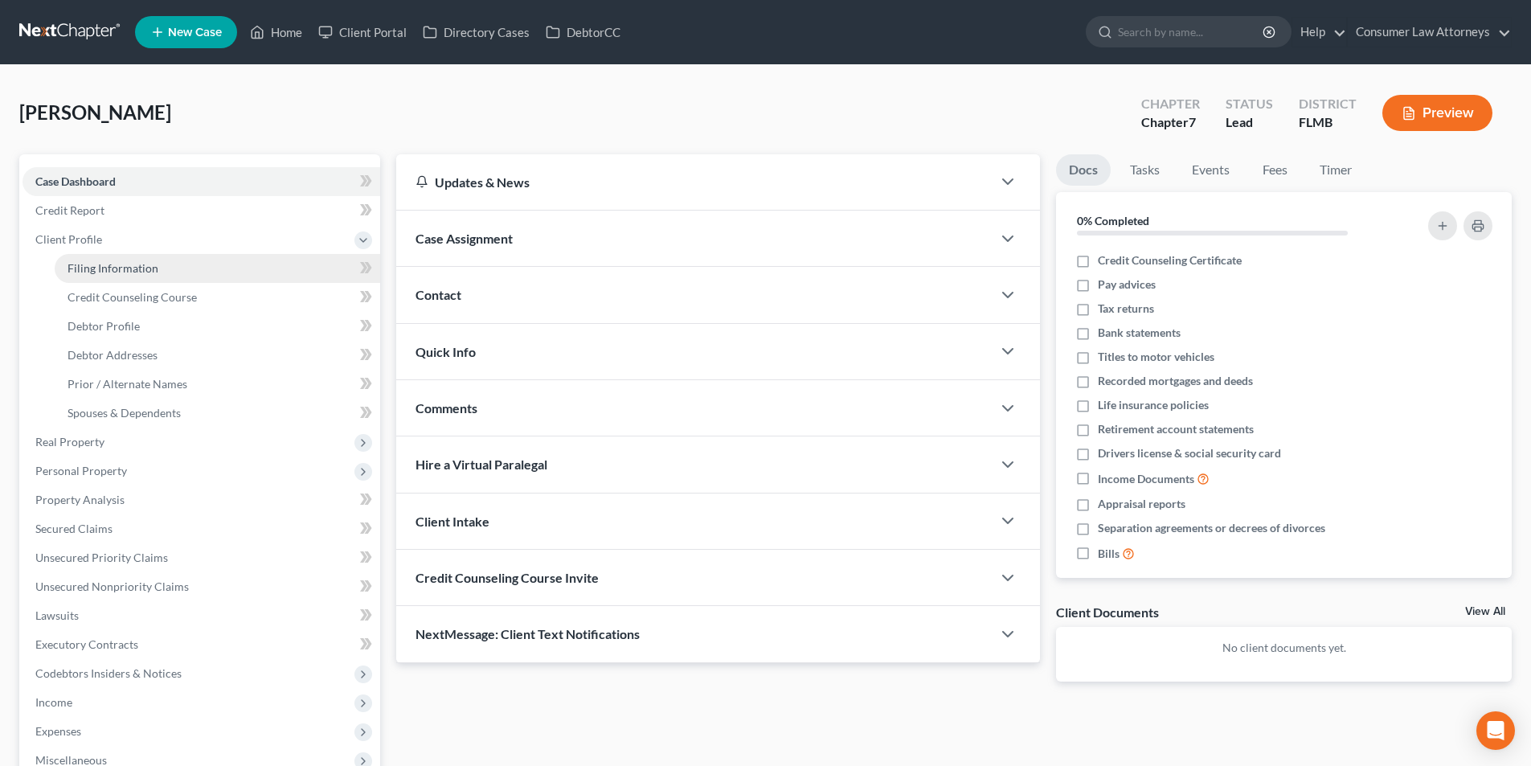
select select "9"
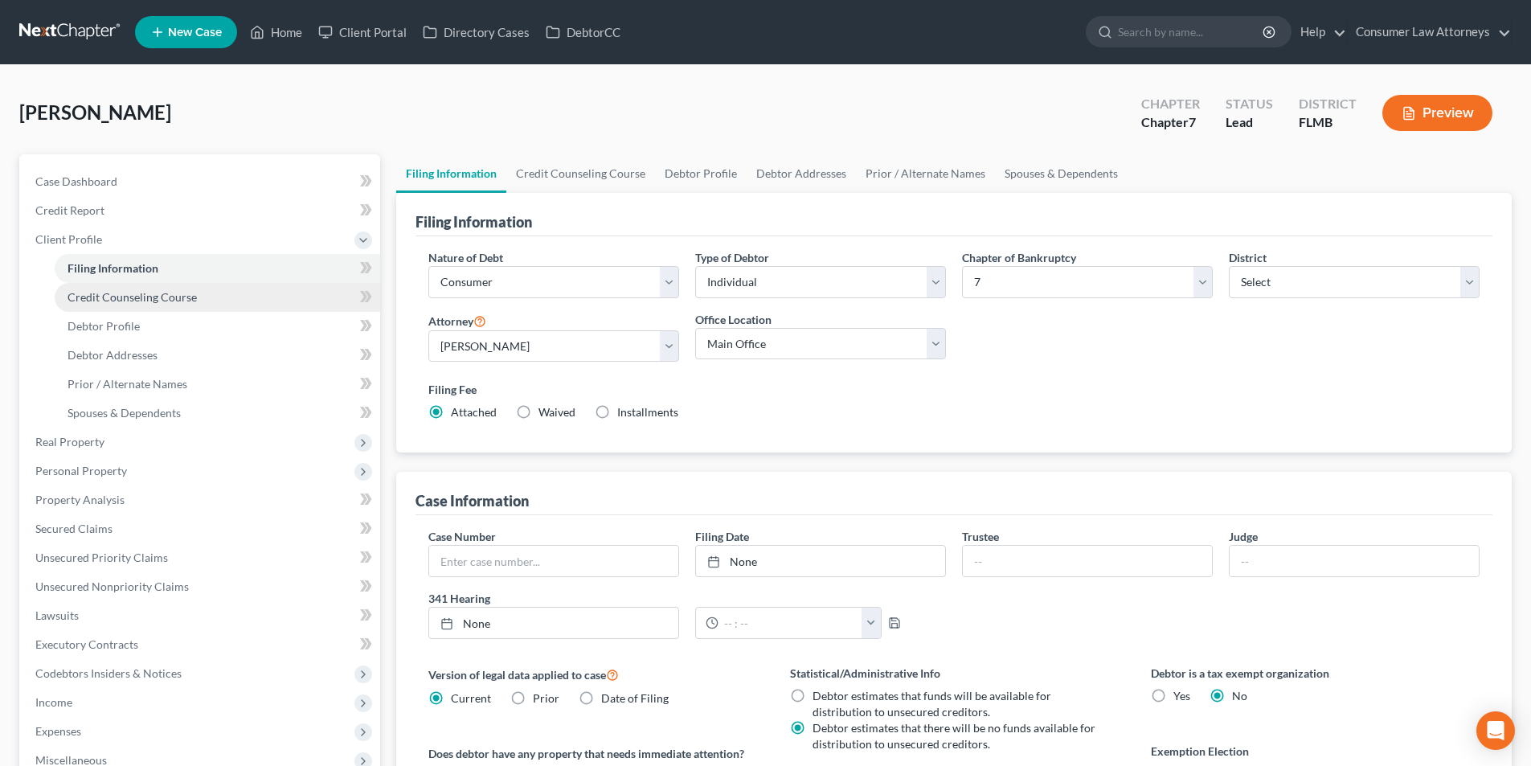
click at [159, 293] on span "Credit Counseling Course" at bounding box center [132, 297] width 129 height 14
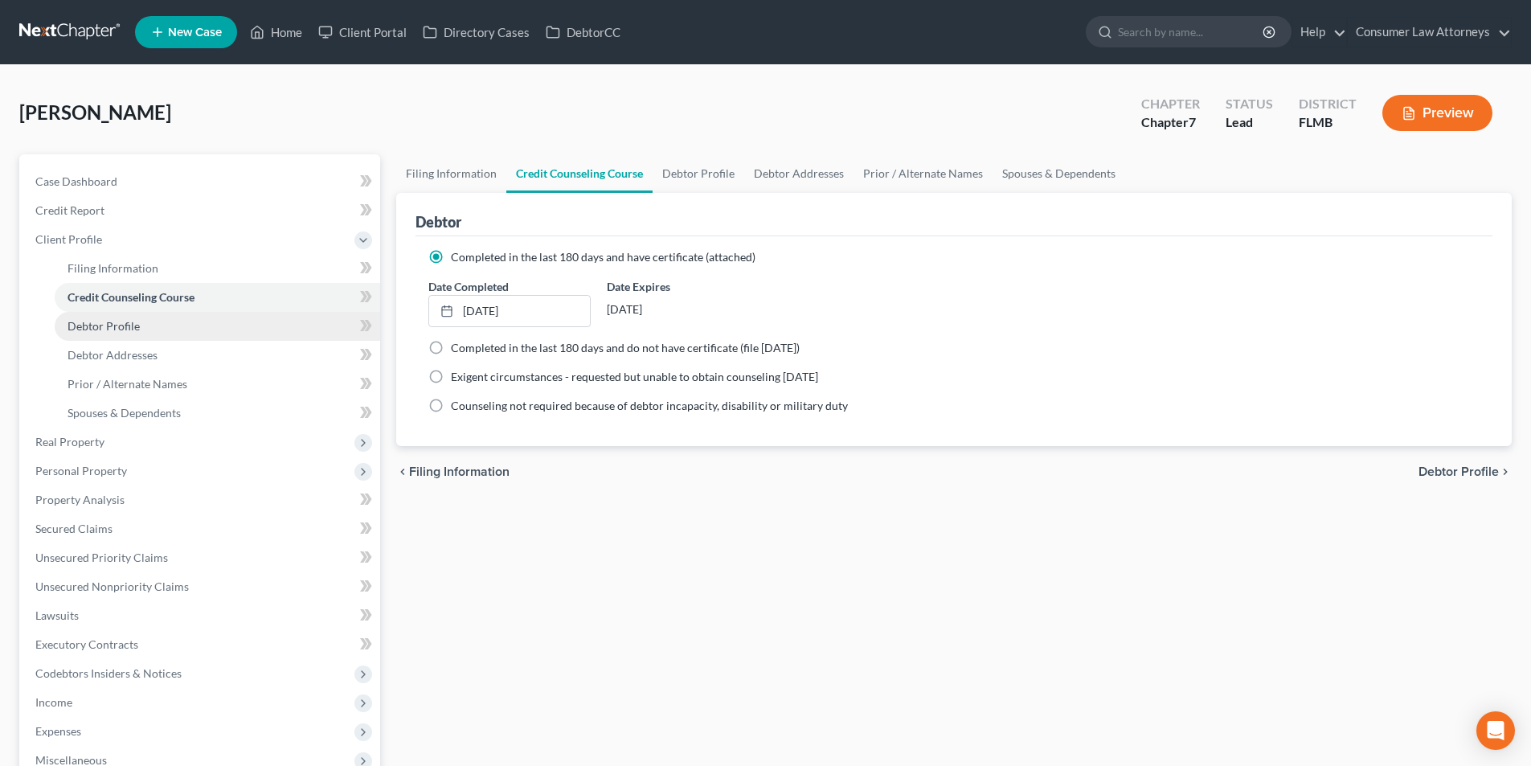
click at [125, 320] on span "Debtor Profile" at bounding box center [104, 326] width 72 height 14
select select "0"
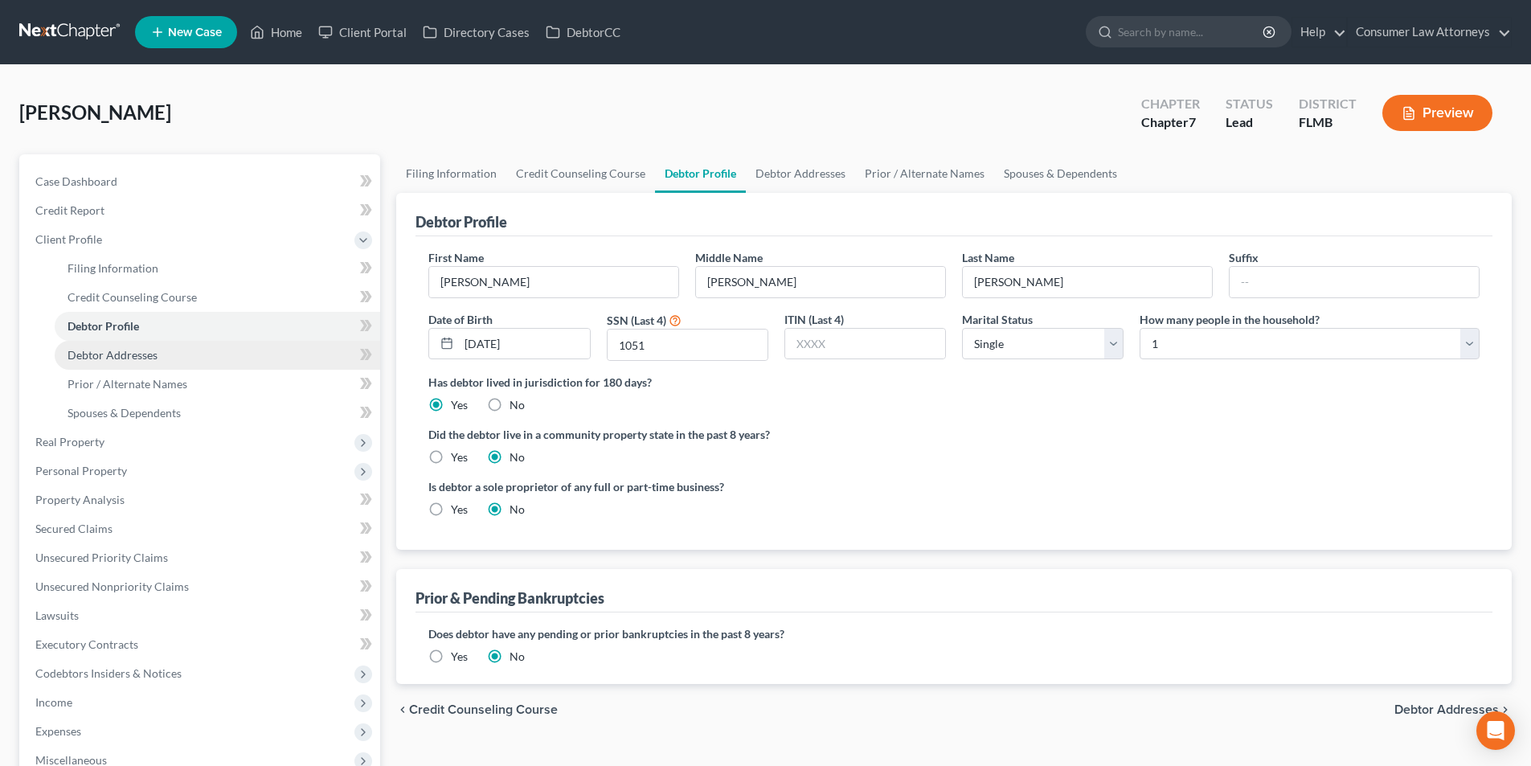
click at [126, 350] on span "Debtor Addresses" at bounding box center [113, 355] width 90 height 14
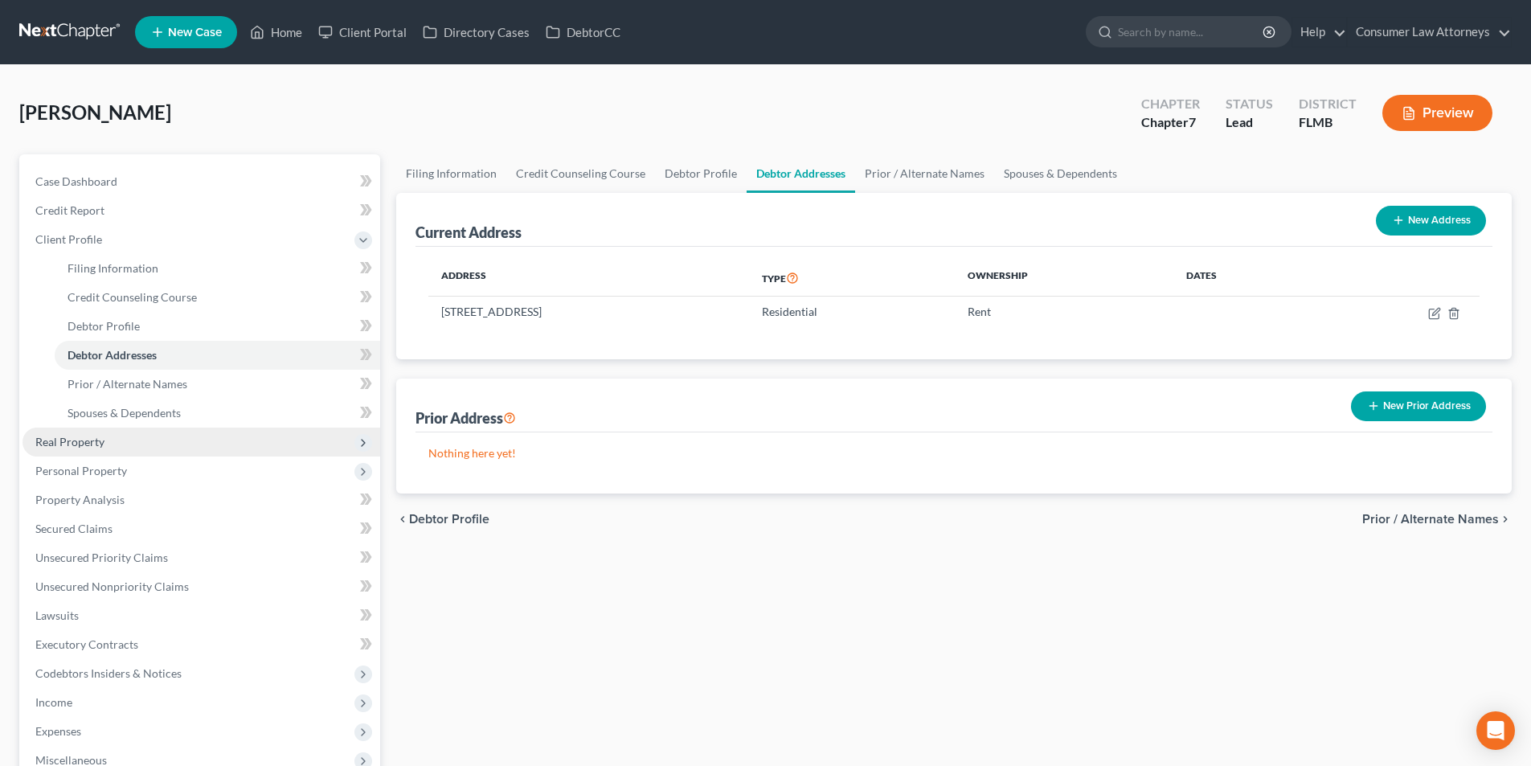
click at [99, 442] on span "Real Property" at bounding box center [69, 442] width 69 height 14
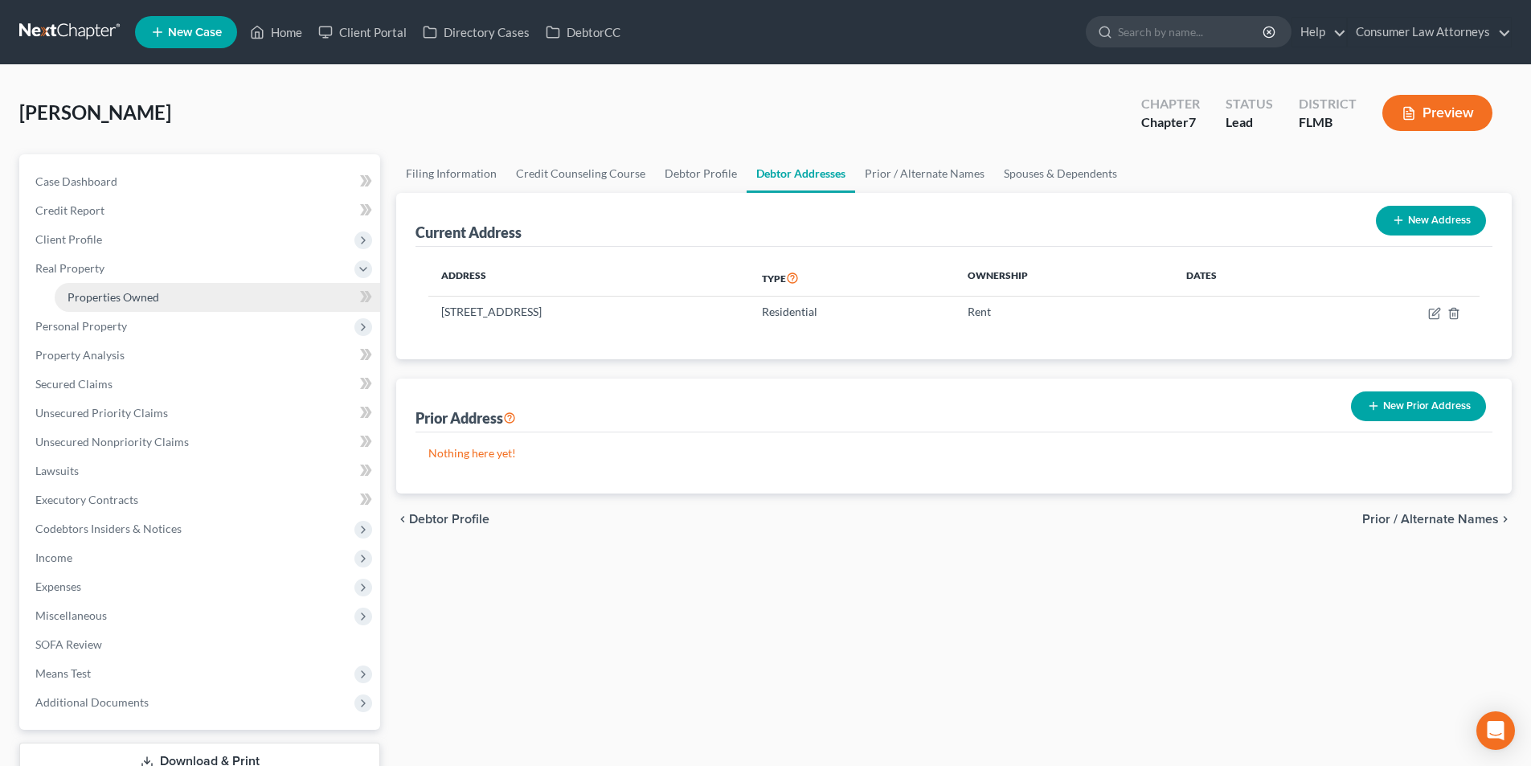
click at [134, 297] on span "Properties Owned" at bounding box center [114, 297] width 92 height 14
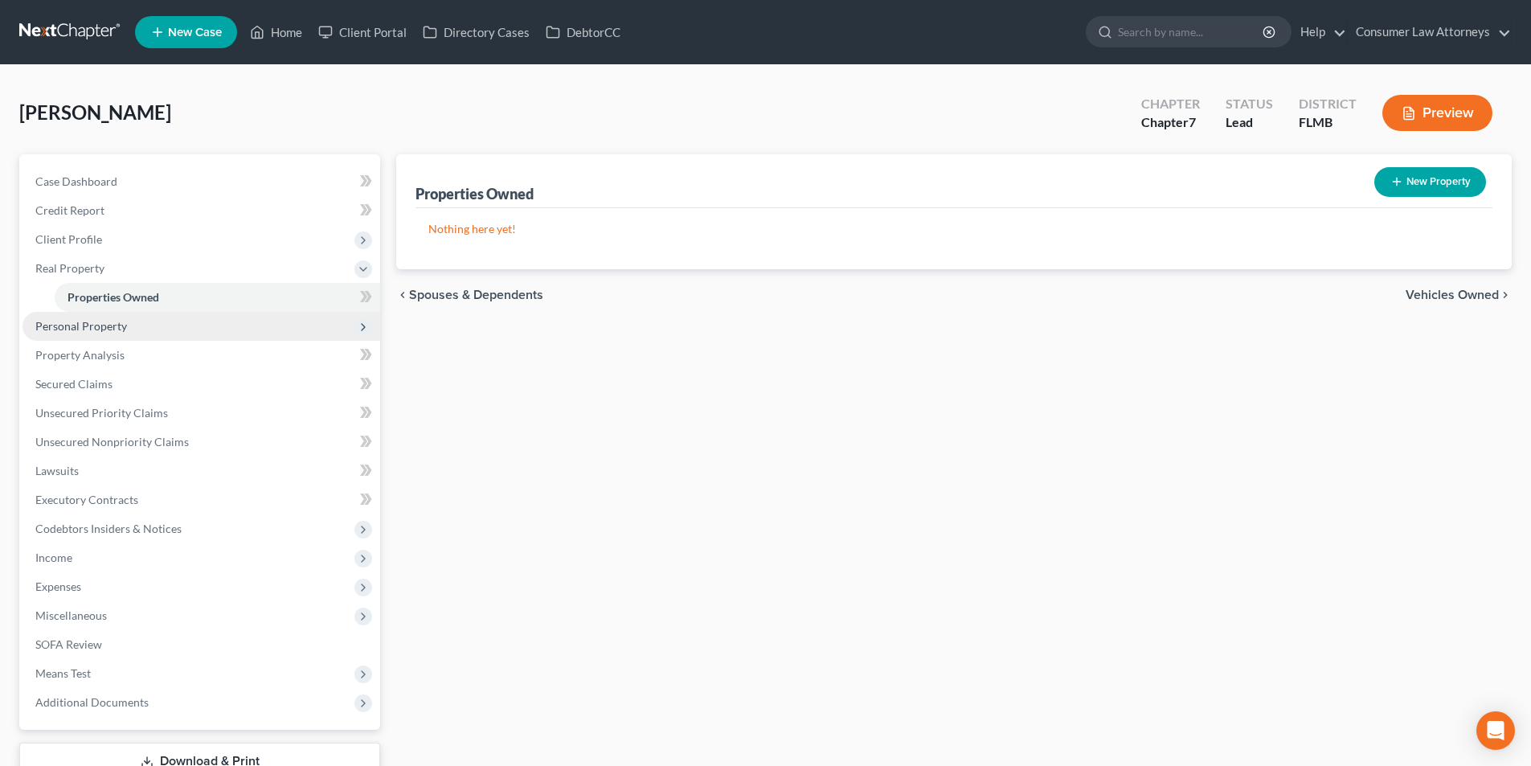
click at [111, 326] on span "Personal Property" at bounding box center [81, 326] width 92 height 14
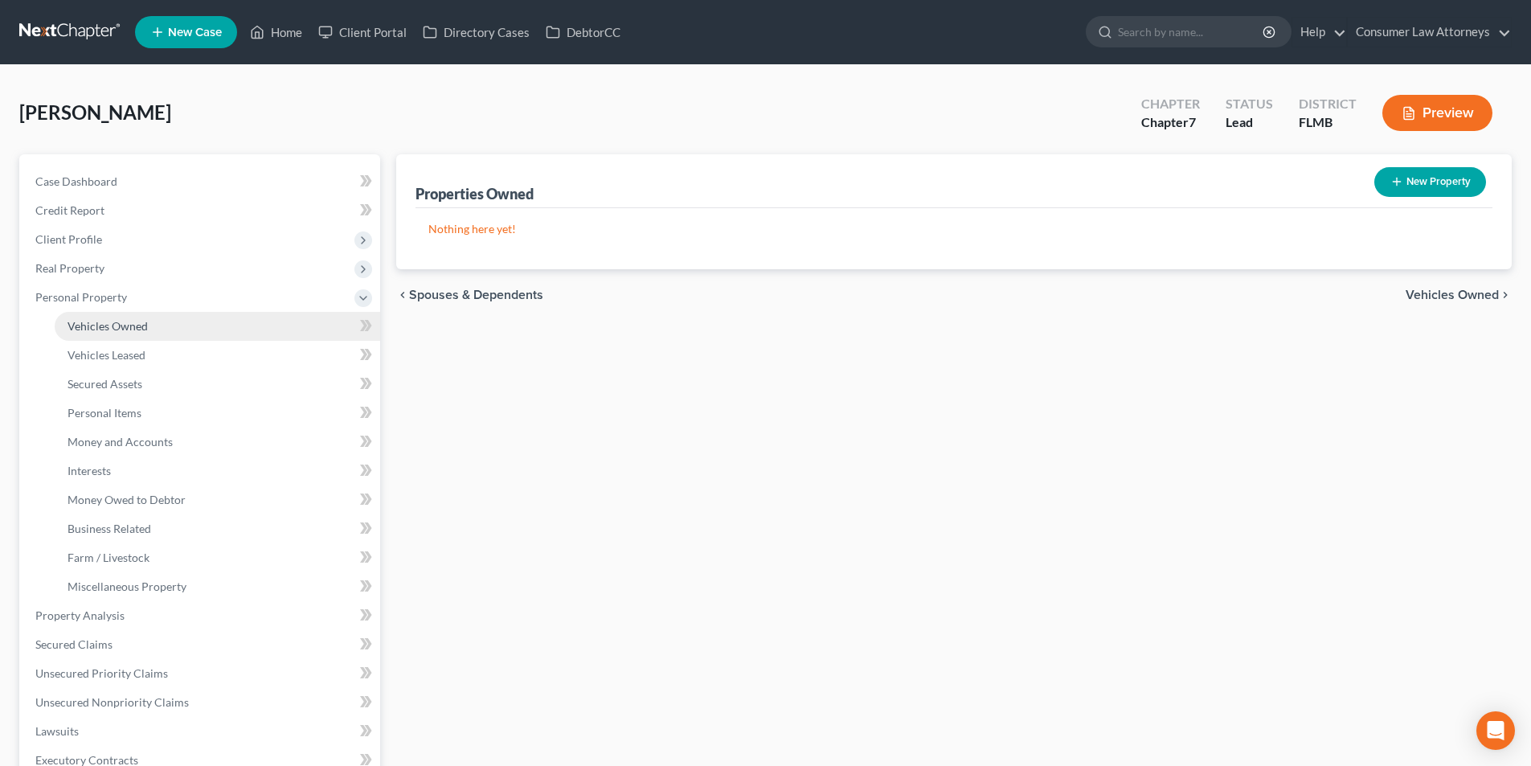
click at [141, 324] on span "Vehicles Owned" at bounding box center [108, 326] width 80 height 14
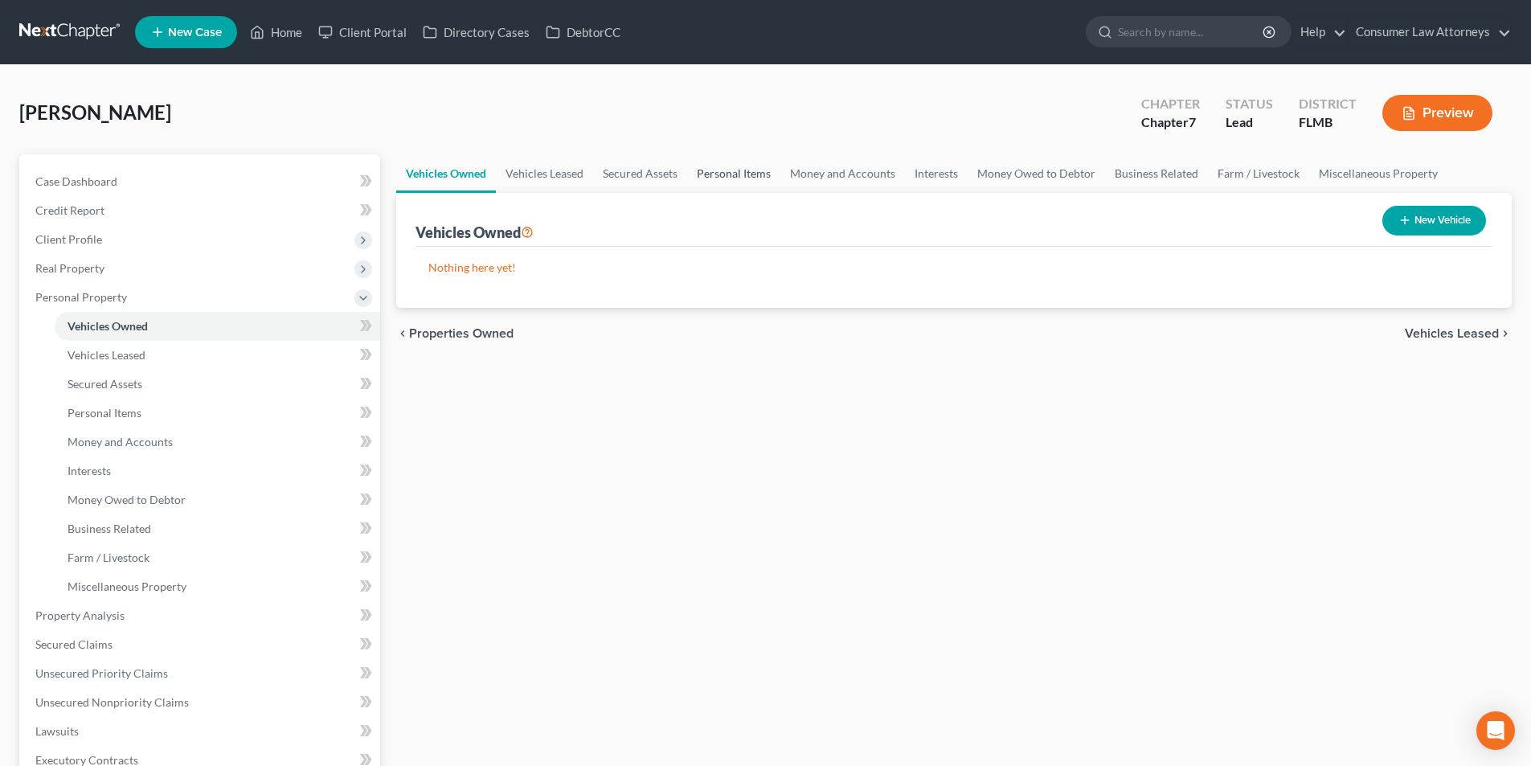
click at [735, 170] on link "Personal Items" at bounding box center [733, 173] width 93 height 39
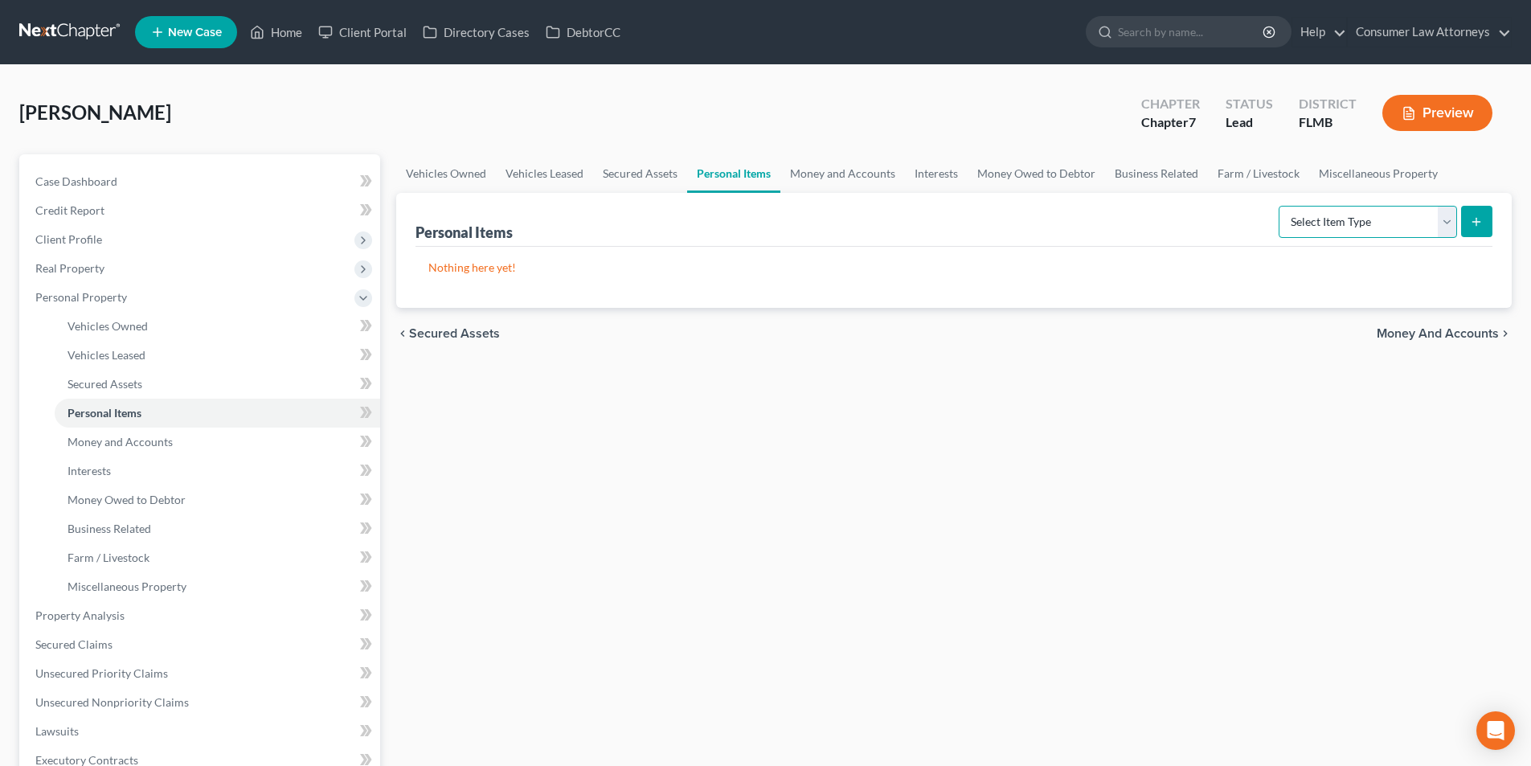
click at [1363, 214] on select "Select Item Type Clothing Collectibles Of Value Electronics Firearms Household …" at bounding box center [1368, 222] width 178 height 32
select select "clothing"
click at [1280, 206] on select "Select Item Type Clothing Collectibles Of Value Electronics Firearms Household …" at bounding box center [1368, 222] width 178 height 32
click at [1488, 223] on button "submit" at bounding box center [1476, 221] width 31 height 31
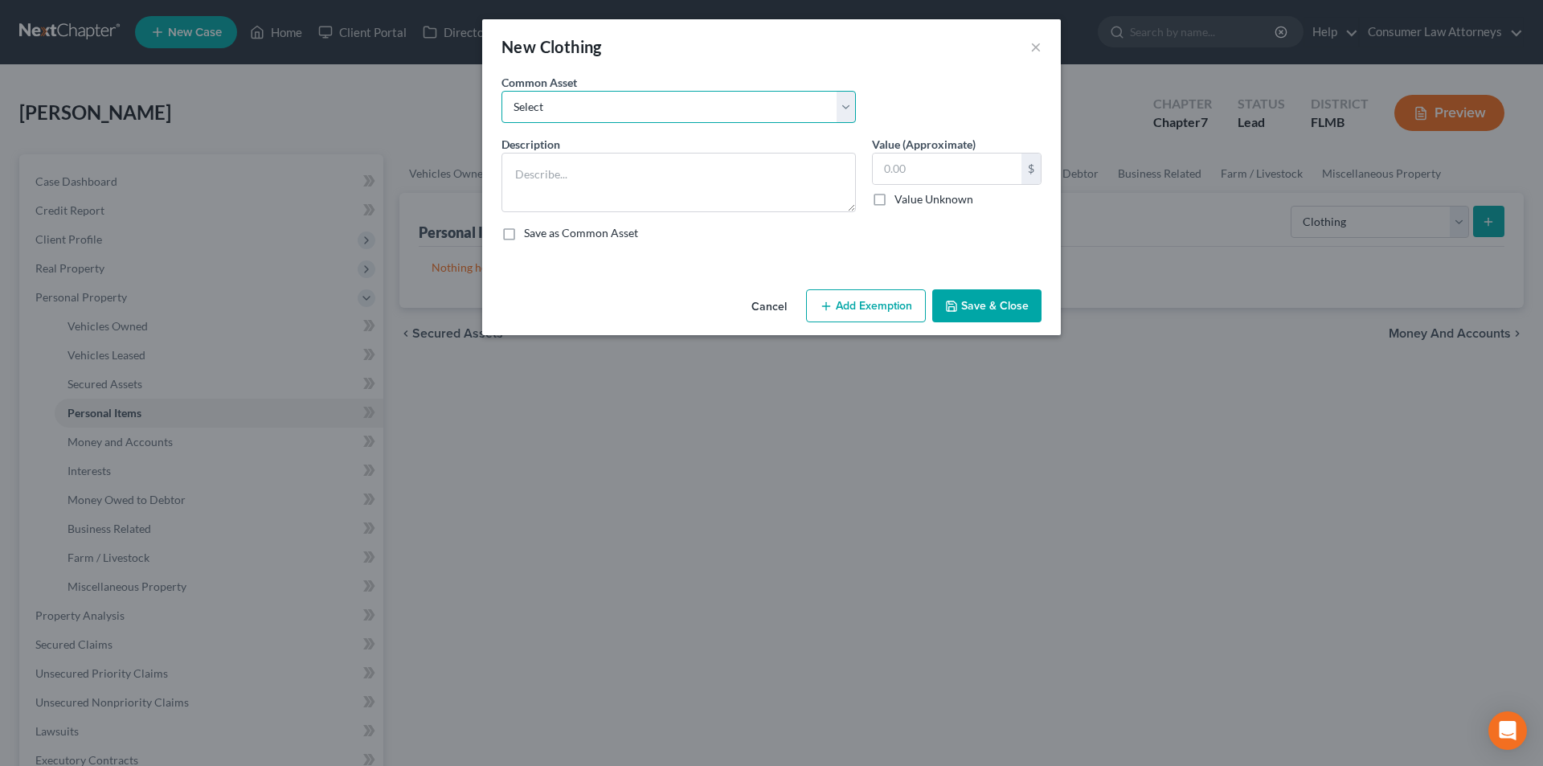
click at [642, 118] on select "Select Miscellaneous clothing and wearing apparel Clothing, shoes, jackets, out…" at bounding box center [678, 107] width 354 height 32
select select "3"
click at [501, 91] on select "Select Miscellaneous clothing and wearing apparel Clothing, shoes, jackets, out…" at bounding box center [678, 107] width 354 height 32
type textarea "Clothing, shoes, jackets, outwear, under garments."
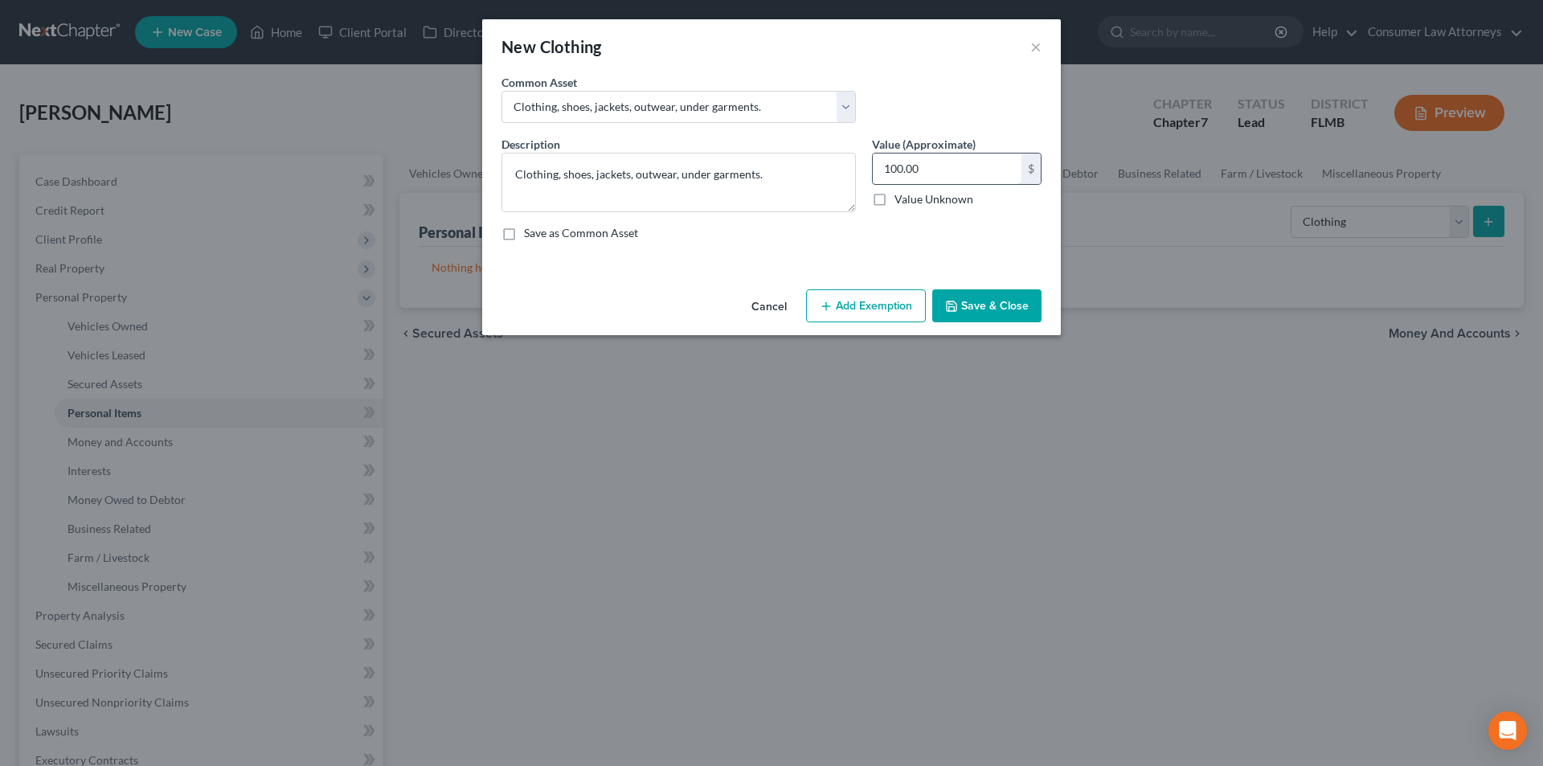
click at [959, 166] on input "100.00" at bounding box center [947, 168] width 149 height 31
type input "200.00"
click at [850, 312] on button "Add Exemption" at bounding box center [866, 306] width 120 height 34
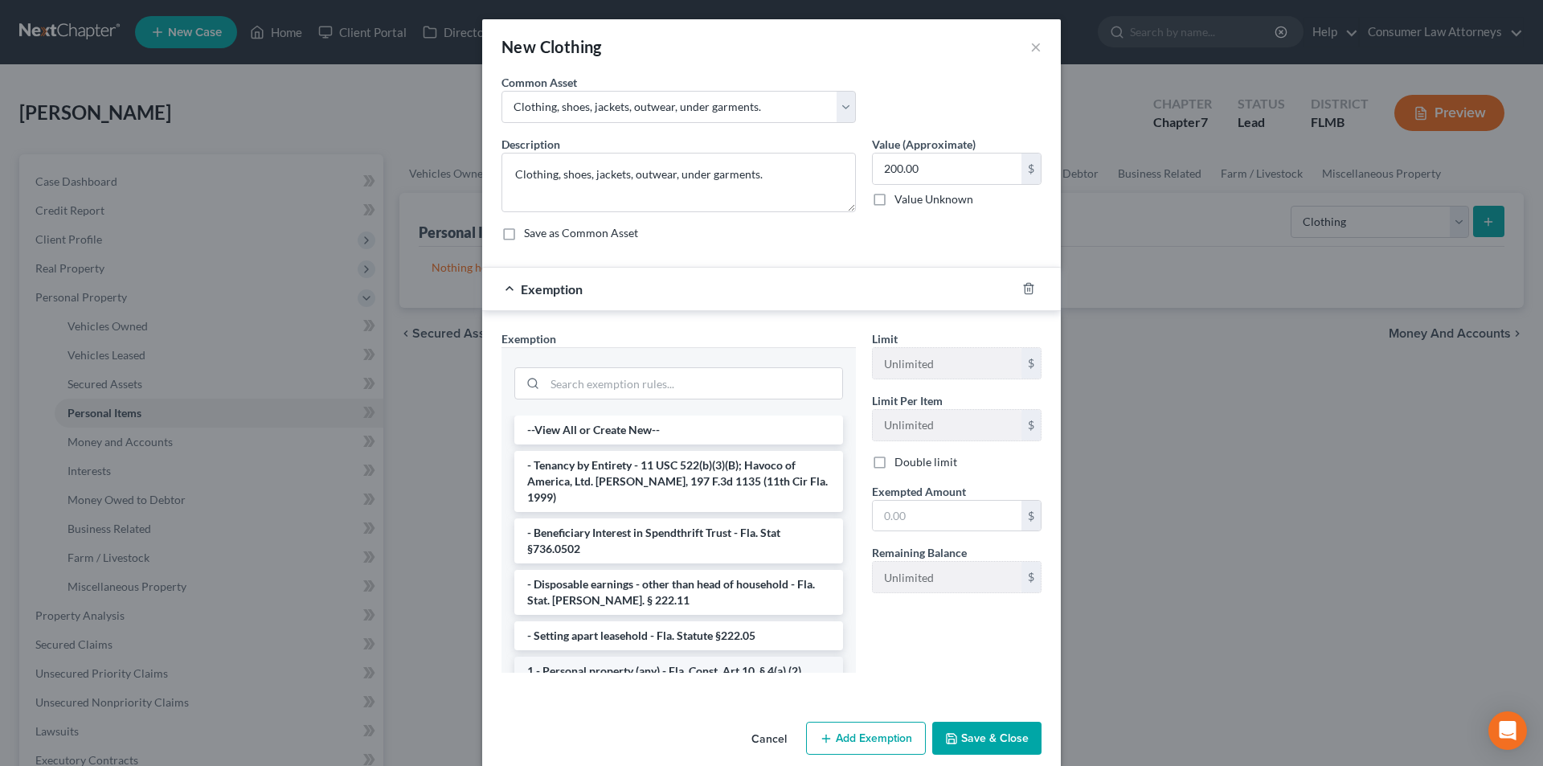
click at [634, 657] on li "1 - Personal property (any) - Fla. Const. Art.10, § 4(a) (2)" at bounding box center [678, 671] width 329 height 29
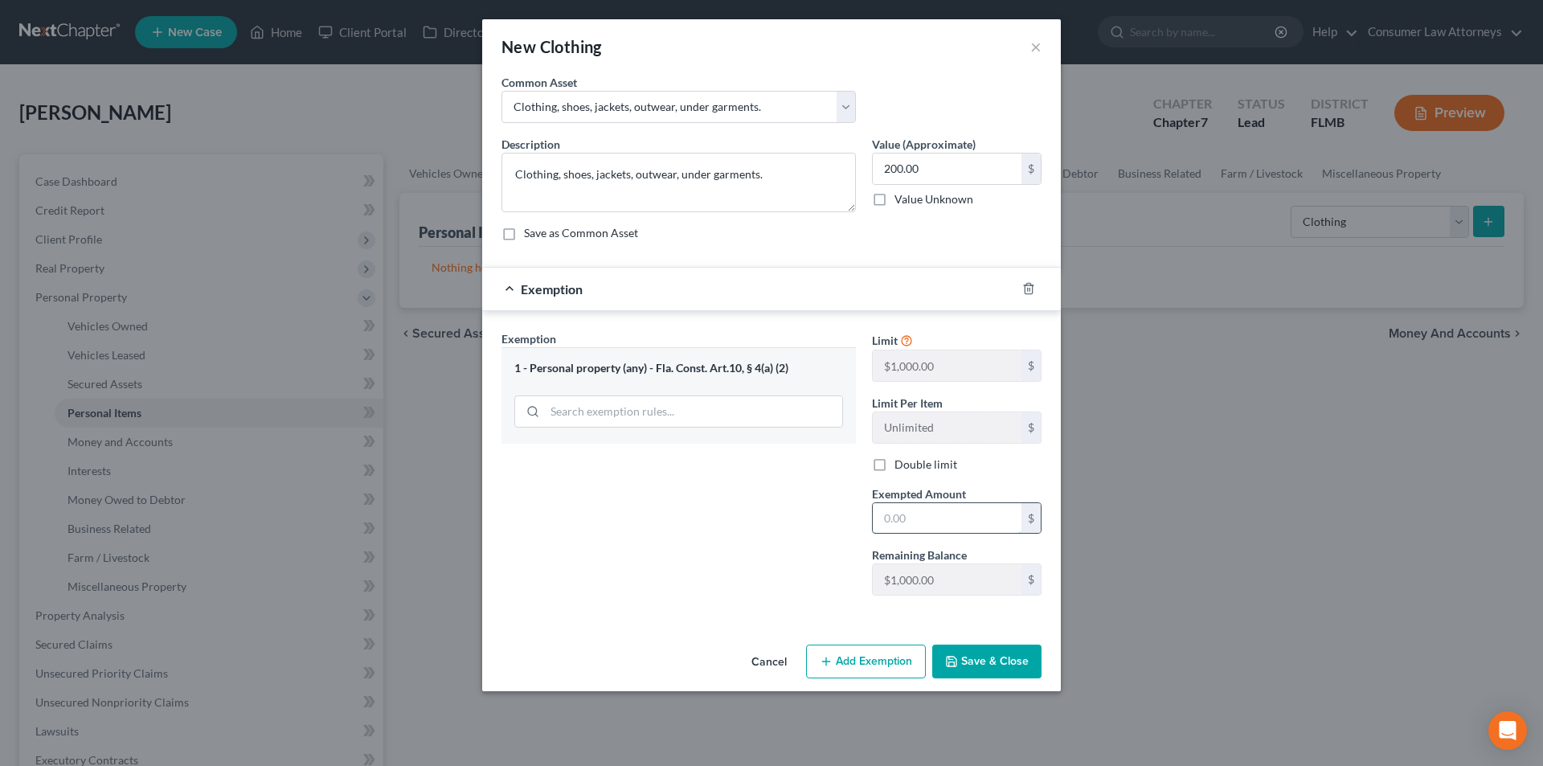
click at [923, 508] on input "text" at bounding box center [947, 518] width 149 height 31
type input "1"
type input "200.00"
click at [1016, 654] on button "Save & Close" at bounding box center [986, 662] width 109 height 34
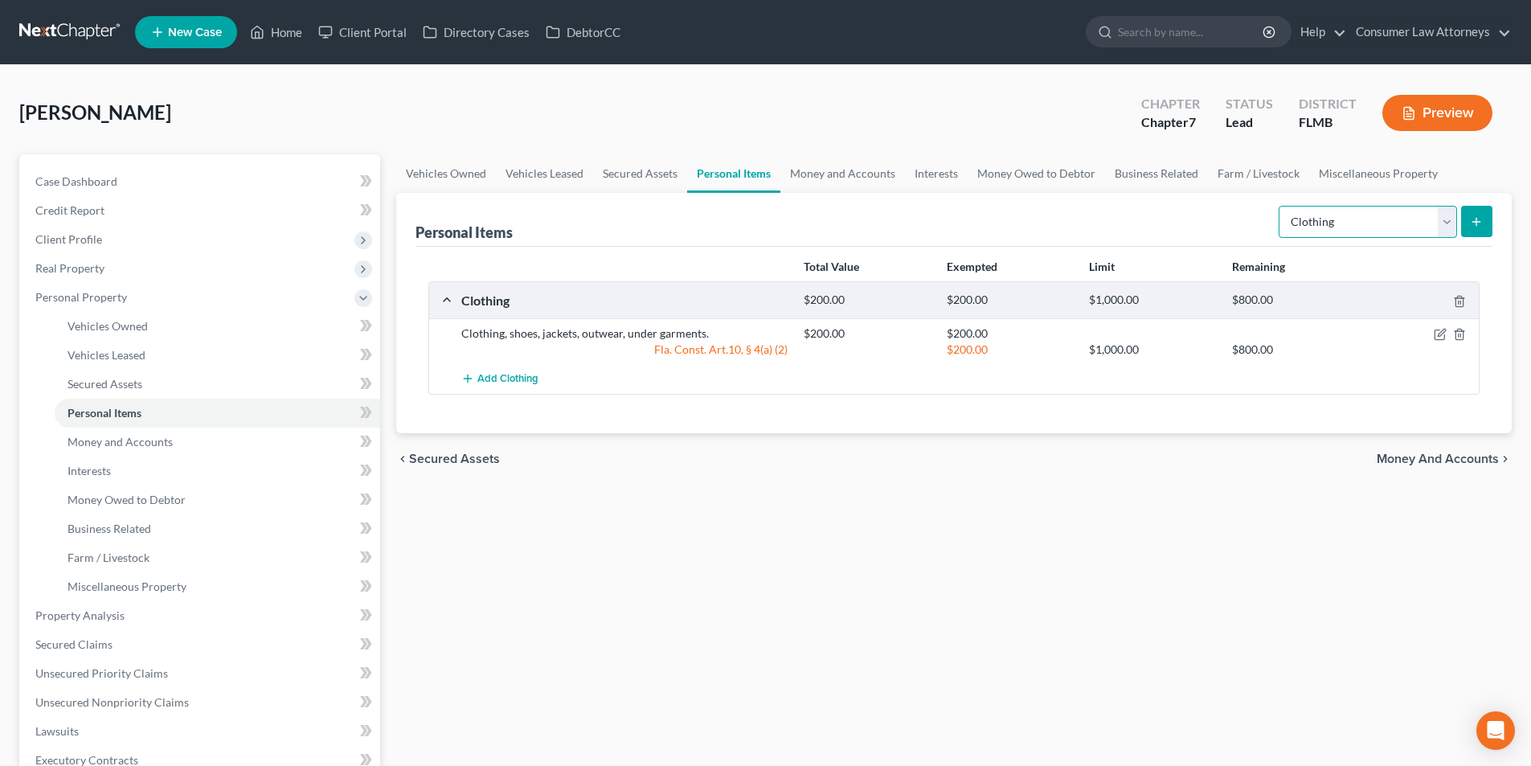
click at [1343, 228] on select "Select Item Type Clothing Collectibles Of Value Electronics Firearms Household …" at bounding box center [1368, 222] width 178 height 32
select select "electronics"
click at [1280, 206] on select "Select Item Type Clothing Collectibles Of Value Electronics Firearms Household …" at bounding box center [1368, 222] width 178 height 32
click at [1487, 223] on button "submit" at bounding box center [1476, 221] width 31 height 31
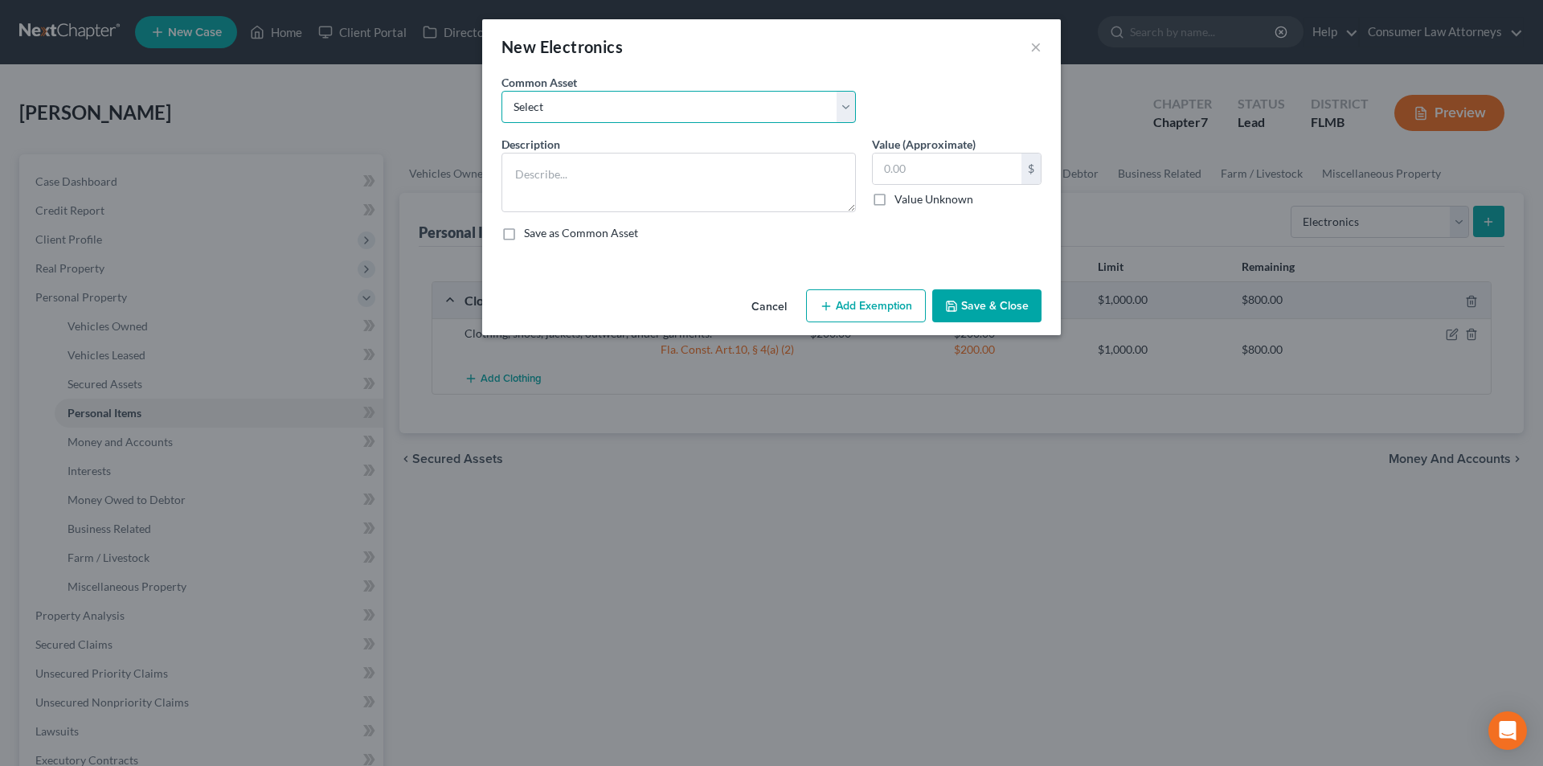
drag, startPoint x: 666, startPoint y: 104, endPoint x: 645, endPoint y: 114, distance: 23.0
click at [666, 104] on select "Select Miscellaneous electronics Xbox Laptop Refrigerator Computer TV Cellphone…" at bounding box center [678, 107] width 354 height 32
select select "9"
click at [501, 91] on select "Select Miscellaneous electronics Xbox Laptop Refrigerator Computer TV Cellphone…" at bounding box center [678, 107] width 354 height 32
type textarea "TV, Cell Phone, and Laptop."
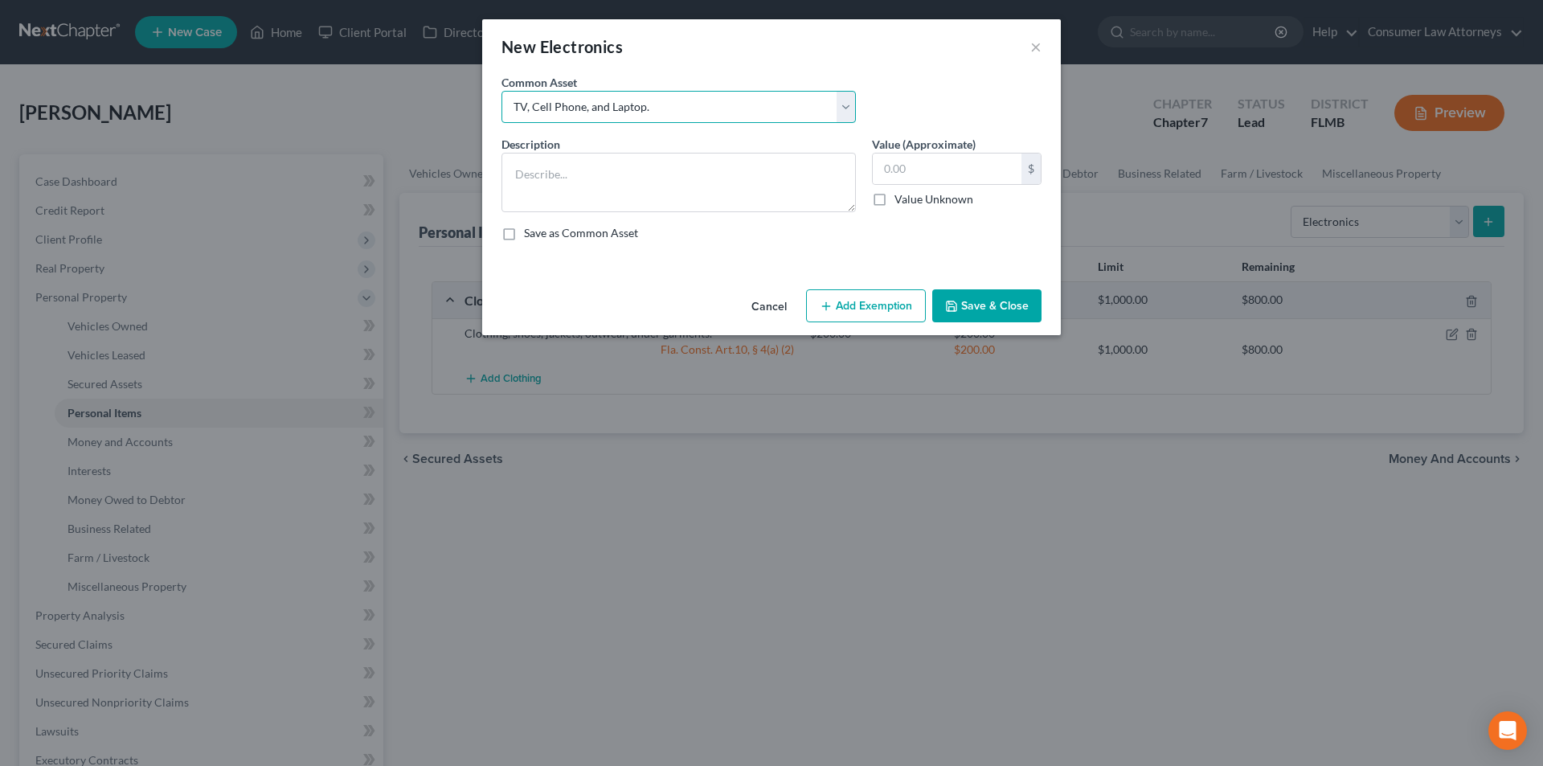
type input "300.00"
click at [887, 301] on button "Add Exemption" at bounding box center [866, 306] width 120 height 34
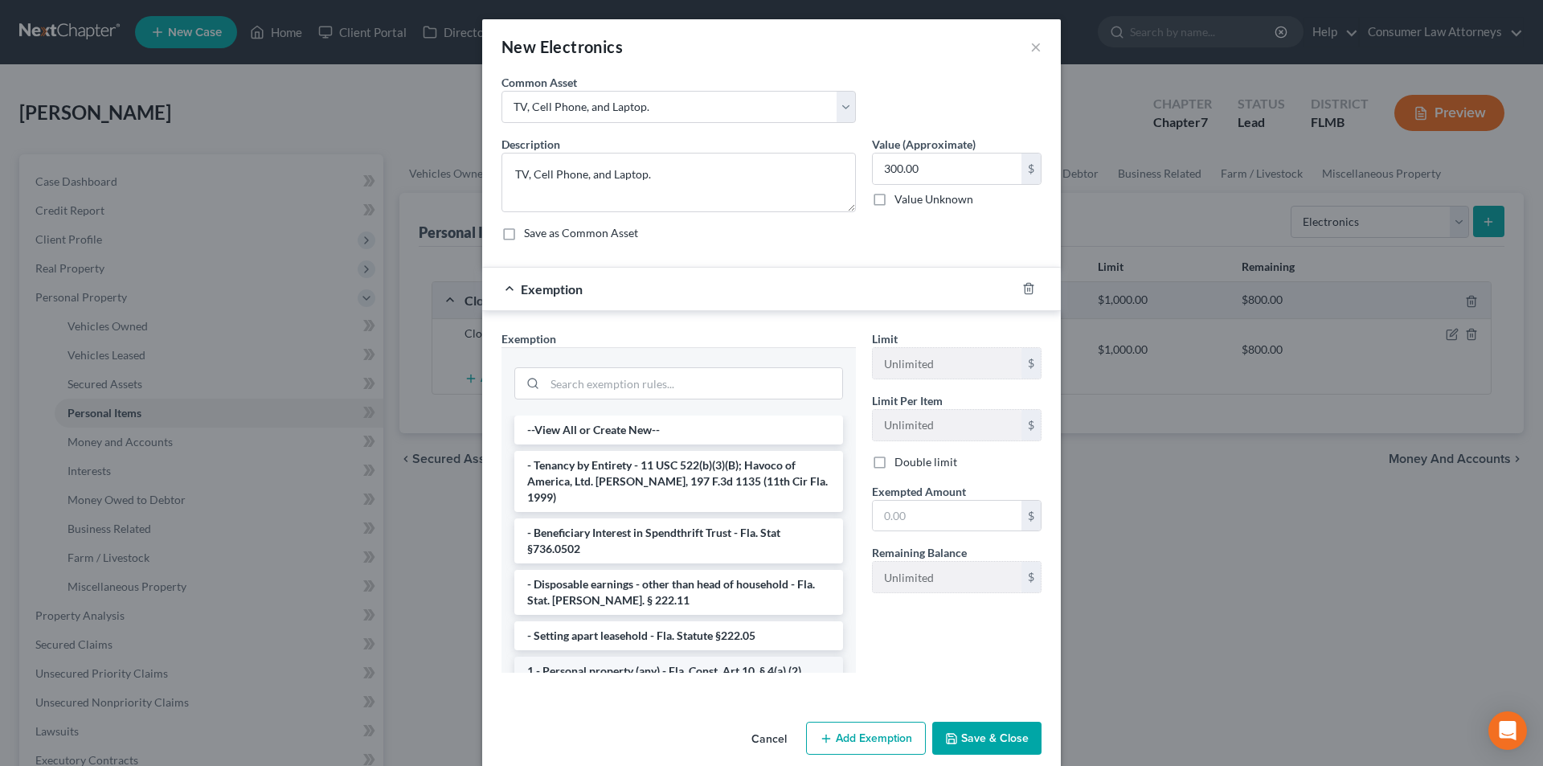
click at [651, 657] on li "1 - Personal property (any) - Fla. Const. Art.10, § 4(a) (2)" at bounding box center [678, 671] width 329 height 29
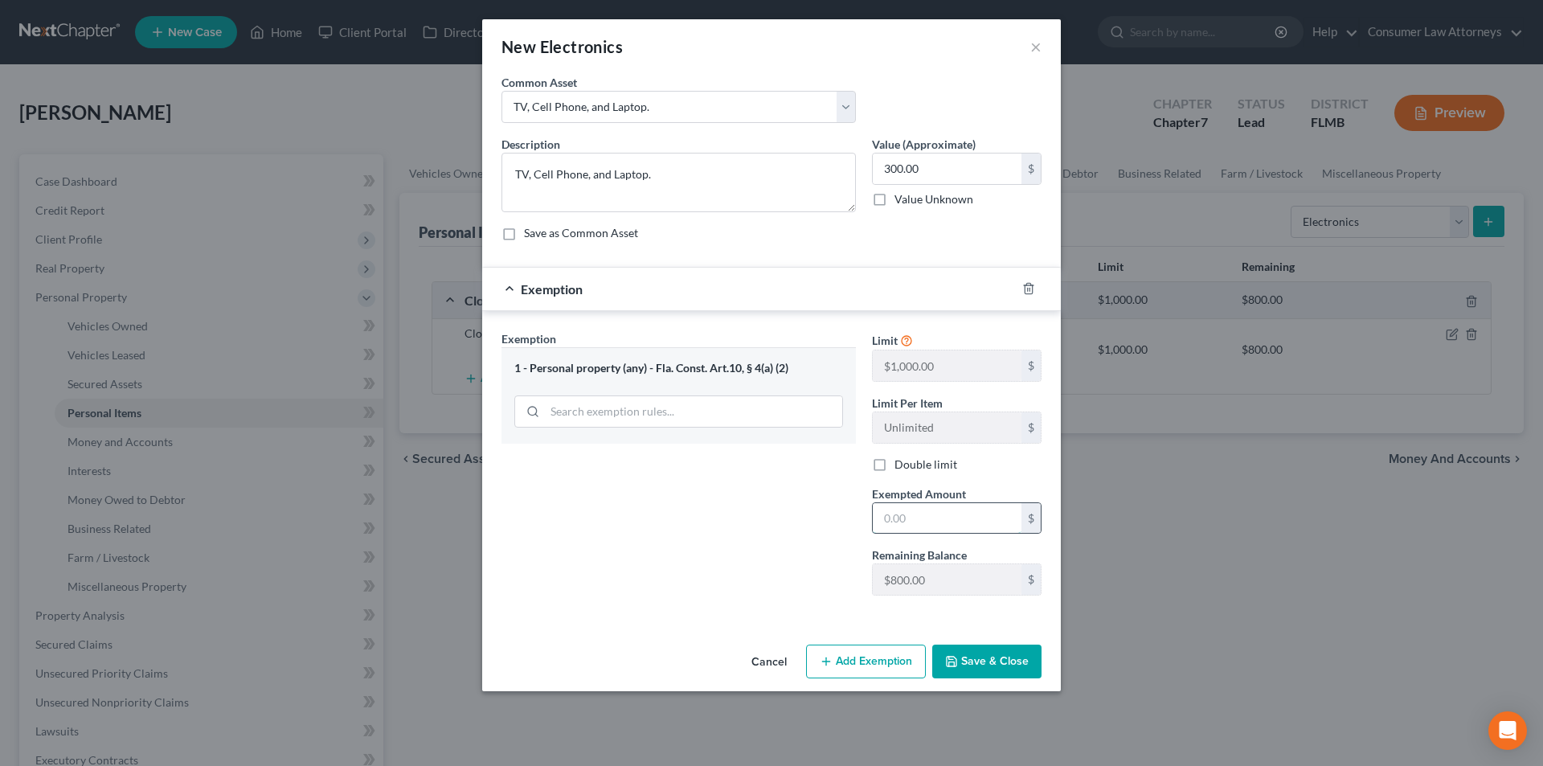
click at [902, 516] on input "text" at bounding box center [947, 518] width 149 height 31
type input "300.00"
click at [989, 651] on button "Save & Close" at bounding box center [986, 662] width 109 height 34
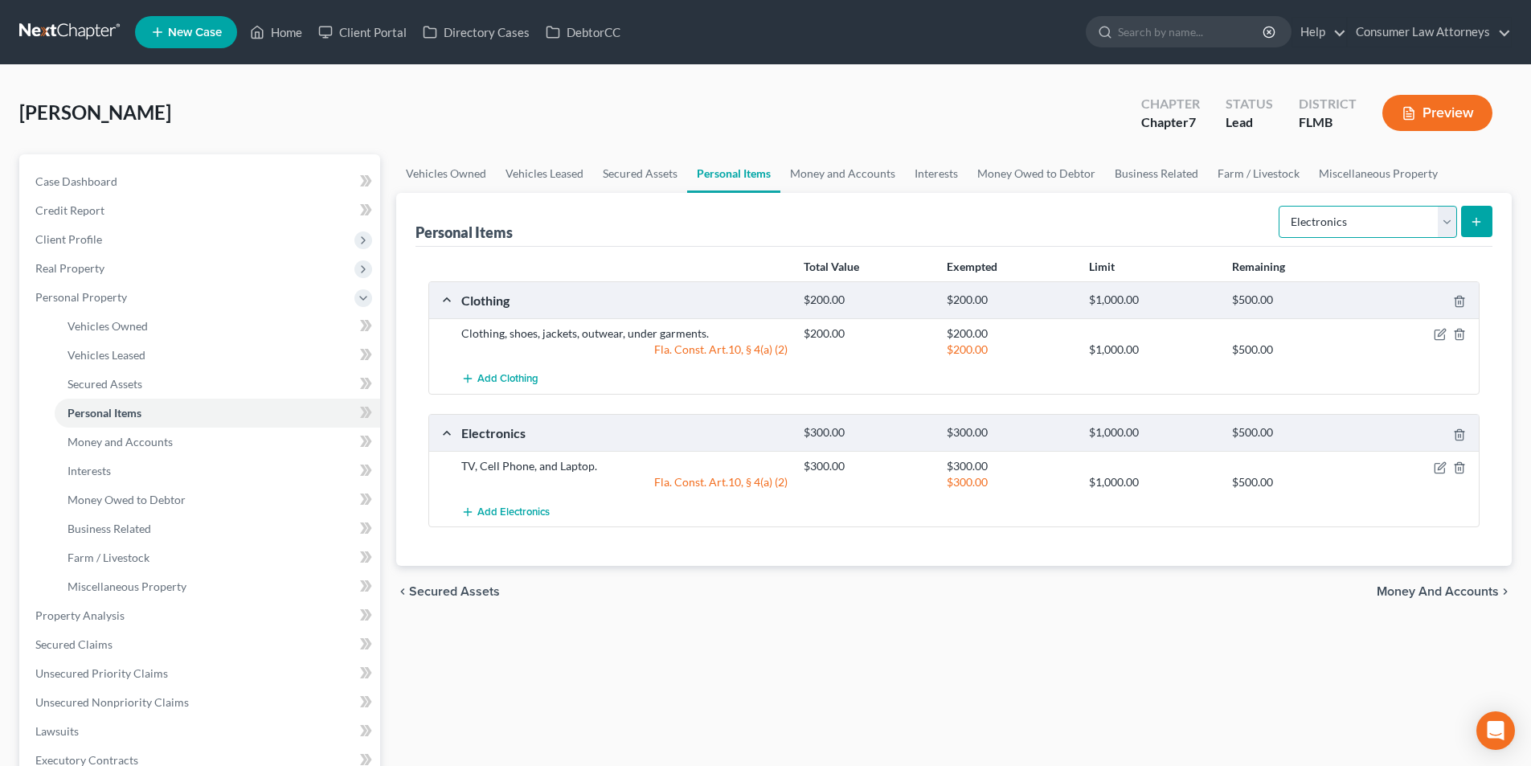
click at [1382, 220] on select "Select Item Type Clothing Collectibles Of Value Electronics Firearms Household …" at bounding box center [1368, 222] width 178 height 32
select select "household_goods"
click at [1280, 206] on select "Select Item Type Clothing Collectibles Of Value Electronics Firearms Household …" at bounding box center [1368, 222] width 178 height 32
click at [1478, 228] on button "submit" at bounding box center [1476, 221] width 31 height 31
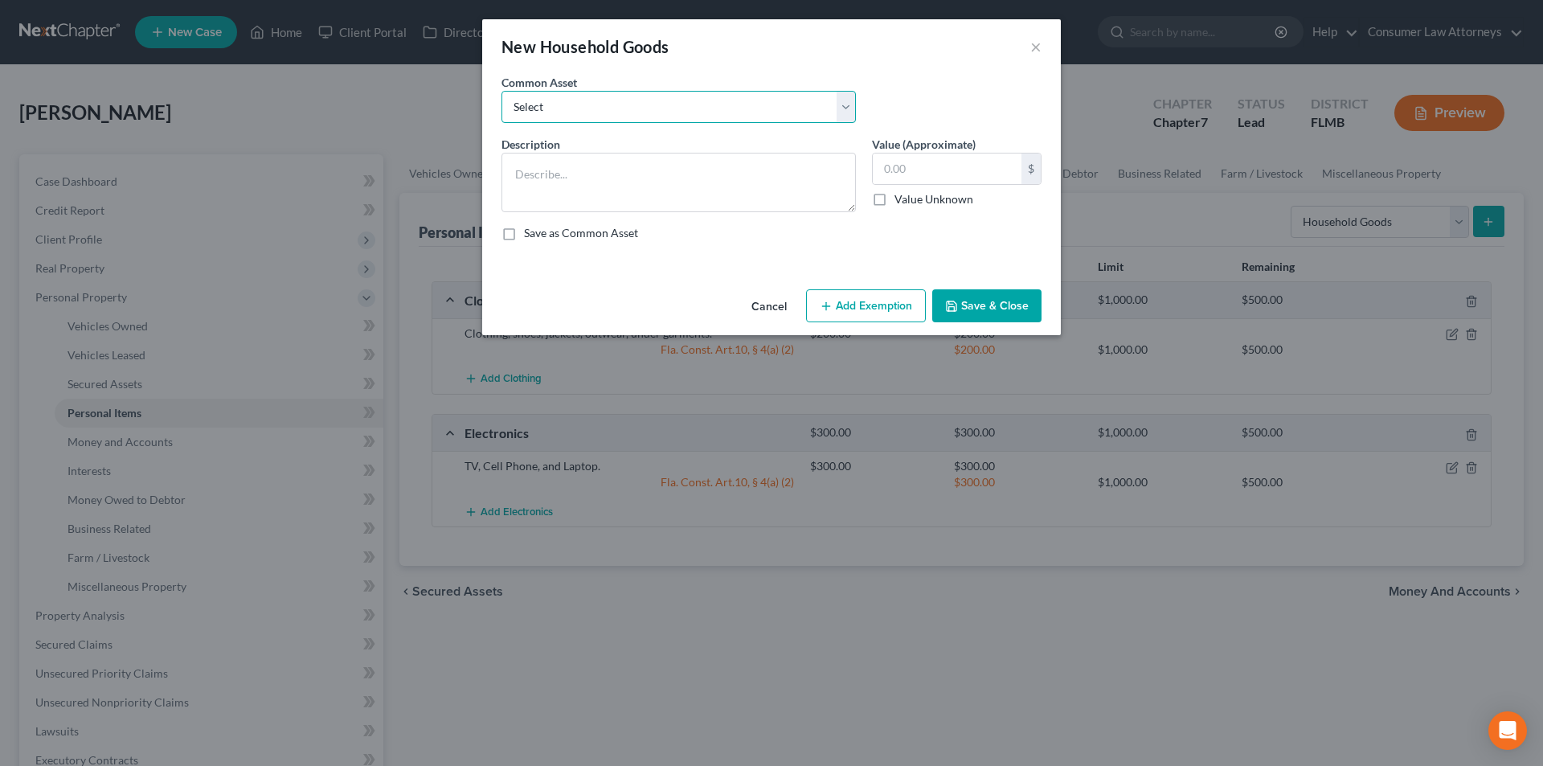
click at [583, 117] on select "Select Miscellaneous household goods, furniture and furnishings freezer Dryer c…" at bounding box center [678, 107] width 354 height 32
select select "16"
click at [501, 91] on select "Select Miscellaneous household goods, furniture and furnishings freezer Dryer c…" at bounding box center [678, 107] width 354 height 32
type textarea "Refrigerator, Stove, Washer, Dryer, Sofa, Love Seat, Recliner, Bedroom Furnitur…"
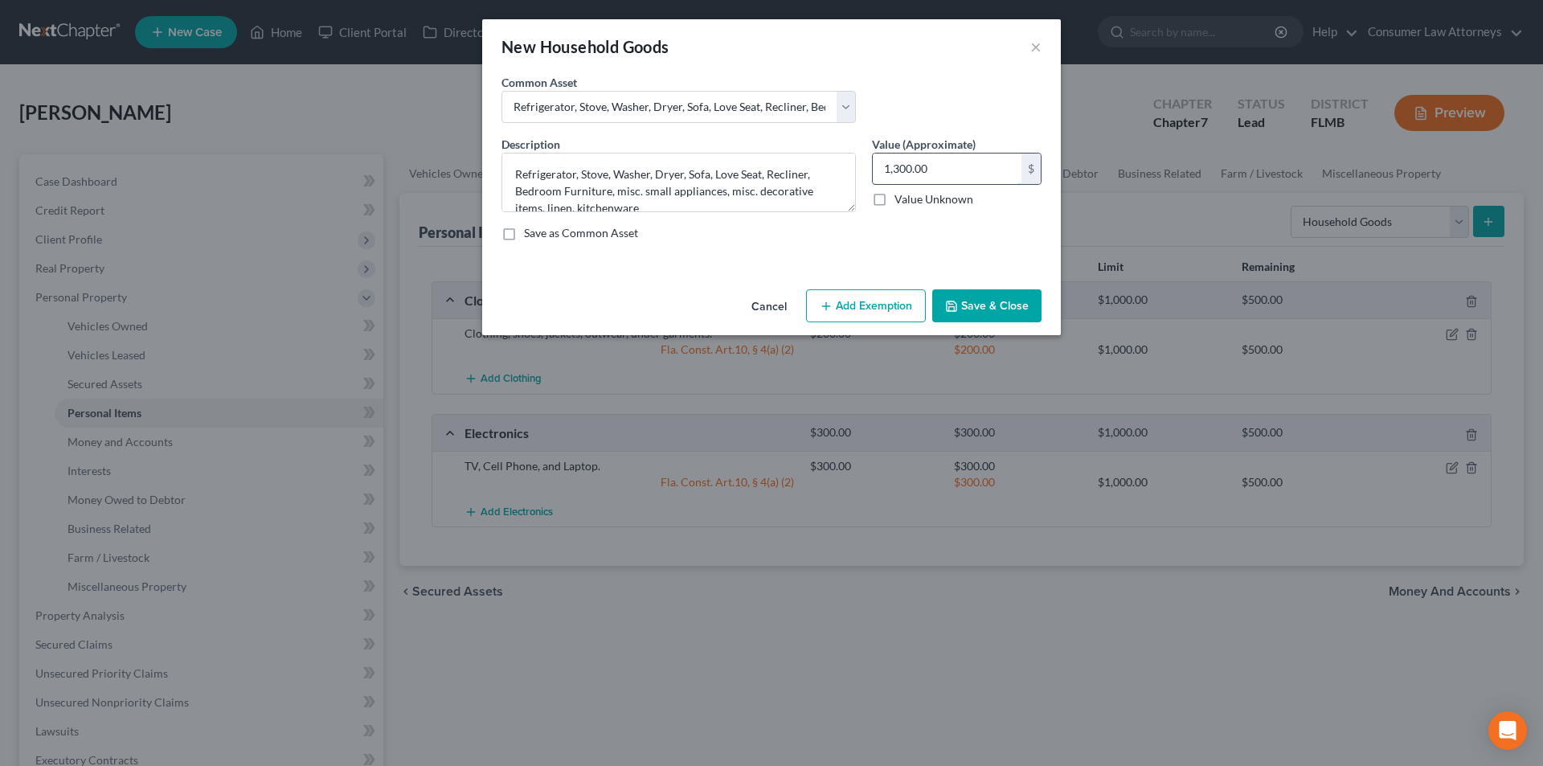
click at [952, 169] on input "1,300.00" at bounding box center [947, 168] width 149 height 31
type input "350.00"
click at [877, 306] on button "Add Exemption" at bounding box center [866, 306] width 120 height 34
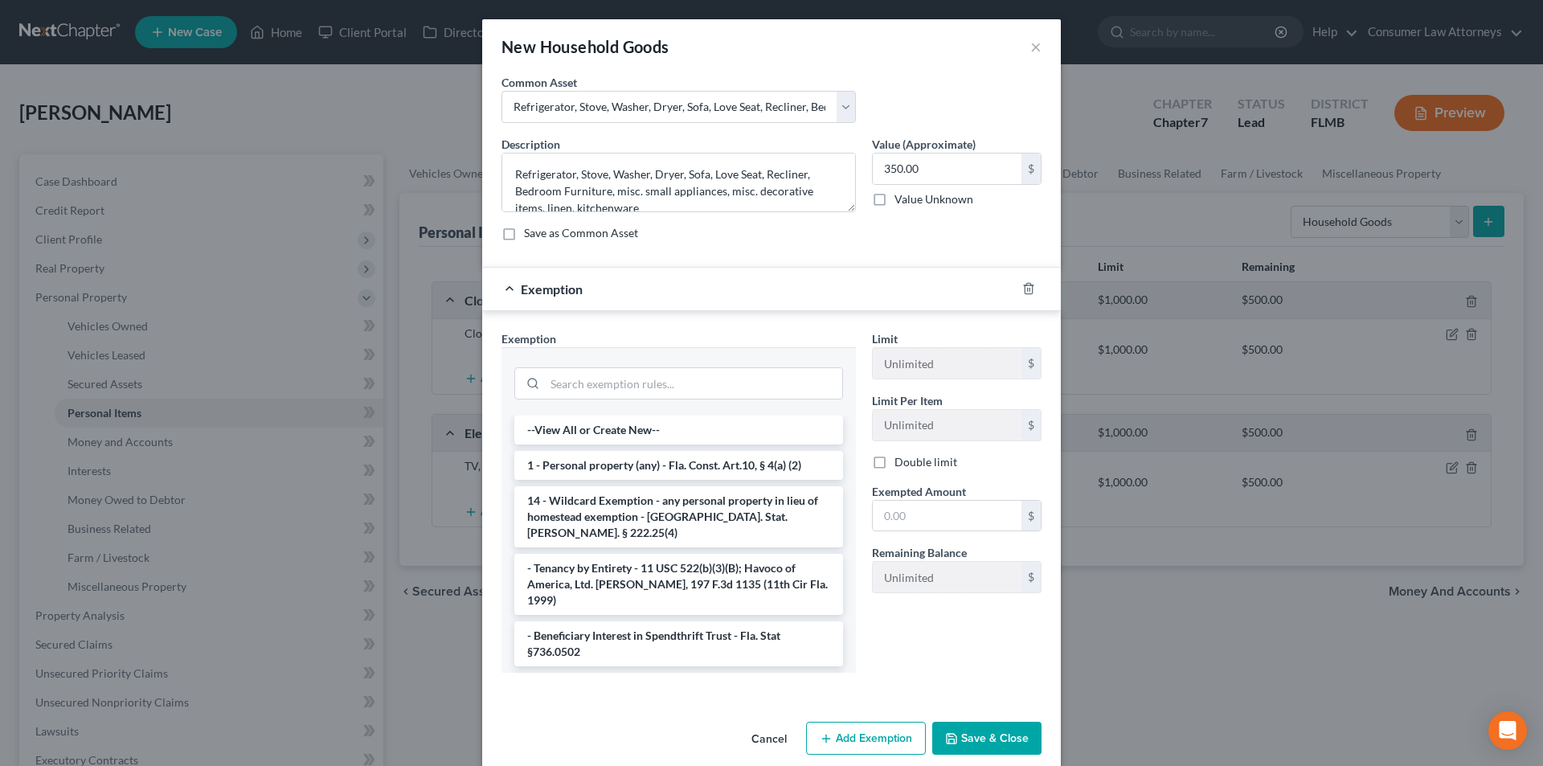
drag, startPoint x: 657, startPoint y: 469, endPoint x: 759, endPoint y: 523, distance: 115.1
click at [657, 468] on li "1 - Personal property (any) - Fla. Const. Art.10, § 4(a) (2)" at bounding box center [678, 465] width 329 height 29
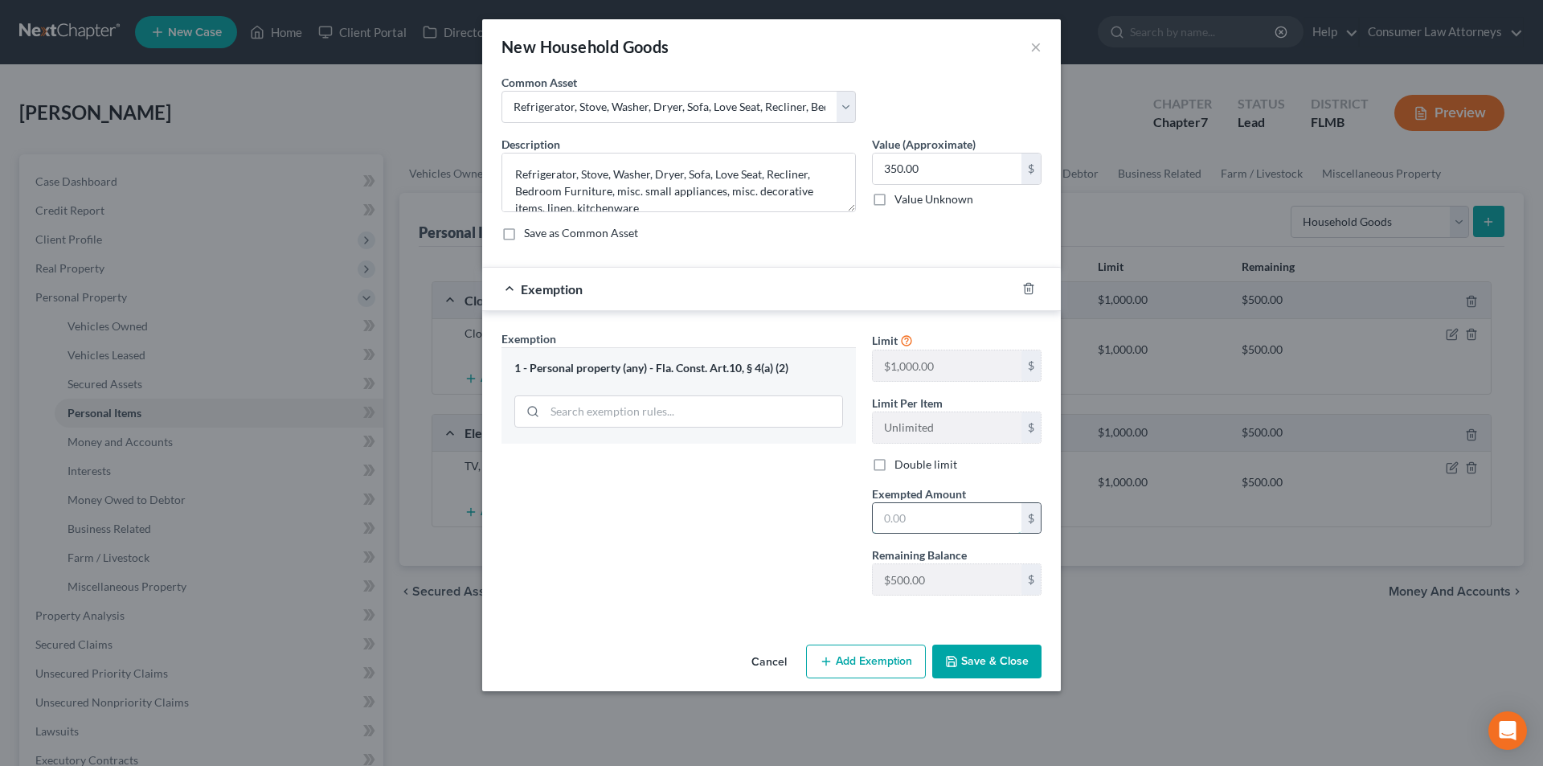
click at [924, 519] on input "text" at bounding box center [947, 518] width 149 height 31
type input "350.00"
drag, startPoint x: 998, startPoint y: 657, endPoint x: 1005, endPoint y: 649, distance: 11.4
click at [999, 657] on button "Save & Close" at bounding box center [986, 662] width 109 height 34
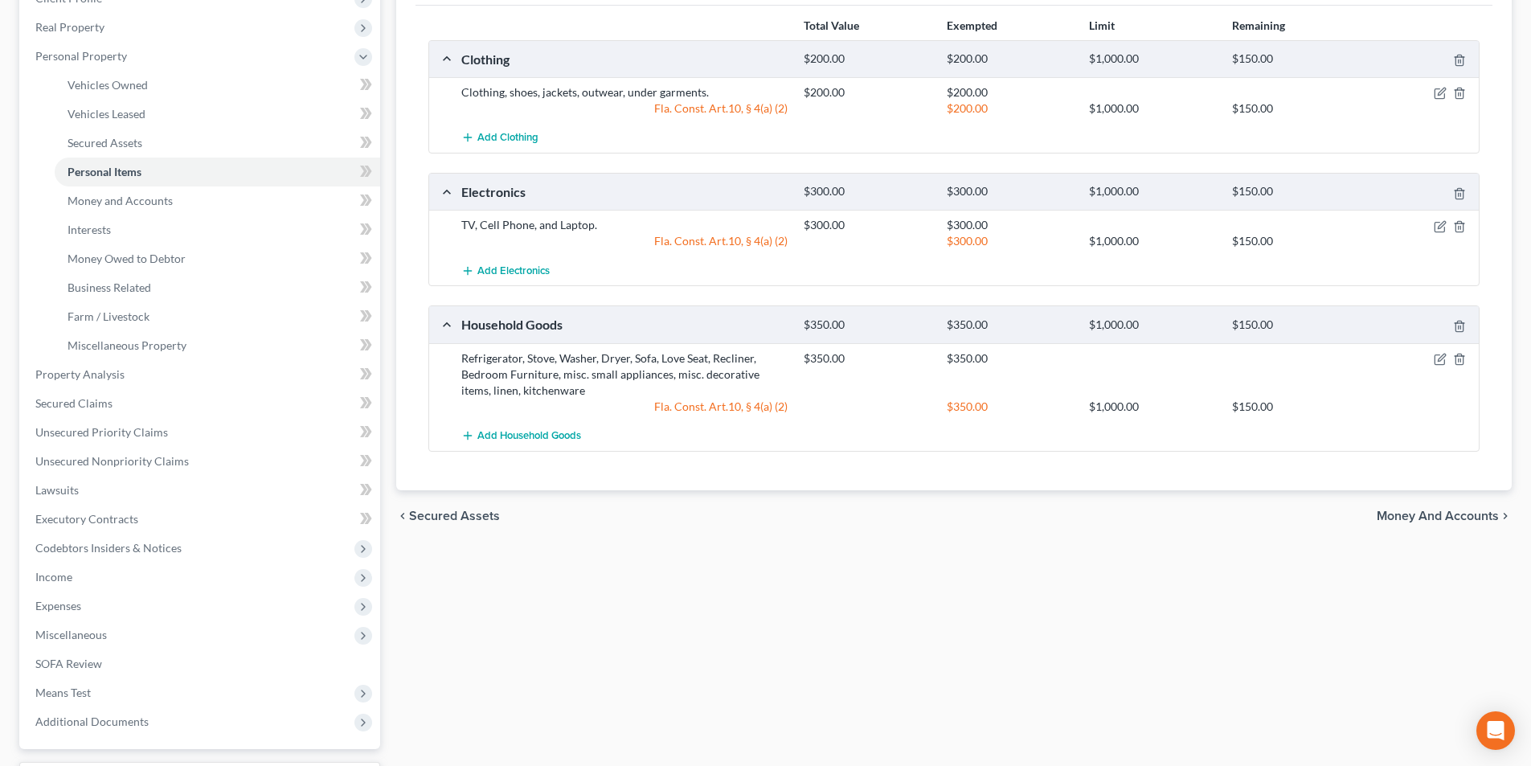
scroll to position [80, 0]
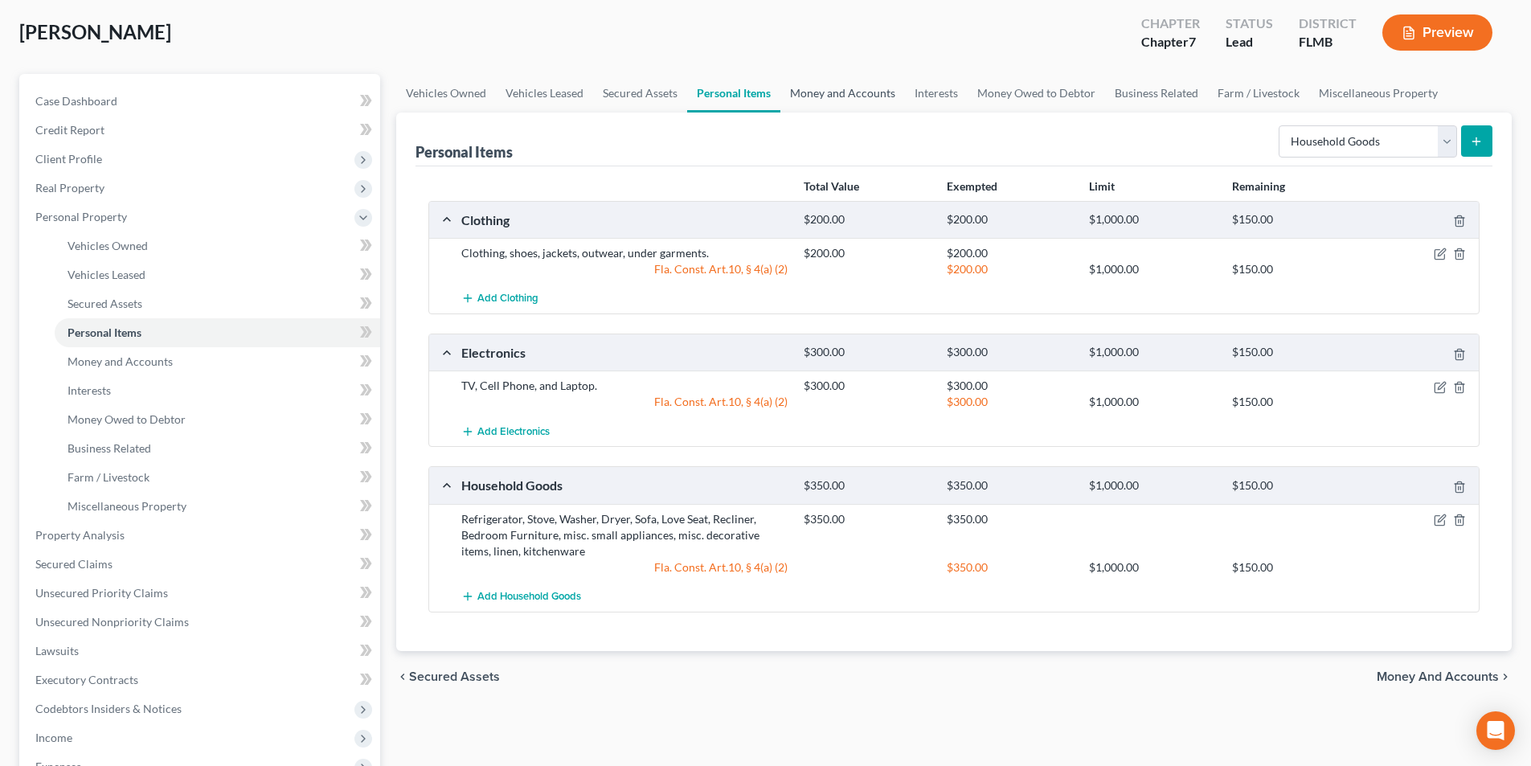
drag, startPoint x: 867, startPoint y: 89, endPoint x: 870, endPoint y: 105, distance: 16.4
click at [867, 89] on link "Money and Accounts" at bounding box center [842, 93] width 125 height 39
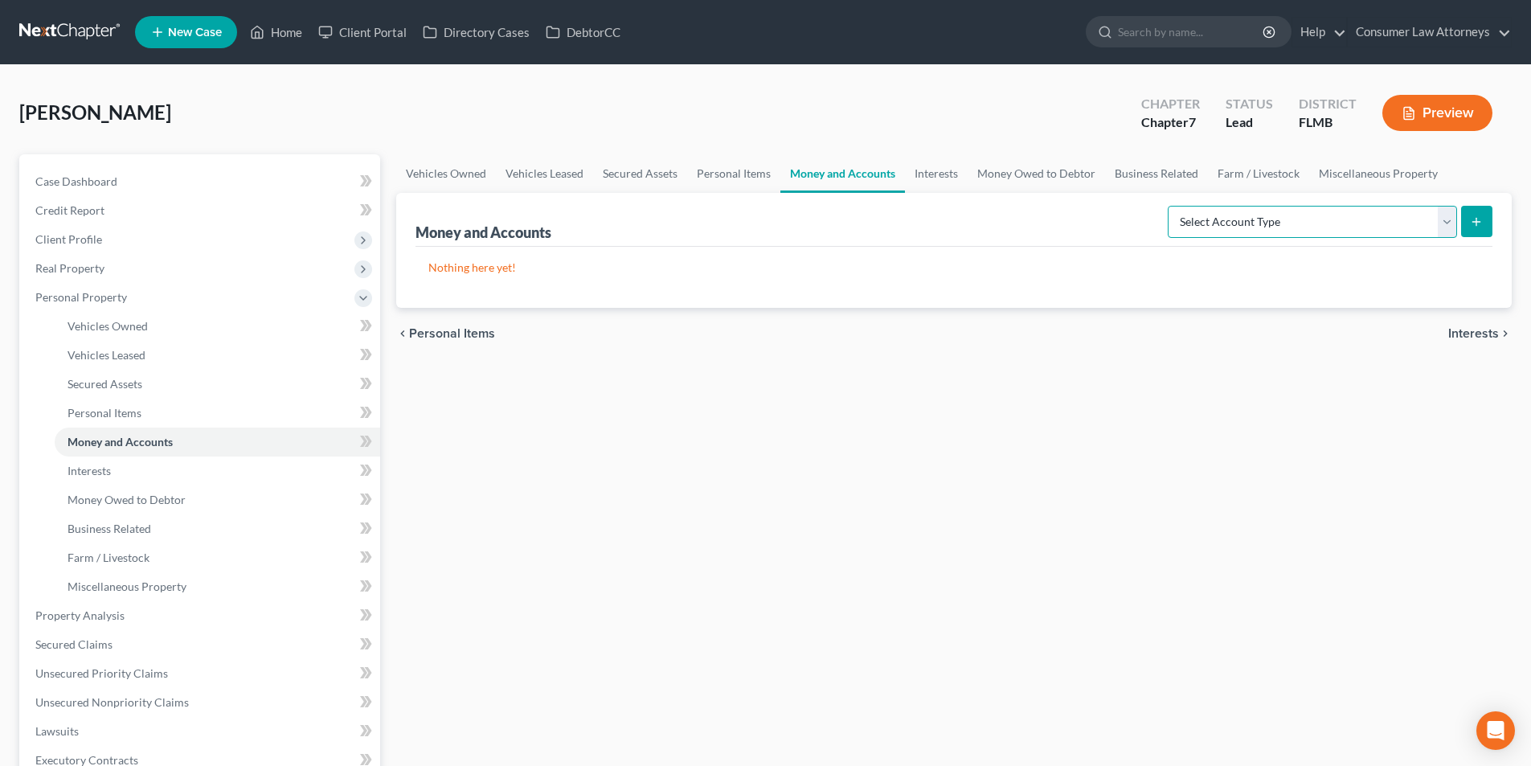
click at [1277, 218] on select "Select Account Type Brokerage Cash on Hand Certificates of Deposit Checking Acc…" at bounding box center [1312, 222] width 289 height 32
click at [1171, 206] on select "Select Account Type Brokerage Cash on Hand Certificates of Deposit Checking Acc…" at bounding box center [1312, 222] width 289 height 32
click at [1401, 222] on select "Select Account Type Brokerage Cash on Hand Certificates of Deposit Checking Acc…" at bounding box center [1312, 222] width 289 height 32
select select "cash_on_hand"
click at [1171, 206] on select "Select Account Type Brokerage Cash on Hand Certificates of Deposit Checking Acc…" at bounding box center [1312, 222] width 289 height 32
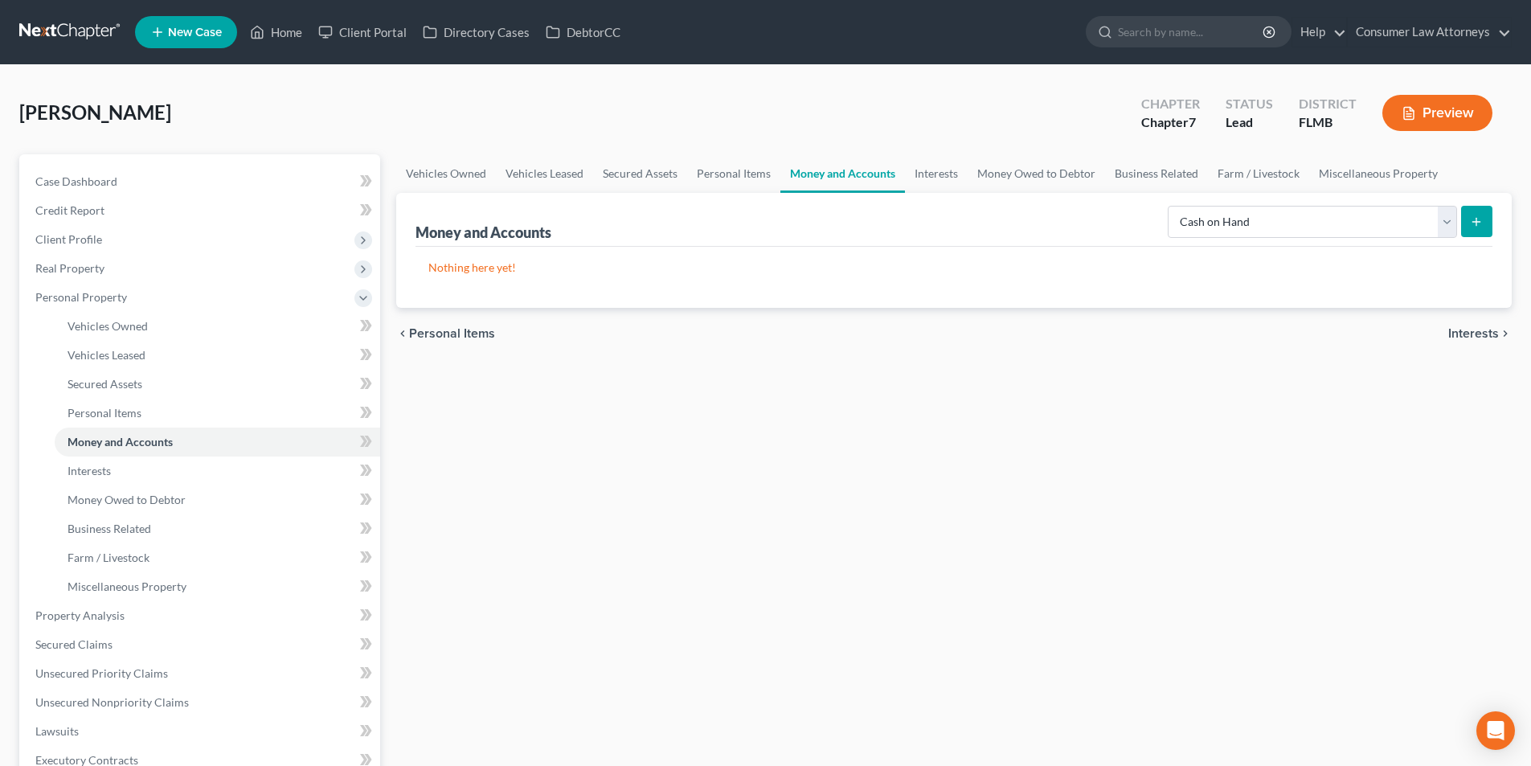
click at [1475, 217] on icon "submit" at bounding box center [1476, 221] width 13 height 13
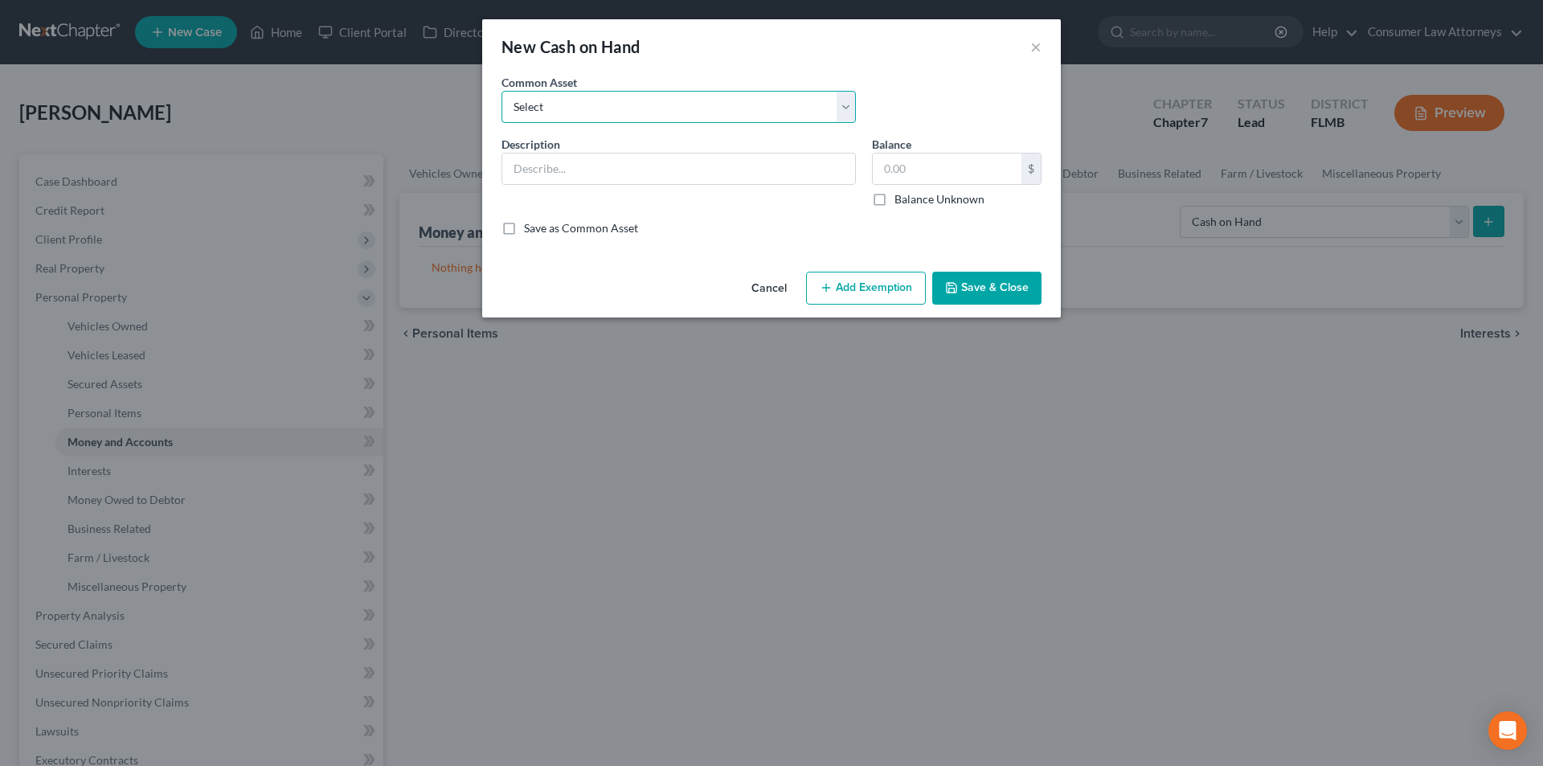
click at [704, 108] on select "Select Cash on hand" at bounding box center [678, 107] width 354 height 32
select select "0"
click at [501, 91] on select "Select Cash on hand" at bounding box center [678, 107] width 354 height 32
type input "Cash on hand"
click at [934, 167] on input "4,000.00" at bounding box center [947, 168] width 149 height 31
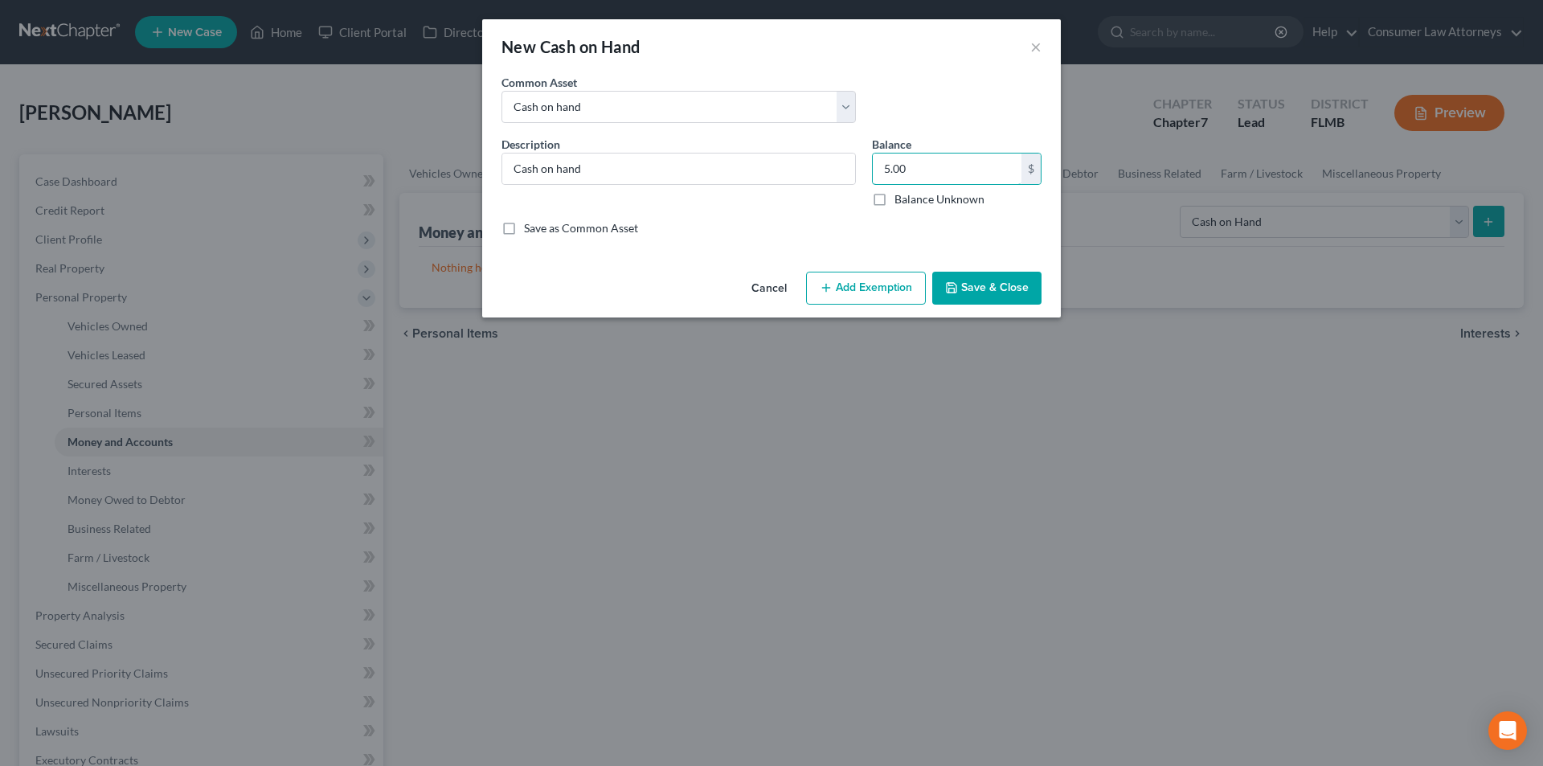
type input "5.00"
click at [890, 290] on button "Add Exemption" at bounding box center [866, 289] width 120 height 34
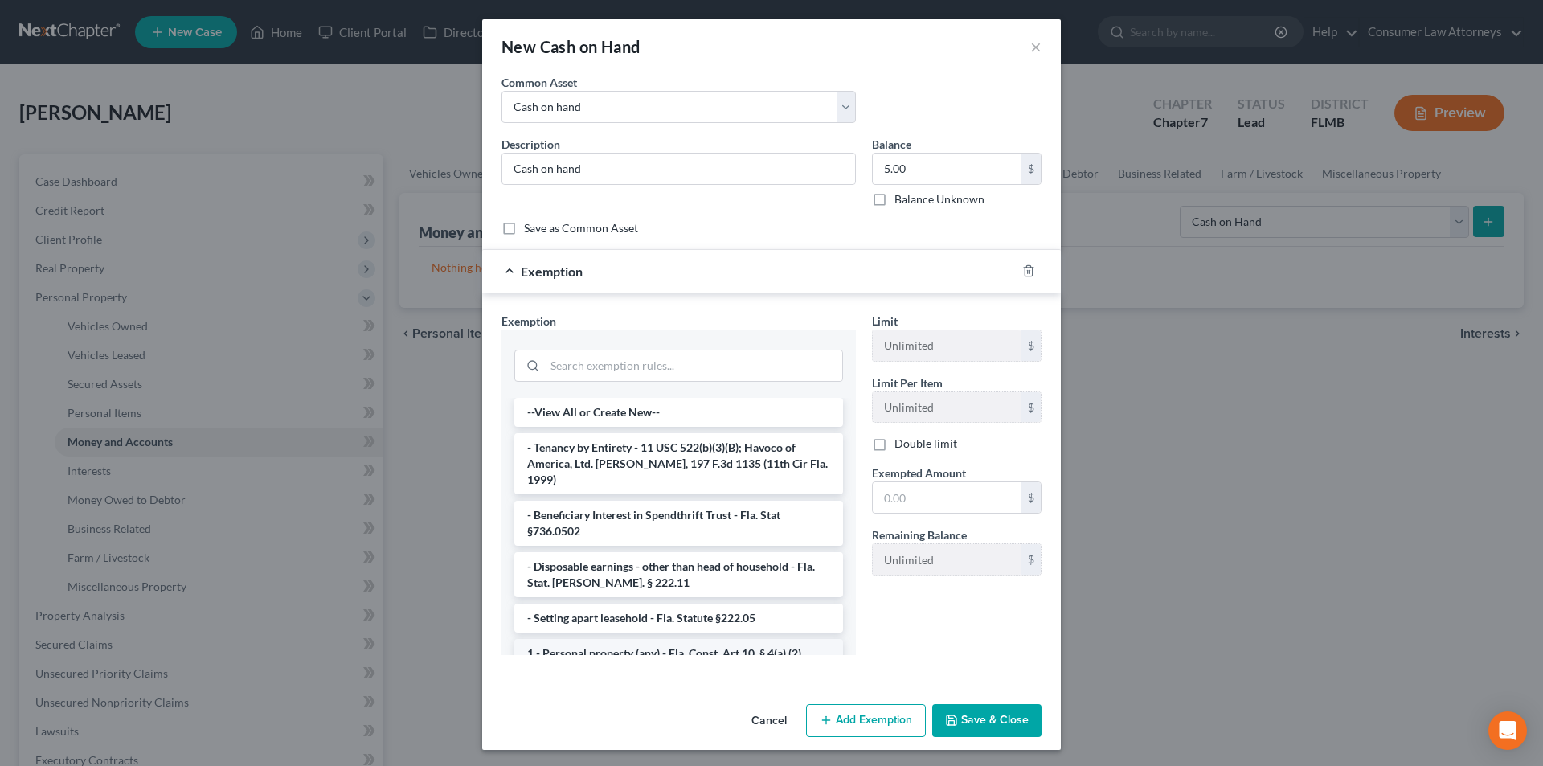
click at [636, 639] on li "1 - Personal property (any) - Fla. Const. Art.10, § 4(a) (2)" at bounding box center [678, 653] width 329 height 29
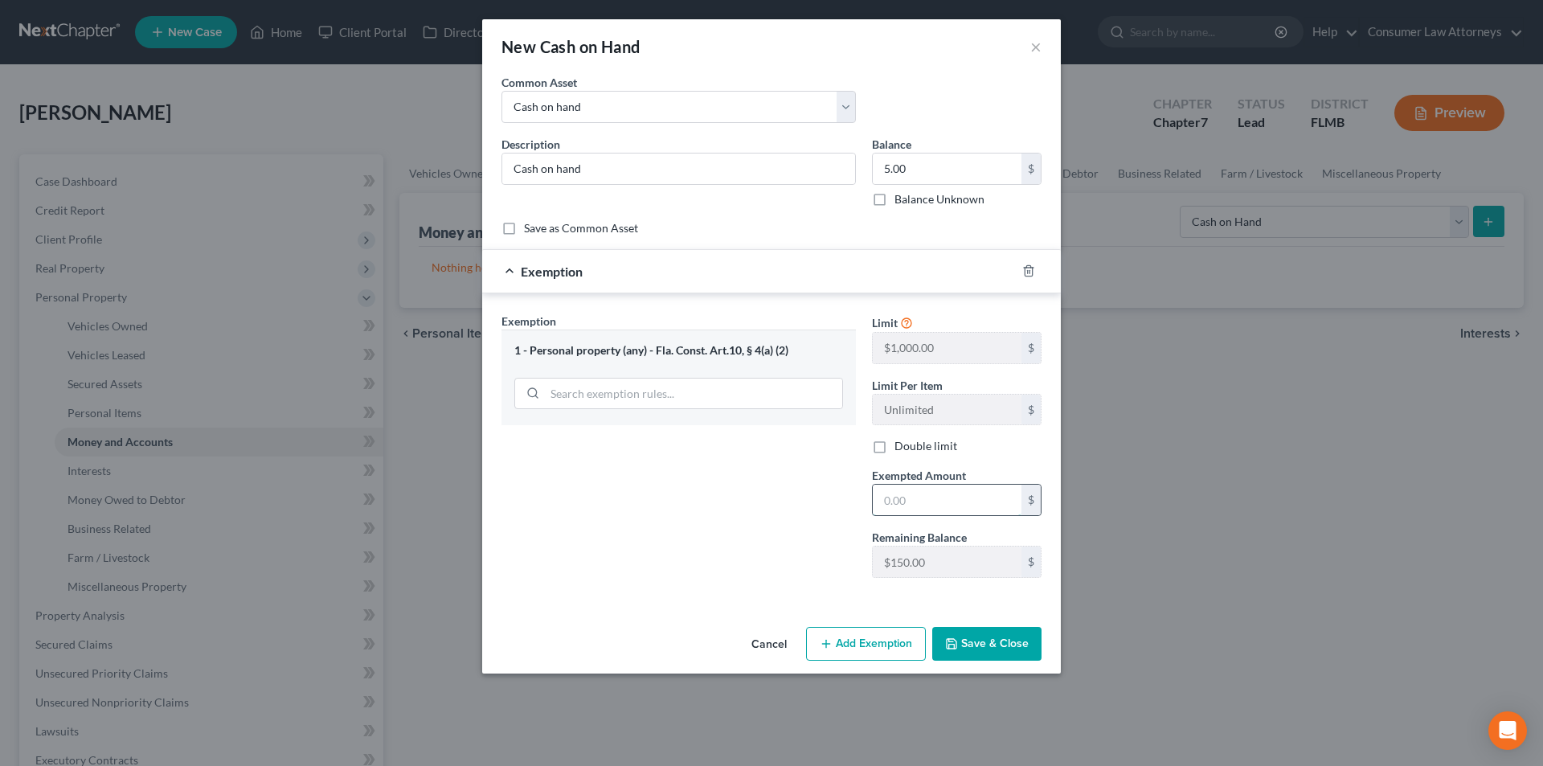
click at [905, 504] on input "text" at bounding box center [947, 500] width 149 height 31
type input "5.00"
click at [1020, 648] on button "Save & Close" at bounding box center [986, 644] width 109 height 34
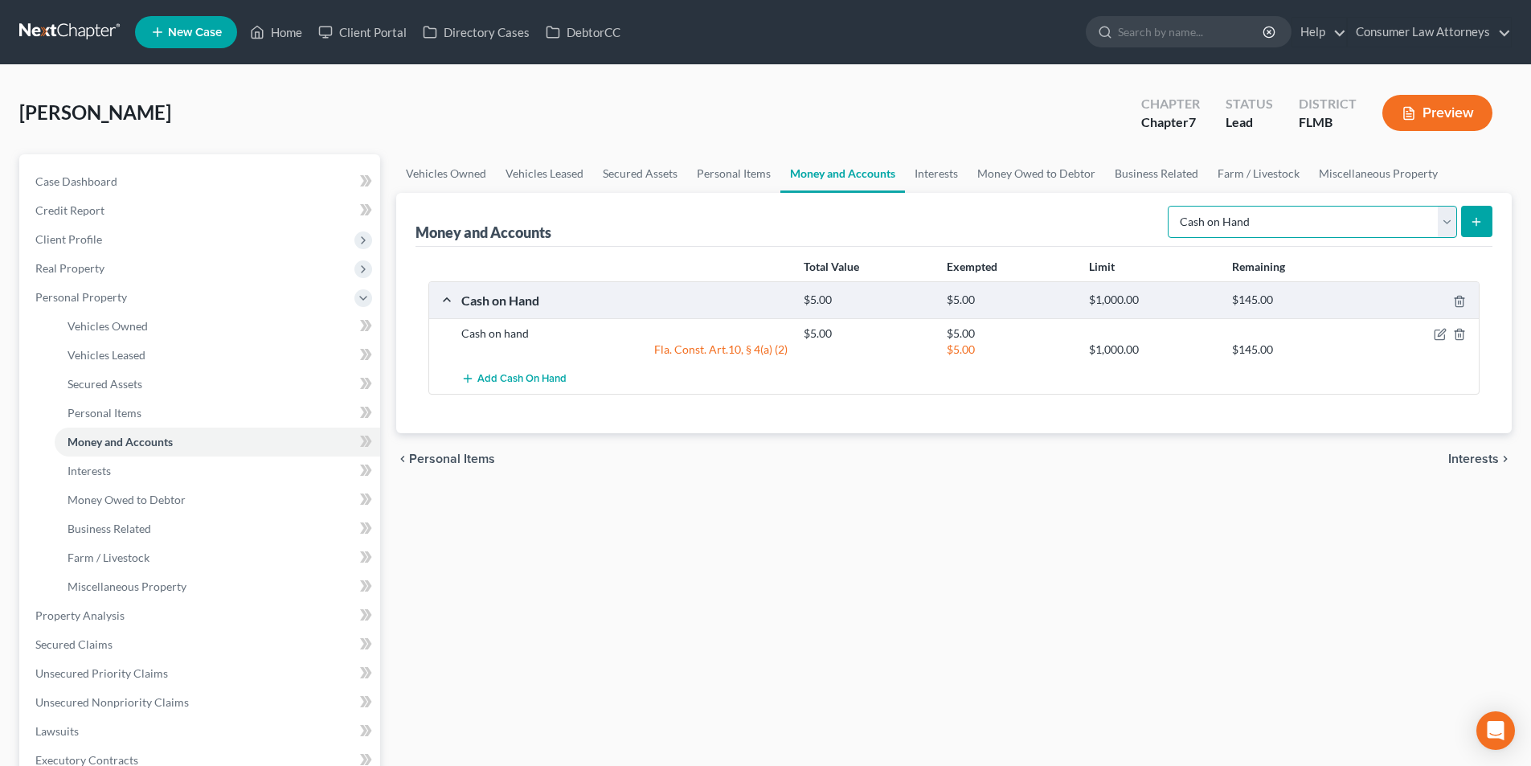
click at [1345, 217] on select "Select Account Type Brokerage Cash on Hand Certificates of Deposit Checking Acc…" at bounding box center [1312, 222] width 289 height 32
select select "checking"
click at [1171, 206] on select "Select Account Type Brokerage Cash on Hand Certificates of Deposit Checking Acc…" at bounding box center [1312, 222] width 289 height 32
click at [1479, 211] on button "submit" at bounding box center [1476, 221] width 31 height 31
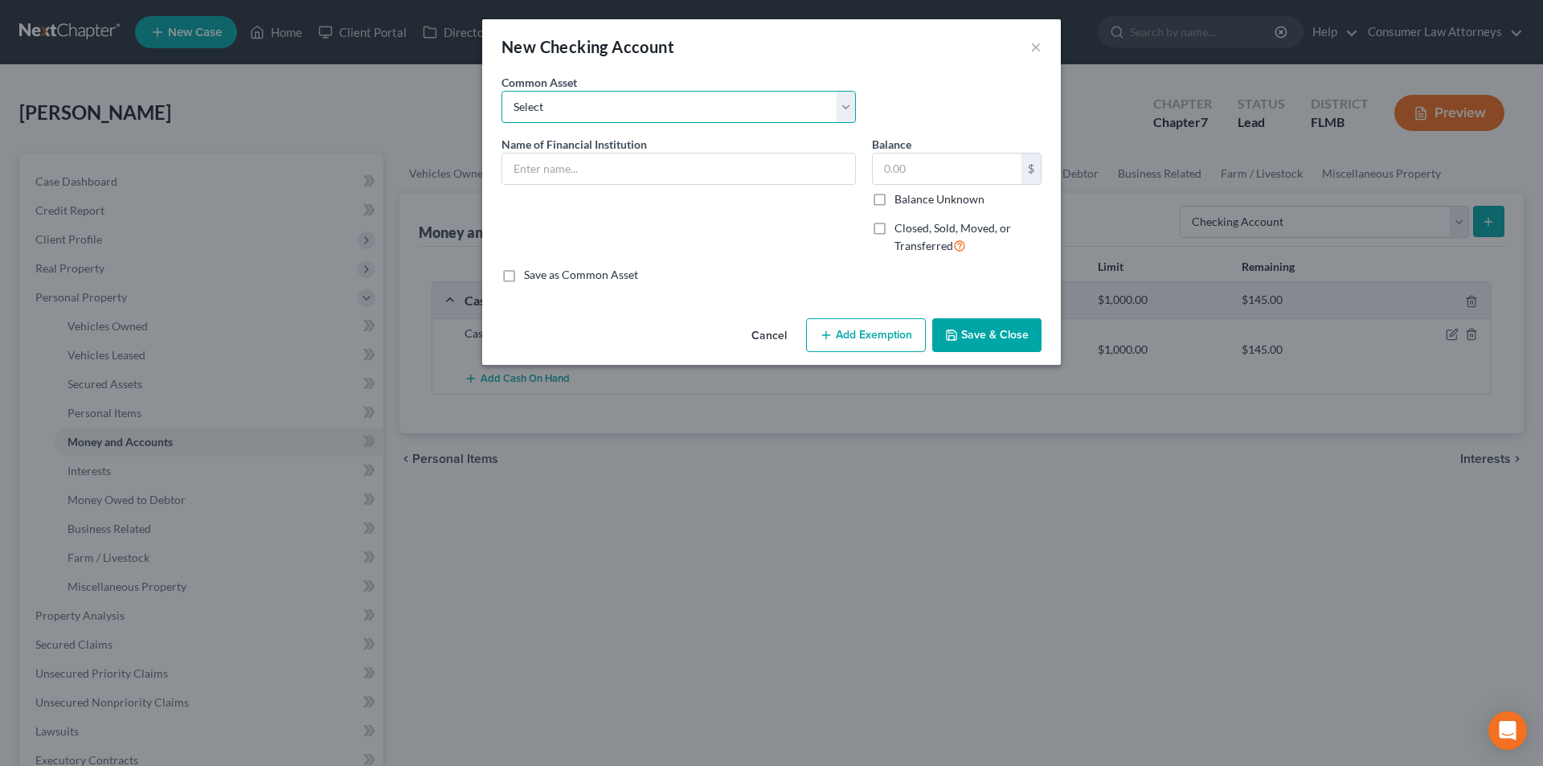
click at [625, 108] on select "Select Bank of America Truist Bank Partners Federal Credit Union United Souther…" at bounding box center [678, 107] width 354 height 32
click at [593, 175] on input "text" at bounding box center [678, 168] width 353 height 31
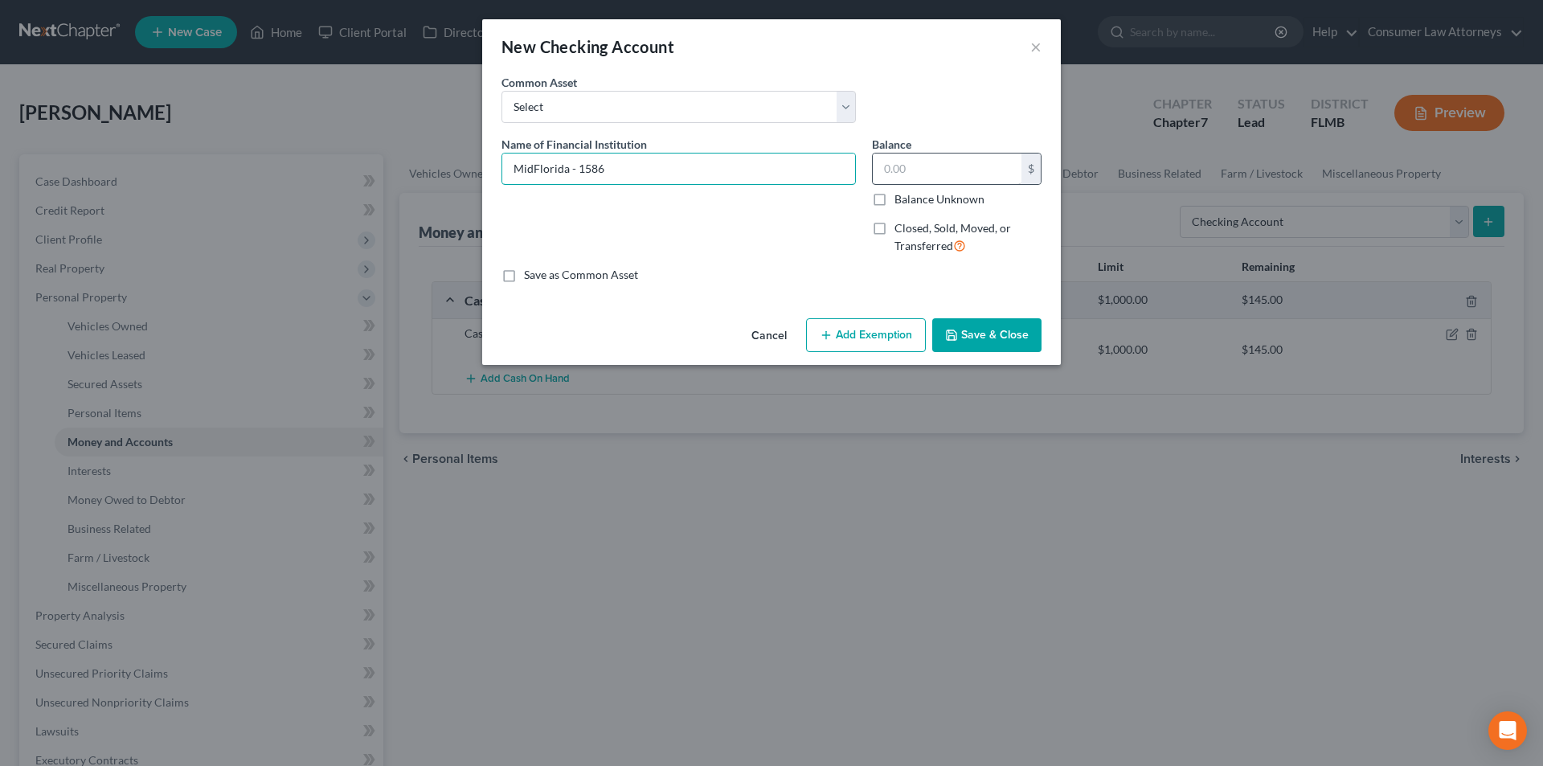
type input "MidFlorida - 1586"
click at [934, 170] on input "text" at bounding box center [947, 168] width 149 height 31
type input "1,700.00"
click at [995, 324] on button "Save & Close" at bounding box center [986, 335] width 109 height 34
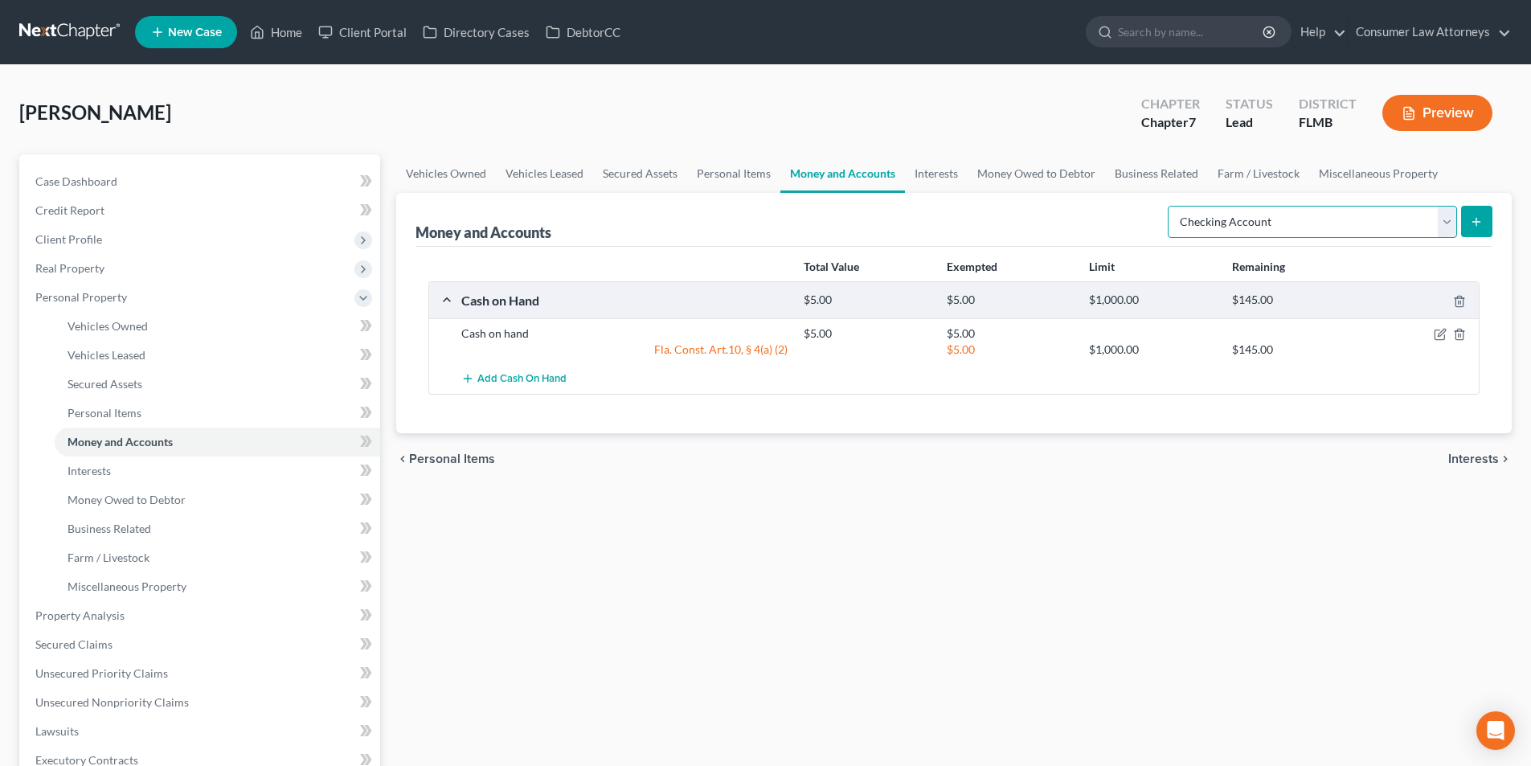
click at [1344, 214] on select "Select Account Type Brokerage Cash on Hand Certificates of Deposit Checking Acc…" at bounding box center [1312, 222] width 289 height 32
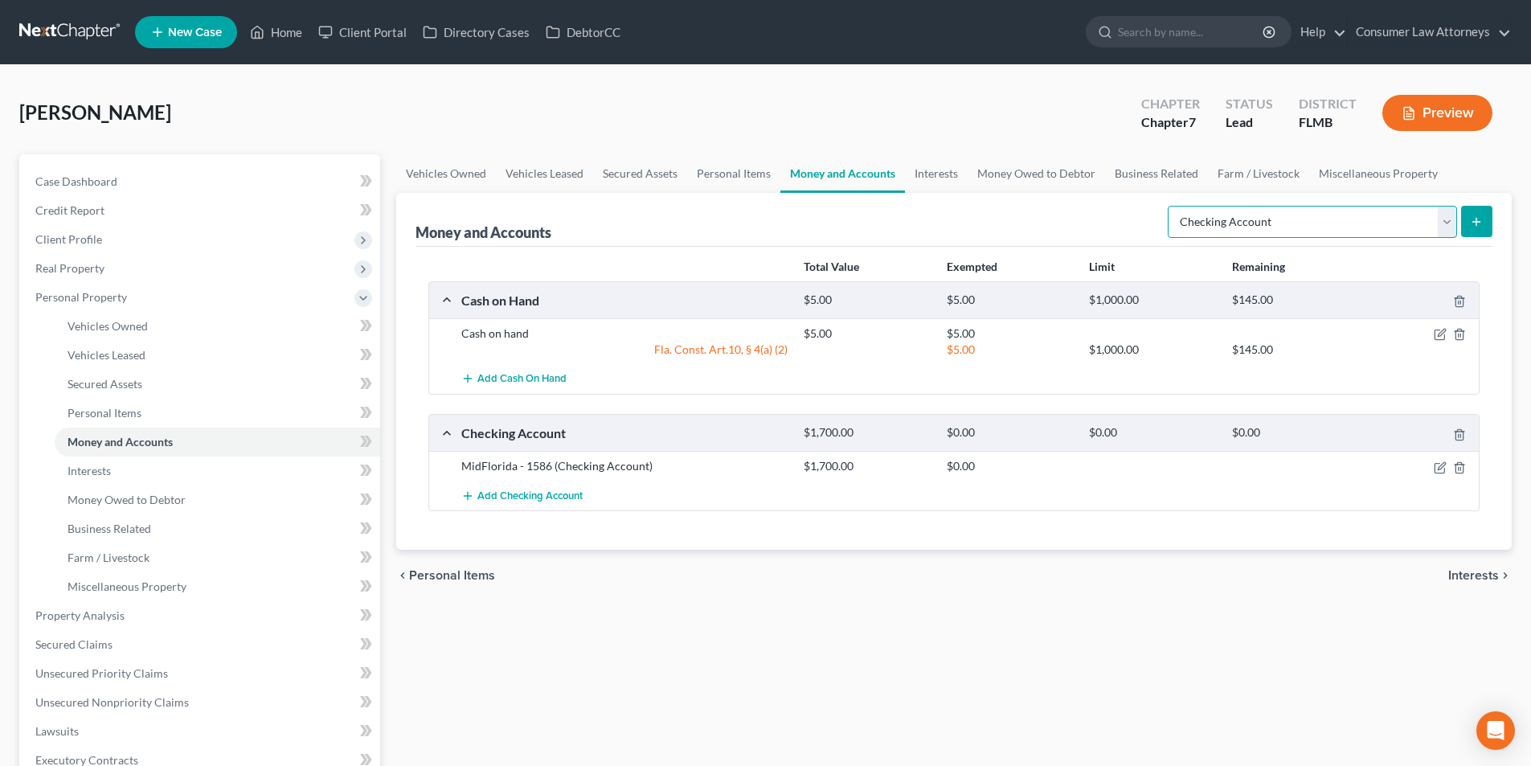
select select "savings"
click at [1171, 206] on select "Select Account Type Brokerage Cash on Hand Certificates of Deposit Checking Acc…" at bounding box center [1312, 222] width 289 height 32
click at [1488, 225] on button "submit" at bounding box center [1476, 221] width 31 height 31
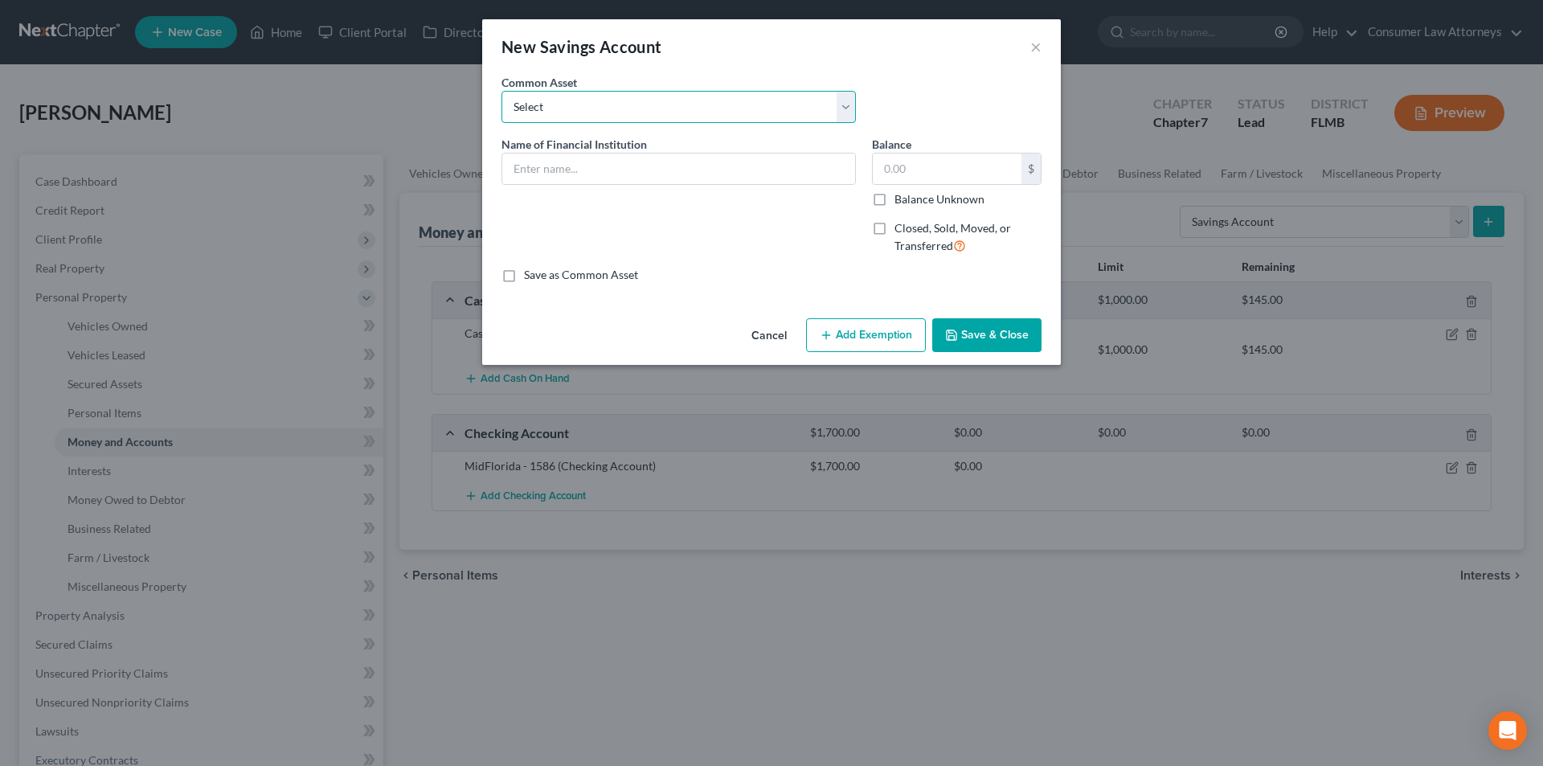
click at [604, 96] on select "Select Chase Campus [GEOGRAPHIC_DATA] Credit Union [PERSON_NAME] Fargo Secu Sun…" at bounding box center [678, 107] width 354 height 32
click at [501, 91] on select "Select Chase Campus [GEOGRAPHIC_DATA] Credit Union [PERSON_NAME] Fargo Secu Sun…" at bounding box center [678, 107] width 354 height 32
click at [604, 170] on input "text" at bounding box center [678, 168] width 353 height 31
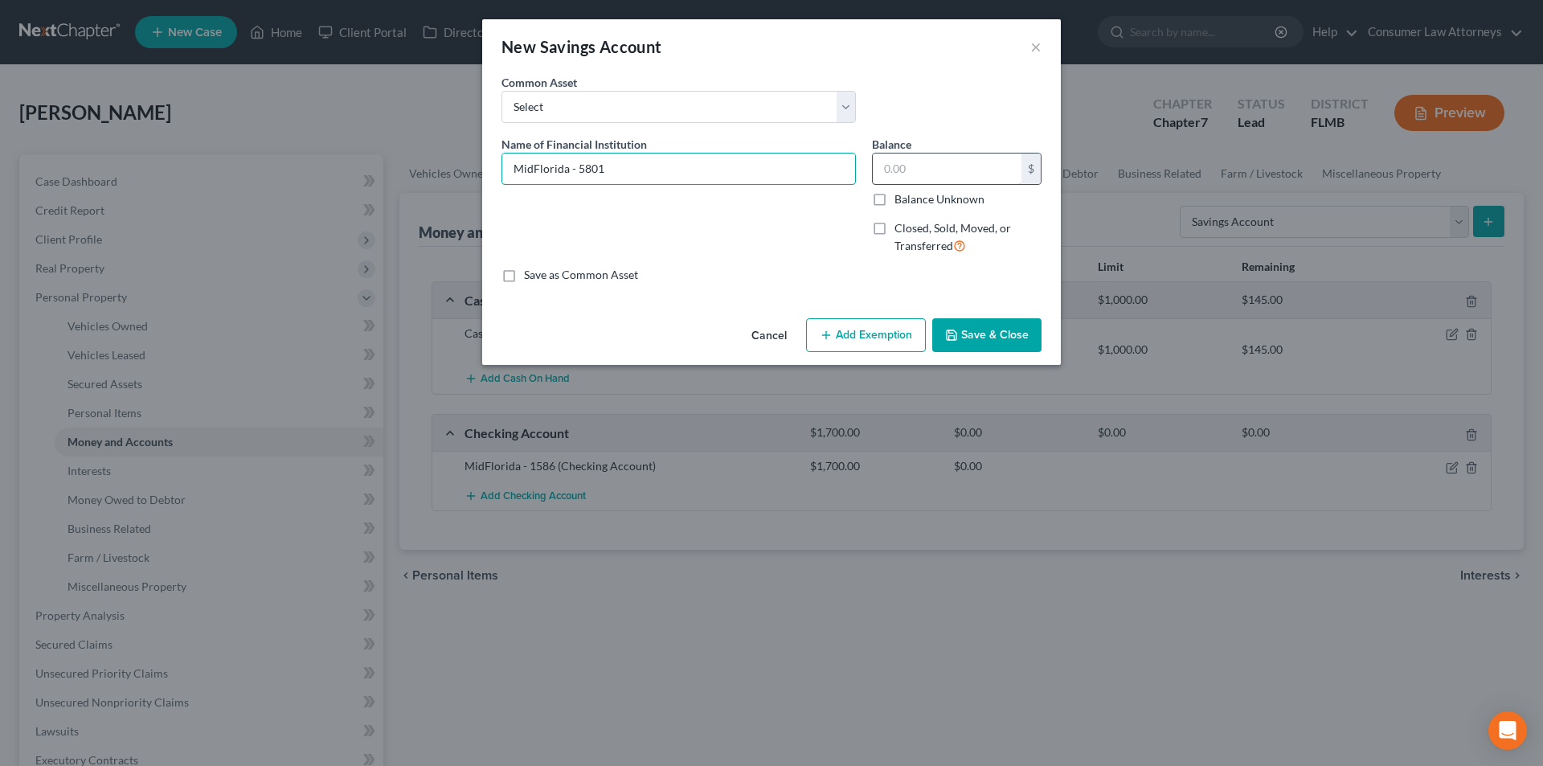
type input "MidFlorida - 5801"
click at [927, 170] on input "text" at bounding box center [947, 168] width 149 height 31
type input "121.00"
click at [870, 336] on button "Add Exemption" at bounding box center [866, 335] width 120 height 34
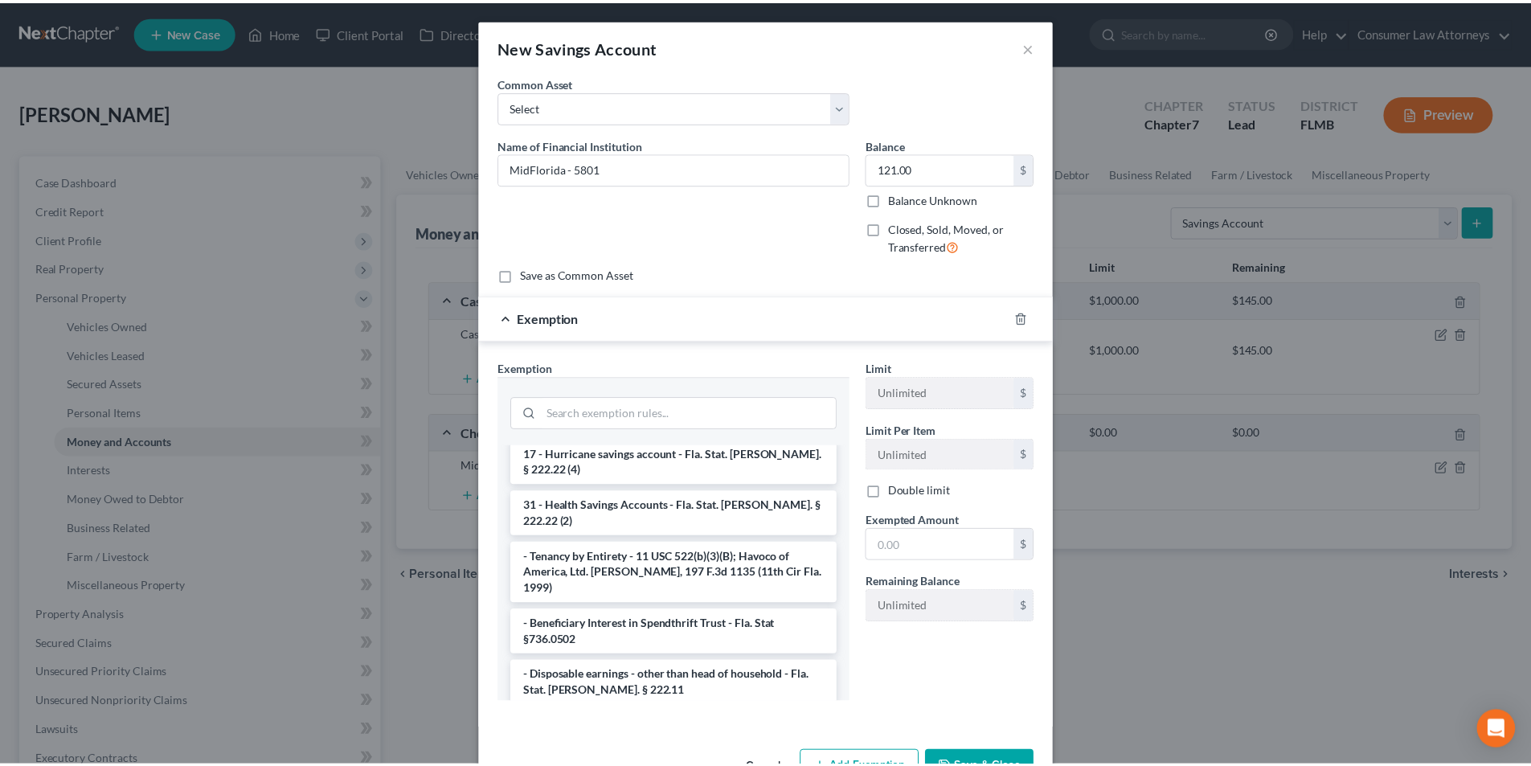
scroll to position [80, 0]
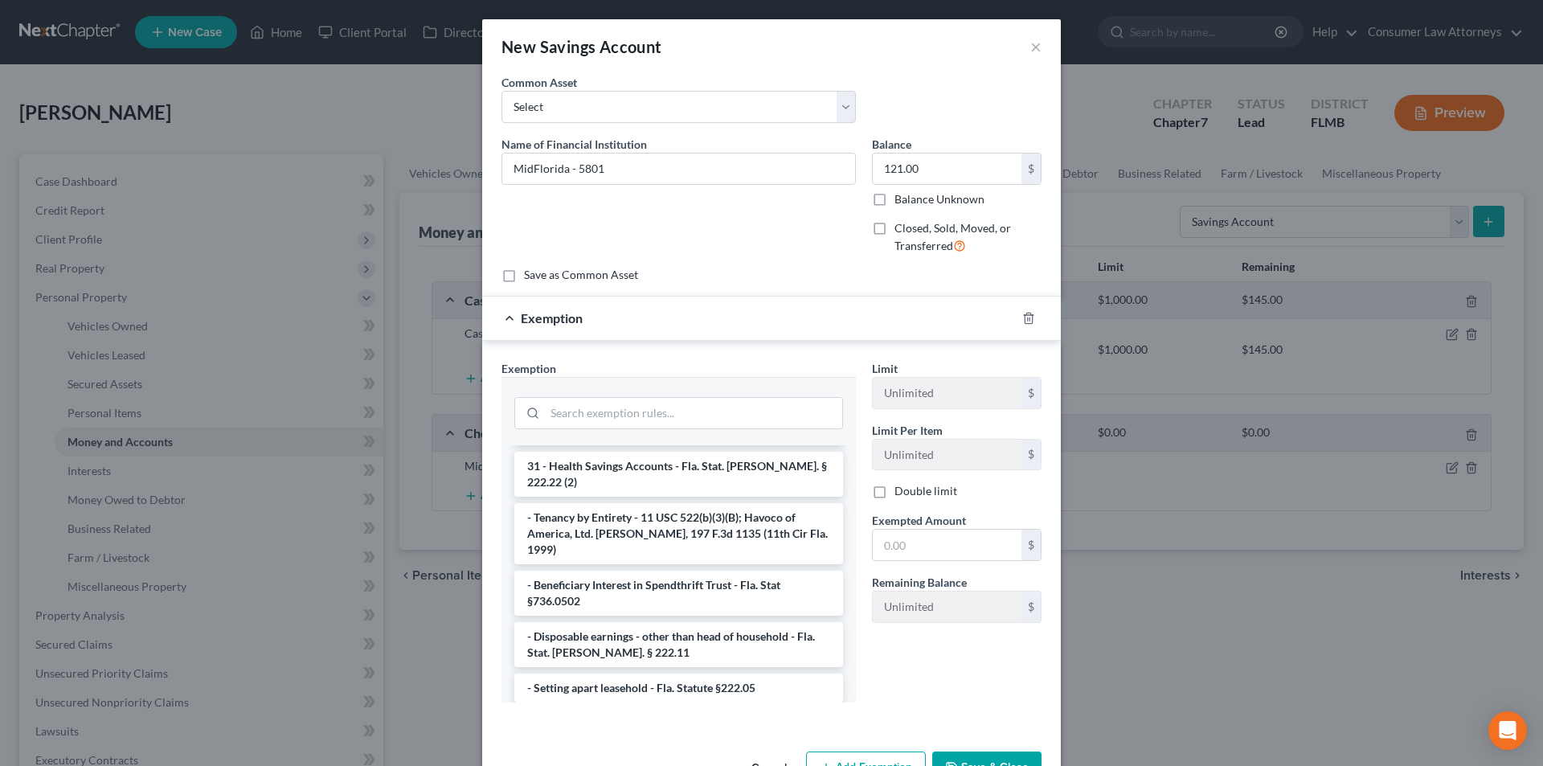
click at [653, 709] on li "1 - Personal property (any) - Fla. Const. Art.10, § 4(a) (2)" at bounding box center [678, 723] width 329 height 29
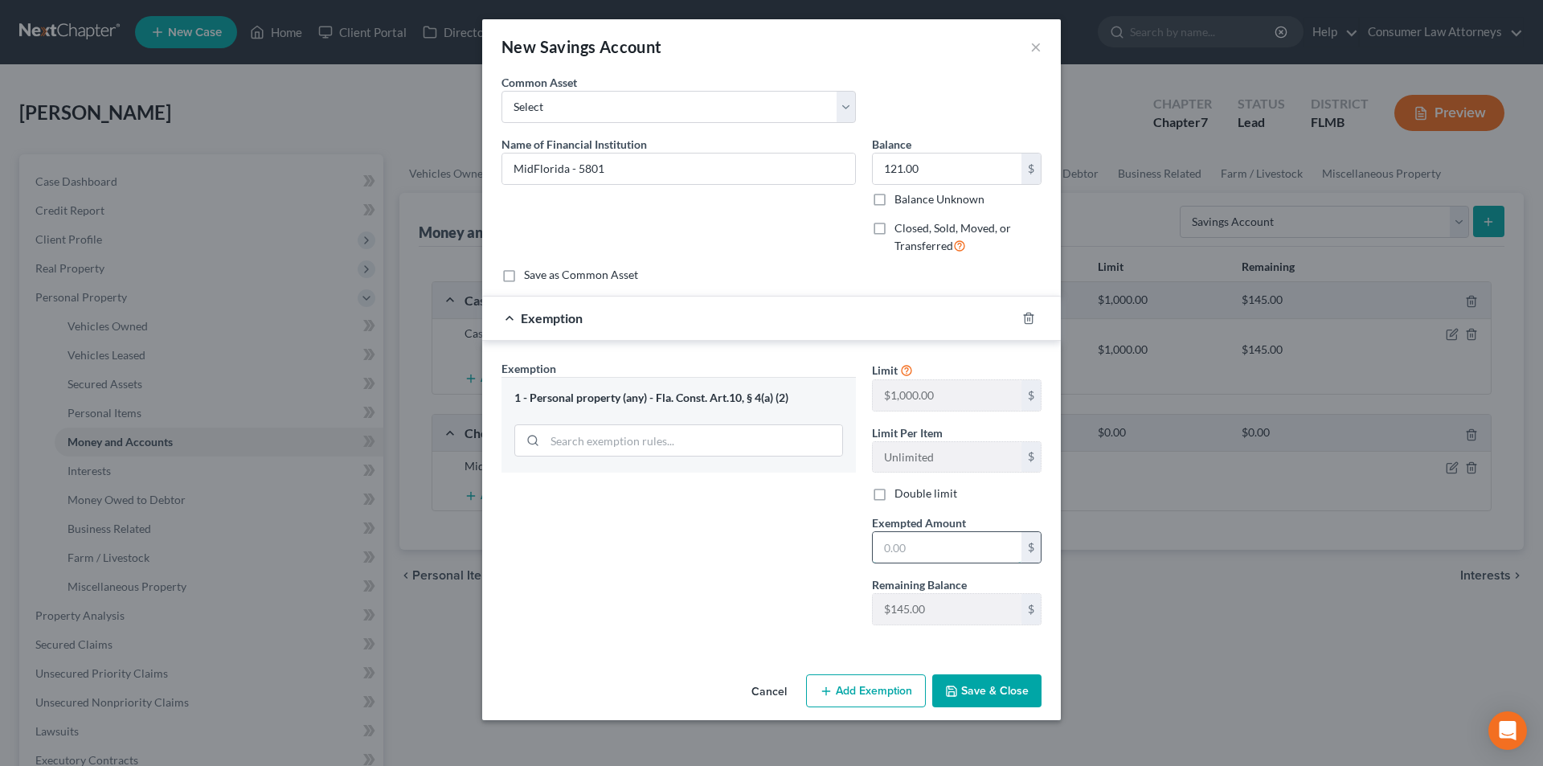
click at [900, 551] on input "text" at bounding box center [947, 547] width 149 height 31
type input "121.00"
click at [1020, 699] on button "Save & Close" at bounding box center [986, 691] width 109 height 34
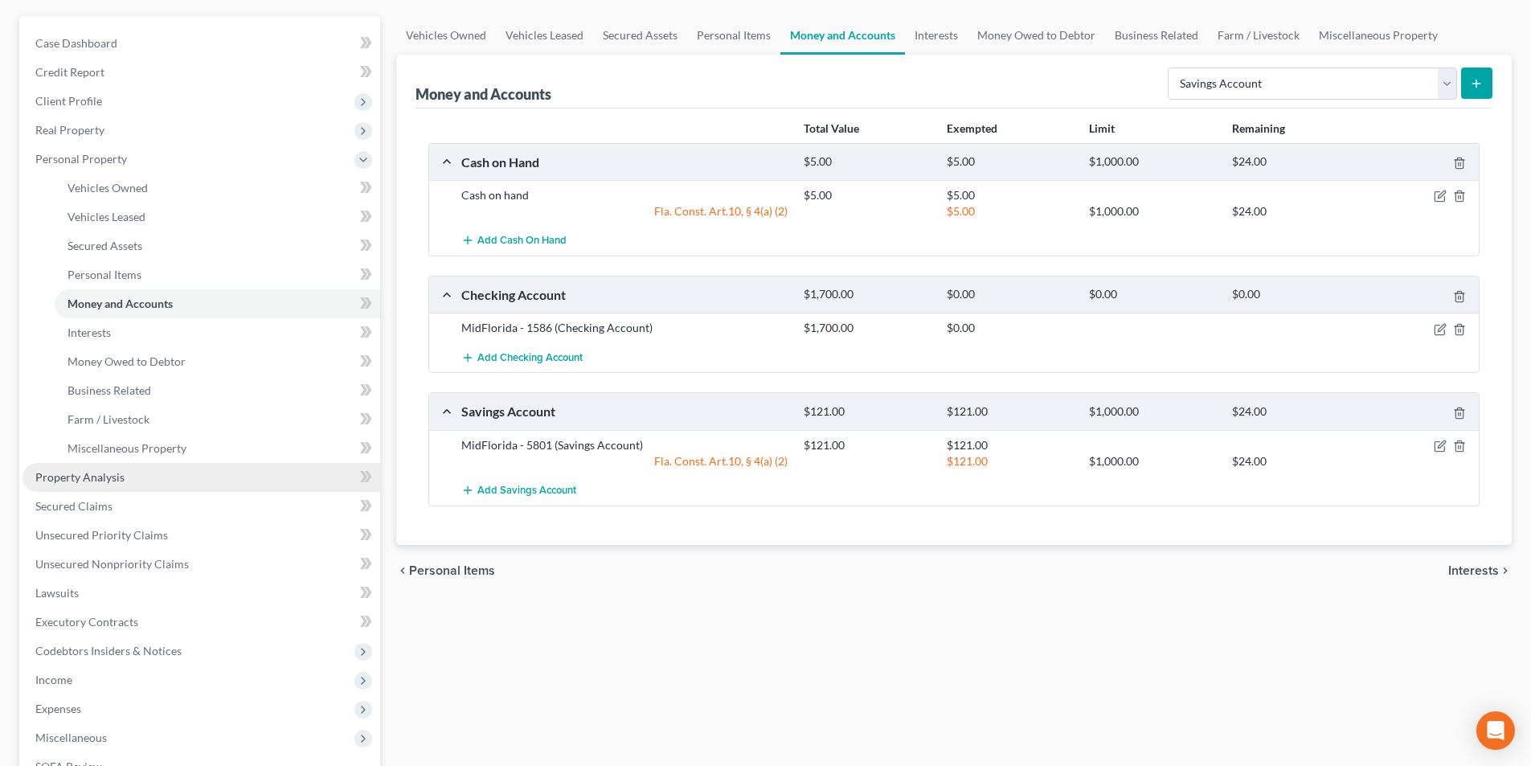
scroll to position [161, 0]
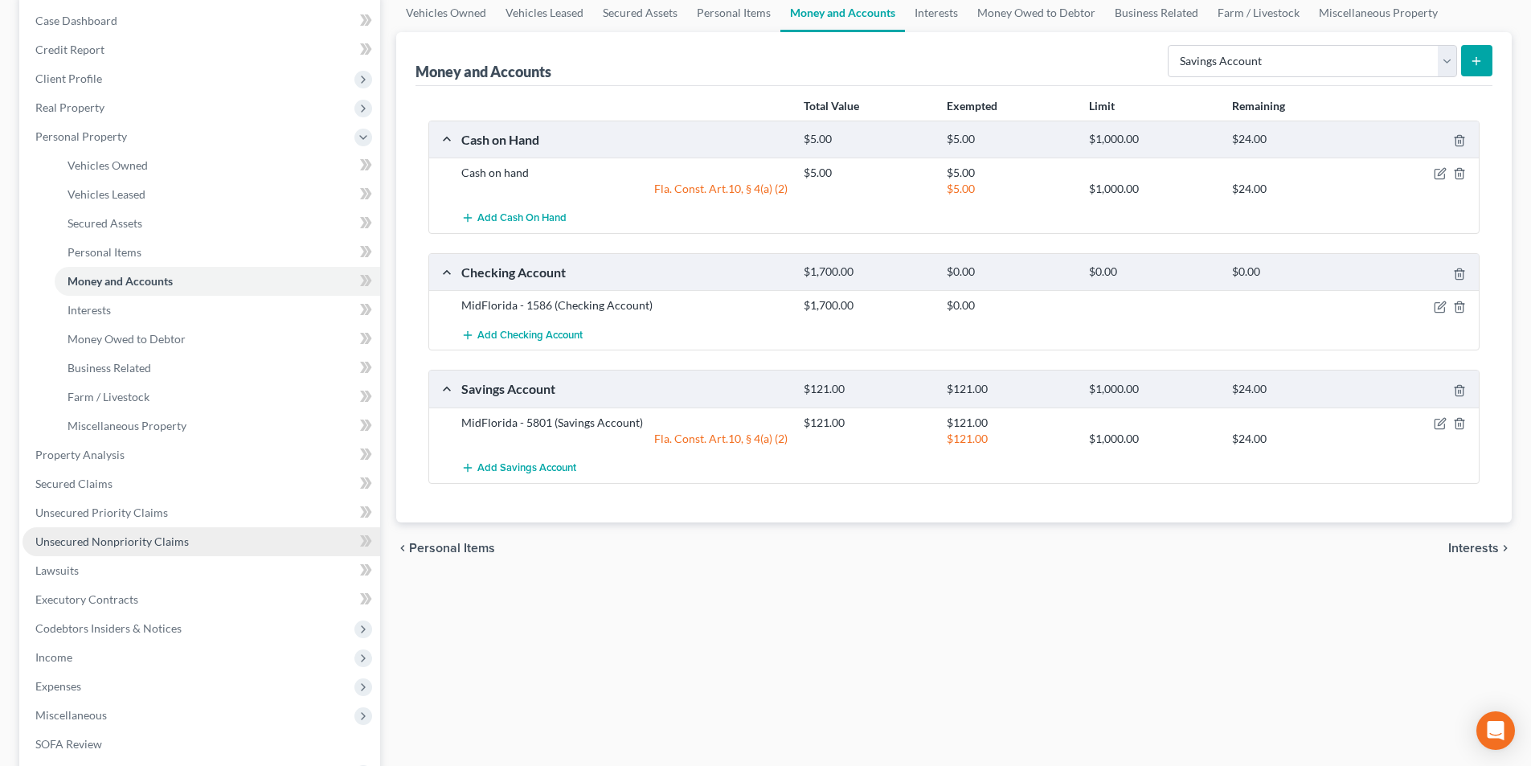
click at [111, 541] on span "Unsecured Nonpriority Claims" at bounding box center [111, 541] width 153 height 14
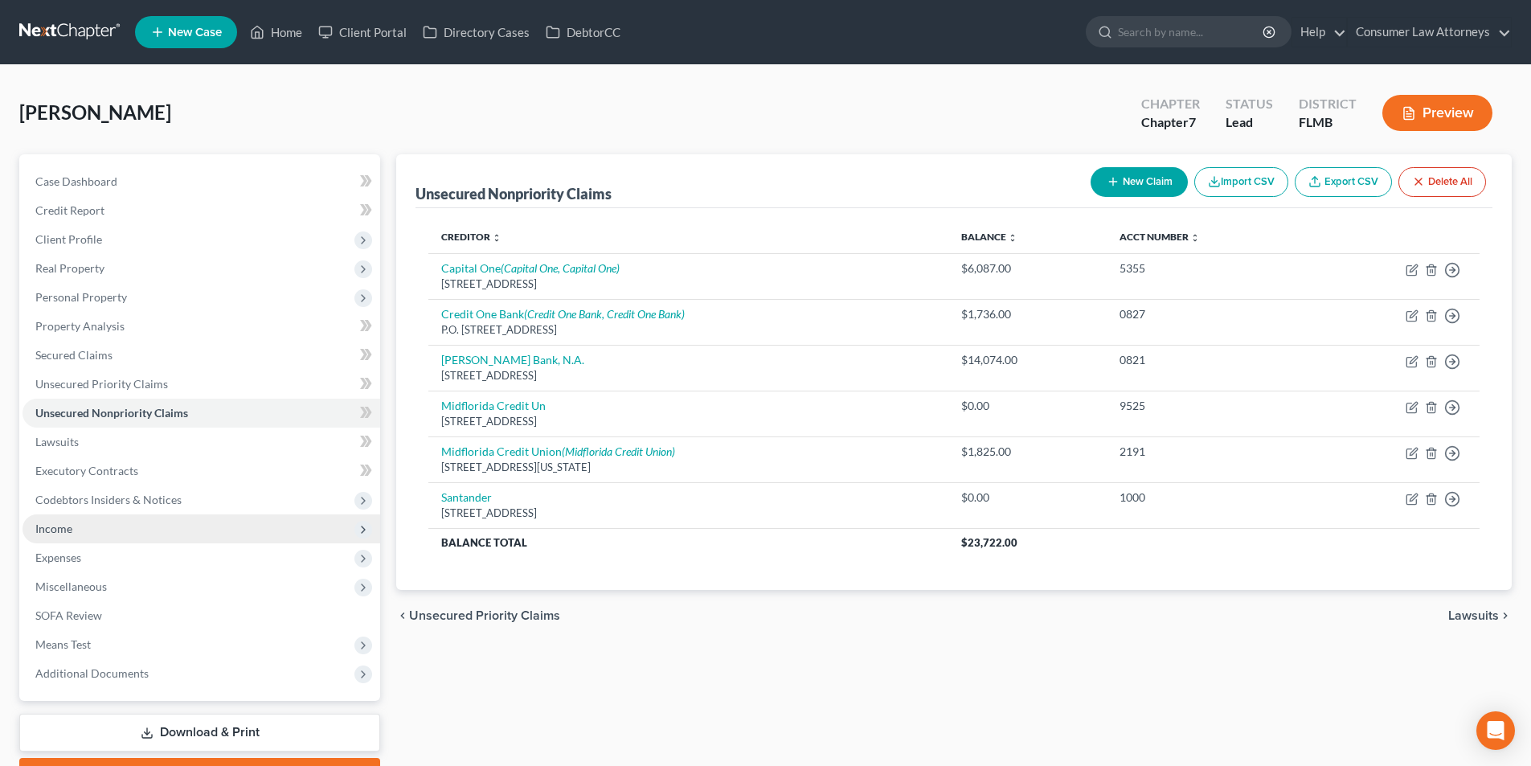
click at [77, 521] on span "Income" at bounding box center [202, 528] width 358 height 29
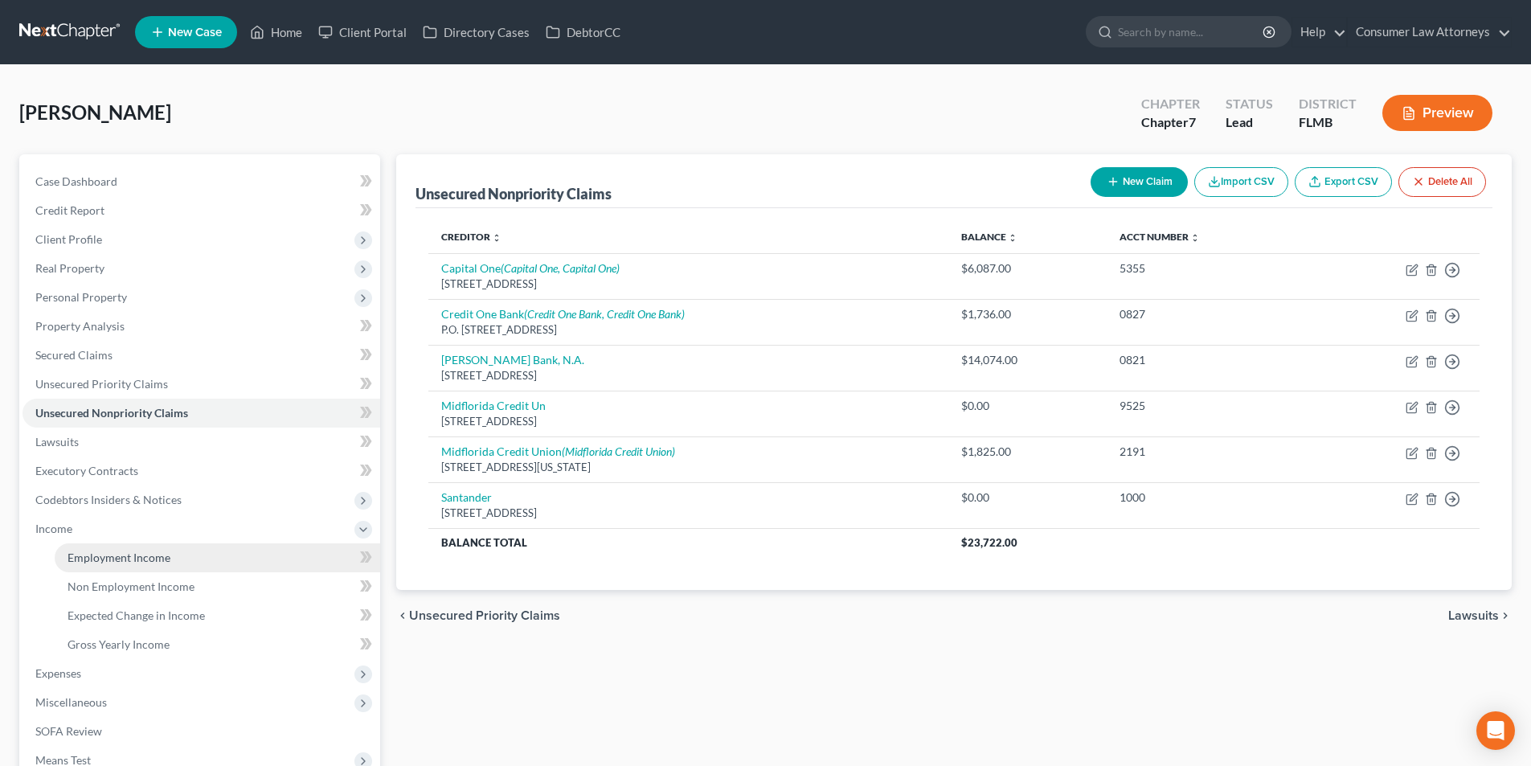
click at [129, 567] on link "Employment Income" at bounding box center [217, 557] width 325 height 29
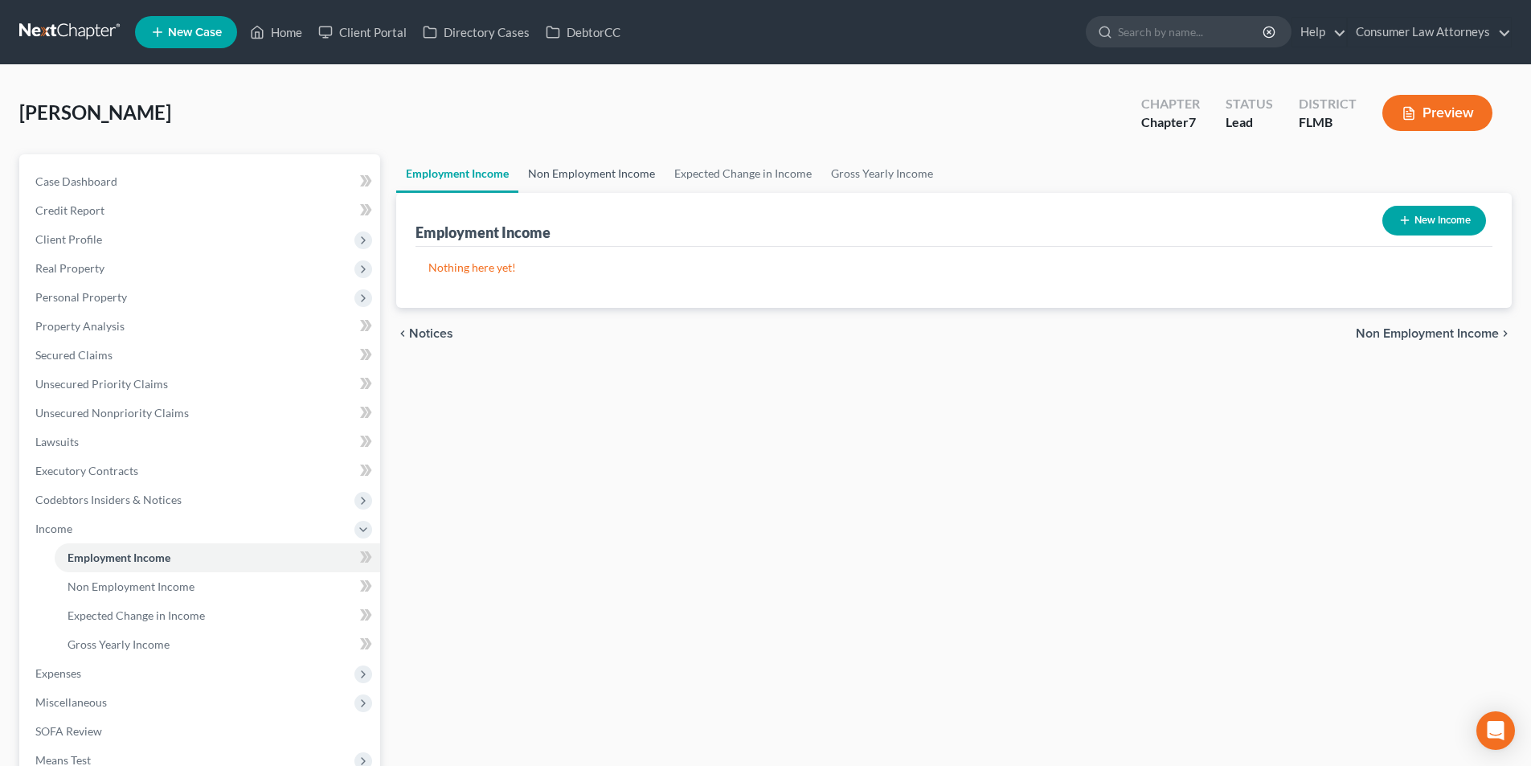
click at [609, 179] on link "Non Employment Income" at bounding box center [591, 173] width 146 height 39
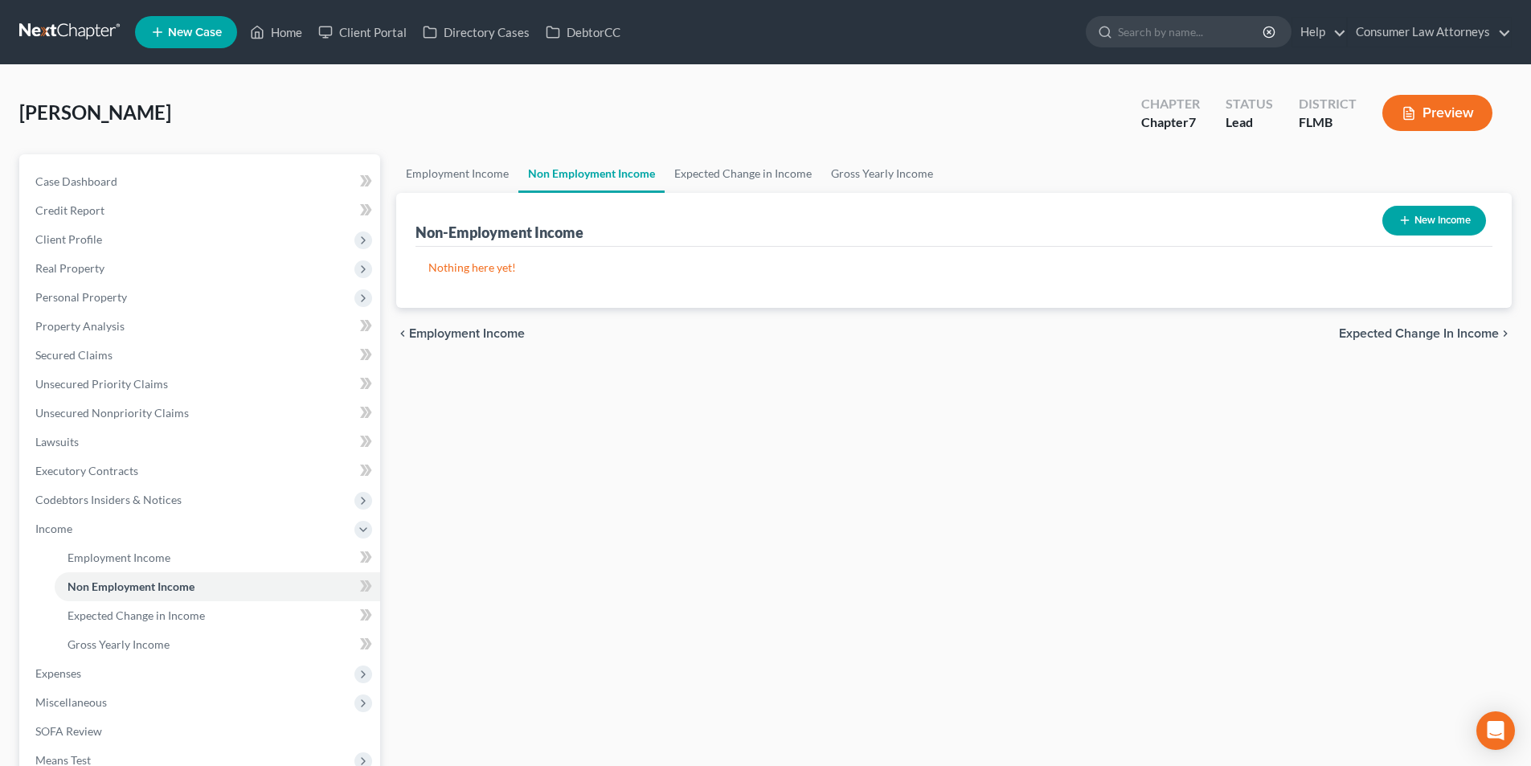
click at [1434, 221] on button "New Income" at bounding box center [1434, 221] width 104 height 30
select select "0"
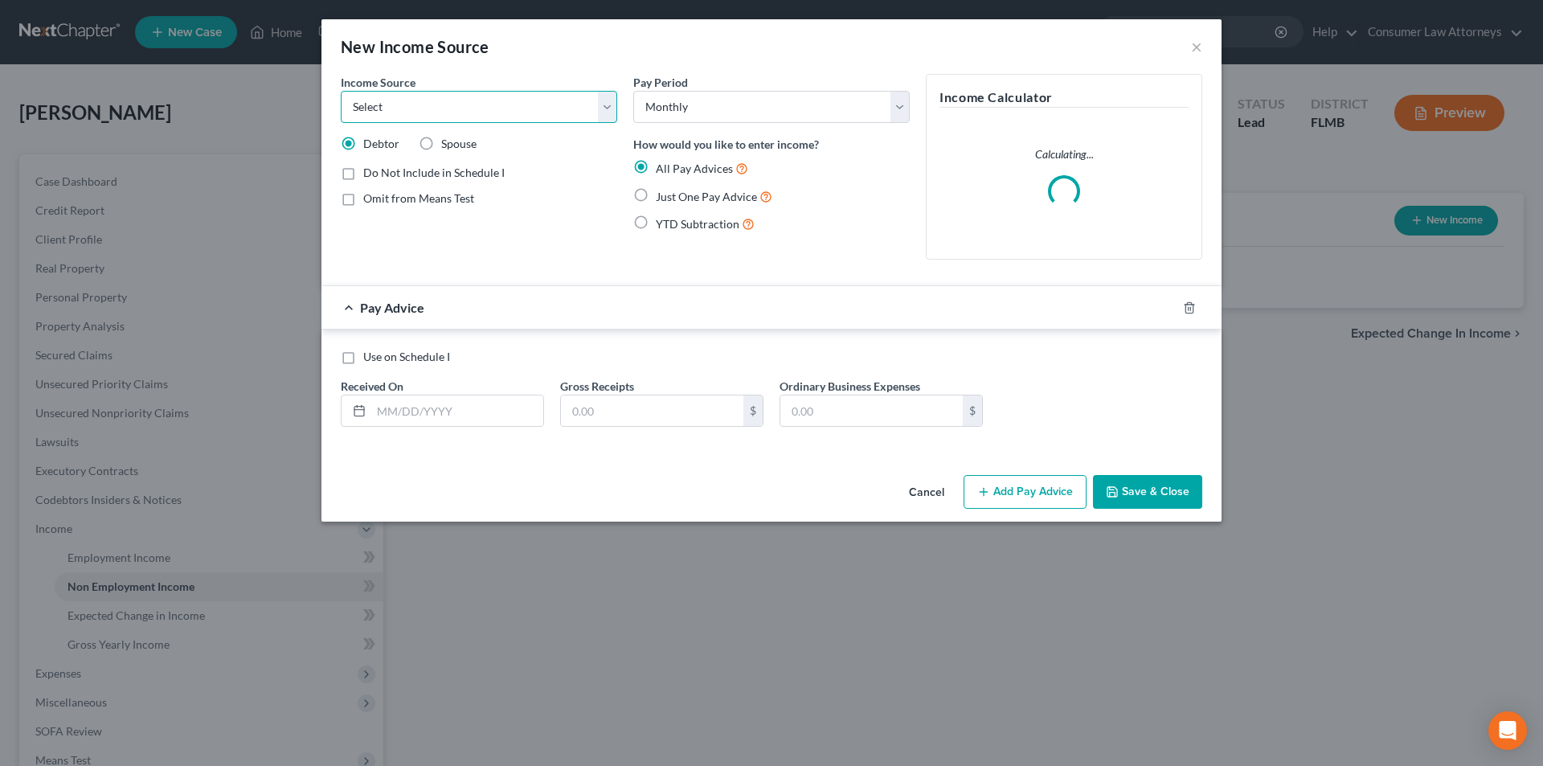
click at [469, 108] on select "Select Unemployment Disability (from employer) Pension Retirement Social Securi…" at bounding box center [479, 107] width 276 height 32
select select "4"
click at [341, 91] on select "Select Unemployment Disability (from employer) Pension Retirement Social Securi…" at bounding box center [479, 107] width 276 height 32
click at [656, 193] on label "Just One Pay Advice" at bounding box center [714, 196] width 117 height 18
click at [662, 193] on input "Just One Pay Advice" at bounding box center [667, 192] width 10 height 10
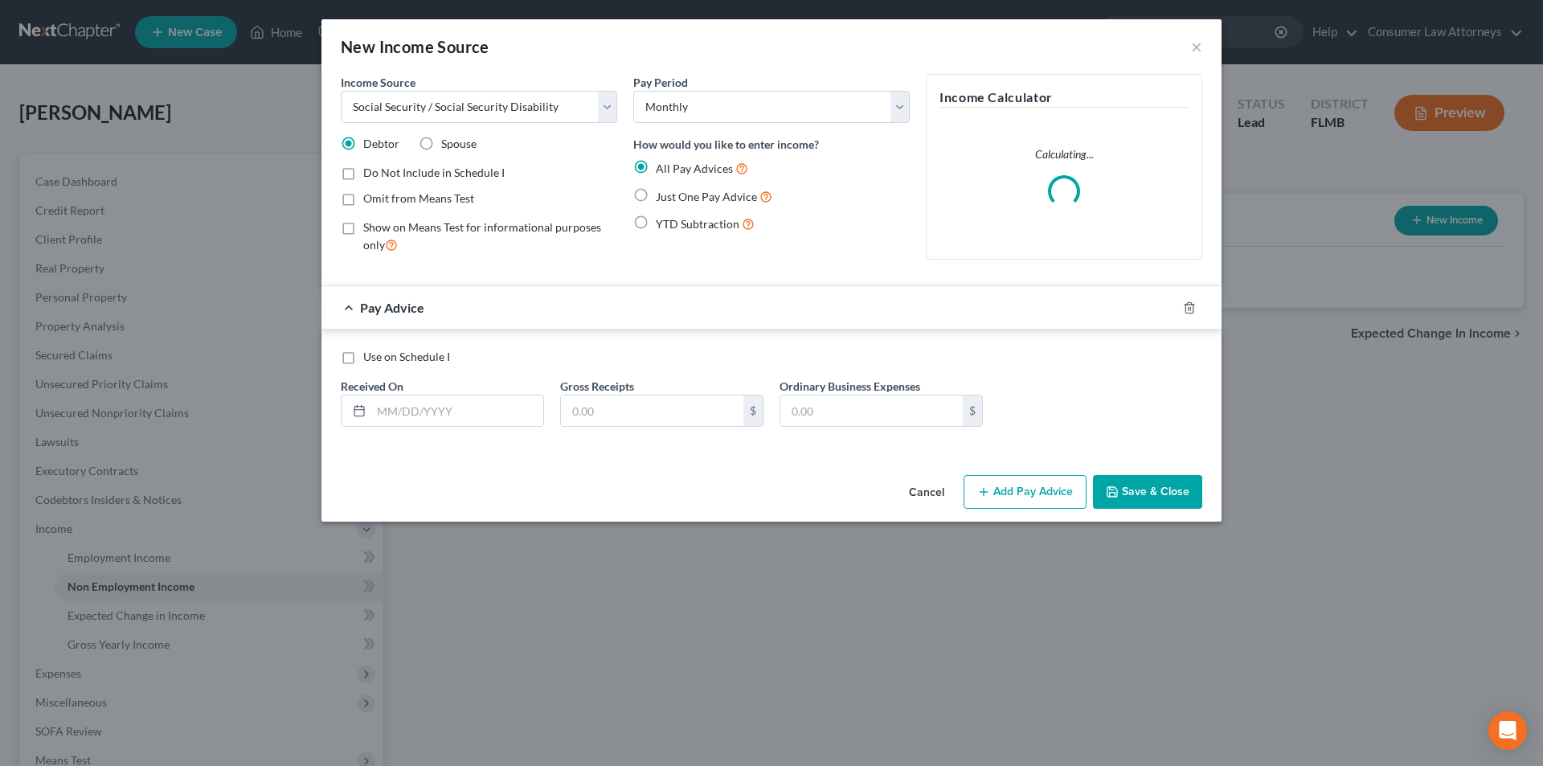
radio input "true"
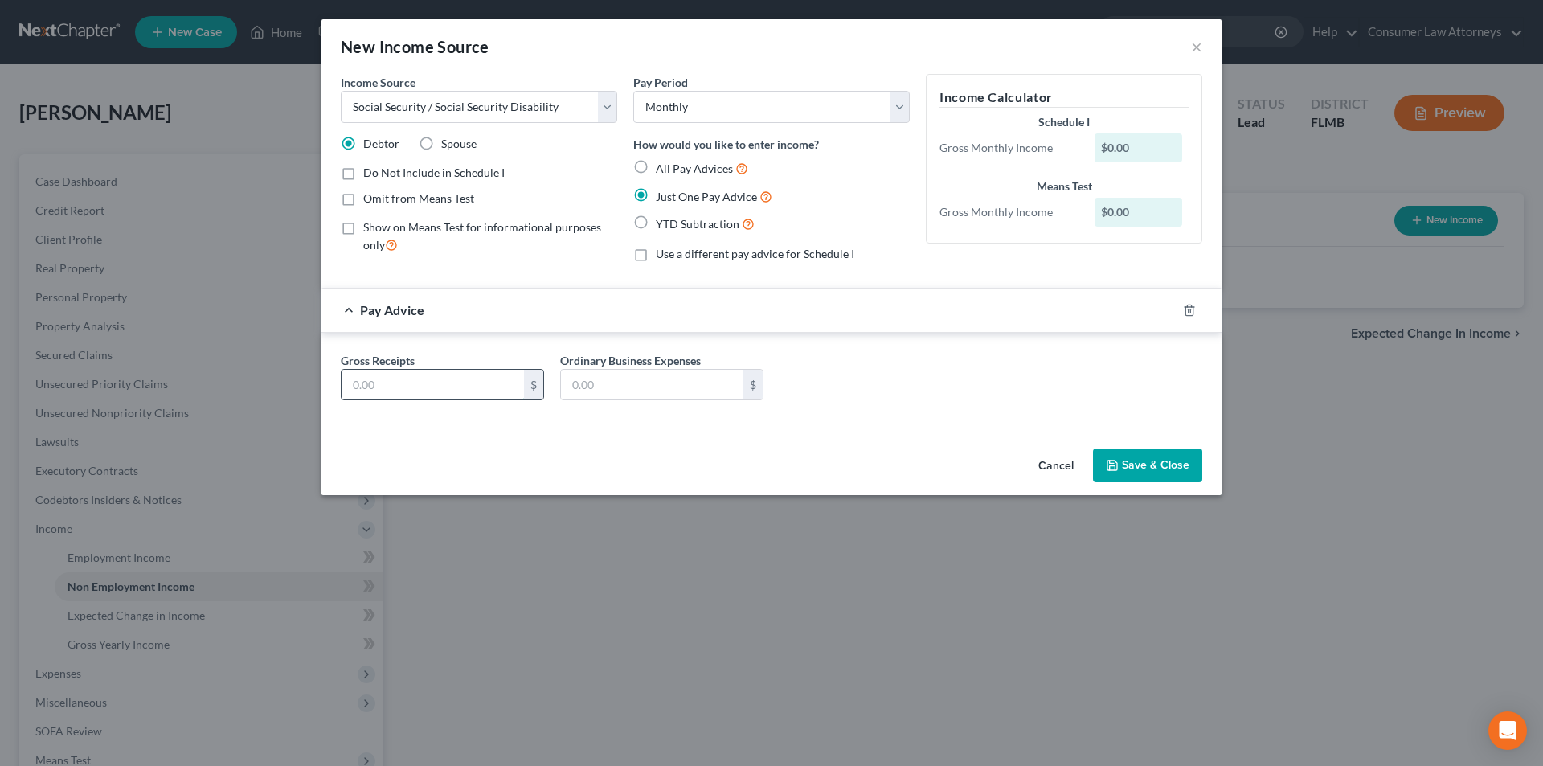
click at [505, 393] on input "text" at bounding box center [433, 385] width 182 height 31
click at [419, 381] on input "1,222" at bounding box center [433, 385] width 182 height 31
type input "1"
type input "1,572.00"
click at [1152, 463] on button "Save & Close" at bounding box center [1147, 465] width 109 height 34
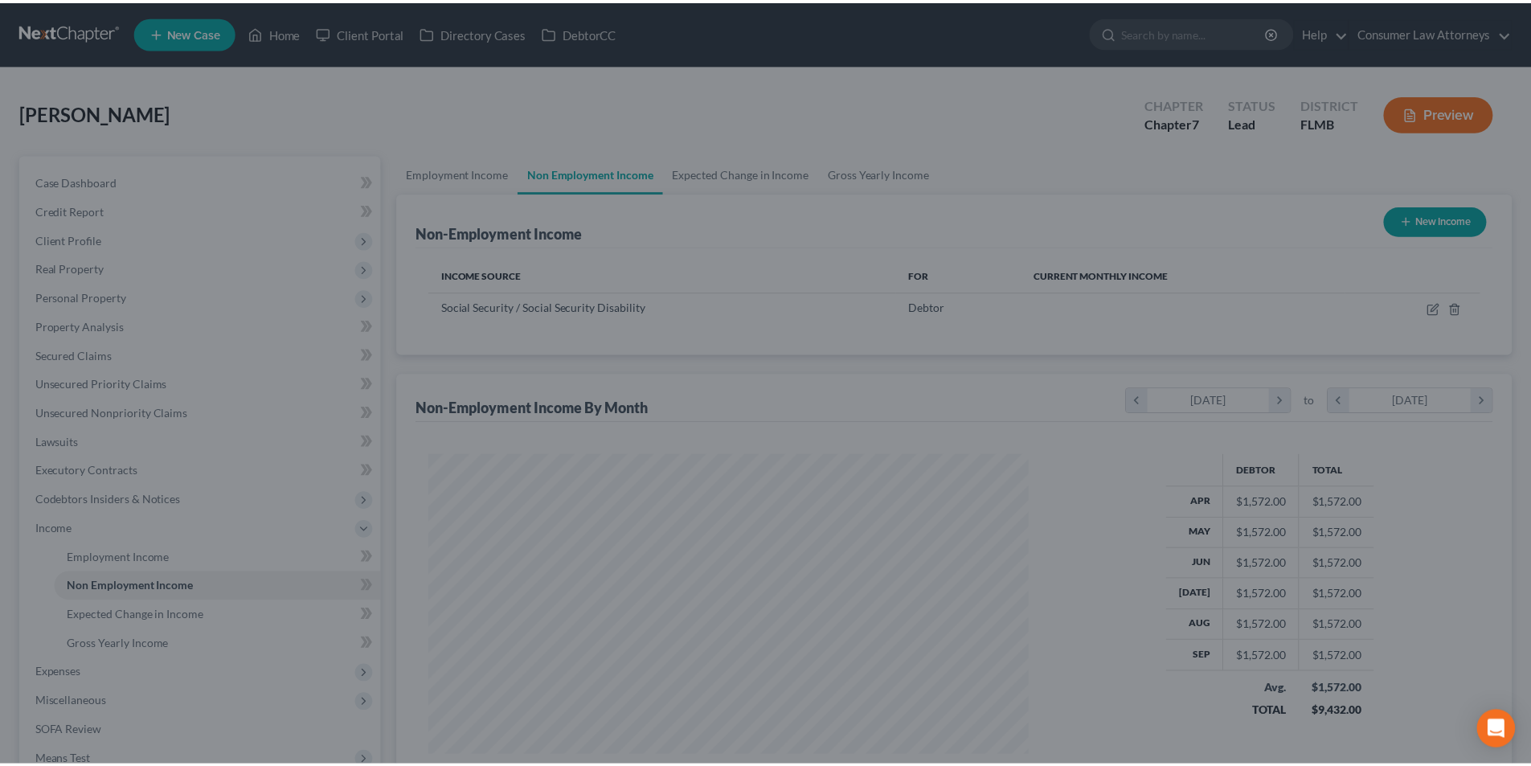
scroll to position [300, 632]
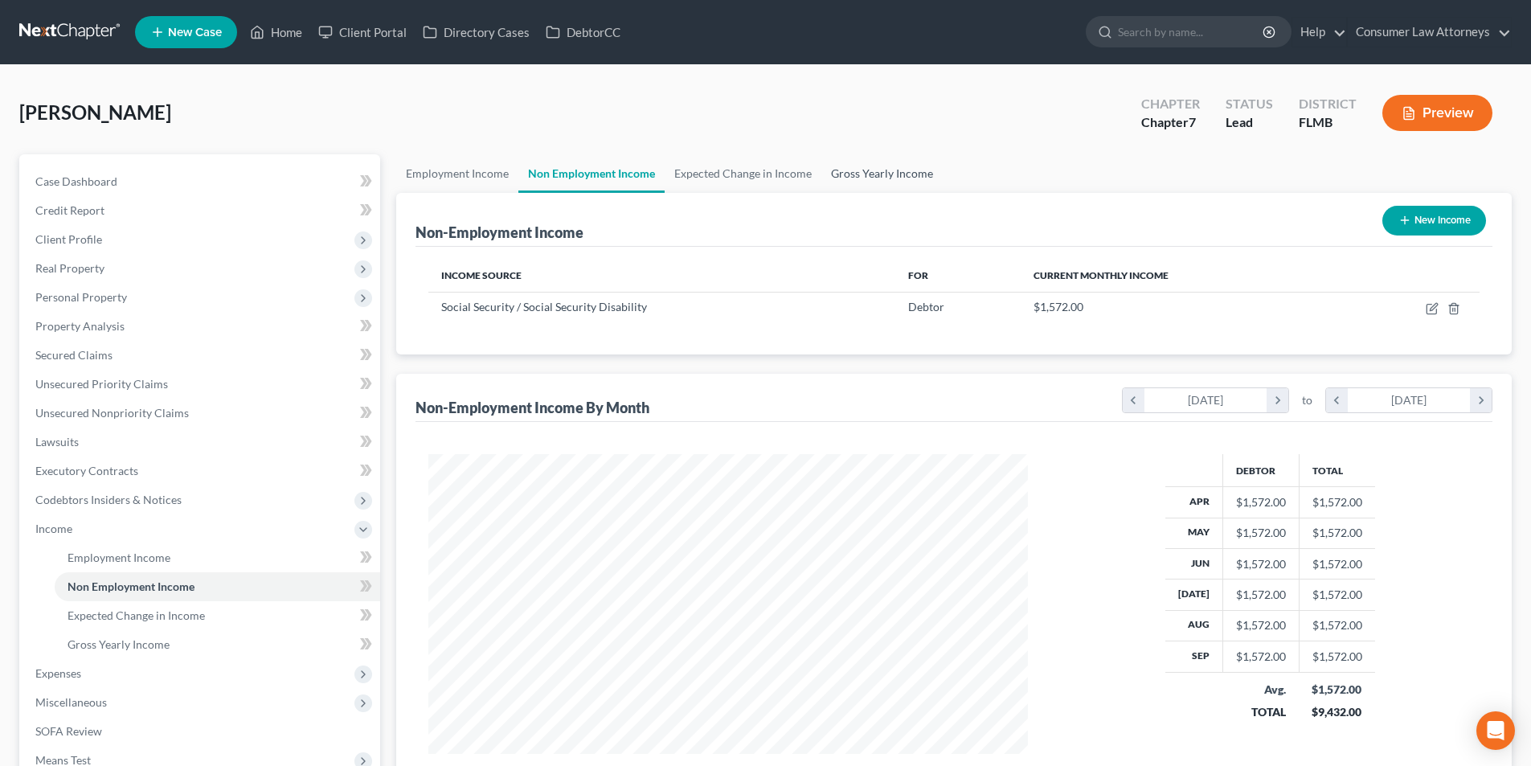
click at [881, 173] on link "Gross Yearly Income" at bounding box center [881, 173] width 121 height 39
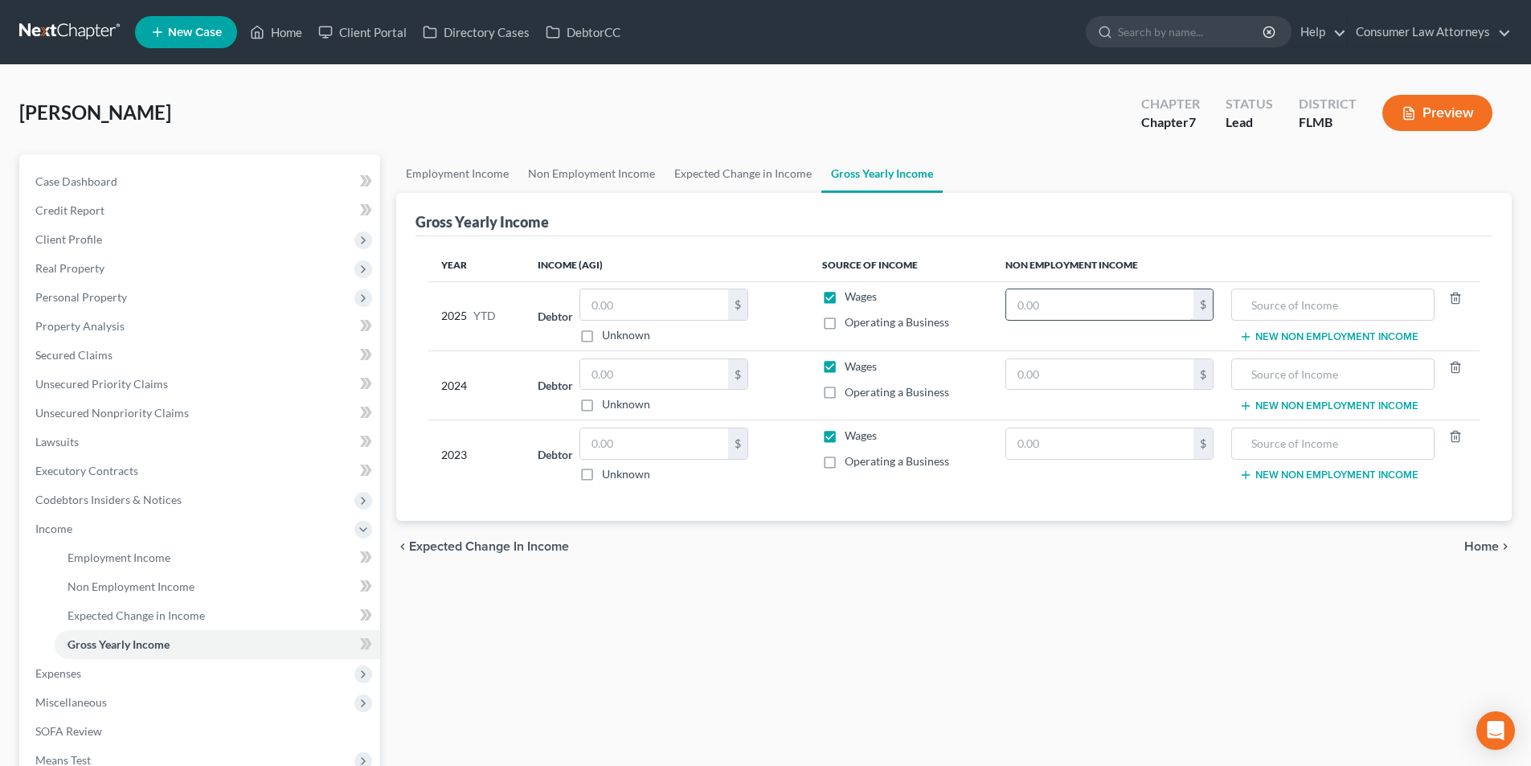
click at [1119, 307] on input "text" at bounding box center [1099, 304] width 187 height 31
type input "15,720.00"
click at [1359, 308] on input "text" at bounding box center [1332, 304] width 185 height 31
type input "Social Security Benefits"
click at [1323, 331] on button "New Non Employment Income" at bounding box center [1328, 336] width 179 height 13
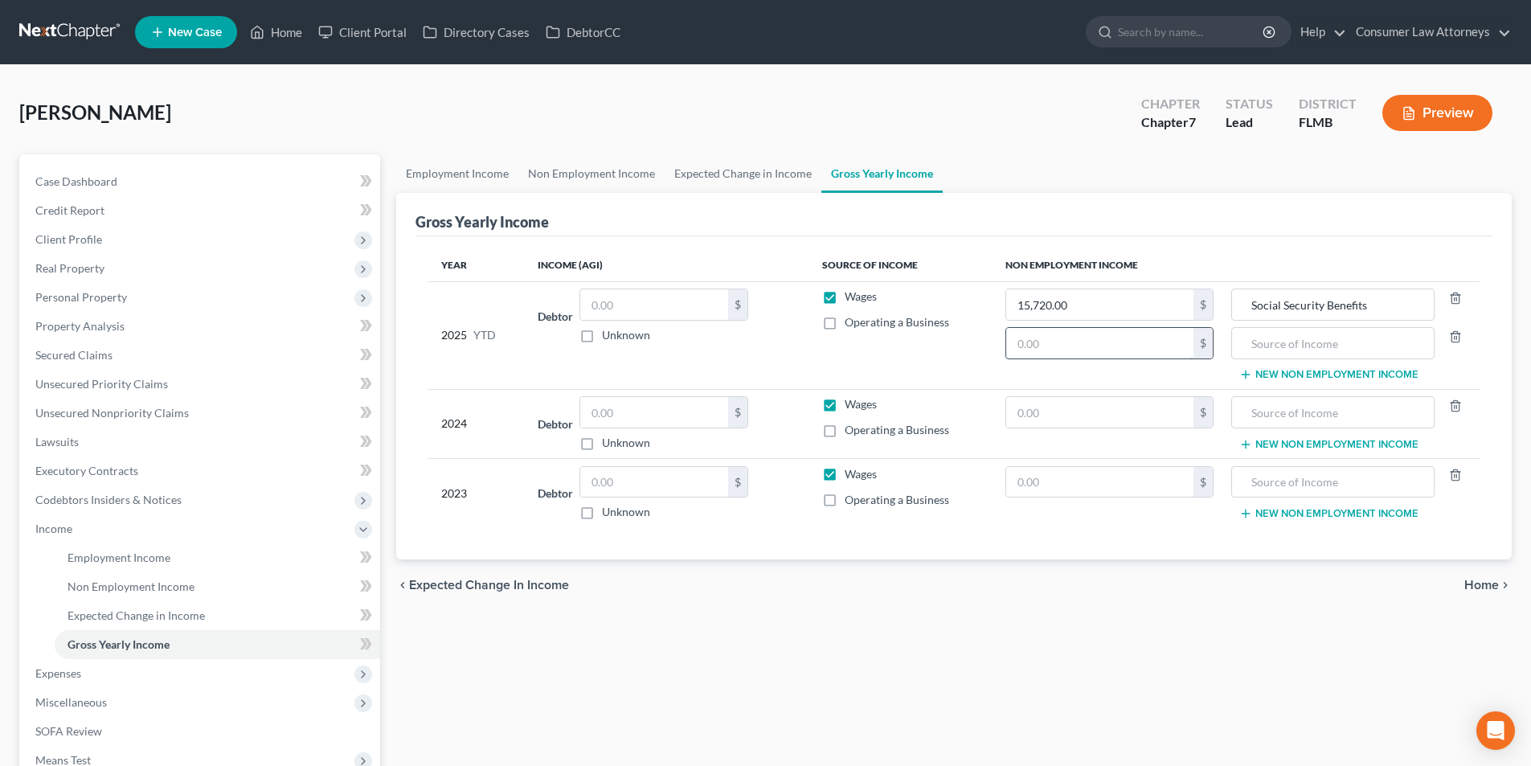
click at [1065, 348] on input "text" at bounding box center [1099, 343] width 187 height 31
type input "5,503.50"
click at [1279, 347] on input "text" at bounding box center [1332, 343] width 185 height 31
type input "Pension"
click at [569, 178] on link "Non Employment Income" at bounding box center [591, 173] width 146 height 39
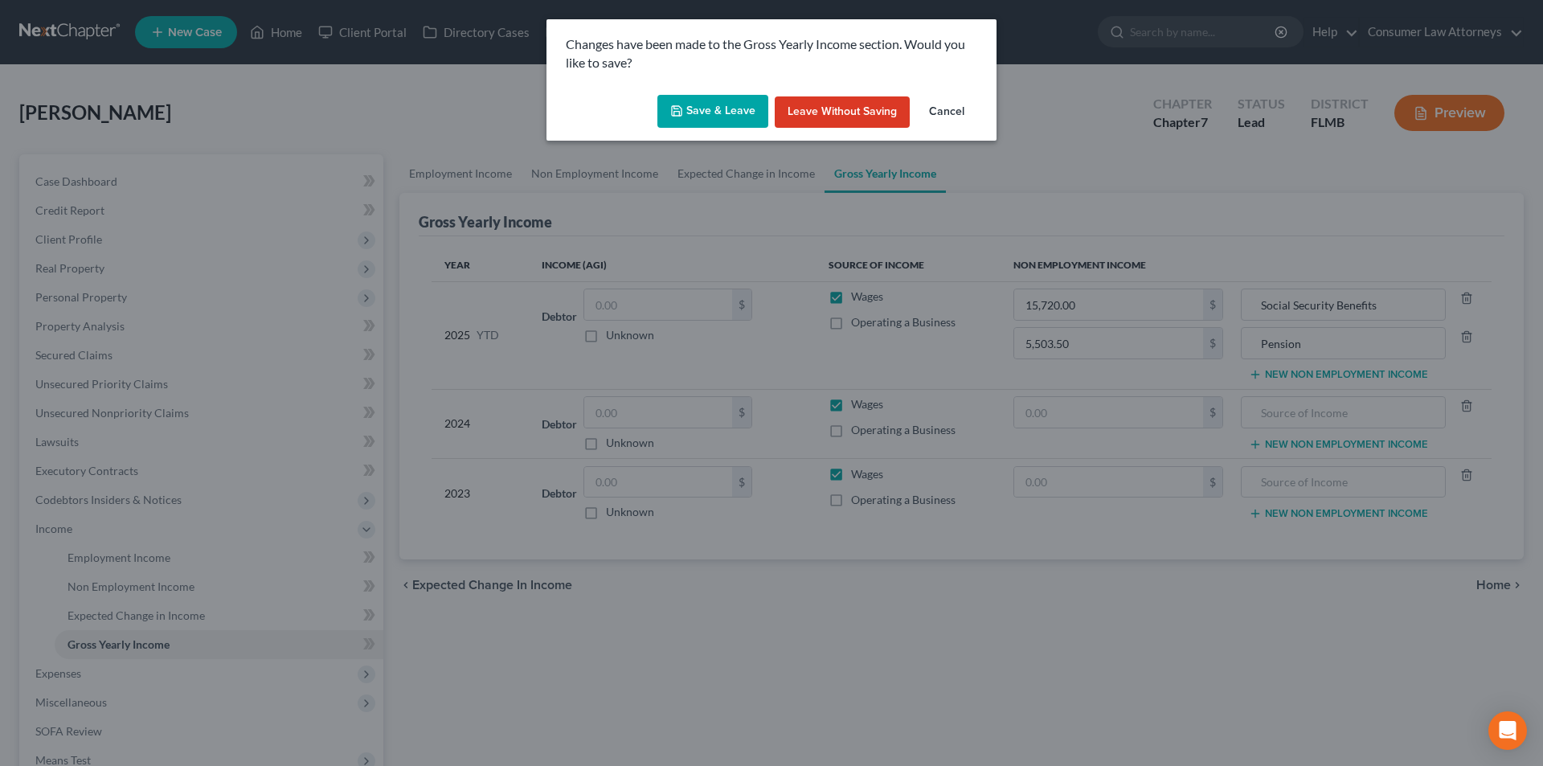
click at [721, 119] on button "Save & Leave" at bounding box center [712, 112] width 111 height 34
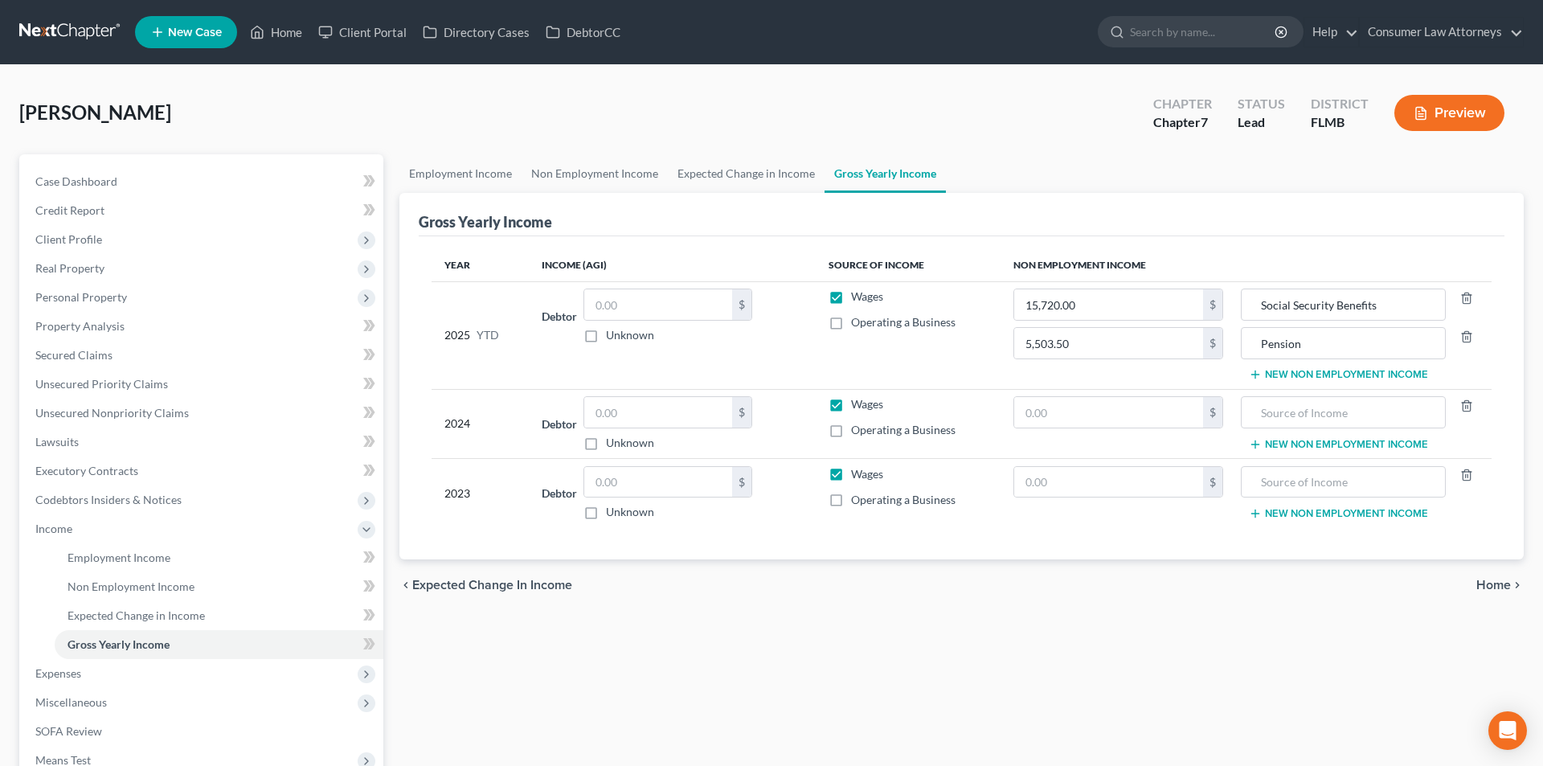
type input "5,503.50"
type input "Pension"
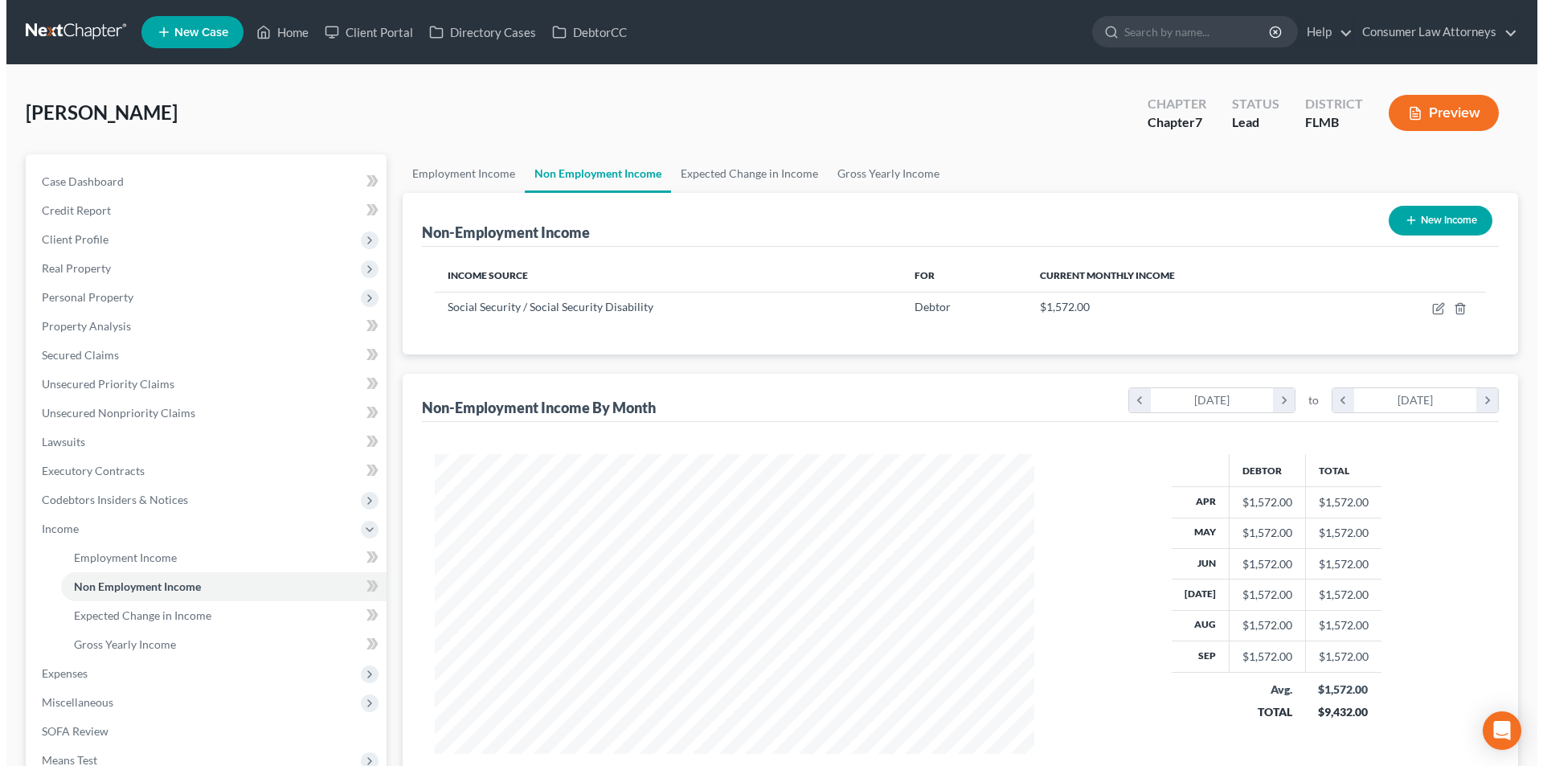
scroll to position [300, 632]
click at [1452, 213] on button "New Income" at bounding box center [1434, 221] width 104 height 30
select select "0"
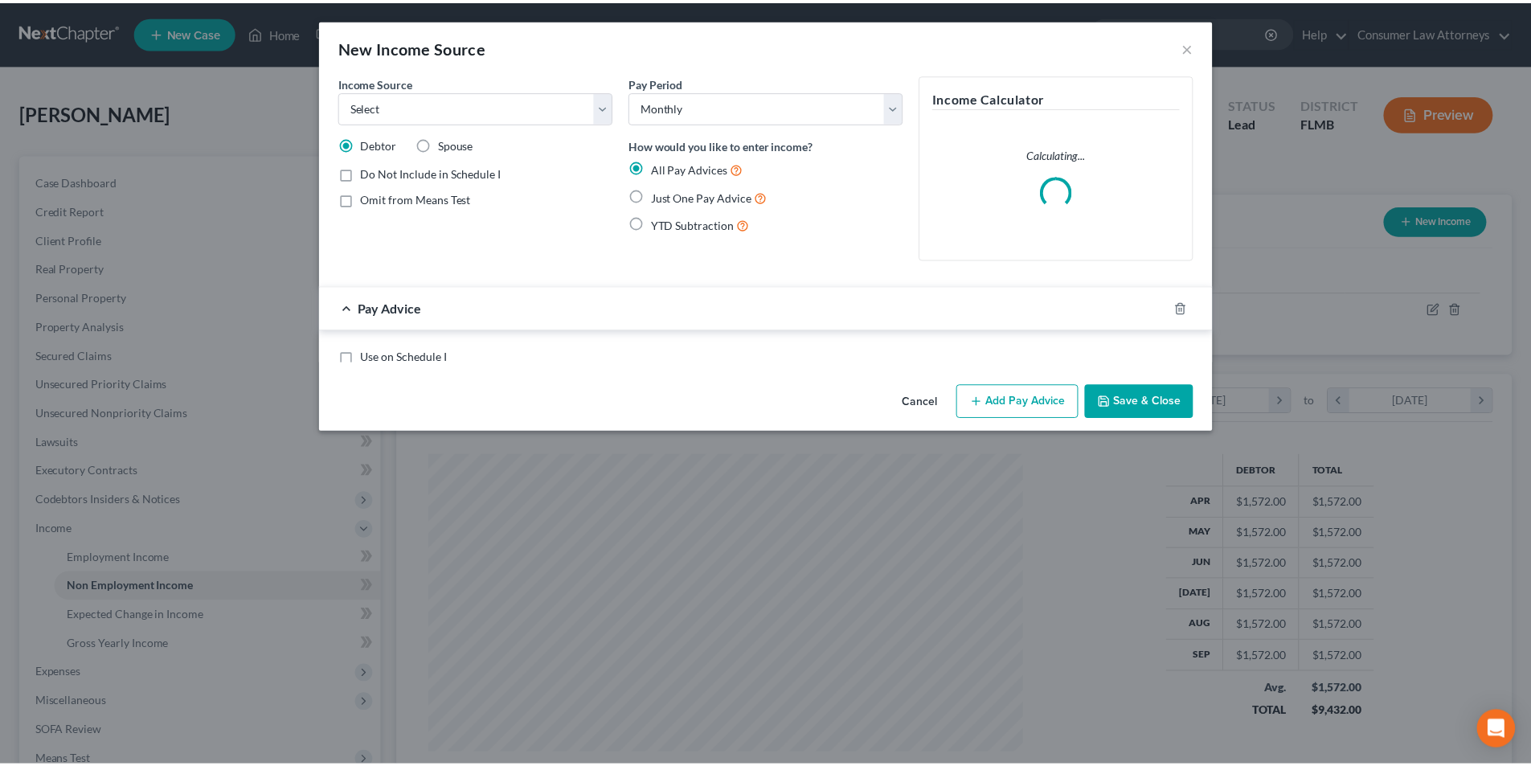
scroll to position [302, 637]
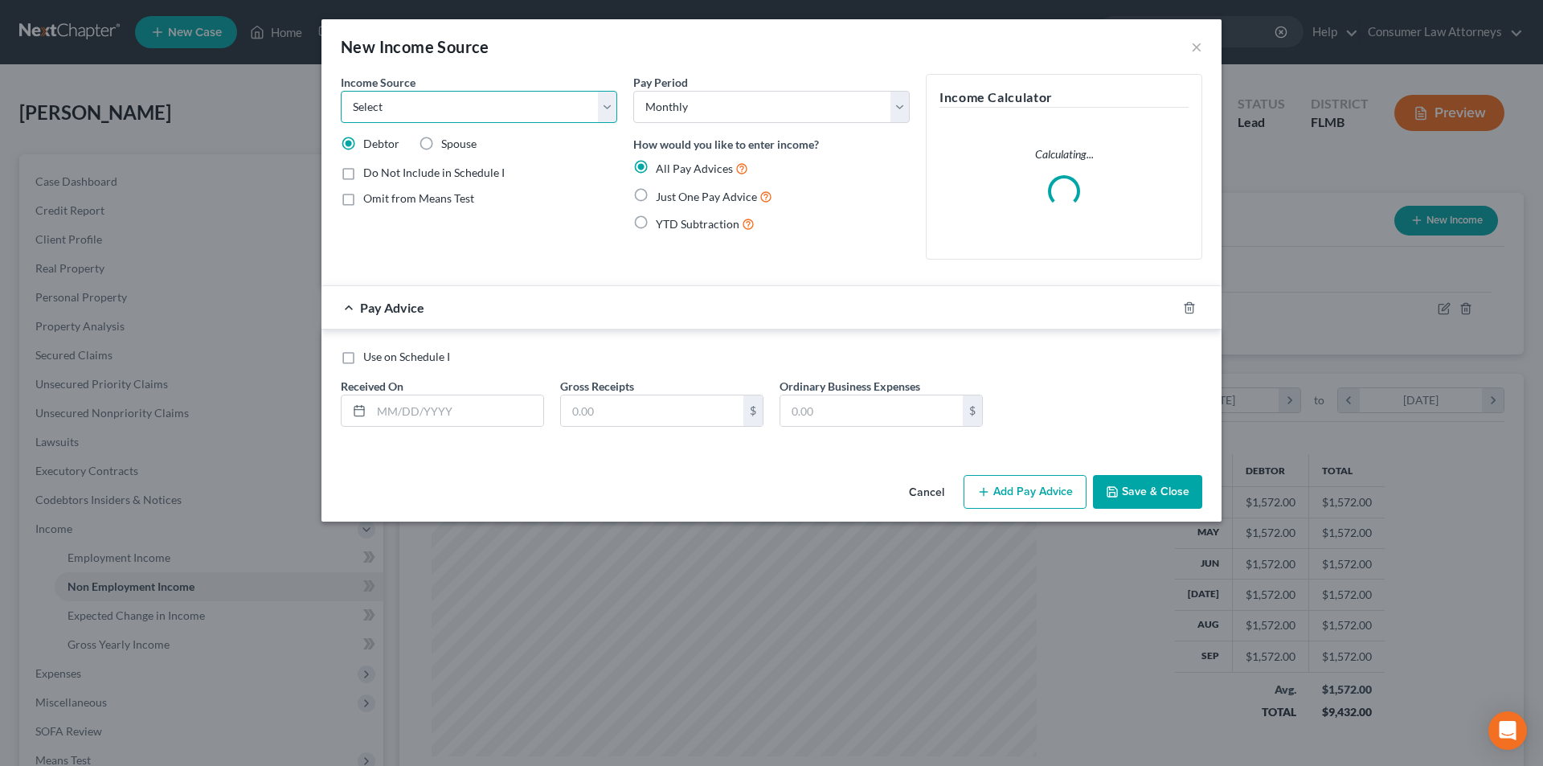
click at [545, 114] on select "Select Unemployment Disability (from employer) Pension Retirement Social Securi…" at bounding box center [479, 107] width 276 height 32
select select "2"
click at [341, 91] on select "Select Unemployment Disability (from employer) Pension Retirement Social Securi…" at bounding box center [479, 107] width 276 height 32
click at [656, 198] on label "Just One Pay Advice" at bounding box center [714, 196] width 117 height 18
click at [662, 198] on input "Just One Pay Advice" at bounding box center [667, 192] width 10 height 10
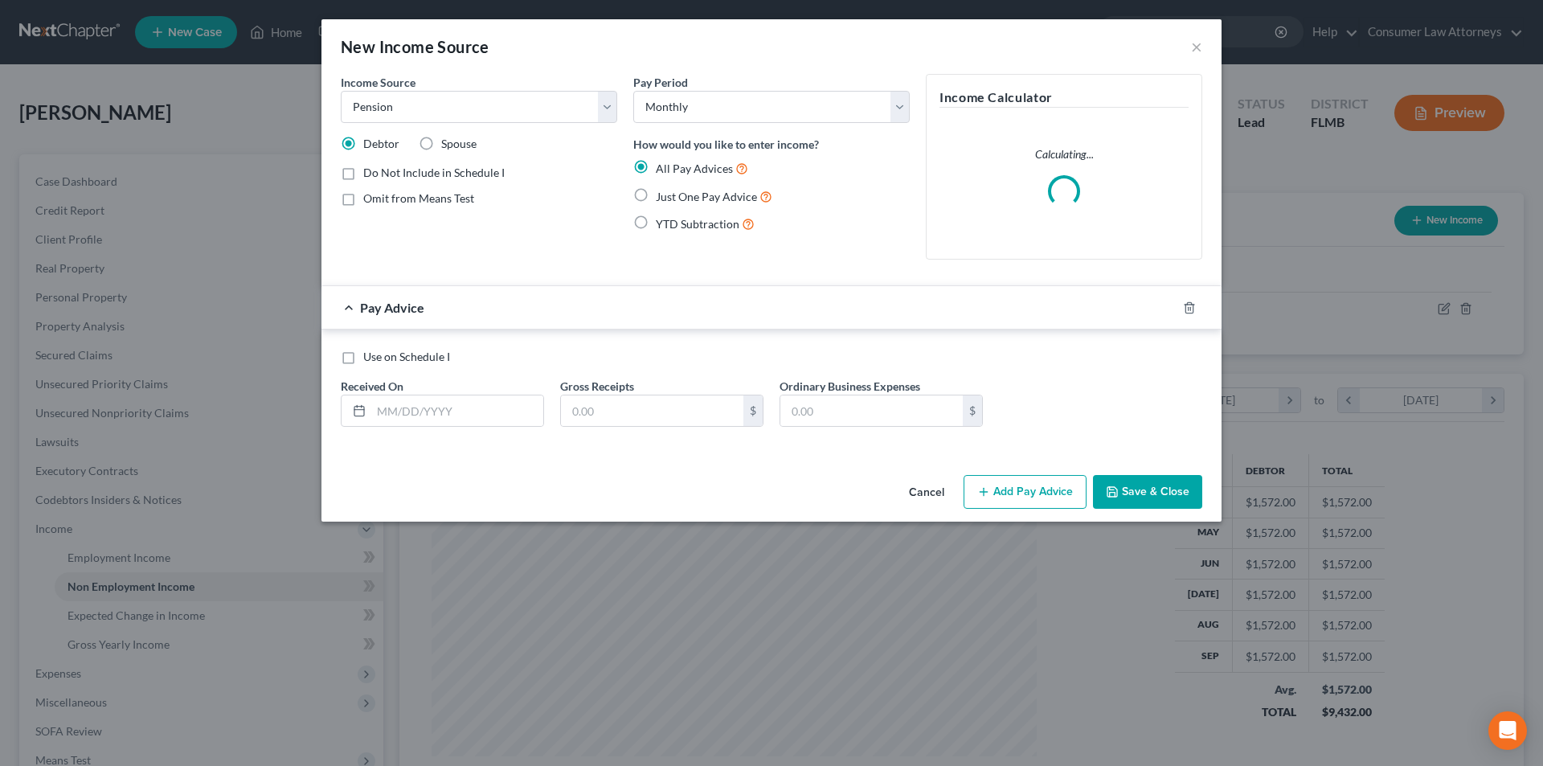
radio input "true"
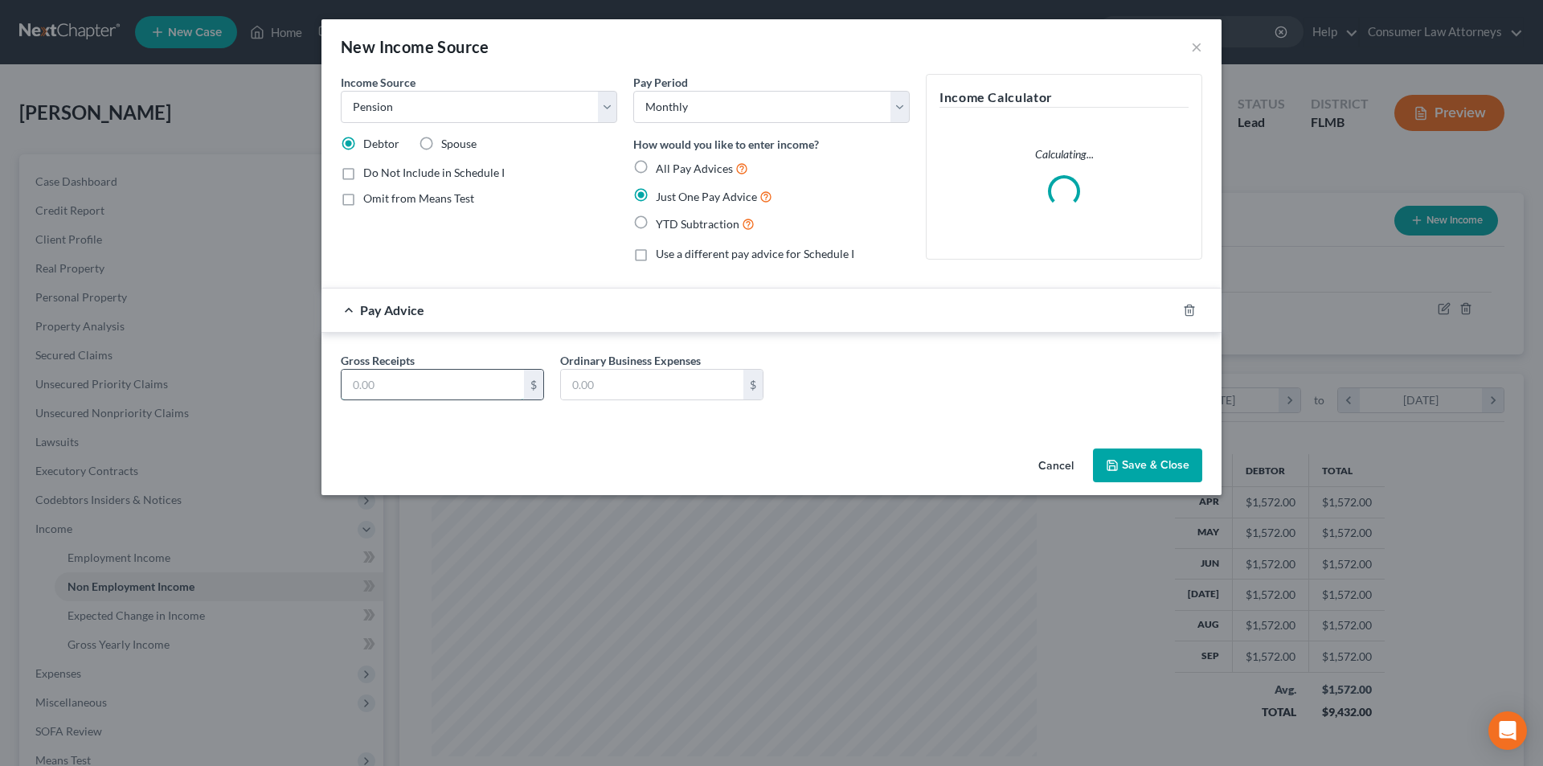
click at [472, 381] on input "text" at bounding box center [433, 385] width 182 height 31
type input "5"
type input "611.50"
click at [1171, 469] on button "Save & Close" at bounding box center [1147, 465] width 109 height 34
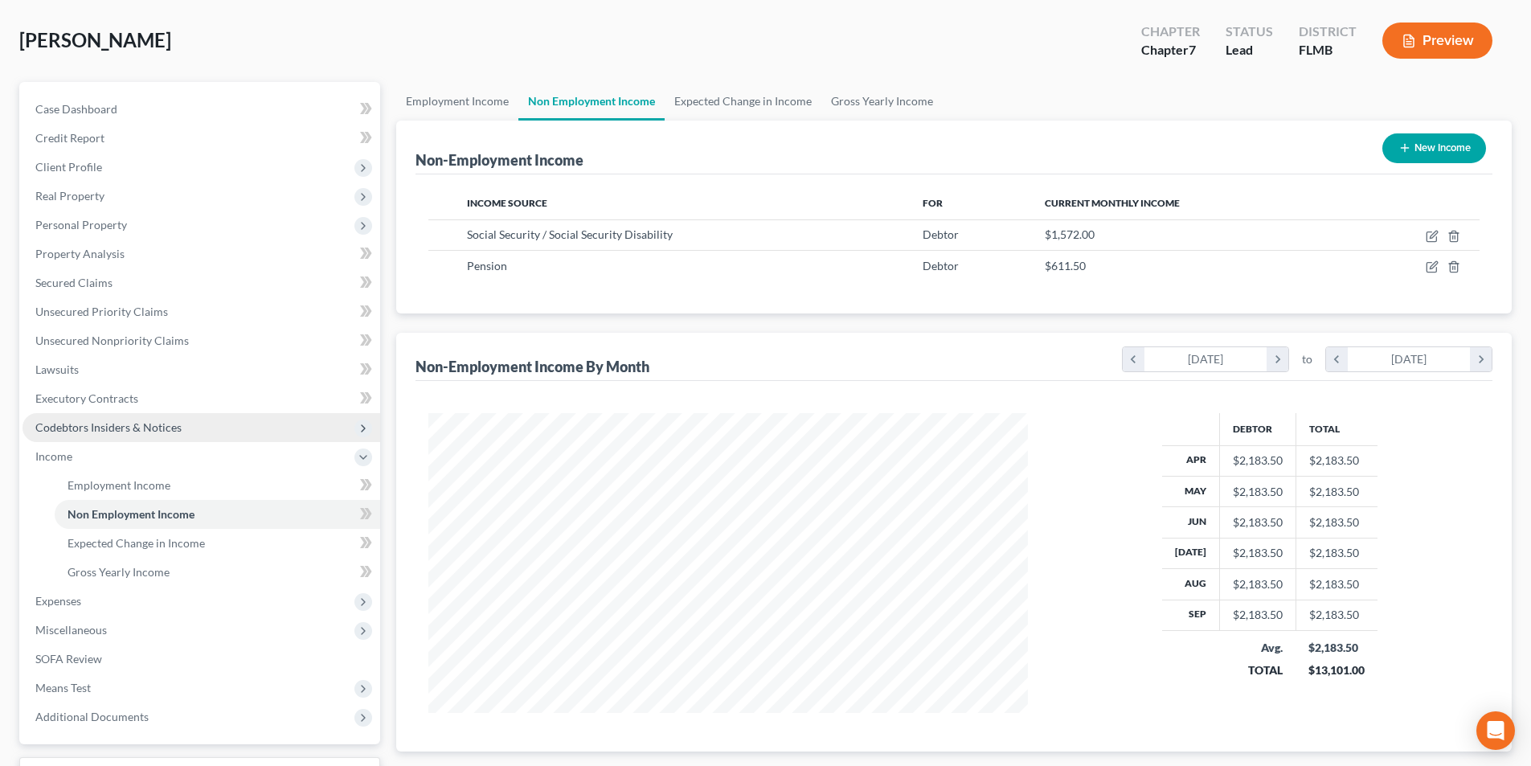
scroll to position [161, 0]
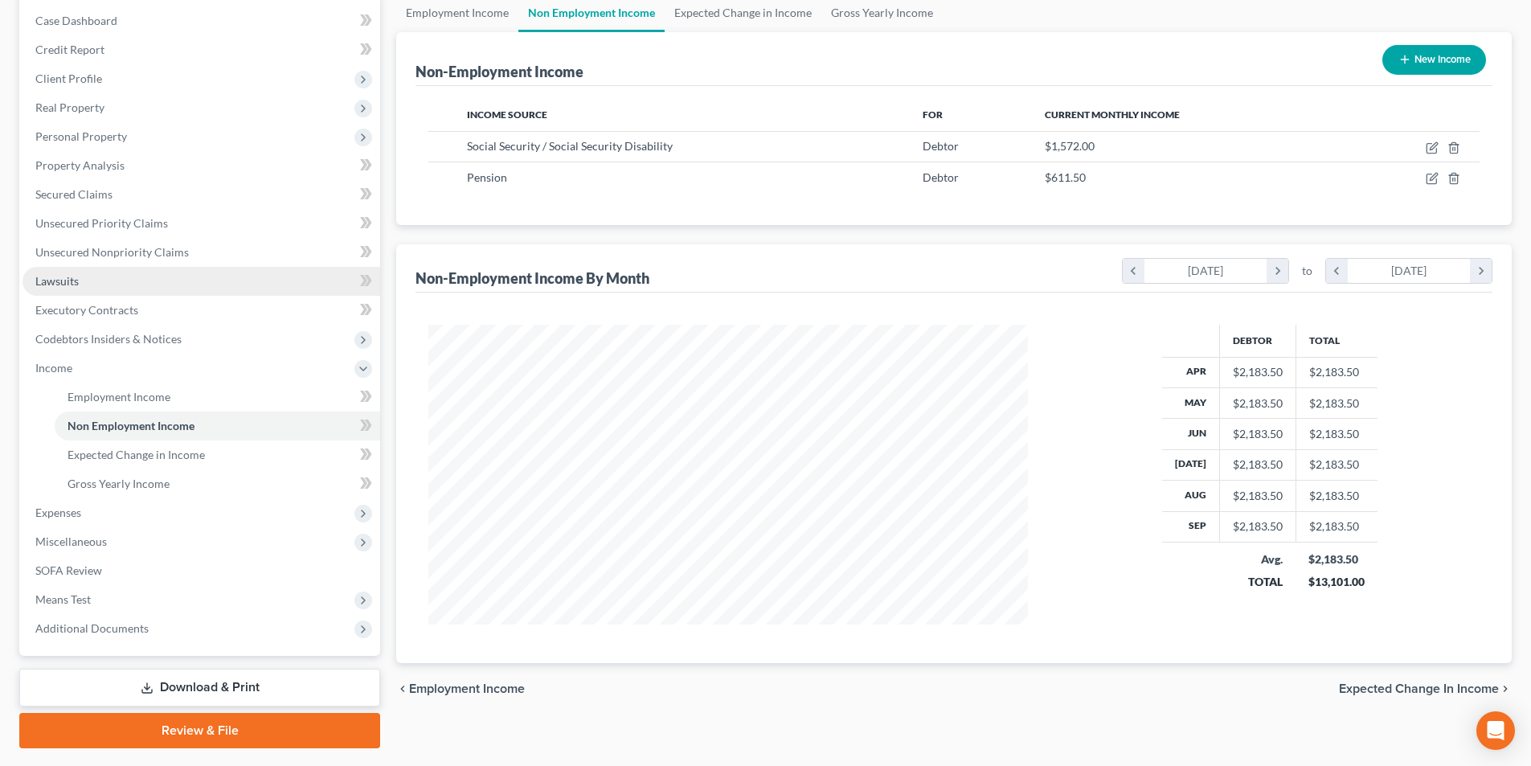
click at [88, 280] on link "Lawsuits" at bounding box center [202, 281] width 358 height 29
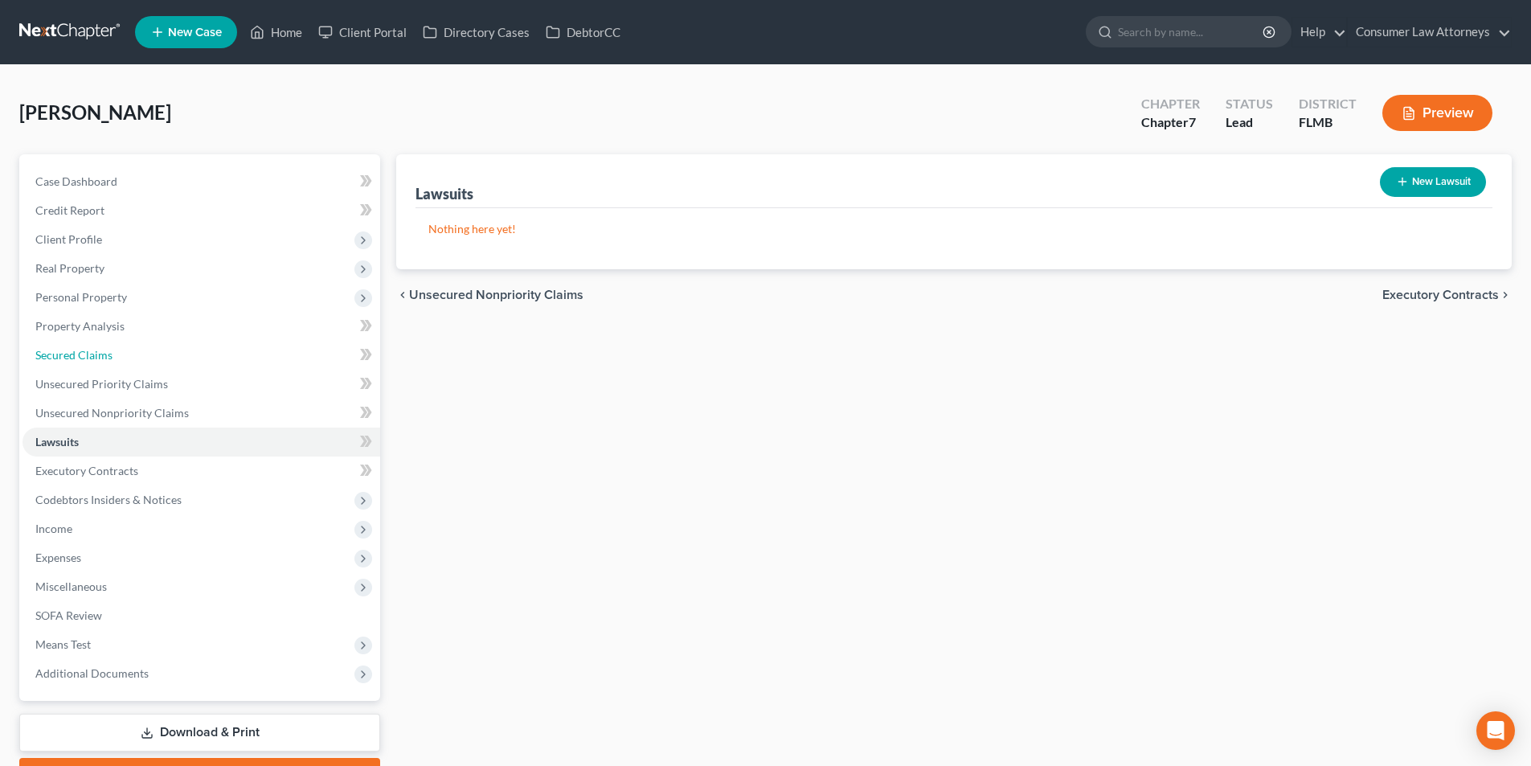
drag, startPoint x: 104, startPoint y: 358, endPoint x: 388, endPoint y: 441, distance: 296.5
click at [104, 358] on span "Secured Claims" at bounding box center [73, 355] width 77 height 14
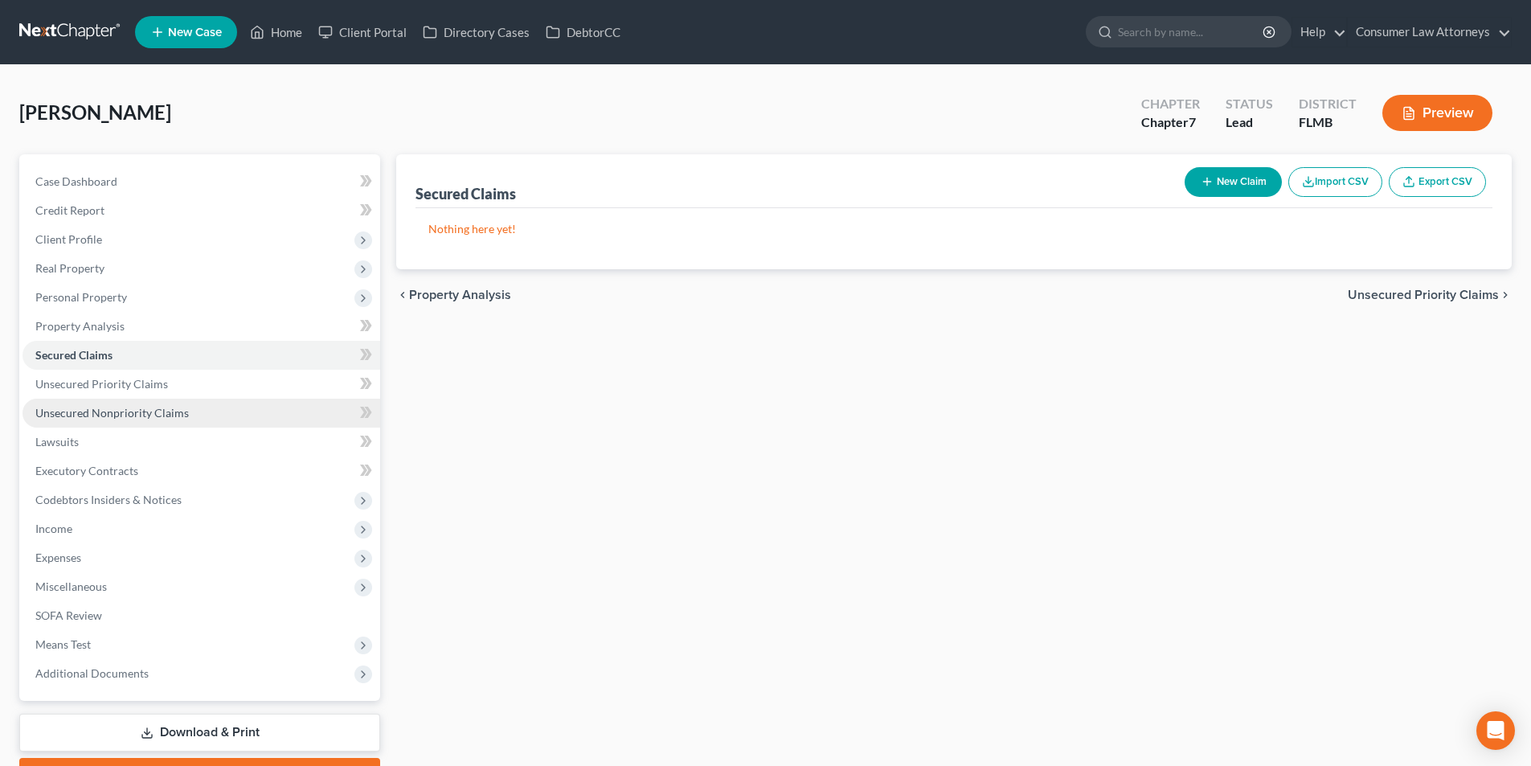
click at [180, 409] on span "Unsecured Nonpriority Claims" at bounding box center [111, 413] width 153 height 14
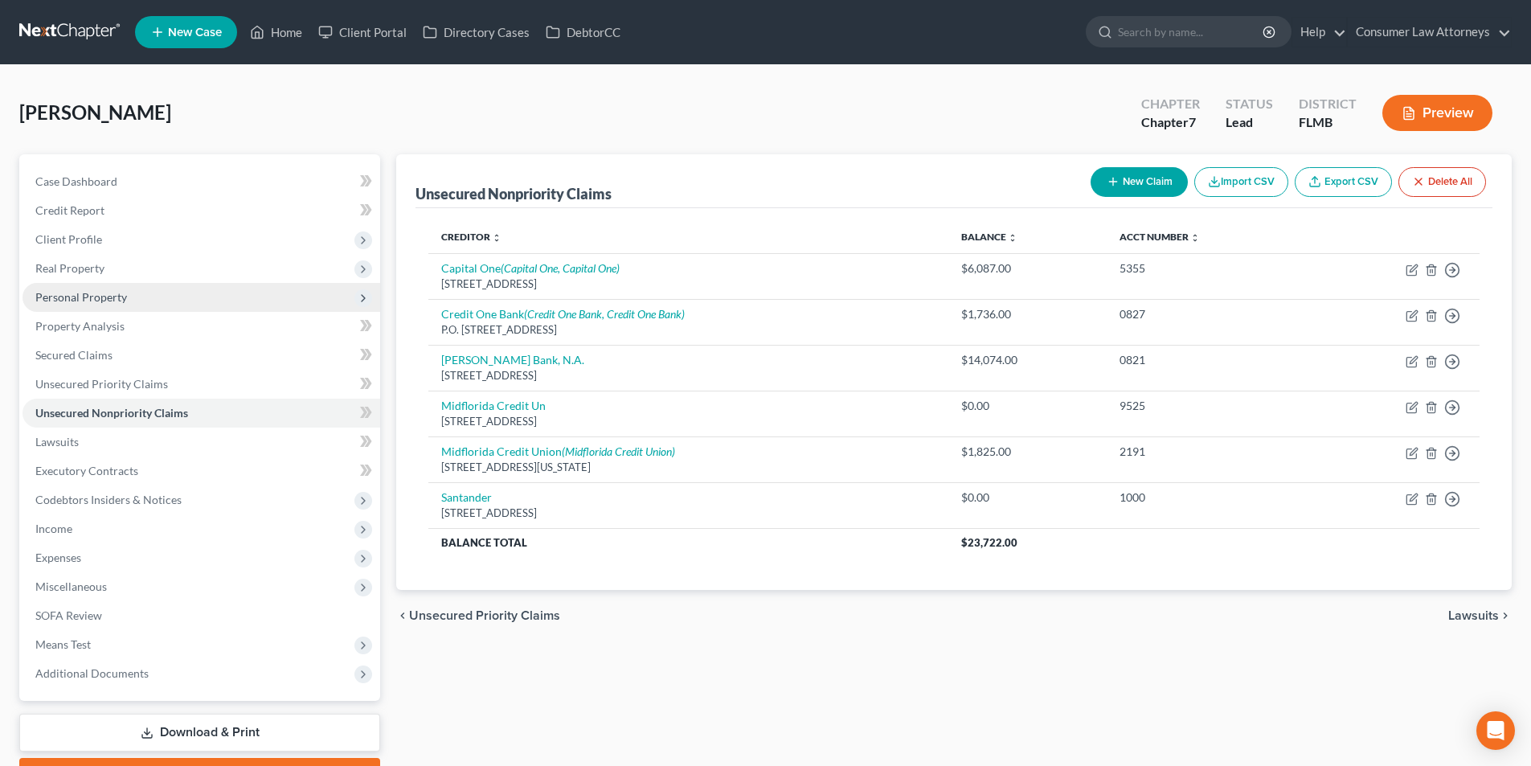
click at [113, 295] on span "Personal Property" at bounding box center [81, 297] width 92 height 14
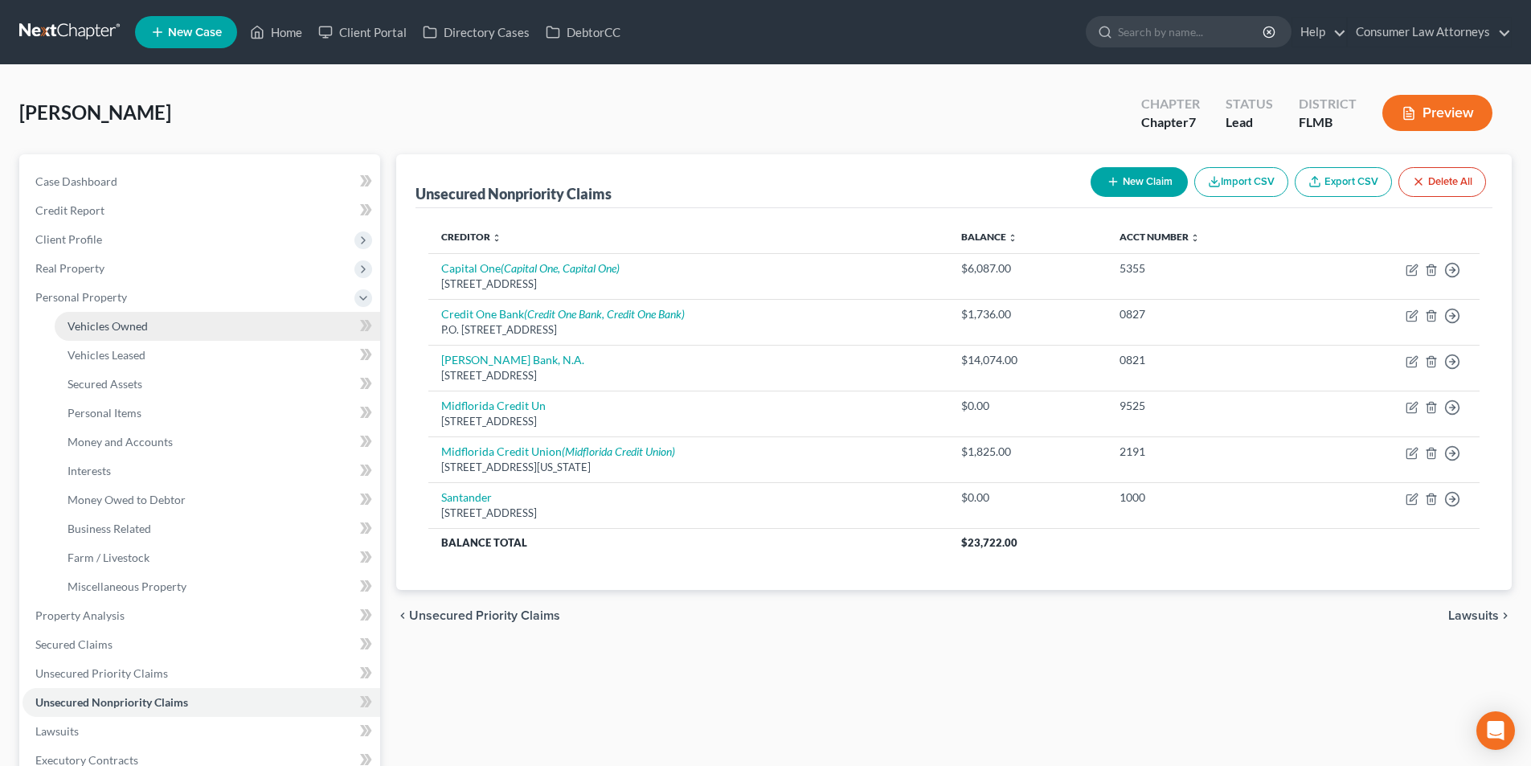
click at [121, 324] on span "Vehicles Owned" at bounding box center [108, 326] width 80 height 14
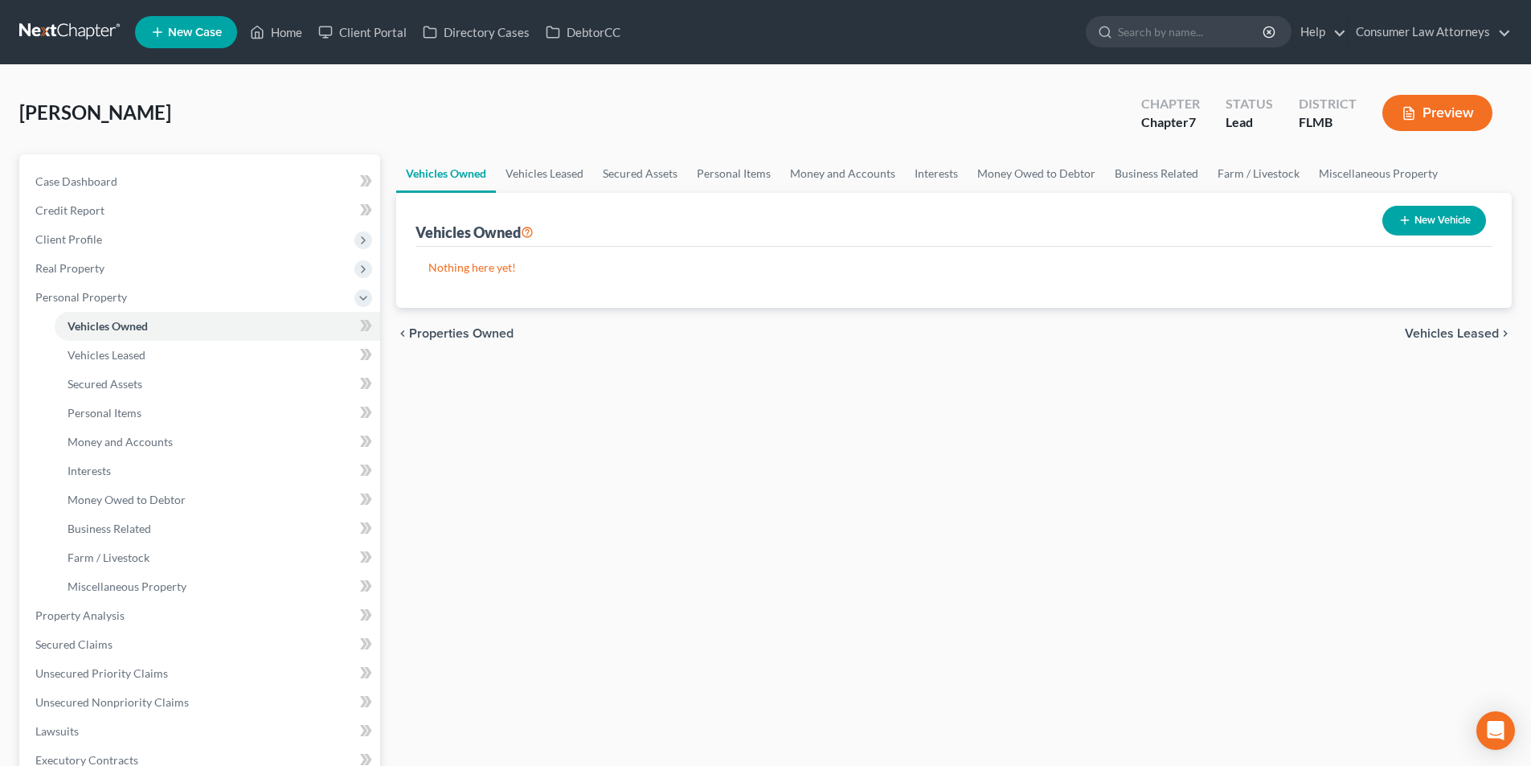
click at [1427, 226] on button "New Vehicle" at bounding box center [1434, 221] width 104 height 30
select select "0"
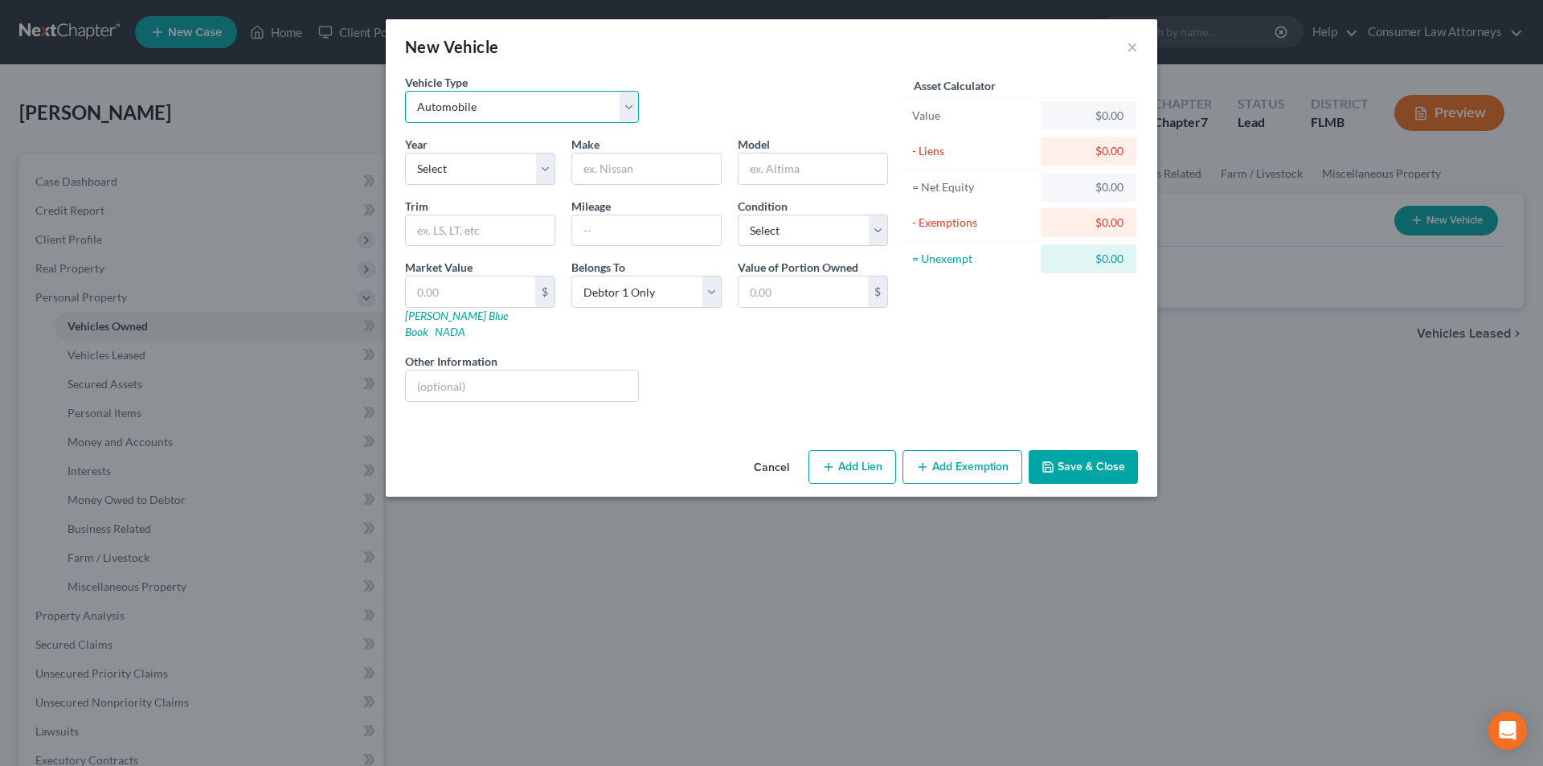
click at [486, 114] on select "Select Automobile Truck Trailer Watercraft Aircraft Motor Home Atv Other Vehicle" at bounding box center [522, 107] width 234 height 32
select select "2"
click at [405, 91] on select "Select Automobile Truck Trailer Watercraft Aircraft Motor Home Atv Other Vehicle" at bounding box center [522, 107] width 234 height 32
click at [464, 184] on select "Select 2026 2025 2024 2023 2022 2021 2020 2019 2018 2017 2016 2015 2014 2013 20…" at bounding box center [480, 169] width 150 height 32
select select "14"
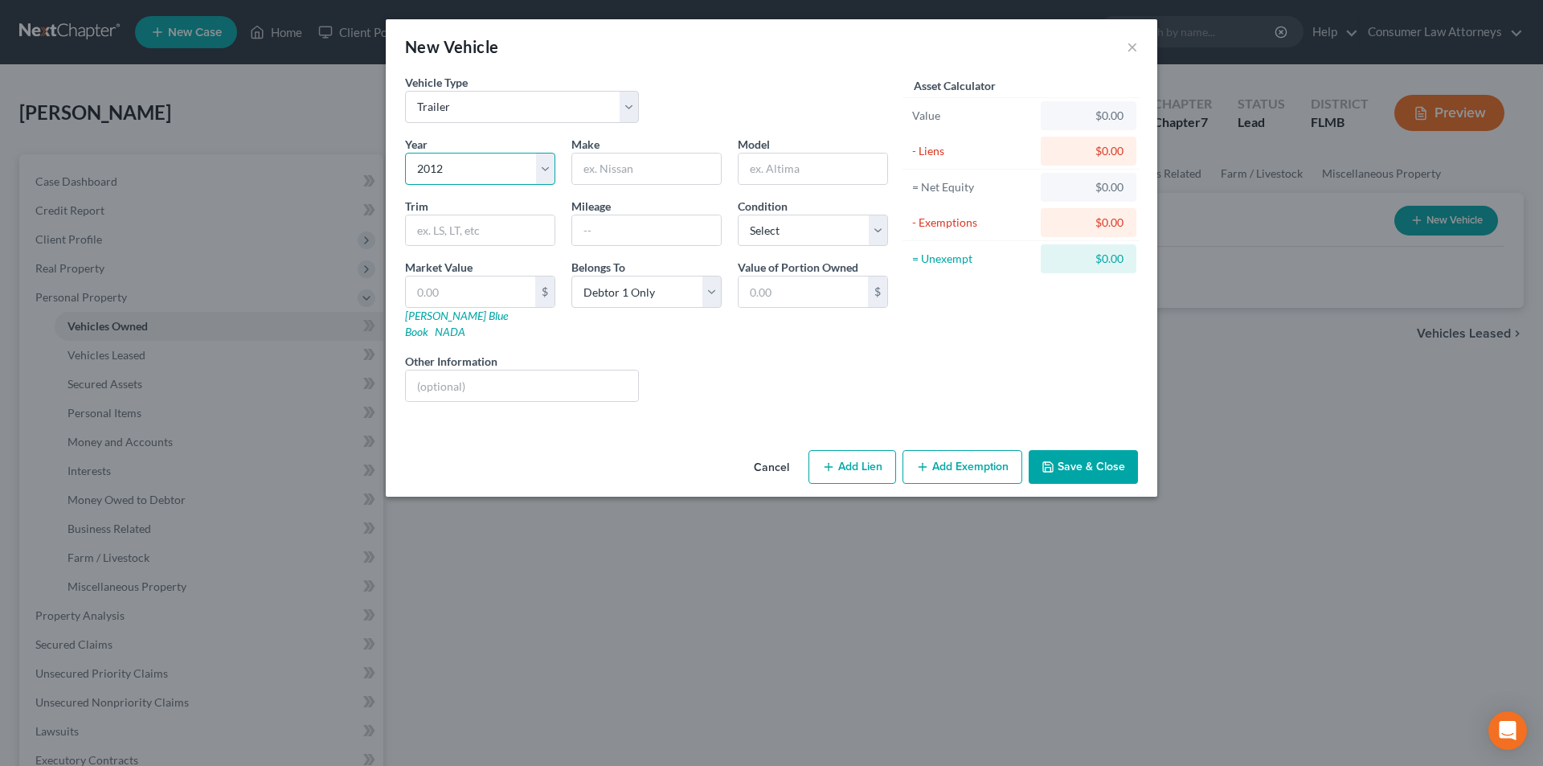
click at [405, 153] on select "Select 2026 2025 2024 2023 2022 2021 2020 2019 2018 2017 2016 2015 2014 2013 20…" at bounding box center [480, 169] width 150 height 32
click at [618, 167] on input "text" at bounding box center [646, 168] width 149 height 31
type input "[GEOGRAPHIC_DATA]"
click at [834, 450] on button "Add Lien" at bounding box center [852, 467] width 88 height 34
select select "0"
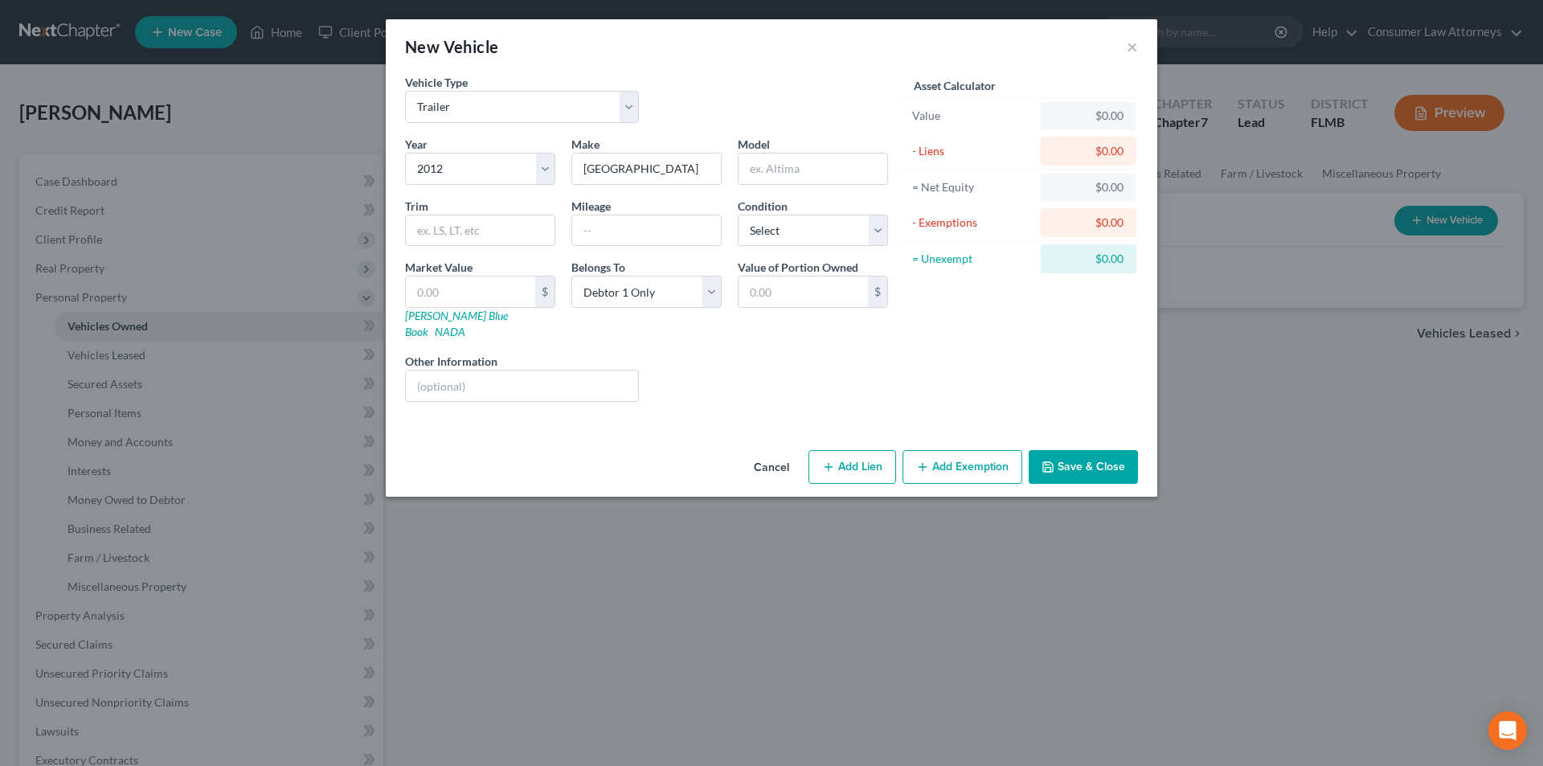
select select "0"
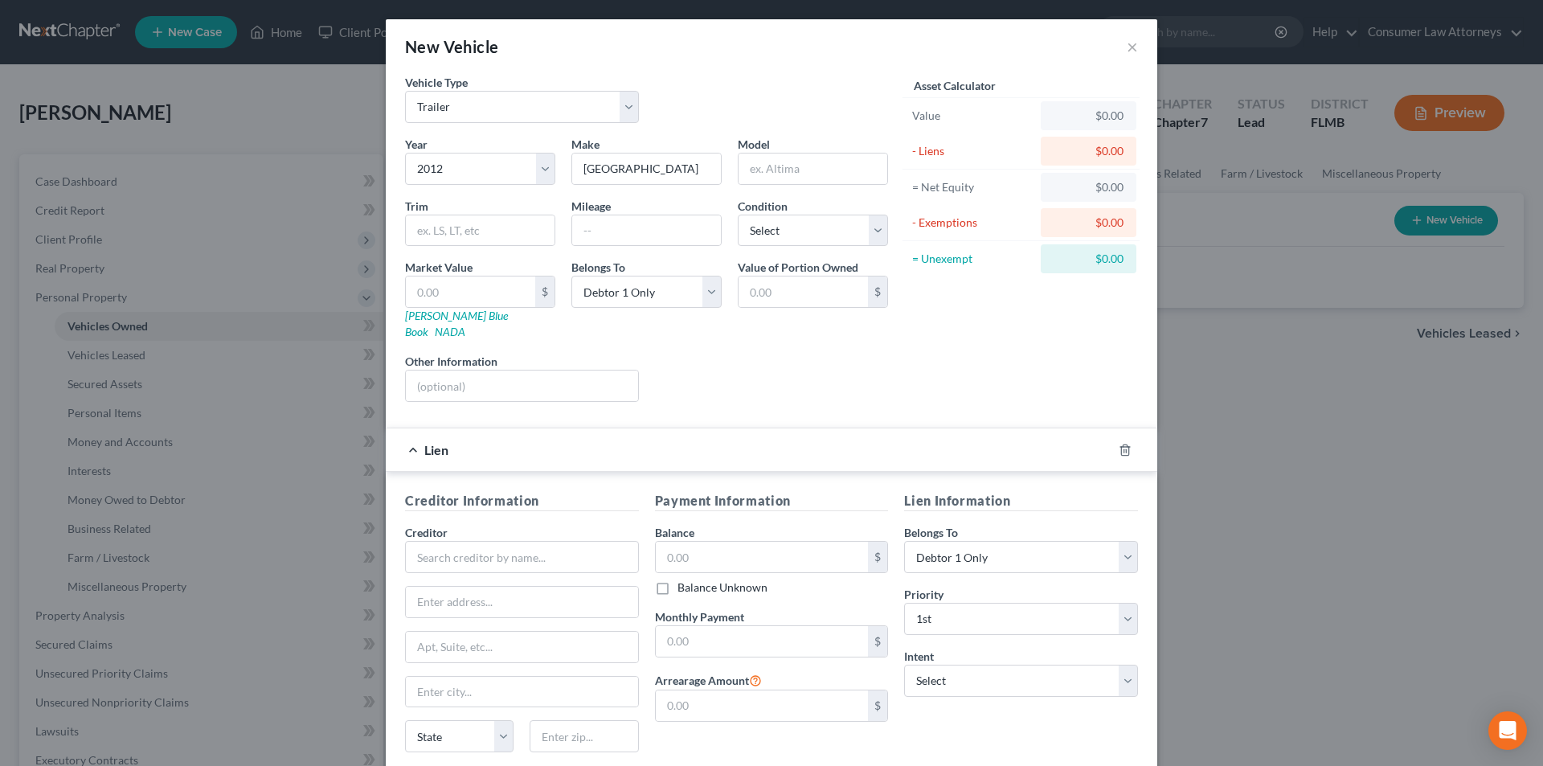
click at [980, 362] on div "Asset Calculator Value $0.00 - Liens $0.00 = Net Equity $0.00 - Exemptions $0.0…" at bounding box center [1021, 244] width 250 height 341
click at [1130, 43] on button "×" at bounding box center [1132, 46] width 11 height 19
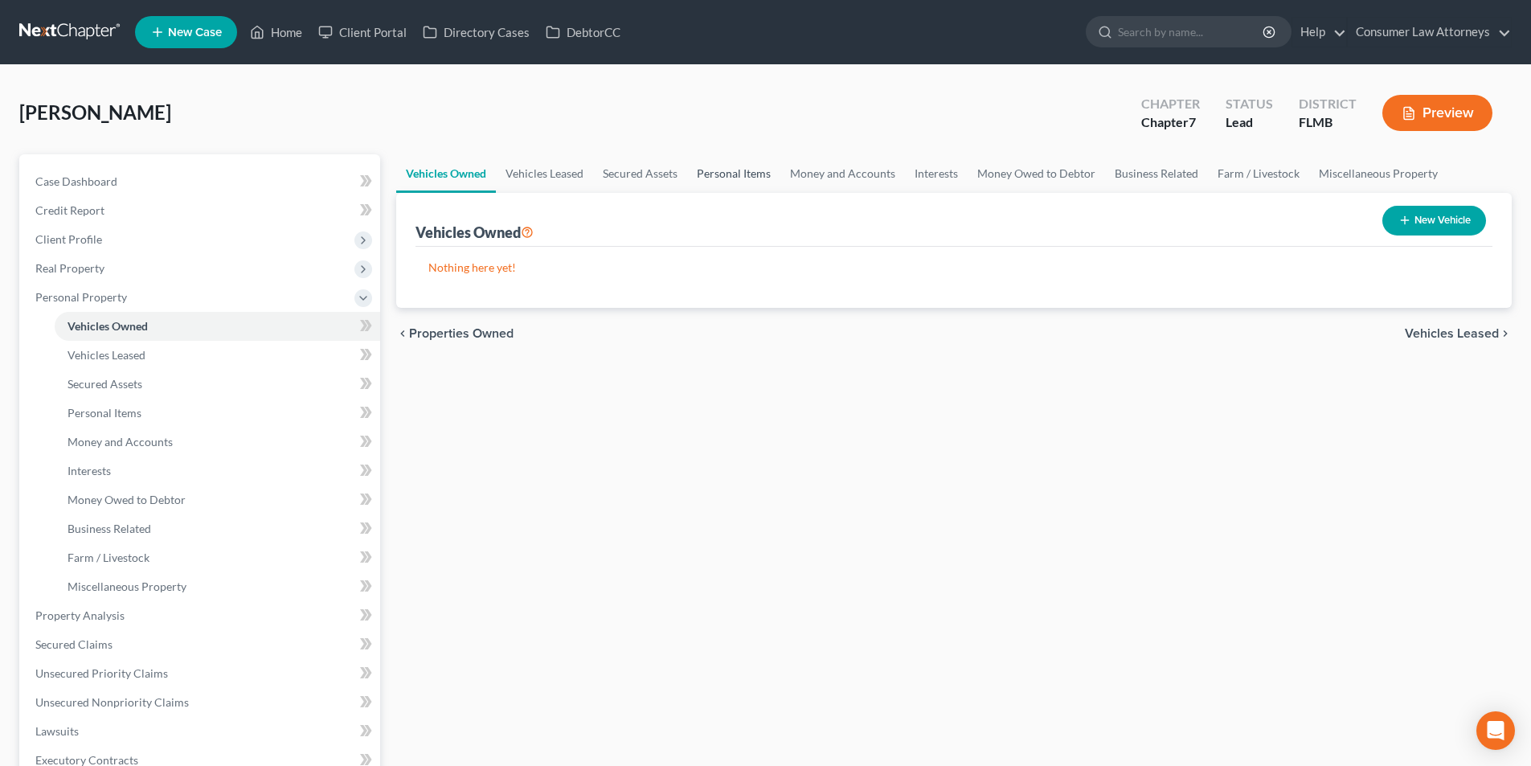
click at [762, 177] on link "Personal Items" at bounding box center [733, 173] width 93 height 39
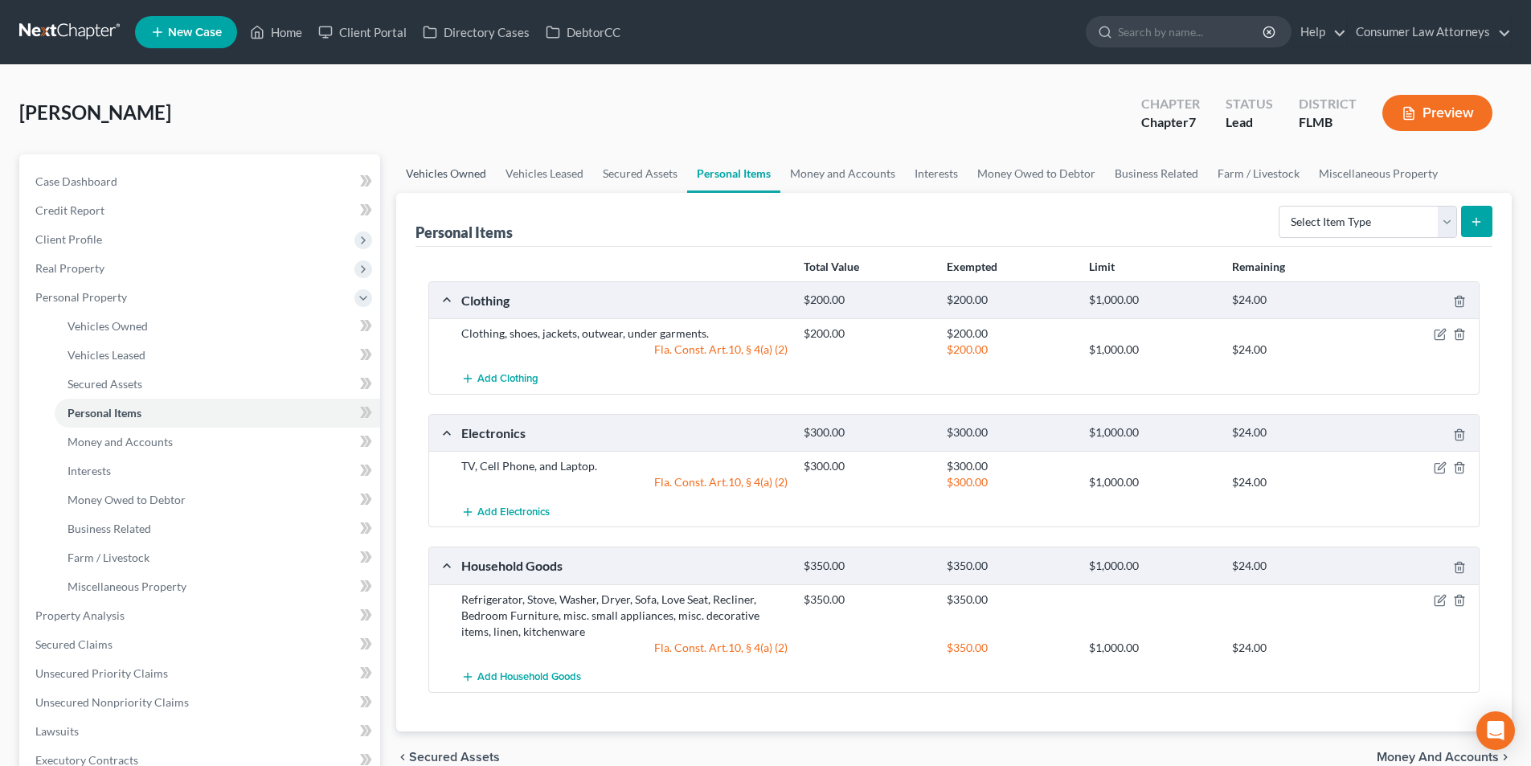
click at [473, 177] on link "Vehicles Owned" at bounding box center [446, 173] width 100 height 39
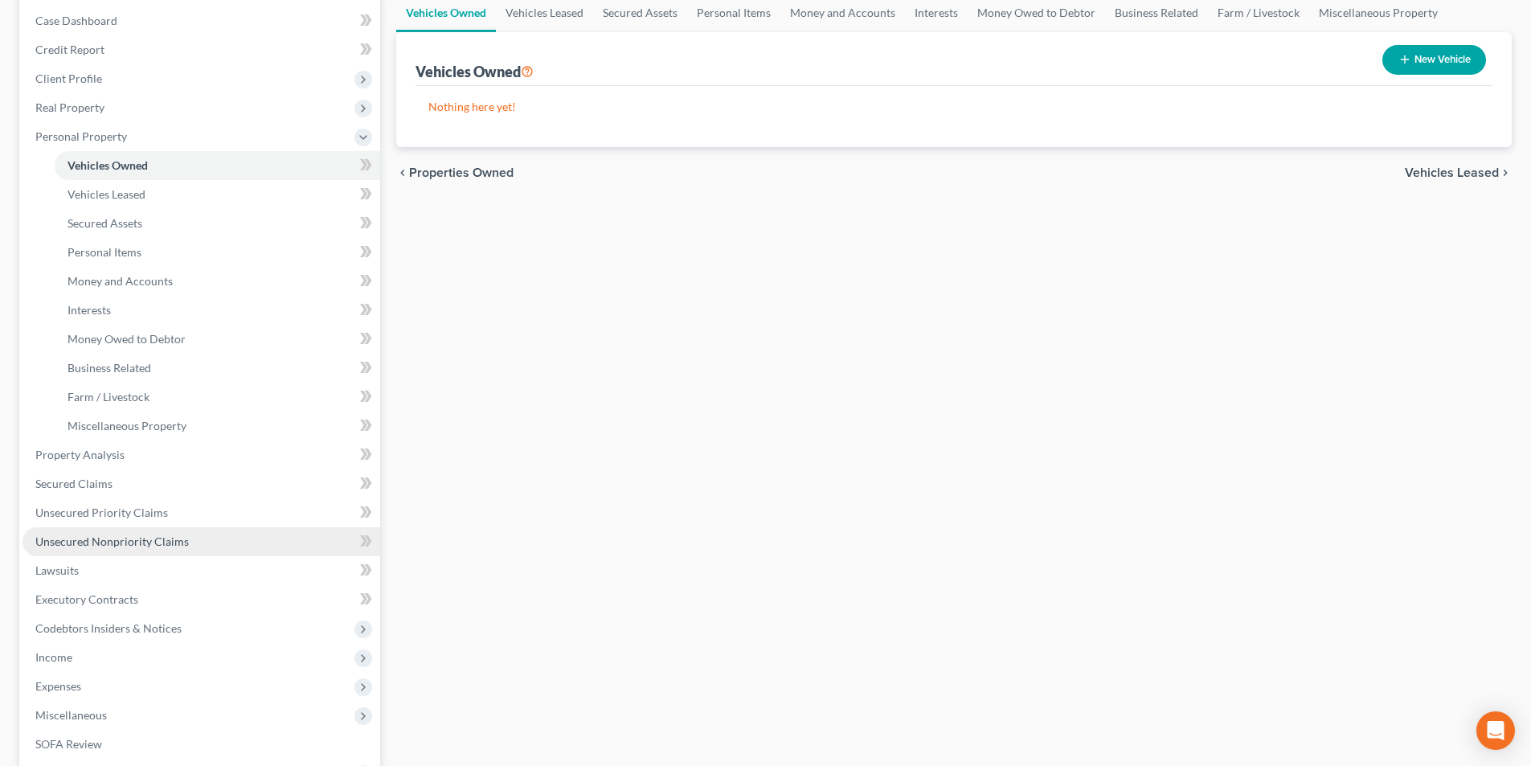
click at [159, 534] on span "Unsecured Nonpriority Claims" at bounding box center [111, 541] width 153 height 14
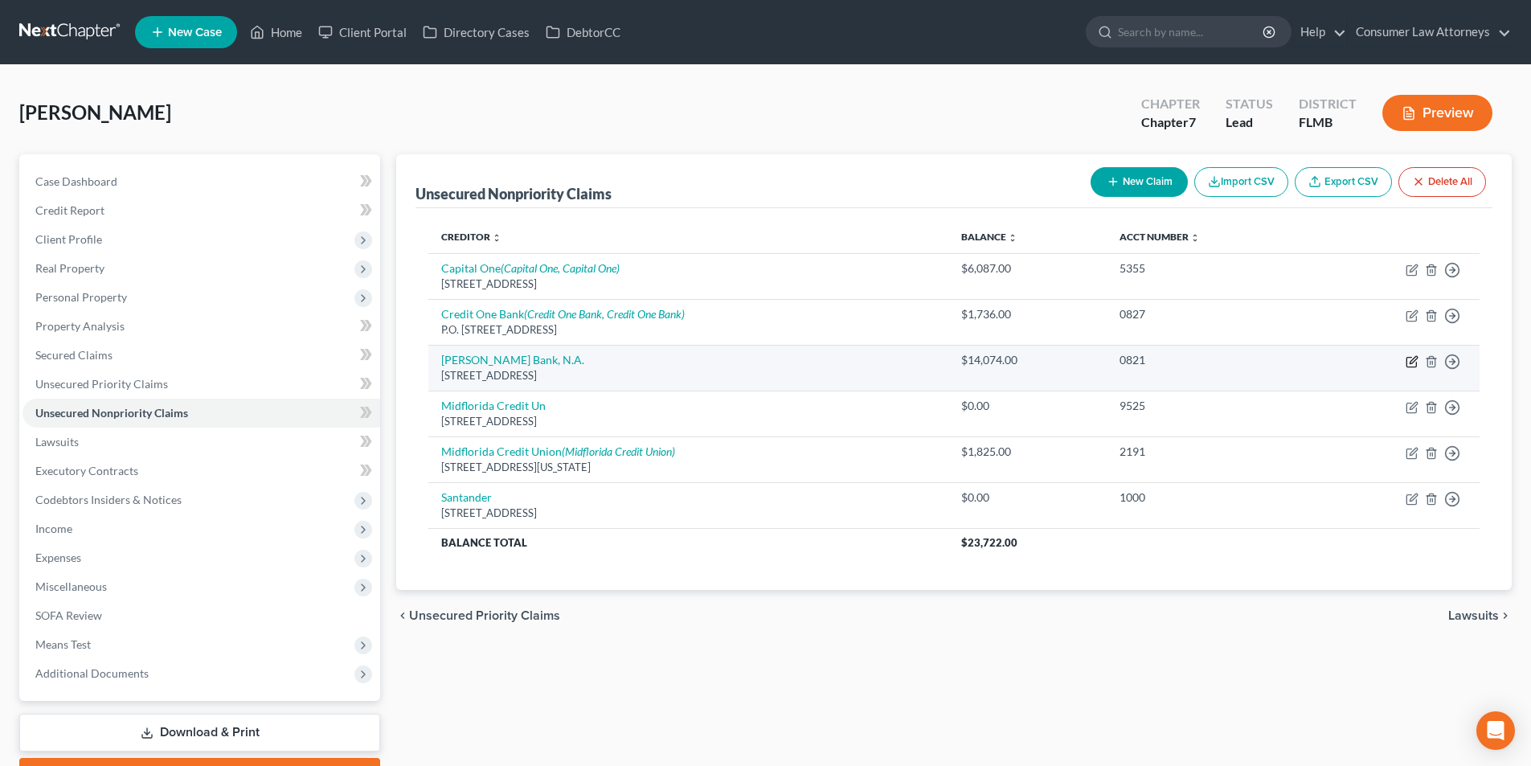
click at [1408, 363] on icon "button" at bounding box center [1412, 361] width 13 height 13
select select "35"
select select "0"
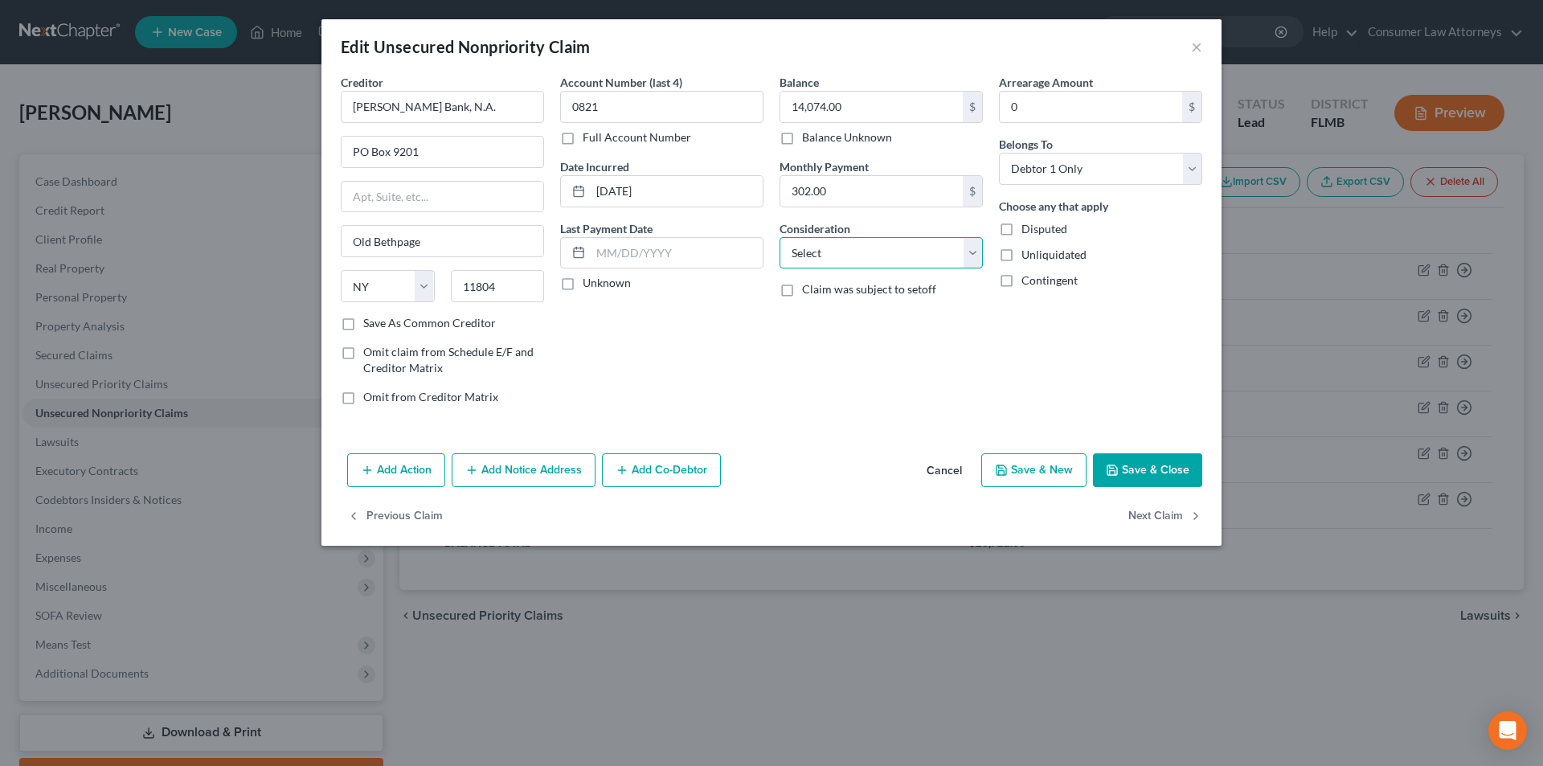
click at [853, 249] on select "Select Cable / Satellite Services Collection Agency Credit Card Debt Debt Couns…" at bounding box center [881, 253] width 203 height 32
click at [1197, 49] on button "×" at bounding box center [1196, 46] width 11 height 19
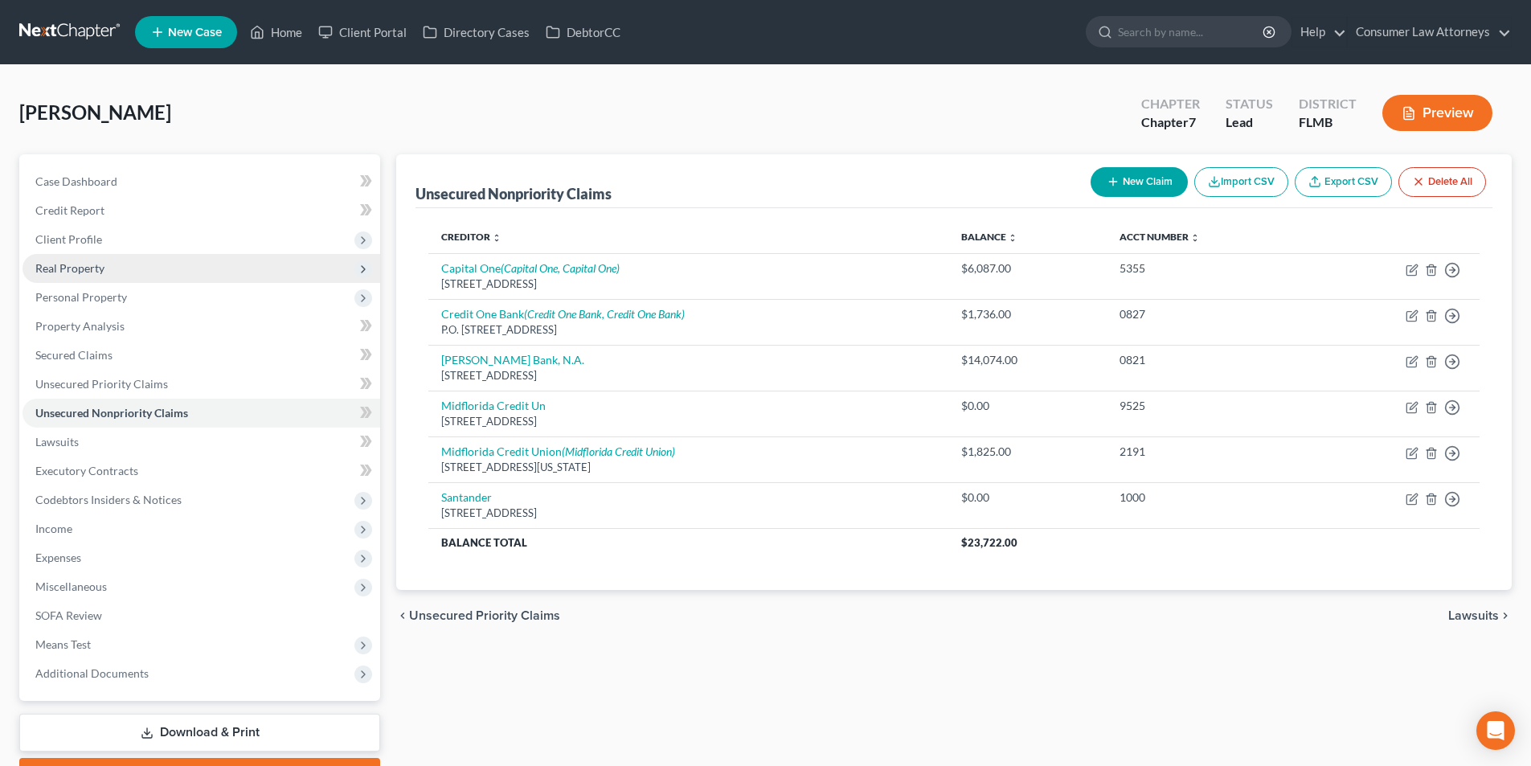
click at [82, 268] on span "Real Property" at bounding box center [69, 268] width 69 height 14
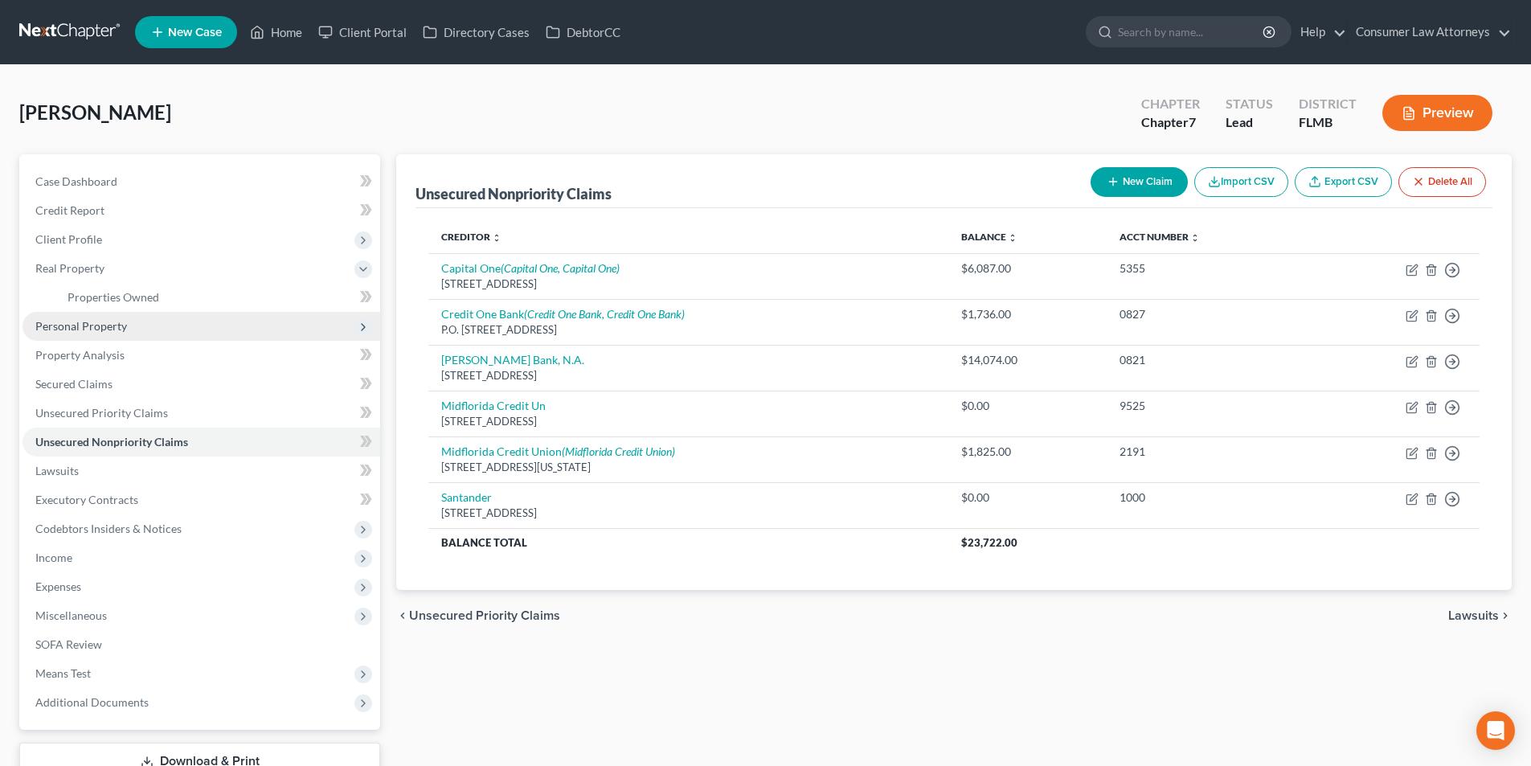
click at [97, 325] on span "Personal Property" at bounding box center [81, 326] width 92 height 14
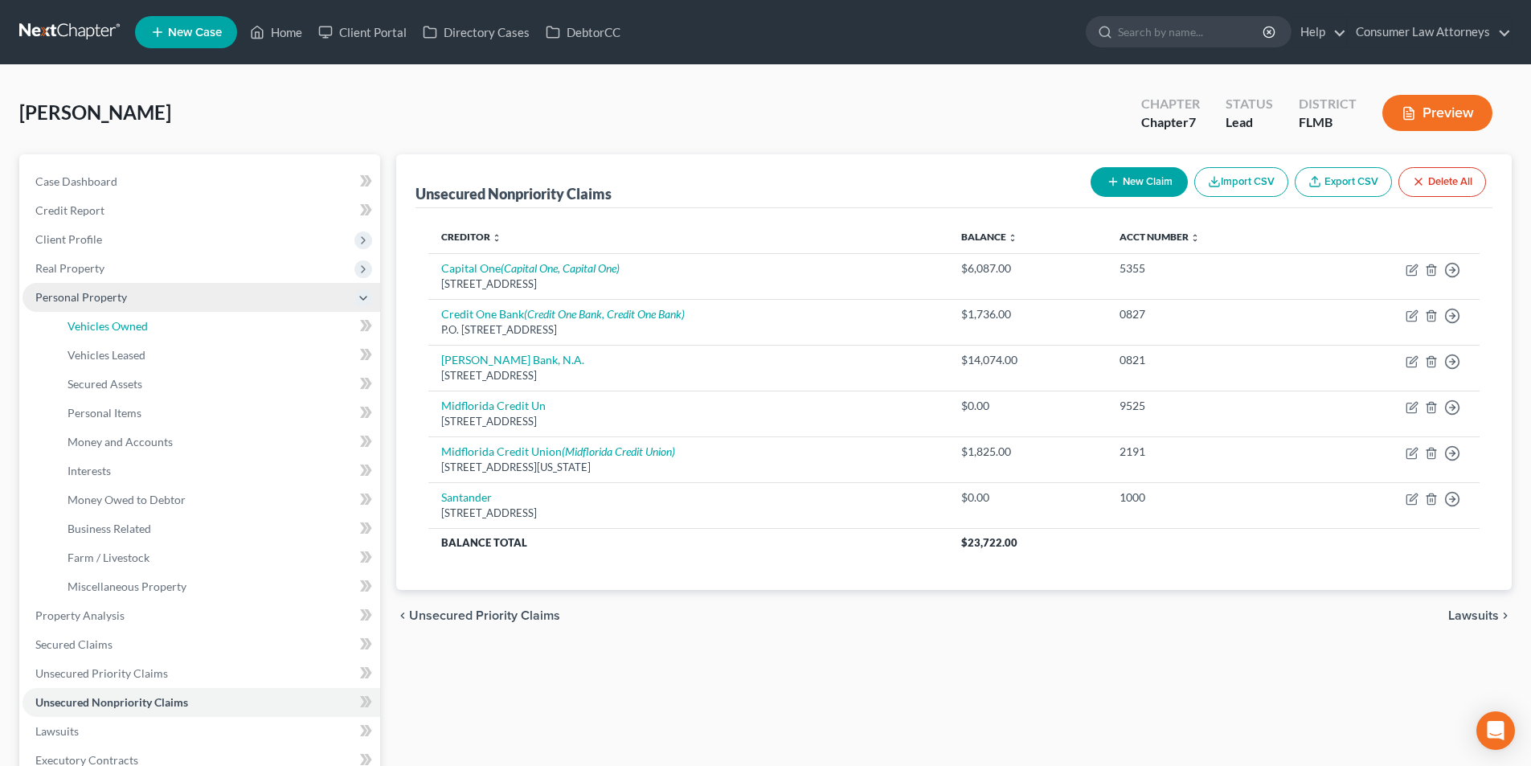
click at [97, 326] on span "Vehicles Owned" at bounding box center [108, 326] width 80 height 14
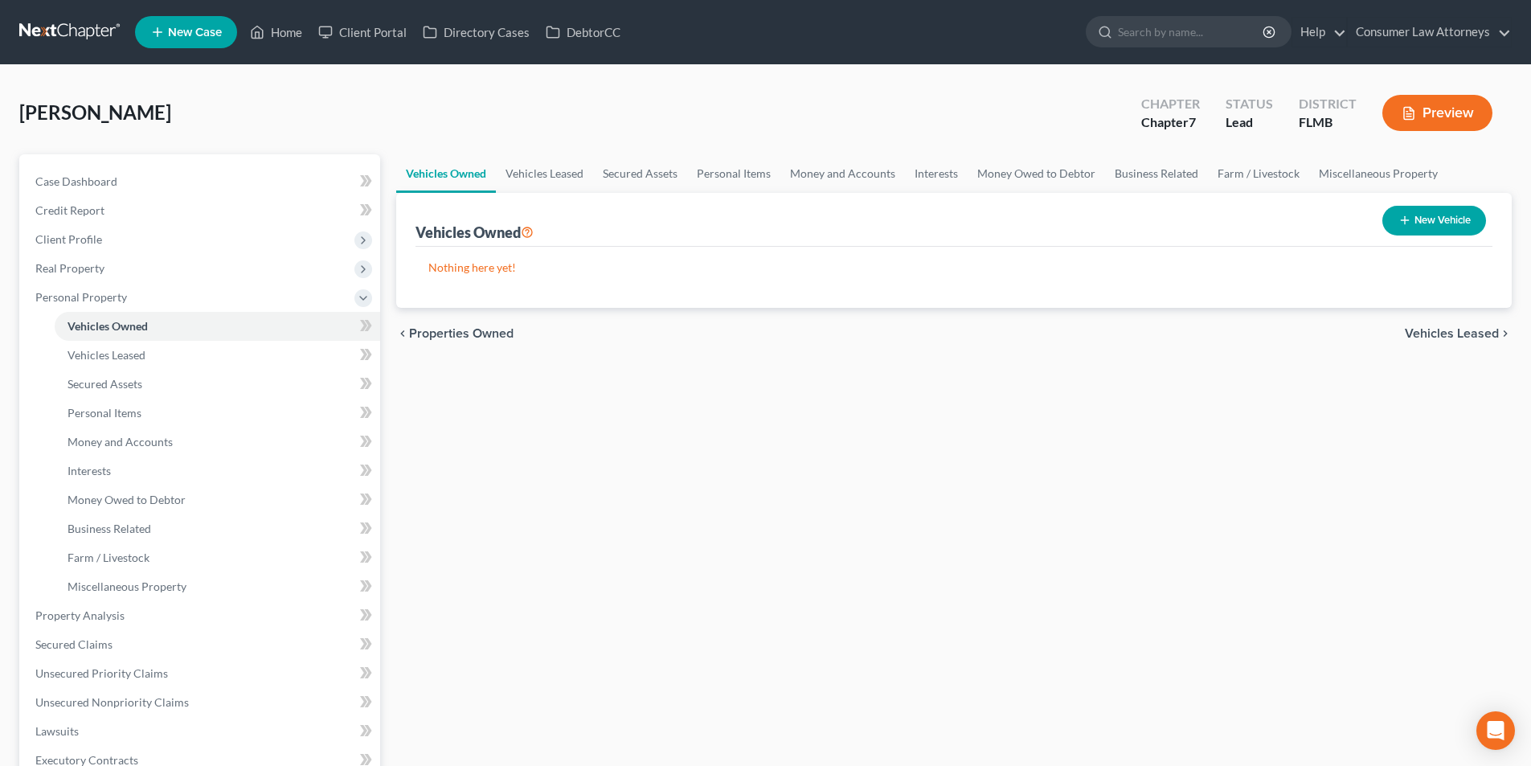
click at [1420, 220] on button "New Vehicle" at bounding box center [1434, 221] width 104 height 30
select select "0"
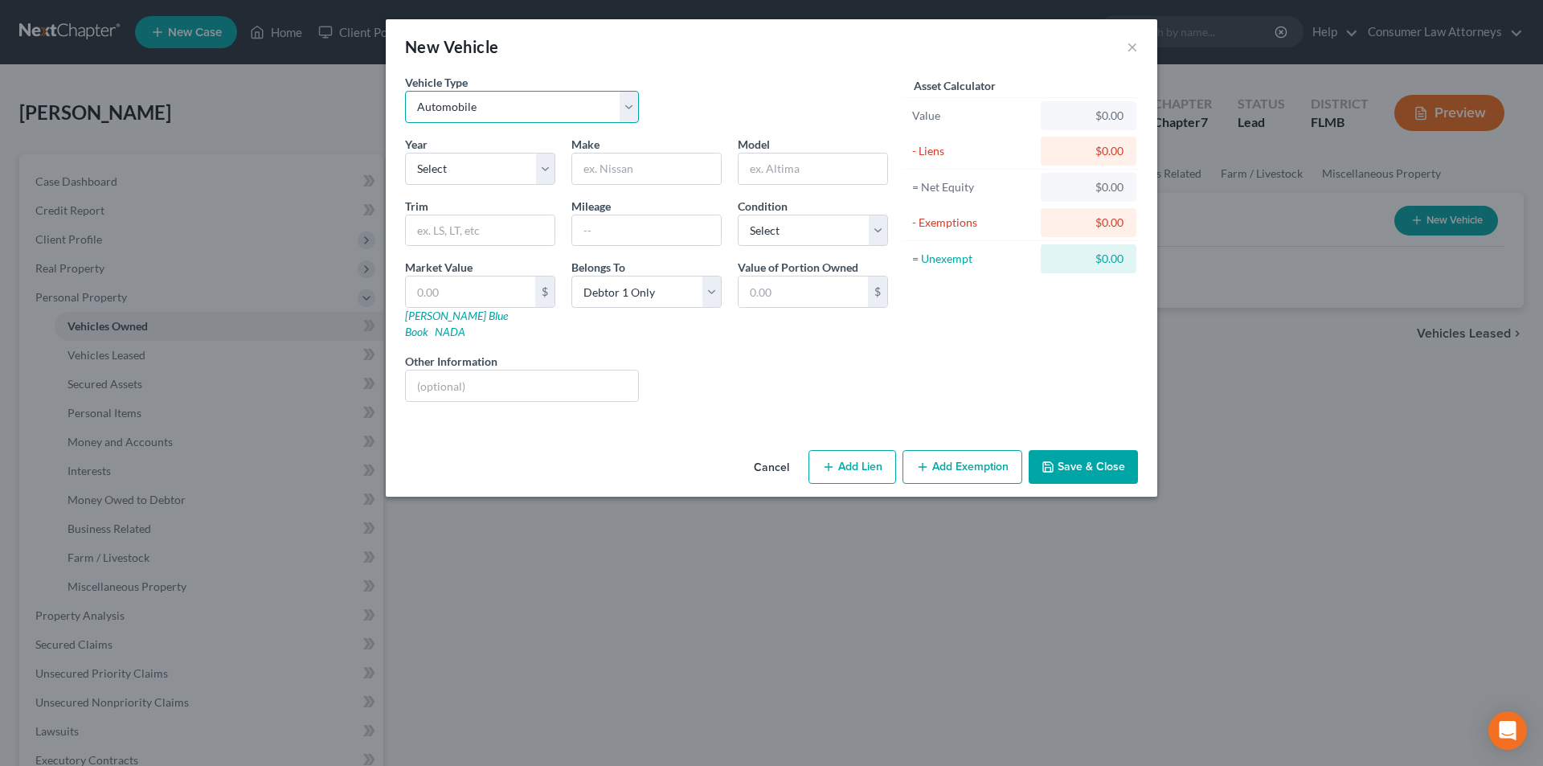
click at [510, 111] on select "Select Automobile Truck Trailer Watercraft Aircraft Motor Home Atv Other Vehicle" at bounding box center [522, 107] width 234 height 32
select select "7"
click at [405, 91] on select "Select Automobile Truck Trailer Watercraft Aircraft Motor Home Atv Other Vehicle" at bounding box center [522, 107] width 234 height 32
click at [628, 181] on input "text" at bounding box center [646, 168] width 149 height 31
type input "2012"
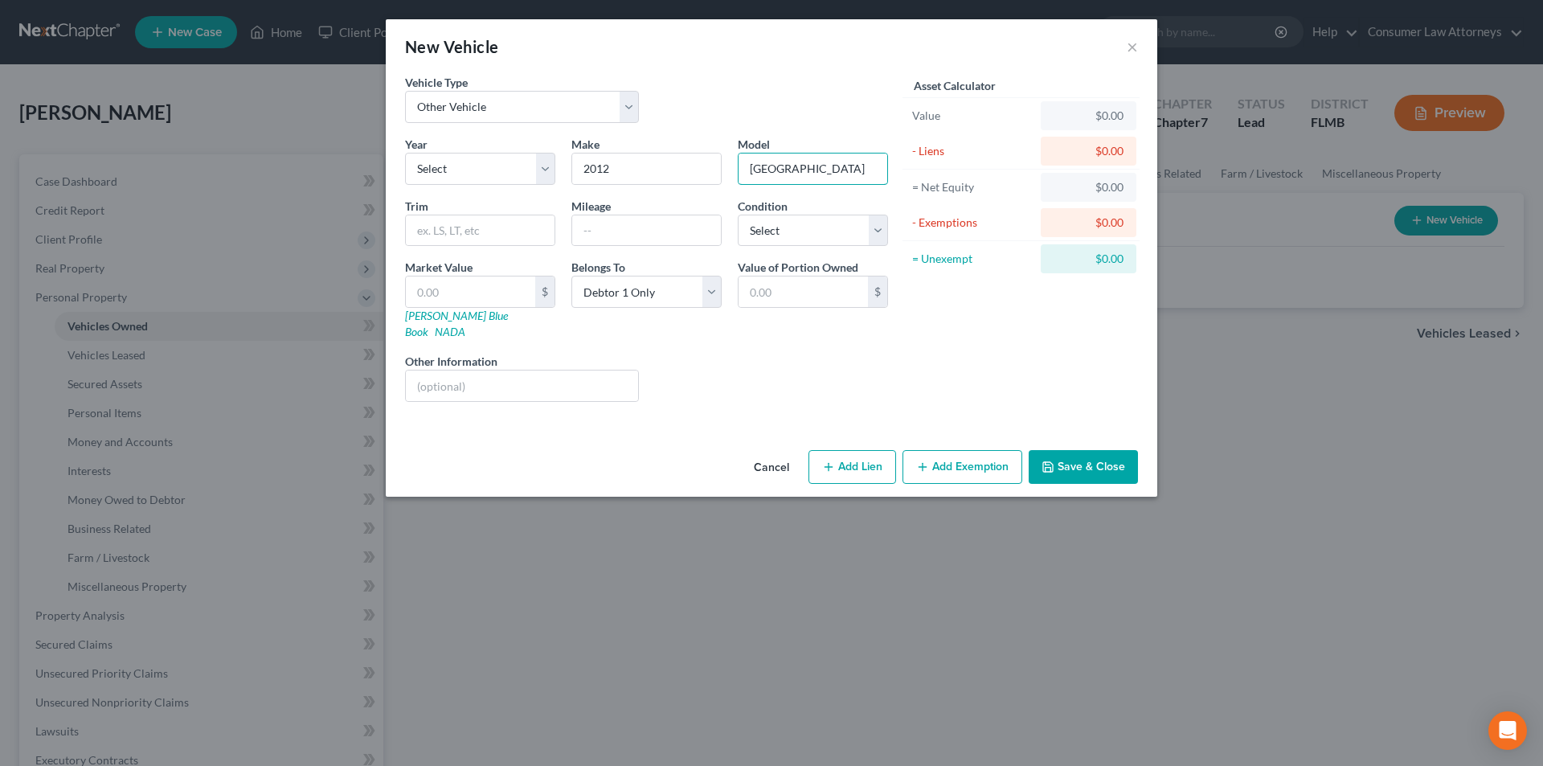
type input "[GEOGRAPHIC_DATA]"
click at [859, 450] on button "Add Lien" at bounding box center [852, 467] width 88 height 34
select select "0"
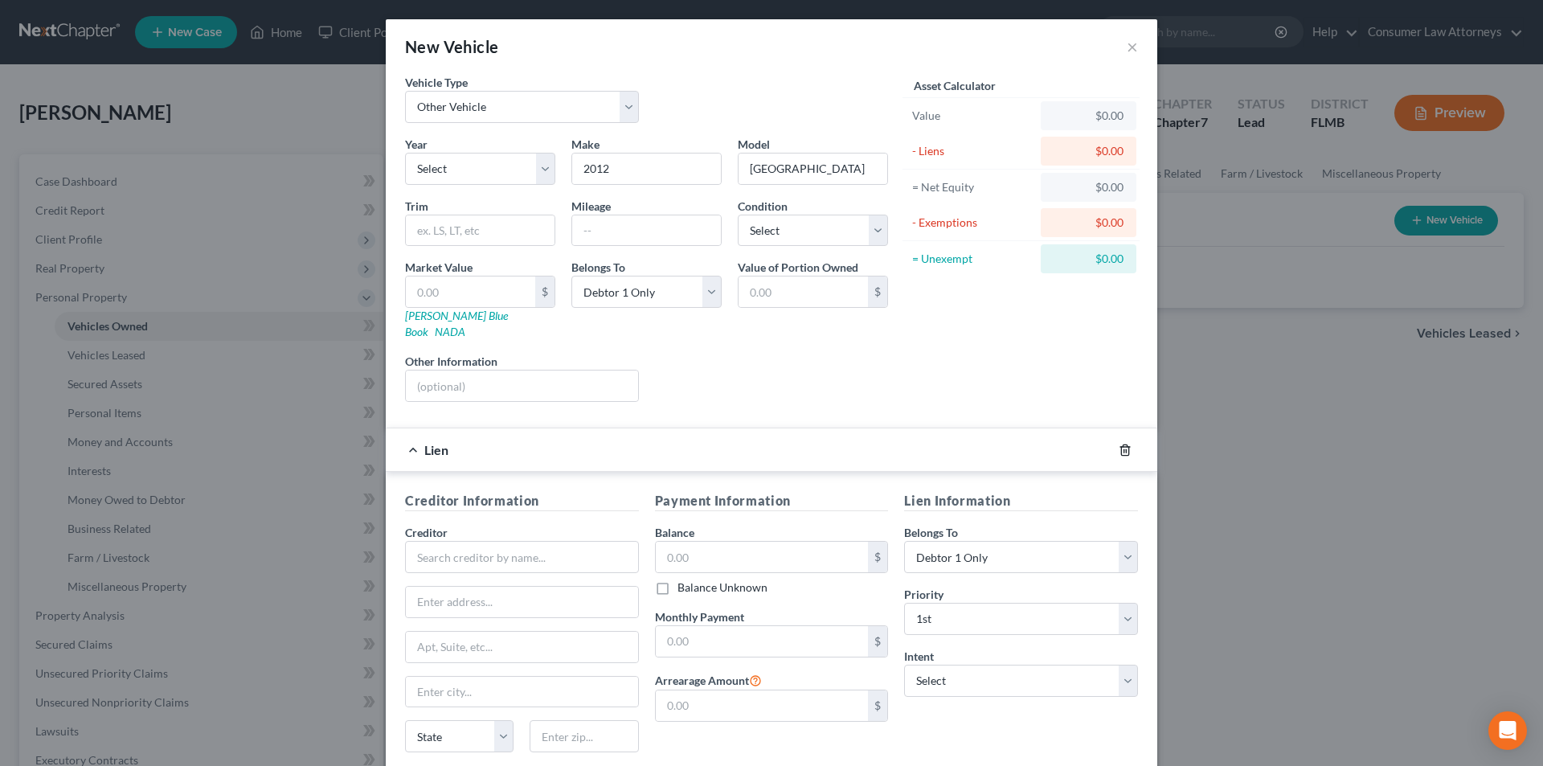
click at [1121, 444] on icon "button" at bounding box center [1124, 449] width 7 height 10
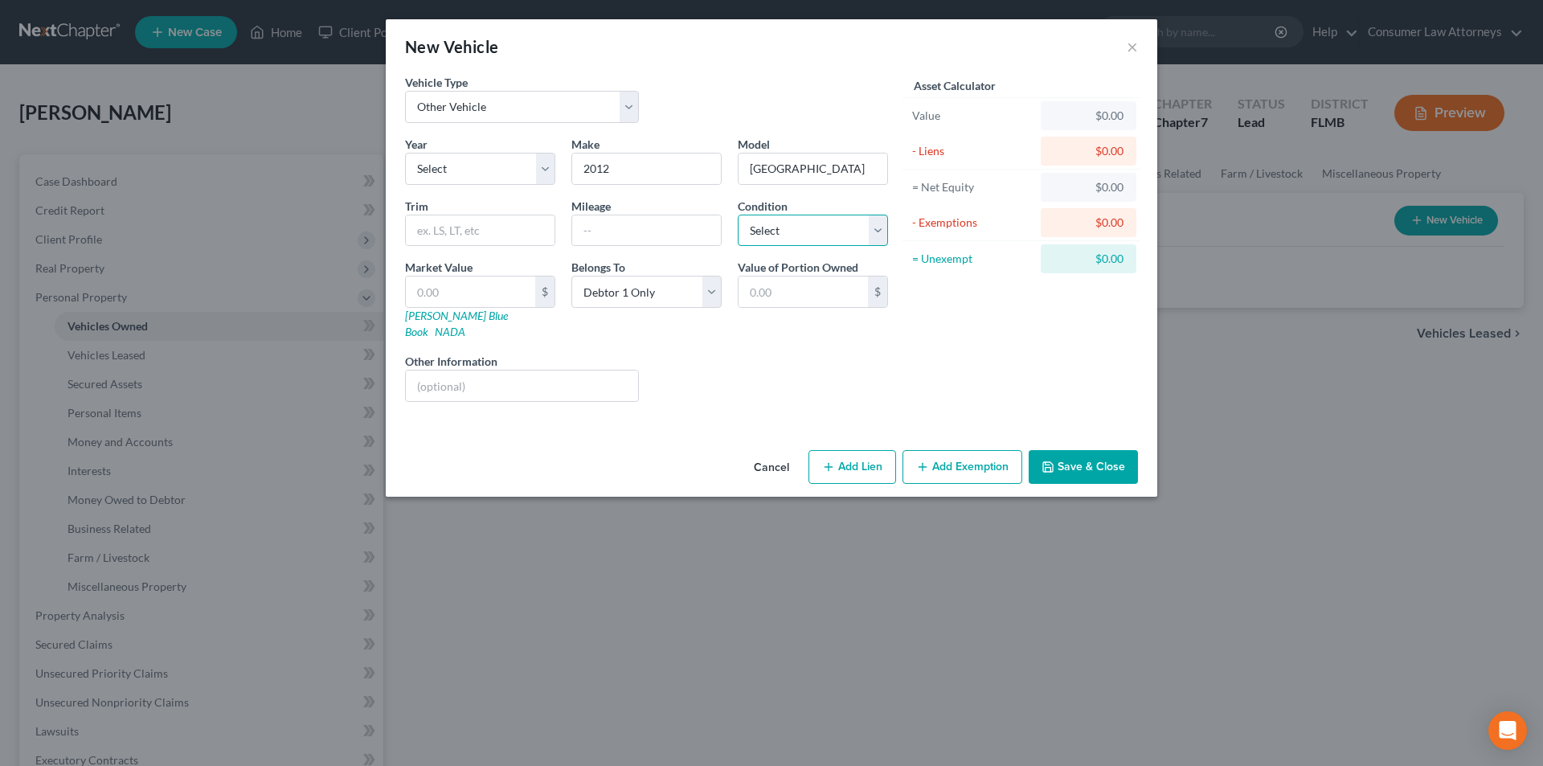
drag, startPoint x: 811, startPoint y: 233, endPoint x: 810, endPoint y: 245, distance: 12.1
click at [811, 233] on select "Select Excellent Very Good Good Fair Poor" at bounding box center [813, 231] width 150 height 32
select select "4"
click at [738, 215] on select "Select Excellent Very Good Good Fair Poor" at bounding box center [813, 231] width 150 height 32
click at [1132, 49] on button "×" at bounding box center [1132, 46] width 11 height 19
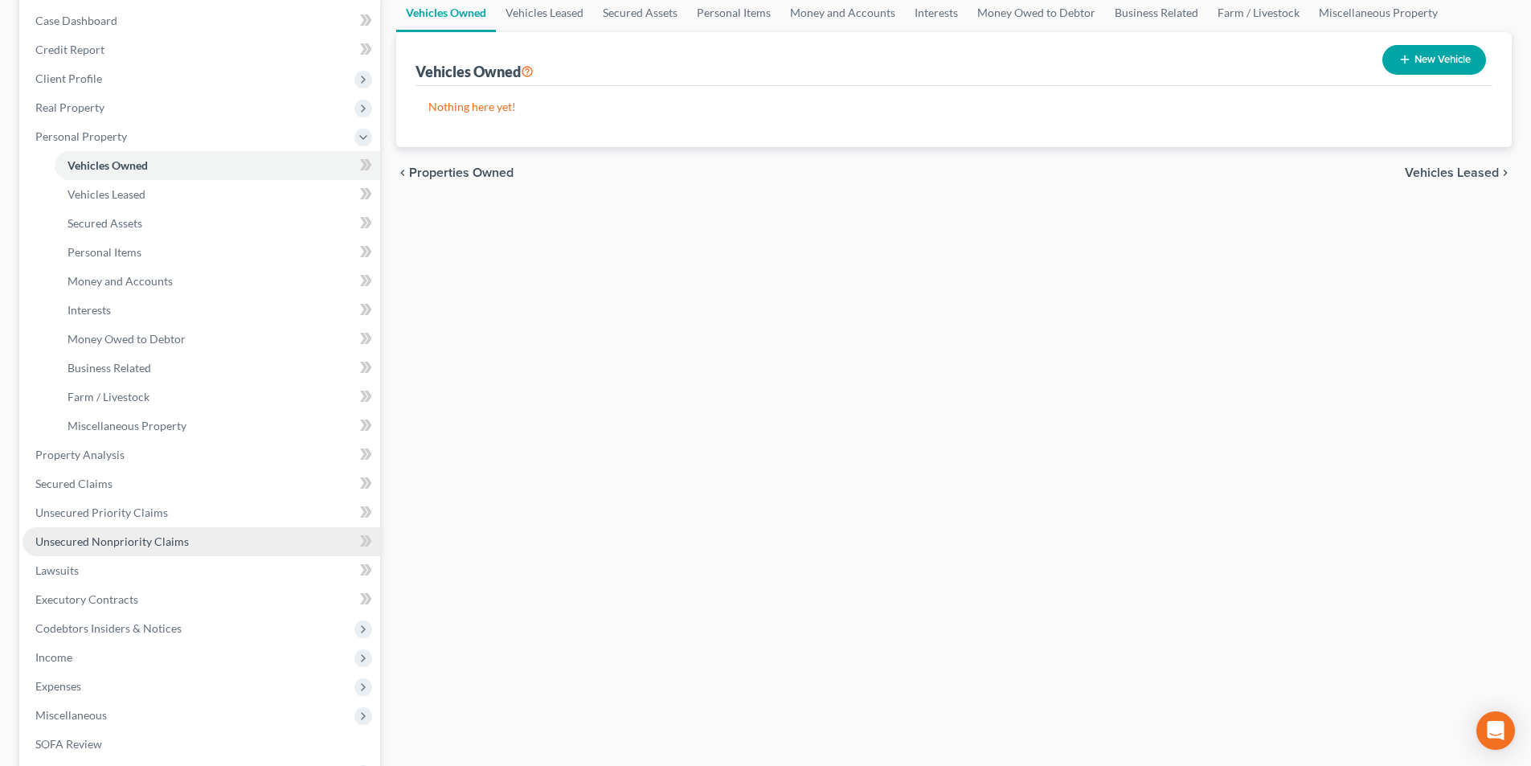
click at [110, 543] on span "Unsecured Nonpriority Claims" at bounding box center [111, 541] width 153 height 14
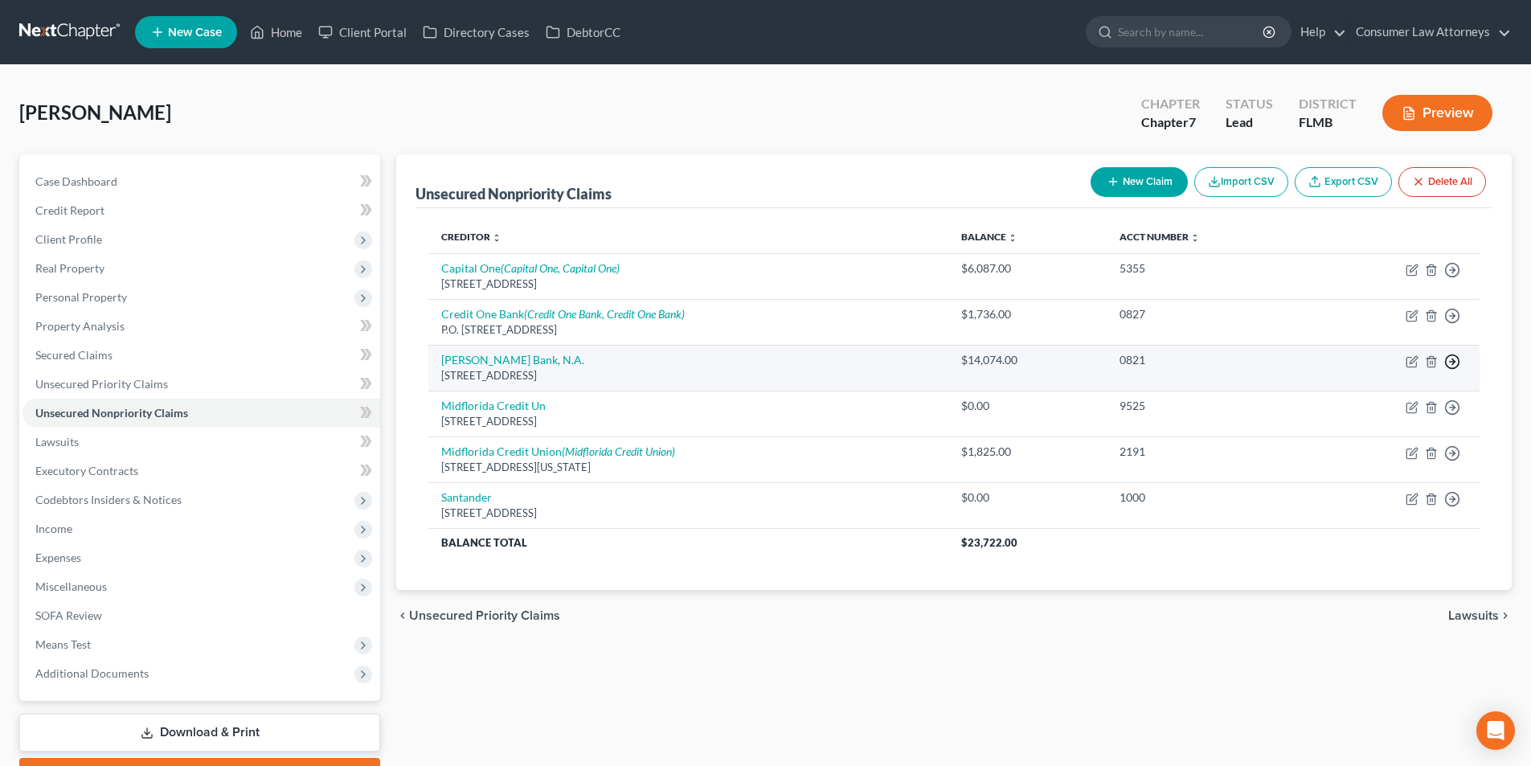
click at [1454, 357] on icon "button" at bounding box center [1452, 362] width 16 height 16
click at [1374, 376] on link "Move to D" at bounding box center [1379, 372] width 134 height 27
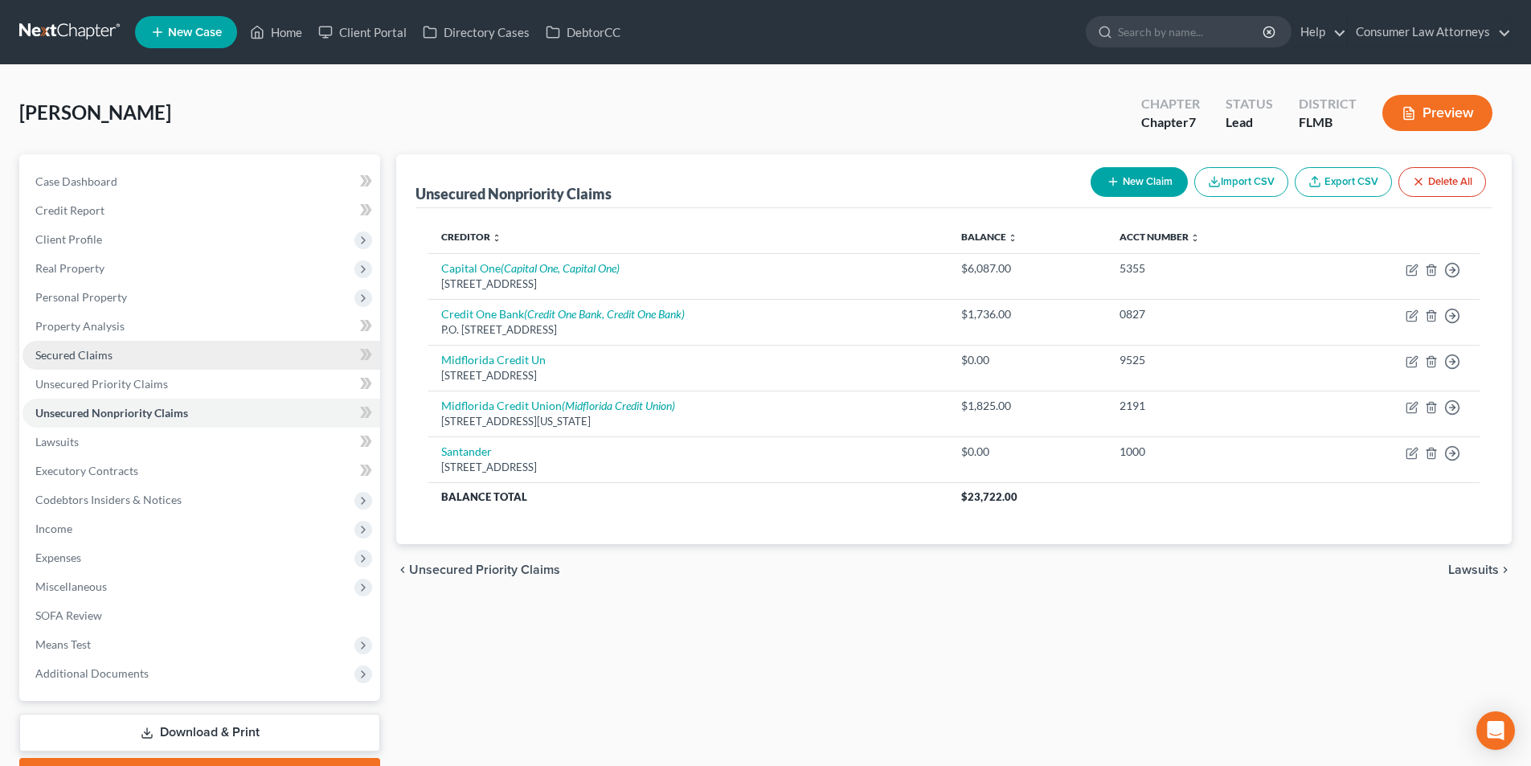
click at [87, 343] on link "Secured Claims" at bounding box center [202, 355] width 358 height 29
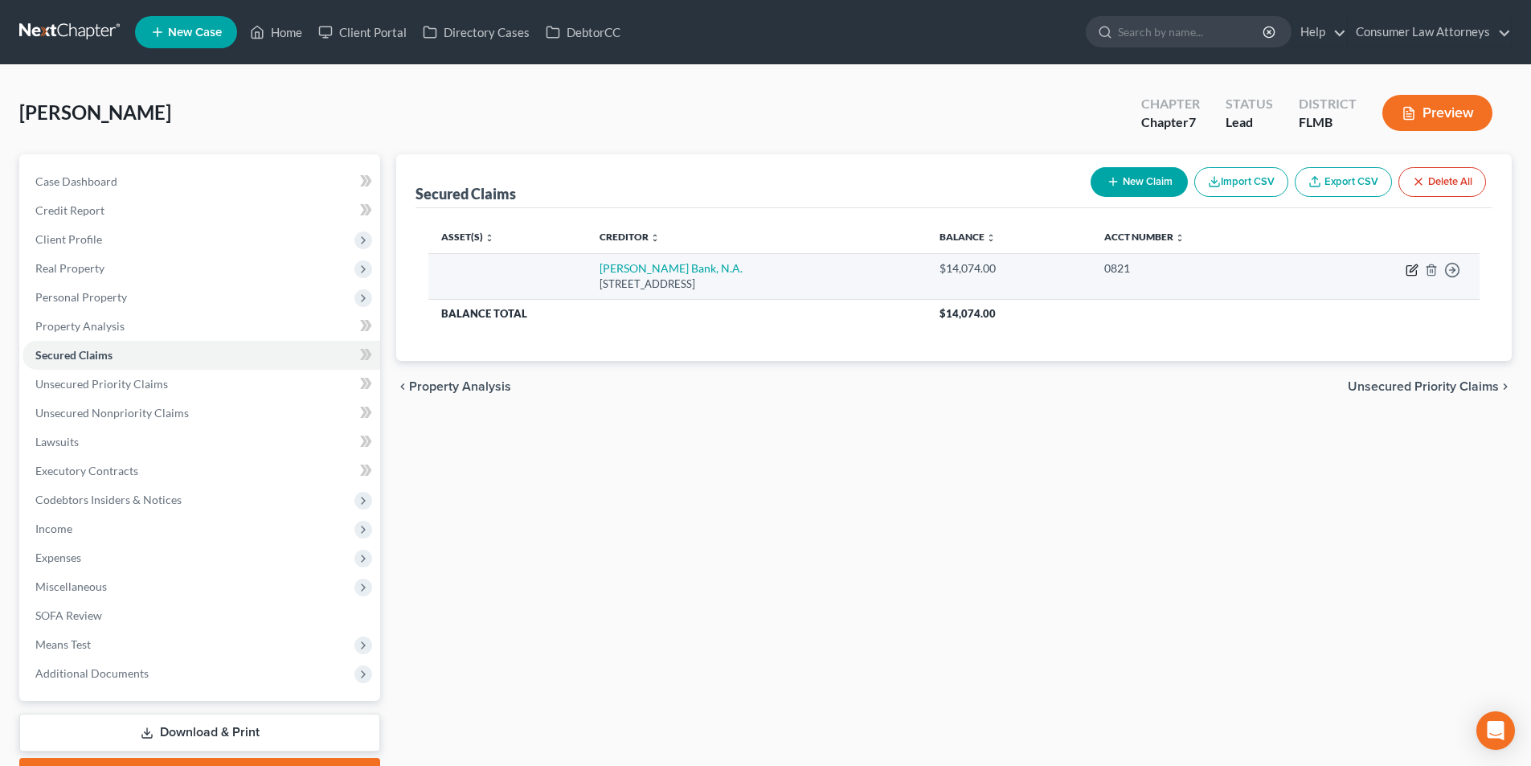
click at [1408, 268] on icon "button" at bounding box center [1412, 270] width 13 height 13
select select "35"
select select "0"
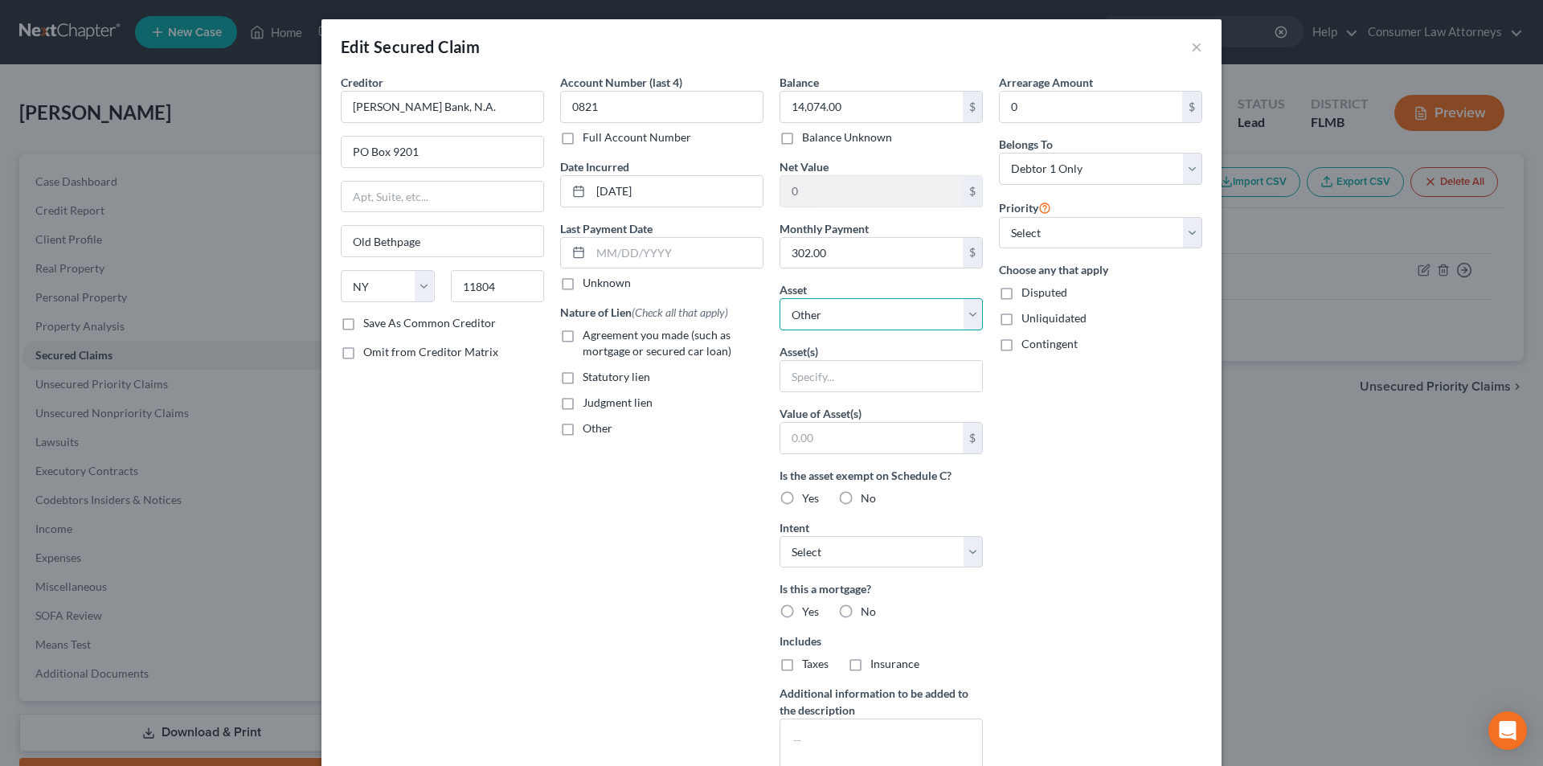
click at [876, 317] on select "Select Other Multiple Assets Cash on hand (Cash on Hand) - $5.0 Clothing - Clot…" at bounding box center [881, 314] width 203 height 32
click at [1197, 516] on div "Arrearage Amount 0 $ Belongs To * Select Debtor 1 Only Debtor 2 Only Debtor 1 A…" at bounding box center [1100, 432] width 219 height 717
click at [1193, 44] on button "×" at bounding box center [1196, 46] width 11 height 19
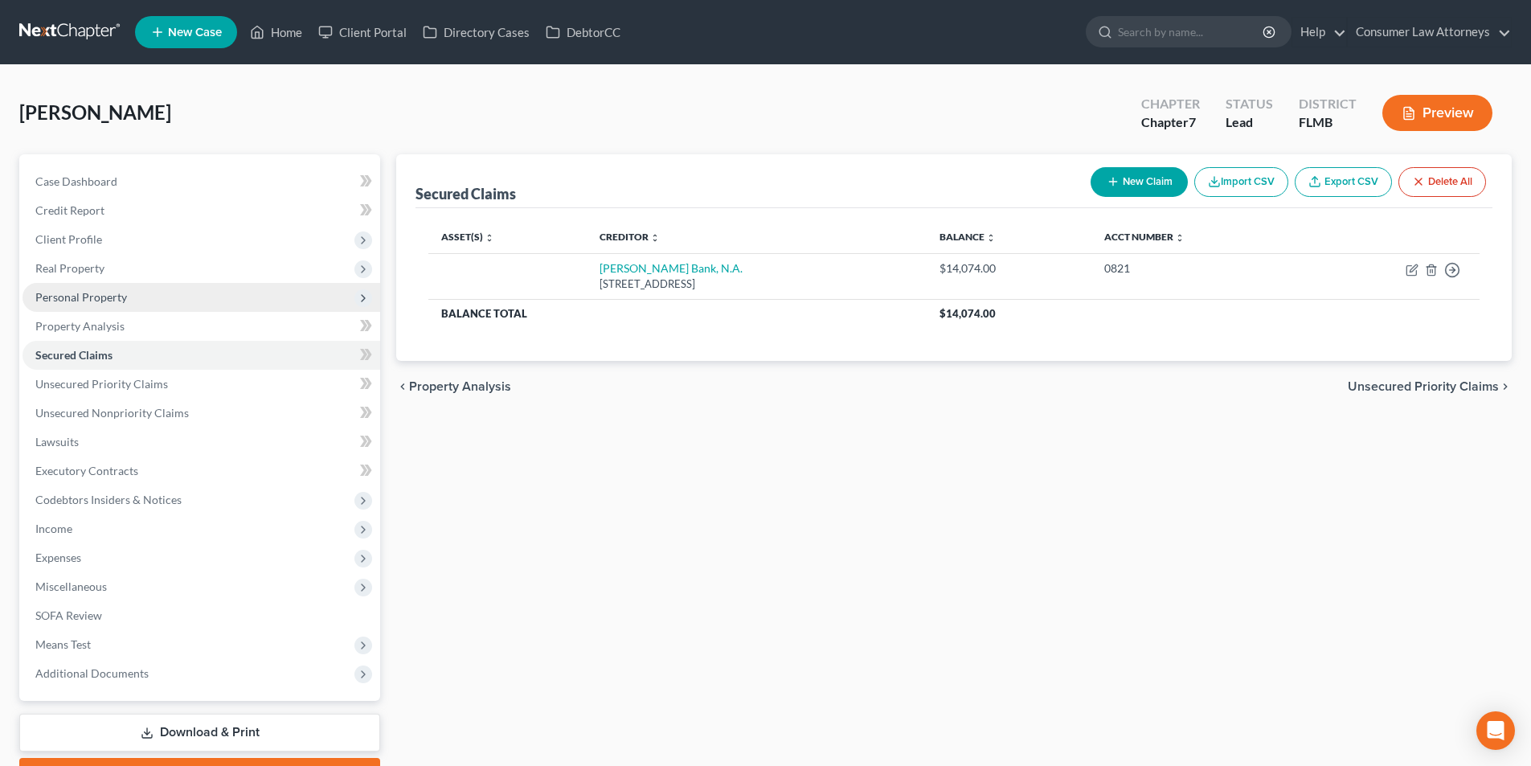
click at [91, 285] on span "Personal Property" at bounding box center [202, 297] width 358 height 29
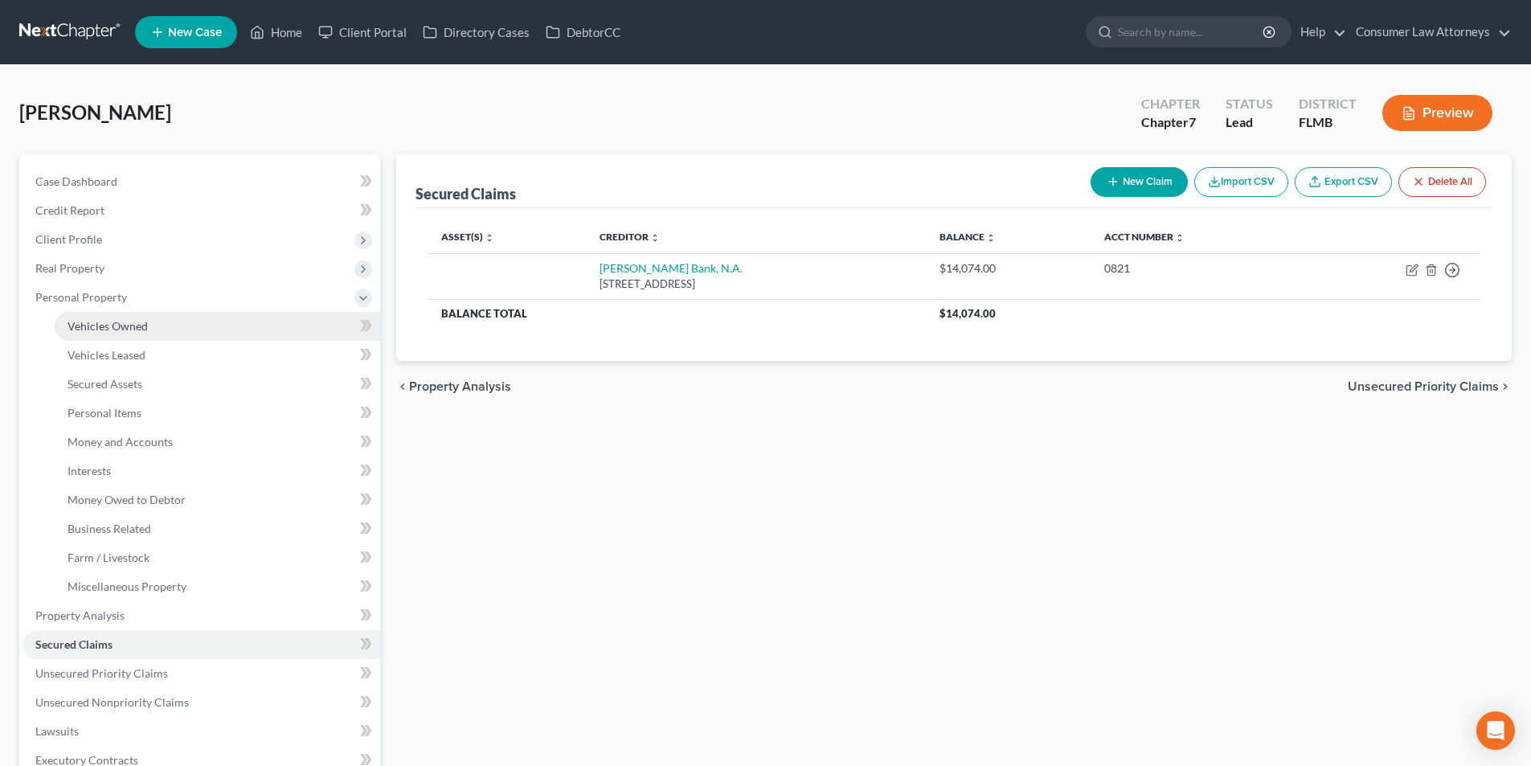
click at [118, 320] on span "Vehicles Owned" at bounding box center [108, 326] width 80 height 14
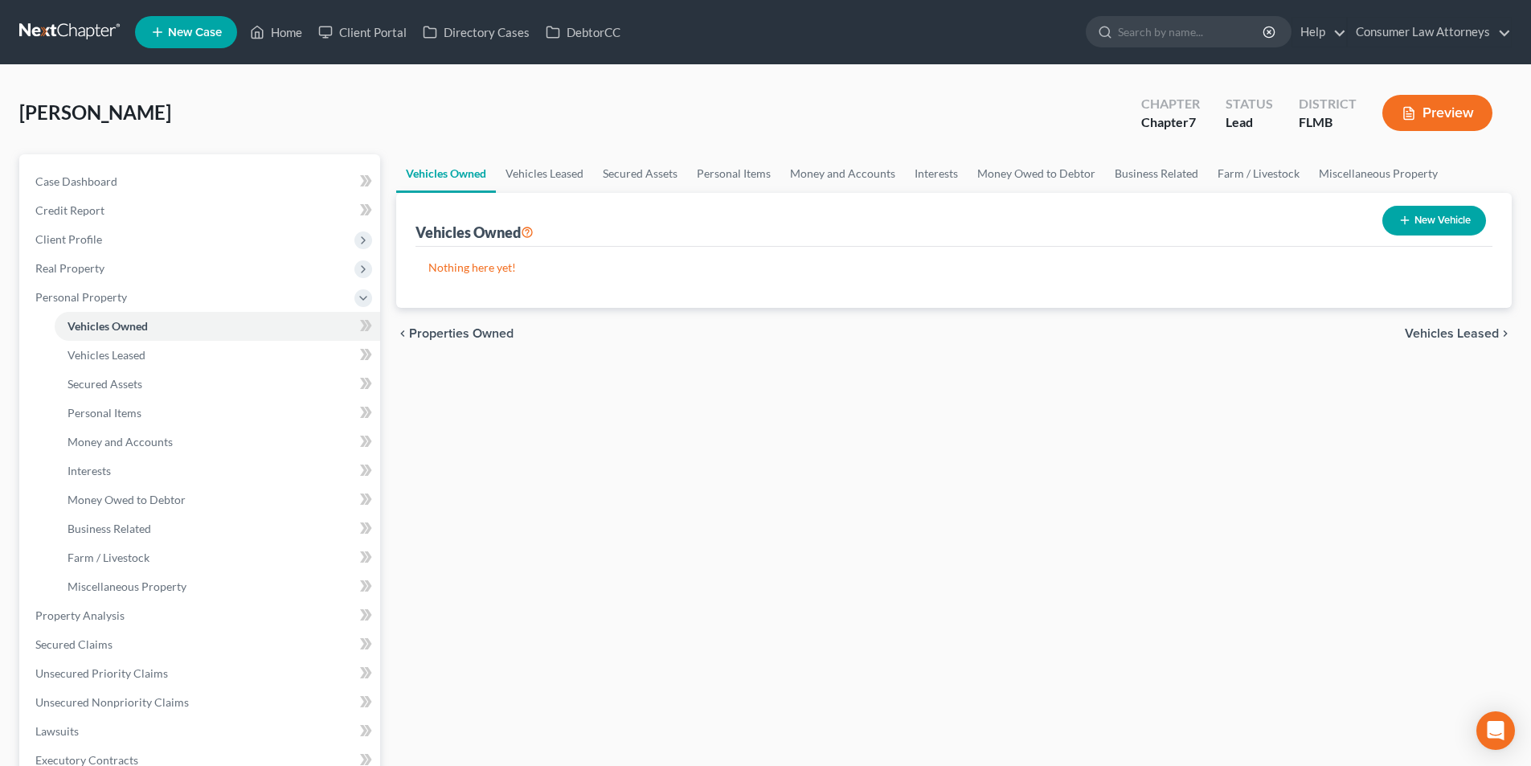
click at [1422, 236] on div "New Vehicle" at bounding box center [1434, 220] width 117 height 43
click at [1433, 217] on button "New Vehicle" at bounding box center [1434, 221] width 104 height 30
select select "0"
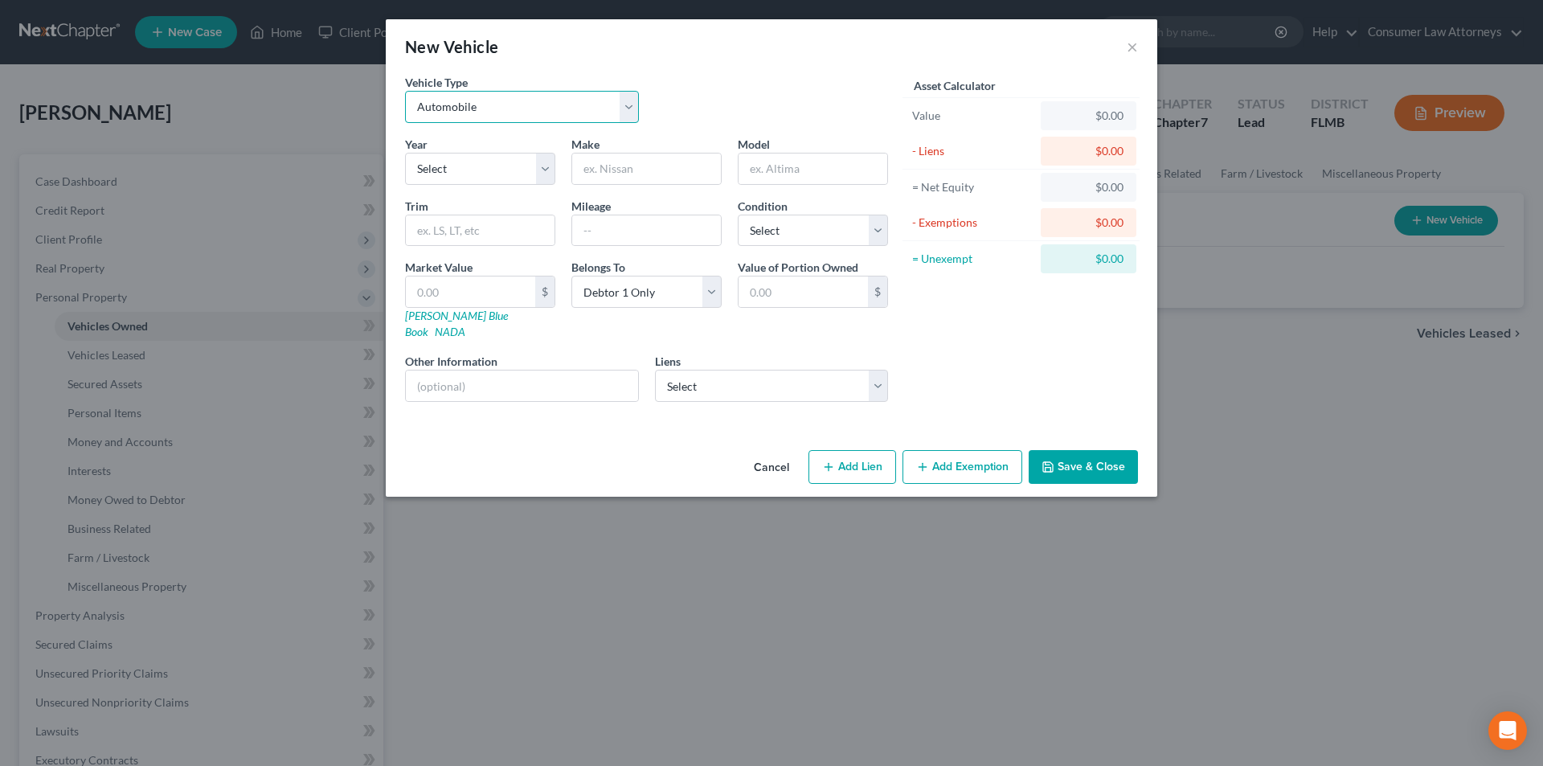
click at [521, 113] on select "Select Automobile Truck Trailer Watercraft Aircraft Motor Home Atv Other Vehicle" at bounding box center [522, 107] width 234 height 32
select select "2"
click at [405, 91] on select "Select Automobile Truck Trailer Watercraft Aircraft Motor Home Atv Other Vehicle" at bounding box center [522, 107] width 234 height 32
click at [625, 178] on input "text" at bounding box center [646, 168] width 149 height 31
type input "2012"
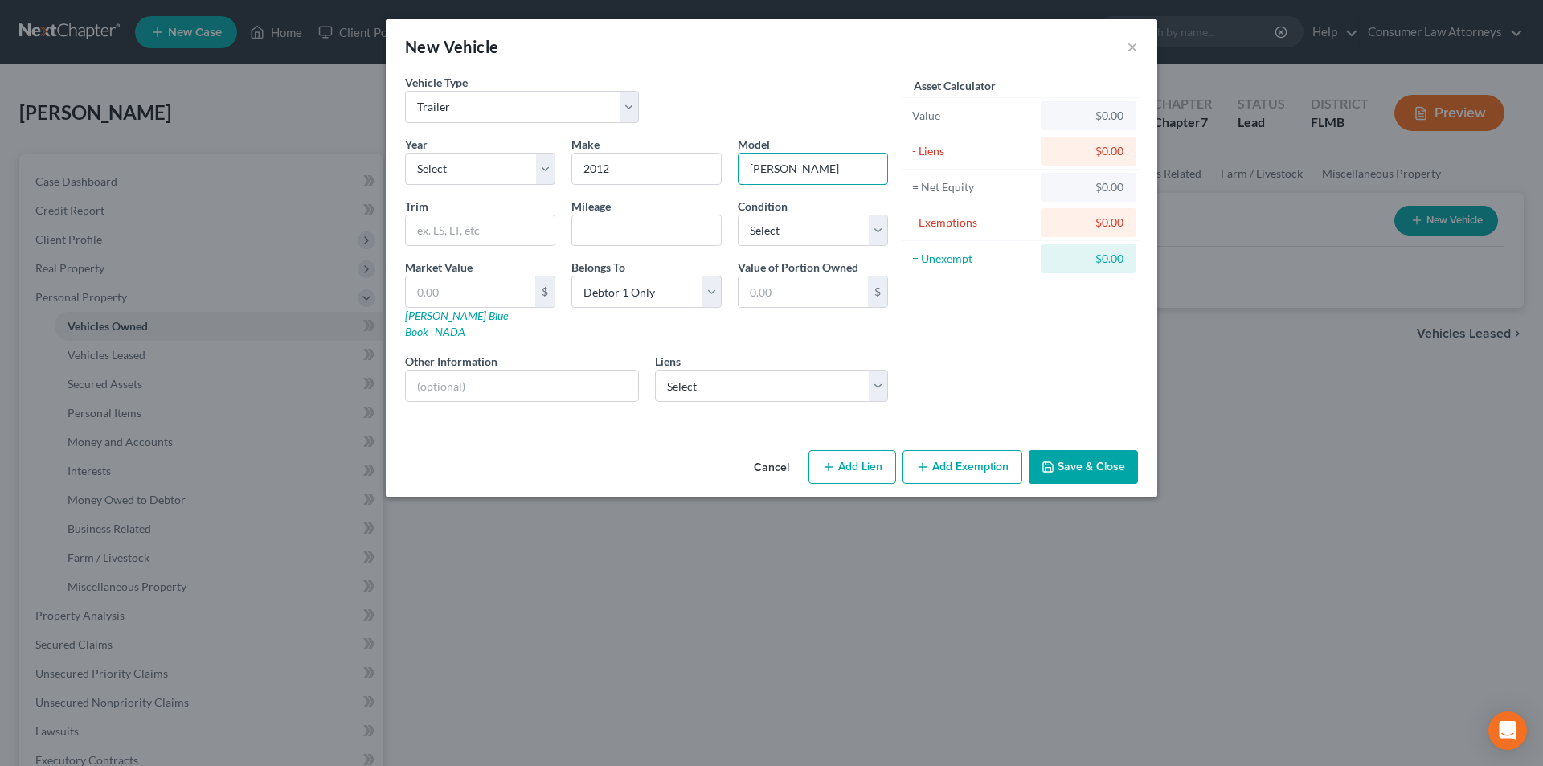
type input "[GEOGRAPHIC_DATA]"
drag, startPoint x: 813, startPoint y: 227, endPoint x: 804, endPoint y: 245, distance: 19.8
click at [813, 227] on select "Select Excellent Very Good Good Fair Poor" at bounding box center [813, 231] width 150 height 32
select select "4"
click at [738, 215] on select "Select Excellent Very Good Good Fair Poor" at bounding box center [813, 231] width 150 height 32
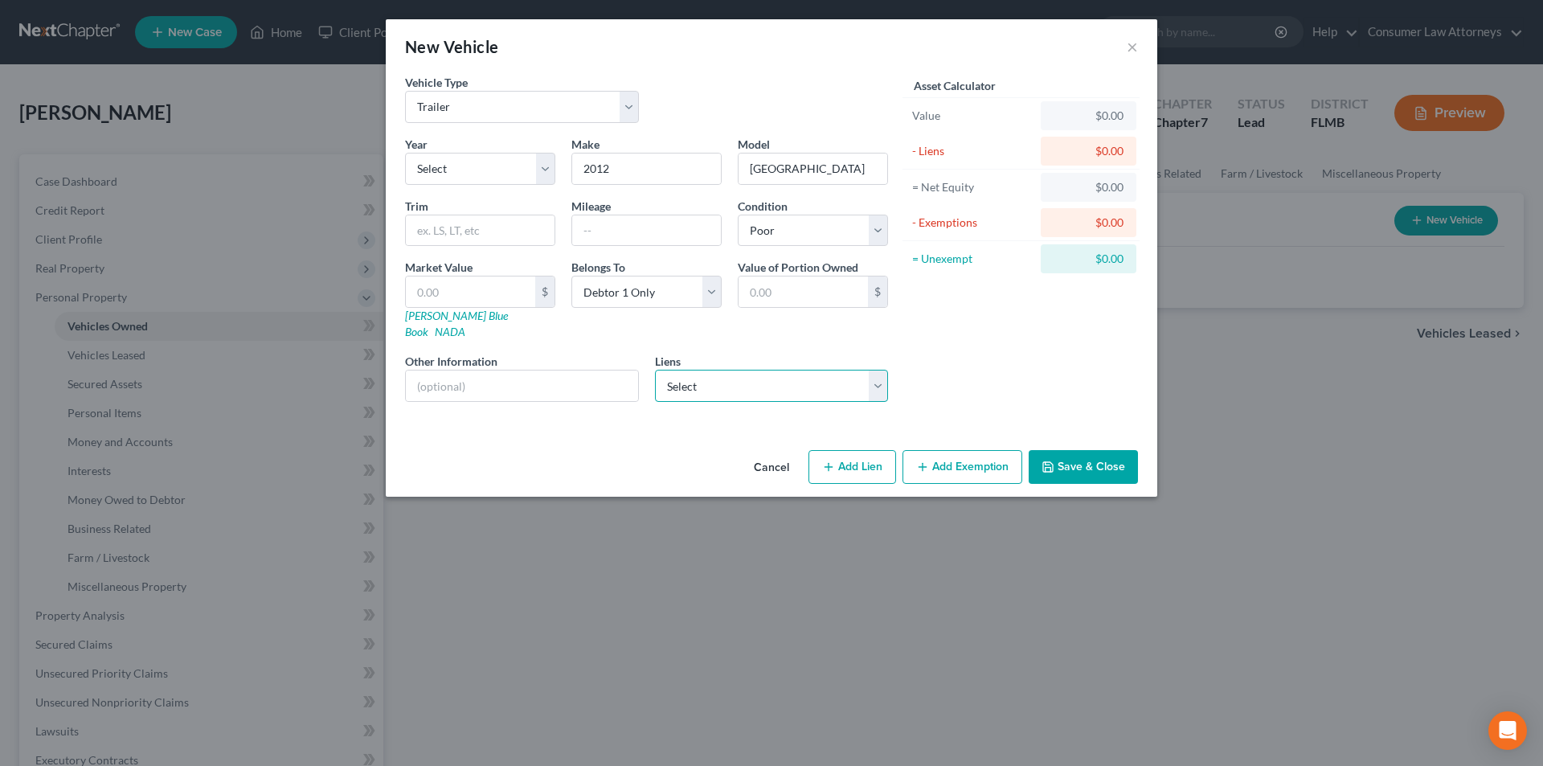
drag, startPoint x: 762, startPoint y: 366, endPoint x: 752, endPoint y: 353, distance: 16.1
click at [762, 370] on select "Select [PERSON_NAME] Bank, N.A. - $14,074.00" at bounding box center [772, 386] width 234 height 32
select select "35"
select select "0"
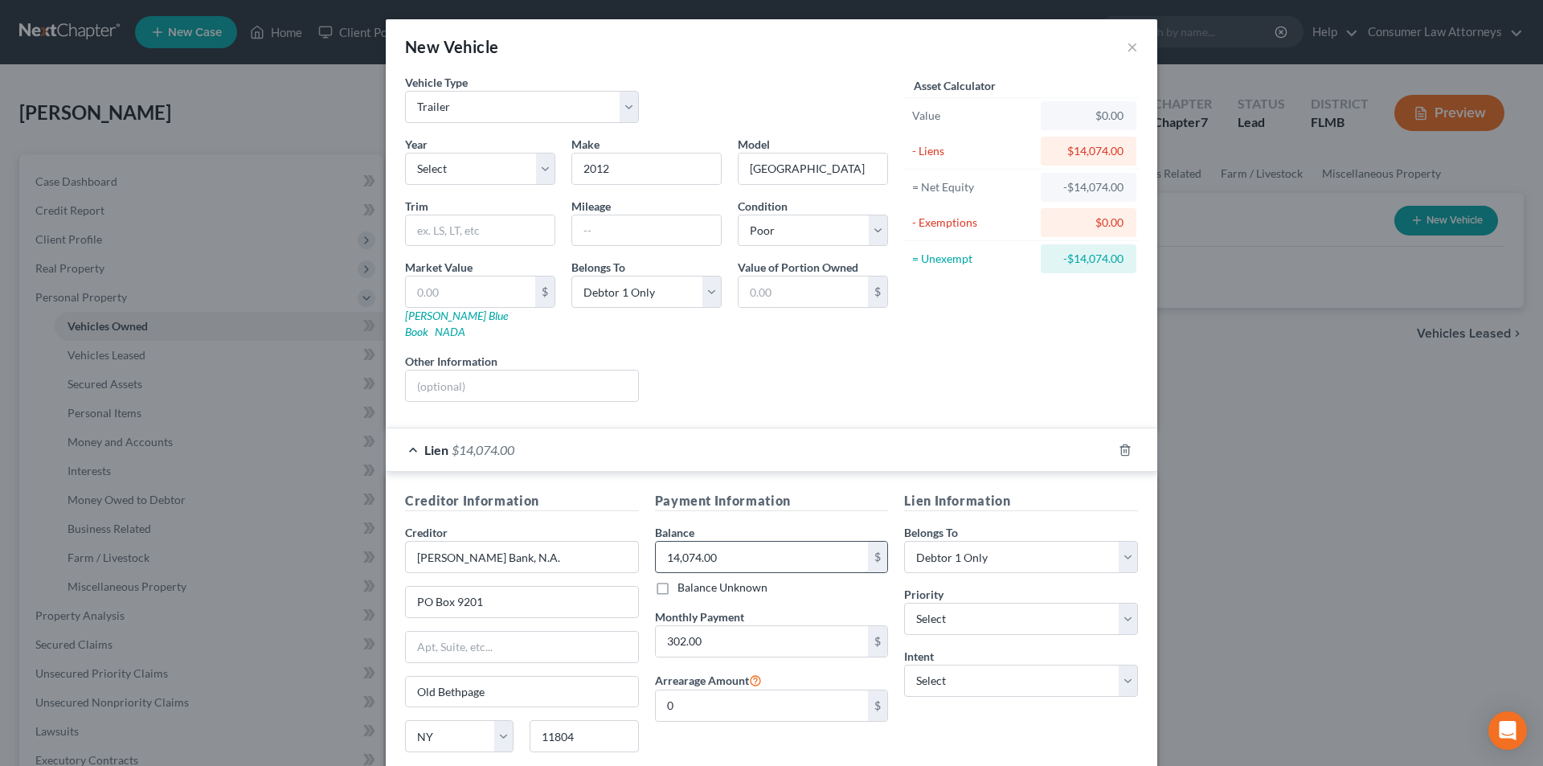
scroll to position [113, 0]
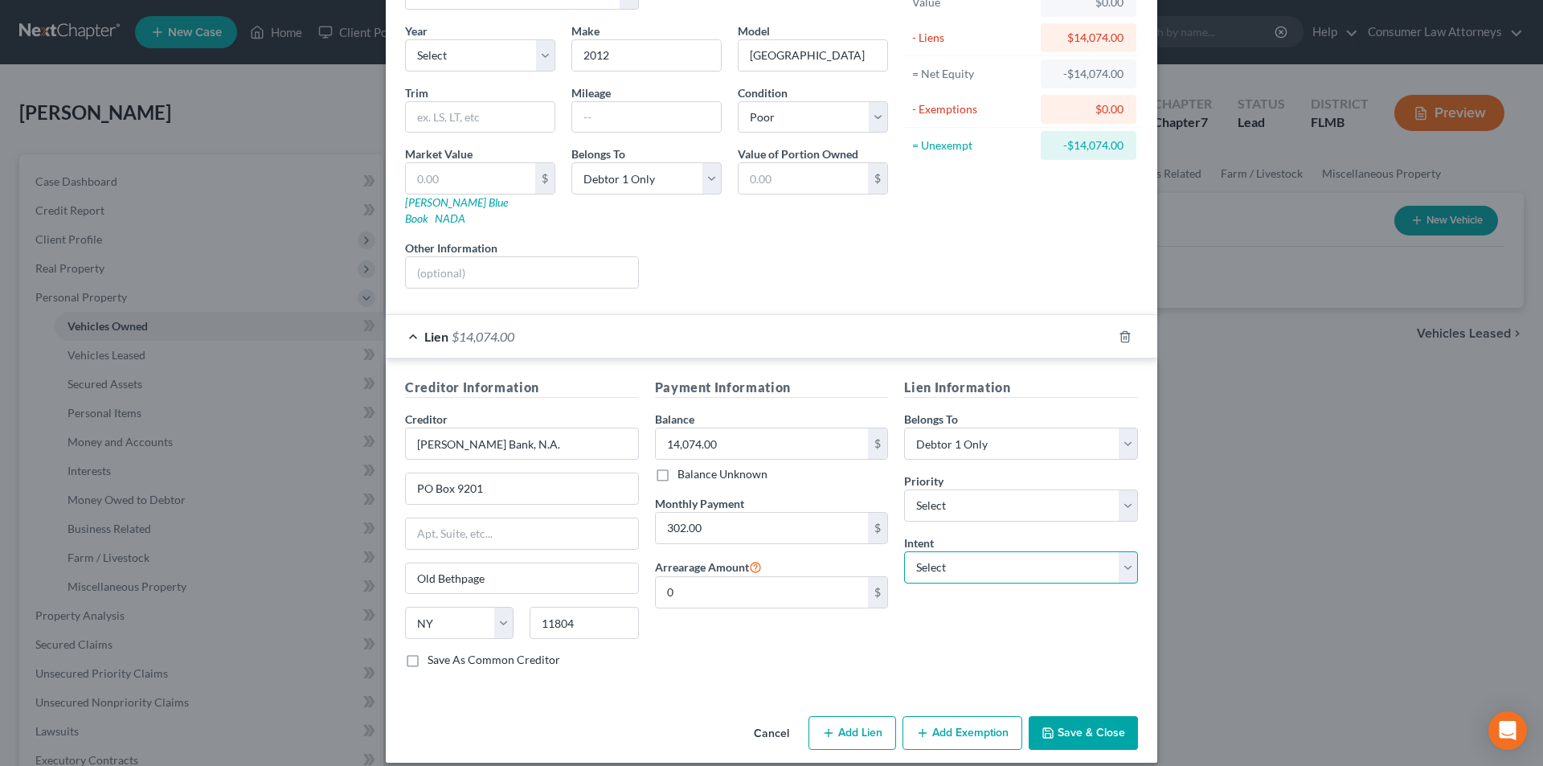
click at [950, 563] on select "Select Surrender Redeem Reaffirm Avoid Other" at bounding box center [1021, 567] width 234 height 32
select select "0"
click at [904, 551] on select "Select Surrender Redeem Reaffirm Avoid Other" at bounding box center [1021, 567] width 234 height 32
click at [489, 260] on input "text" at bounding box center [522, 272] width 232 height 31
drag, startPoint x: 528, startPoint y: 253, endPoint x: 571, endPoint y: 271, distance: 46.9
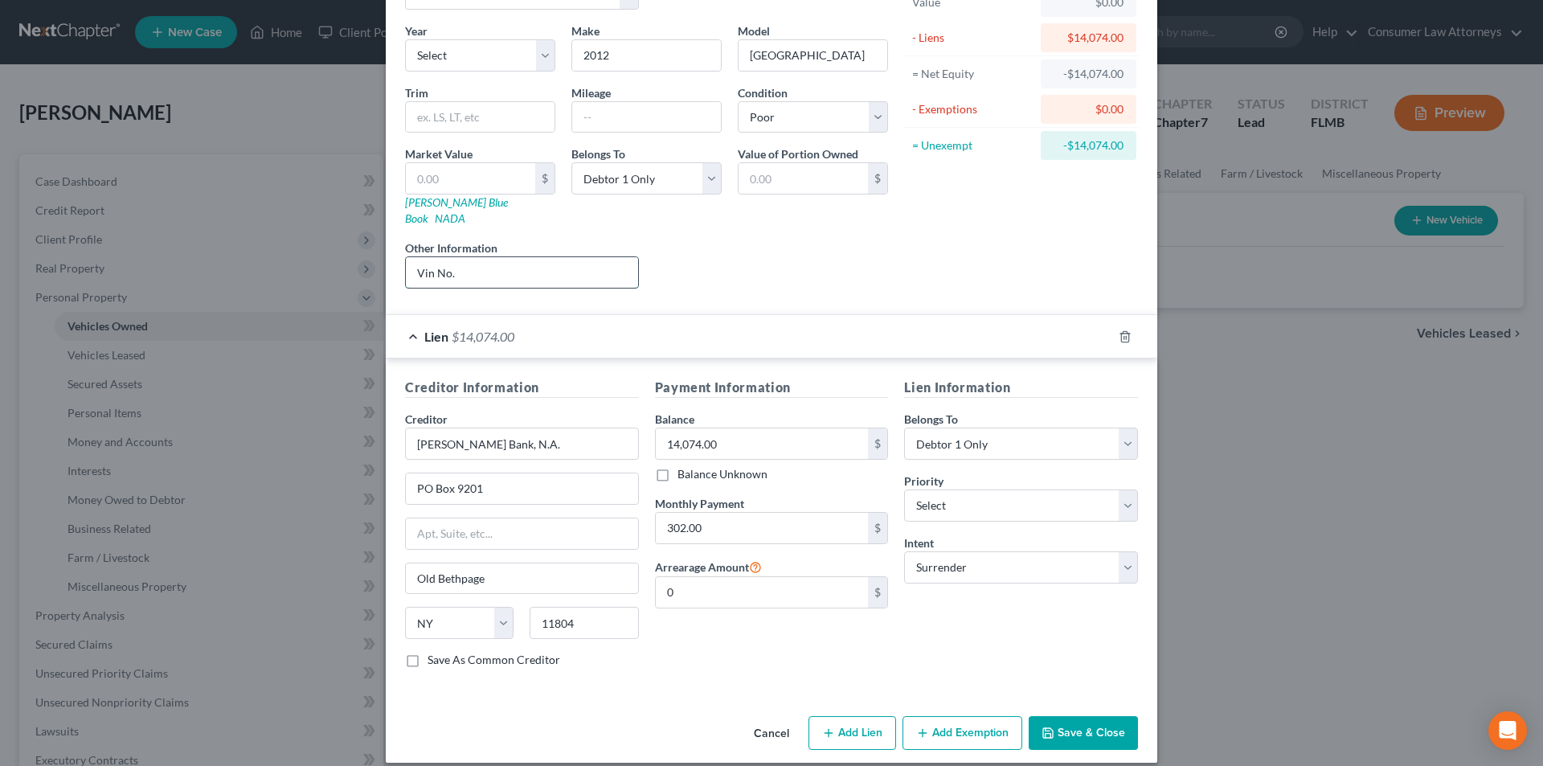
click at [528, 257] on input "Vin No." at bounding box center [522, 272] width 232 height 31
paste input "[US_VEHICLE_IDENTIFICATION_NUMBER]"
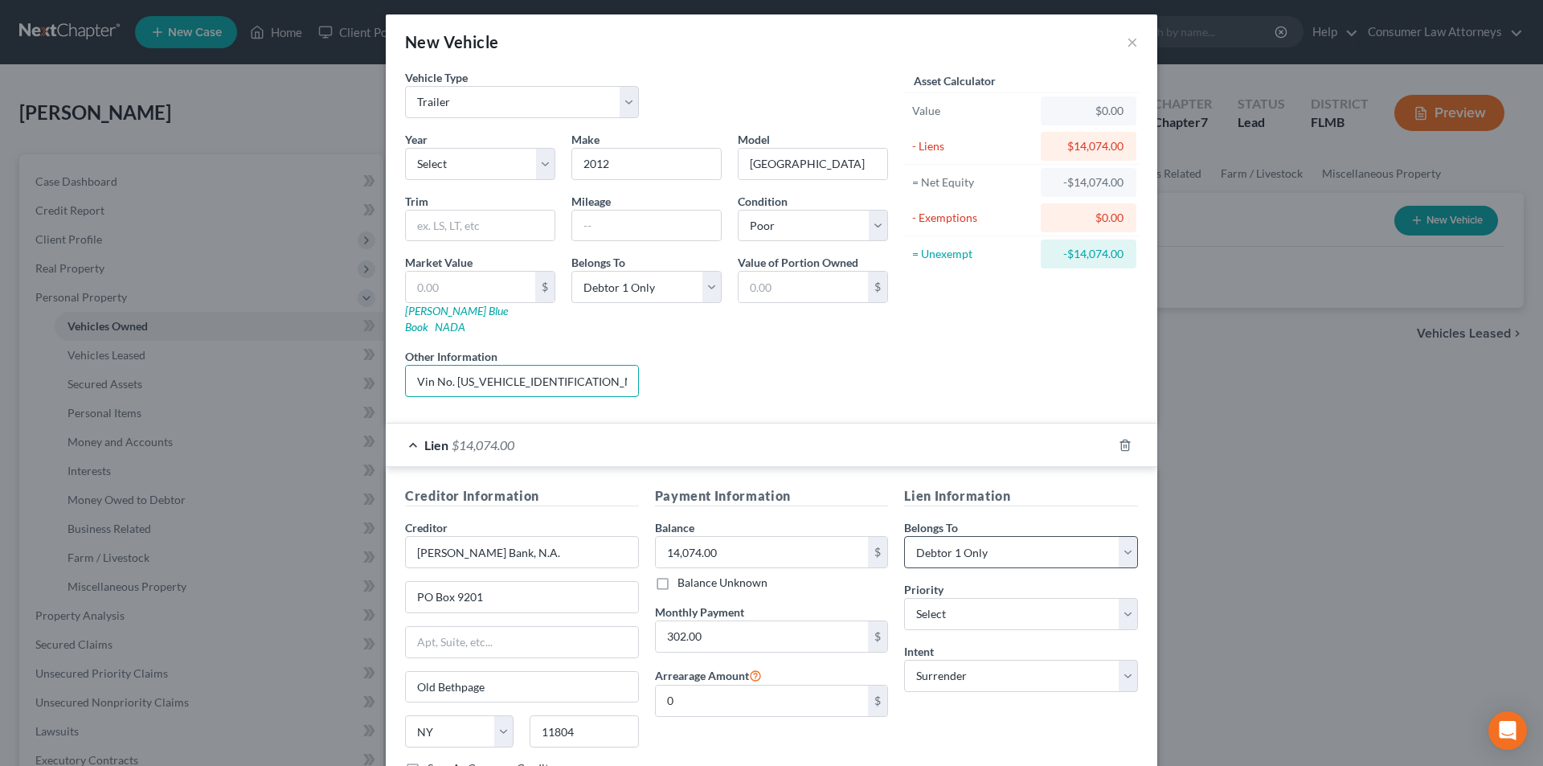
scroll to position [0, 0]
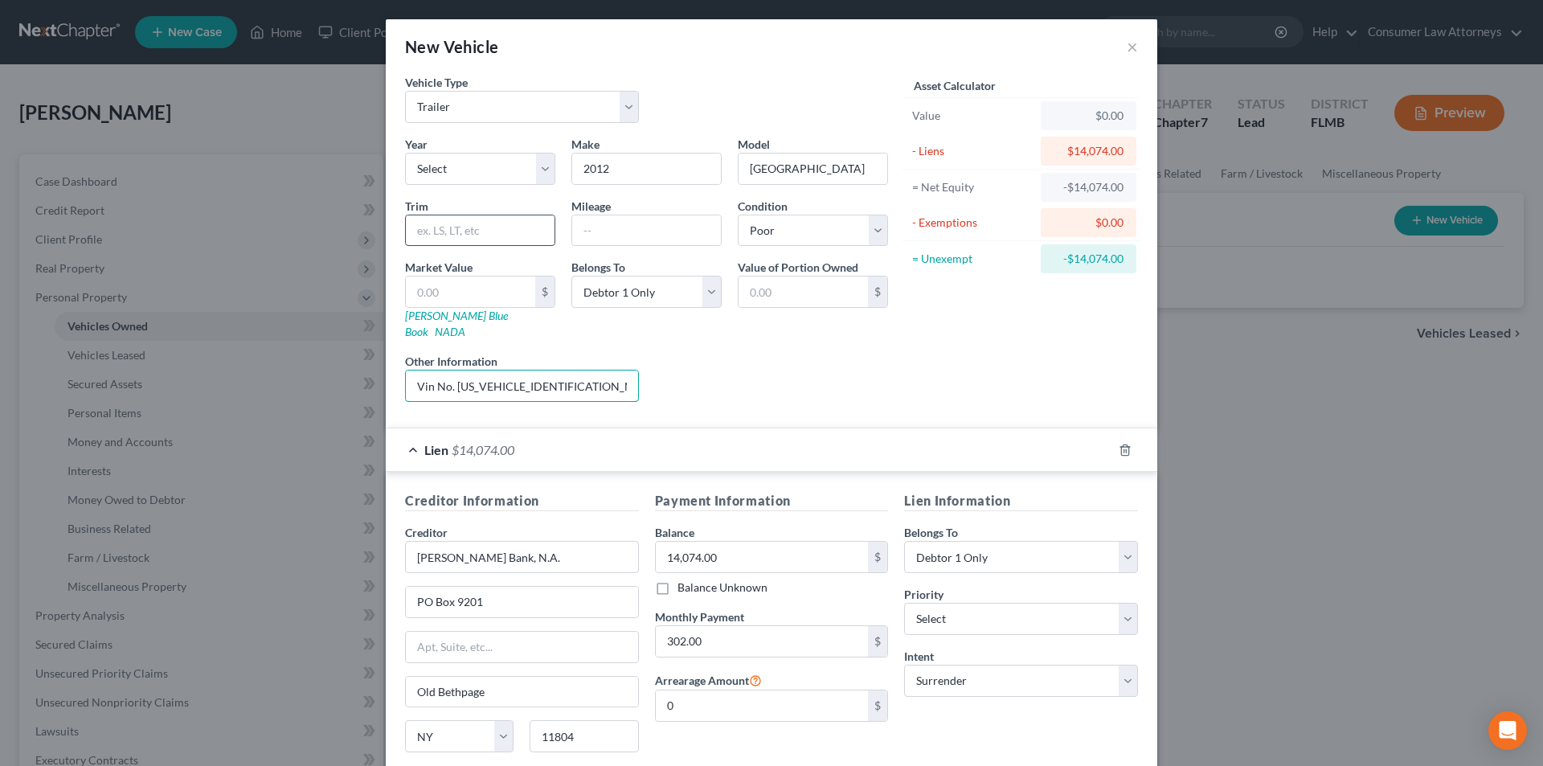
type input "Vin No. [US_VEHICLE_IDENTIFICATION_NUMBER]"
click at [500, 235] on input "text" at bounding box center [480, 230] width 149 height 31
type input "KZ RV"
click at [489, 176] on select "Select 2026 2025 2024 2023 2022 2021 2020 2019 2018 2017 2016 2015 2014 2013 20…" at bounding box center [480, 169] width 150 height 32
select select "14"
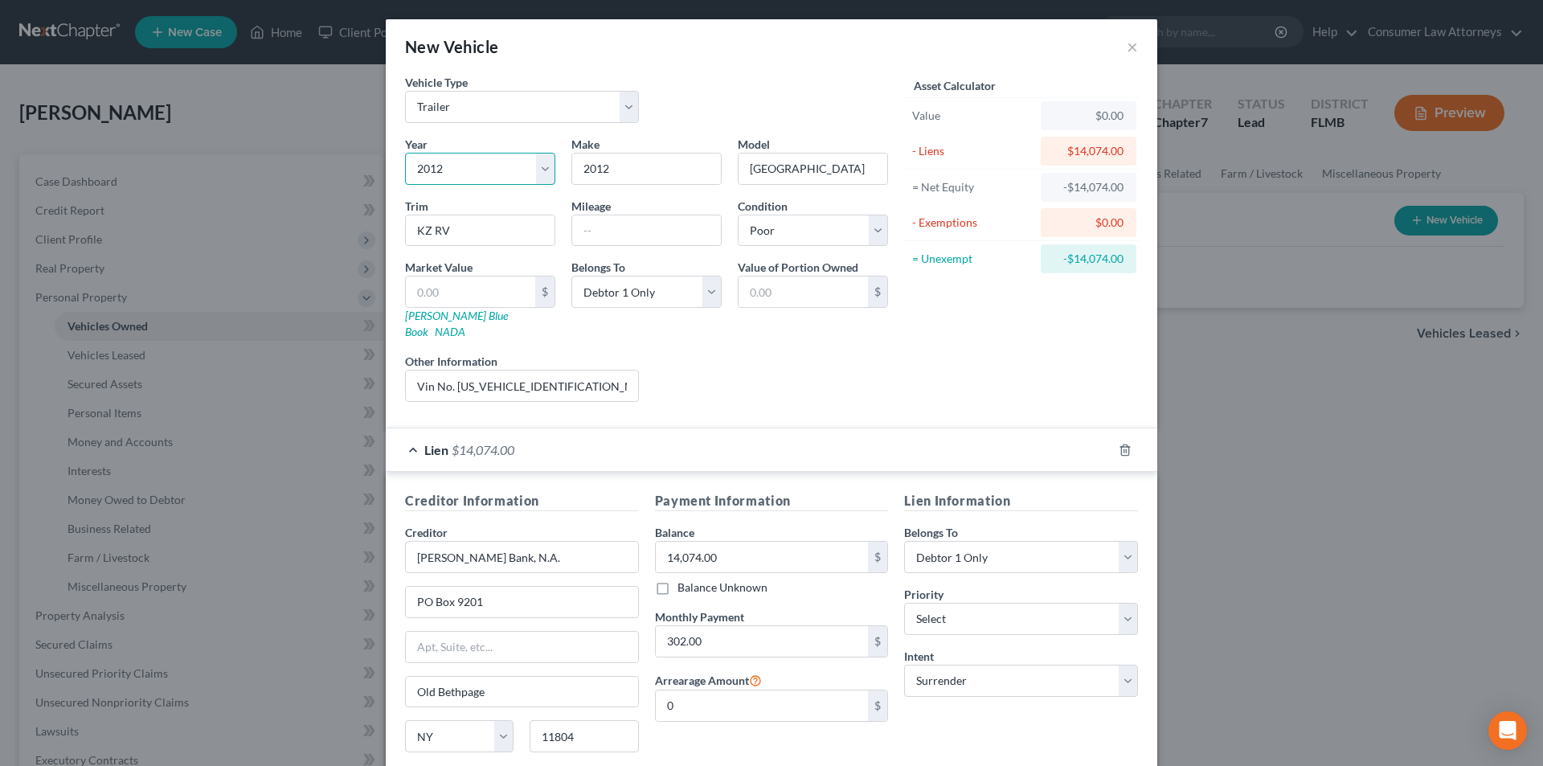
click at [405, 153] on select "Select 2026 2025 2024 2023 2022 2021 2020 2019 2018 2017 2016 2015 2014 2013 20…" at bounding box center [480, 169] width 150 height 32
drag, startPoint x: 633, startPoint y: 173, endPoint x: 521, endPoint y: 160, distance: 113.2
click at [523, 160] on div "Year Select 2026 2025 2024 2023 2022 2021 2020 2019 2018 2017 2016 2015 2014 20…" at bounding box center [646, 275] width 499 height 279
type input "[GEOGRAPHIC_DATA]"
type input "KZ RV"
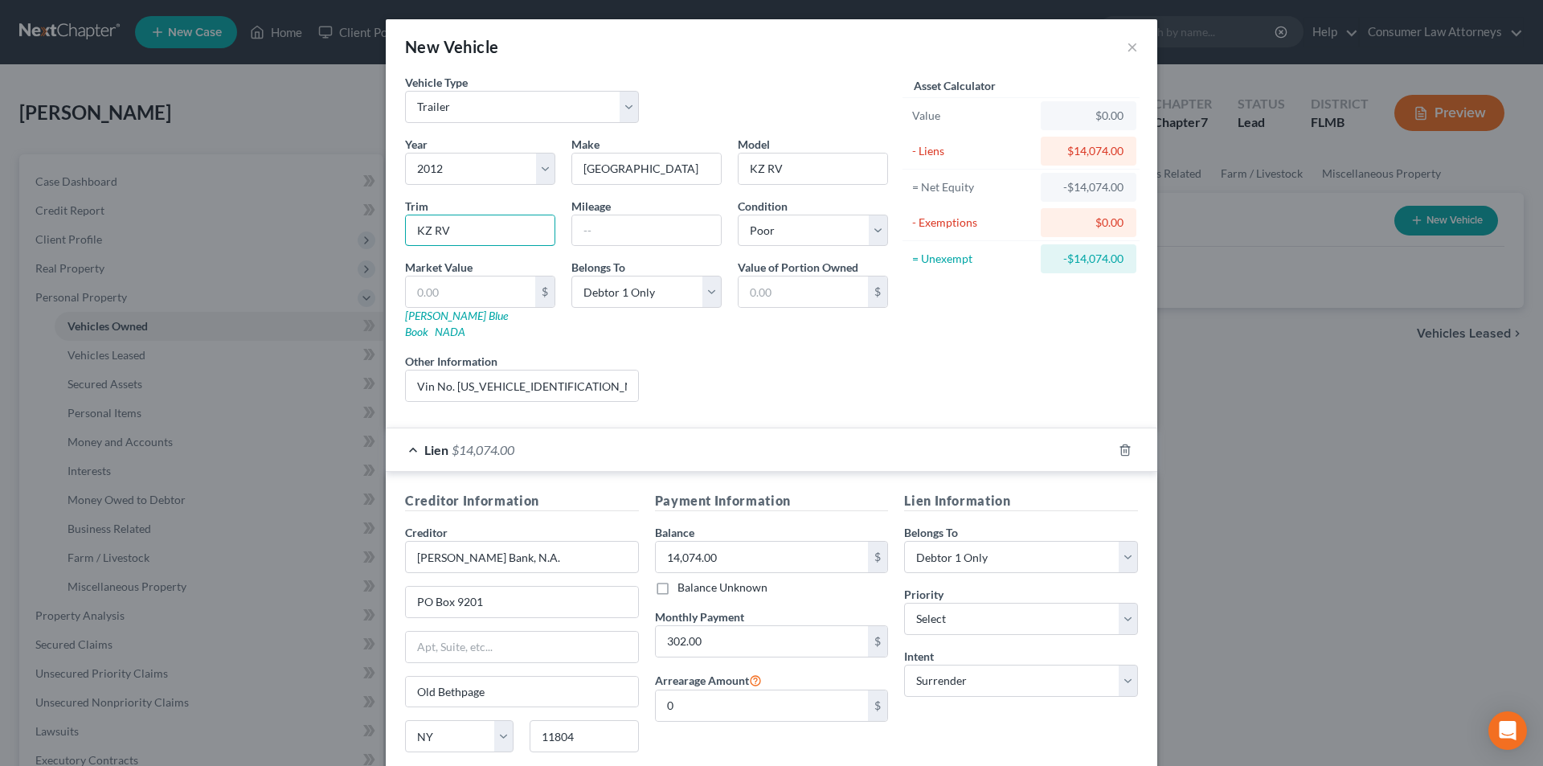
drag, startPoint x: 461, startPoint y: 227, endPoint x: 315, endPoint y: 223, distance: 146.3
click at [315, 223] on div "New Vehicle × Vehicle Type Select Automobile Truck Trailer Watercraft Aircraft …" at bounding box center [771, 383] width 1543 height 766
click at [613, 224] on input "text" at bounding box center [646, 230] width 149 height 31
click at [887, 388] on div "Year Select 2026 2025 2024 2023 2022 2021 2020 2019 2018 2017 2016 2015 2014 20…" at bounding box center [646, 275] width 499 height 279
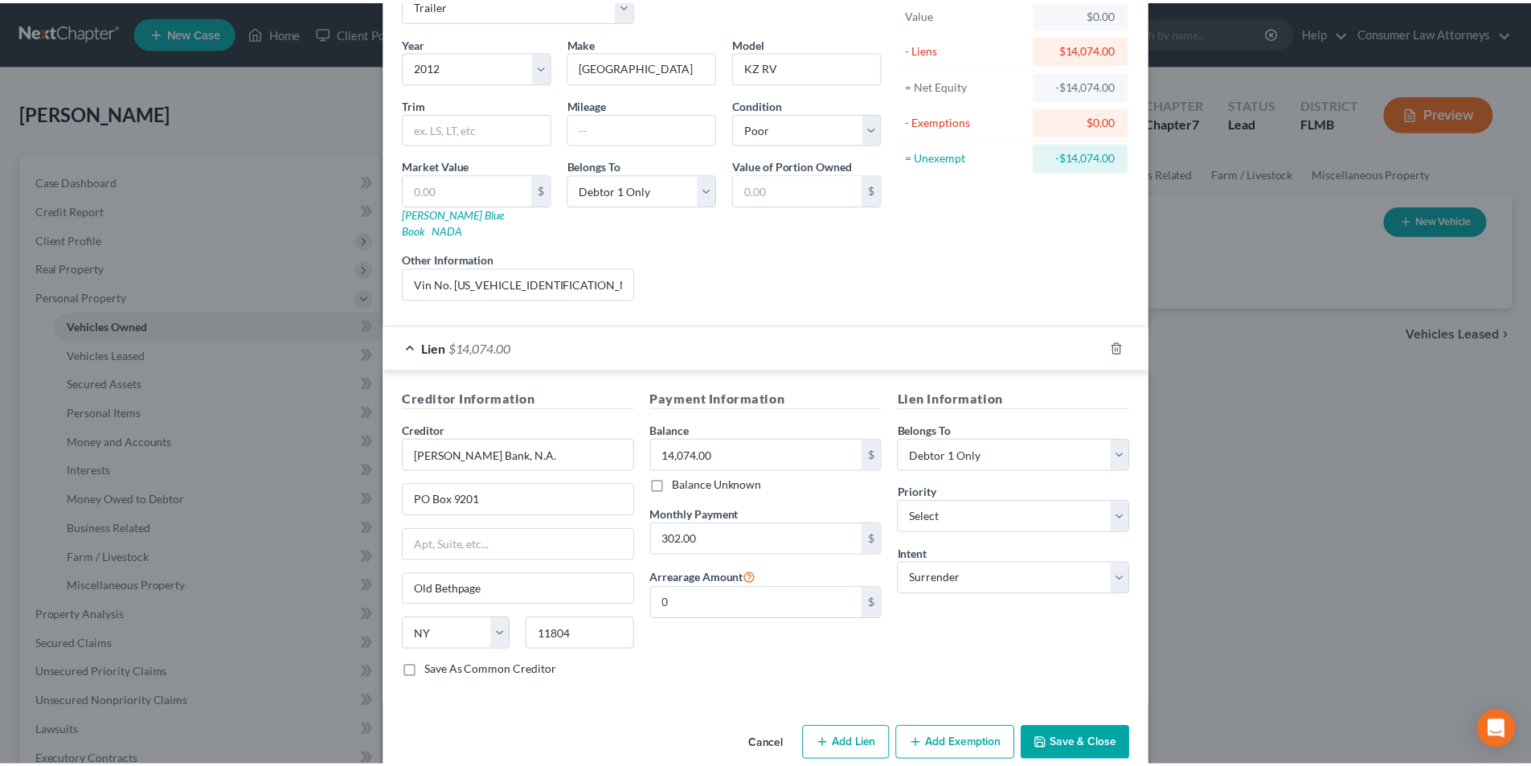
scroll to position [113, 0]
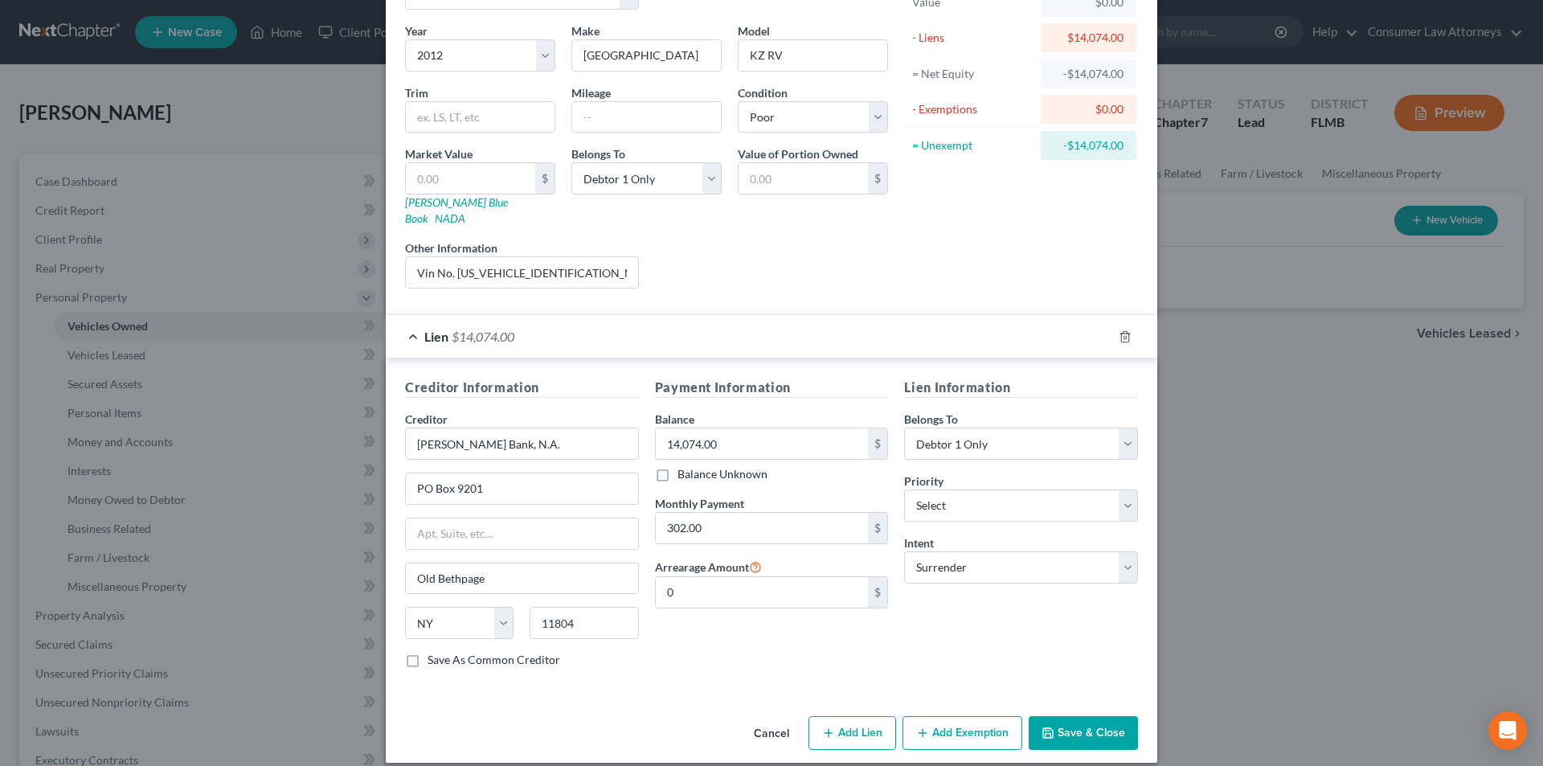
click at [1095, 722] on button "Save & Close" at bounding box center [1083, 733] width 109 height 34
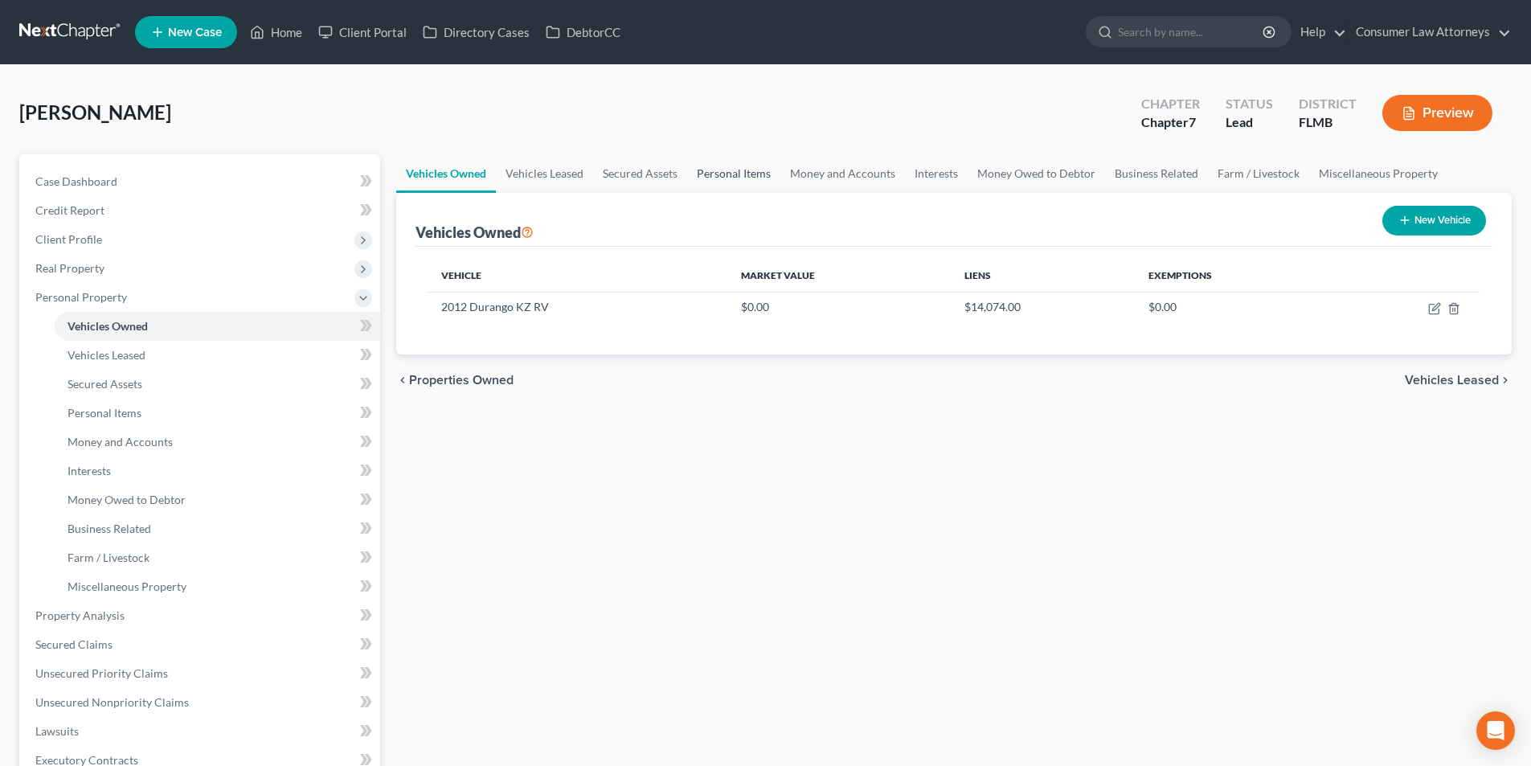
click at [728, 170] on link "Personal Items" at bounding box center [733, 173] width 93 height 39
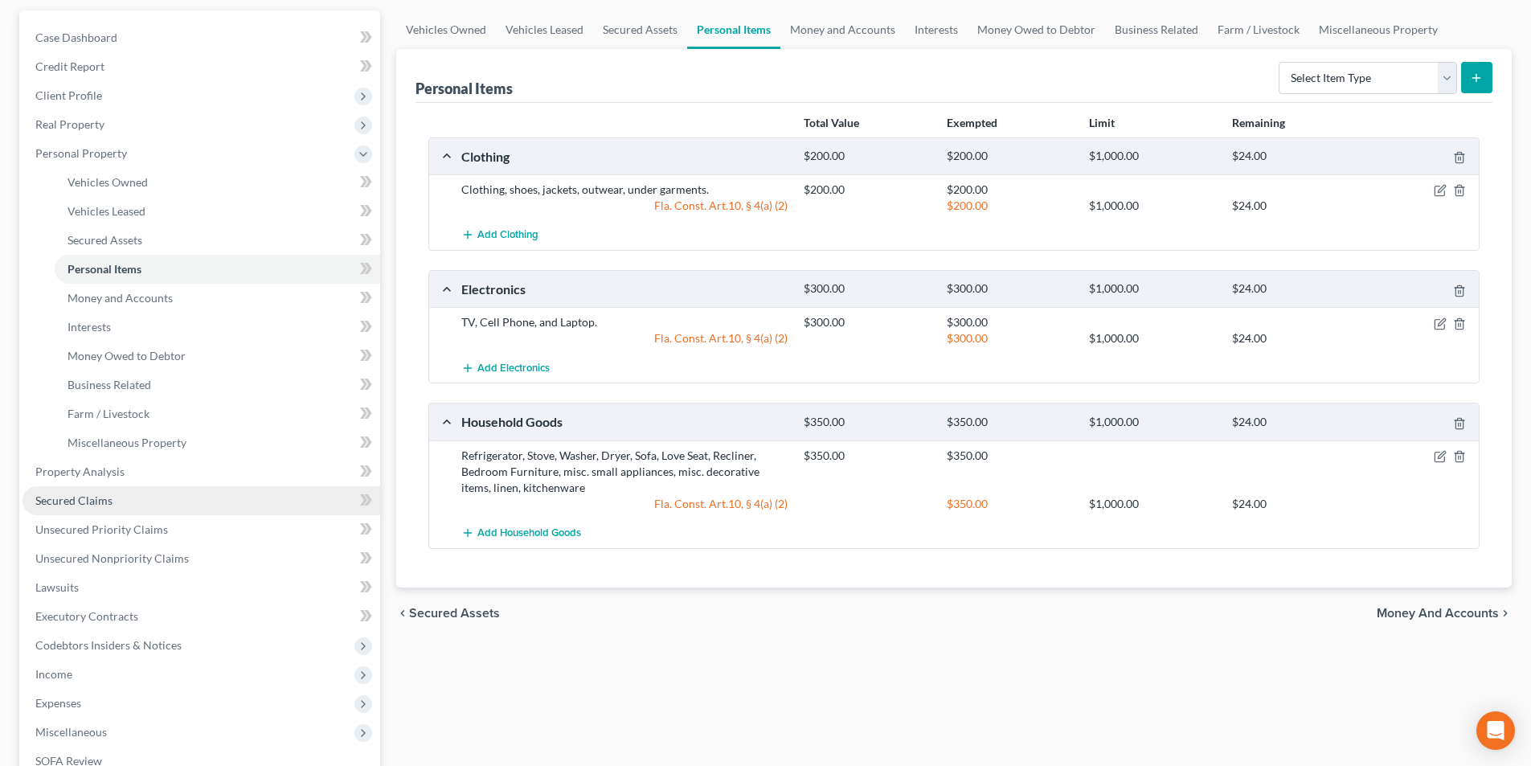
scroll to position [241, 0]
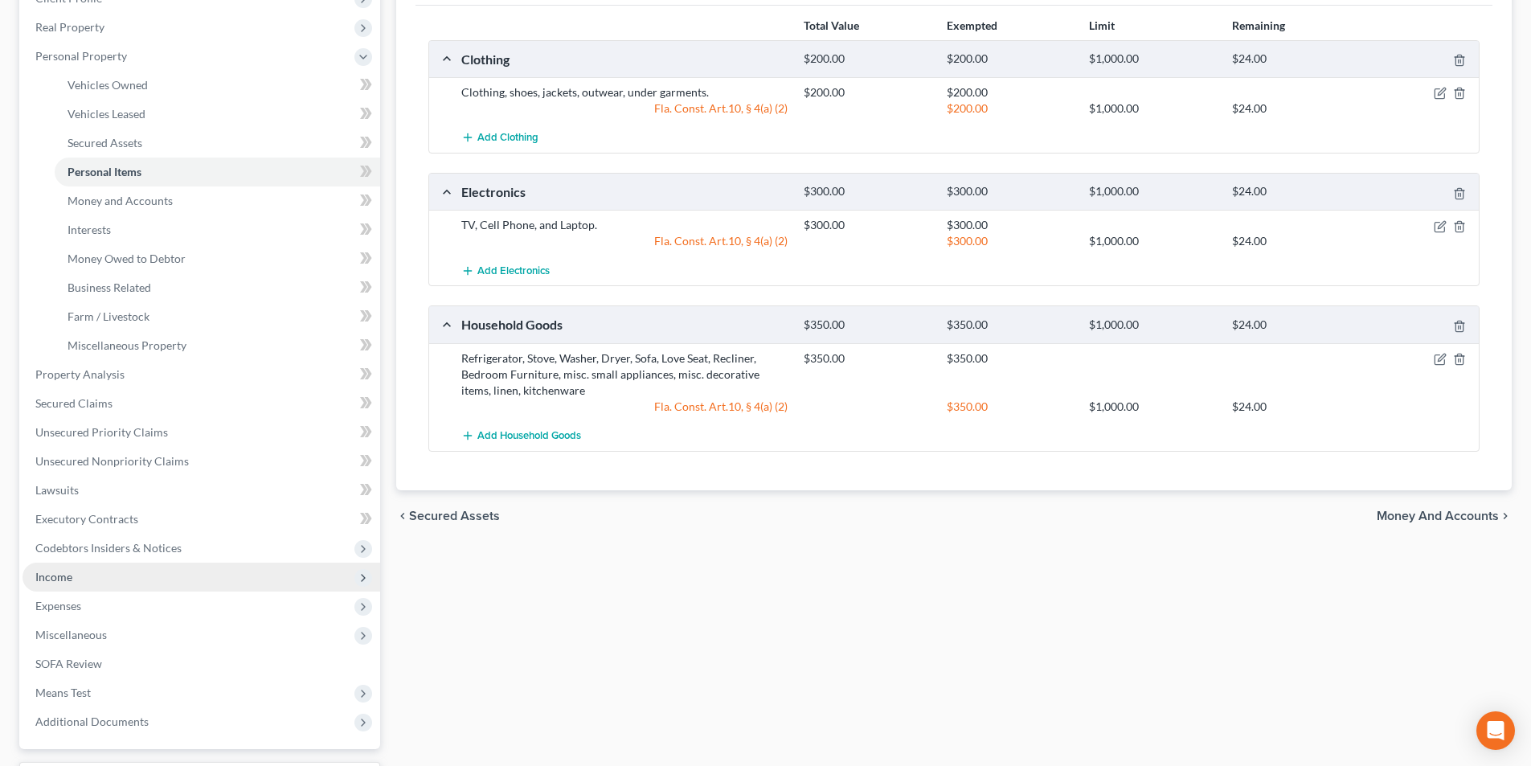
click at [69, 579] on span "Income" at bounding box center [53, 577] width 37 height 14
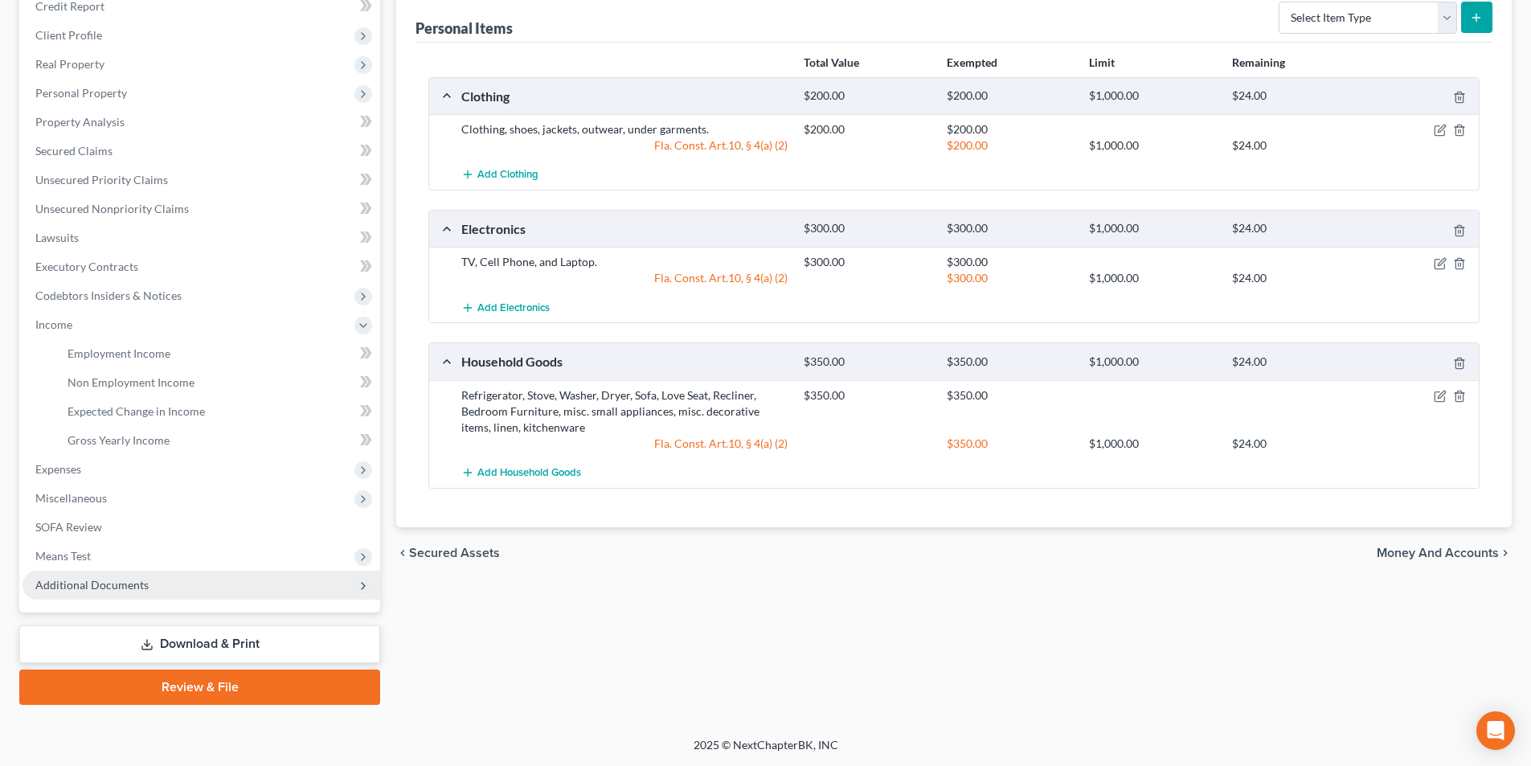
scroll to position [204, 0]
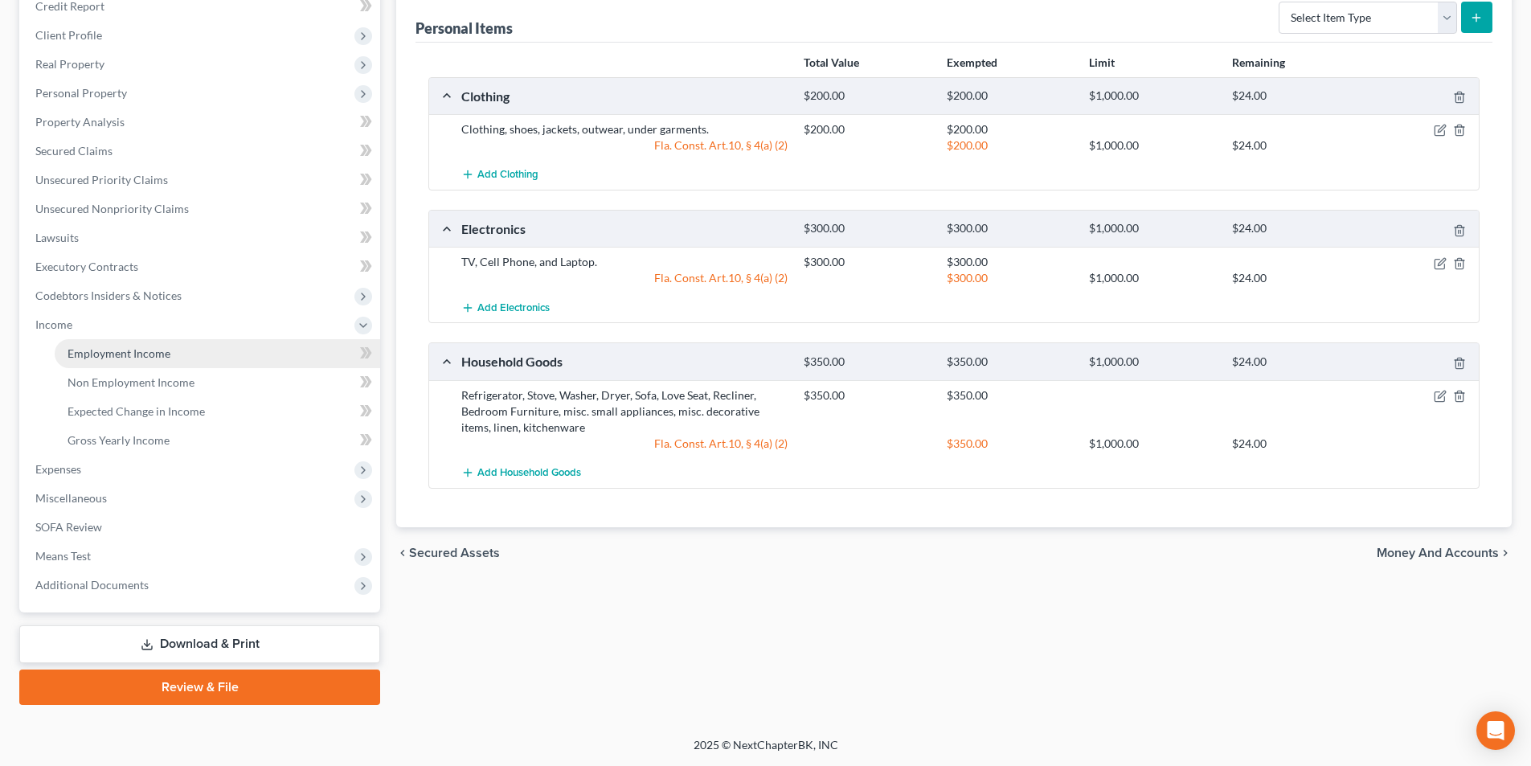
click at [161, 358] on span "Employment Income" at bounding box center [119, 353] width 103 height 14
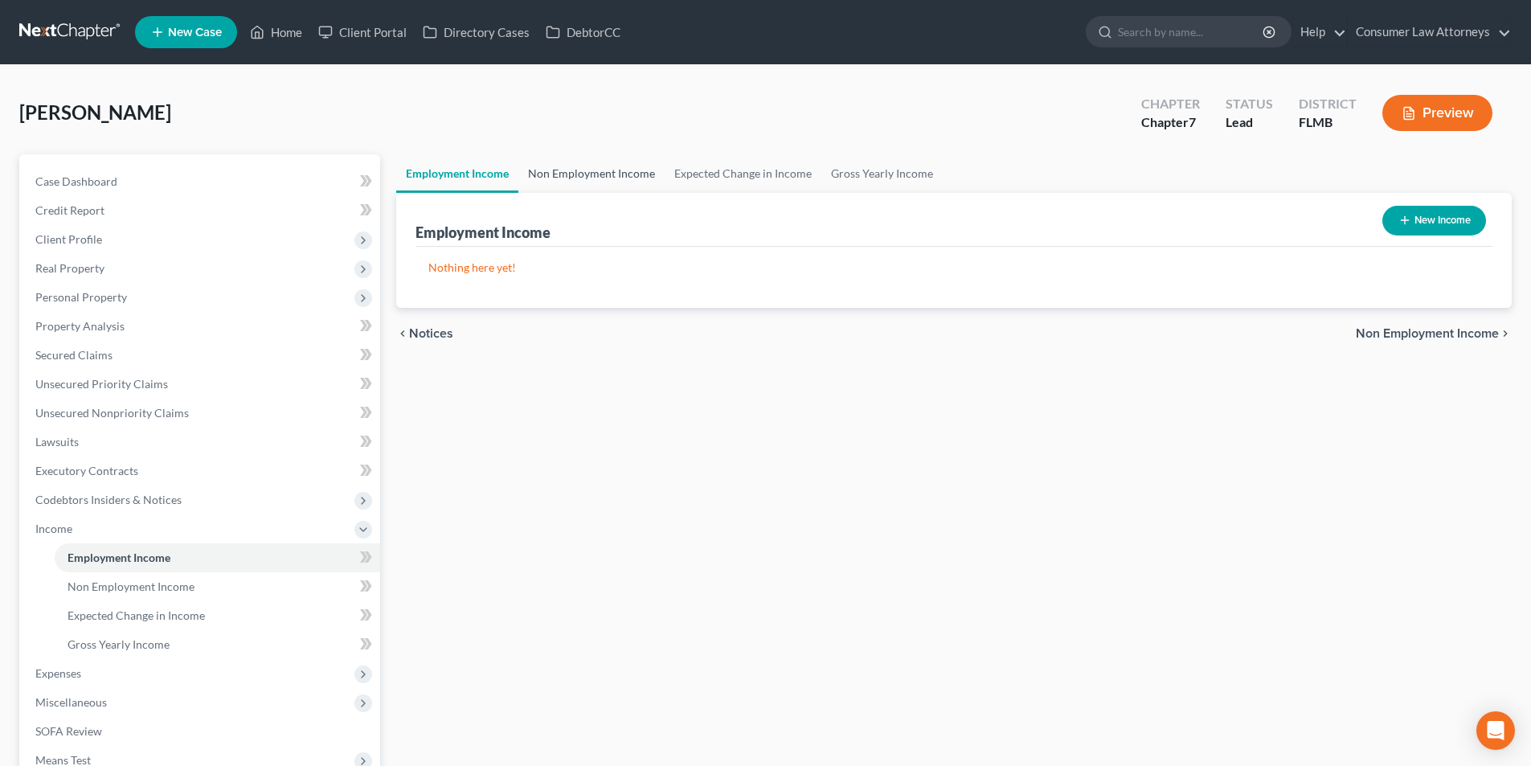
click at [620, 178] on link "Non Employment Income" at bounding box center [591, 173] width 146 height 39
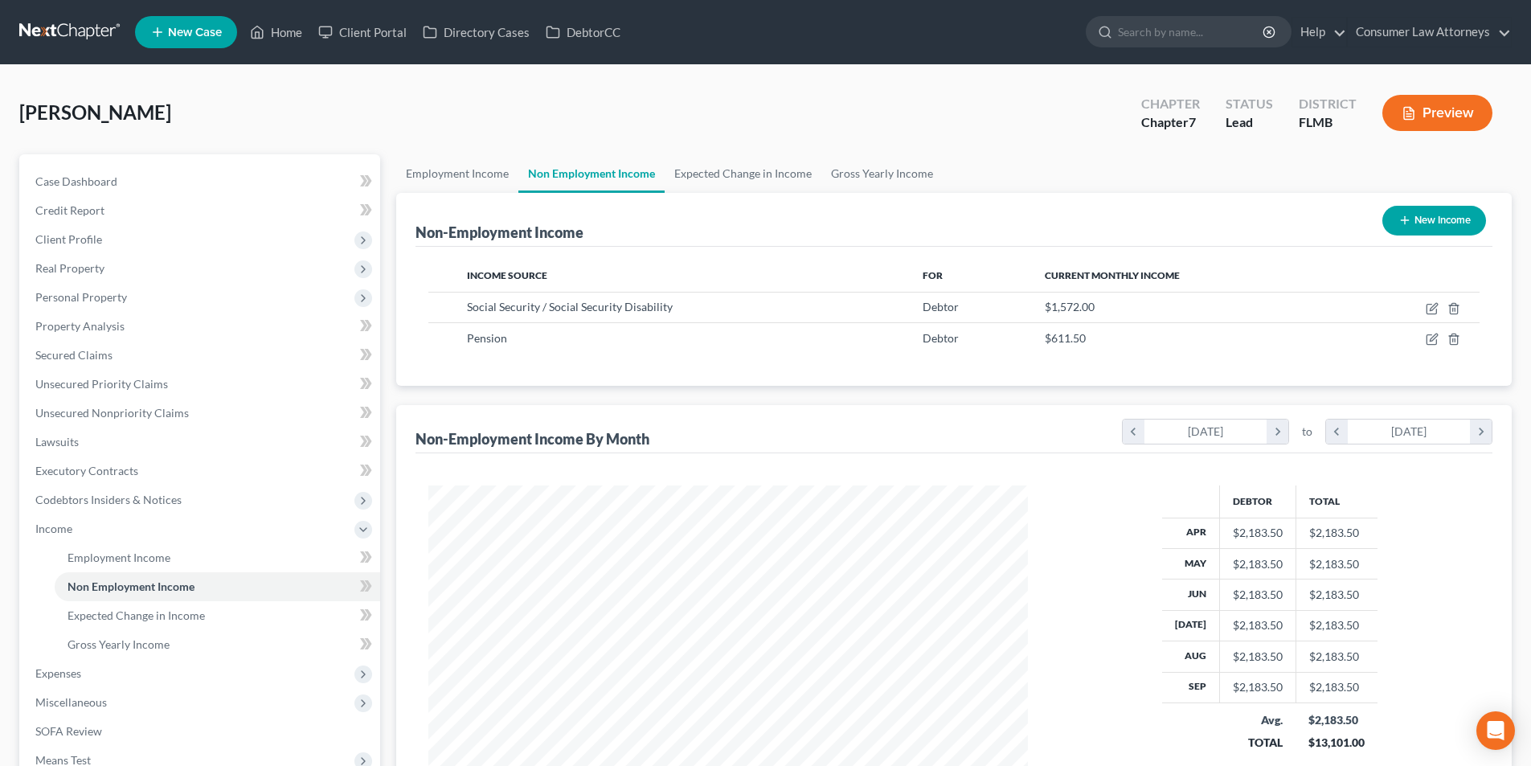
scroll to position [300, 632]
click at [898, 180] on link "Gross Yearly Income" at bounding box center [881, 173] width 121 height 39
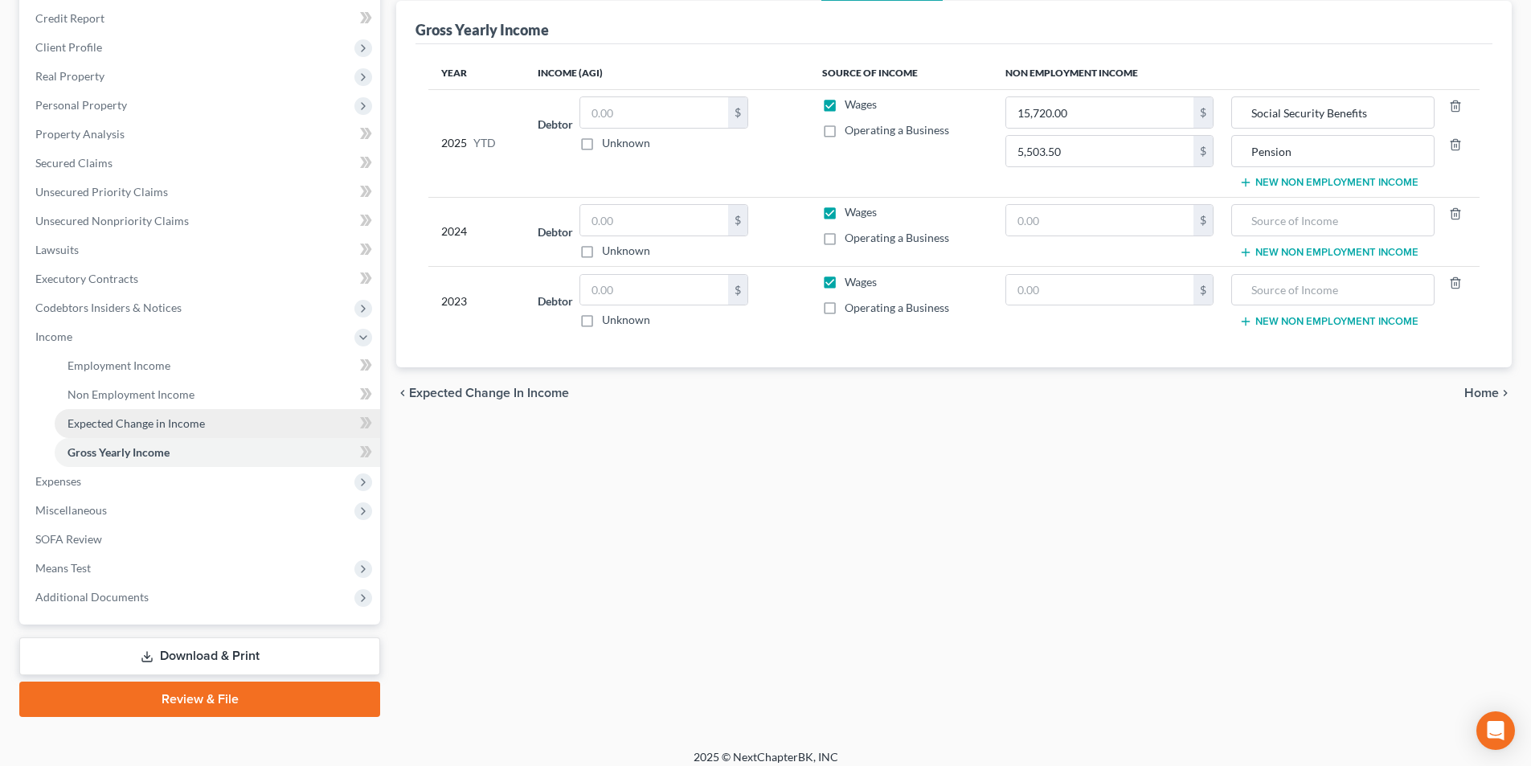
scroll to position [204, 0]
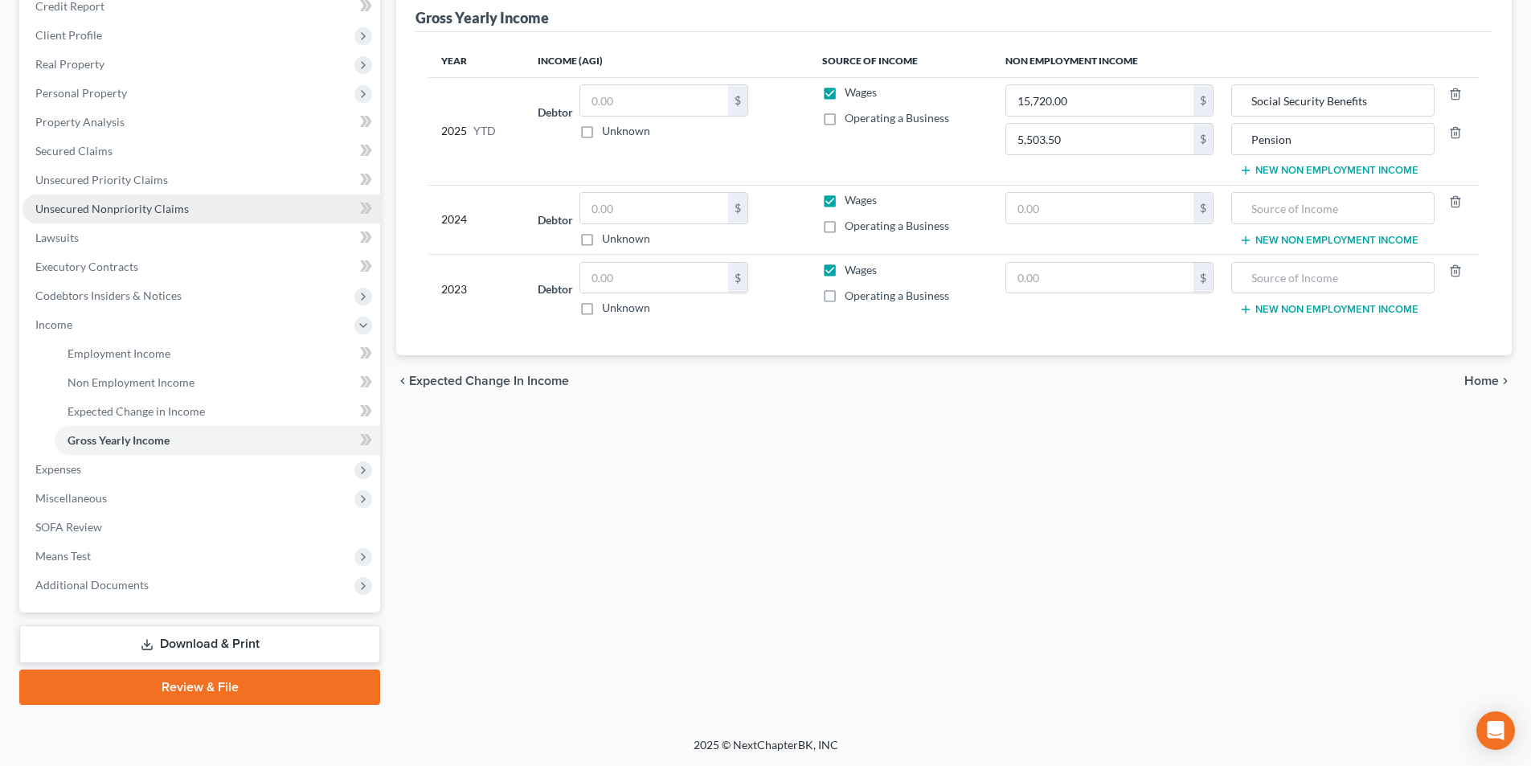
click at [120, 206] on span "Unsecured Nonpriority Claims" at bounding box center [111, 209] width 153 height 14
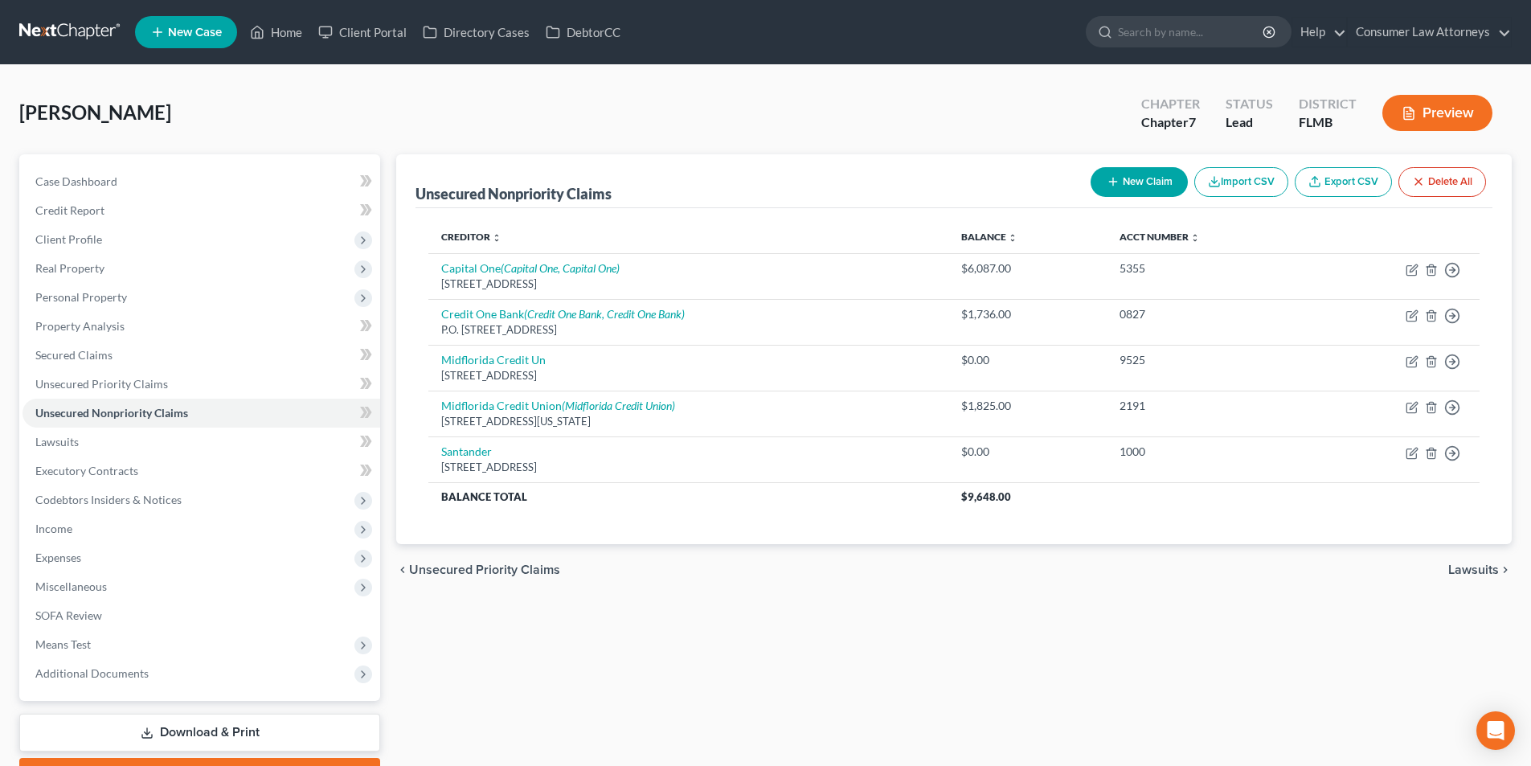
click at [1097, 180] on button "New Claim" at bounding box center [1139, 182] width 97 height 30
select select "0"
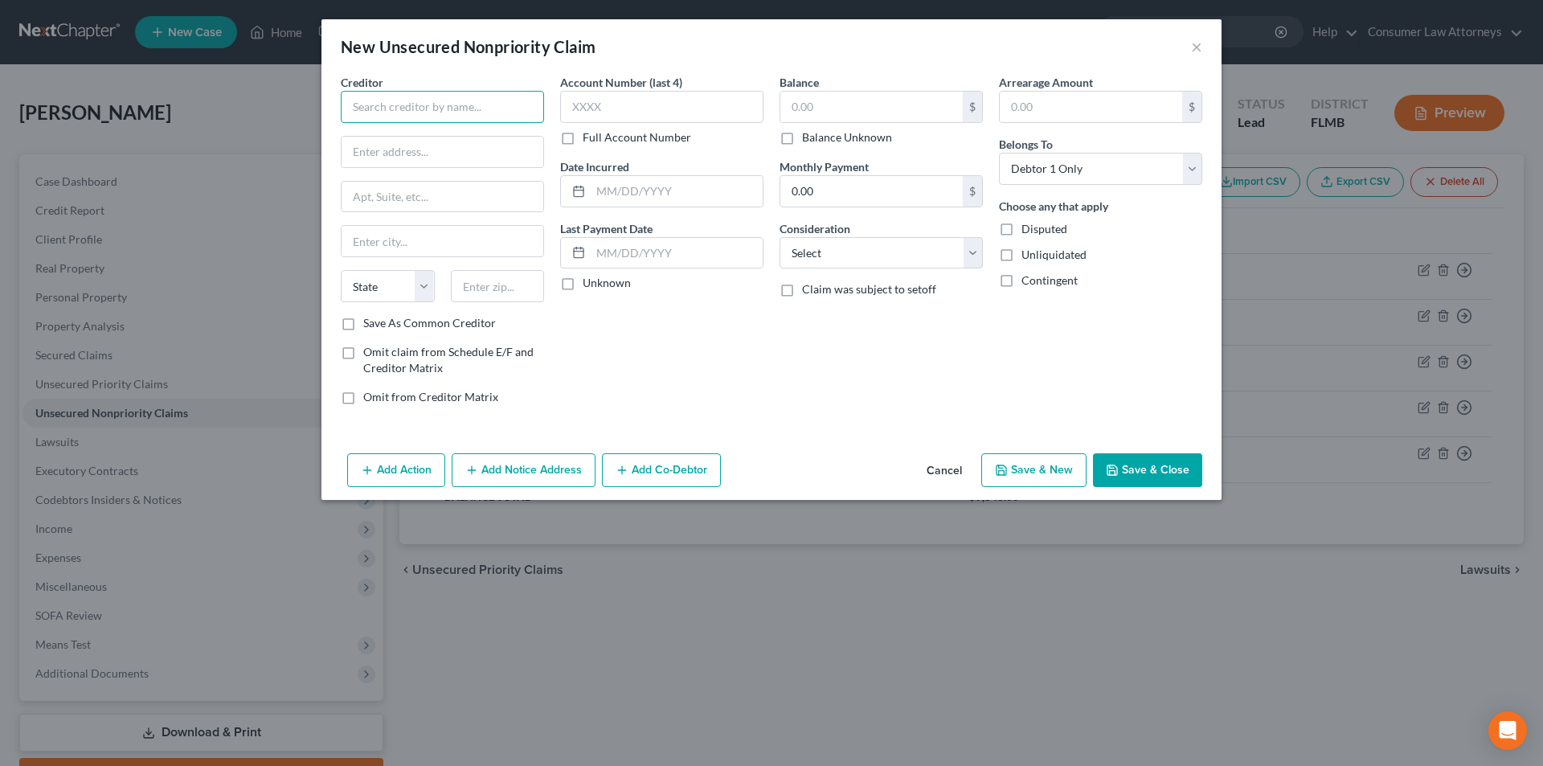
click at [483, 116] on input "text" at bounding box center [442, 107] width 203 height 32
click at [483, 116] on input "W" at bounding box center [442, 107] width 203 height 32
type input "Wisetrack"
click at [837, 102] on input "text" at bounding box center [871, 107] width 182 height 31
type input "3,100.00"
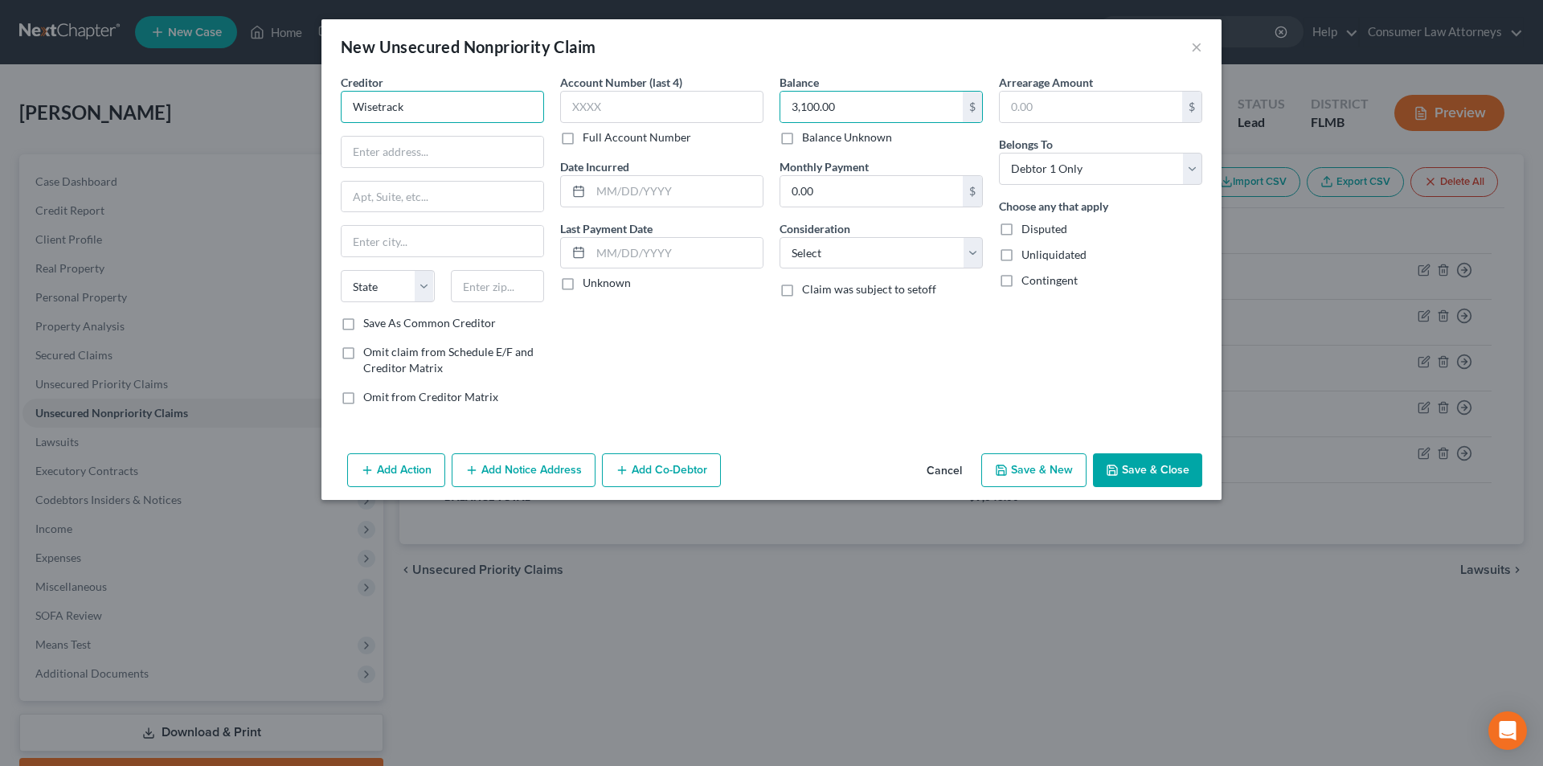
click at [385, 108] on input "Wisetrack" at bounding box center [442, 107] width 203 height 32
drag, startPoint x: 395, startPoint y: 108, endPoint x: 324, endPoint y: 108, distance: 70.7
click at [324, 108] on div "Creditor * Wisetack State [US_STATE] AK AR AZ CA CO [GEOGRAPHIC_DATA] DE DC [GE…" at bounding box center [771, 260] width 900 height 373
type input "Wisetack"
click at [429, 158] on input "text" at bounding box center [443, 152] width 202 height 31
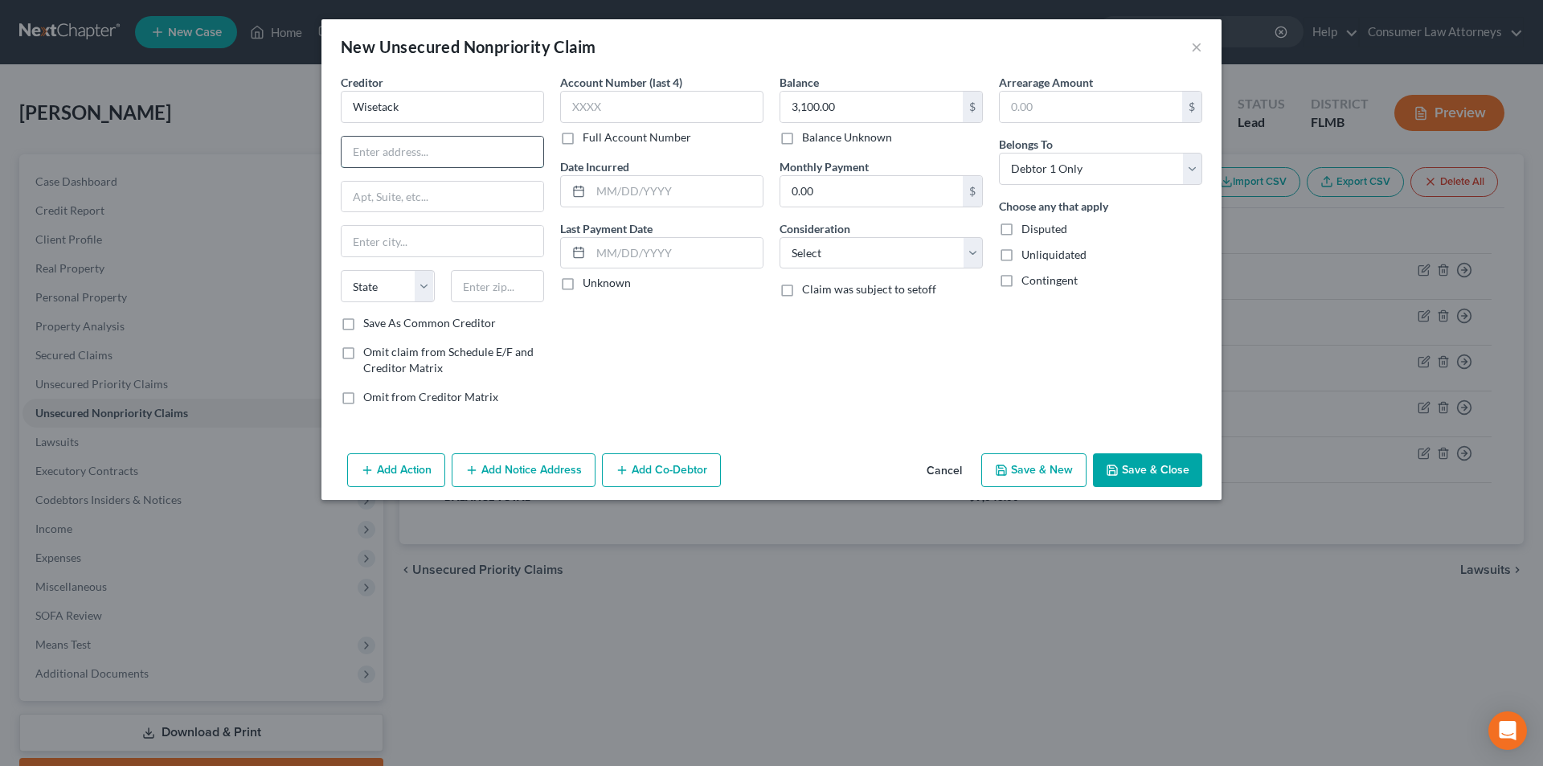
paste input "[STREET_ADDRESS][PERSON_NAME]"
type input "[STREET_ADDRESS][PERSON_NAME]"
click at [496, 287] on input "text" at bounding box center [498, 286] width 94 height 32
type input "94107"
click at [588, 338] on div "Account Number (last 4) Full Account Number Date Incurred Last Payment Date Unk…" at bounding box center [661, 246] width 219 height 344
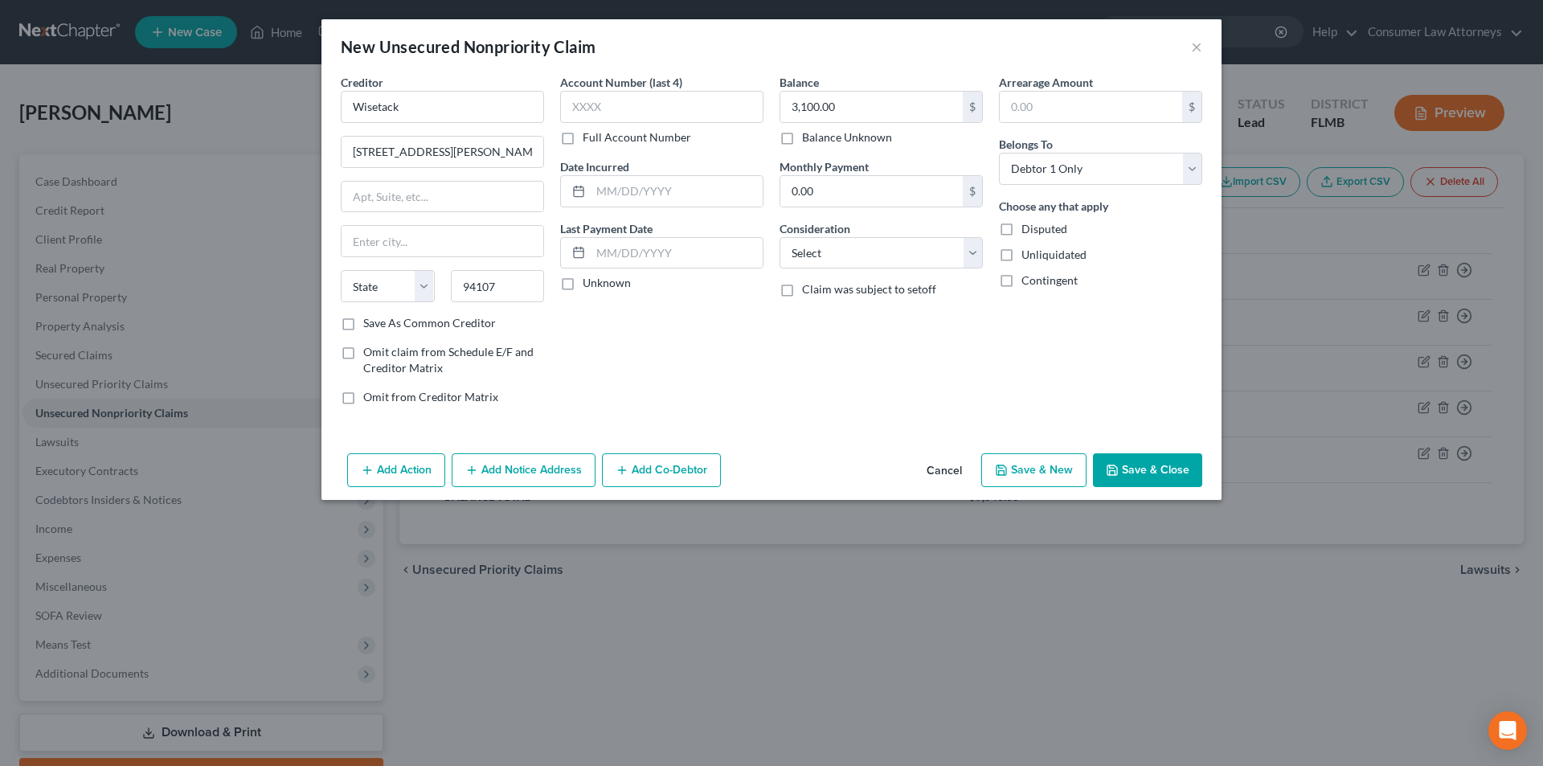
type input "[GEOGRAPHIC_DATA]"
select select "4"
click at [363, 321] on label "Save As Common Creditor" at bounding box center [429, 323] width 133 height 16
click at [370, 321] on input "Save As Common Creditor" at bounding box center [375, 320] width 10 height 10
checkbox input "true"
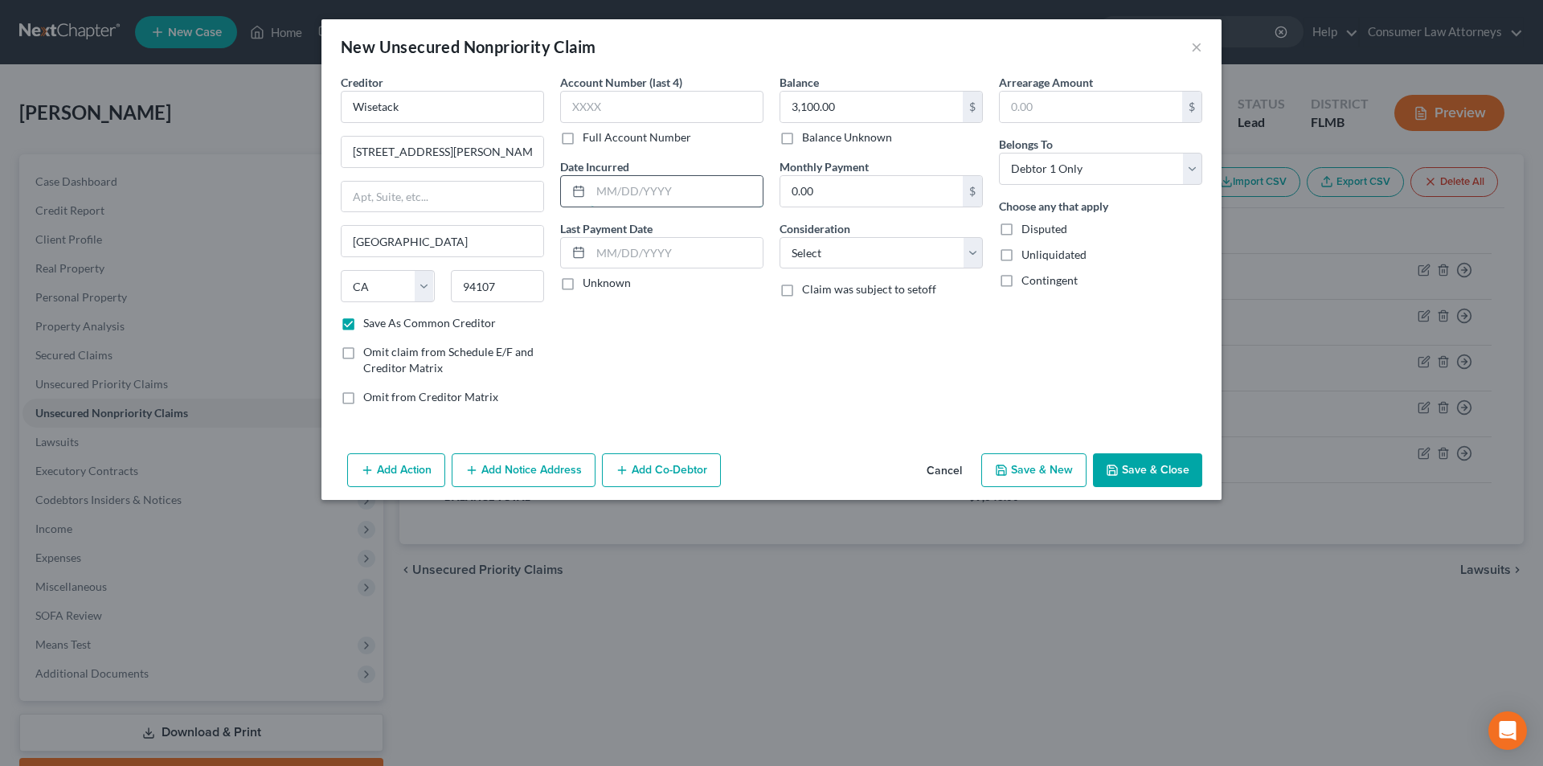
click at [677, 190] on input "text" at bounding box center [677, 191] width 172 height 31
type input "[DATE]"
click at [591, 103] on input "text" at bounding box center [661, 107] width 203 height 32
type input "1051"
click at [1137, 489] on div "Add Action Add Notice Address Add Co-Debtor Cancel Save & New Save & Close" at bounding box center [771, 473] width 900 height 53
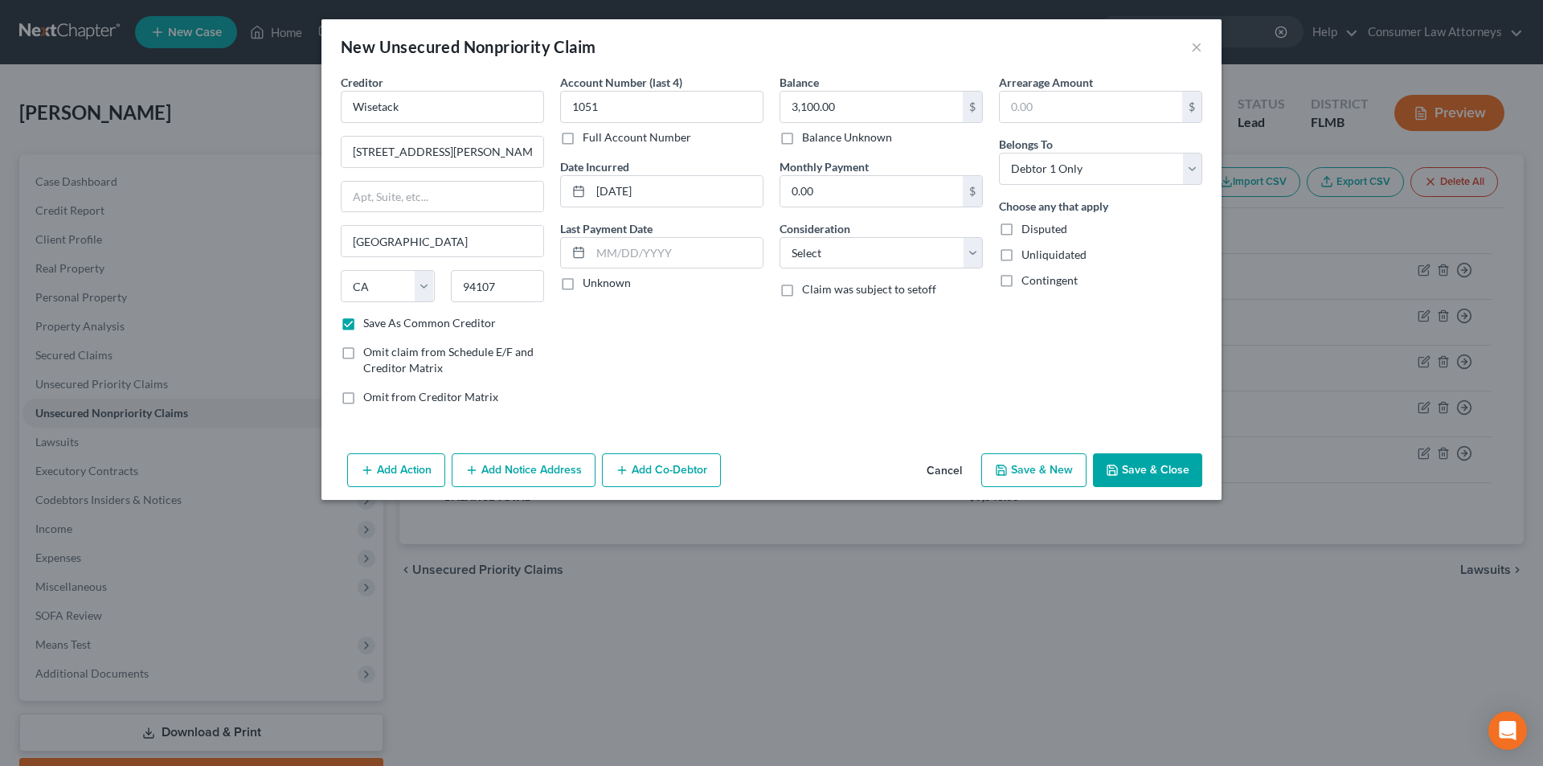
click at [1144, 484] on button "Save & Close" at bounding box center [1147, 470] width 109 height 34
checkbox input "false"
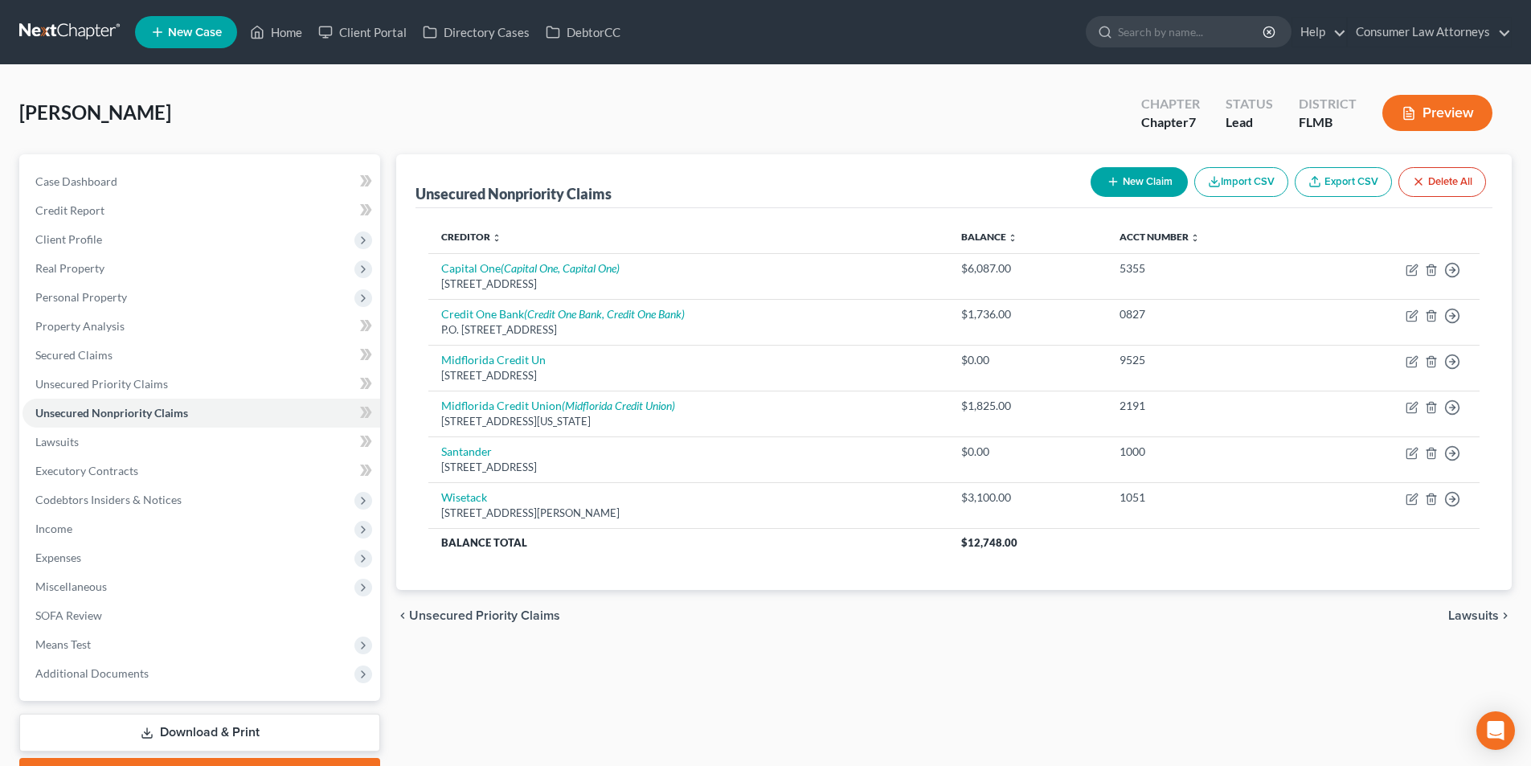
click at [1145, 170] on button "New Claim" at bounding box center [1139, 182] width 97 height 30
select select "0"
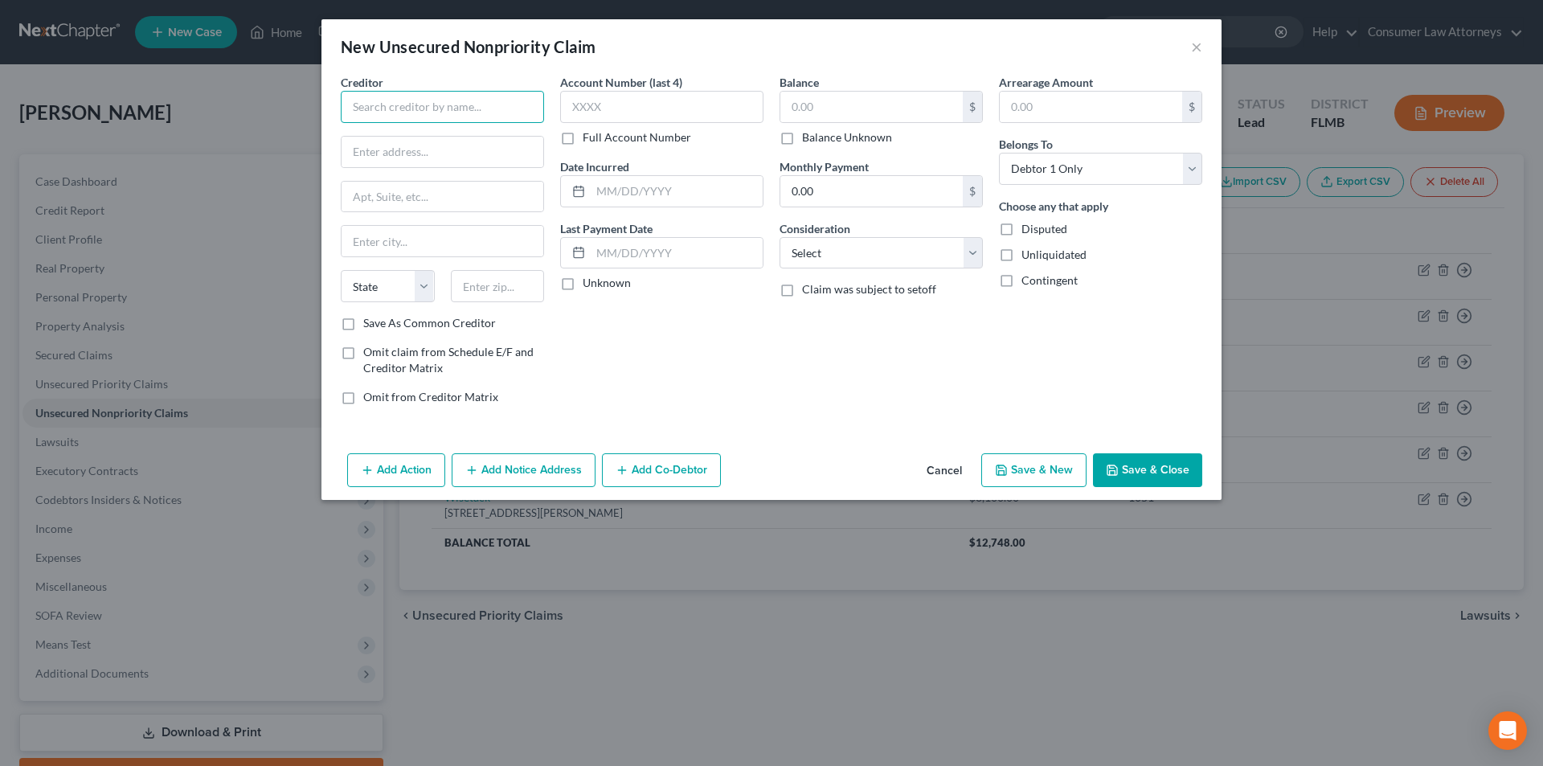
click at [519, 111] on input "text" at bounding box center [442, 107] width 203 height 32
click at [519, 111] on input "HCA" at bounding box center [442, 107] width 203 height 32
type input "HCA [US_STATE]"
type input "PO Box 290669"
type input "37229"
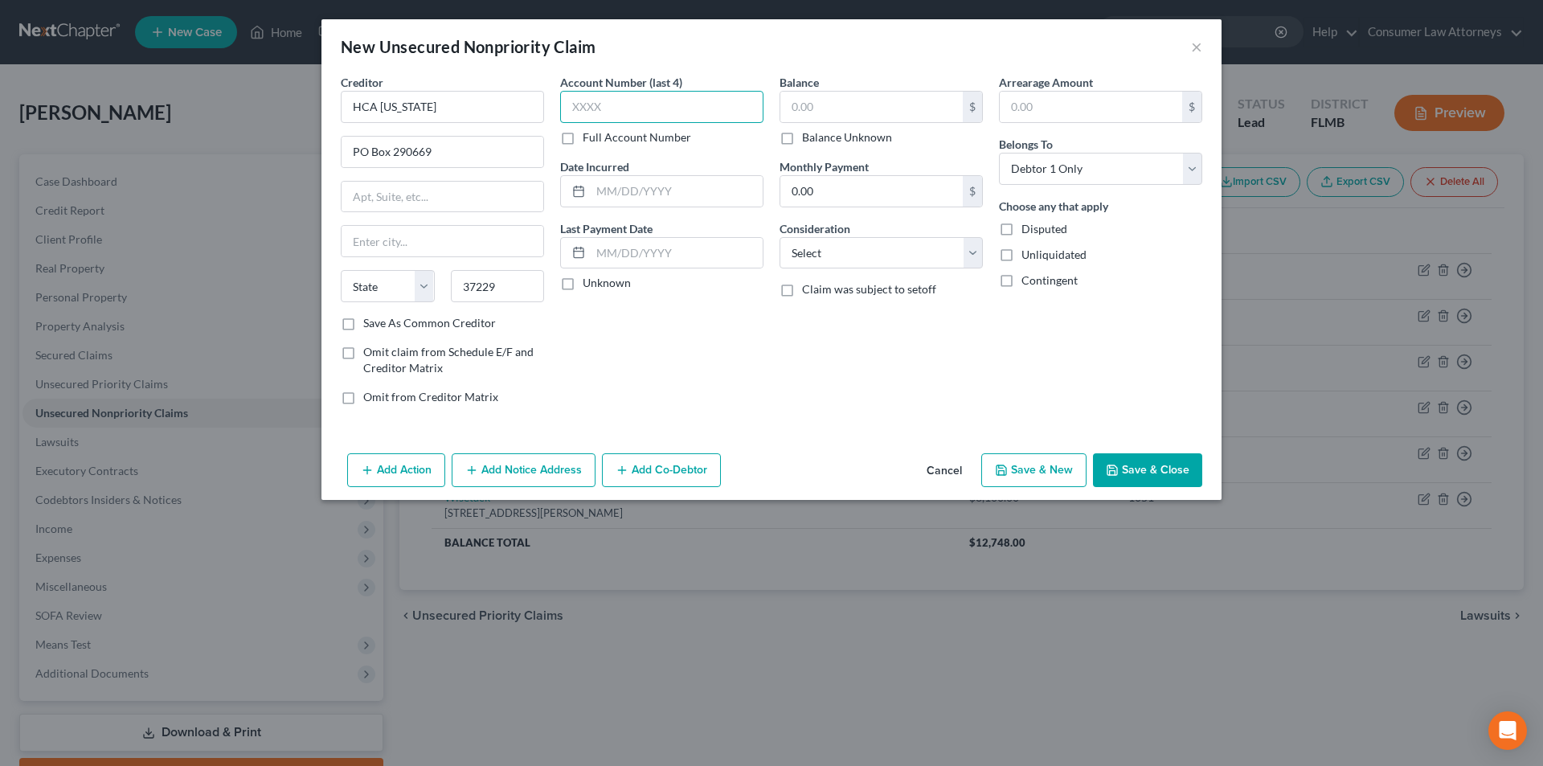
click at [650, 96] on input "text" at bounding box center [661, 107] width 203 height 32
type input "[GEOGRAPHIC_DATA]"
select select "44"
type input "8163"
click at [855, 100] on input "text" at bounding box center [871, 107] width 182 height 31
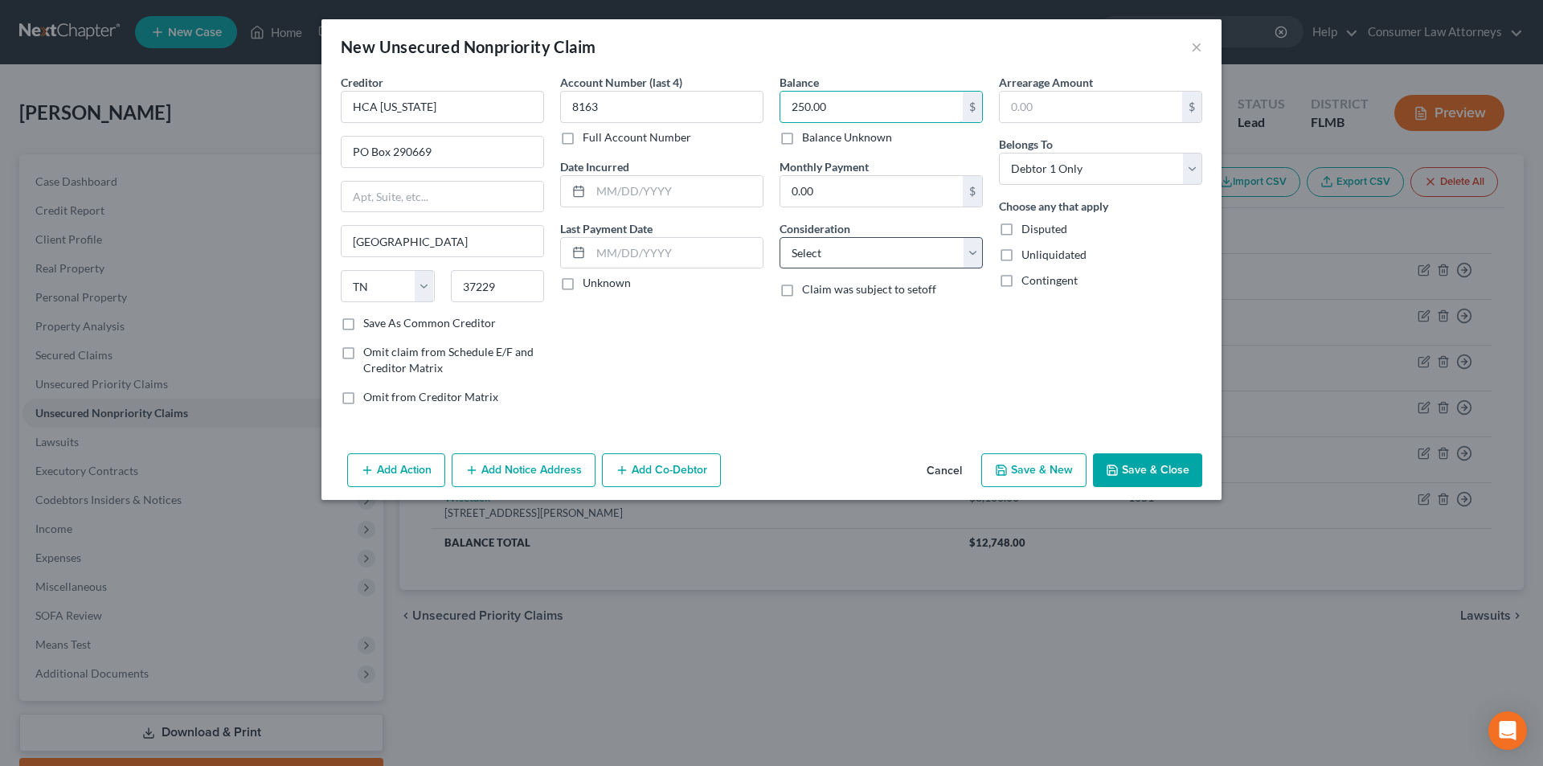
type input "250.00"
click at [838, 249] on select "Select Cable / Satellite Services Collection Agency Credit Card Debt Debt Couns…" at bounding box center [881, 253] width 203 height 32
select select "9"
click at [780, 237] on select "Select Cable / Satellite Services Collection Agency Credit Card Debt Debt Couns…" at bounding box center [881, 253] width 203 height 32
click at [363, 320] on label "Save As Common Creditor" at bounding box center [429, 323] width 133 height 16
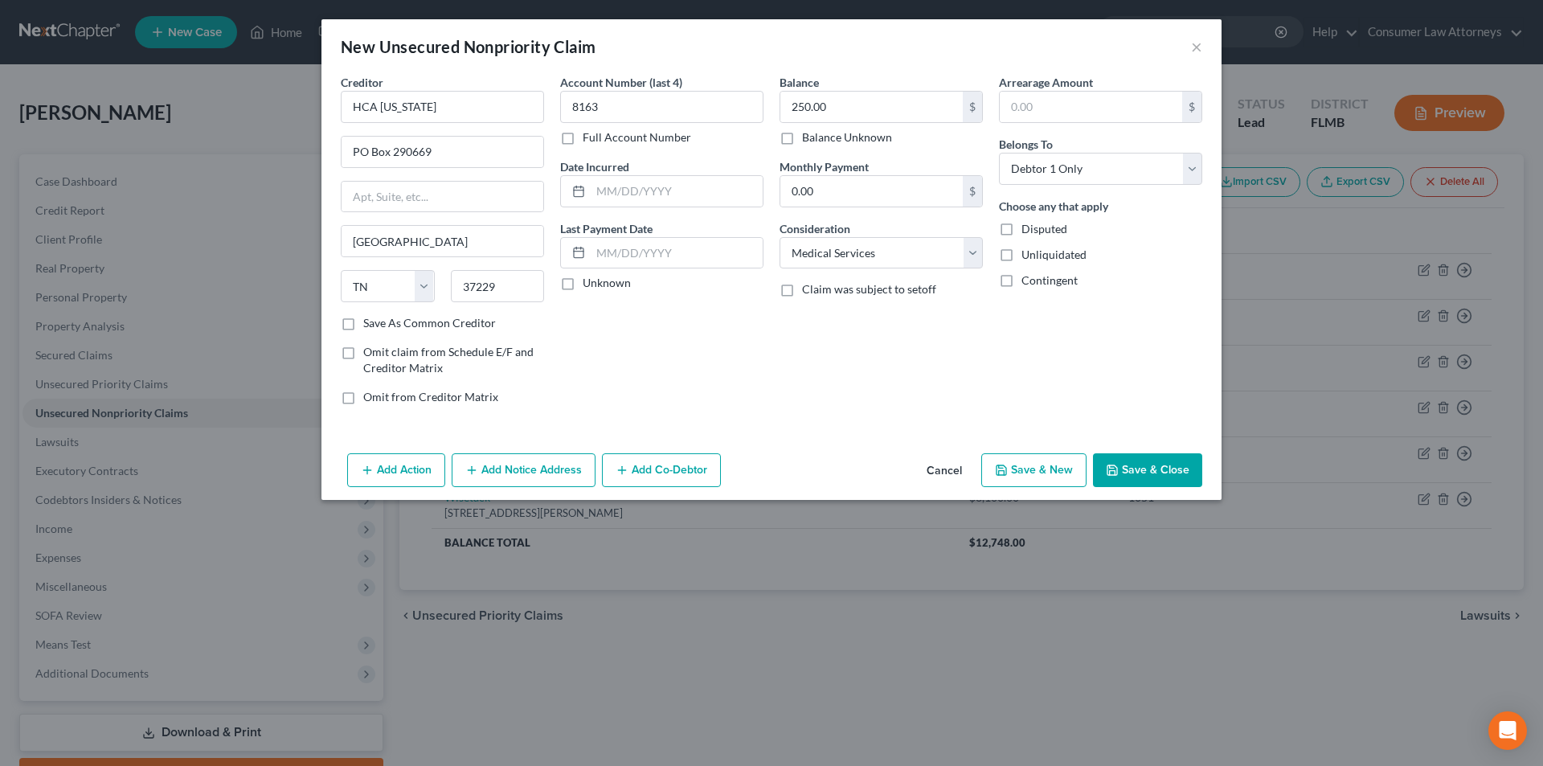
click at [370, 320] on input "Save As Common Creditor" at bounding box center [375, 320] width 10 height 10
click at [1160, 467] on button "Save & Close" at bounding box center [1147, 470] width 109 height 34
checkbox input "false"
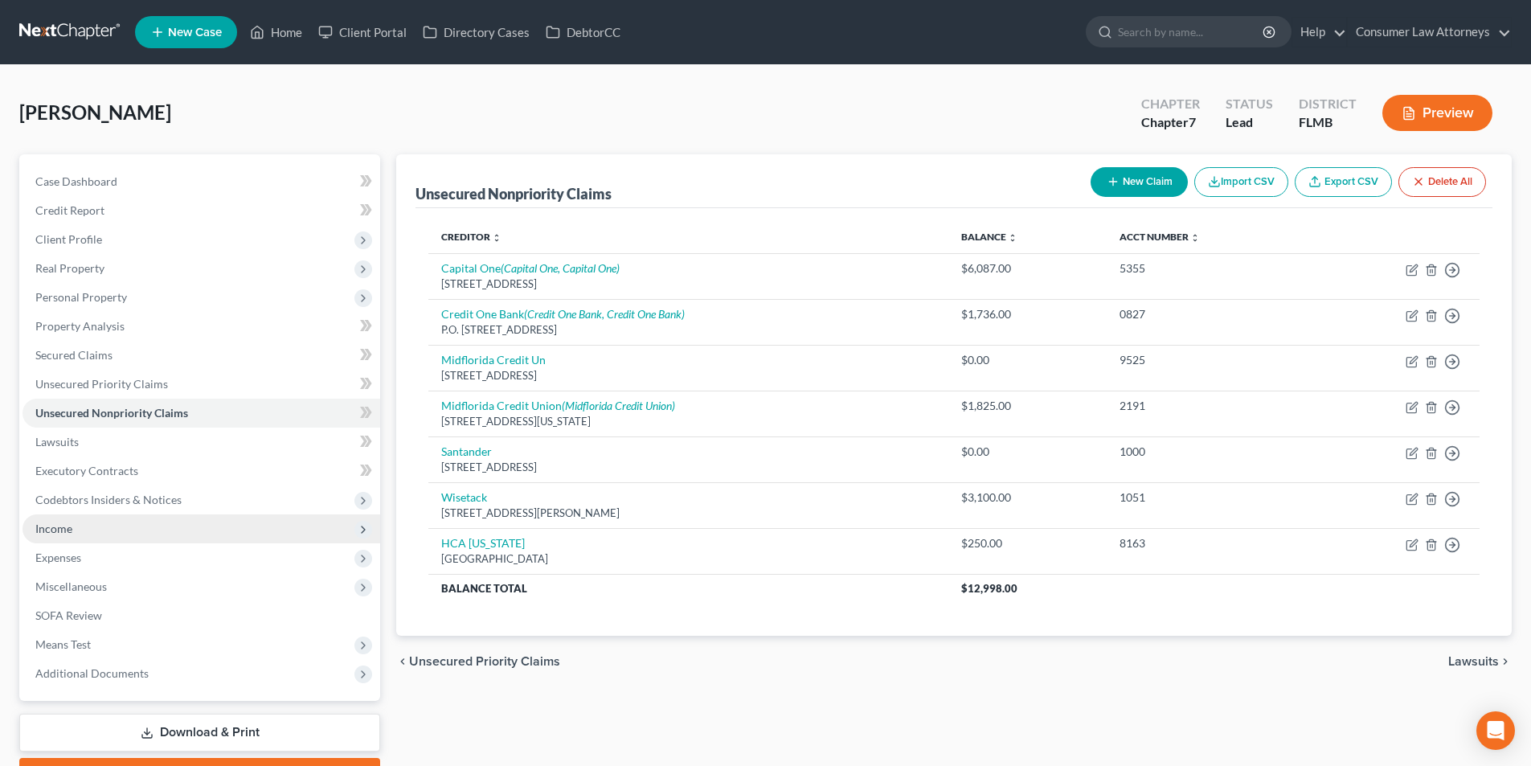
drag, startPoint x: 59, startPoint y: 538, endPoint x: 236, endPoint y: 538, distance: 176.8
click at [59, 538] on span "Income" at bounding box center [202, 528] width 358 height 29
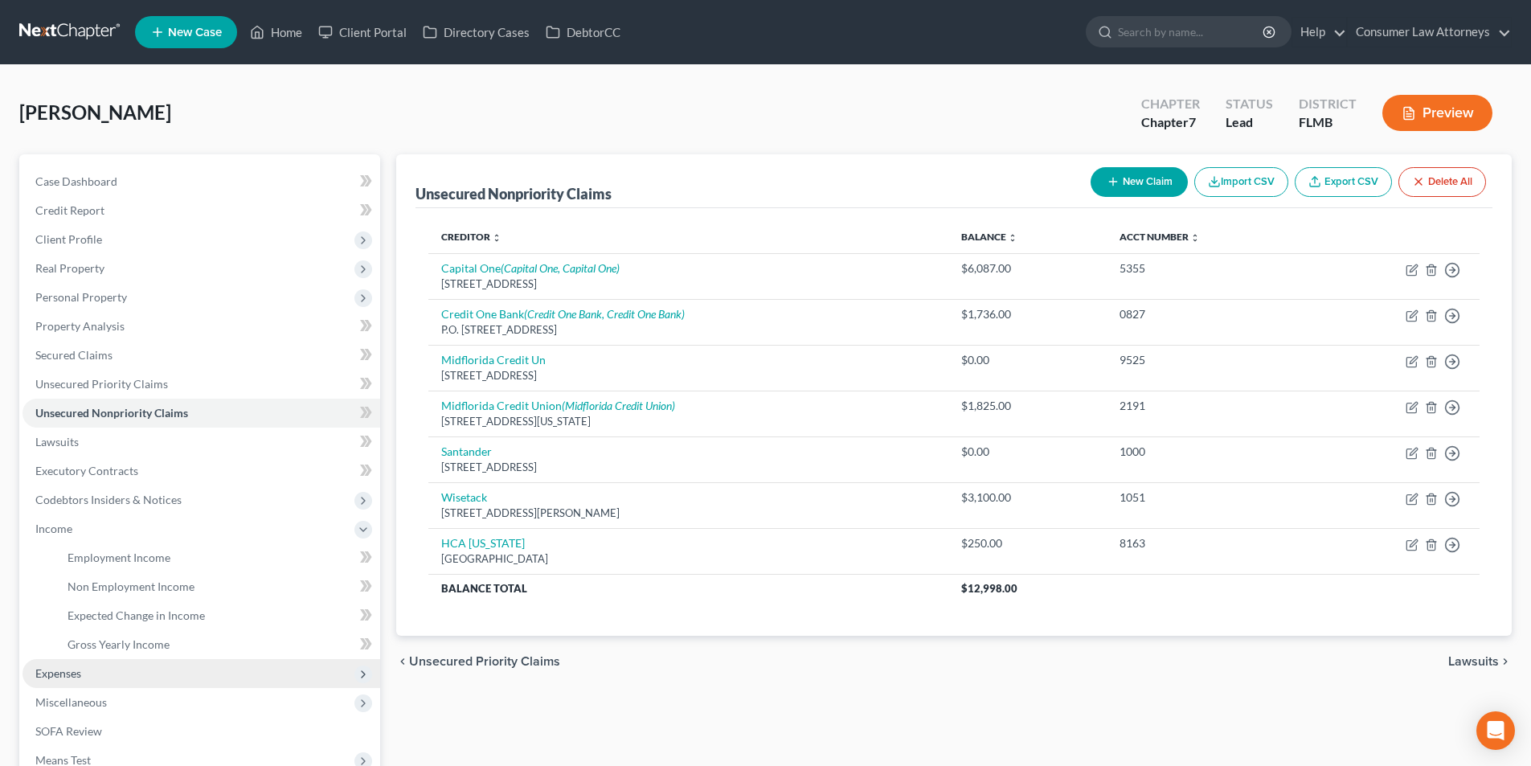
click at [47, 675] on span "Expenses" at bounding box center [58, 673] width 46 height 14
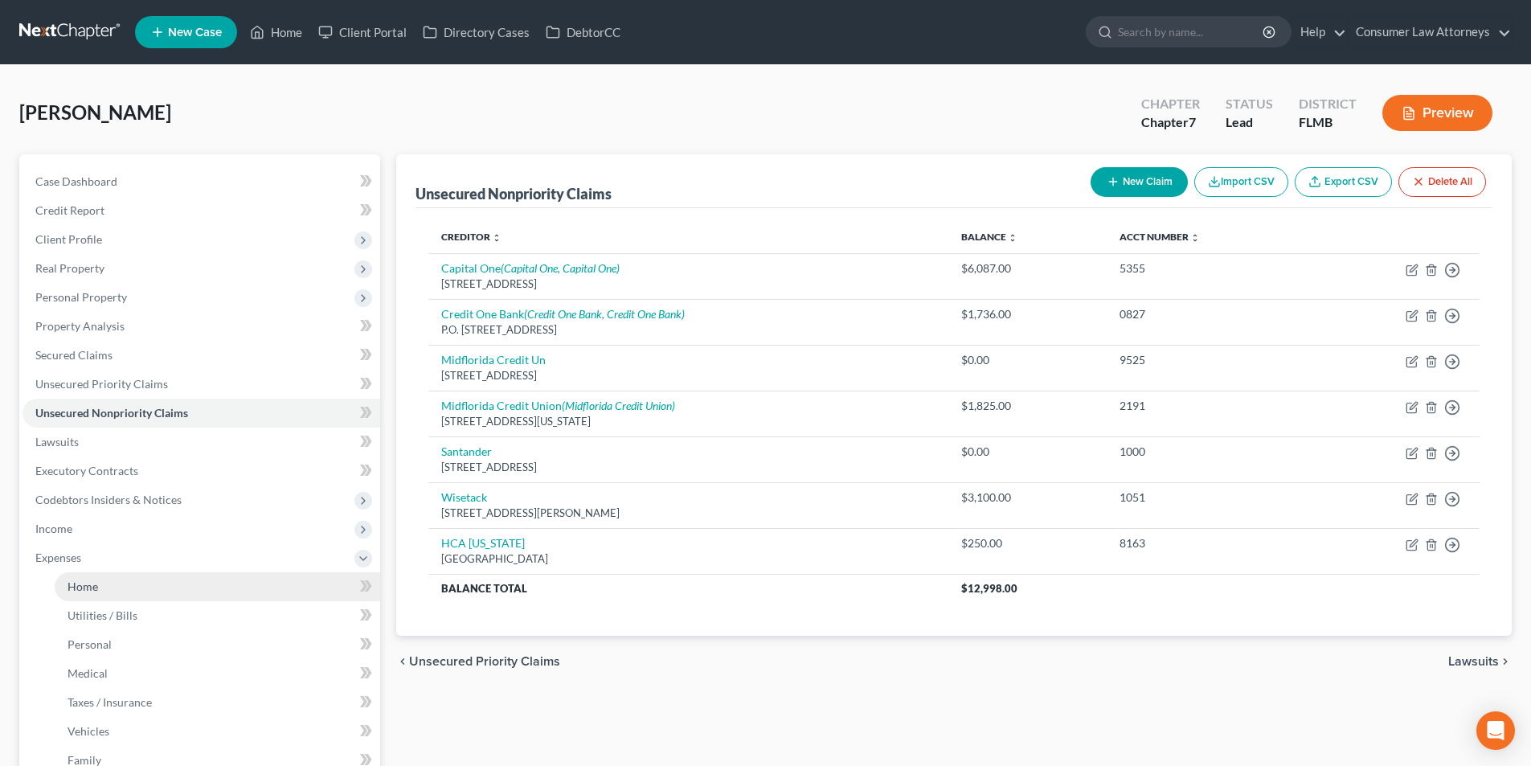
click at [80, 587] on span "Home" at bounding box center [83, 586] width 31 height 14
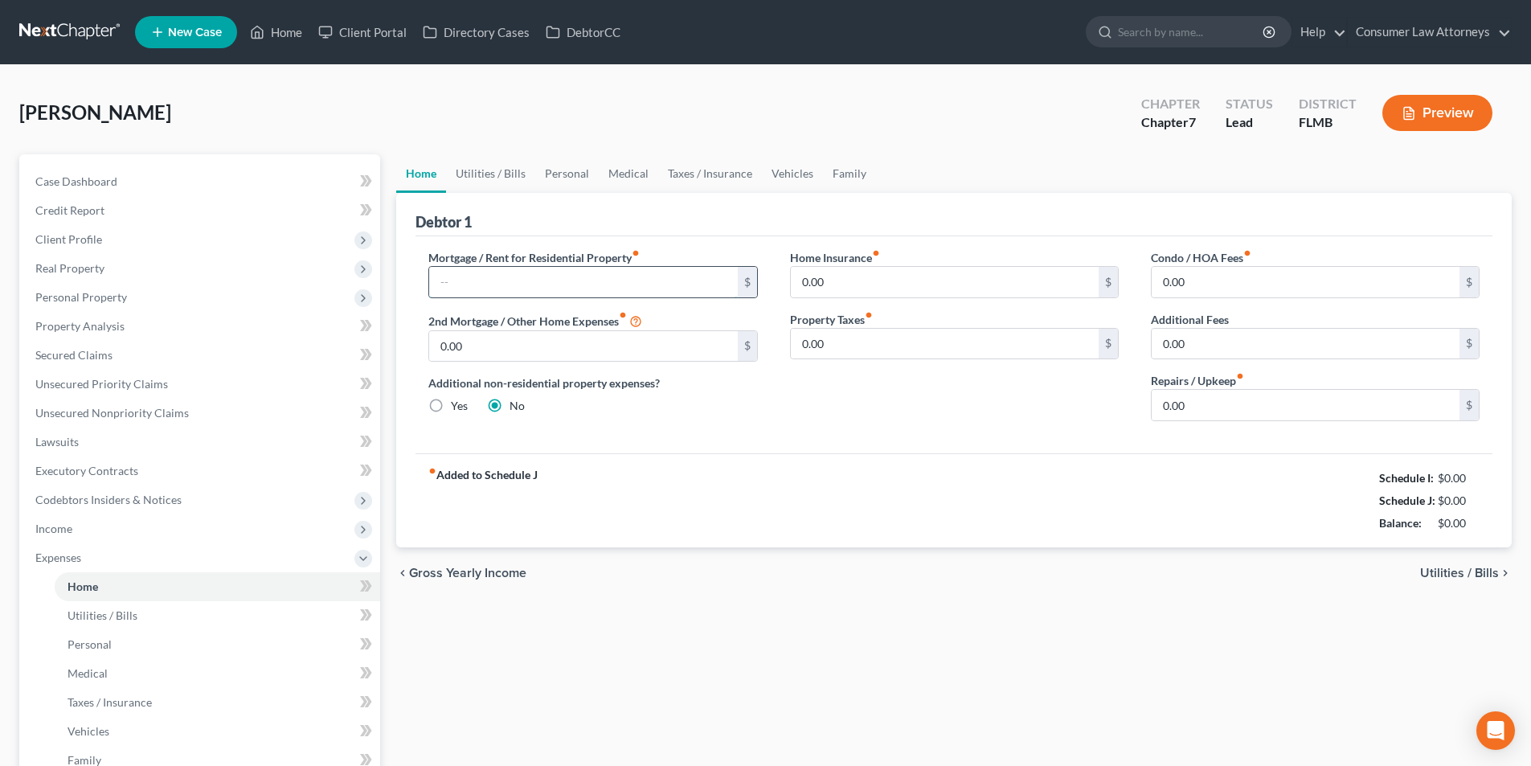
click at [497, 288] on input "text" at bounding box center [583, 282] width 308 height 31
type input "707.00"
click at [463, 170] on link "Utilities / Bills" at bounding box center [490, 173] width 89 height 39
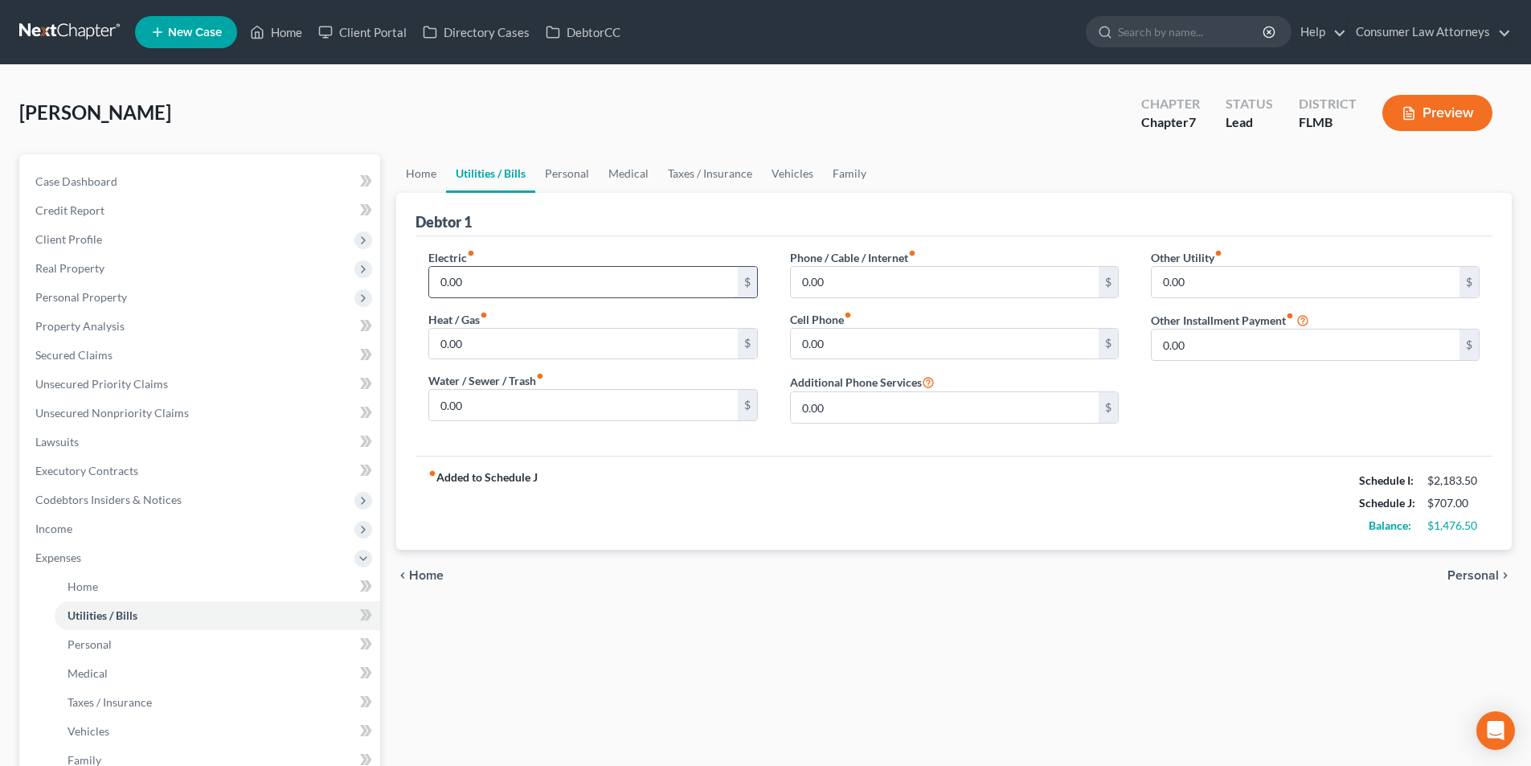
click at [505, 297] on div "0.00 $" at bounding box center [592, 282] width 329 height 32
click at [504, 289] on input "0.00" at bounding box center [583, 282] width 308 height 31
type input "200.00"
click at [838, 346] on input "0.00" at bounding box center [945, 344] width 308 height 31
type input "65.00"
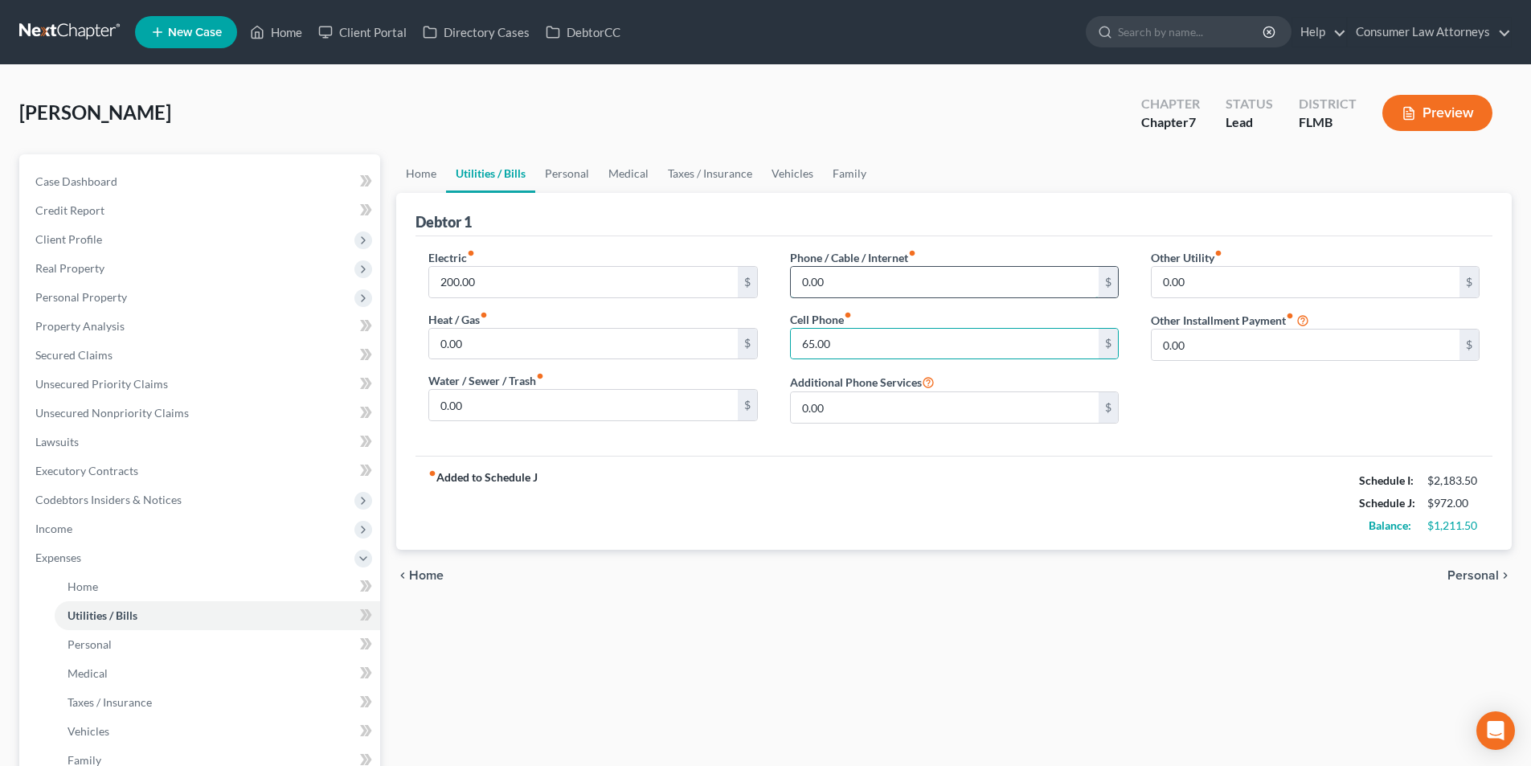
click at [840, 276] on input "0.00" at bounding box center [945, 282] width 308 height 31
type input "75.00"
click at [563, 176] on link "Personal" at bounding box center [566, 173] width 63 height 39
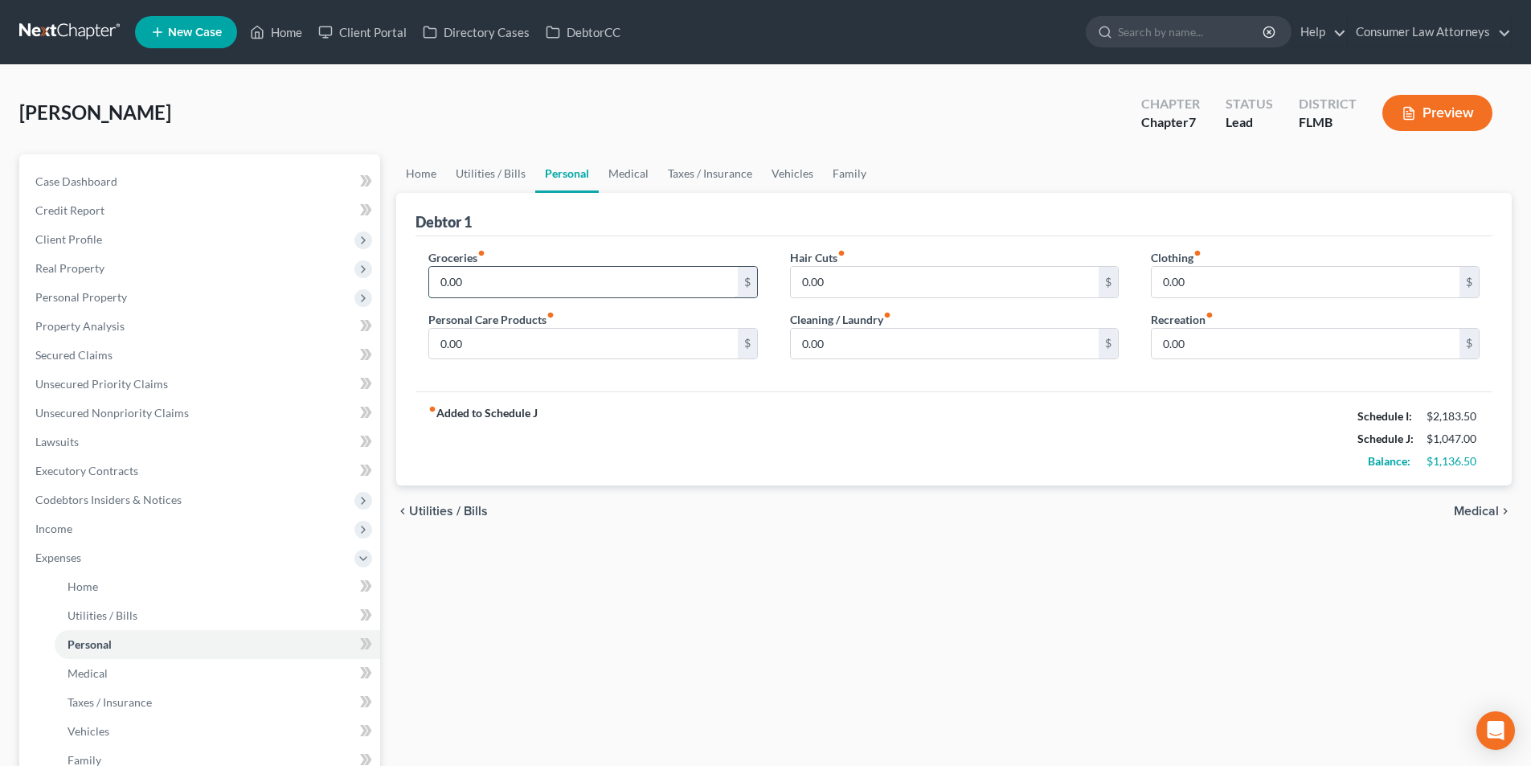
click at [486, 288] on input "0.00" at bounding box center [583, 282] width 308 height 31
type input "188.00"
click at [633, 175] on link "Medical" at bounding box center [628, 173] width 59 height 39
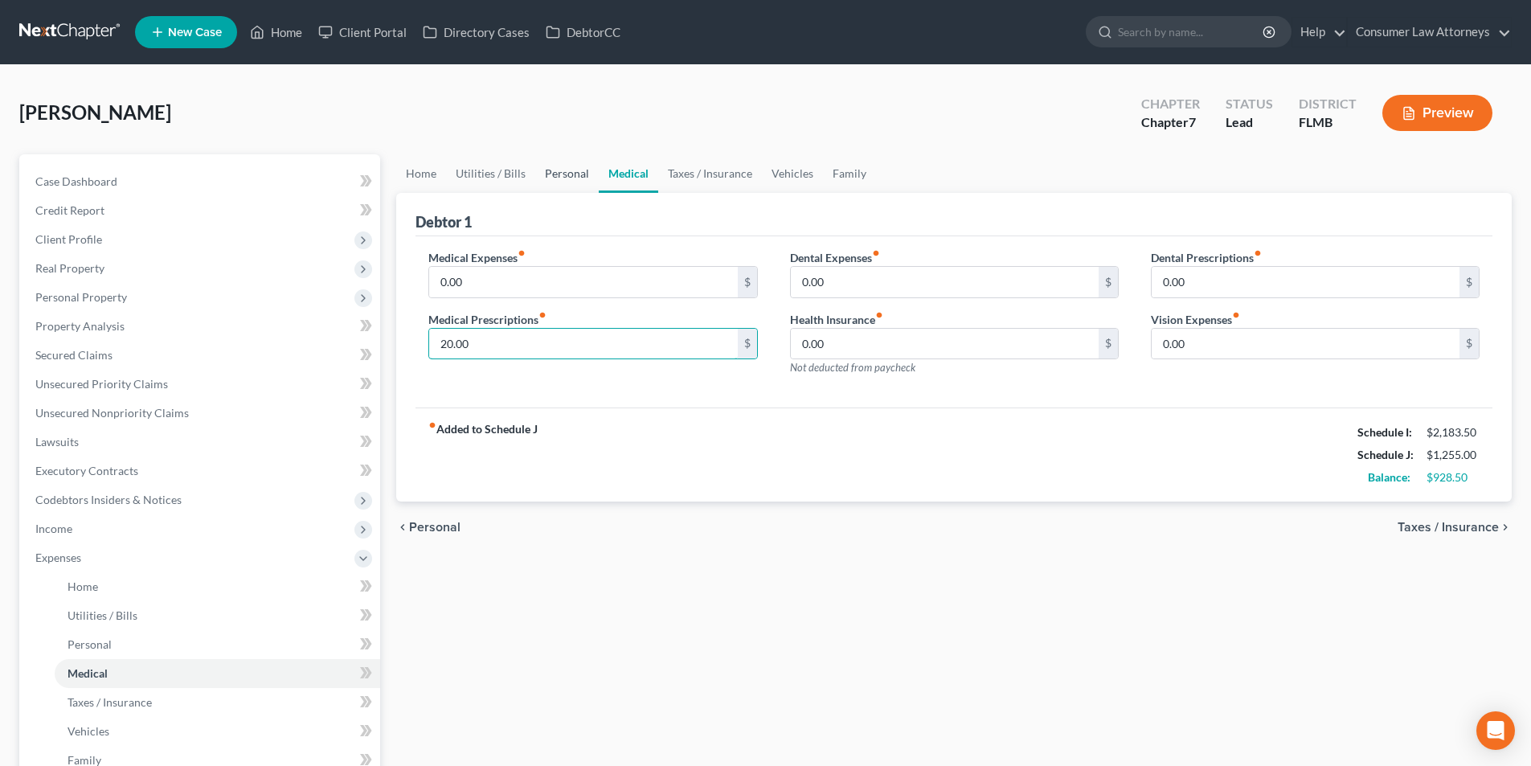
type input "20.00"
click at [567, 174] on link "Personal" at bounding box center [566, 173] width 63 height 39
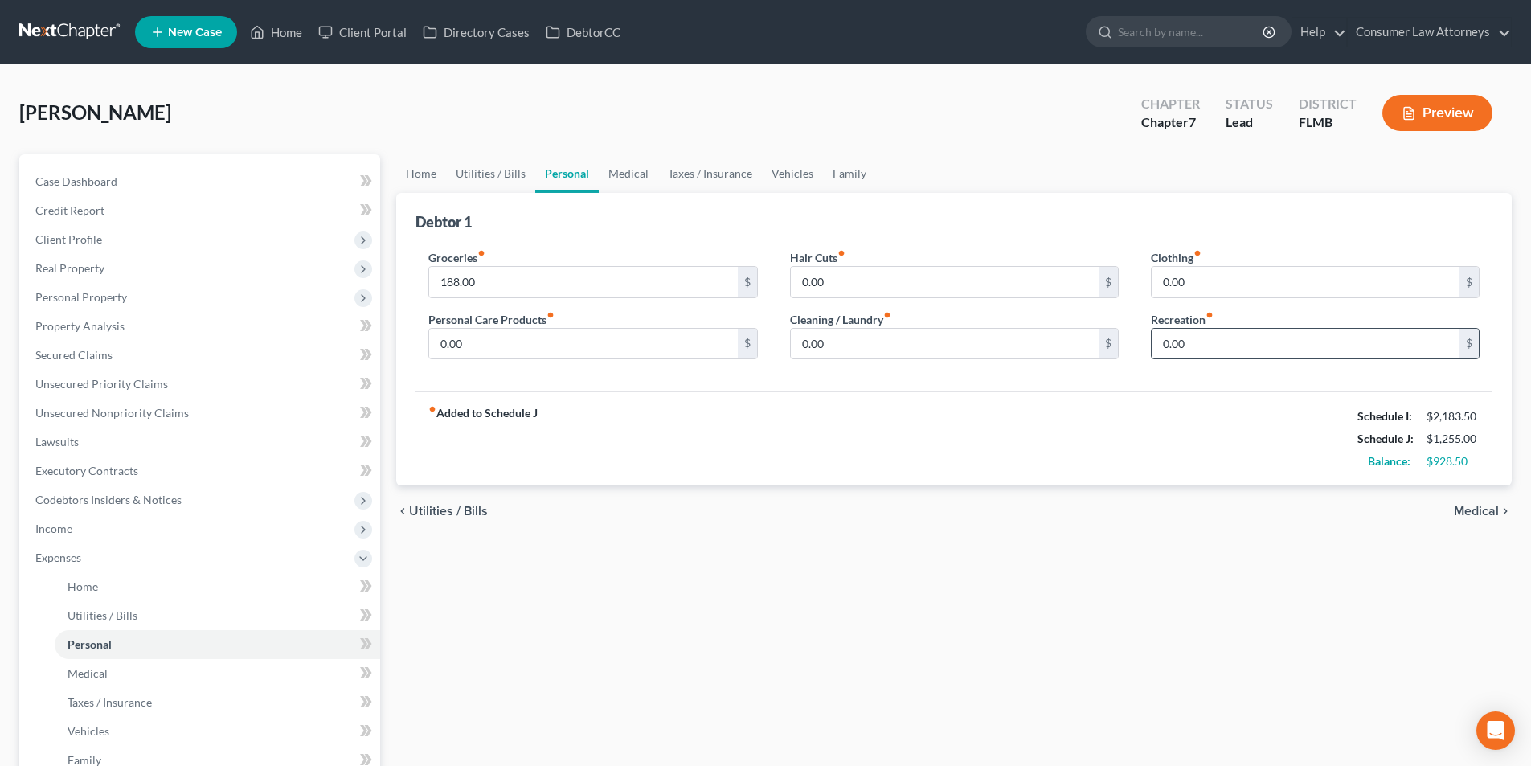
click at [1258, 347] on input "0.00" at bounding box center [1306, 344] width 308 height 31
type input "25.00"
click at [830, 264] on label "Hair Cuts fiber_manual_record" at bounding box center [817, 257] width 55 height 17
click at [830, 289] on input "0.00" at bounding box center [945, 282] width 308 height 31
type input "15.00"
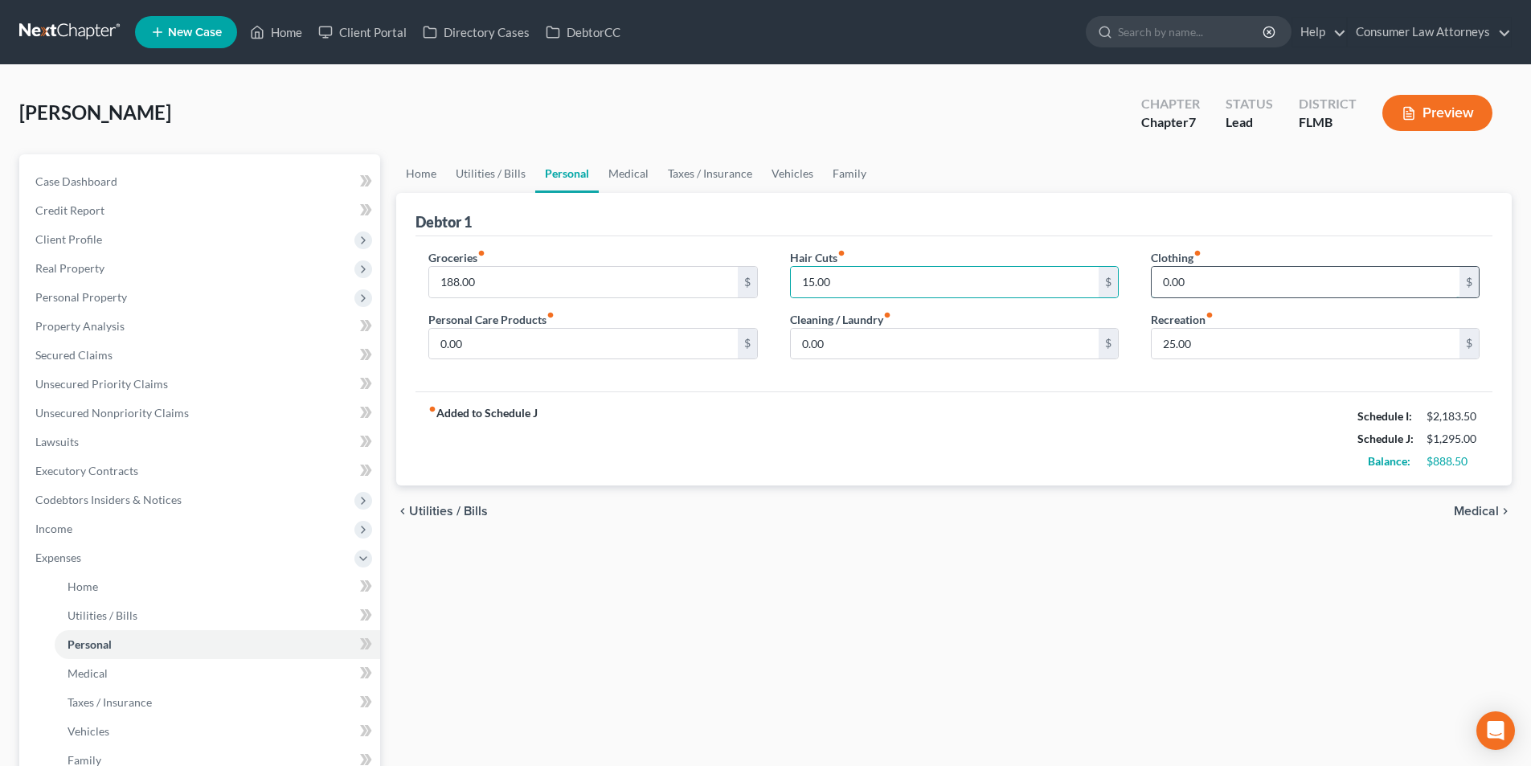
click at [1198, 284] on input "0.00" at bounding box center [1306, 282] width 308 height 31
type input "10.00"
click at [908, 356] on input "0.00" at bounding box center [945, 344] width 308 height 31
type input "20.00"
click at [482, 321] on label "Personal Care Products fiber_manual_record" at bounding box center [491, 319] width 126 height 17
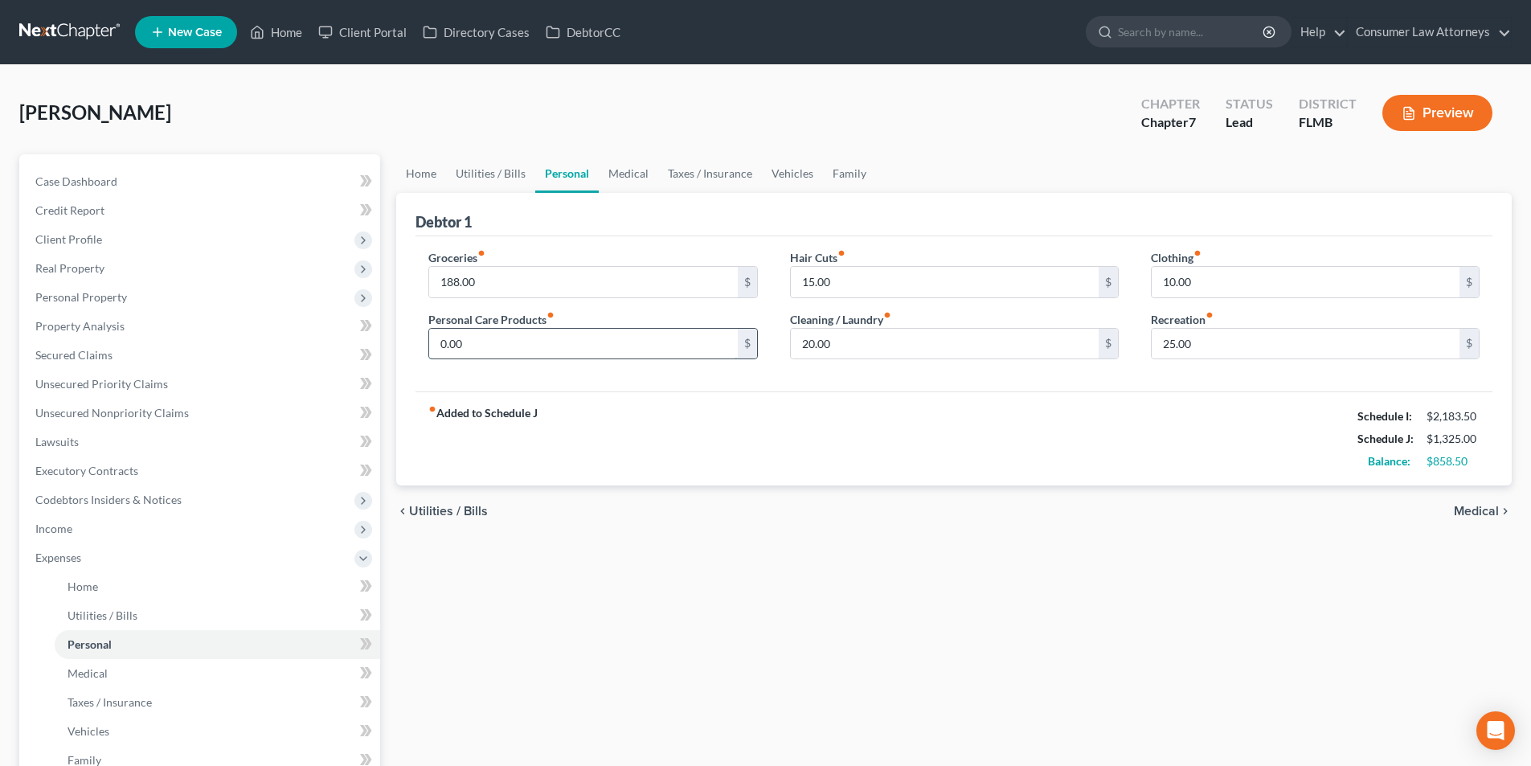
click at [482, 346] on input "0.00" at bounding box center [583, 344] width 308 height 31
type input "1"
type input "25.00"
click at [640, 167] on link "Medical" at bounding box center [628, 173] width 59 height 39
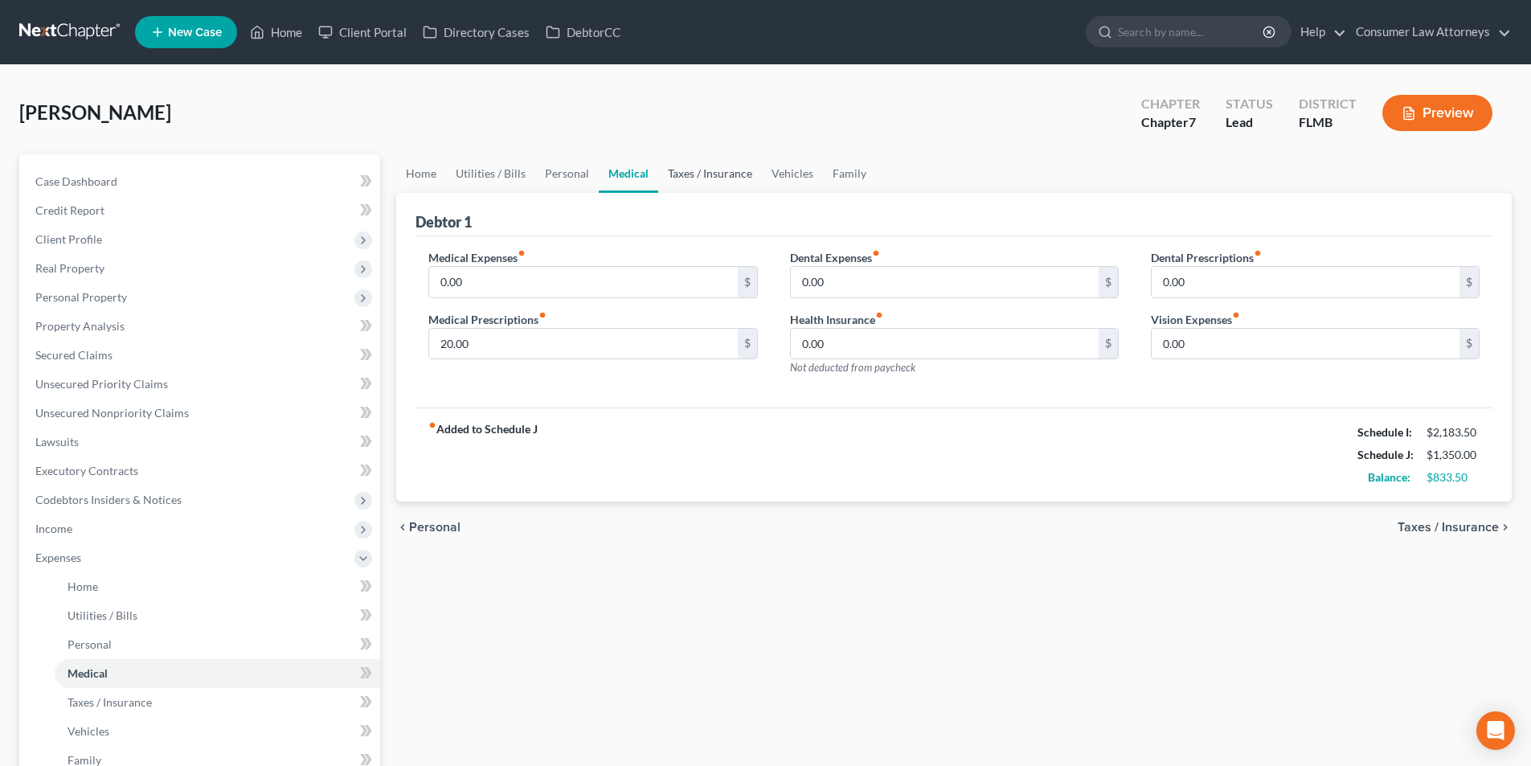
click at [697, 170] on link "Taxes / Insurance" at bounding box center [710, 173] width 104 height 39
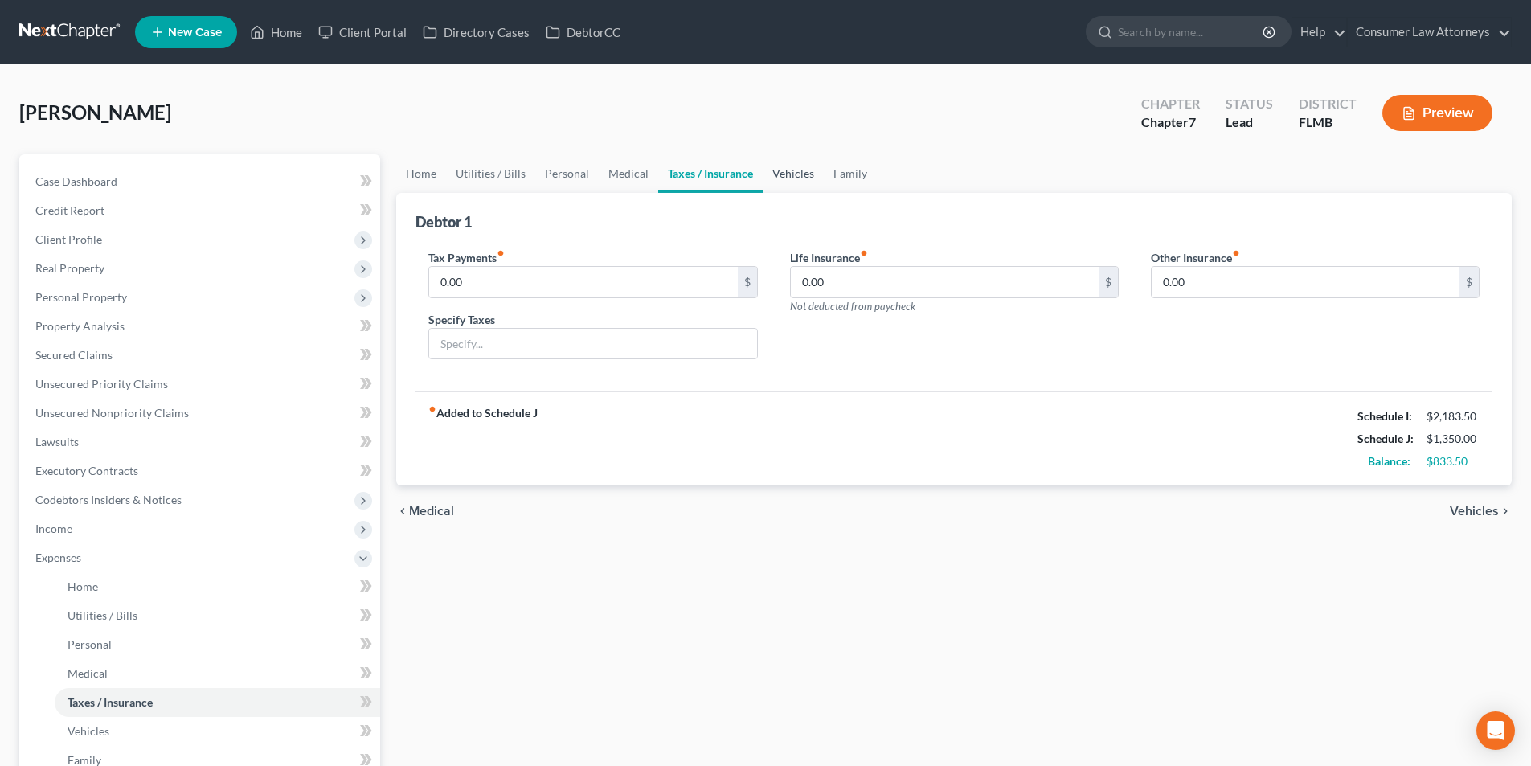
click at [793, 173] on link "Vehicles" at bounding box center [793, 173] width 61 height 39
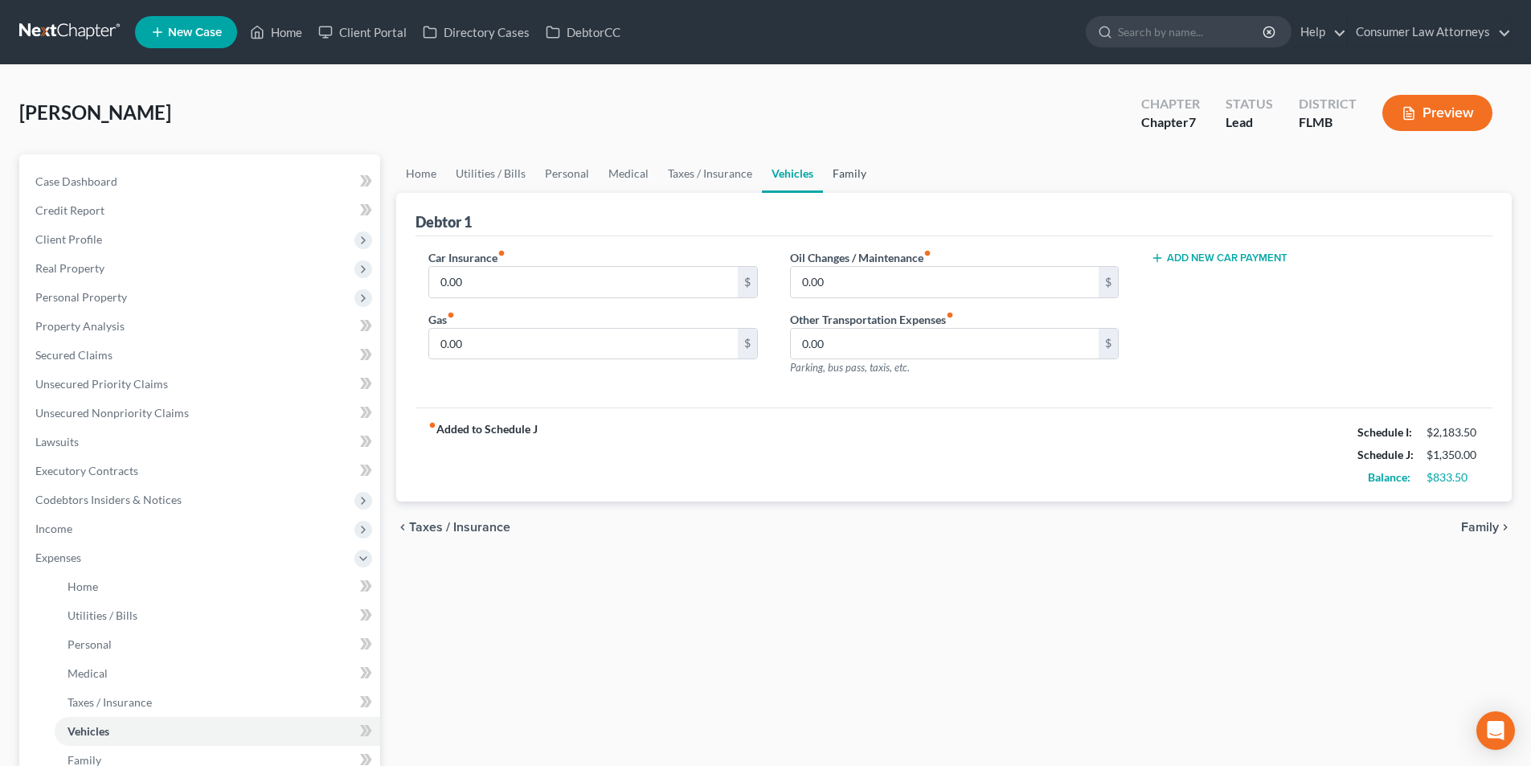
click at [835, 174] on link "Family" at bounding box center [849, 173] width 53 height 39
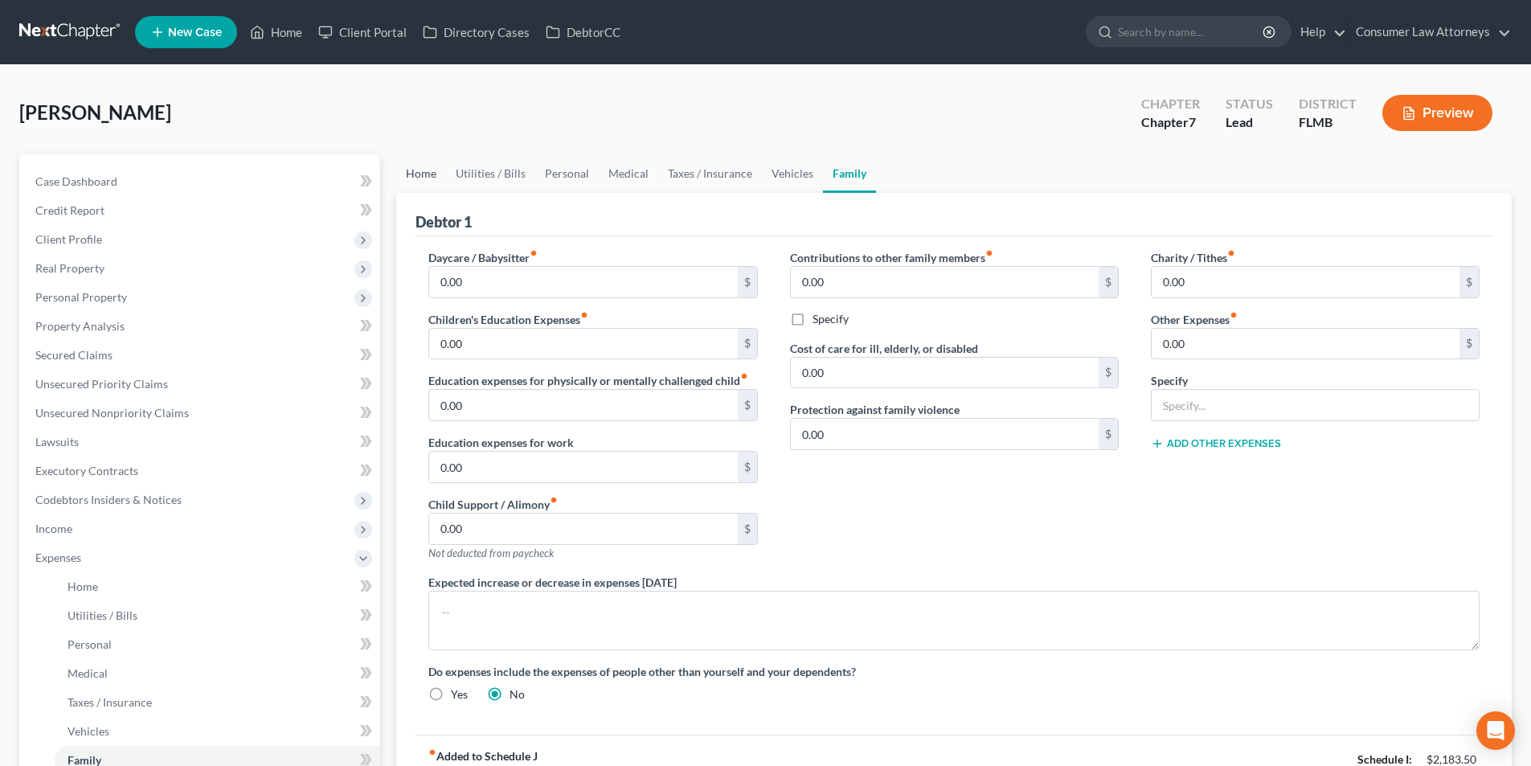
click at [421, 170] on link "Home" at bounding box center [421, 173] width 50 height 39
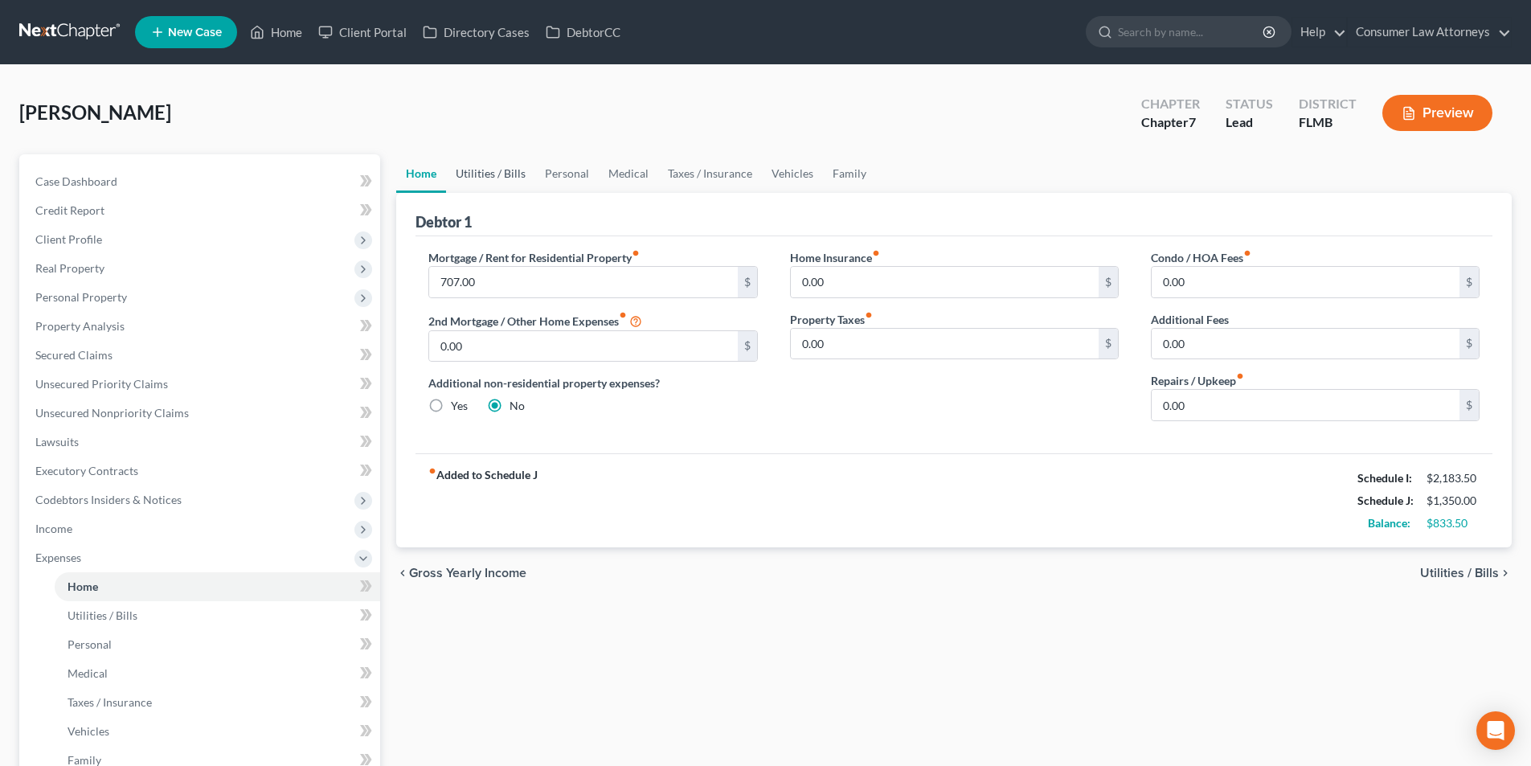
click at [530, 175] on link "Utilities / Bills" at bounding box center [490, 173] width 89 height 39
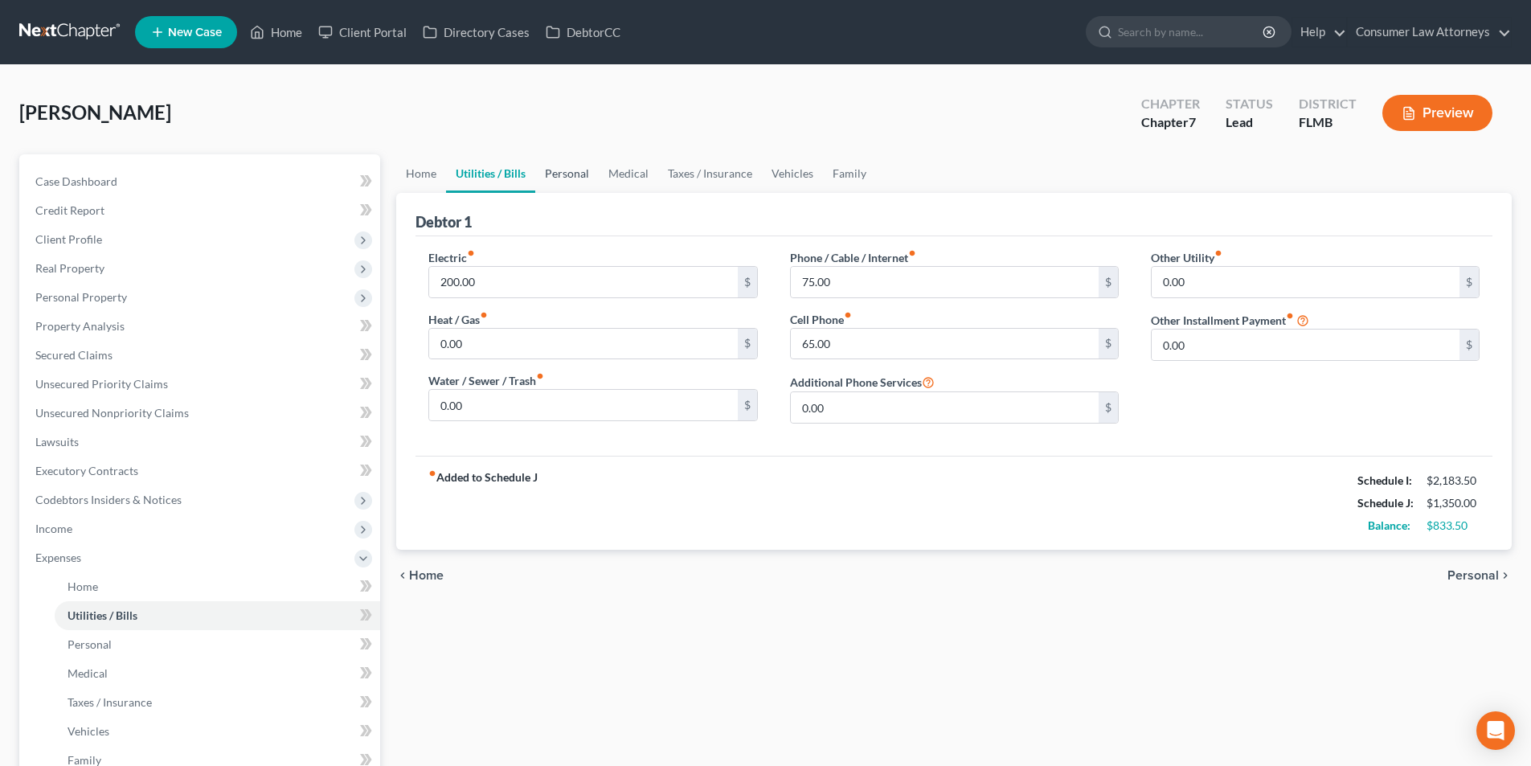
click at [564, 174] on link "Personal" at bounding box center [566, 173] width 63 height 39
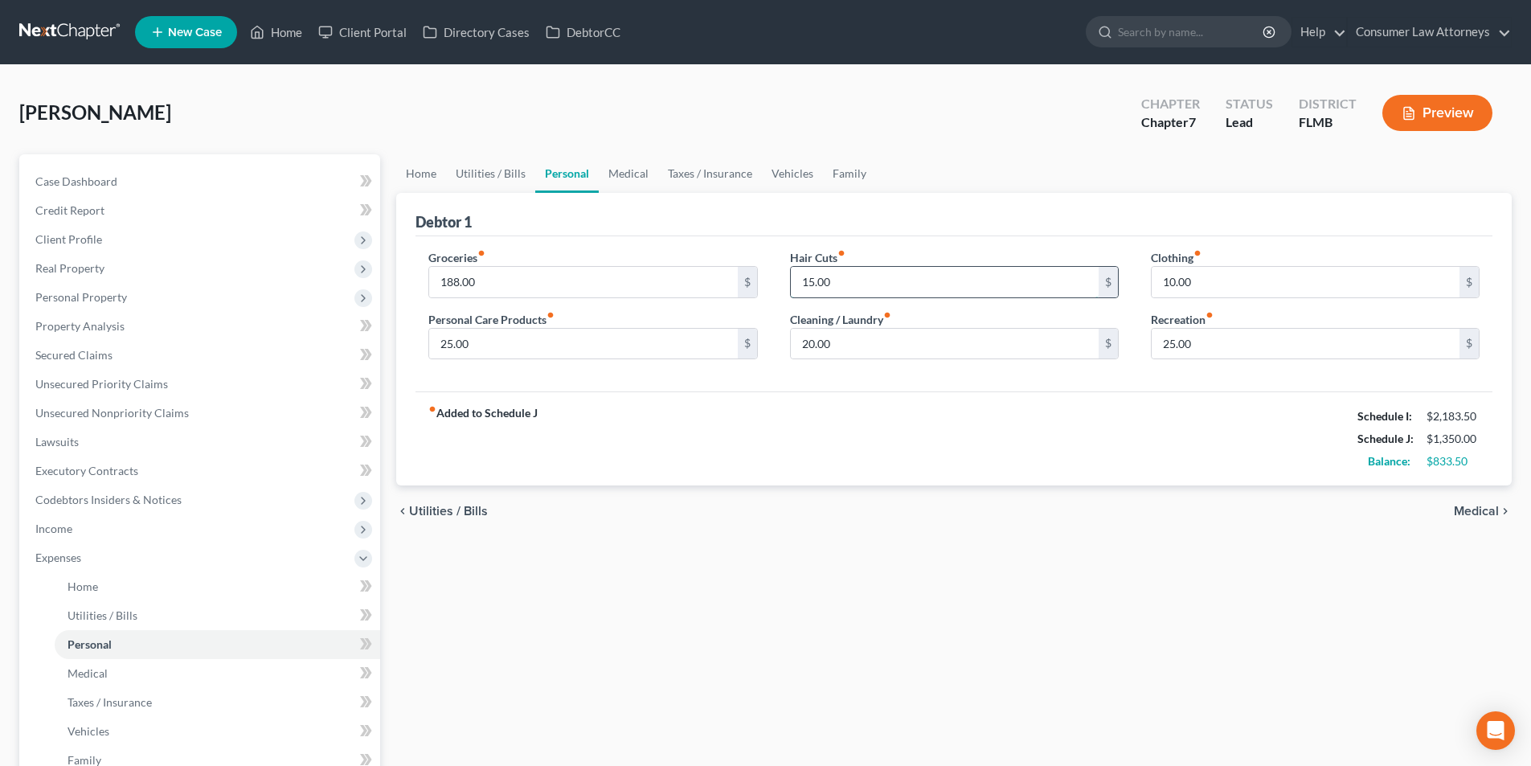
click at [860, 285] on input "15.00" at bounding box center [945, 282] width 308 height 31
type input "25.00"
click at [568, 293] on input "188.00" at bounding box center [583, 282] width 308 height 31
type input "300.00"
click at [1216, 284] on input "10.00" at bounding box center [1306, 282] width 308 height 31
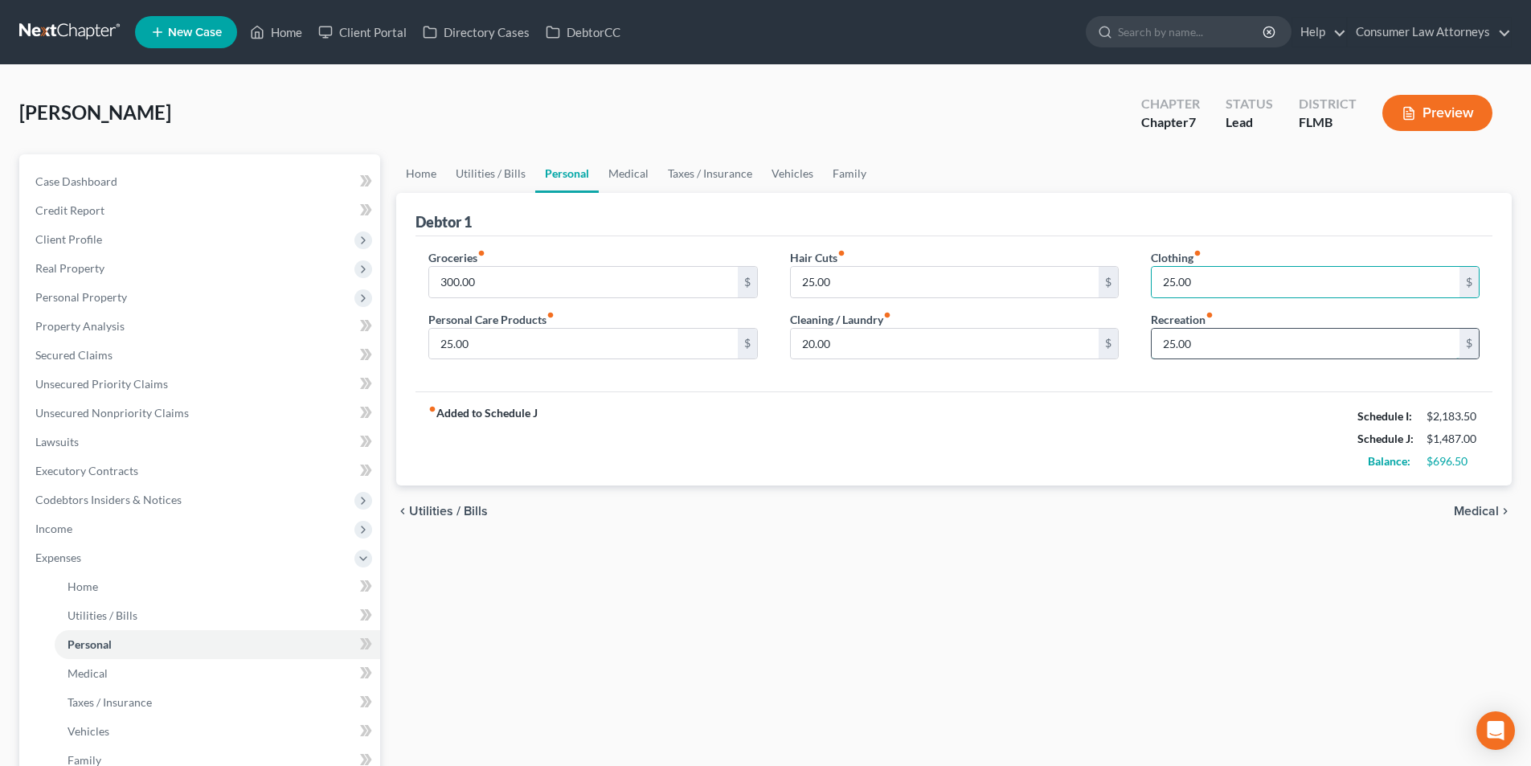
click at [1207, 354] on input "25.00" at bounding box center [1306, 344] width 308 height 31
click at [903, 346] on input "20.00" at bounding box center [945, 344] width 308 height 31
click at [629, 176] on link "Medical" at bounding box center [628, 173] width 59 height 39
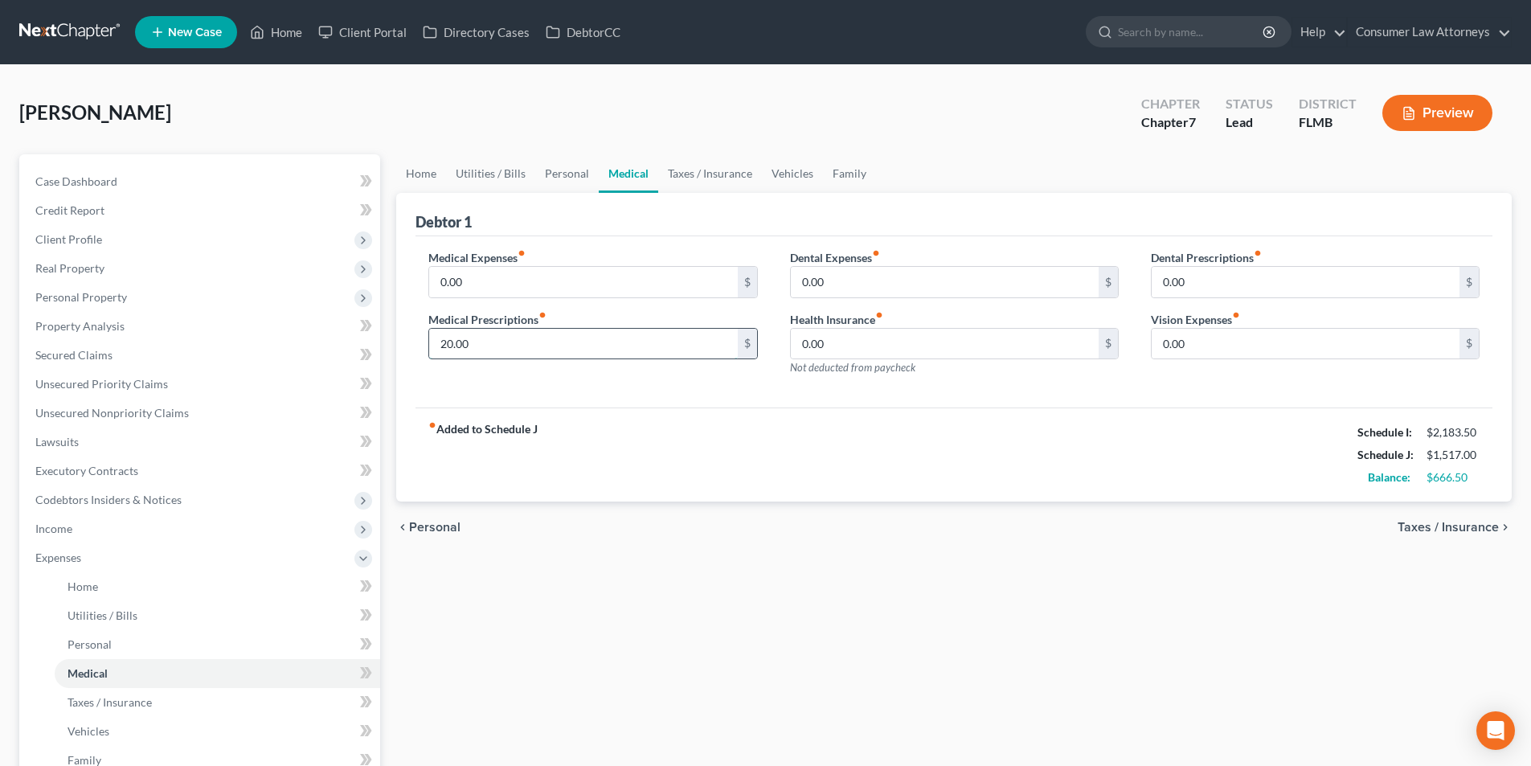
click at [521, 347] on input "20.00" at bounding box center [583, 344] width 308 height 31
click at [423, 171] on link "Home" at bounding box center [421, 173] width 50 height 39
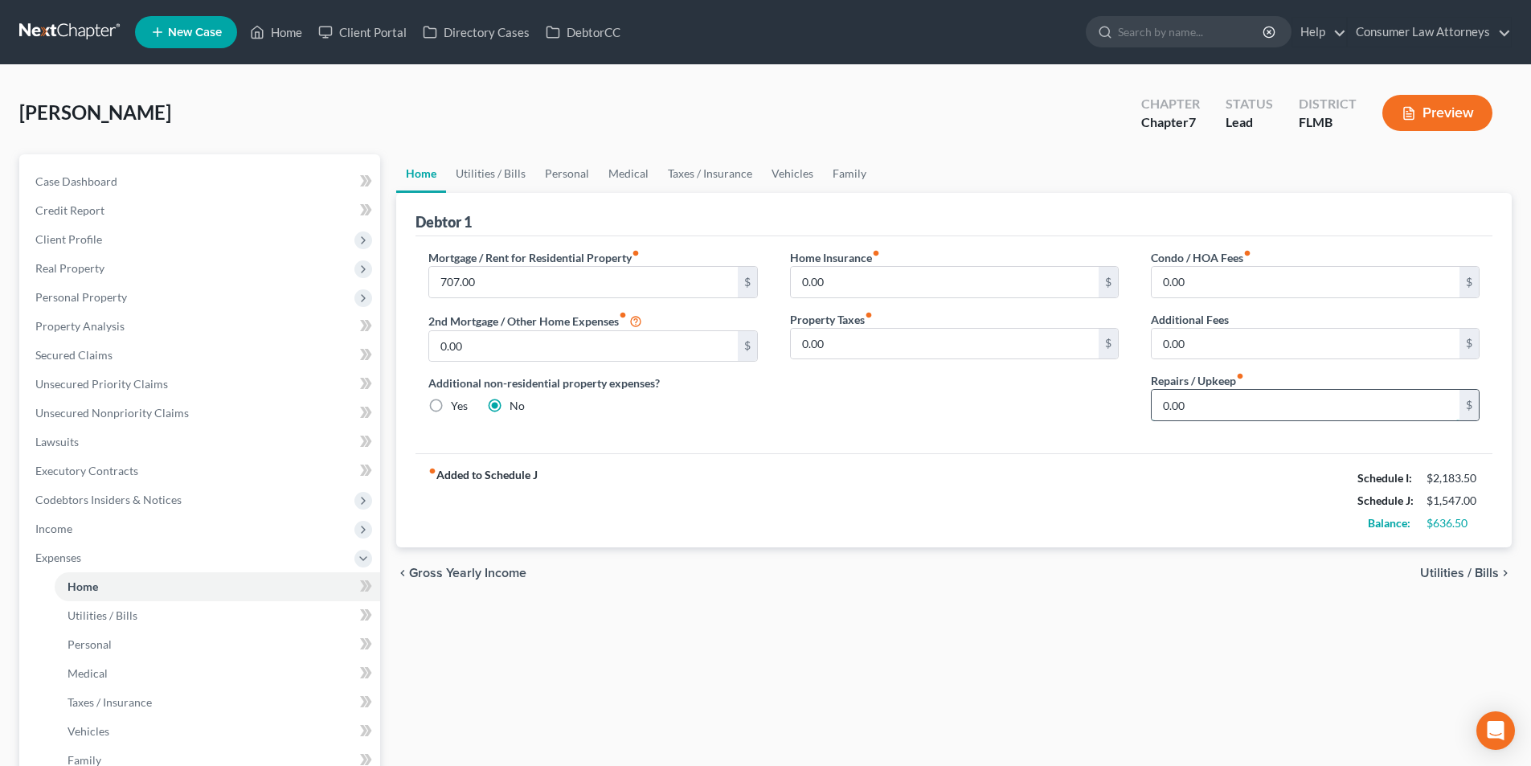
click at [1211, 405] on input "0.00" at bounding box center [1306, 405] width 308 height 31
click at [495, 175] on link "Utilities / Bills" at bounding box center [490, 173] width 89 height 39
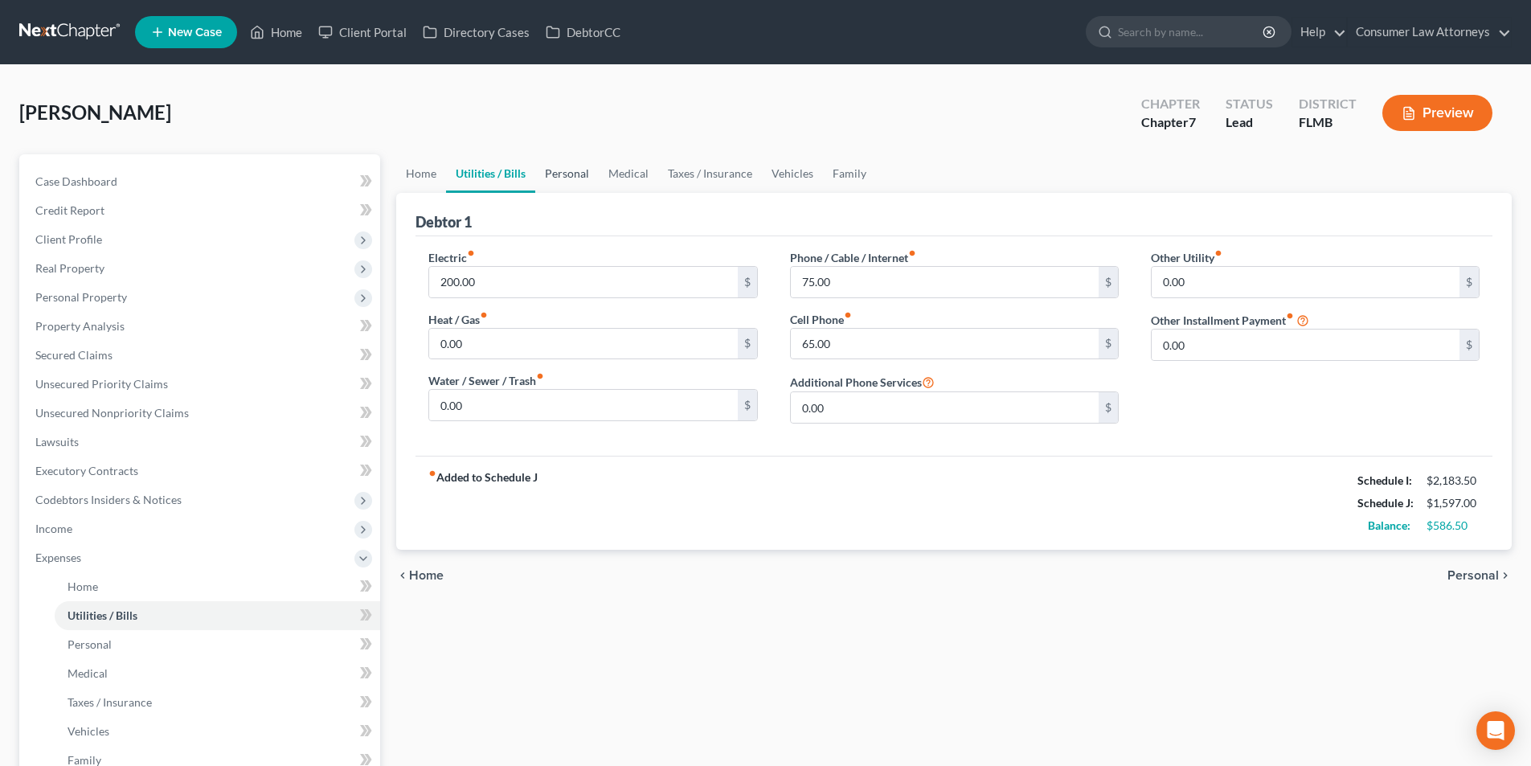
click at [565, 171] on link "Personal" at bounding box center [566, 173] width 63 height 39
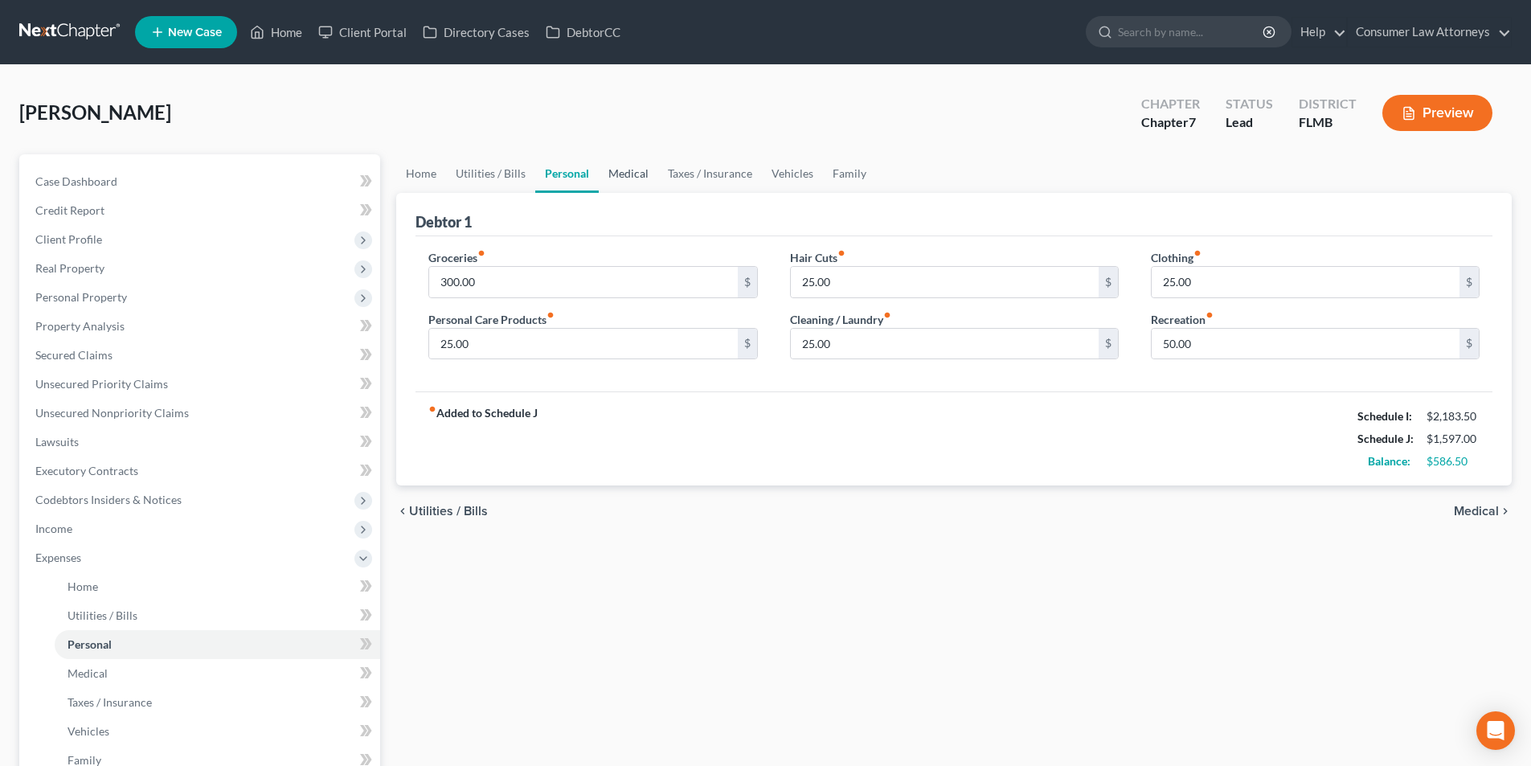
click at [638, 178] on link "Medical" at bounding box center [628, 173] width 59 height 39
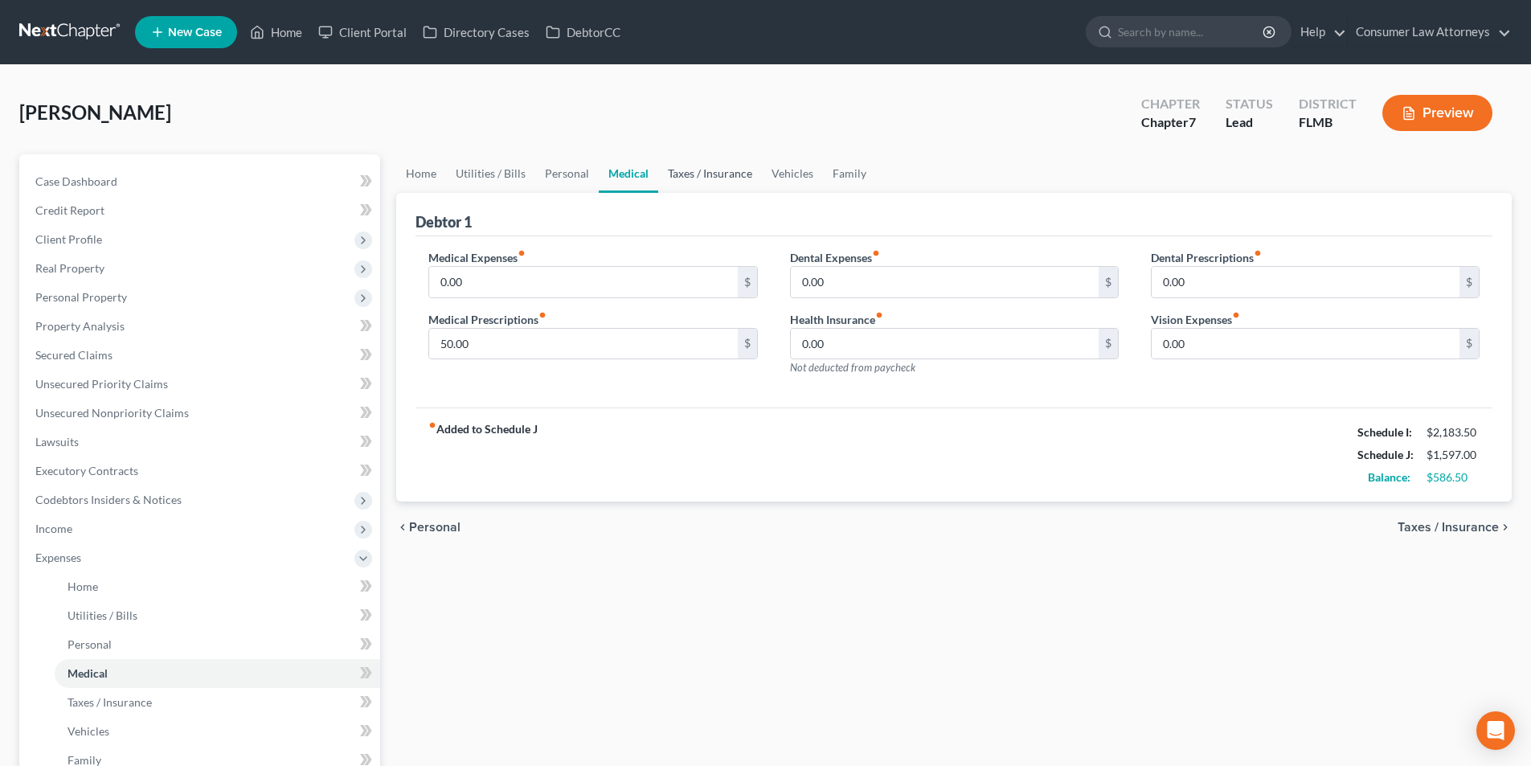
click at [715, 177] on link "Taxes / Insurance" at bounding box center [710, 173] width 104 height 39
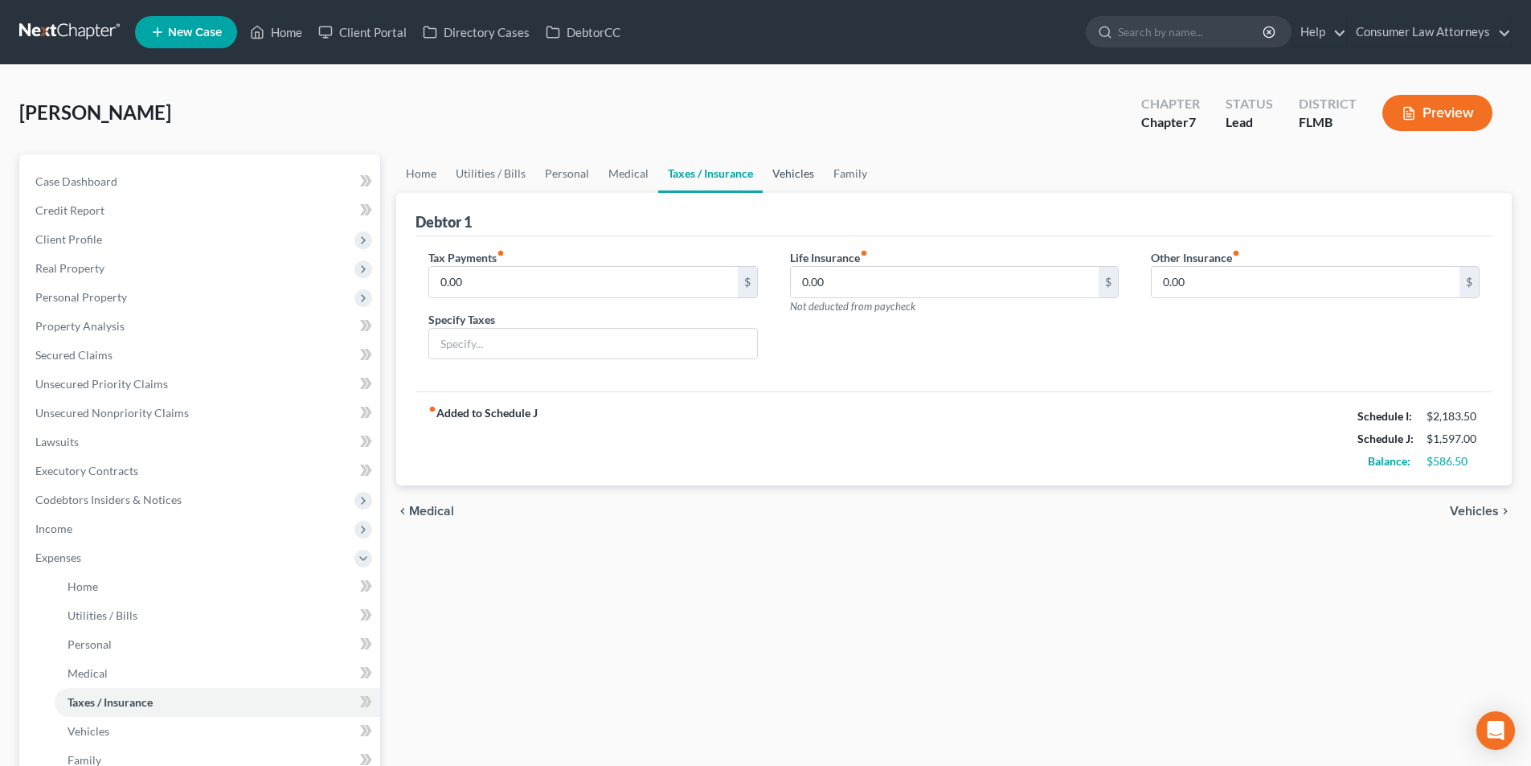
click at [790, 172] on link "Vehicles" at bounding box center [793, 173] width 61 height 39
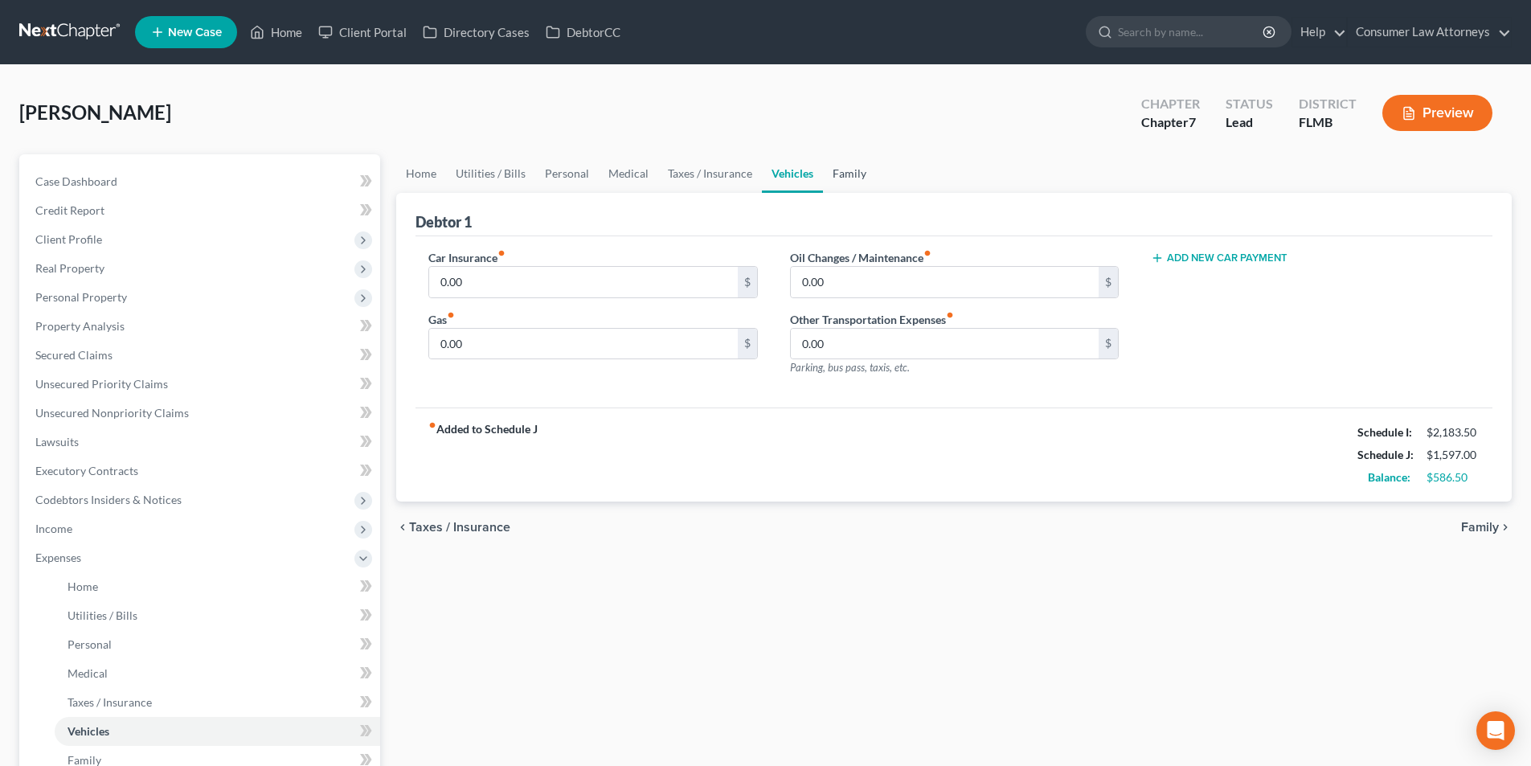
click at [852, 170] on link "Family" at bounding box center [849, 173] width 53 height 39
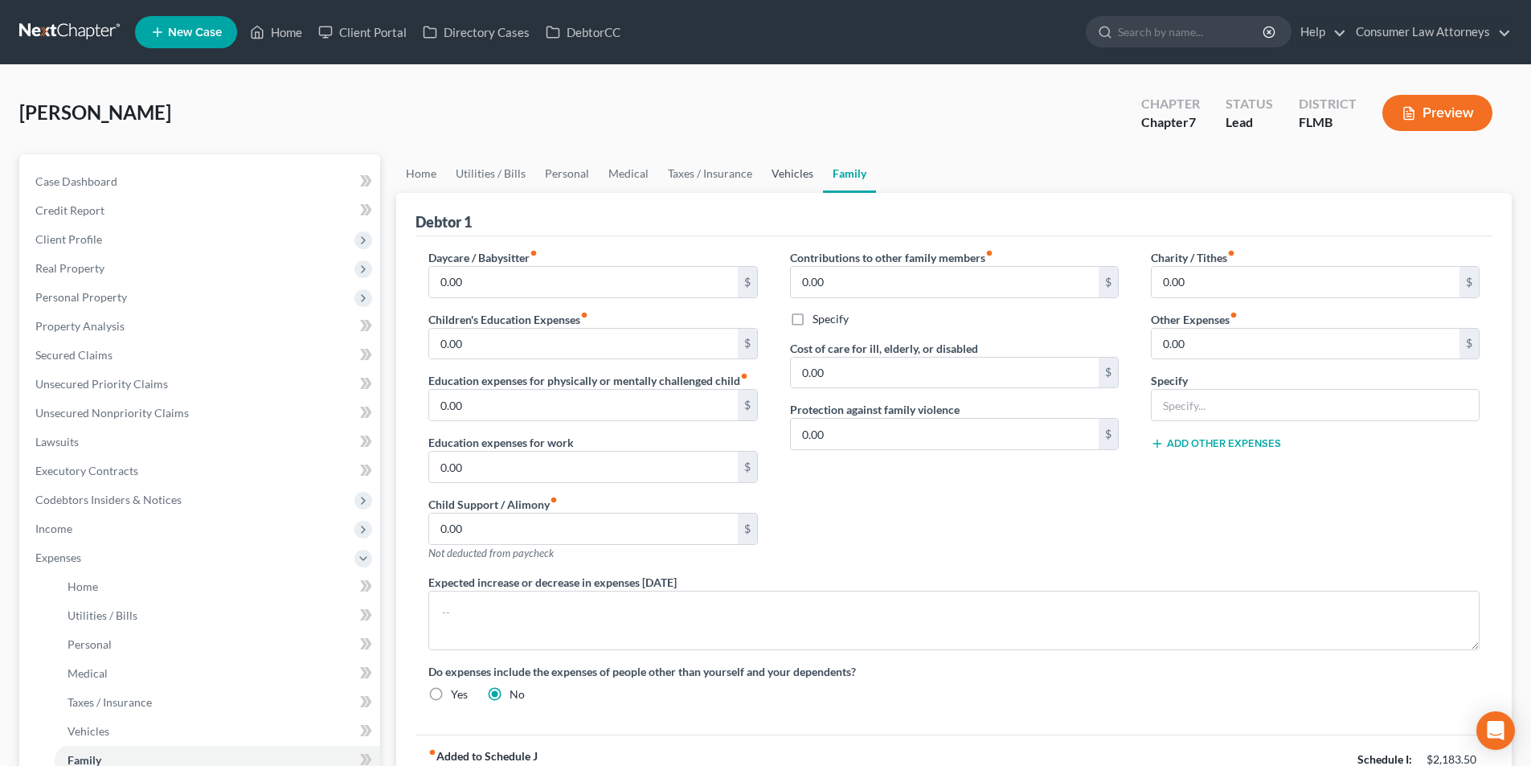
click at [781, 166] on link "Vehicles" at bounding box center [792, 173] width 61 height 39
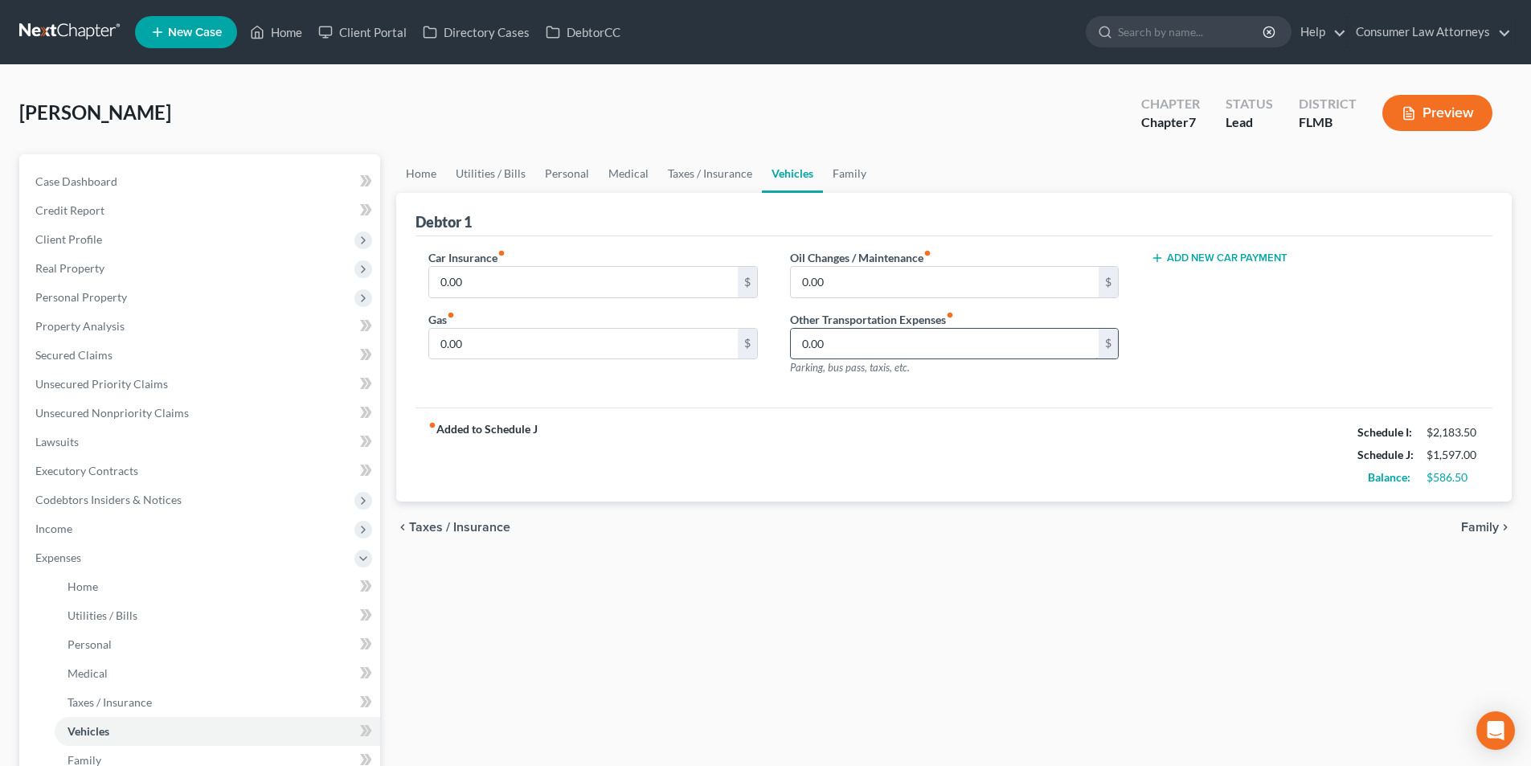
click at [860, 346] on input "0.00" at bounding box center [945, 344] width 308 height 31
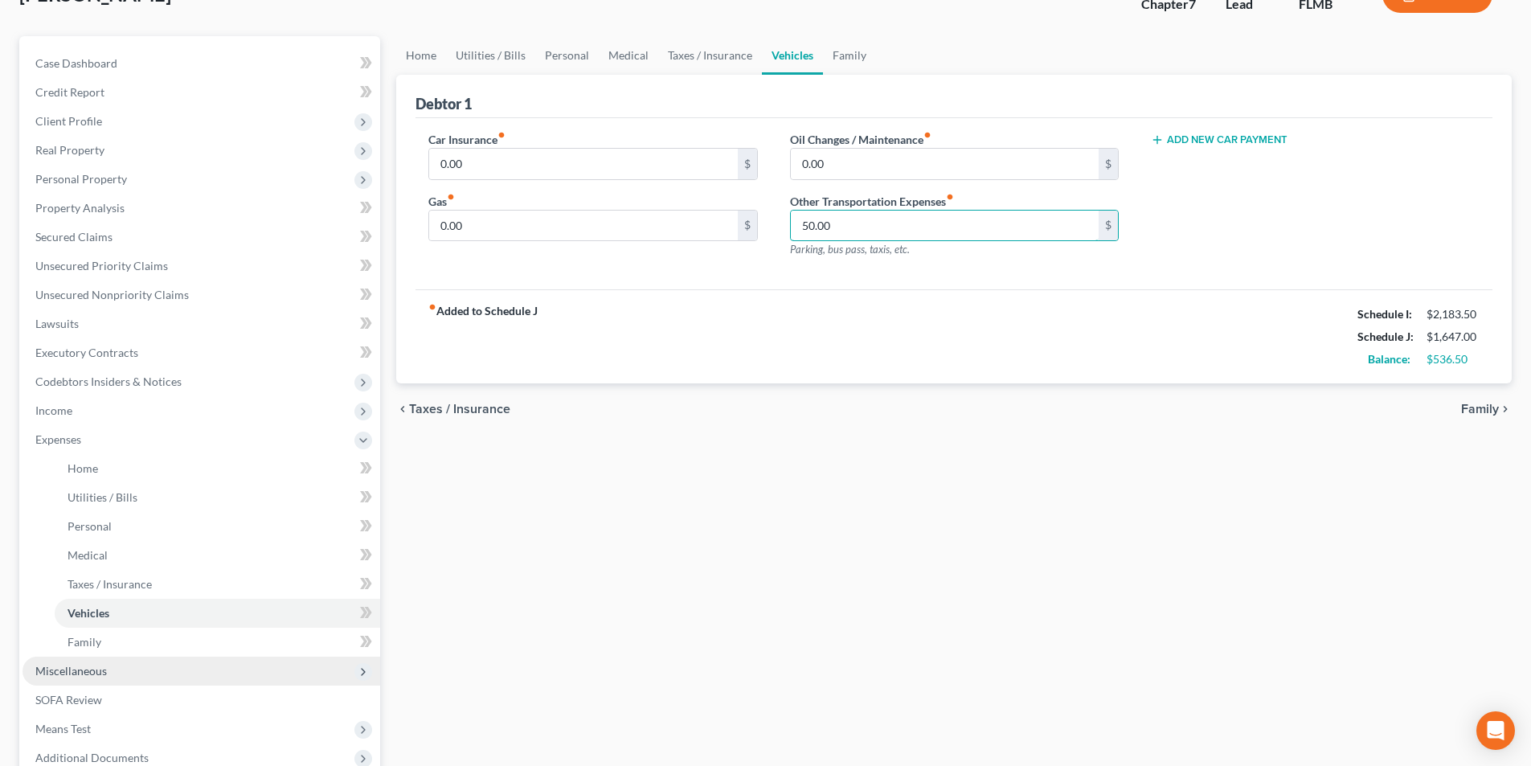
scroll to position [291, 0]
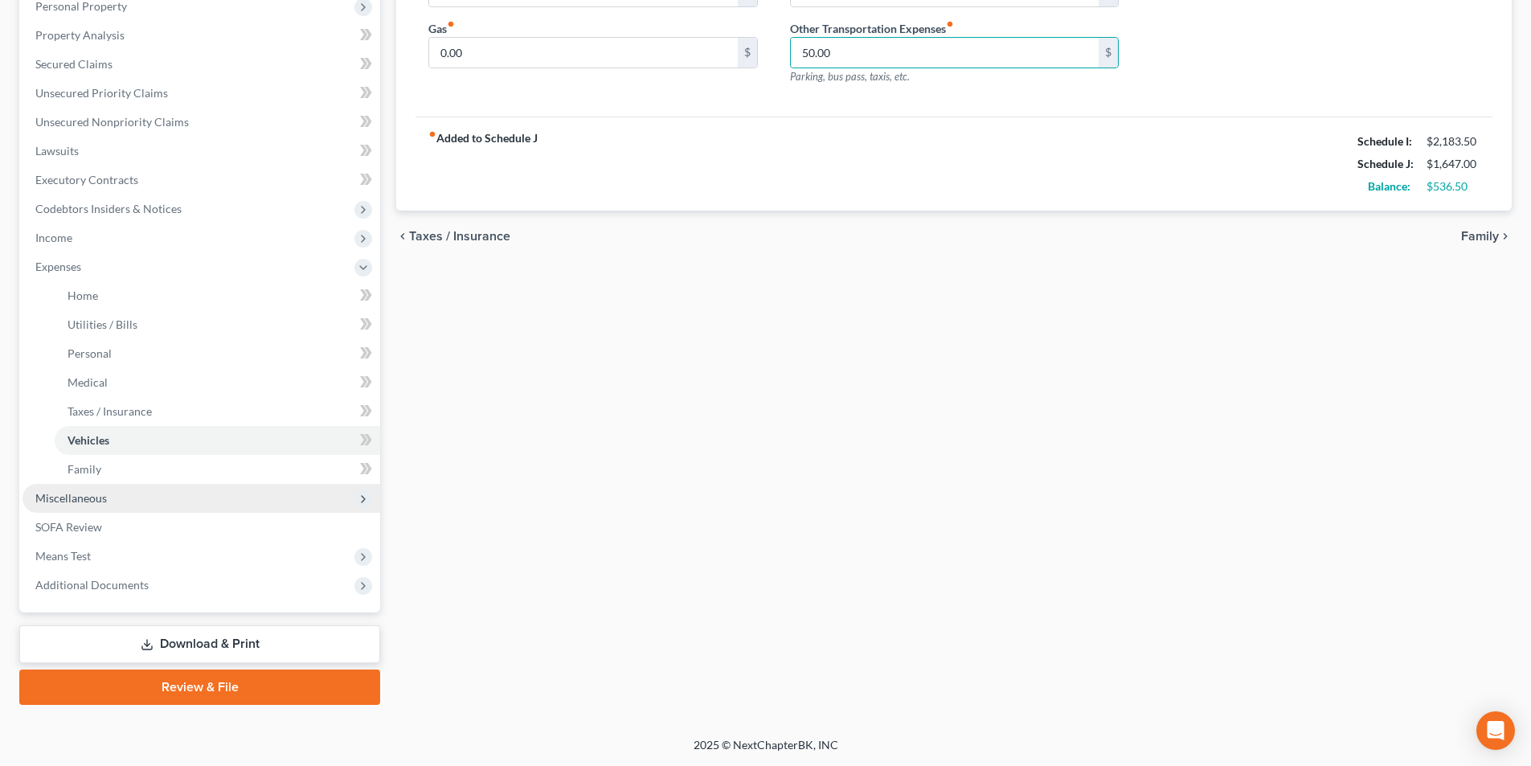
drag, startPoint x: 109, startPoint y: 497, endPoint x: 121, endPoint y: 496, distance: 12.1
click at [108, 497] on span "Miscellaneous" at bounding box center [202, 498] width 358 height 29
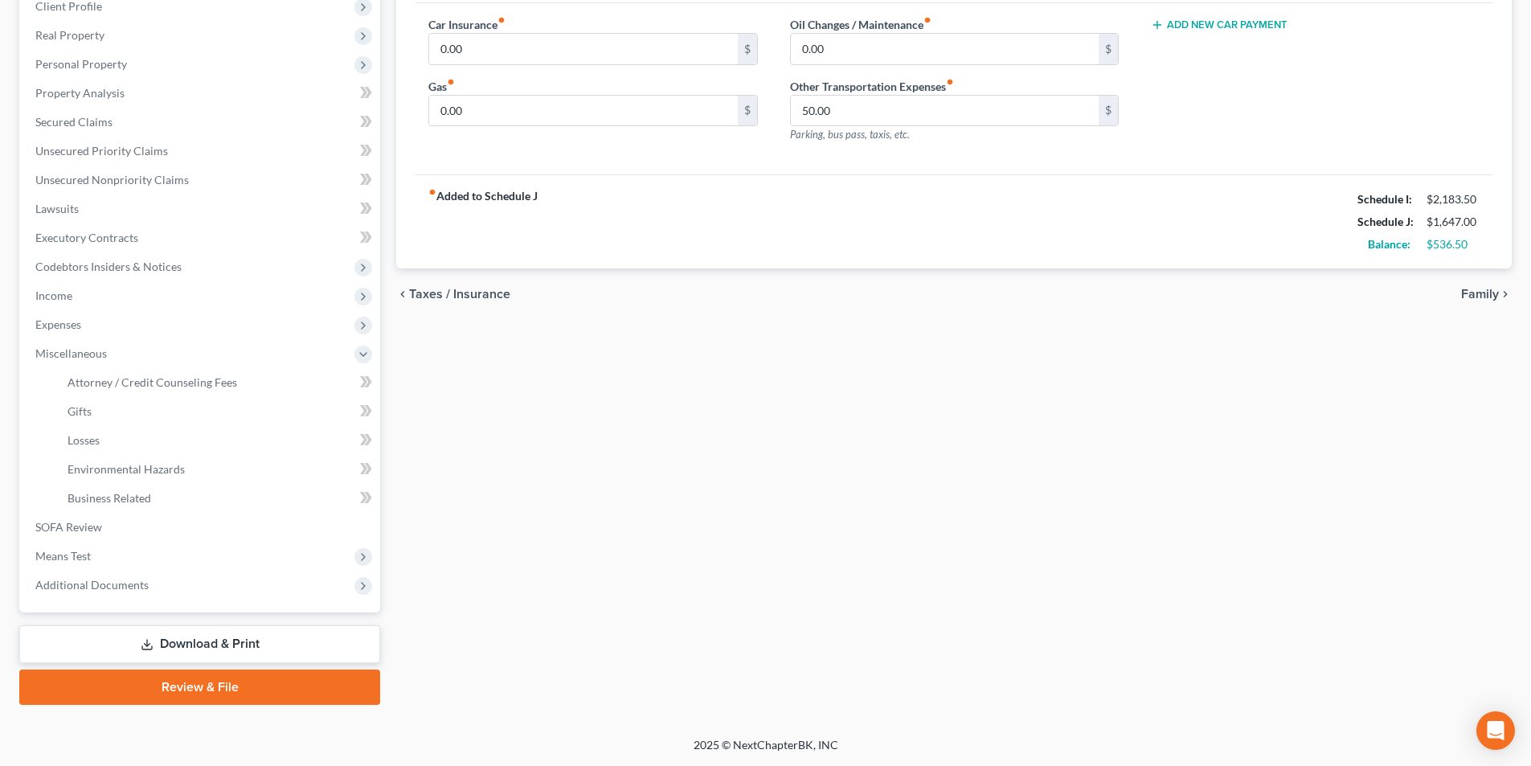
scroll to position [233, 0]
click at [153, 380] on span "Attorney / Credit Counseling Fees" at bounding box center [153, 382] width 170 height 14
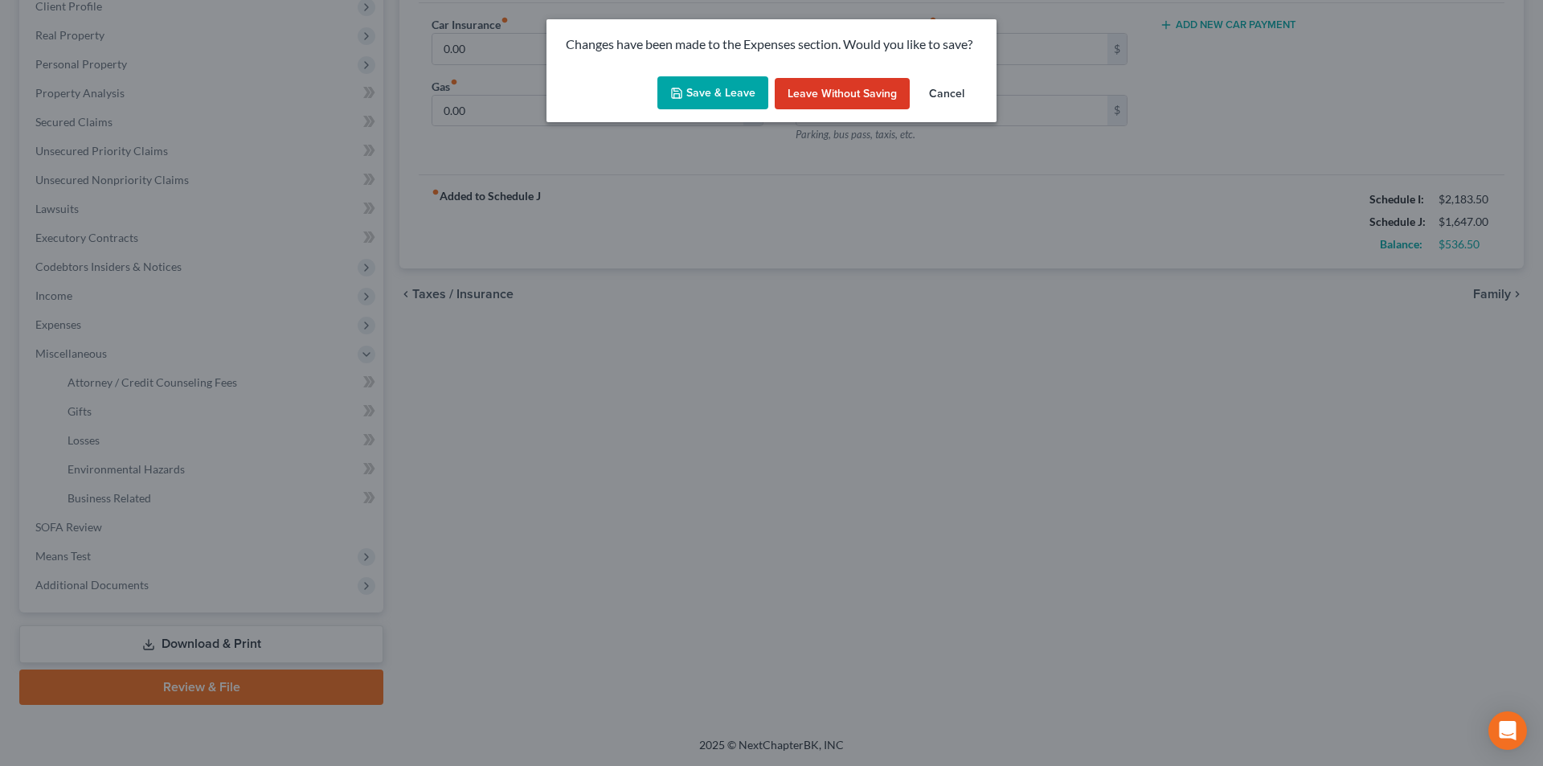
click at [726, 93] on button "Save & Leave" at bounding box center [712, 93] width 111 height 34
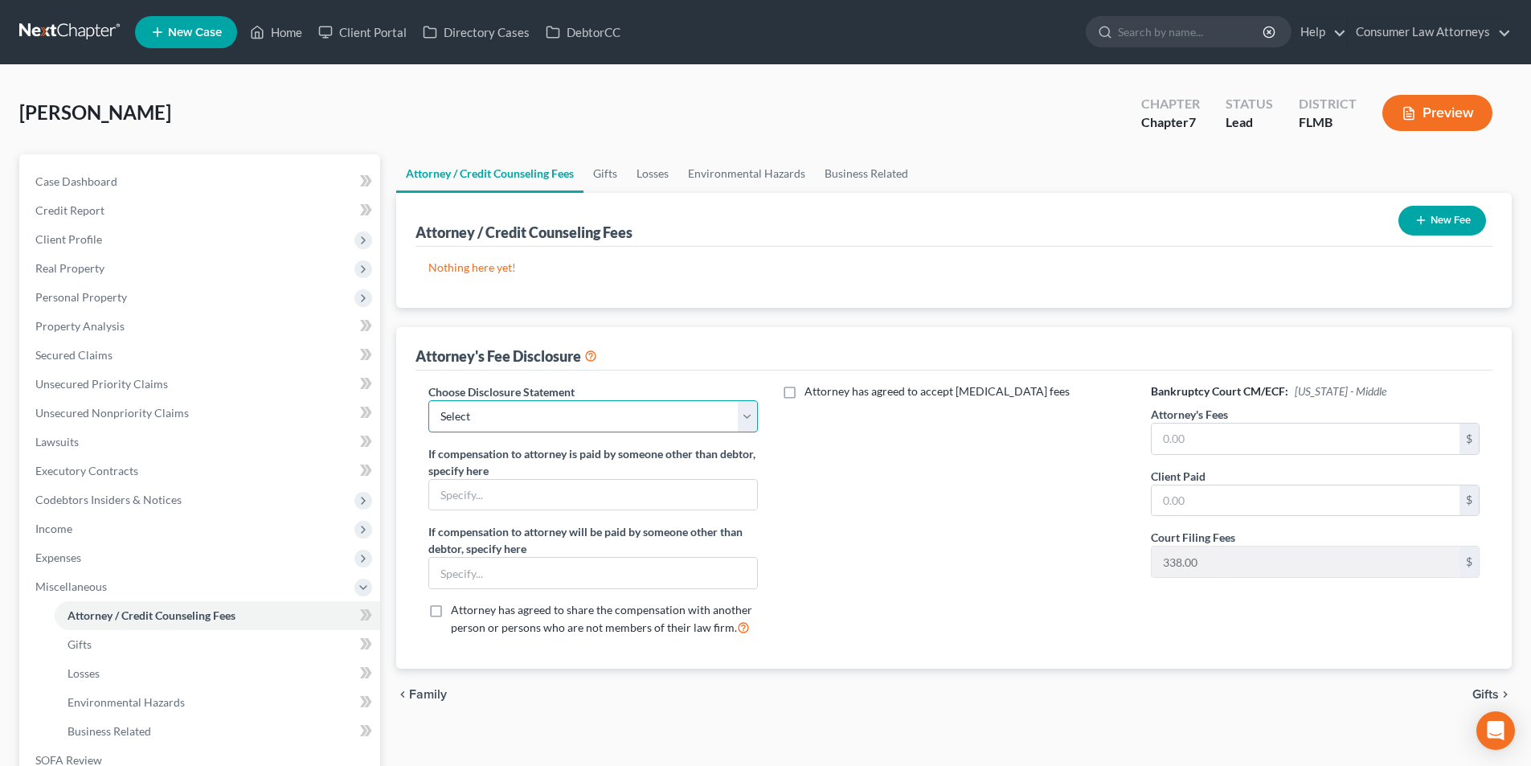
drag, startPoint x: 640, startPoint y: 419, endPoint x: 631, endPoint y: 432, distance: 15.6
click at [640, 419] on select "Select [GEOGRAPHIC_DATA] [GEOGRAPHIC_DATA] Northern Disclosure of Compensation …" at bounding box center [592, 416] width 329 height 32
click at [428, 400] on select "Select [GEOGRAPHIC_DATA] [GEOGRAPHIC_DATA] Northern Disclosure of Compensation …" at bounding box center [592, 416] width 329 height 32
click at [1179, 432] on input "text" at bounding box center [1306, 439] width 308 height 31
click at [1203, 505] on input "text" at bounding box center [1306, 500] width 308 height 31
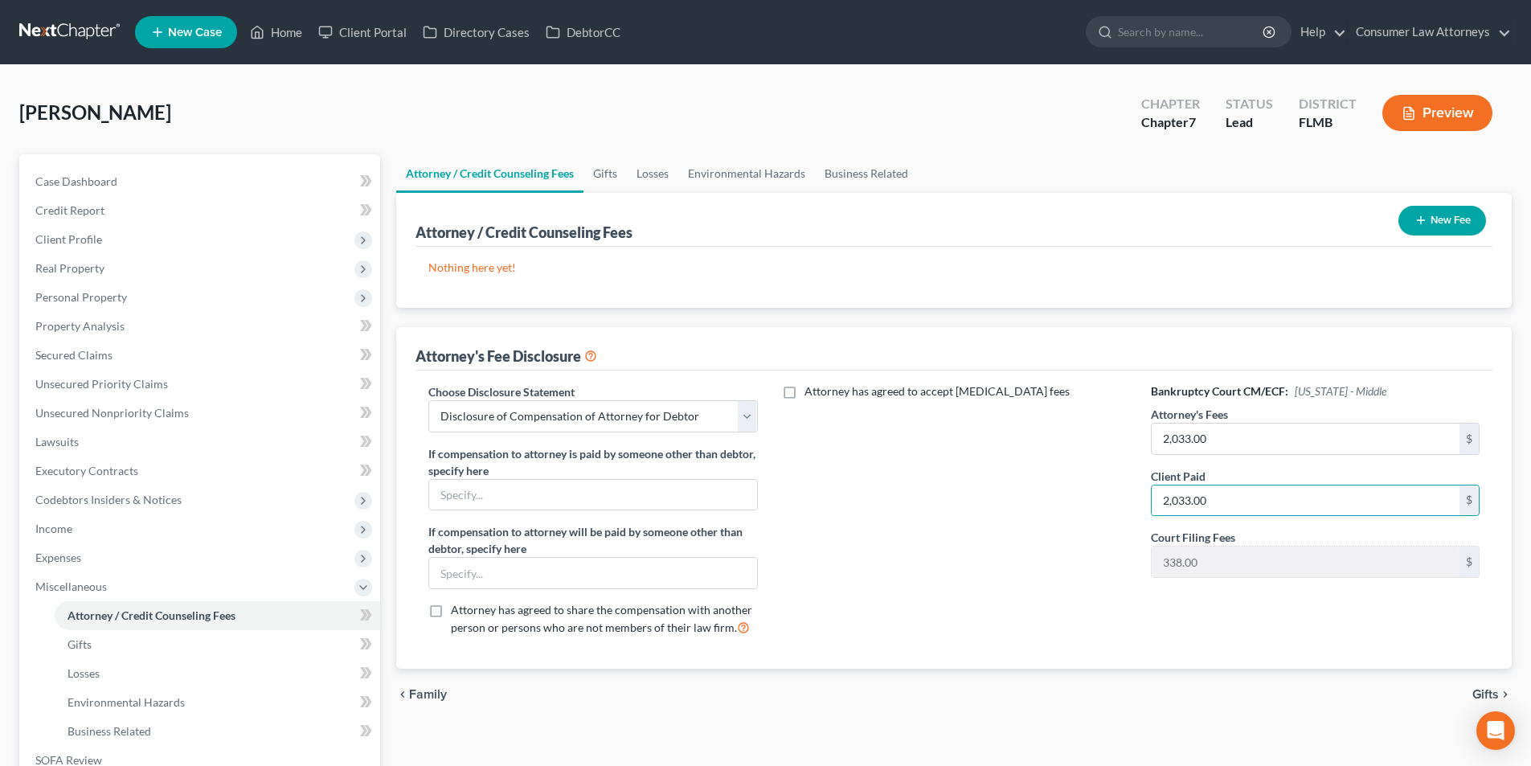
click at [1447, 216] on button "New Fee" at bounding box center [1442, 221] width 88 height 30
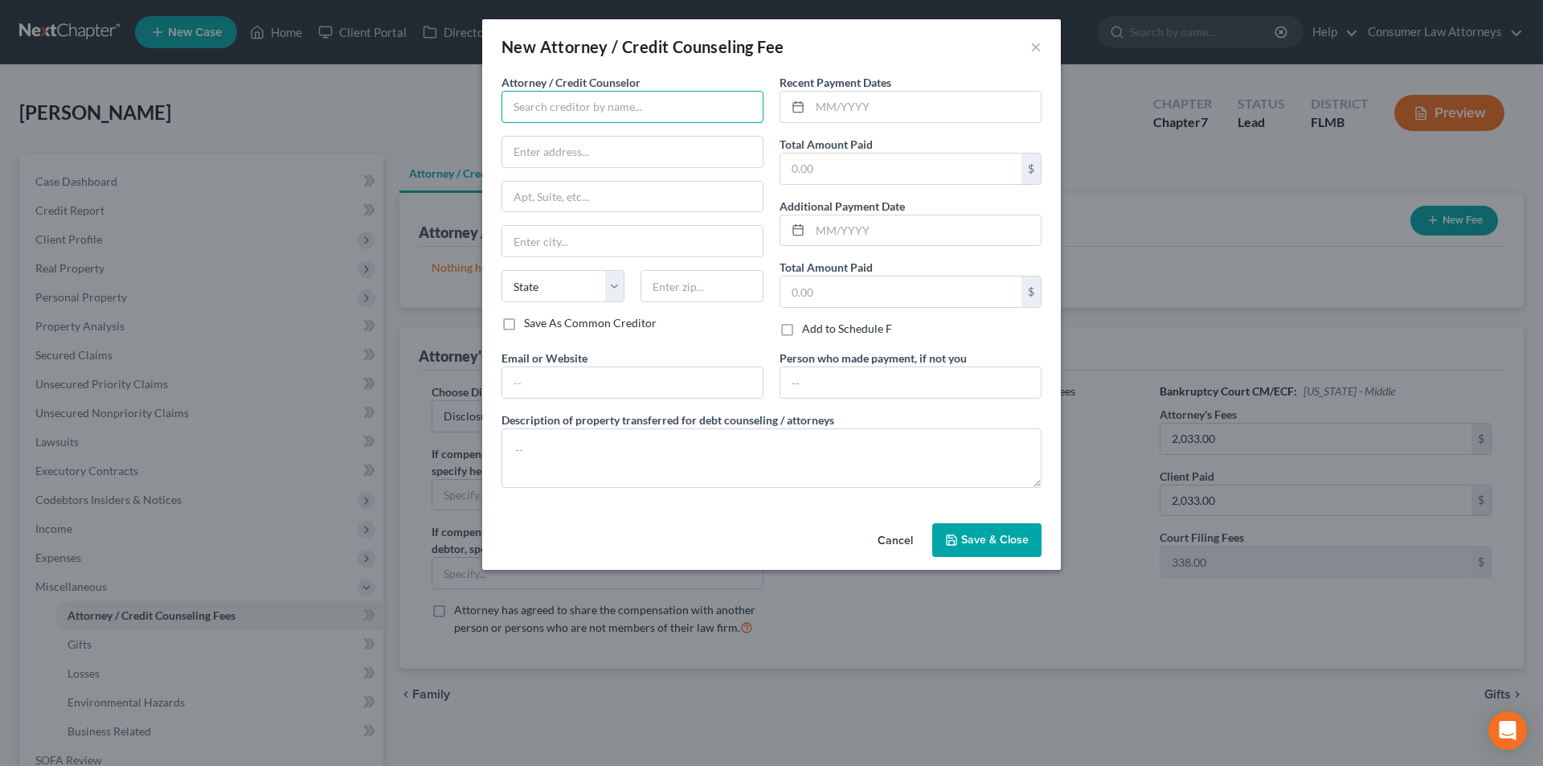
click at [582, 113] on input "text" at bounding box center [632, 107] width 262 height 32
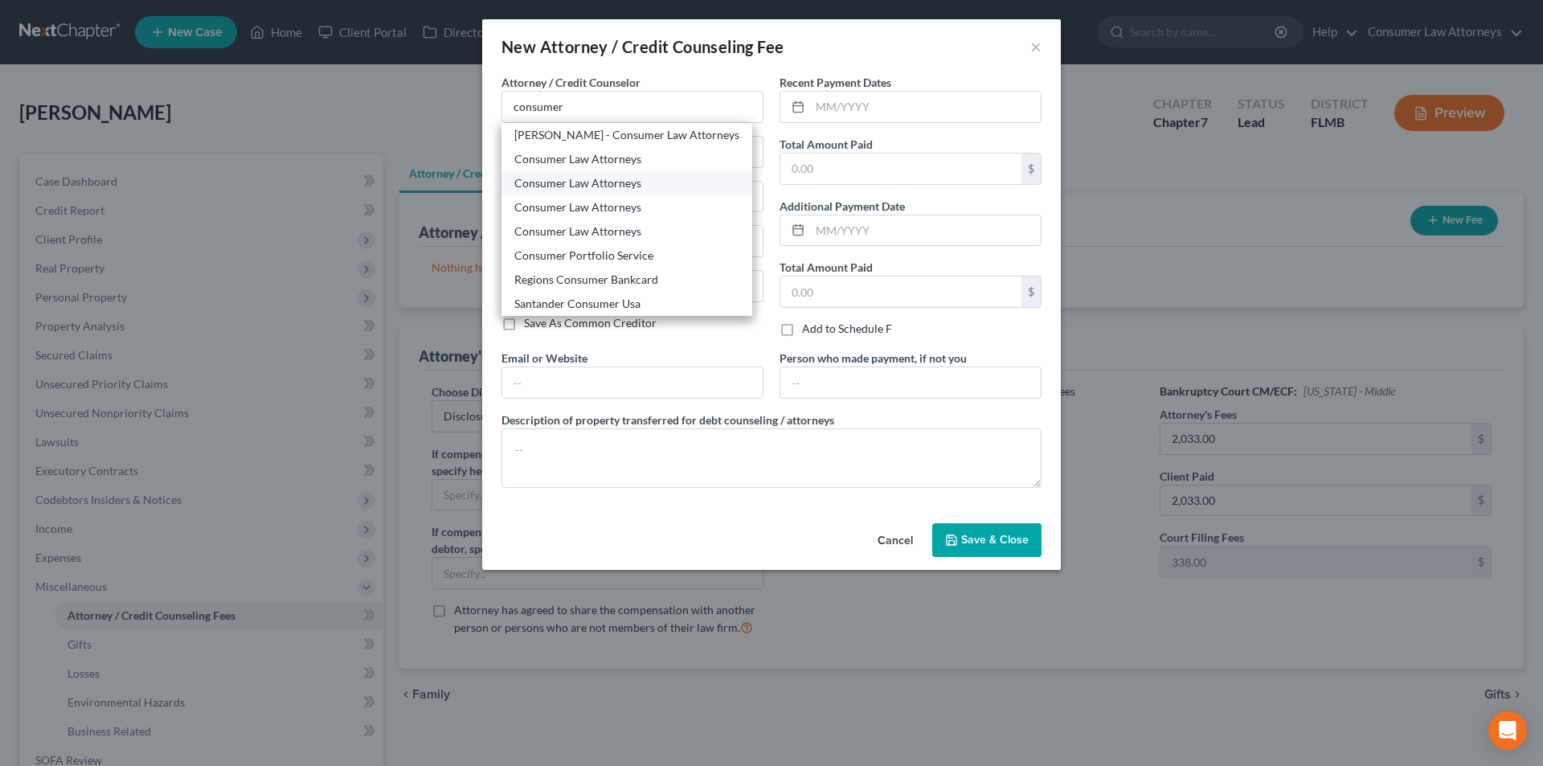
click at [571, 183] on div "Consumer Law Attorneys" at bounding box center [626, 183] width 225 height 16
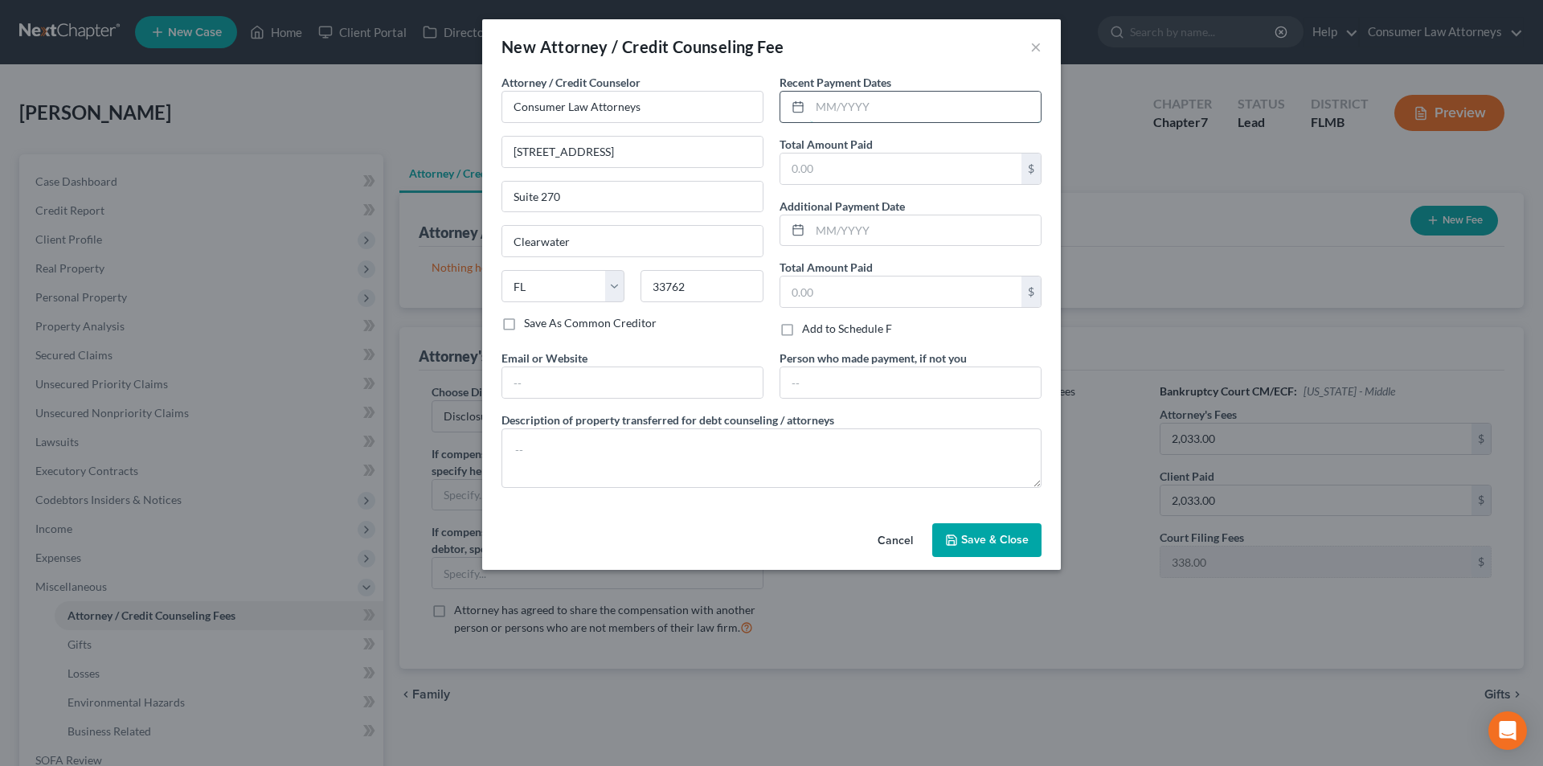
click at [925, 105] on input "text" at bounding box center [925, 107] width 231 height 31
click at [902, 174] on input "text" at bounding box center [900, 168] width 241 height 31
click at [661, 466] on textarea at bounding box center [771, 457] width 540 height 59
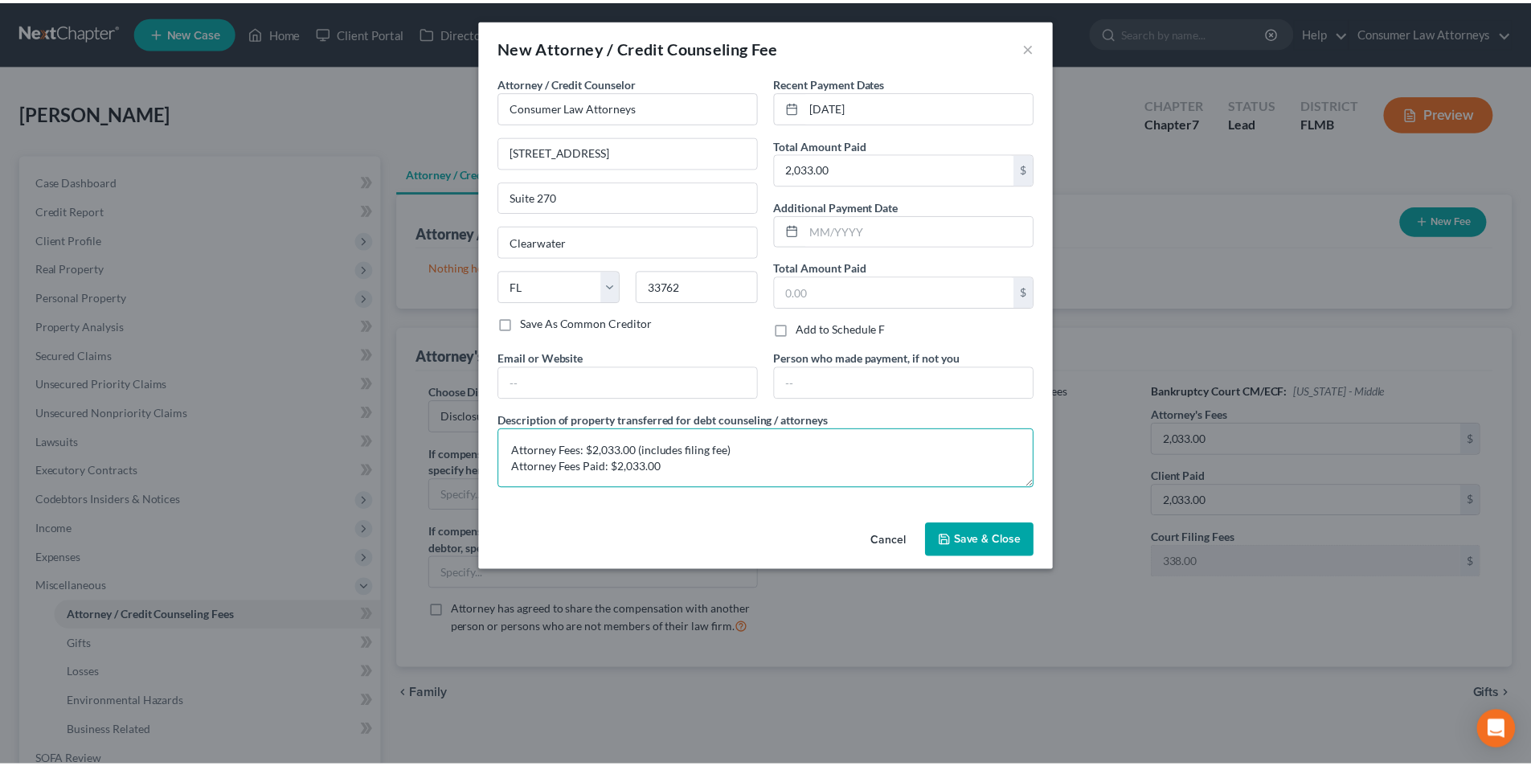
scroll to position [3, 0]
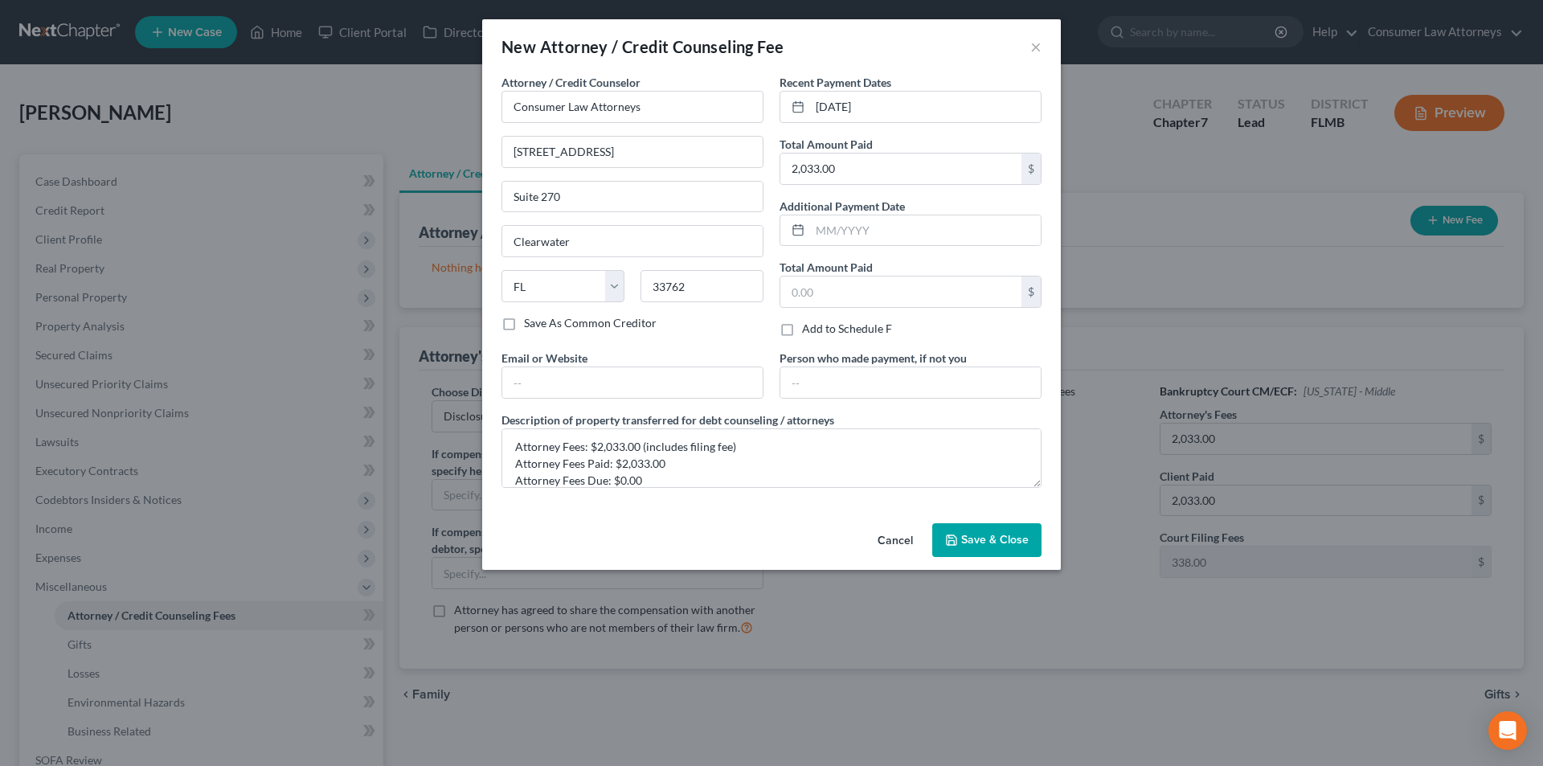
click at [997, 536] on span "Save & Close" at bounding box center [995, 540] width 68 height 14
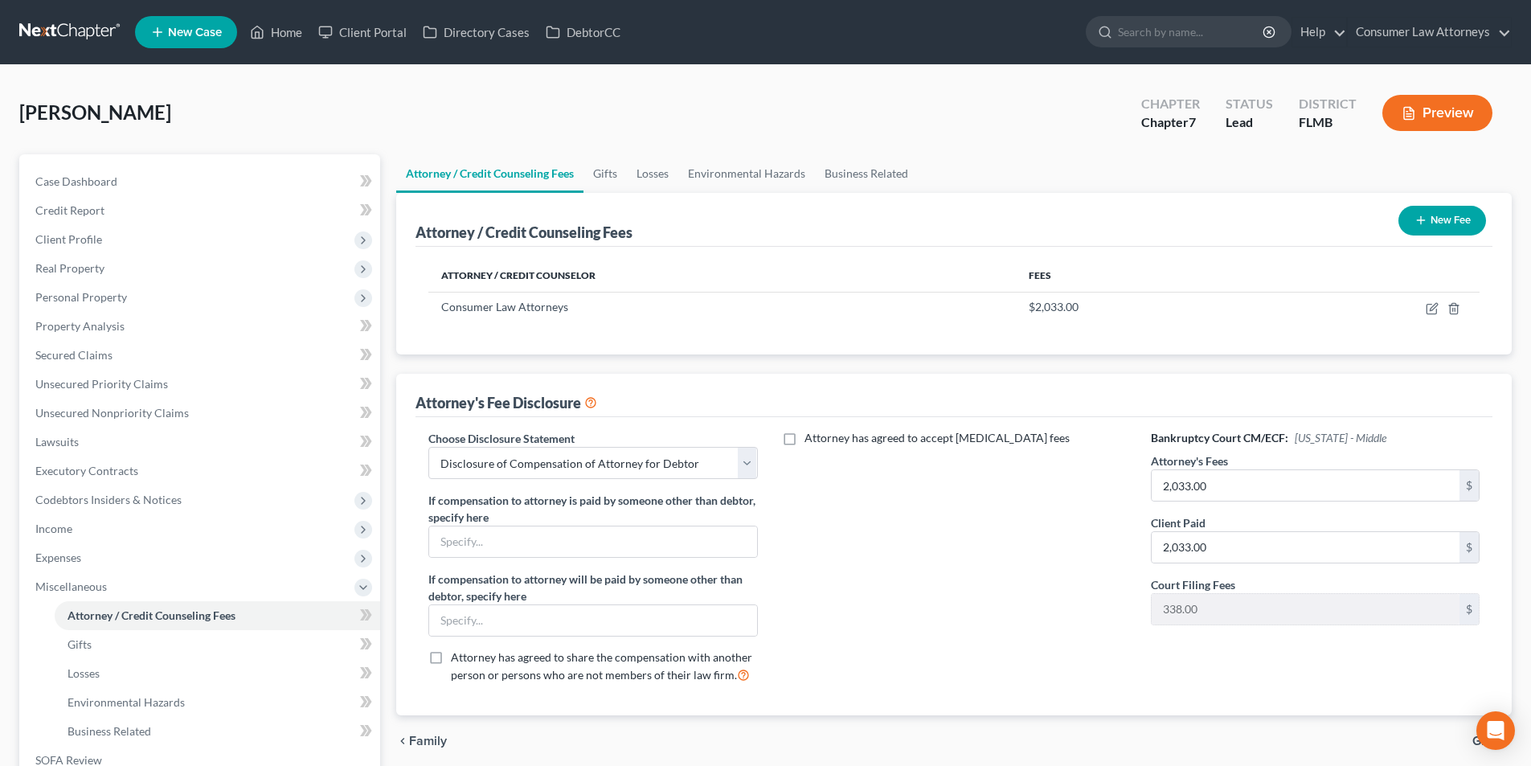
click at [1447, 217] on button "New Fee" at bounding box center [1442, 221] width 88 height 30
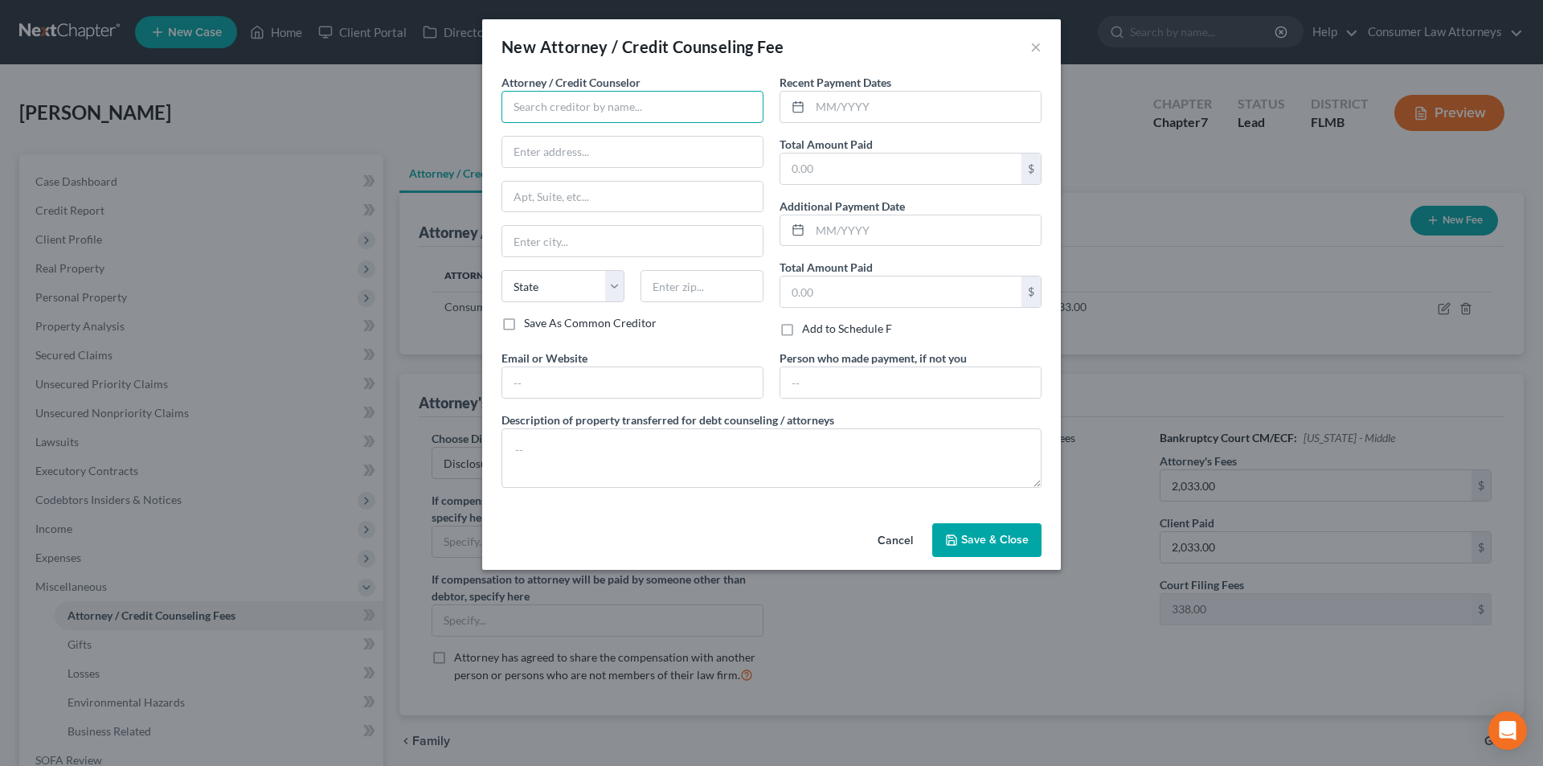
click at [646, 114] on input "text" at bounding box center [632, 107] width 262 height 32
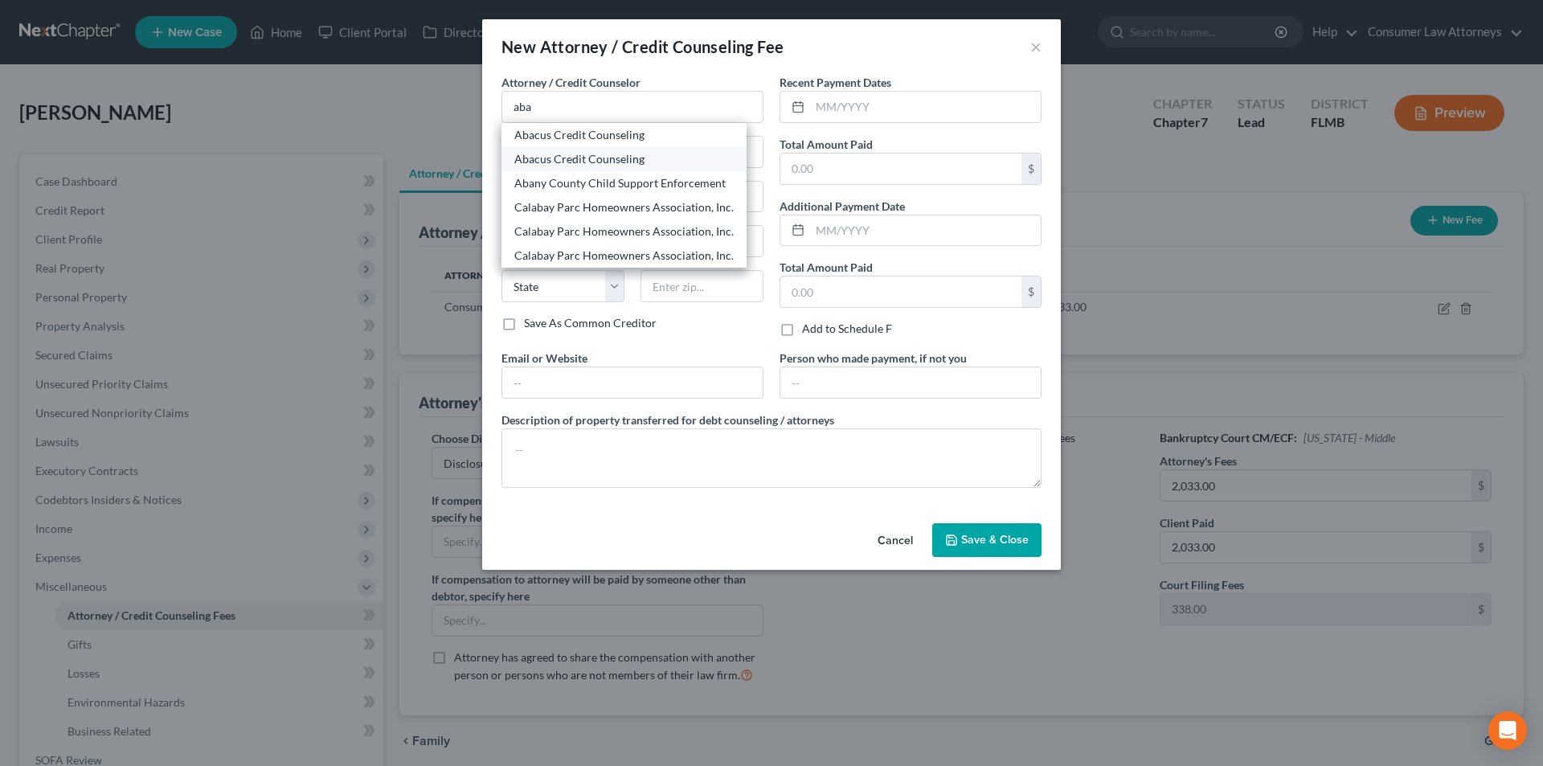
click at [617, 153] on div "Abacus Credit Counseling" at bounding box center [623, 159] width 219 height 16
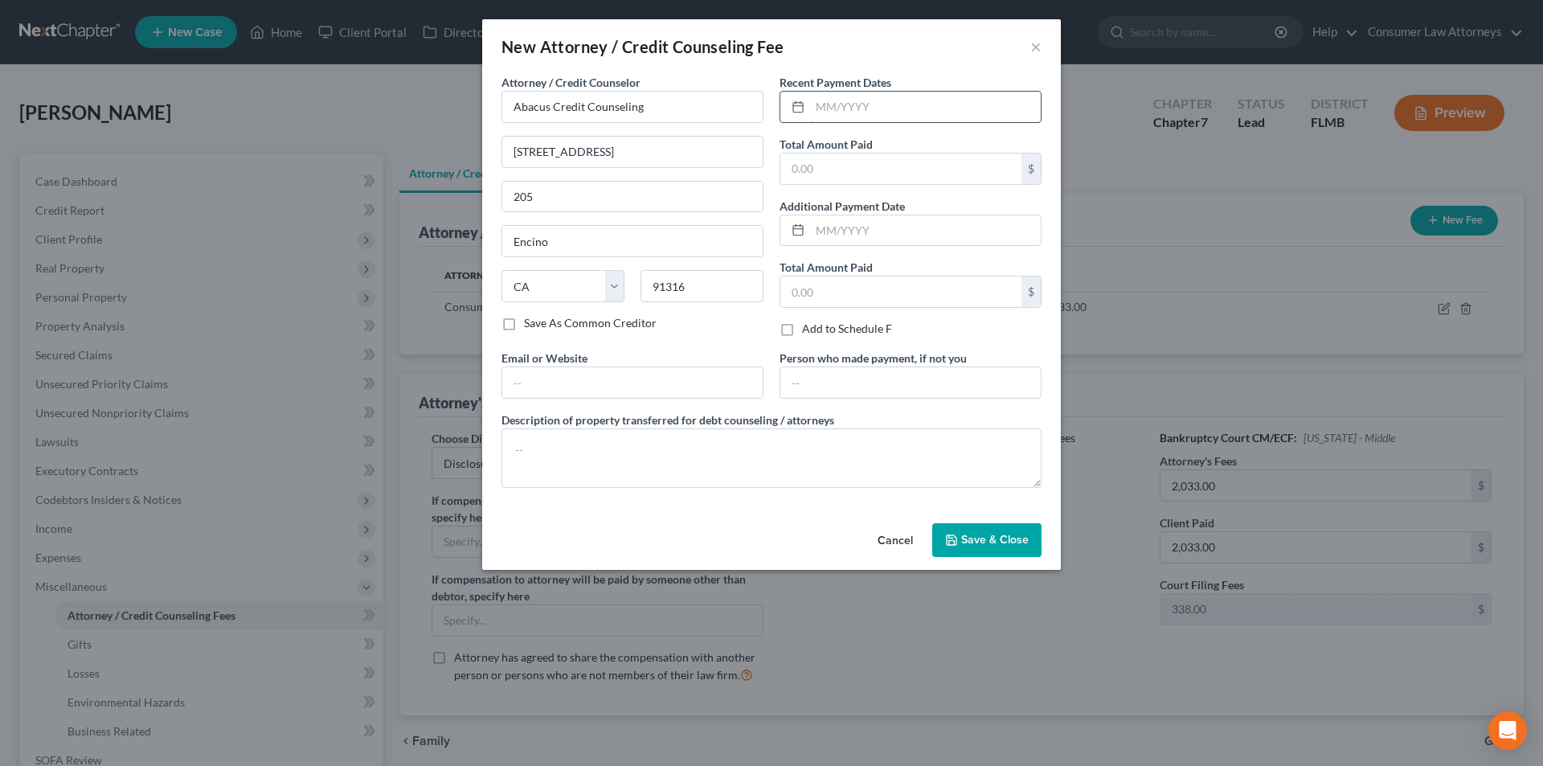
click at [853, 114] on input "text" at bounding box center [925, 107] width 231 height 31
click at [844, 162] on input "text" at bounding box center [900, 168] width 241 height 31
click at [647, 456] on textarea at bounding box center [771, 457] width 540 height 59
click at [1000, 540] on span "Save & Close" at bounding box center [995, 540] width 68 height 14
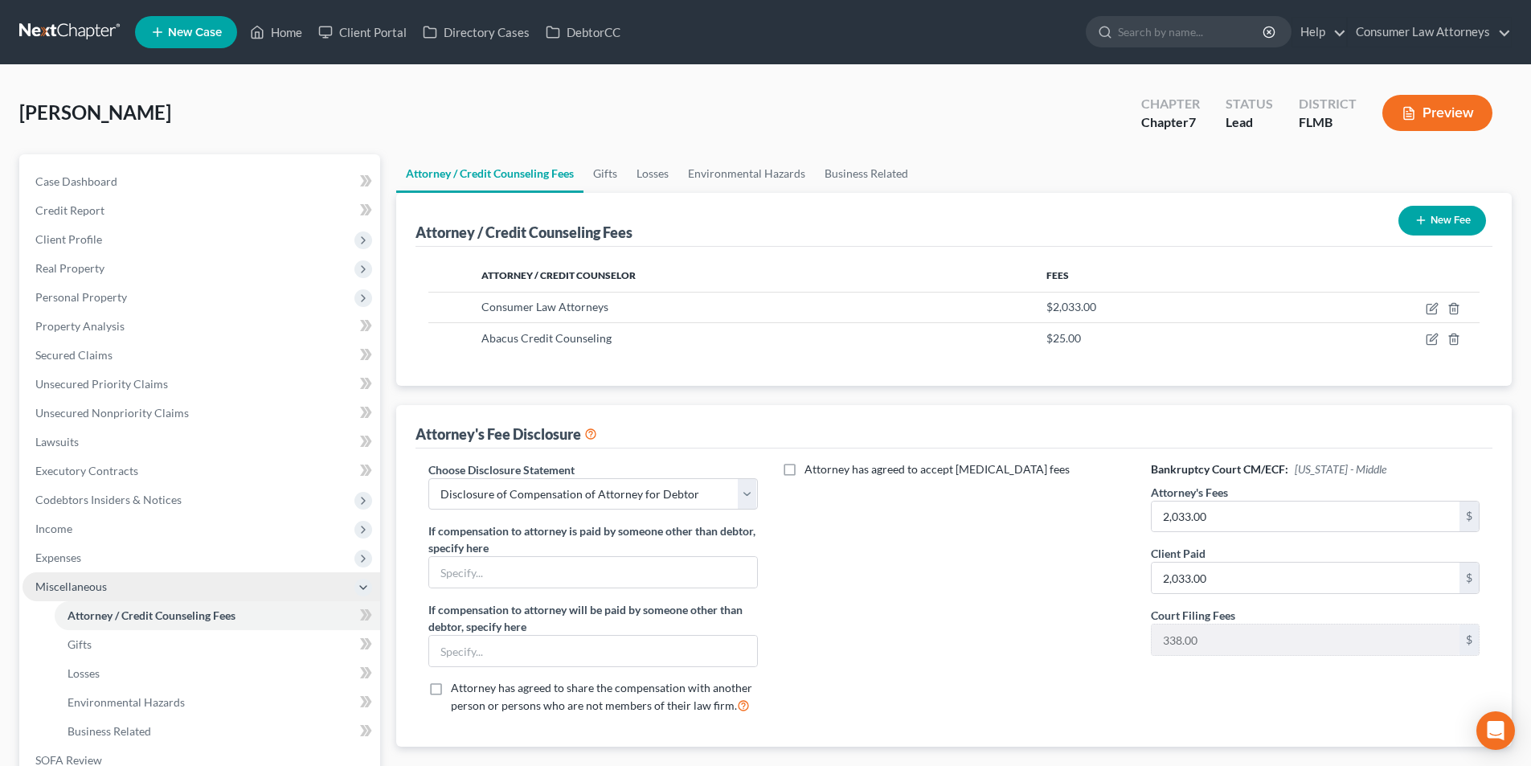
scroll to position [161, 0]
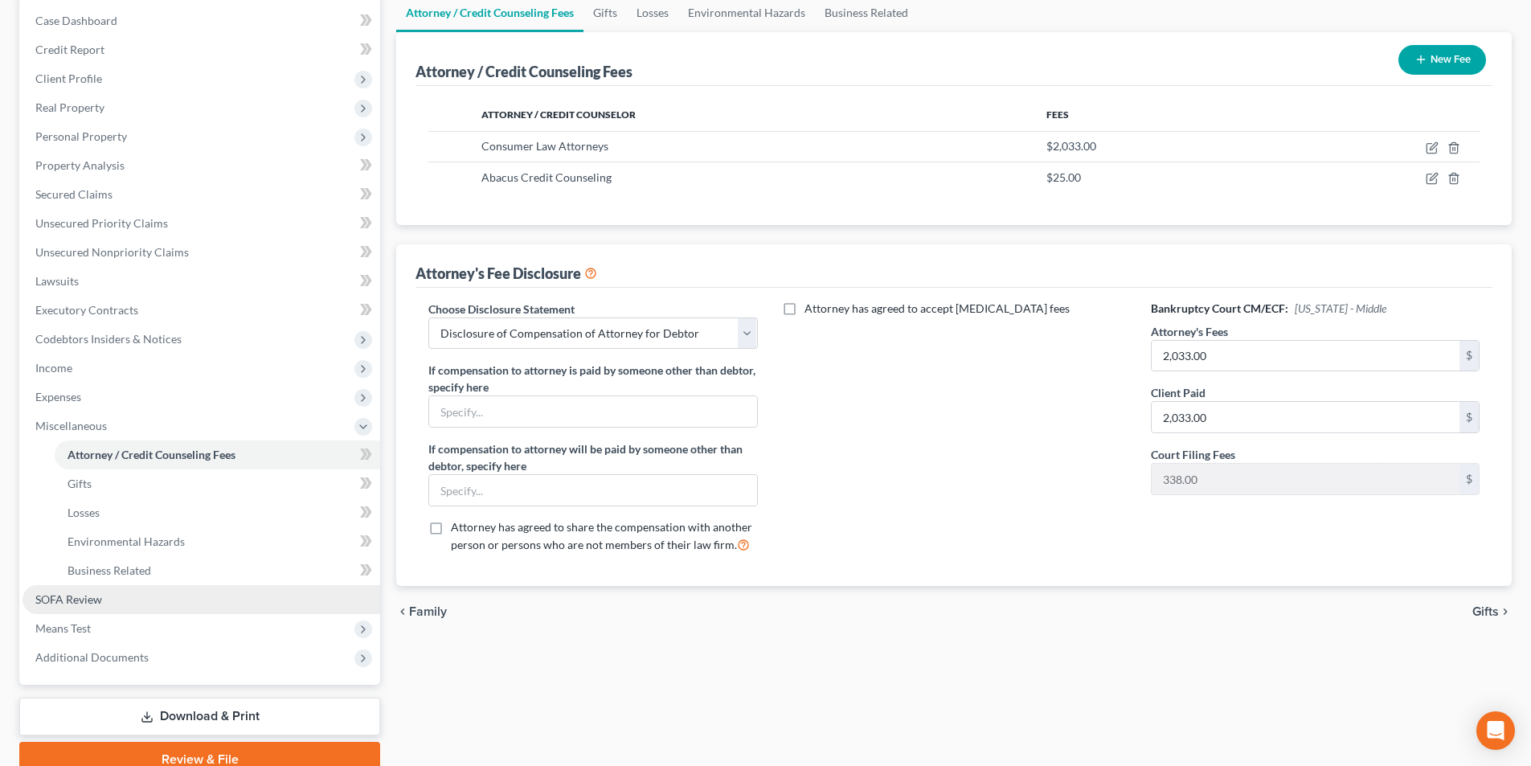
click at [96, 596] on span "SOFA Review" at bounding box center [68, 599] width 67 height 14
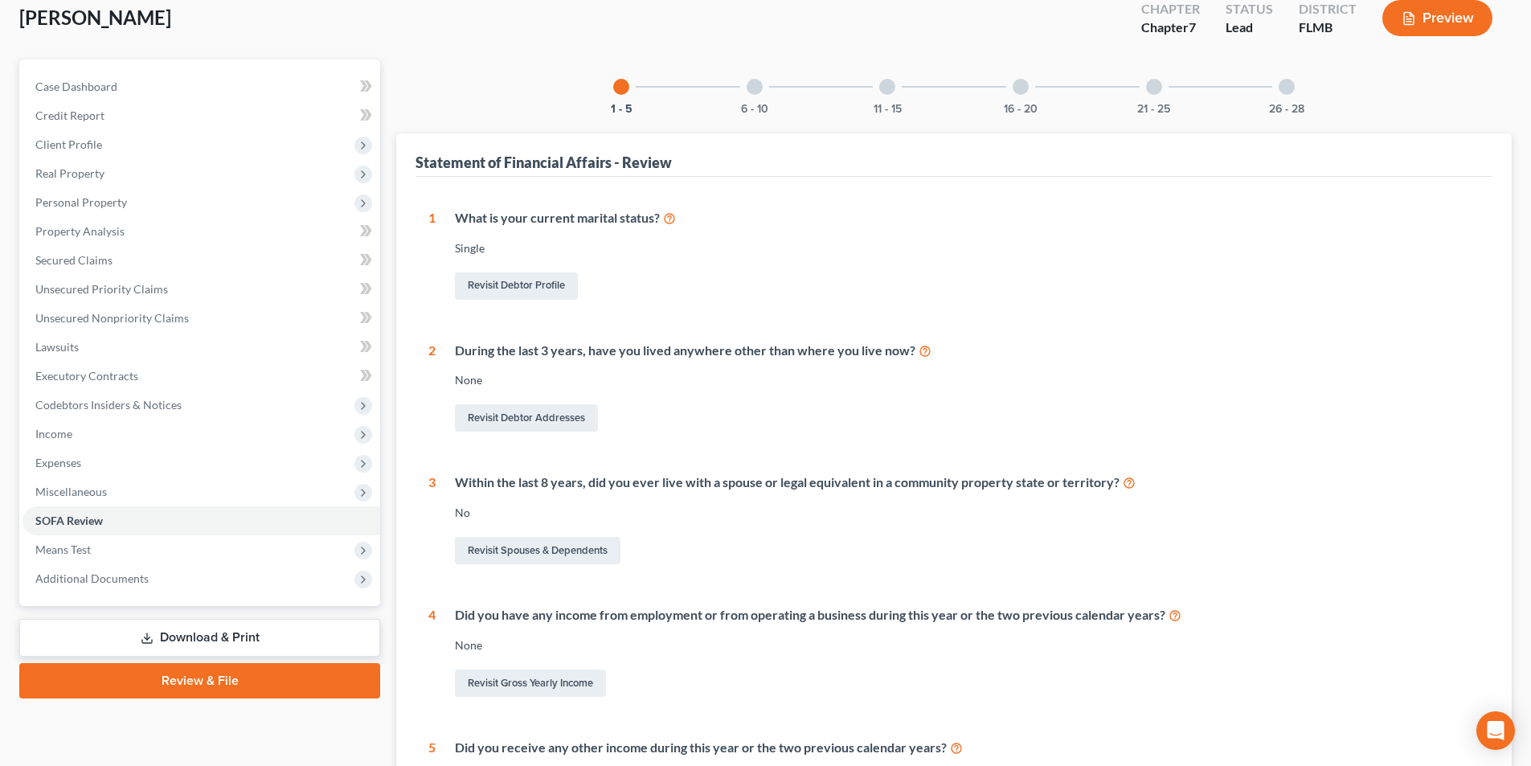
scroll to position [91, 0]
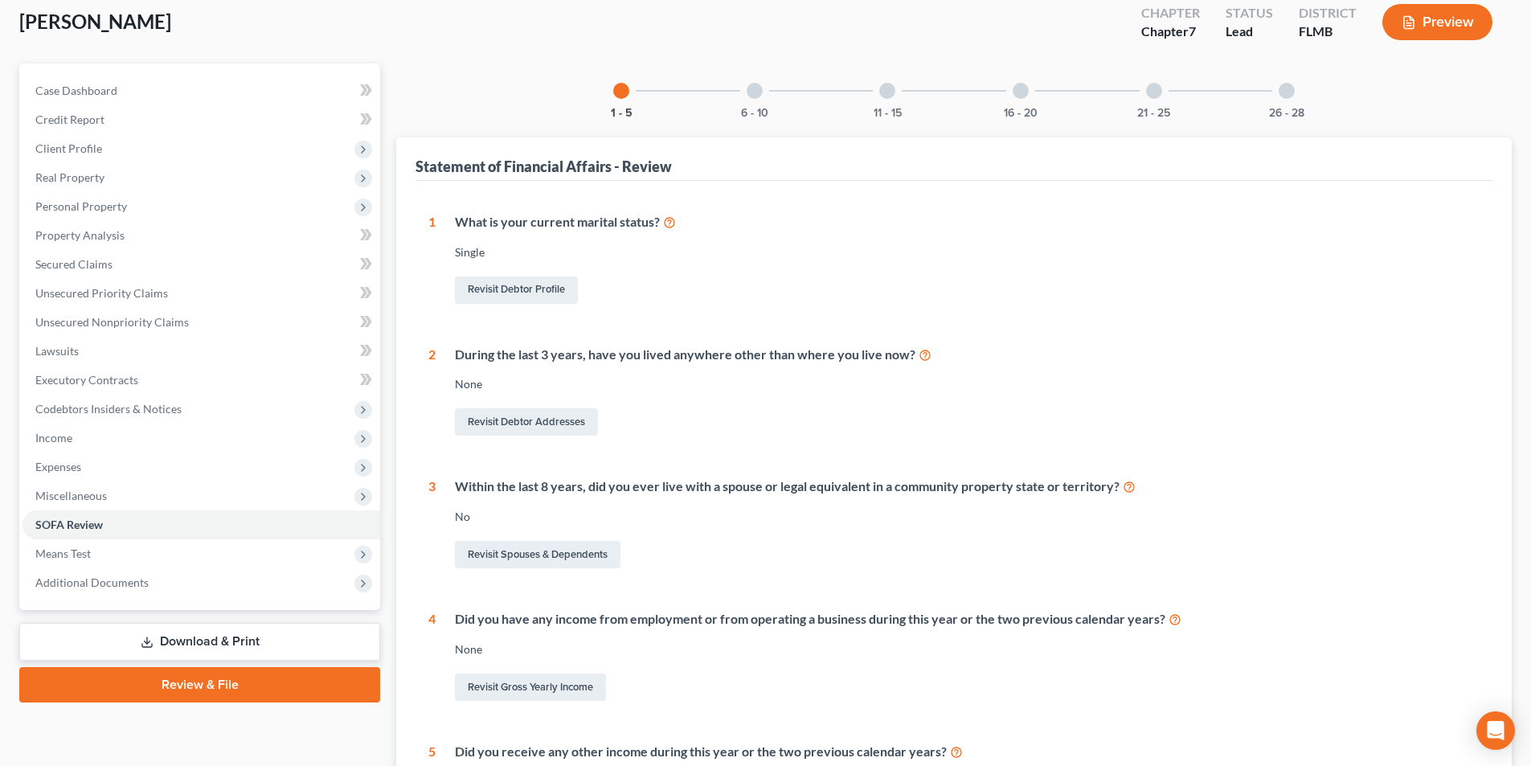
click at [757, 85] on div at bounding box center [755, 91] width 16 height 16
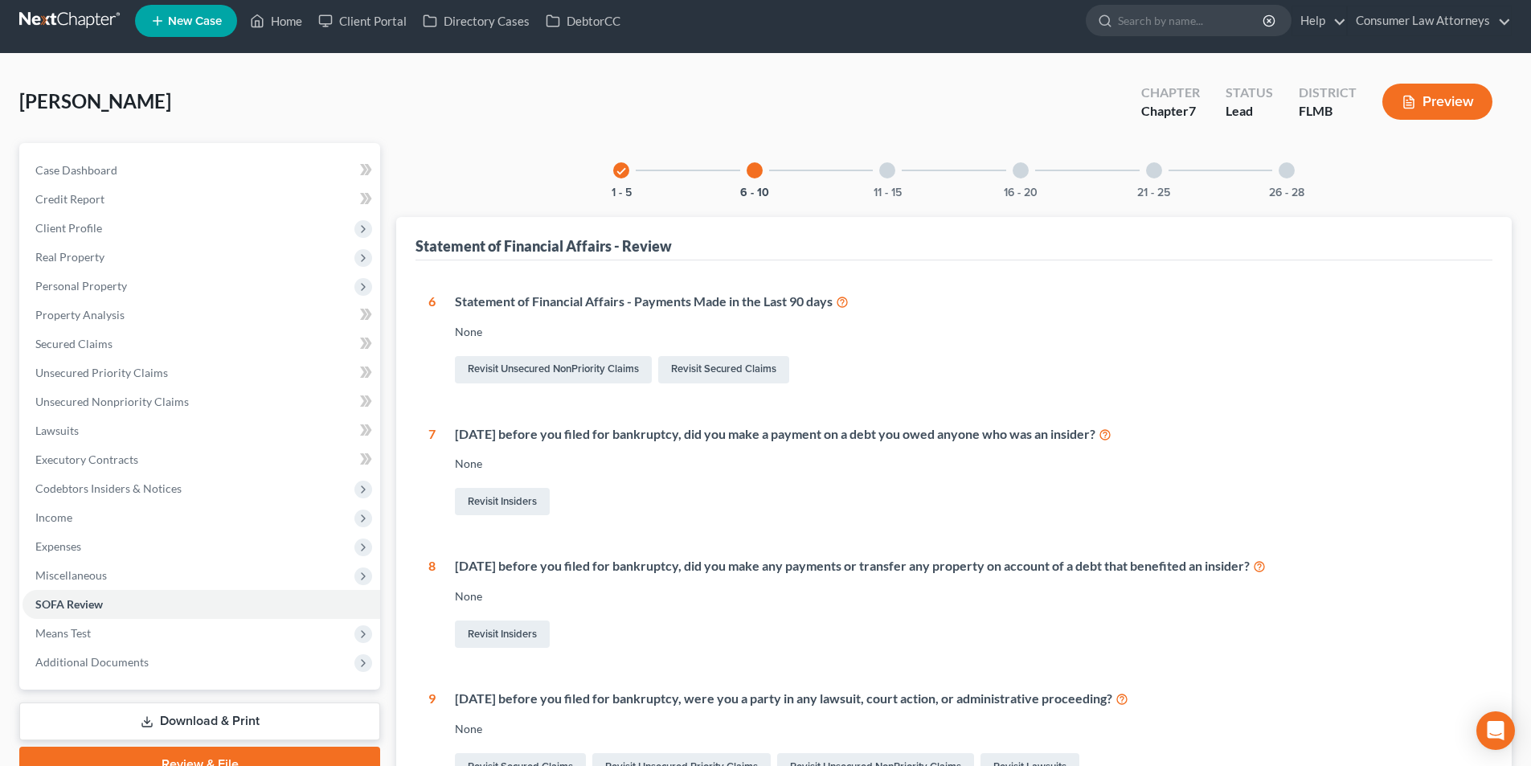
scroll to position [10, 0]
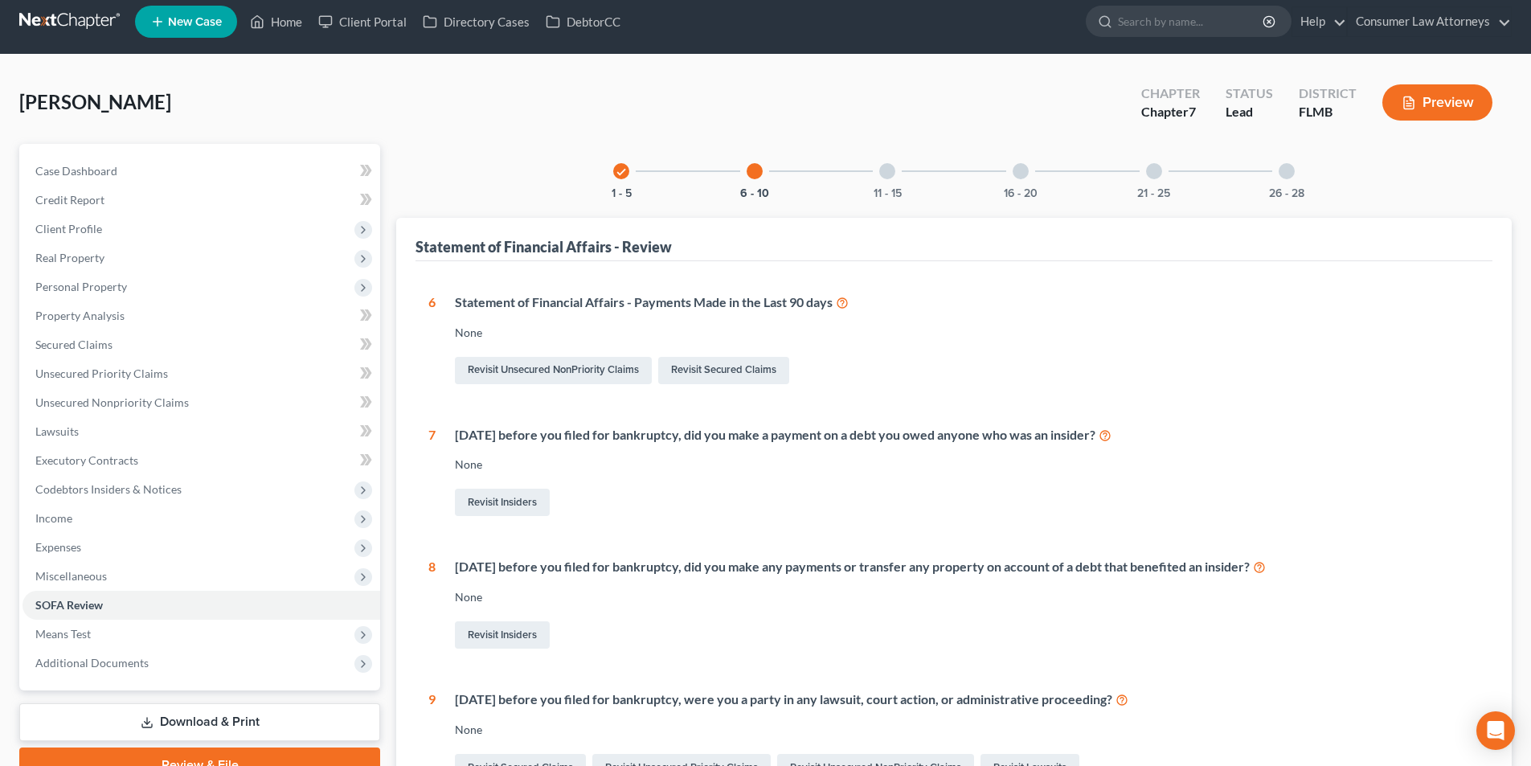
click at [893, 173] on div at bounding box center [887, 171] width 16 height 16
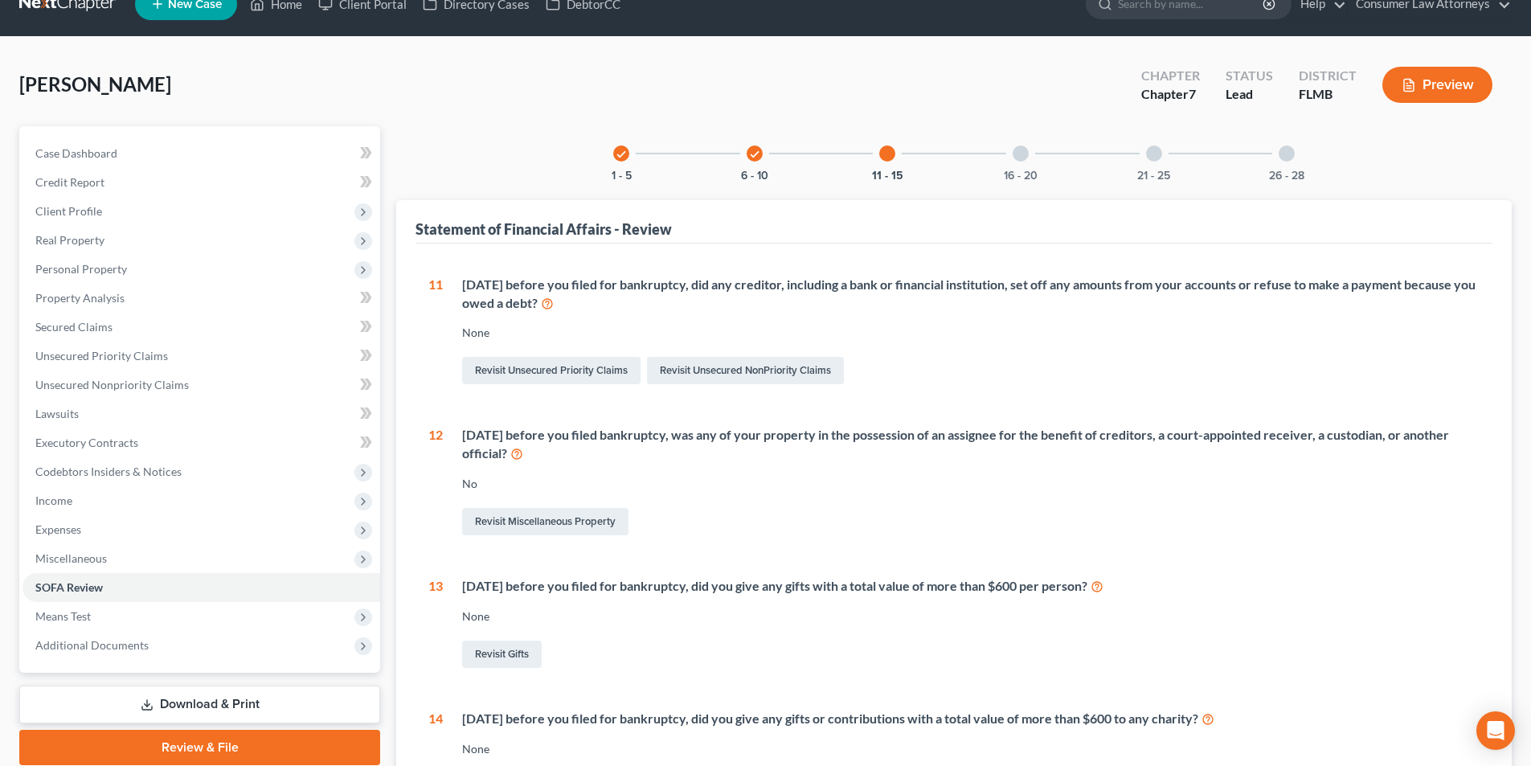
scroll to position [0, 0]
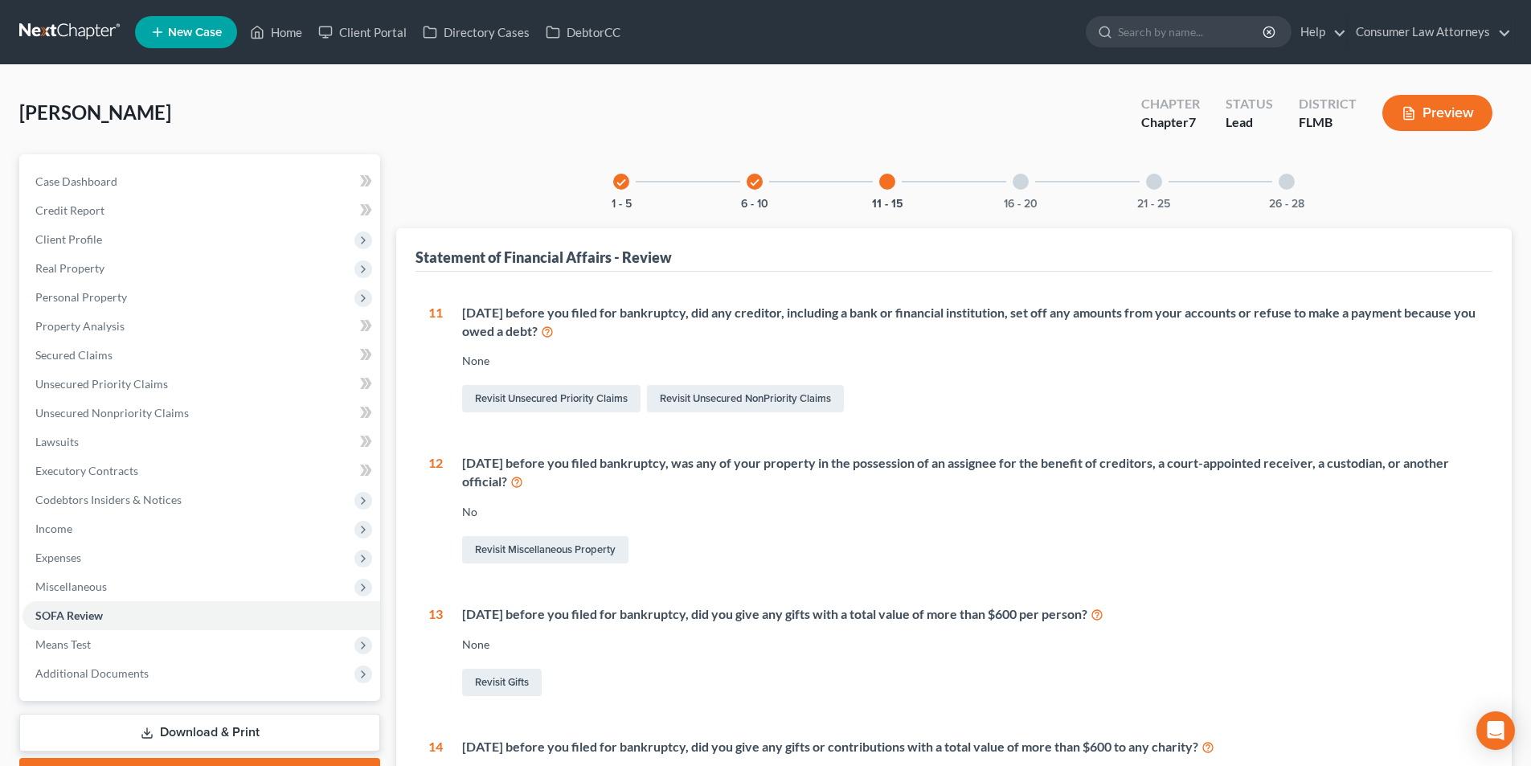
click at [1017, 178] on div at bounding box center [1021, 182] width 16 height 16
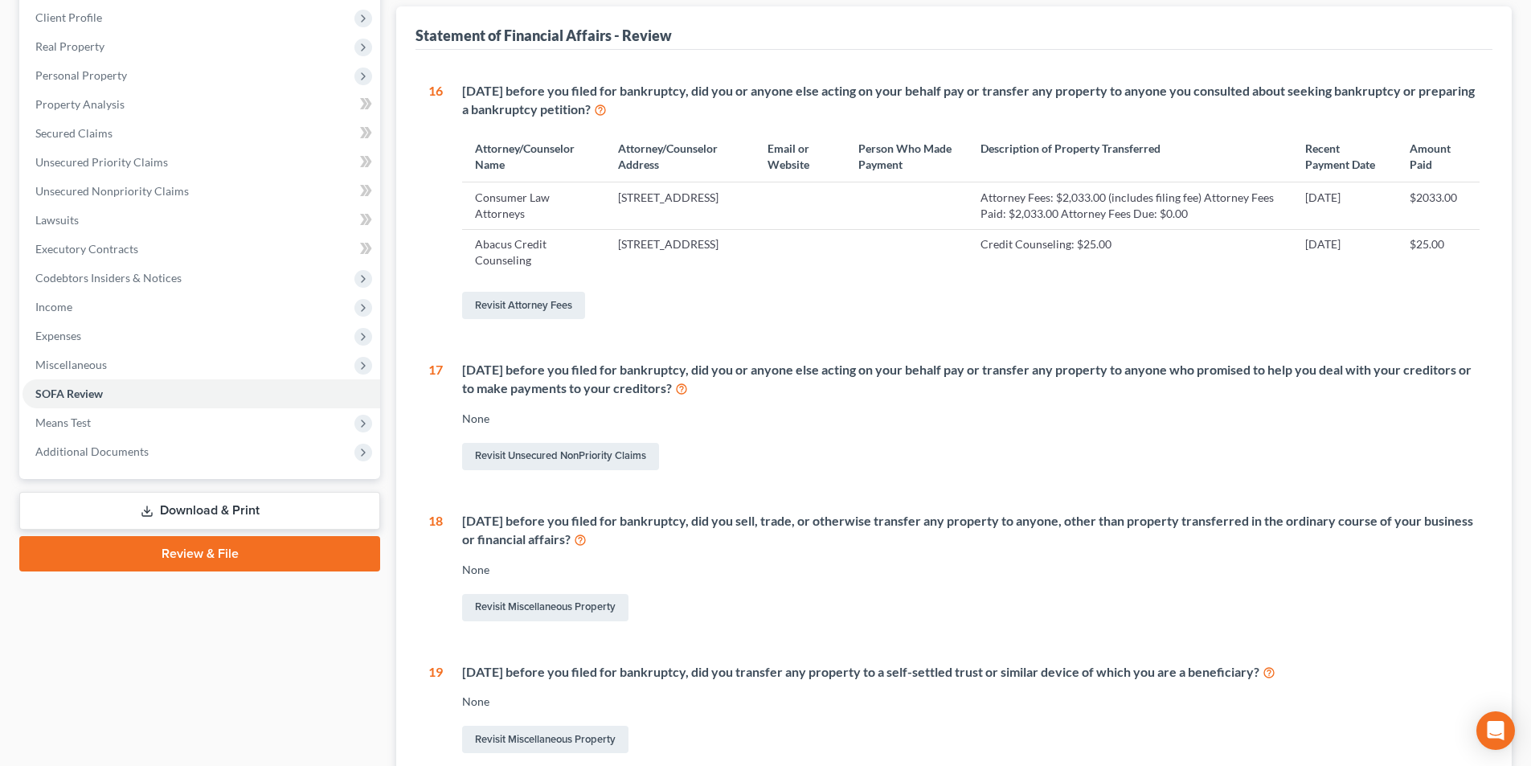
scroll to position [80, 0]
